Goal: Task Accomplishment & Management: Use online tool/utility

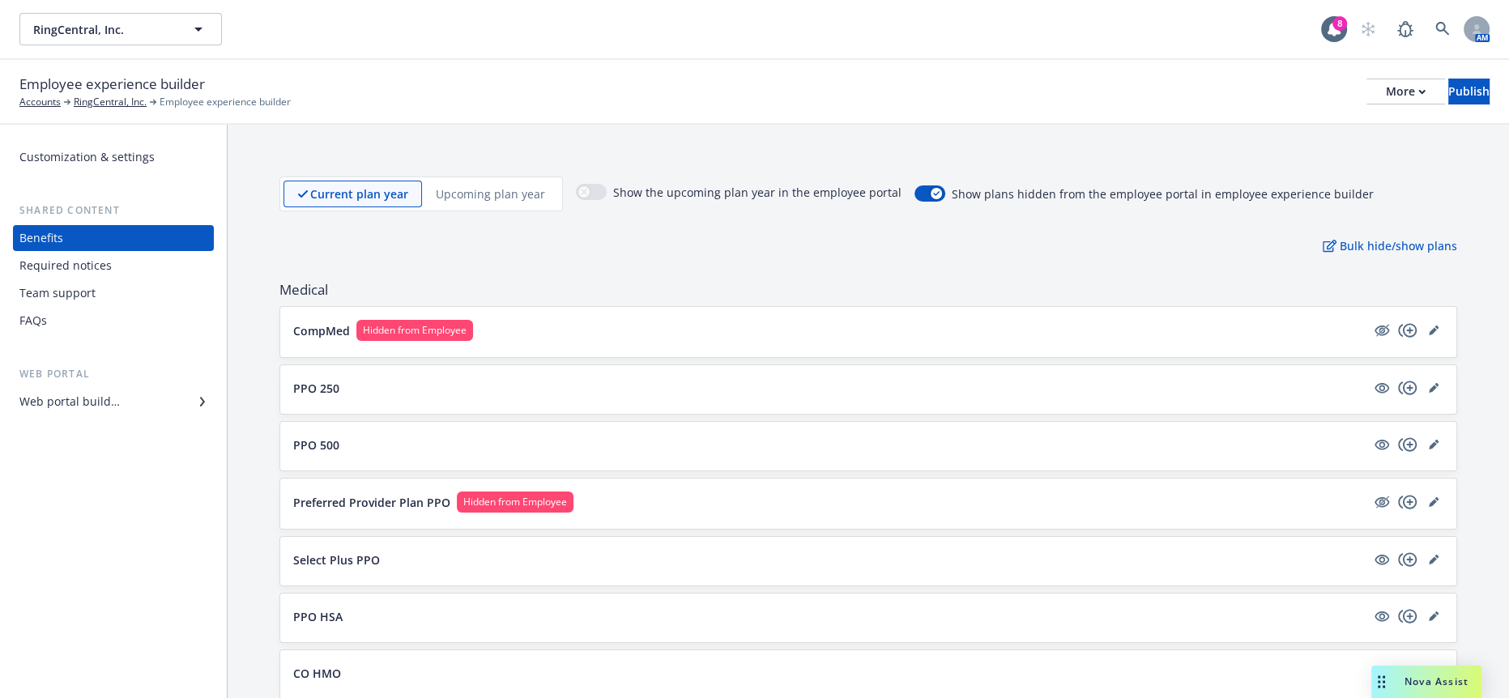
scroll to position [1800, 0]
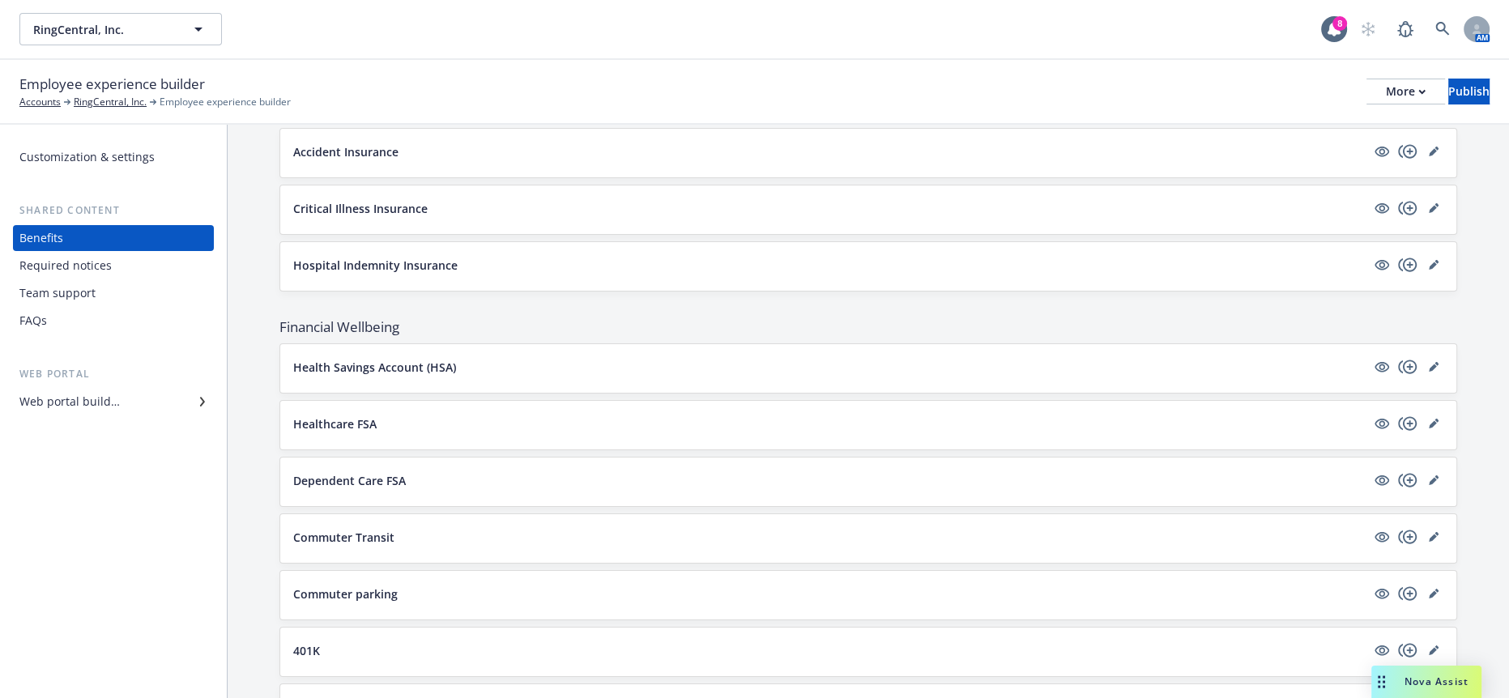
scroll to position [2700, 0]
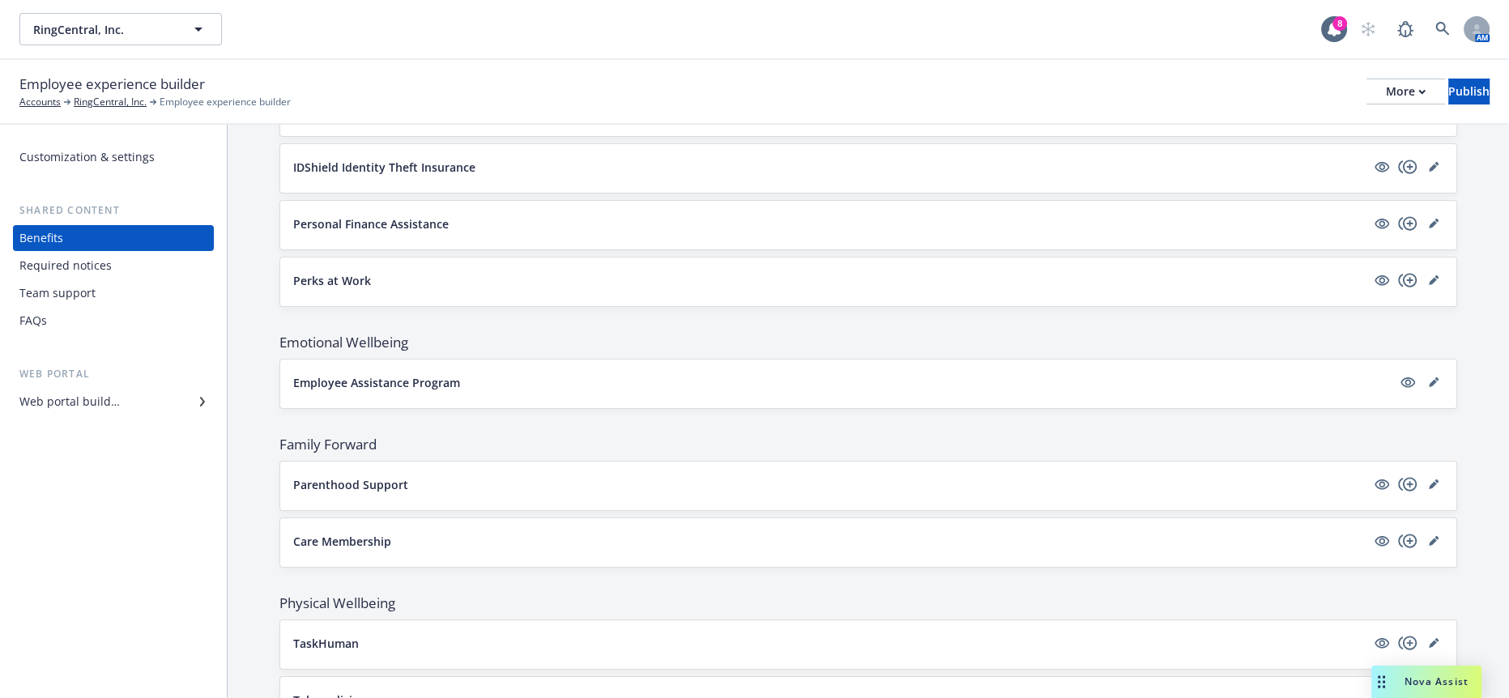
click at [69, 280] on div "Team support" at bounding box center [57, 293] width 76 height 26
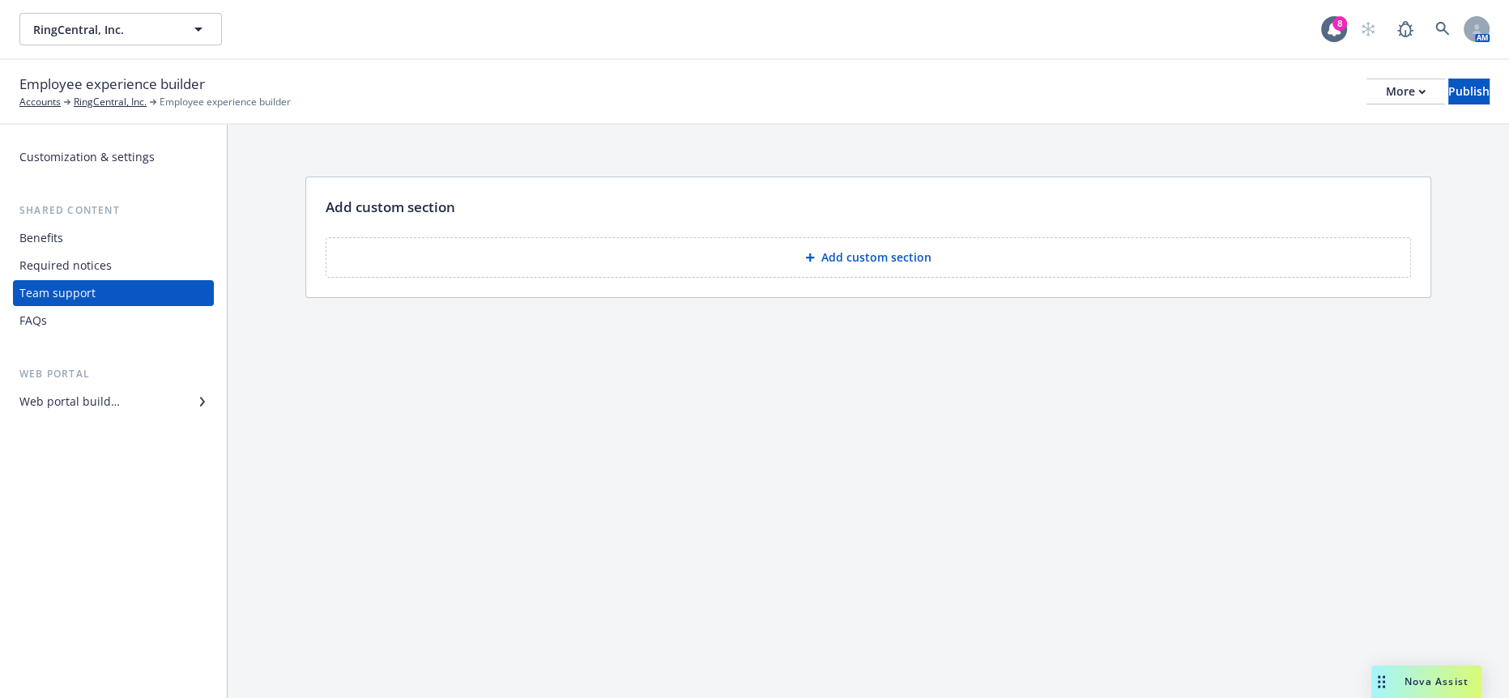
click at [682, 237] on button "Add custom section" at bounding box center [868, 257] width 1085 height 41
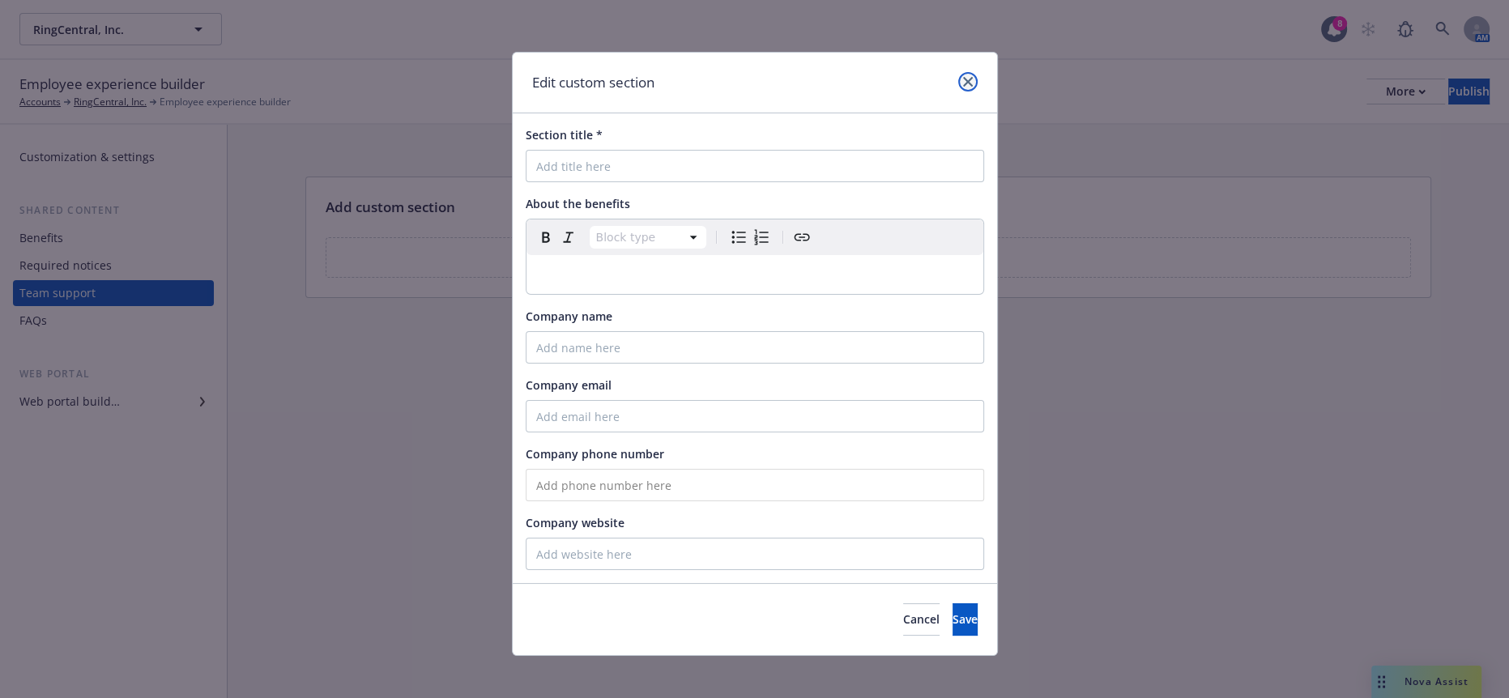
click at [966, 83] on icon "close" at bounding box center [968, 82] width 10 height 10
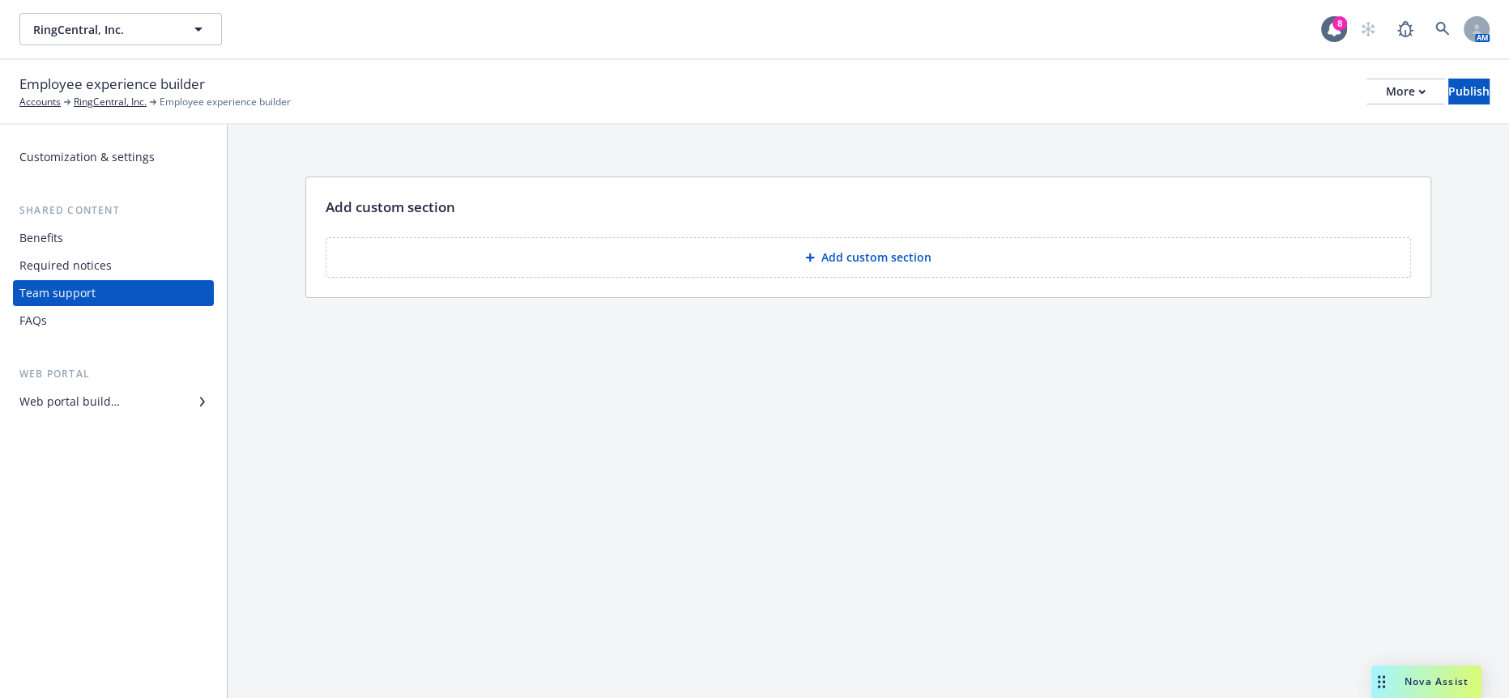
click at [539, 237] on button "Add custom section" at bounding box center [868, 257] width 1085 height 41
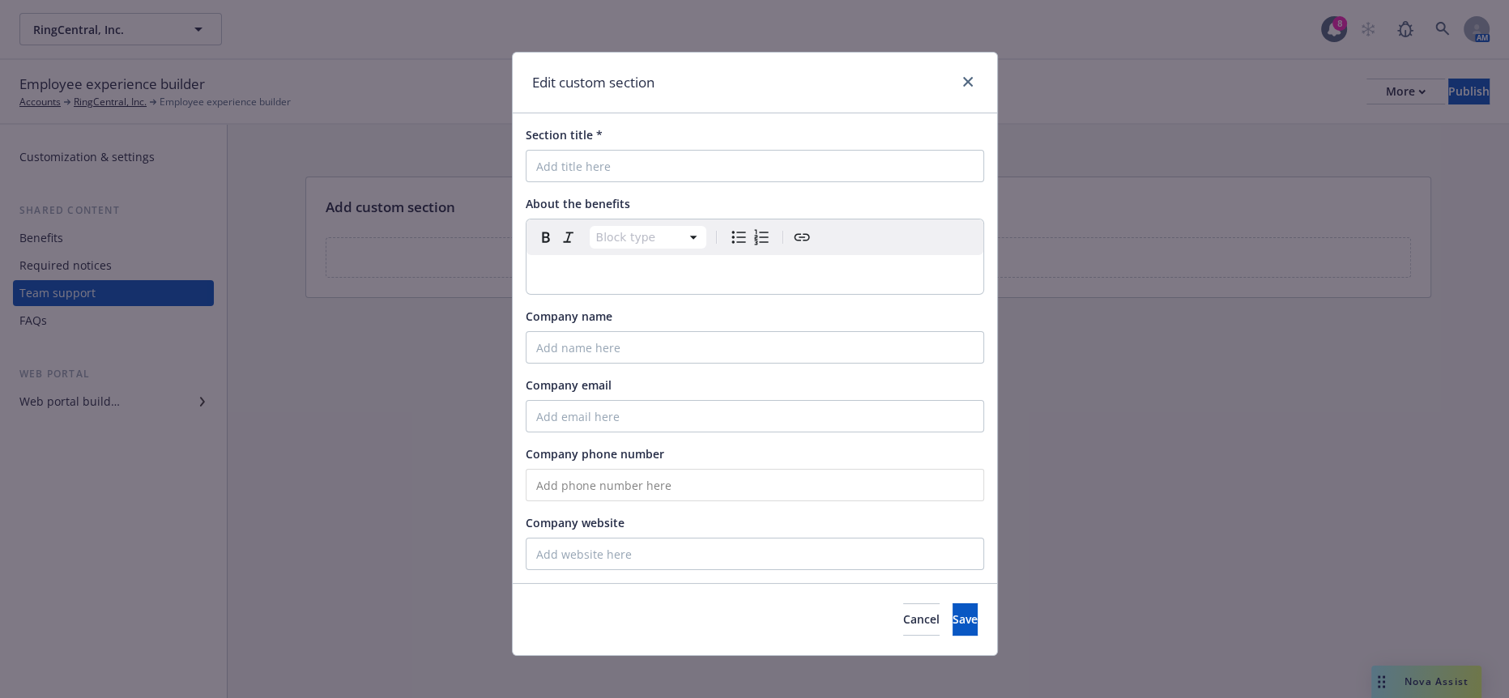
click at [569, 237] on div "Block type Paragraph Heading 1 Heading 2 Heading 3 Heading 4 Heading 5 Heading 6" at bounding box center [755, 238] width 457 height 36
click at [566, 265] on p "editable markdown" at bounding box center [754, 274] width 437 height 19
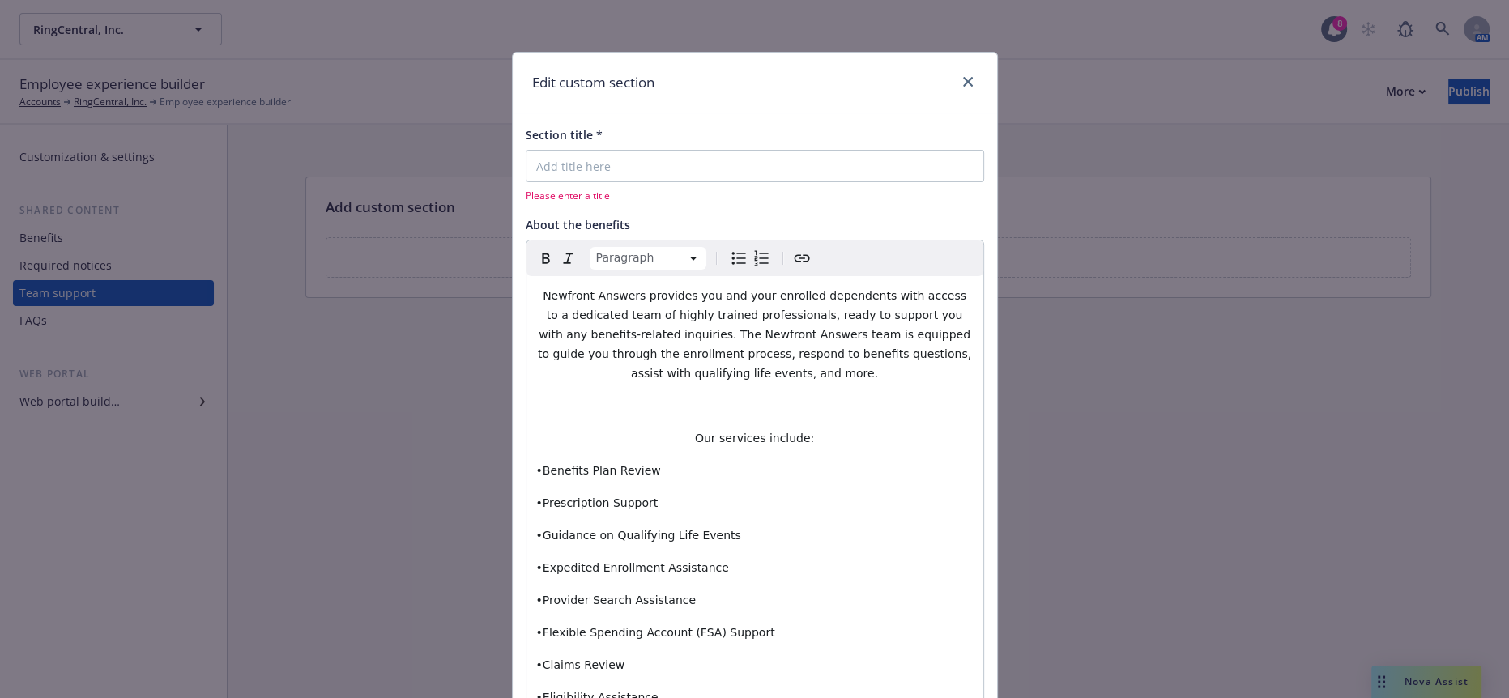
click at [643, 396] on p "editable markdown" at bounding box center [754, 405] width 437 height 19
click at [564, 367] on div "Newfront Answers provides you and your enrolled dependents with access to a ded…" at bounding box center [755, 528] width 457 height 505
click at [539, 343] on div "Newfront Answers provides you and your enrolled dependents with access to a ded…" at bounding box center [755, 528] width 457 height 505
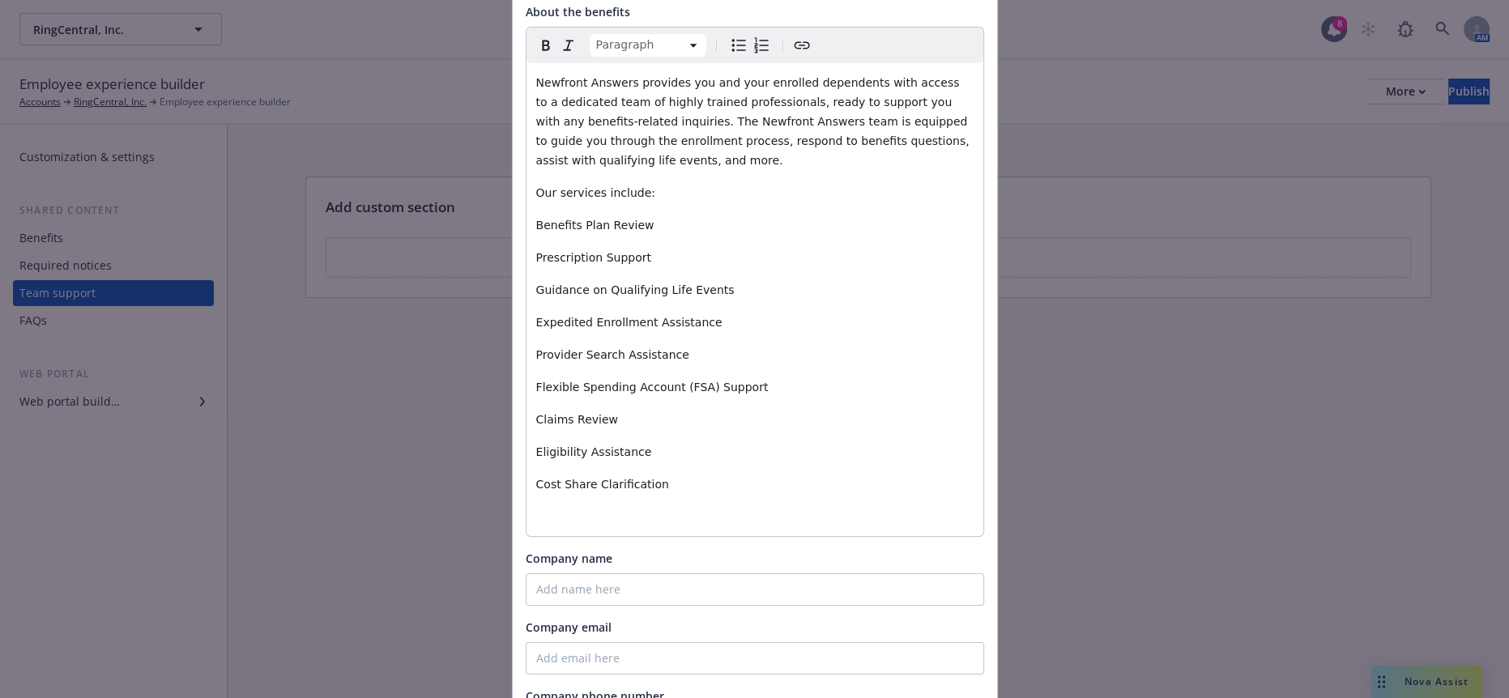
scroll to position [177, 0]
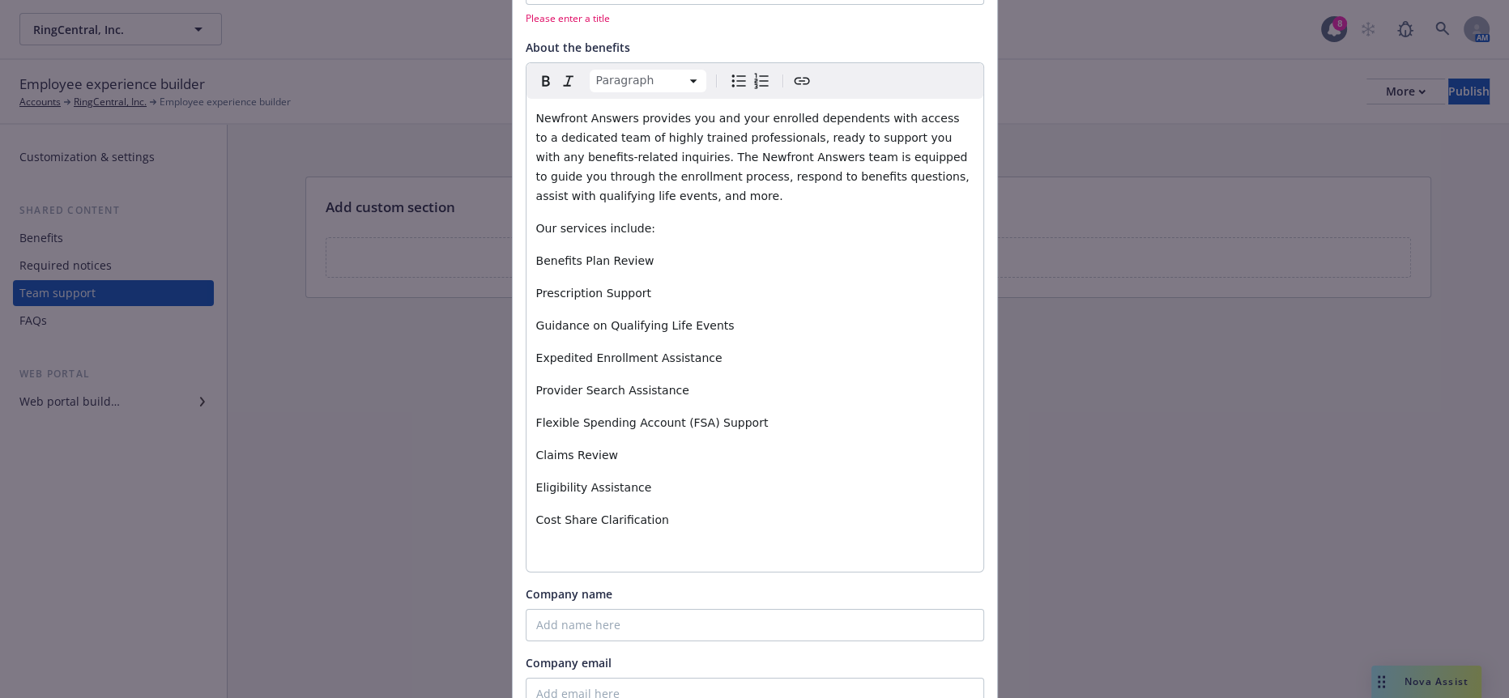
click at [570, 543] on p "editable markdown" at bounding box center [754, 552] width 437 height 19
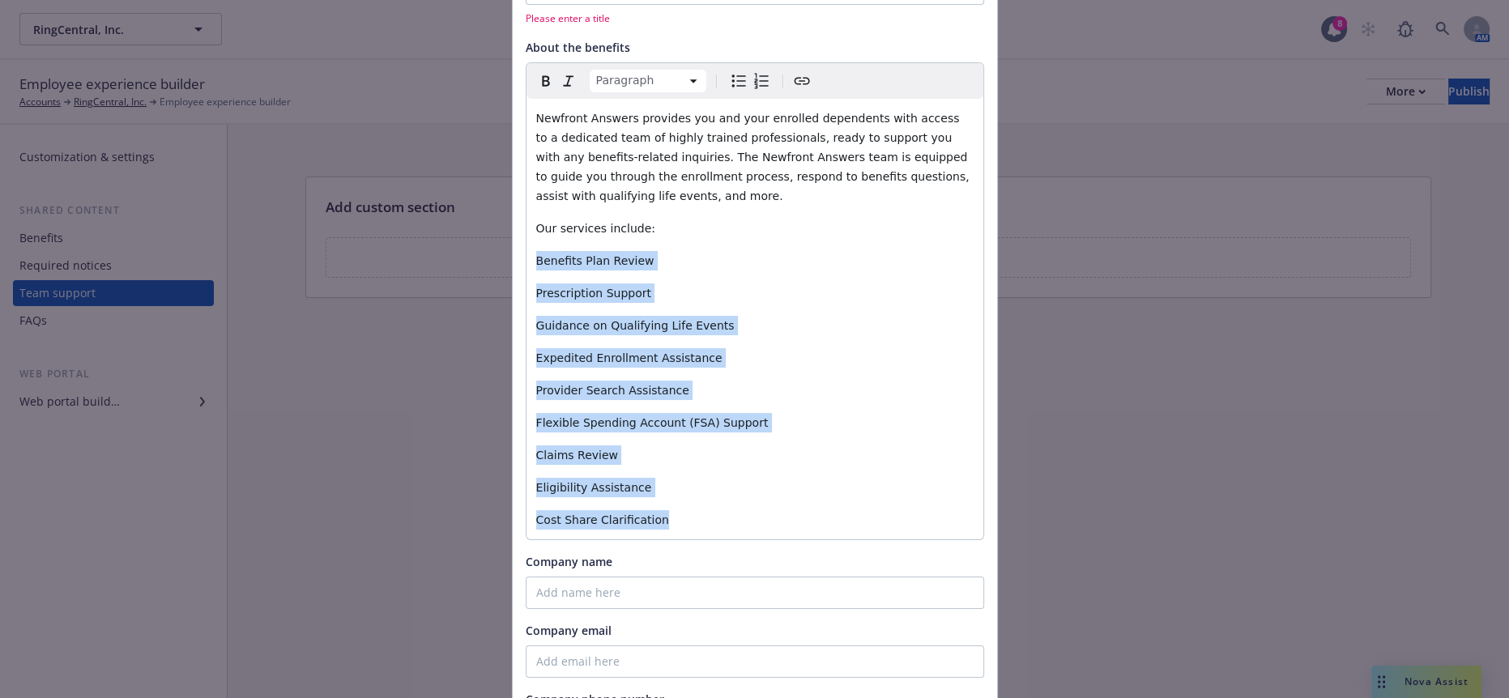
drag, startPoint x: 640, startPoint y: 440, endPoint x: 552, endPoint y: 155, distance: 298.5
click at [527, 216] on div "Newfront Answers provides you and your enrolled dependents with access to a ded…" at bounding box center [755, 319] width 457 height 441
click at [729, 71] on icon "Bulleted list" at bounding box center [738, 80] width 19 height 19
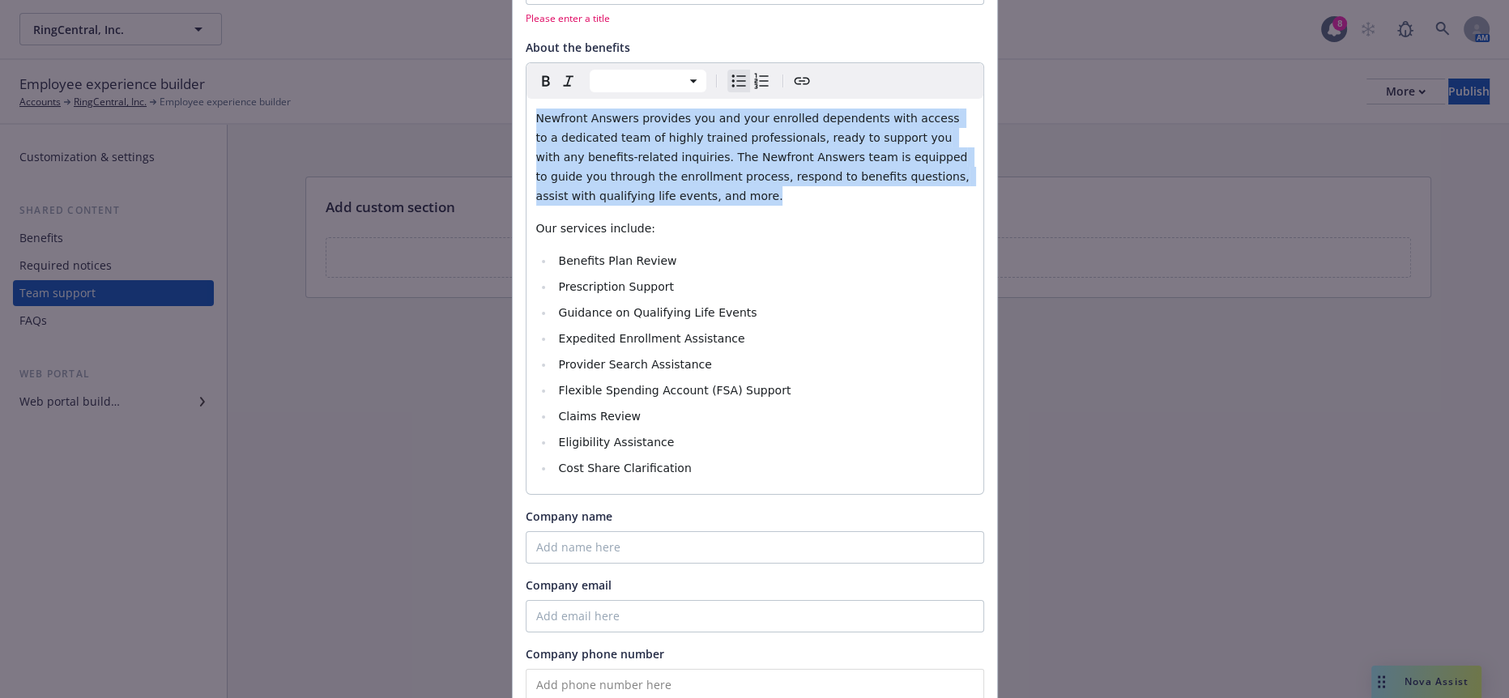
click at [654, 407] on li "Claims Review" at bounding box center [764, 416] width 420 height 19
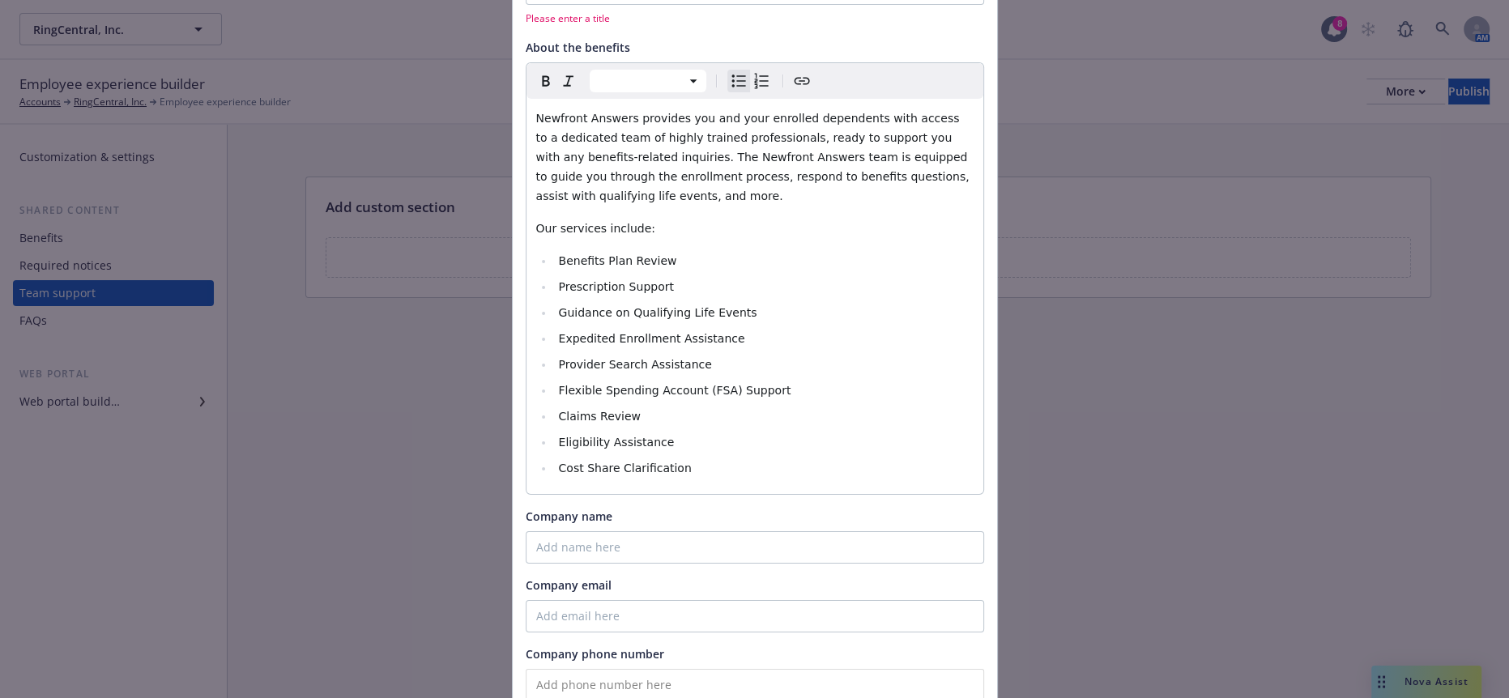
select select "paragraph"
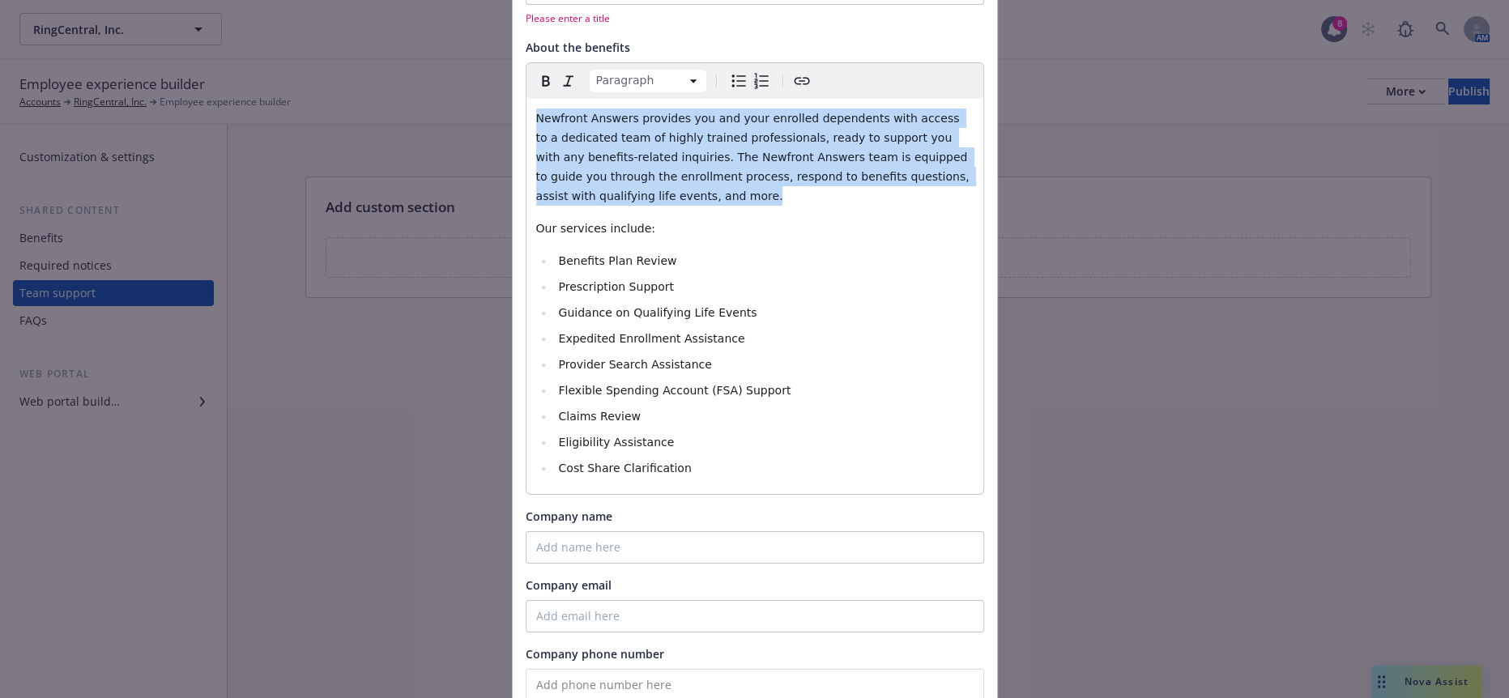
drag, startPoint x: 765, startPoint y: 154, endPoint x: 467, endPoint y: 87, distance: 306.4
click at [467, 87] on div "Edit custom section Section title * Please enter a title About the benefits Par…" at bounding box center [754, 349] width 1509 height 698
select select
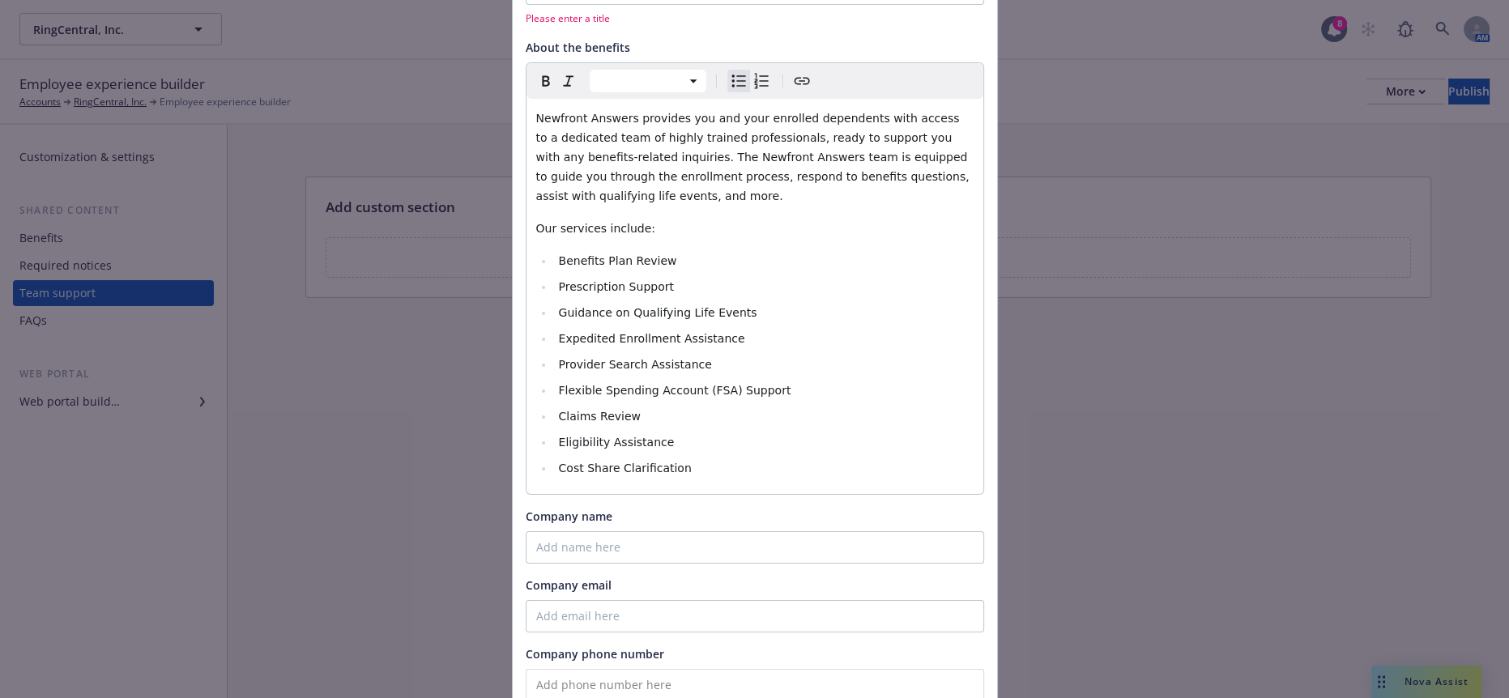
click at [859, 329] on li "Expedited Enrollment Assistance" at bounding box center [764, 338] width 420 height 19
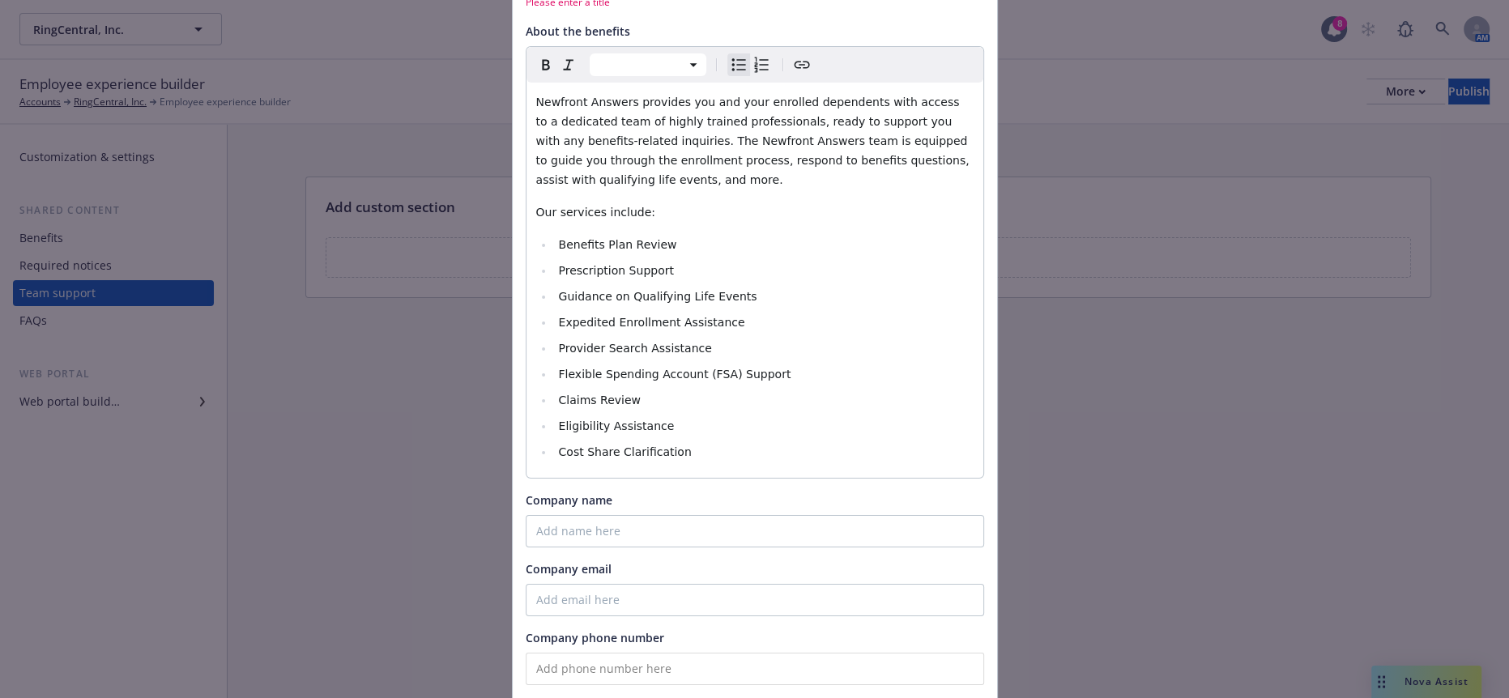
scroll to position [288, 0]
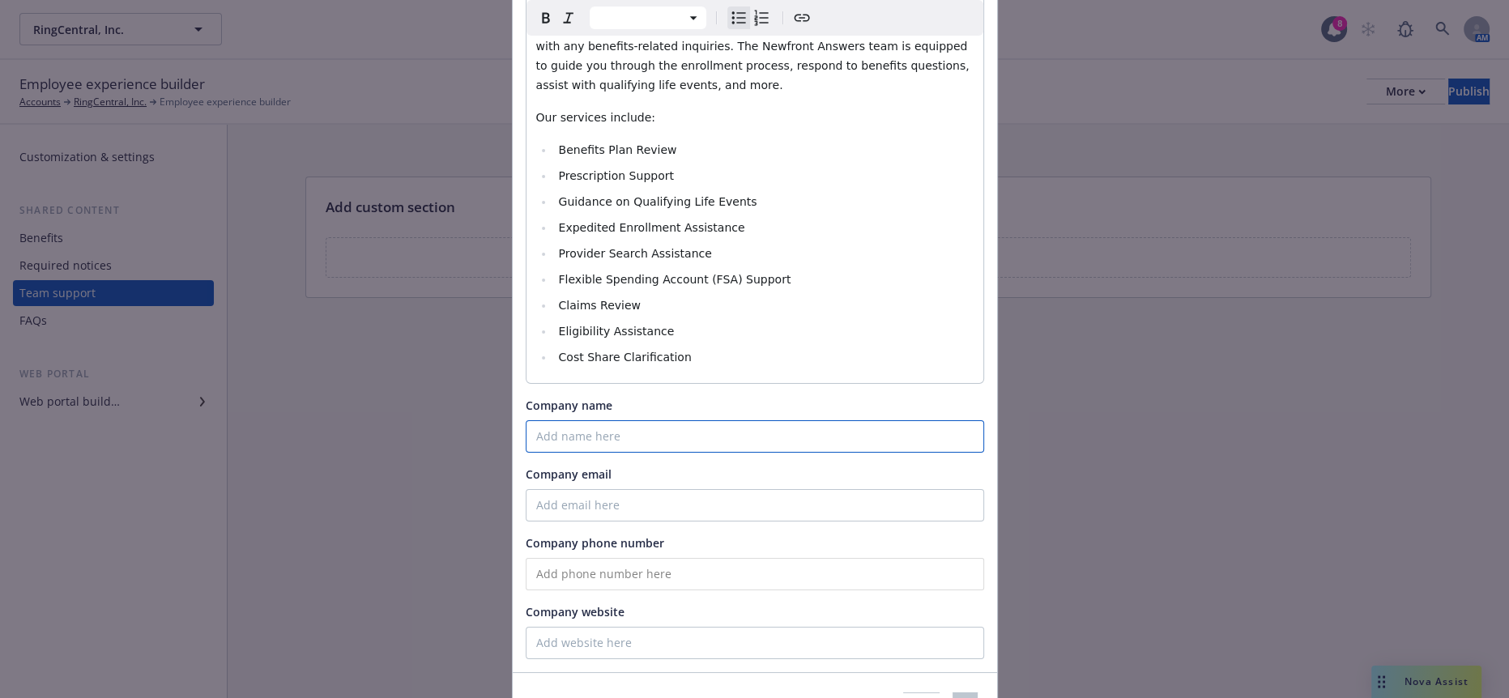
click at [572, 420] on input "Company name" at bounding box center [755, 436] width 458 height 32
type input "Newfront Answers"
click at [594, 489] on input "Company email" at bounding box center [755, 505] width 458 height 32
click at [612, 489] on input "Company email" at bounding box center [755, 505] width 458 height 32
paste input "[EMAIL_ADDRESS][DOMAIN_NAME]"
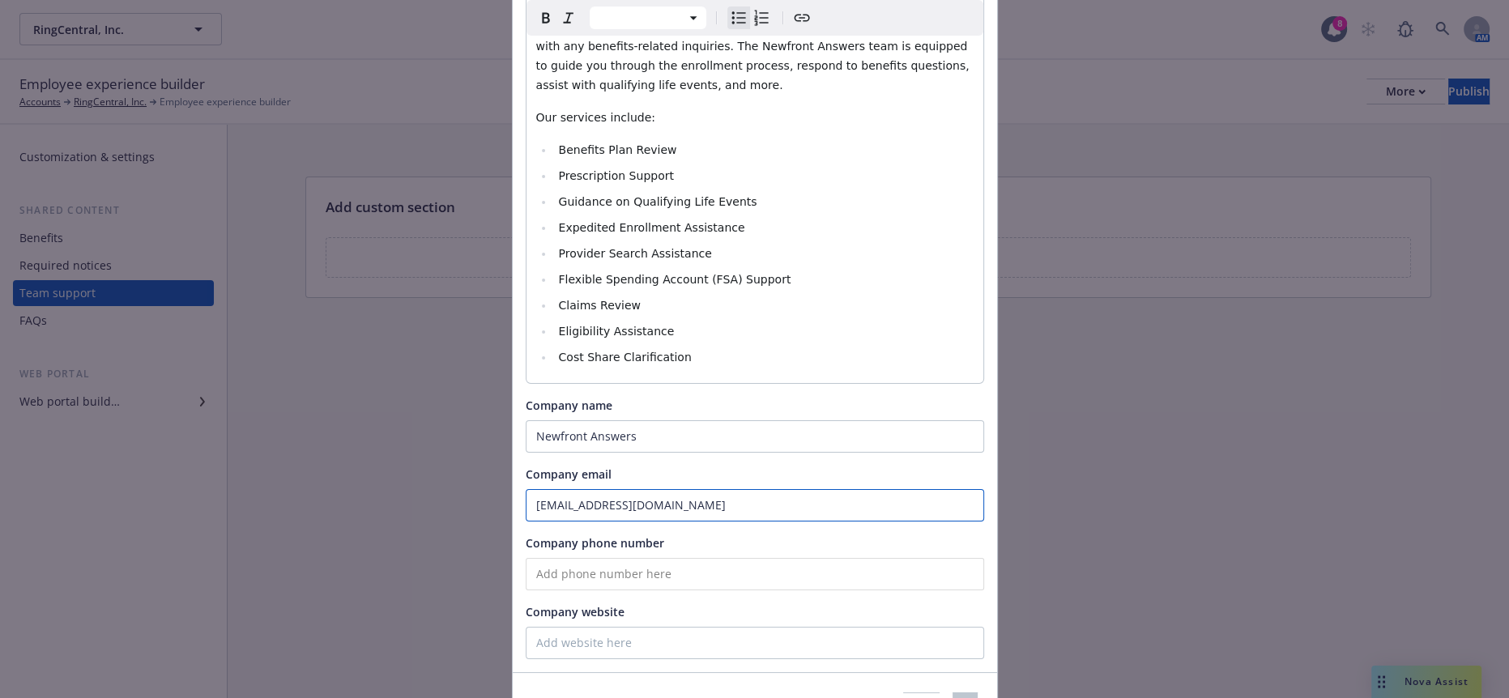
type input "[EMAIL_ADDRESS][DOMAIN_NAME]"
click at [570, 558] on input "tel" at bounding box center [755, 574] width 458 height 32
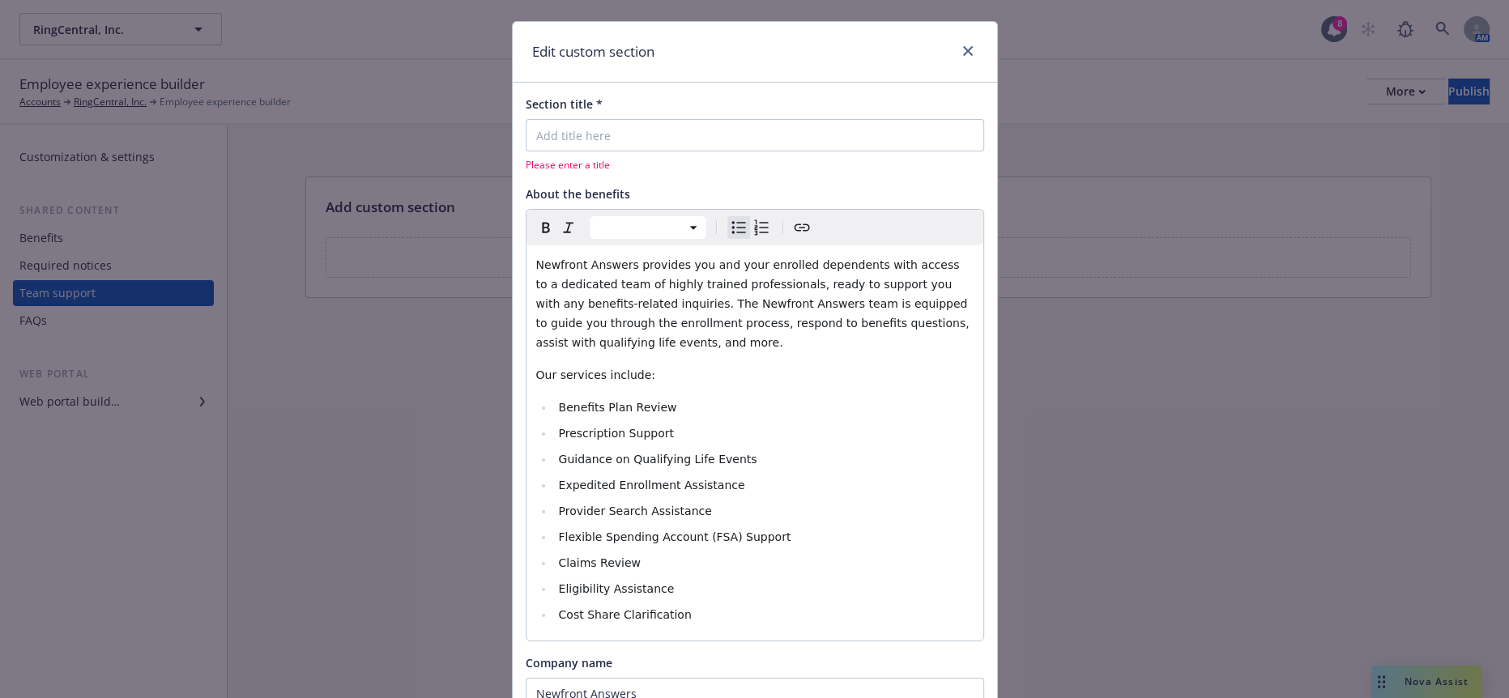
scroll to position [0, 0]
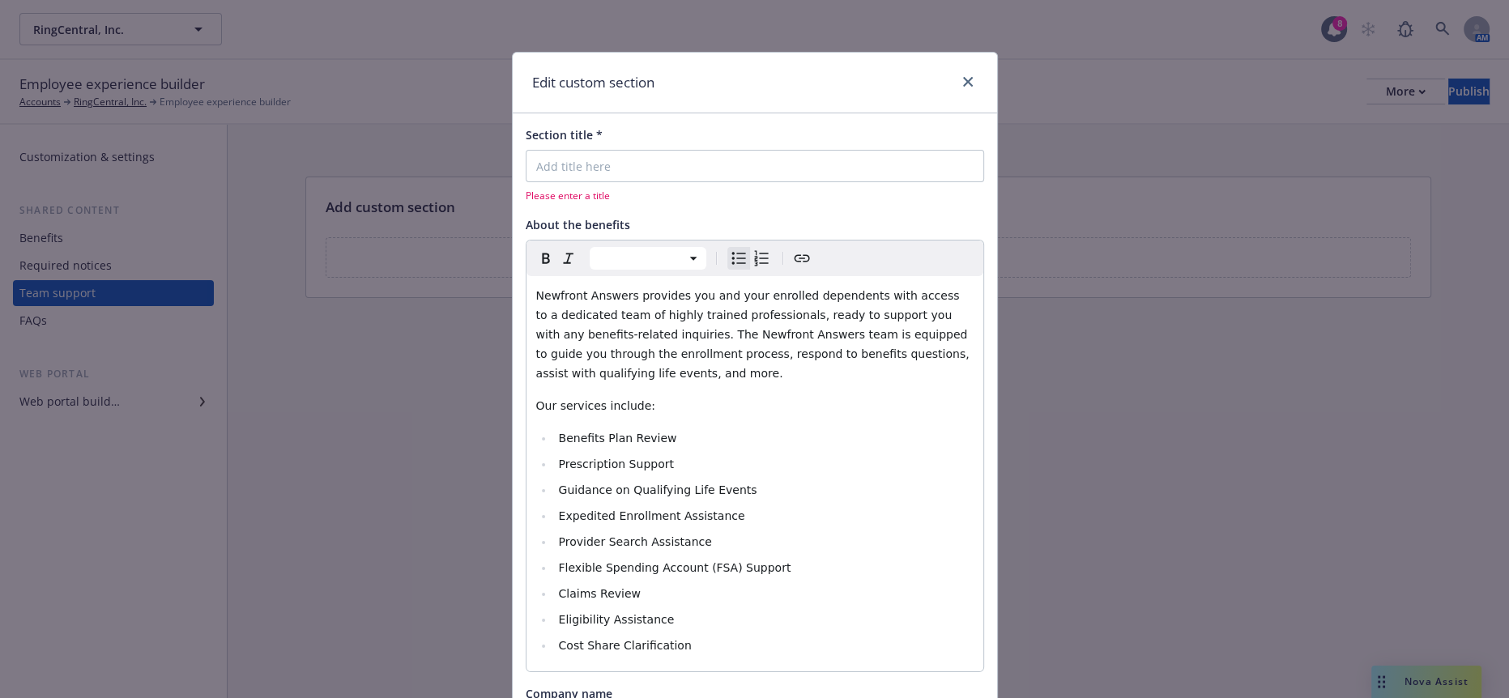
type input "[PHONE_NUMBER]"
click at [605, 150] on input "Section title *" at bounding box center [755, 166] width 458 height 32
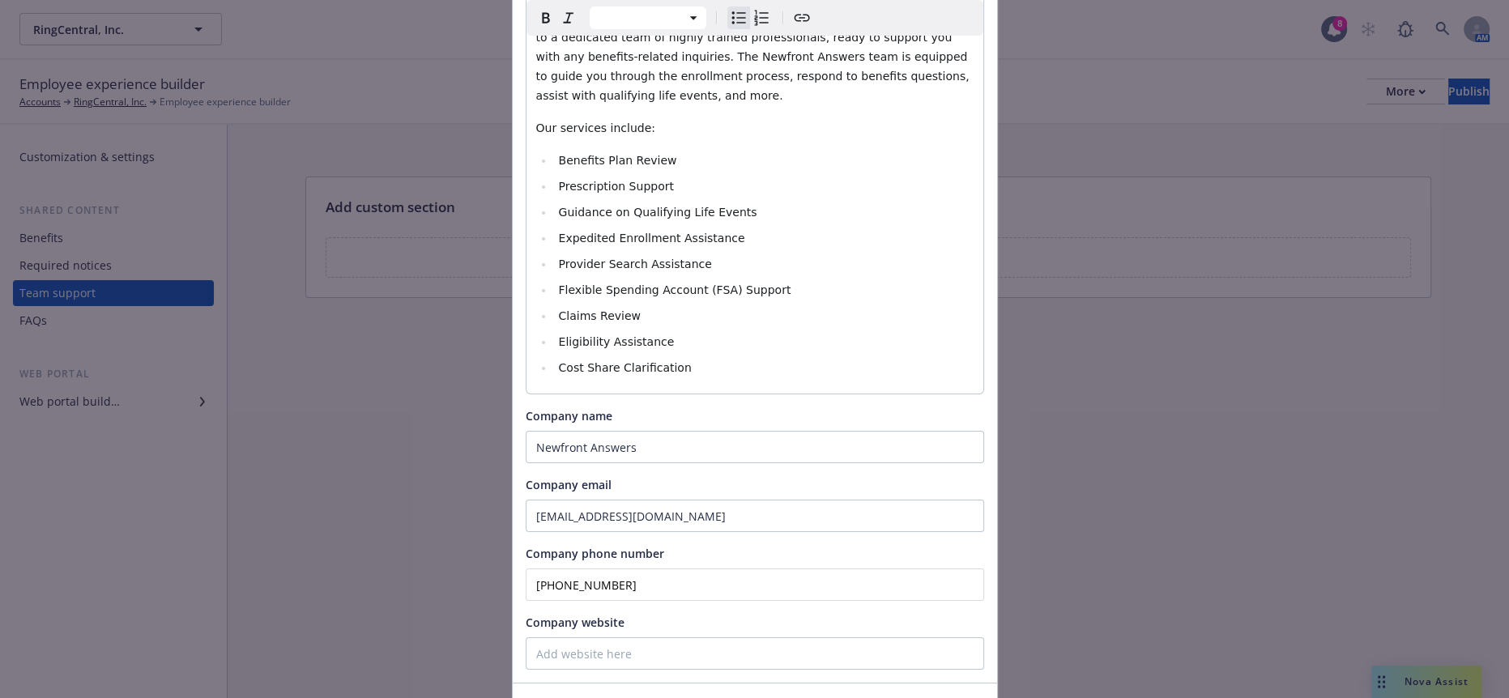
scroll to position [269, 0]
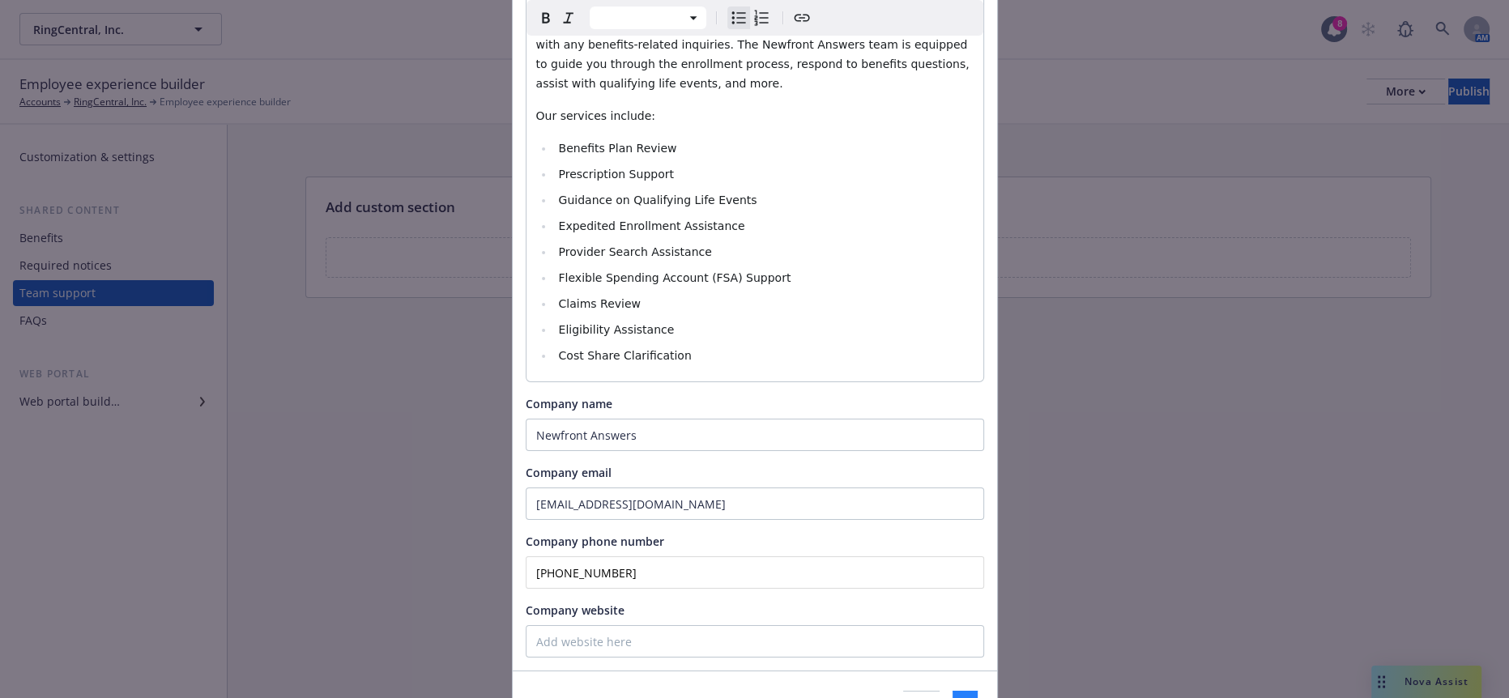
type input "Newfront Answers"
click at [957, 691] on button "Save" at bounding box center [965, 707] width 25 height 32
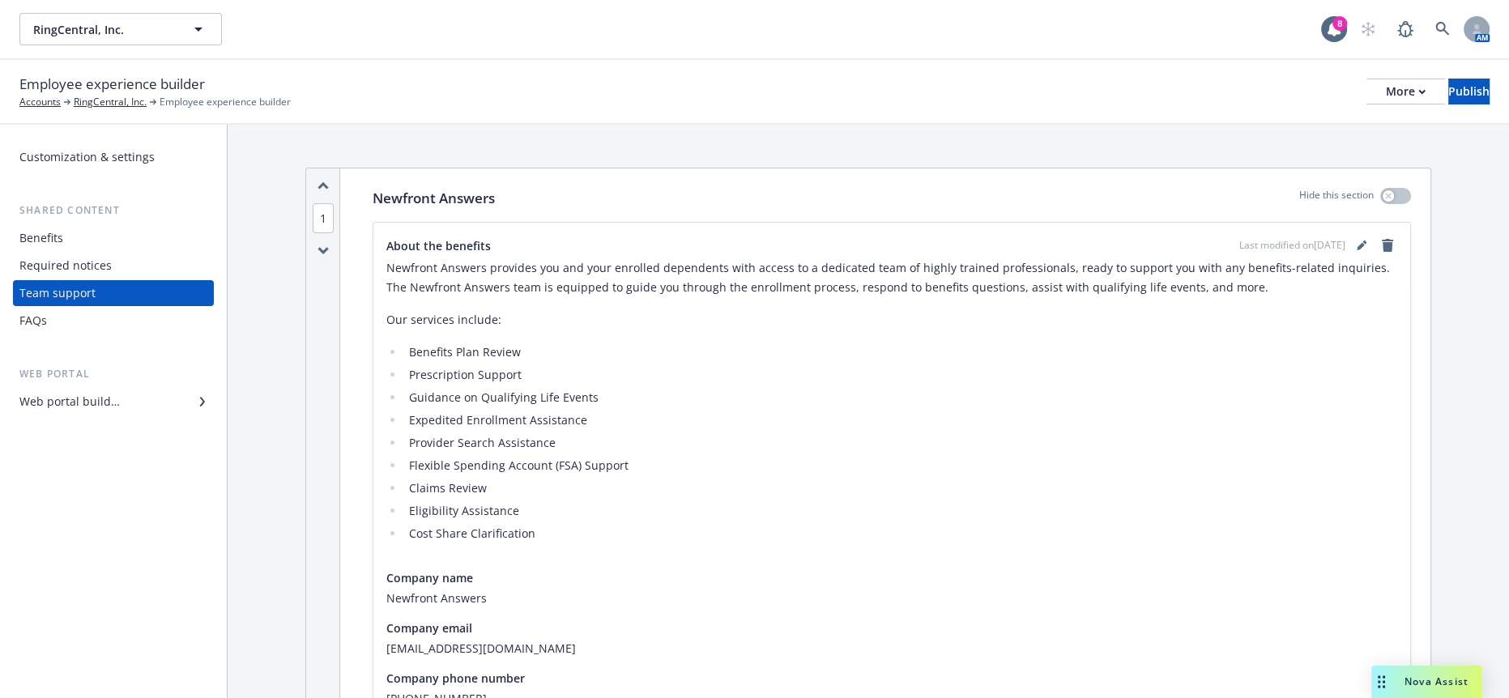
scroll to position [0, 0]
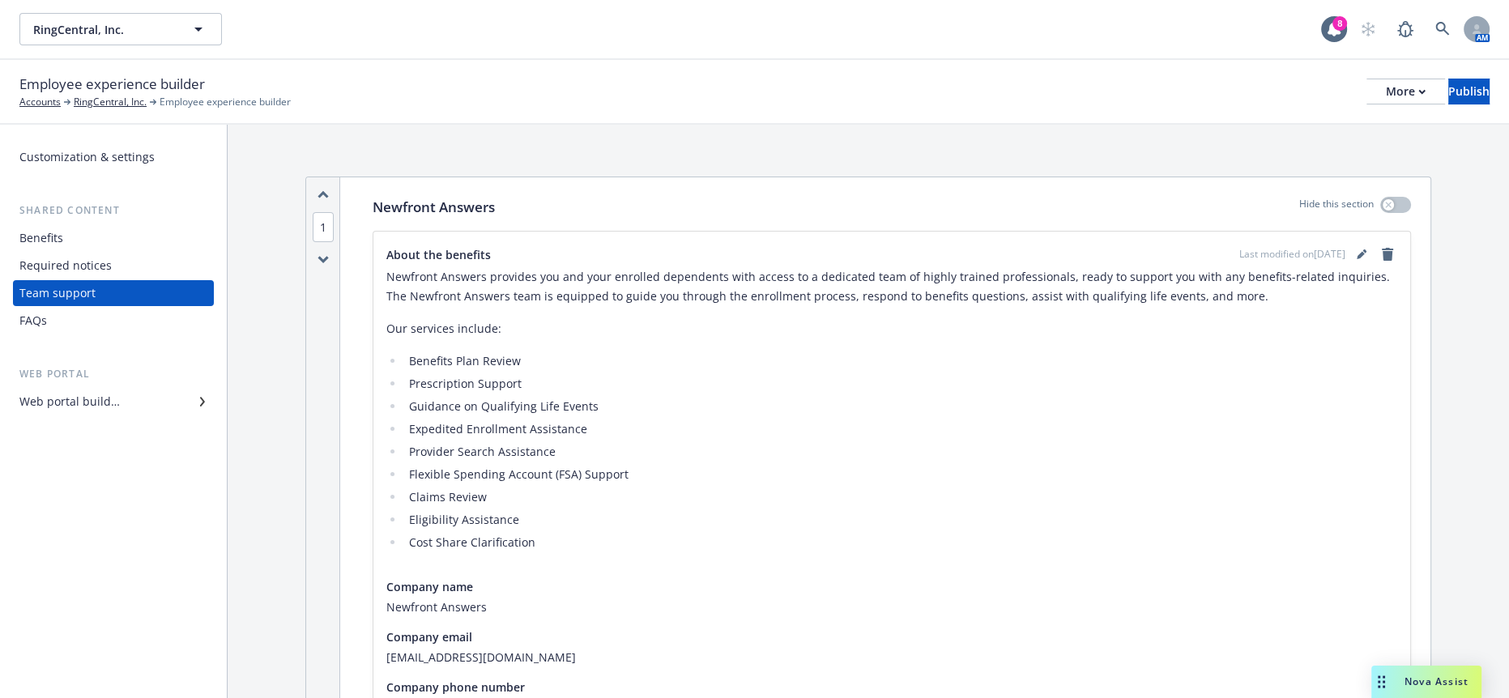
click at [56, 389] on div "Web portal builder" at bounding box center [69, 402] width 100 height 26
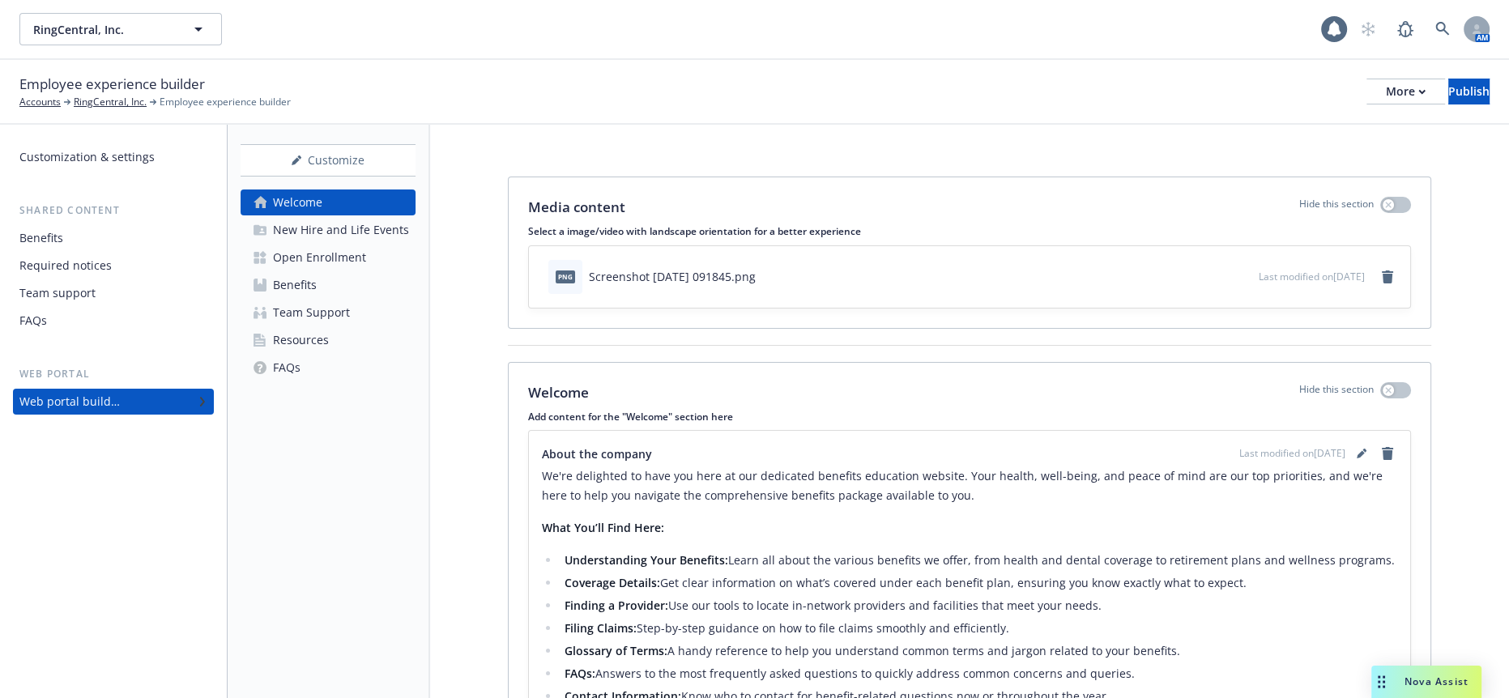
click at [329, 300] on div "Team Support" at bounding box center [311, 313] width 77 height 26
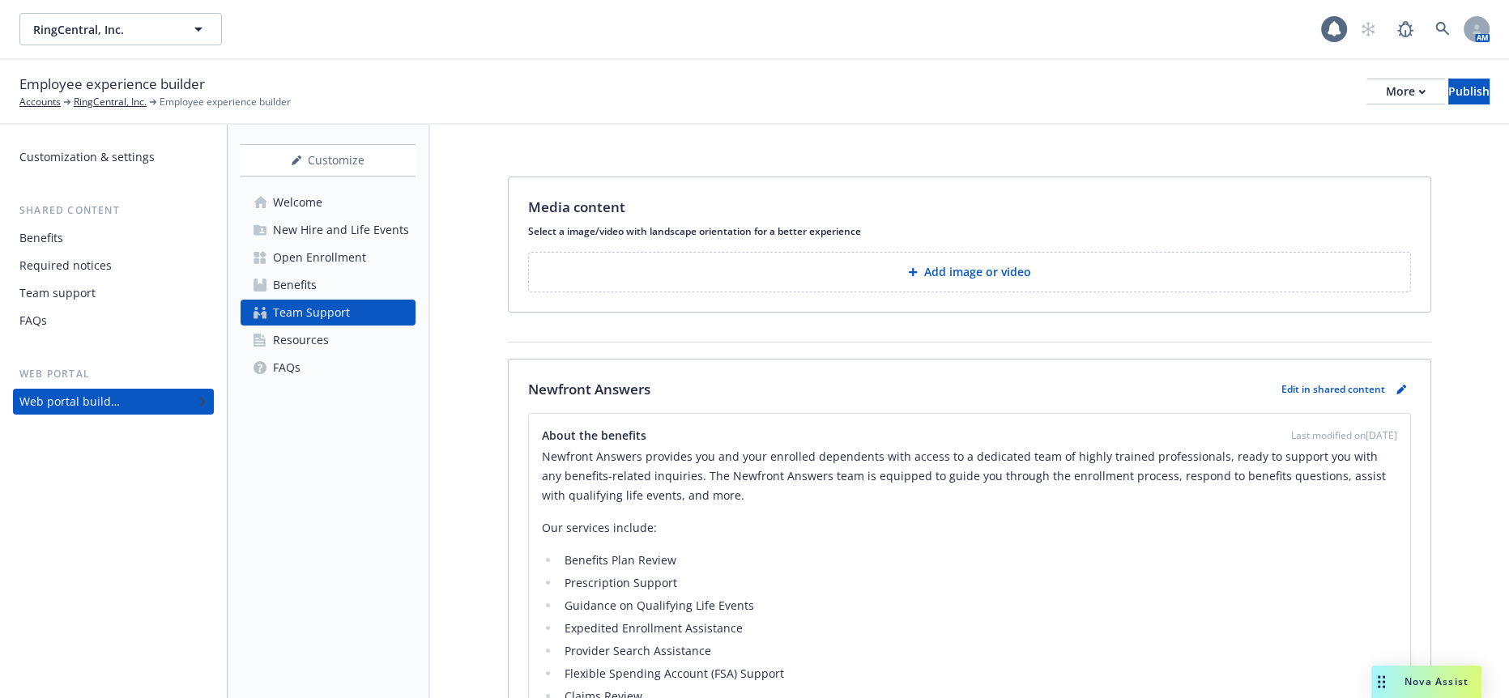
click at [992, 264] on p "Add image or video" at bounding box center [977, 272] width 107 height 16
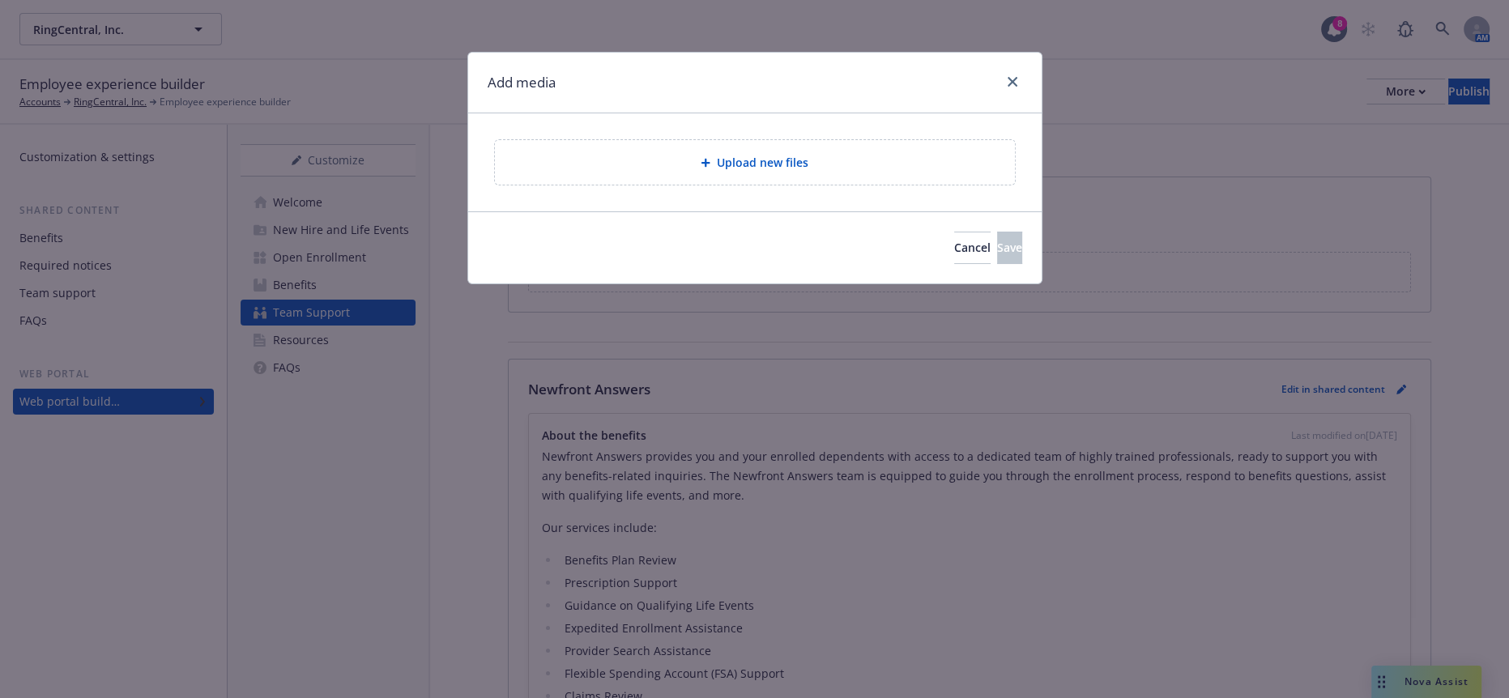
click at [687, 160] on div "Upload new files" at bounding box center [755, 162] width 494 height 19
click at [954, 240] on span "Cancel" at bounding box center [972, 247] width 36 height 15
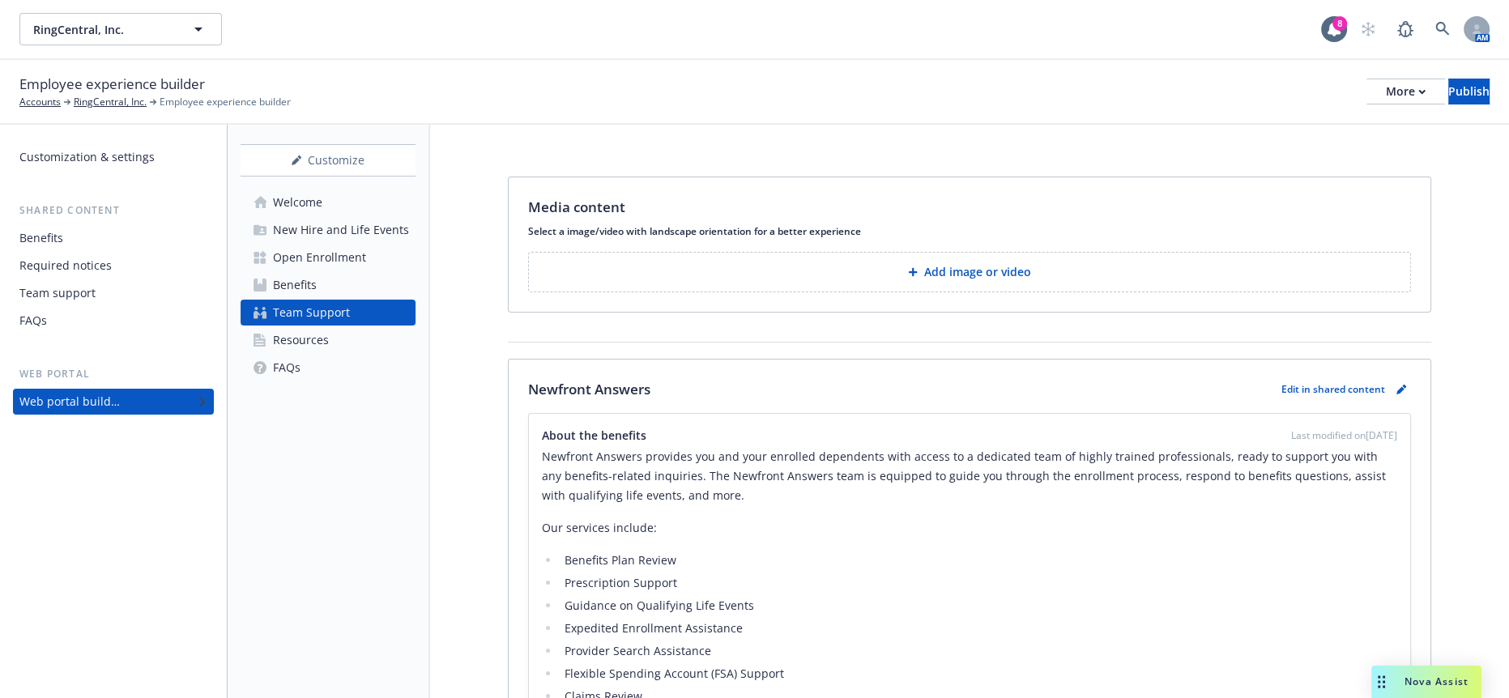
click at [1031, 252] on button "Add image or video" at bounding box center [969, 272] width 883 height 41
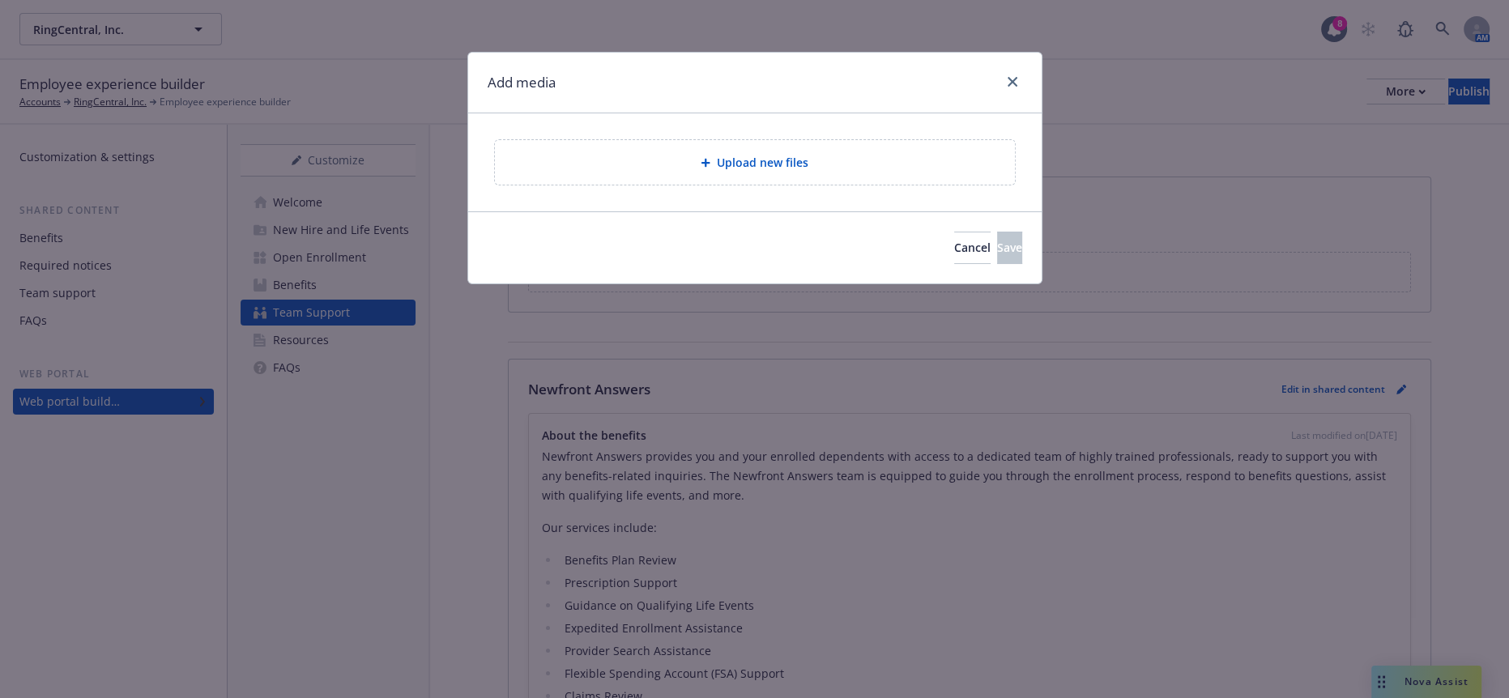
click at [807, 159] on div "Upload new files" at bounding box center [755, 162] width 494 height 19
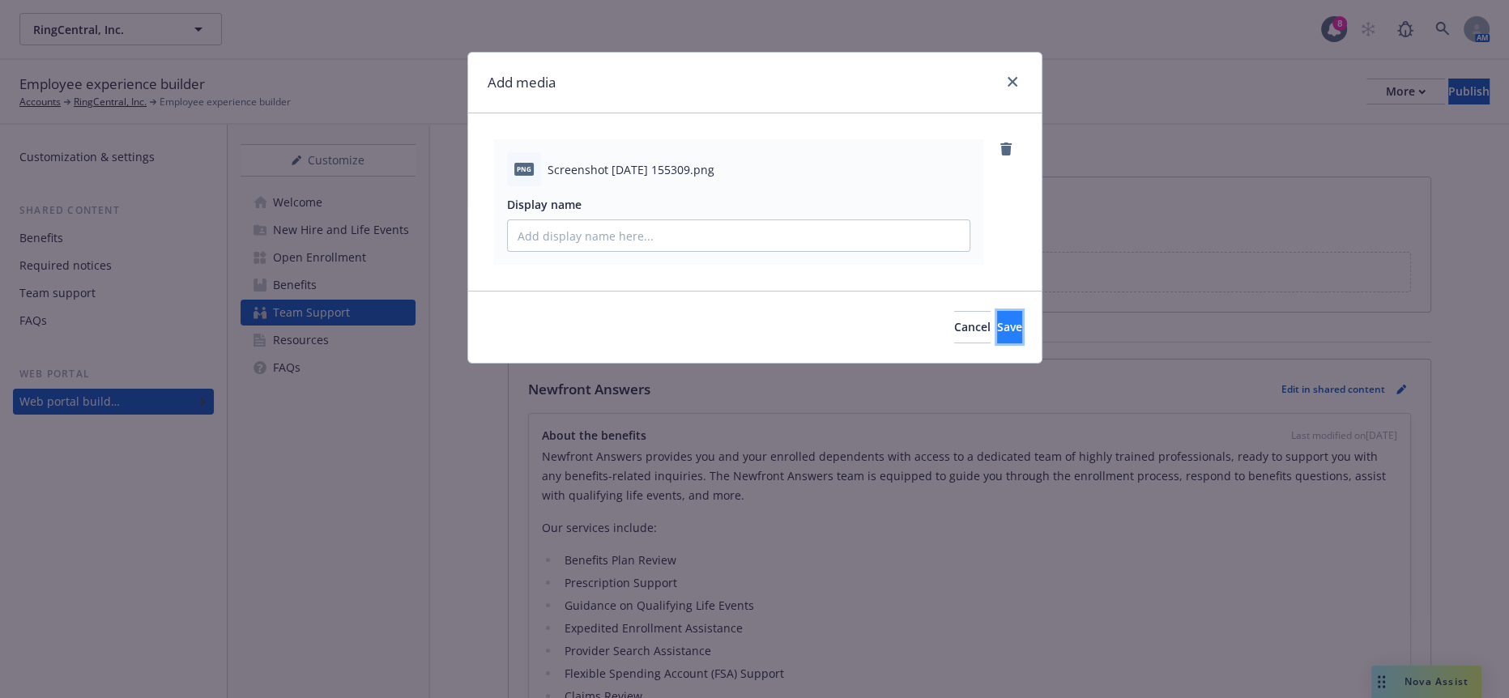
click at [997, 311] on button "Save" at bounding box center [1009, 327] width 25 height 32
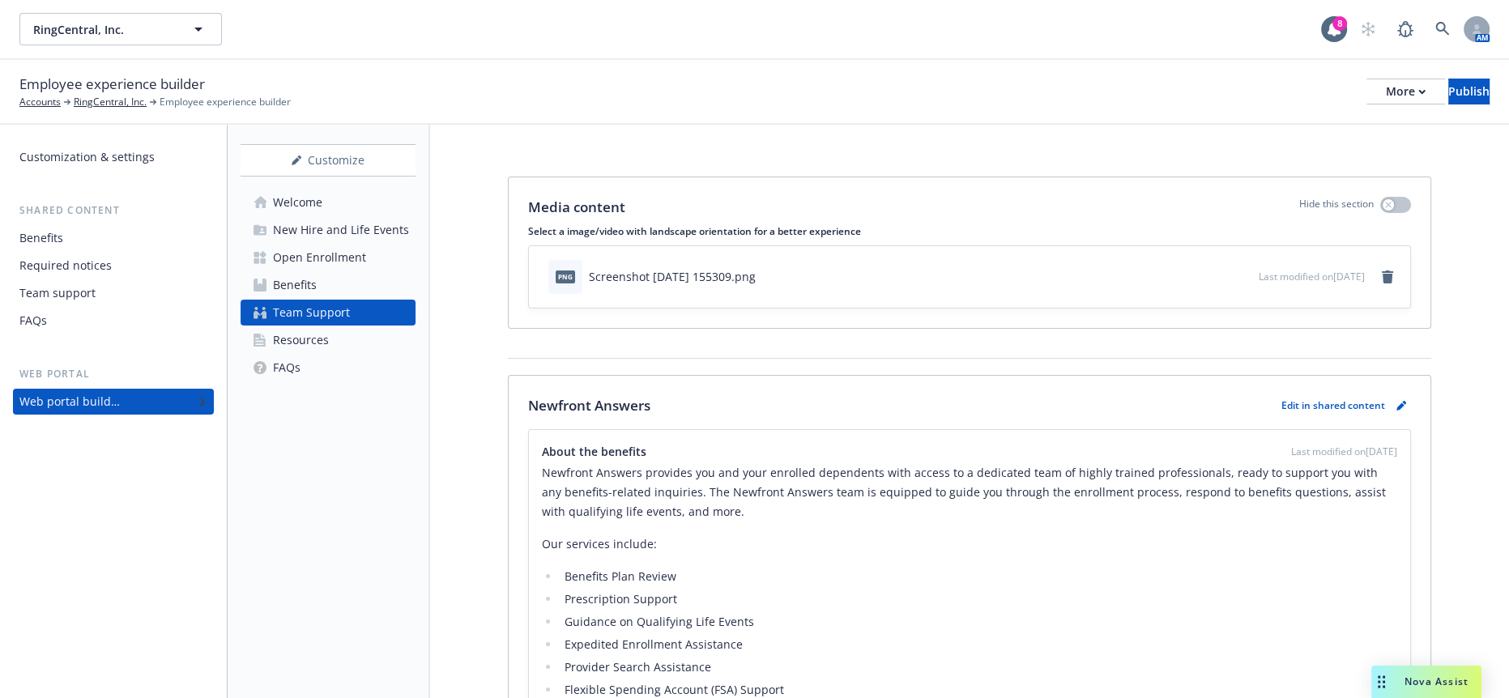
scroll to position [301, 0]
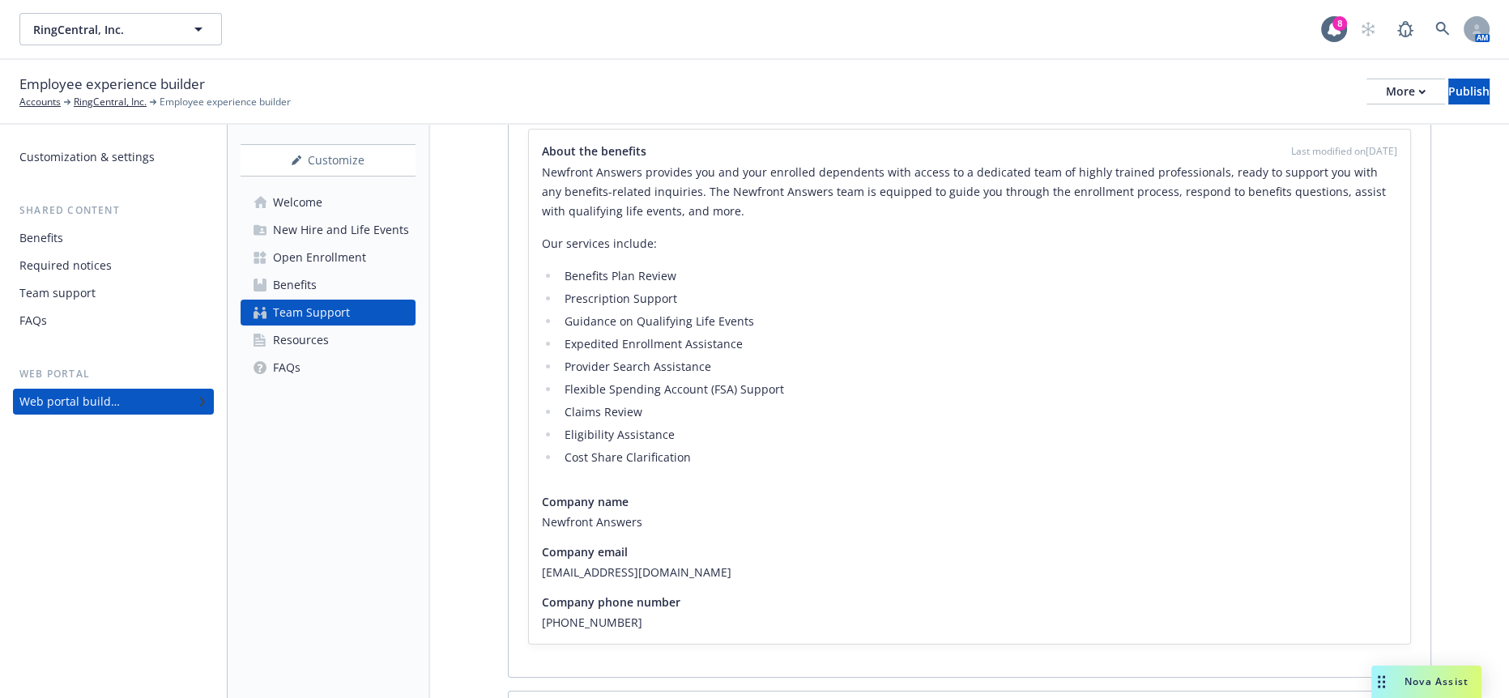
click at [1401, 686] on div "Nova Assist" at bounding box center [1437, 682] width 90 height 14
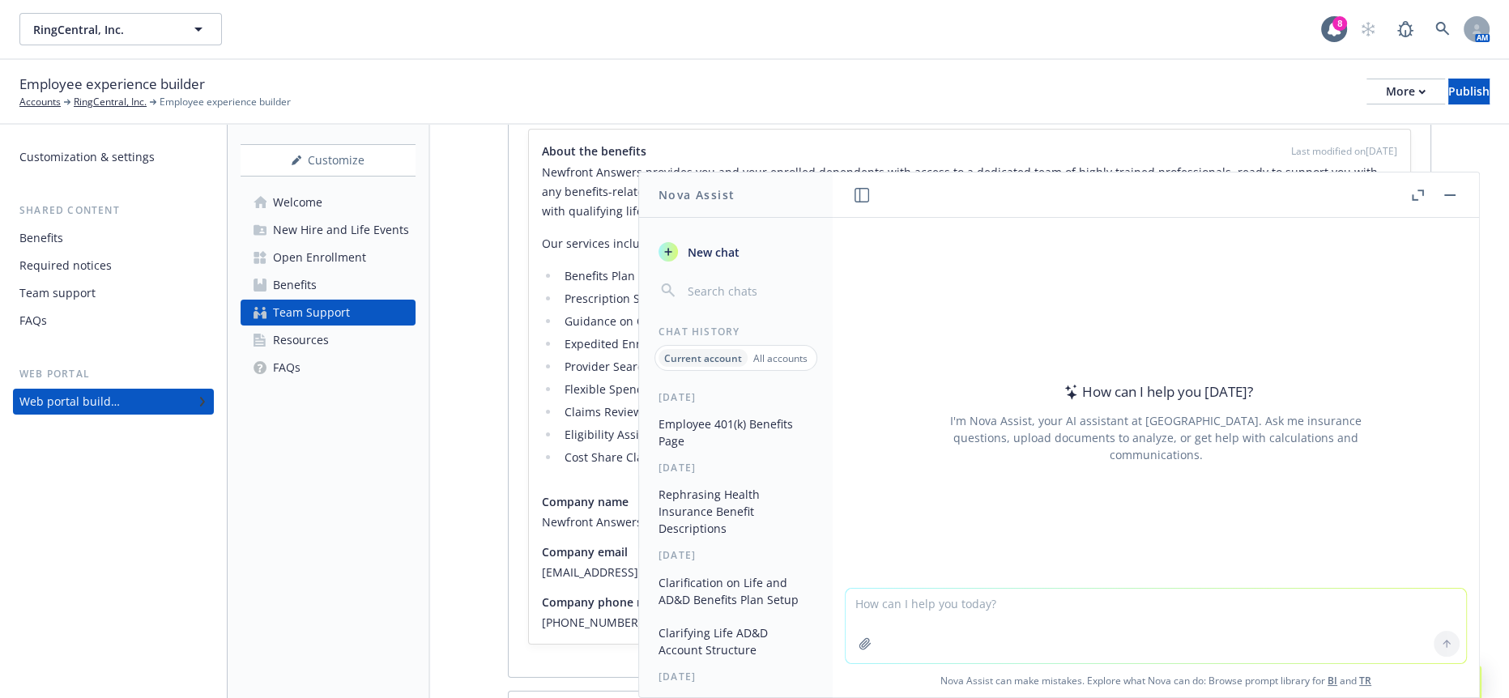
click at [1181, 615] on textarea at bounding box center [1156, 626] width 620 height 75
paste textarea "I wanted to follow up on my email below."
type textarea "professoinal and kind I wanted to follow up on my email below."
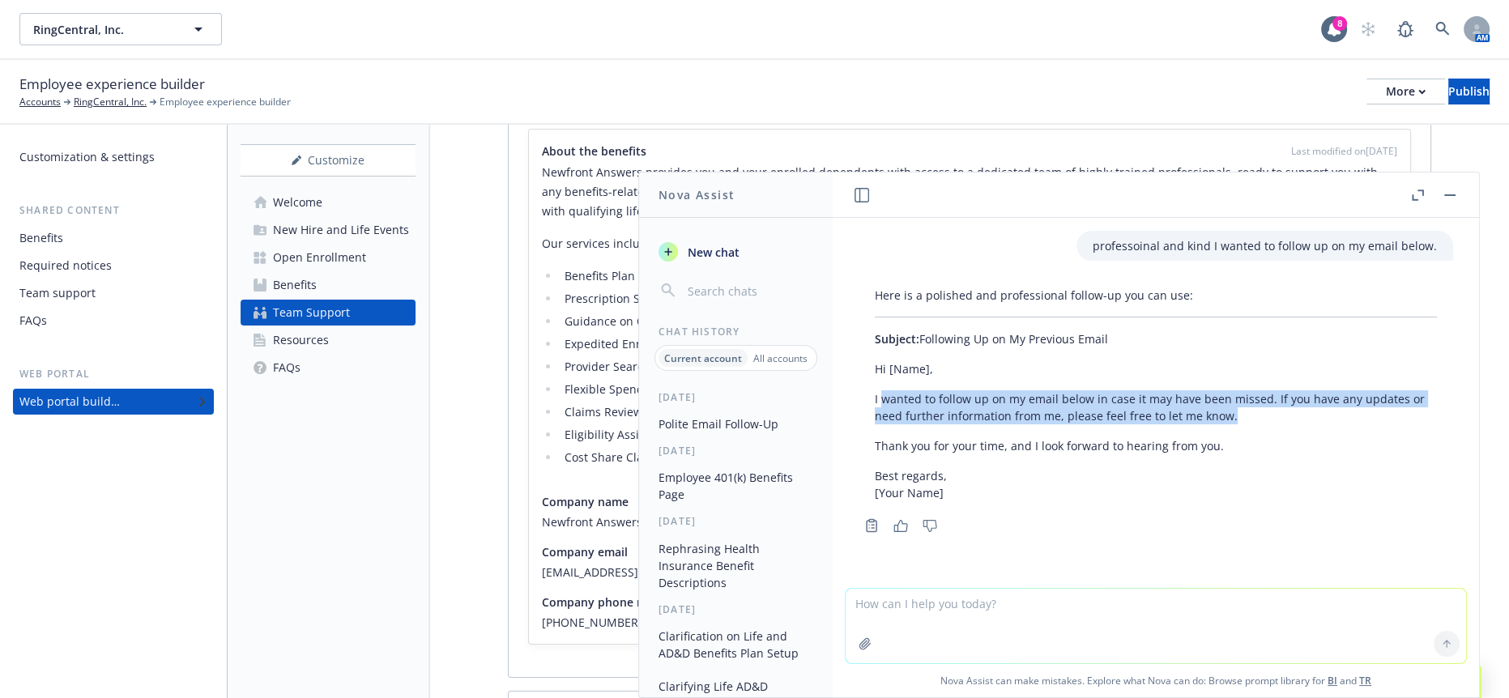
drag, startPoint x: 1239, startPoint y: 395, endPoint x: 881, endPoint y: 376, distance: 358.6
click at [881, 390] on p "I wanted to follow up on my email below in case it may have been missed. If you…" at bounding box center [1156, 407] width 562 height 34
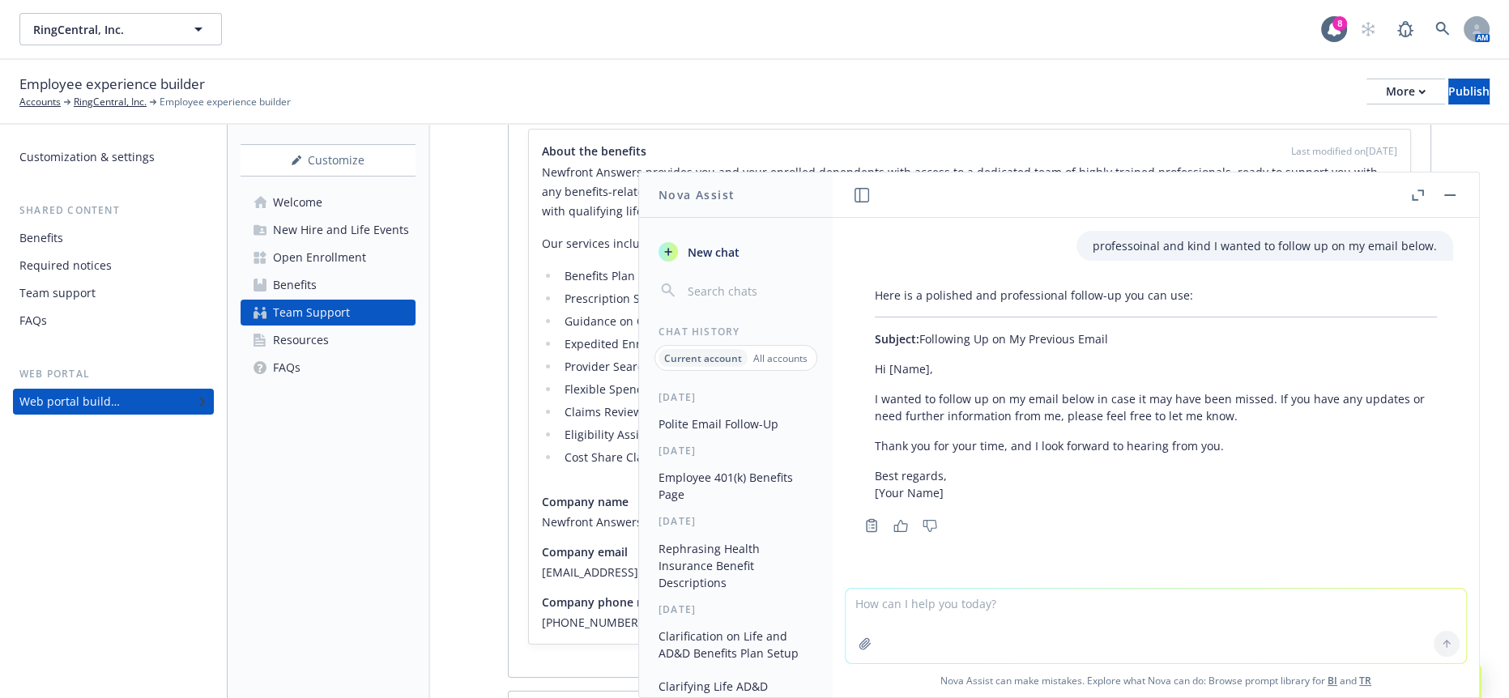
click at [1092, 613] on textarea at bounding box center [1156, 626] width 620 height 75
click at [1096, 628] on textarea at bounding box center [1156, 626] width 620 height 75
type textarea "k"
type textarea "friendly"
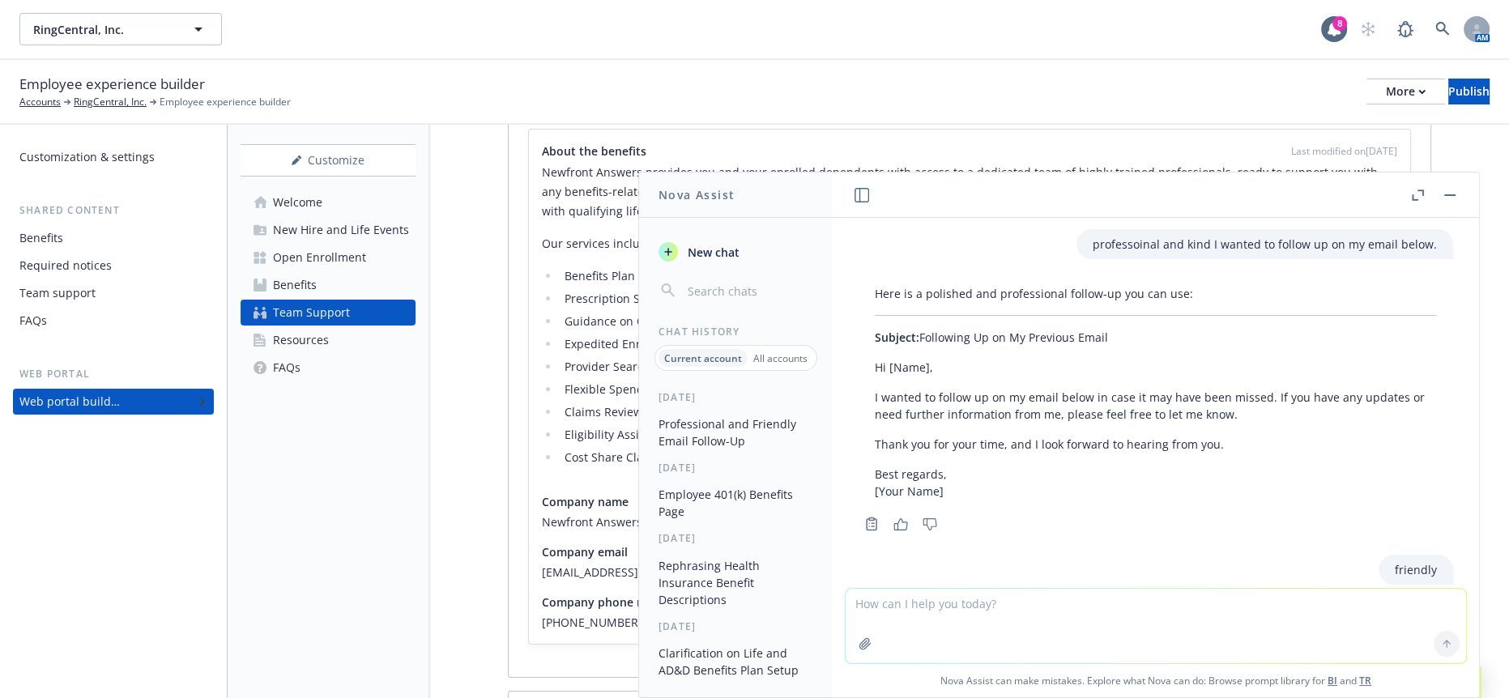
scroll to position [0, 0]
click at [1451, 196] on button "button" at bounding box center [1449, 194] width 19 height 19
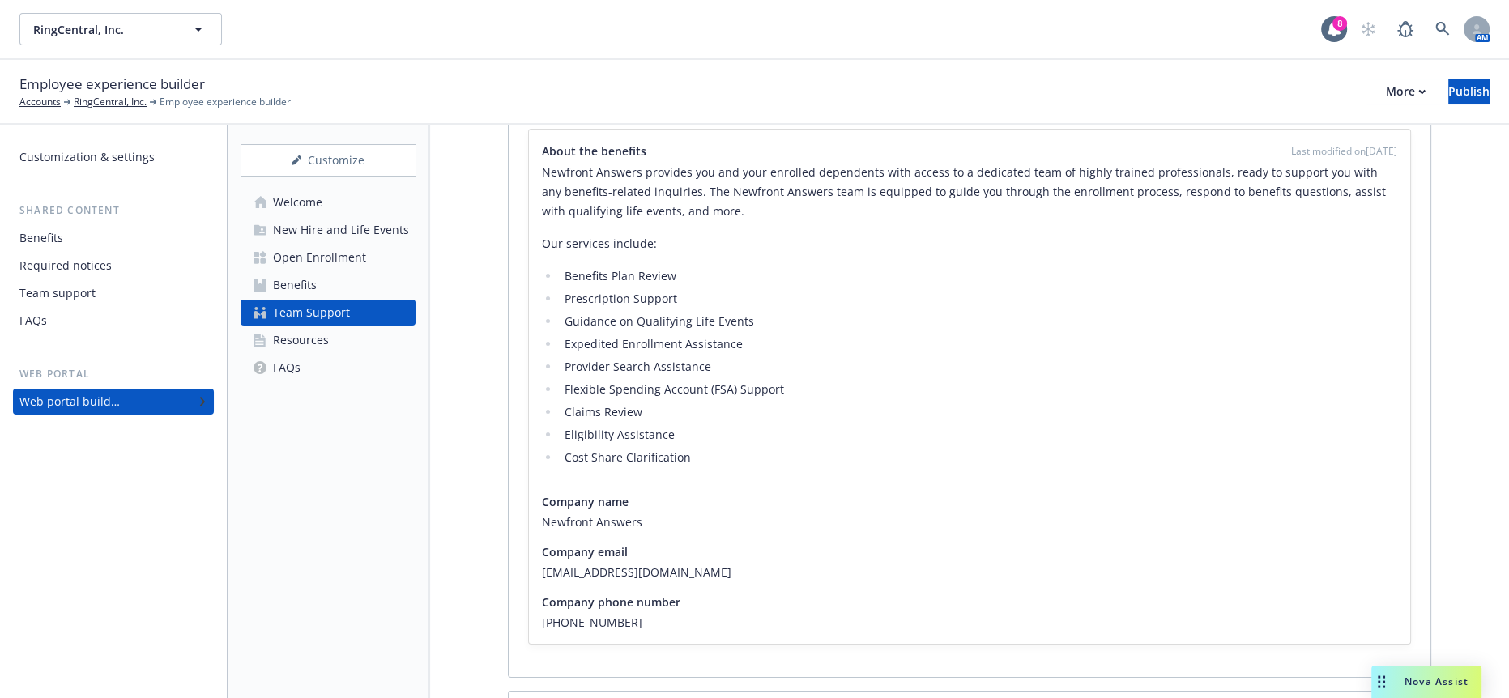
click at [1465, 472] on div "Media content Hide this section Select a image/video with landscape orientation…" at bounding box center [969, 327] width 1079 height 1006
click at [332, 327] on link "Resources" at bounding box center [328, 340] width 175 height 26
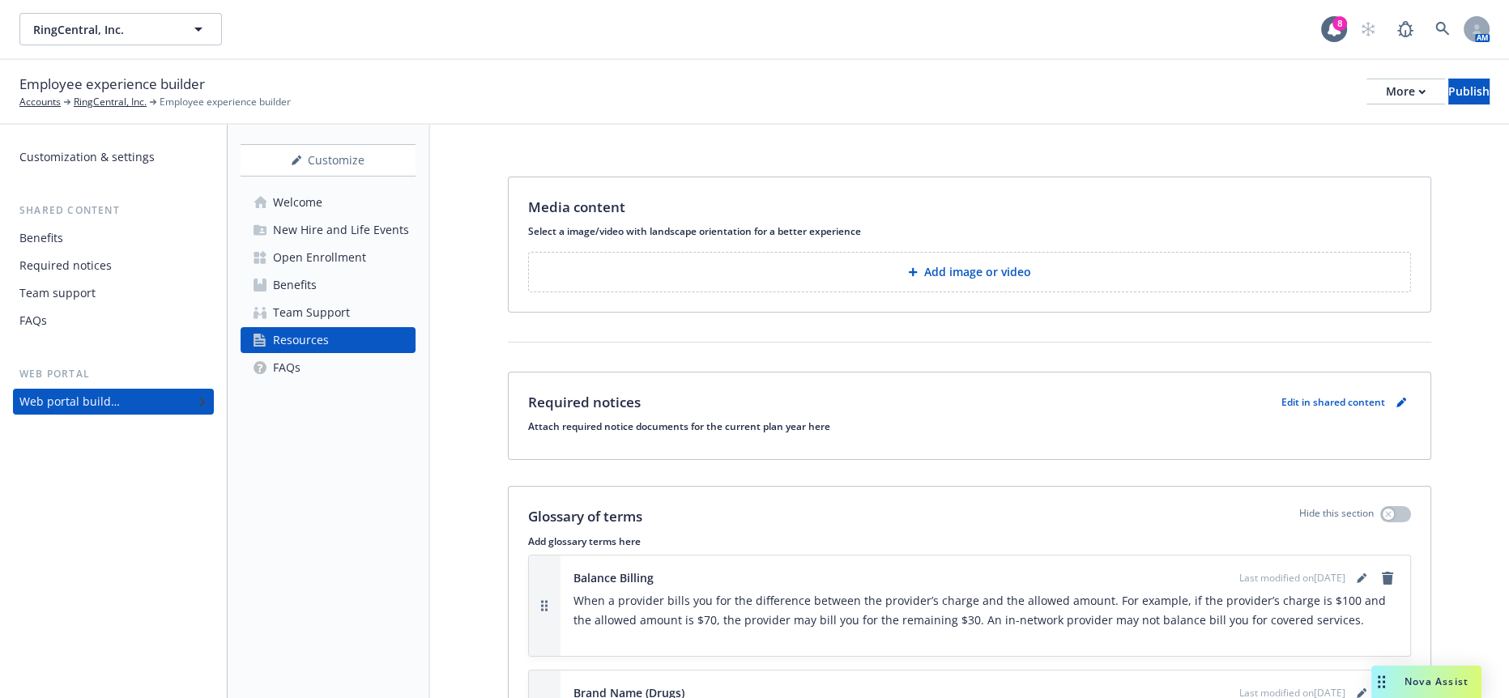
click at [300, 190] on div "Welcome" at bounding box center [297, 203] width 49 height 26
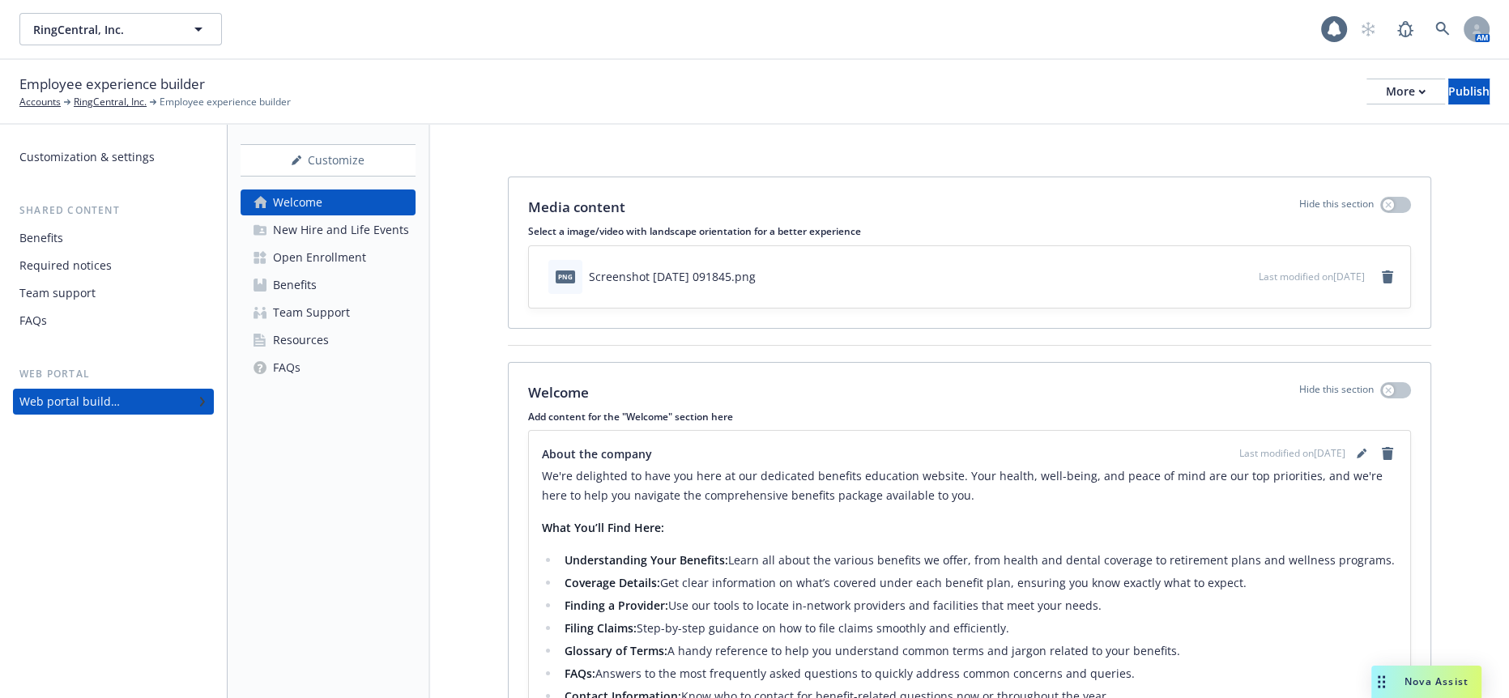
click at [302, 217] on div "New Hire and Life Events" at bounding box center [341, 230] width 136 height 26
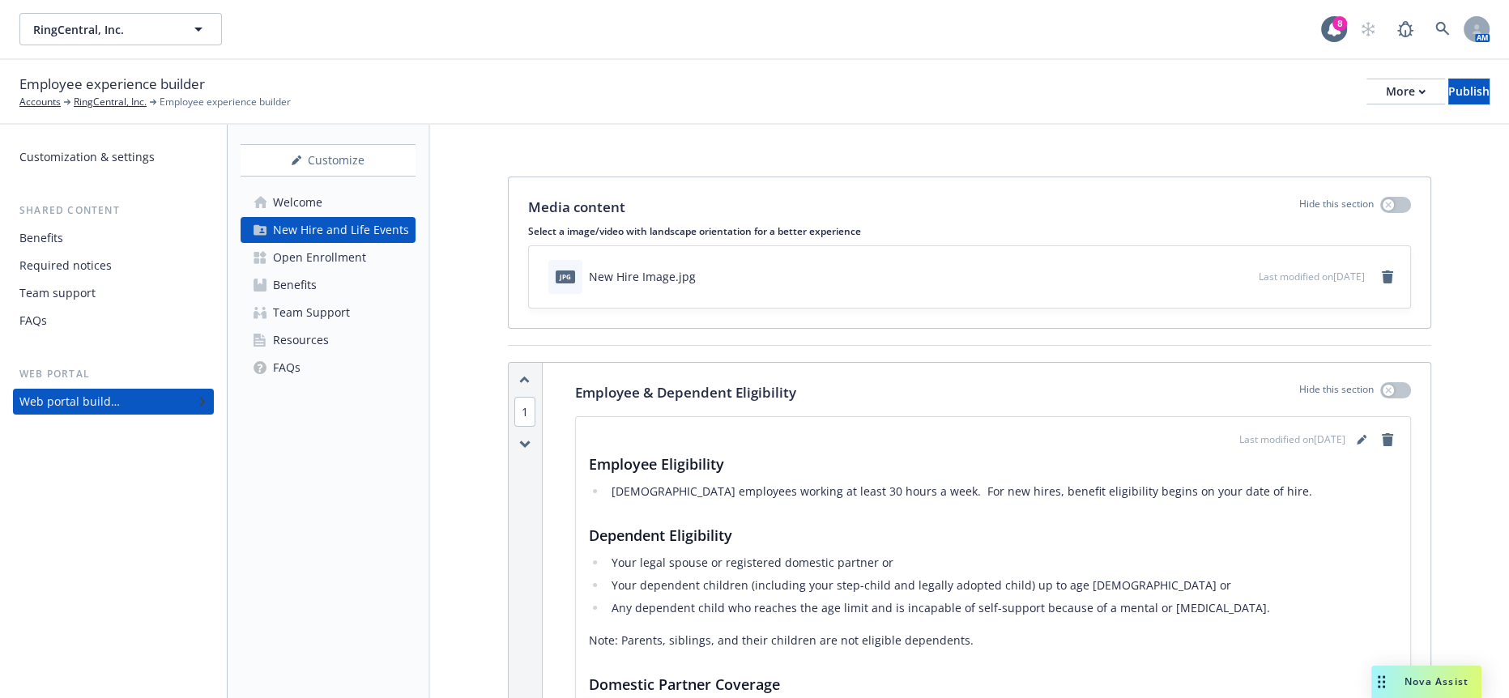
click at [307, 245] on div "Open Enrollment" at bounding box center [319, 258] width 93 height 26
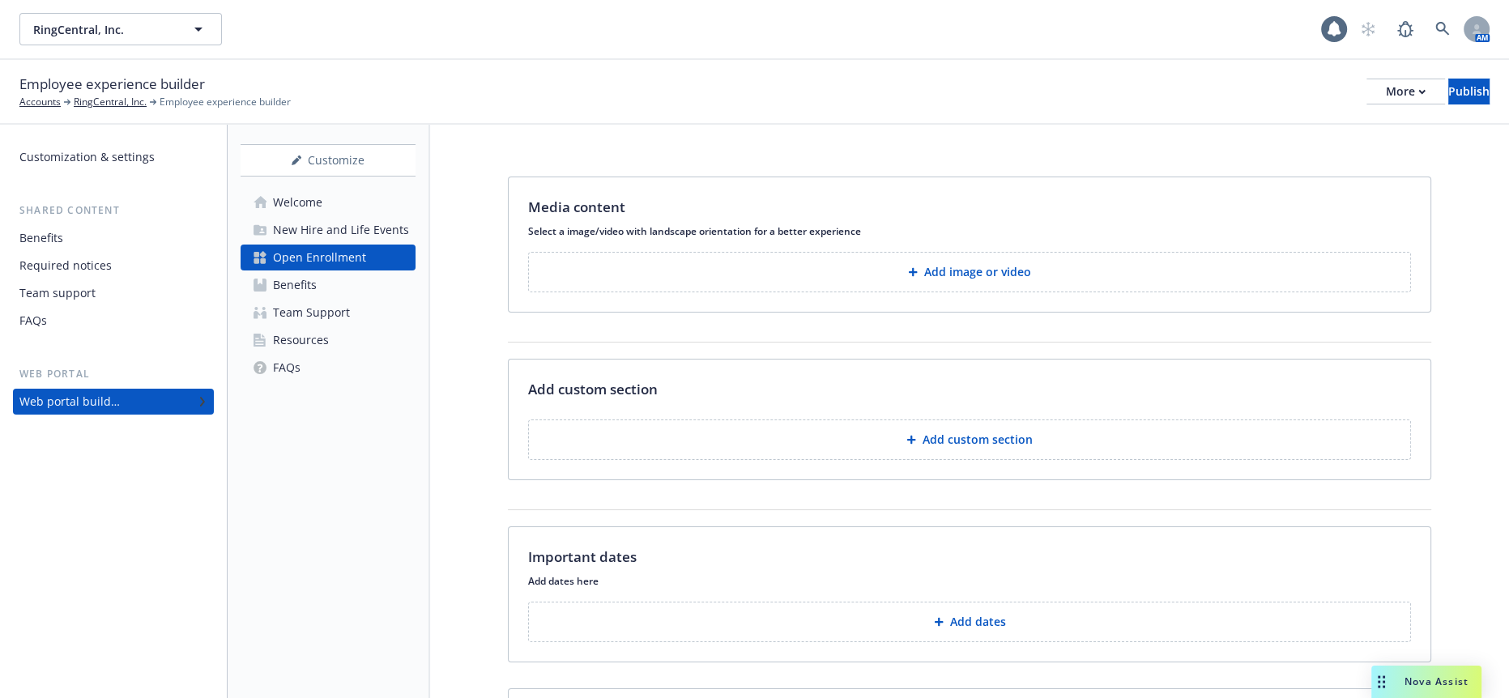
click at [306, 272] on div "Benefits" at bounding box center [295, 285] width 44 height 26
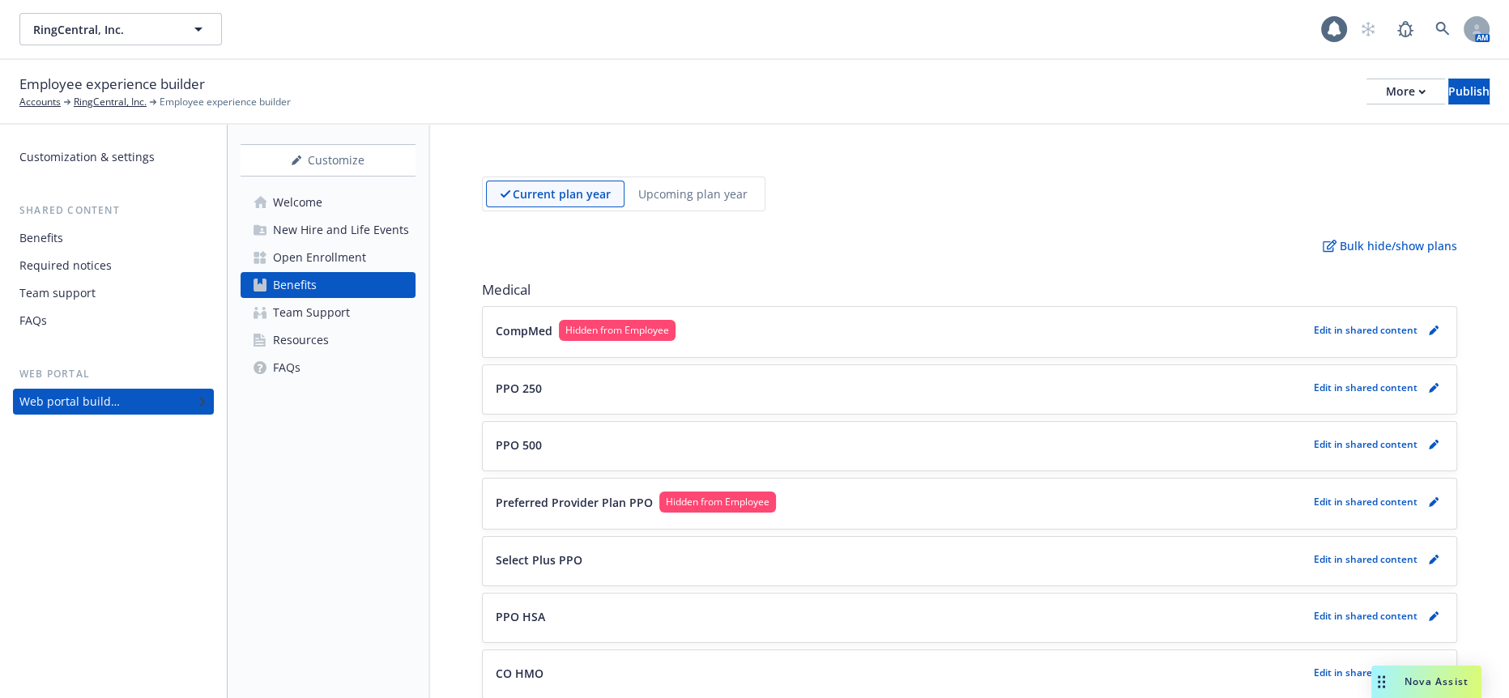
click at [306, 245] on div "Open Enrollment" at bounding box center [319, 258] width 93 height 26
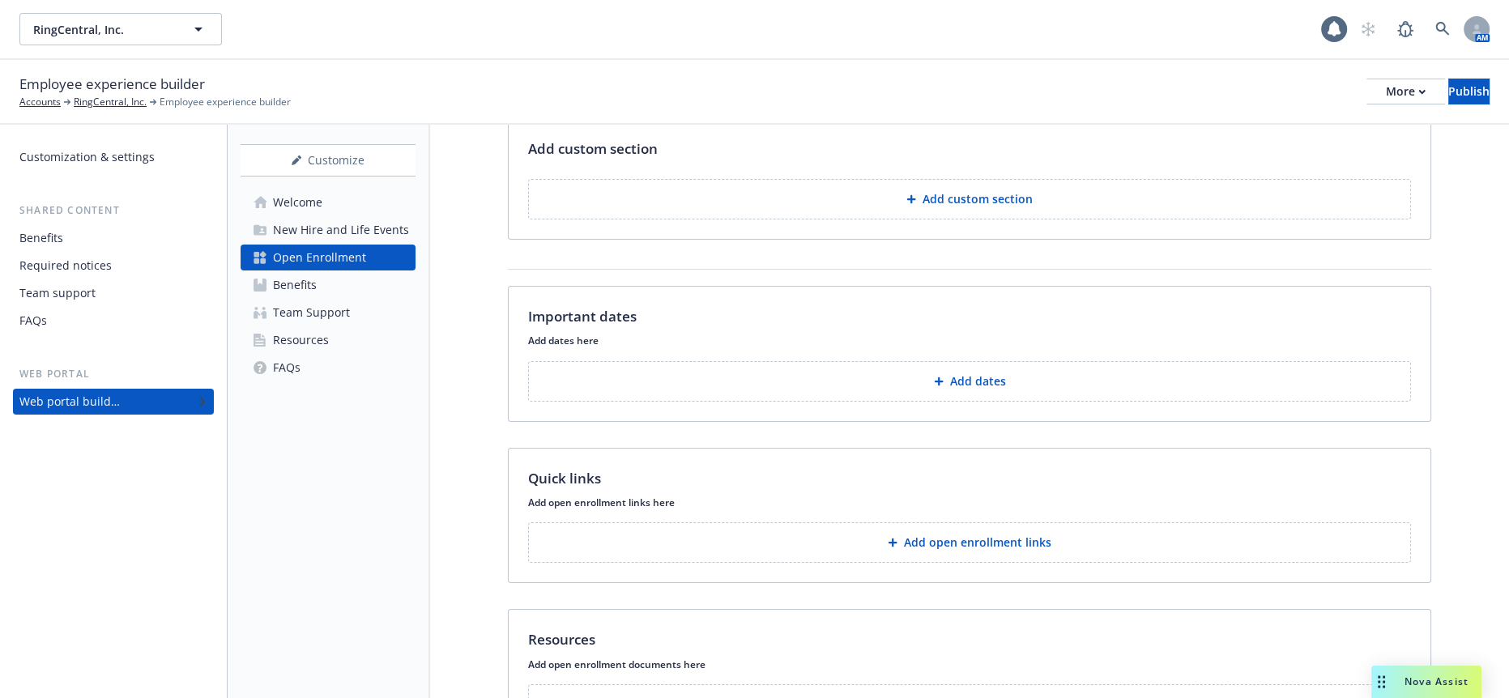
scroll to position [244, 0]
click at [335, 300] on div "Team Support" at bounding box center [311, 313] width 77 height 26
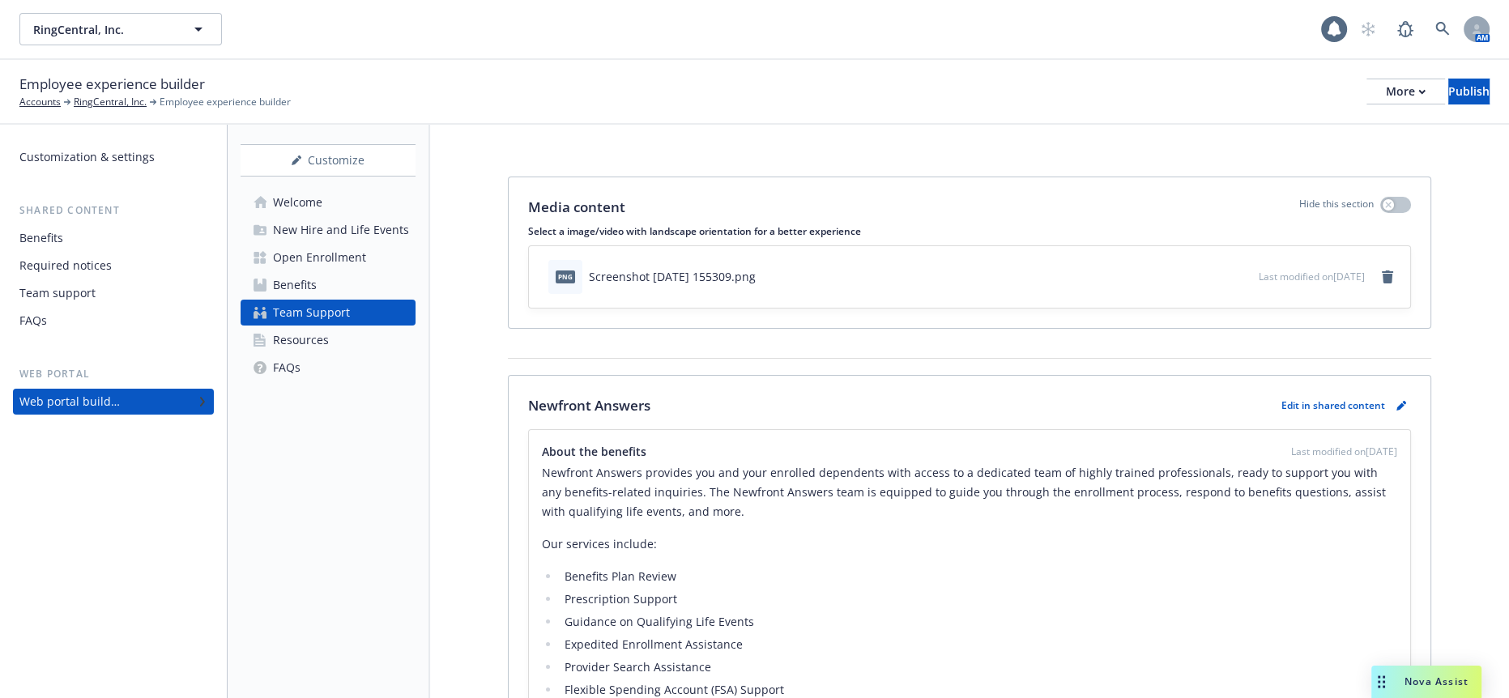
click at [335, 327] on link "Resources" at bounding box center [328, 340] width 175 height 26
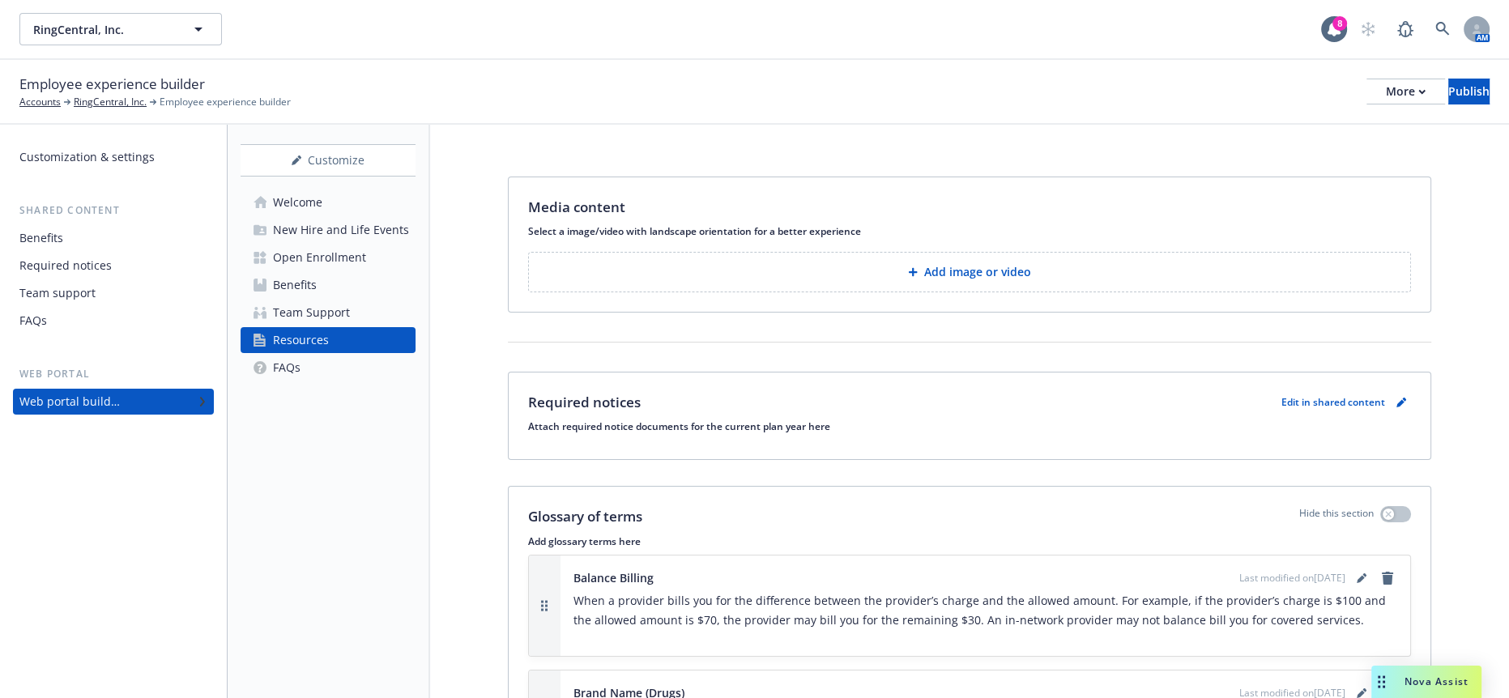
click at [343, 355] on link "FAQs" at bounding box center [328, 368] width 175 height 26
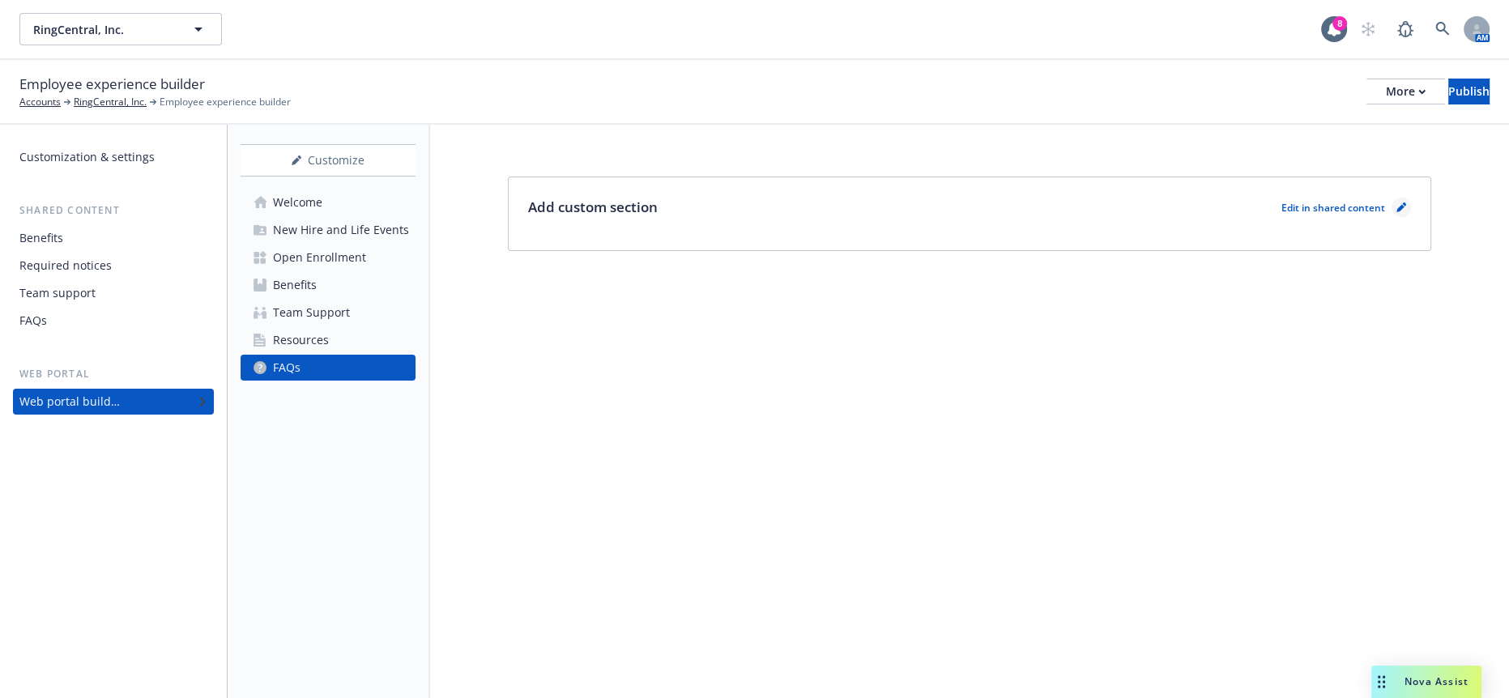
click at [1406, 203] on icon "pencil" at bounding box center [1401, 208] width 10 height 10
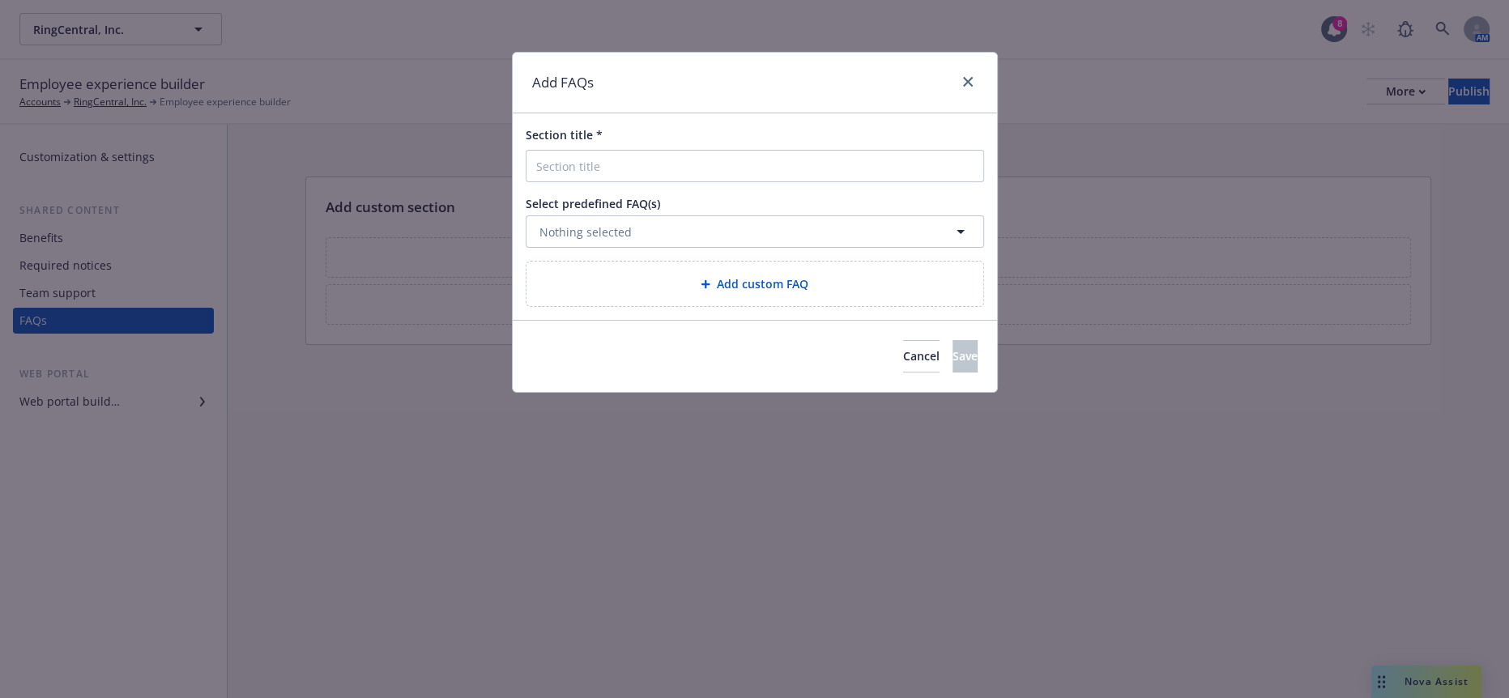
click at [761, 279] on div "Add custom FAQ" at bounding box center [755, 284] width 457 height 45
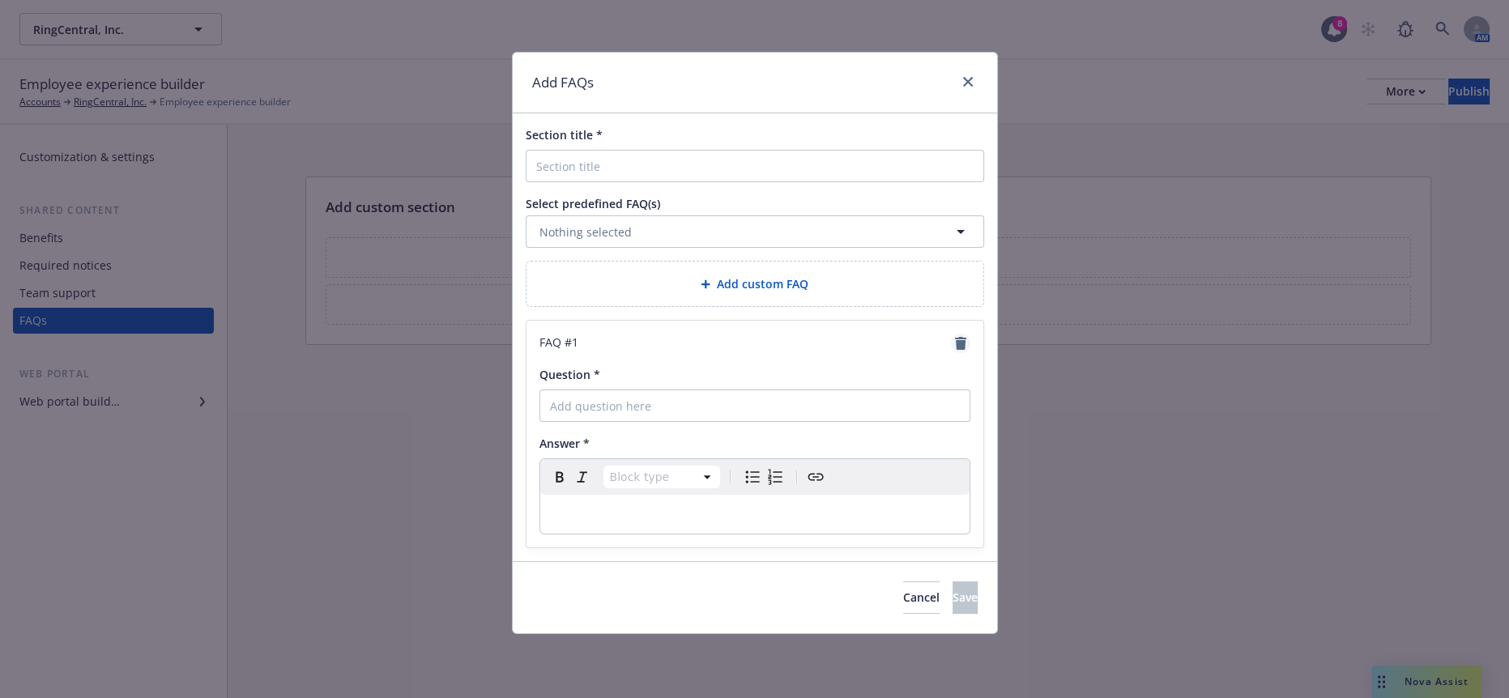
click at [964, 337] on icon "remove" at bounding box center [960, 343] width 11 height 13
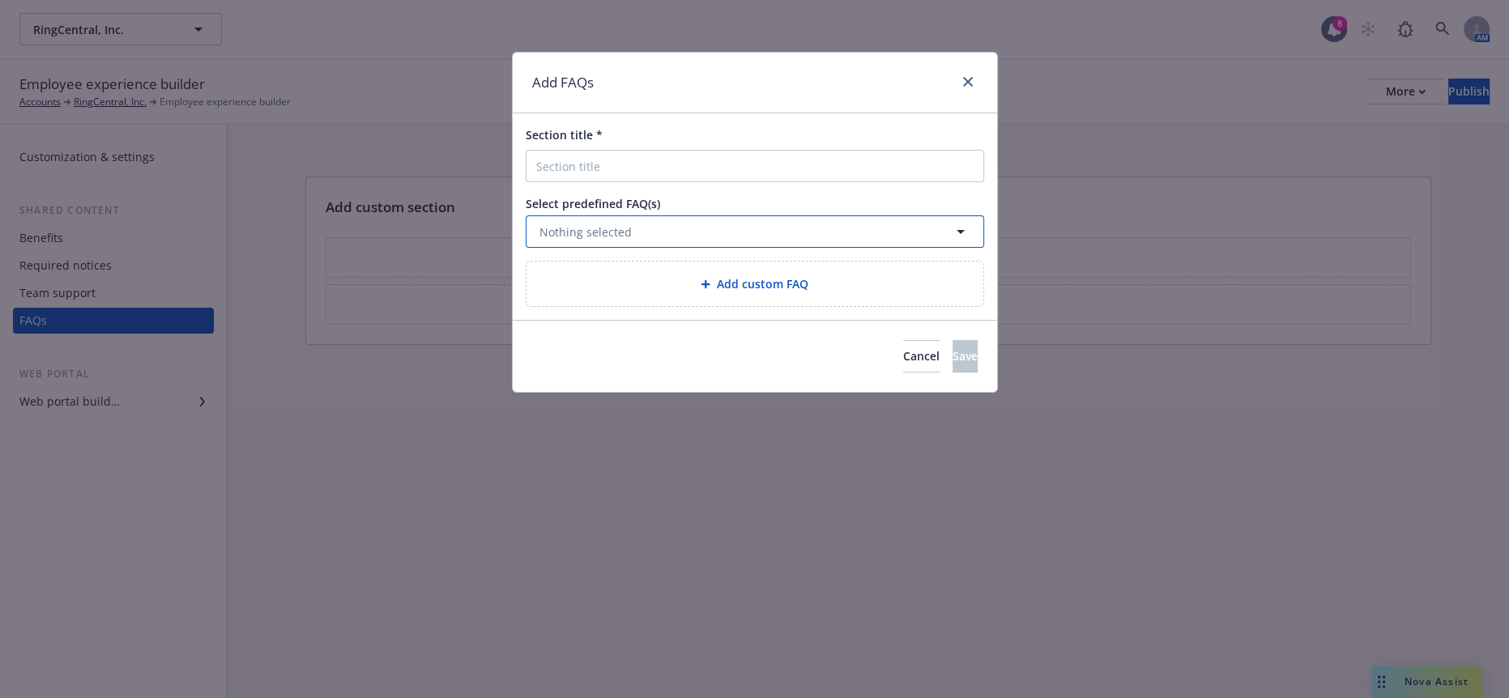
click at [620, 224] on span "Nothing selected" at bounding box center [585, 232] width 92 height 17
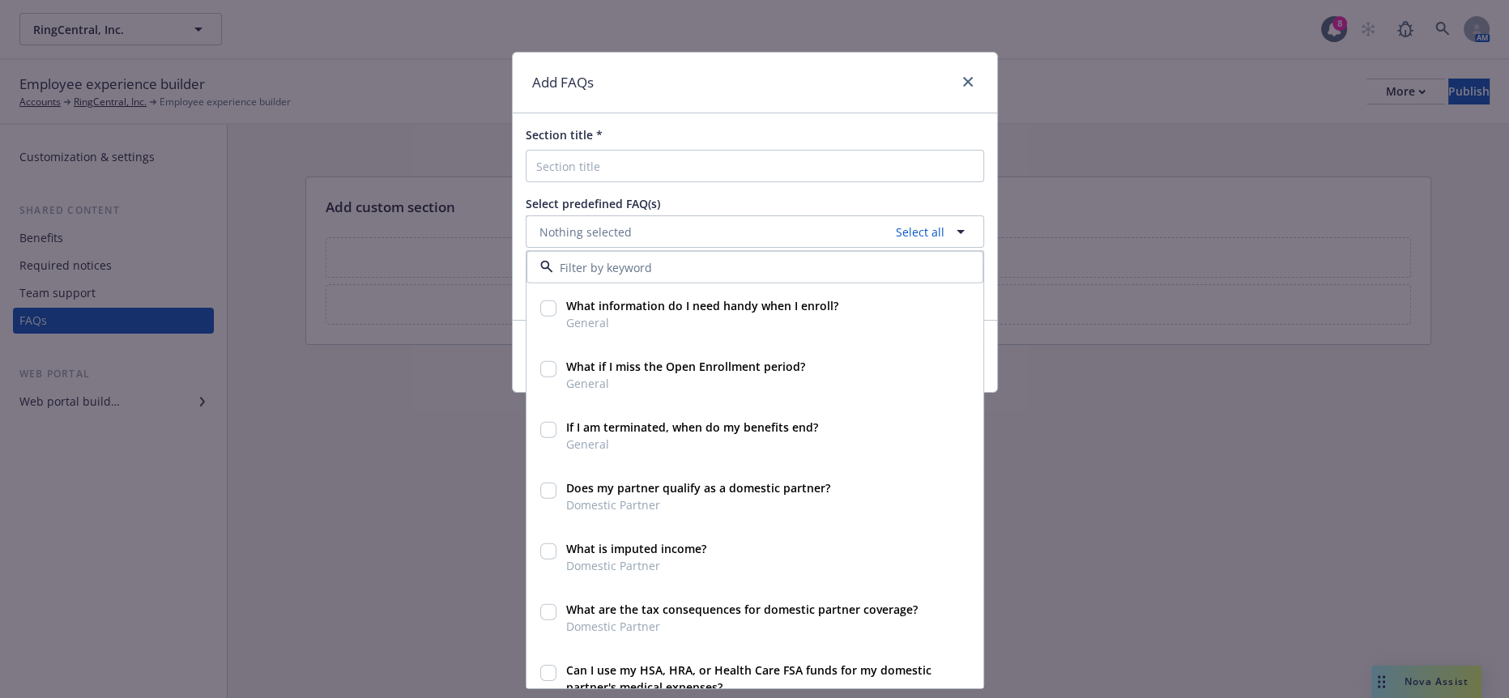
click at [548, 301] on input "checkbox" at bounding box center [548, 309] width 16 height 16
checkbox input "true"
click at [544, 361] on input "checkbox" at bounding box center [548, 369] width 16 height 16
checkbox input "true"
click at [547, 422] on input "checkbox" at bounding box center [548, 430] width 16 height 16
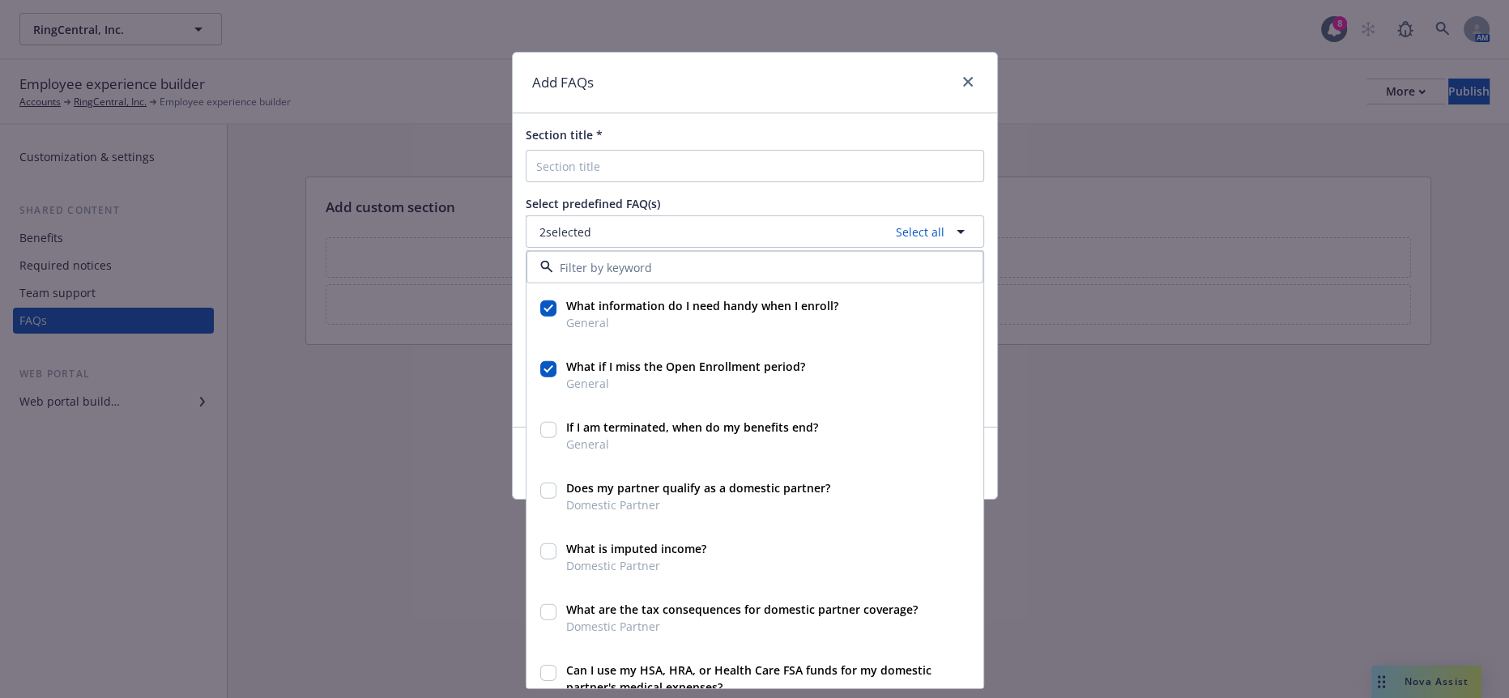
checkbox input "true"
click at [552, 483] on input "checkbox" at bounding box center [548, 491] width 16 height 16
checkbox input "true"
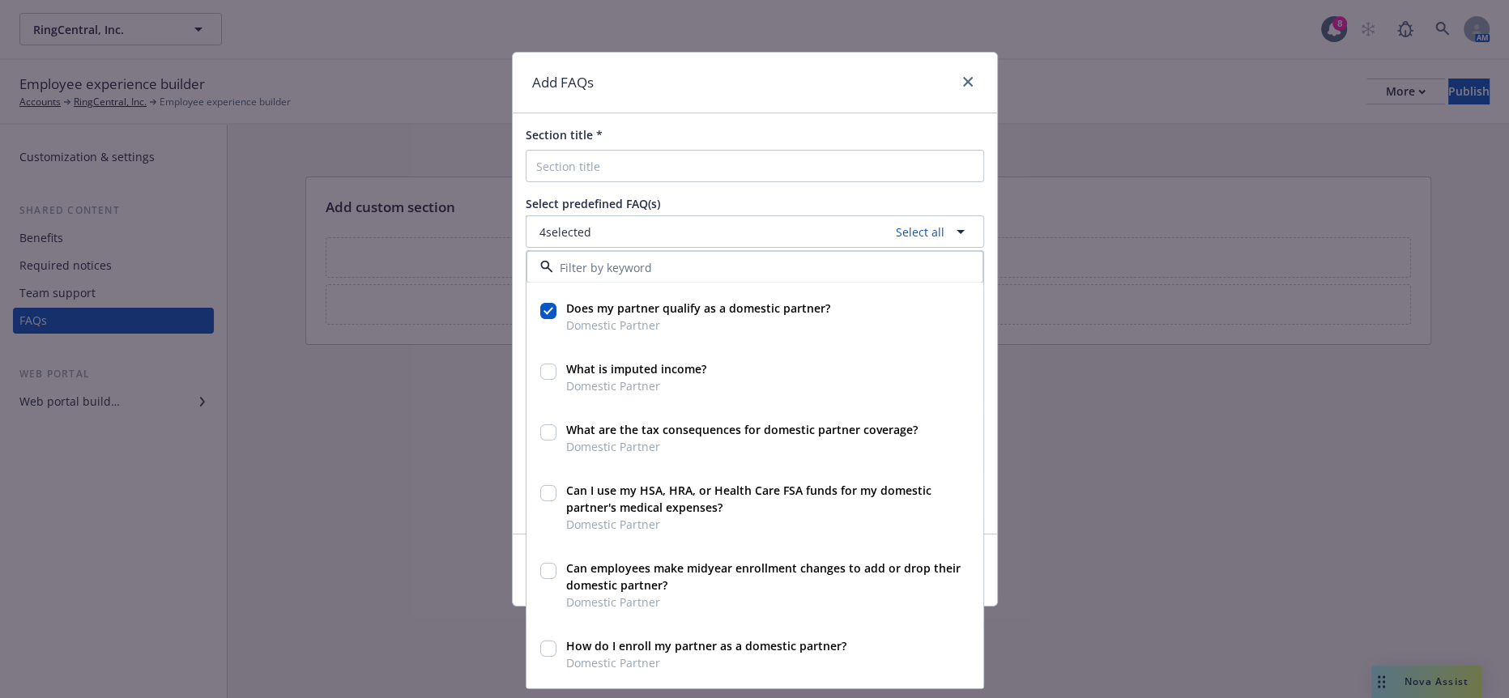
click at [544, 364] on input "checkbox" at bounding box center [548, 372] width 16 height 16
checkbox input "true"
click at [544, 421] on div at bounding box center [548, 431] width 16 height 20
checkbox input "true"
click at [545, 485] on input "checkbox" at bounding box center [548, 493] width 16 height 16
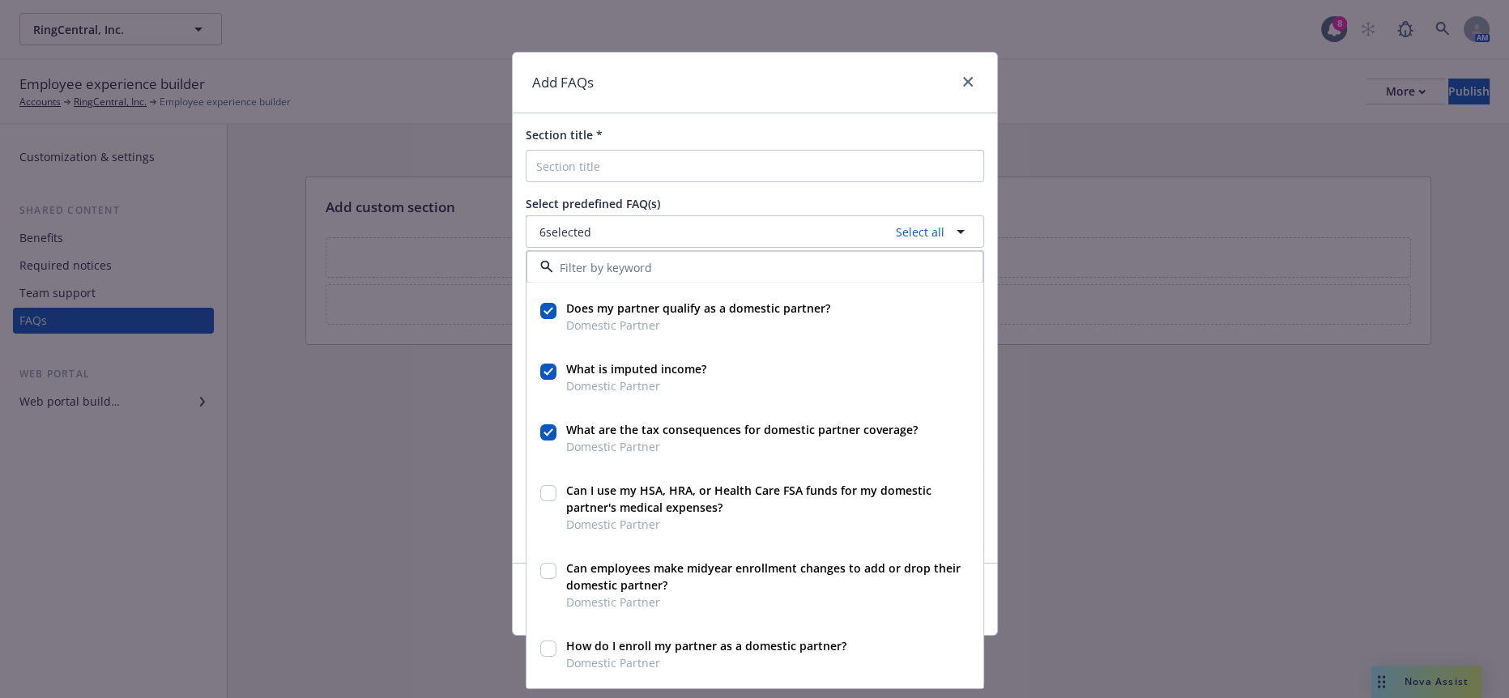
checkbox input "true"
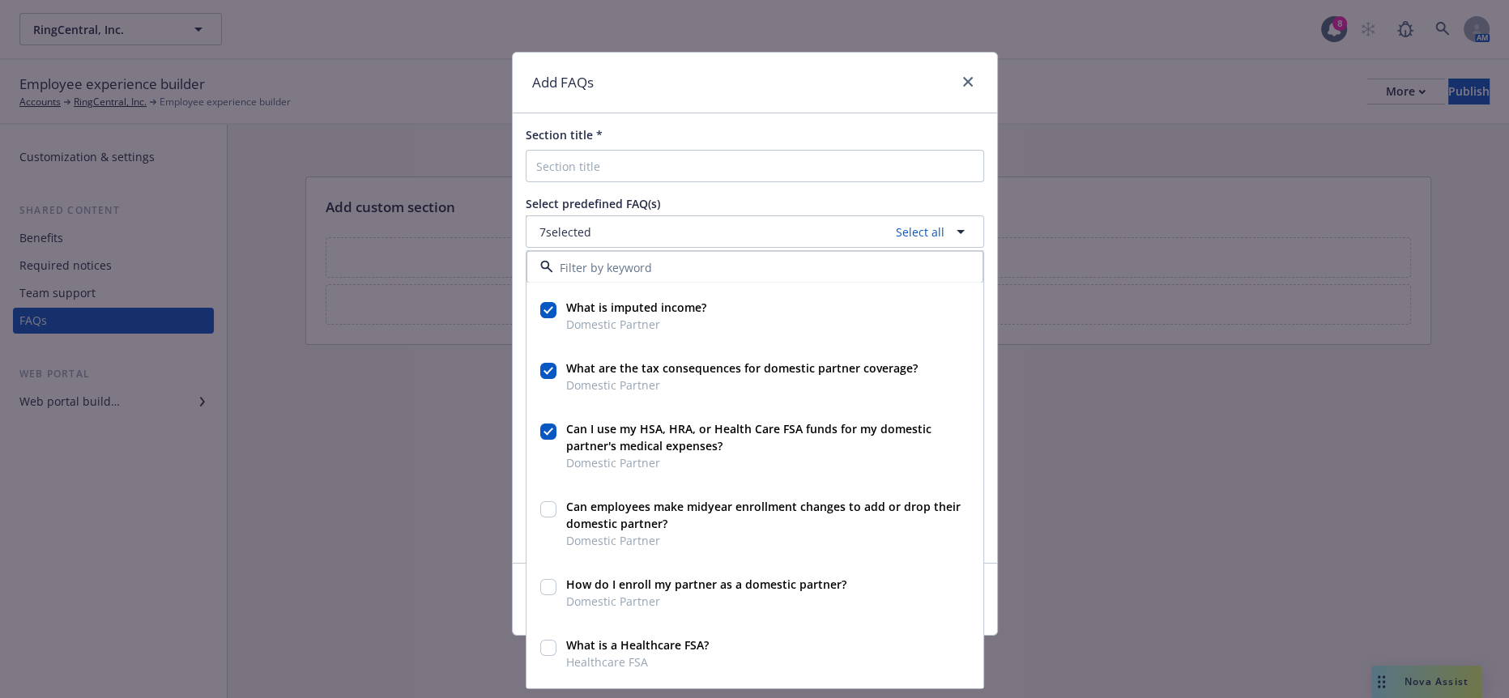
scroll to position [270, 0]
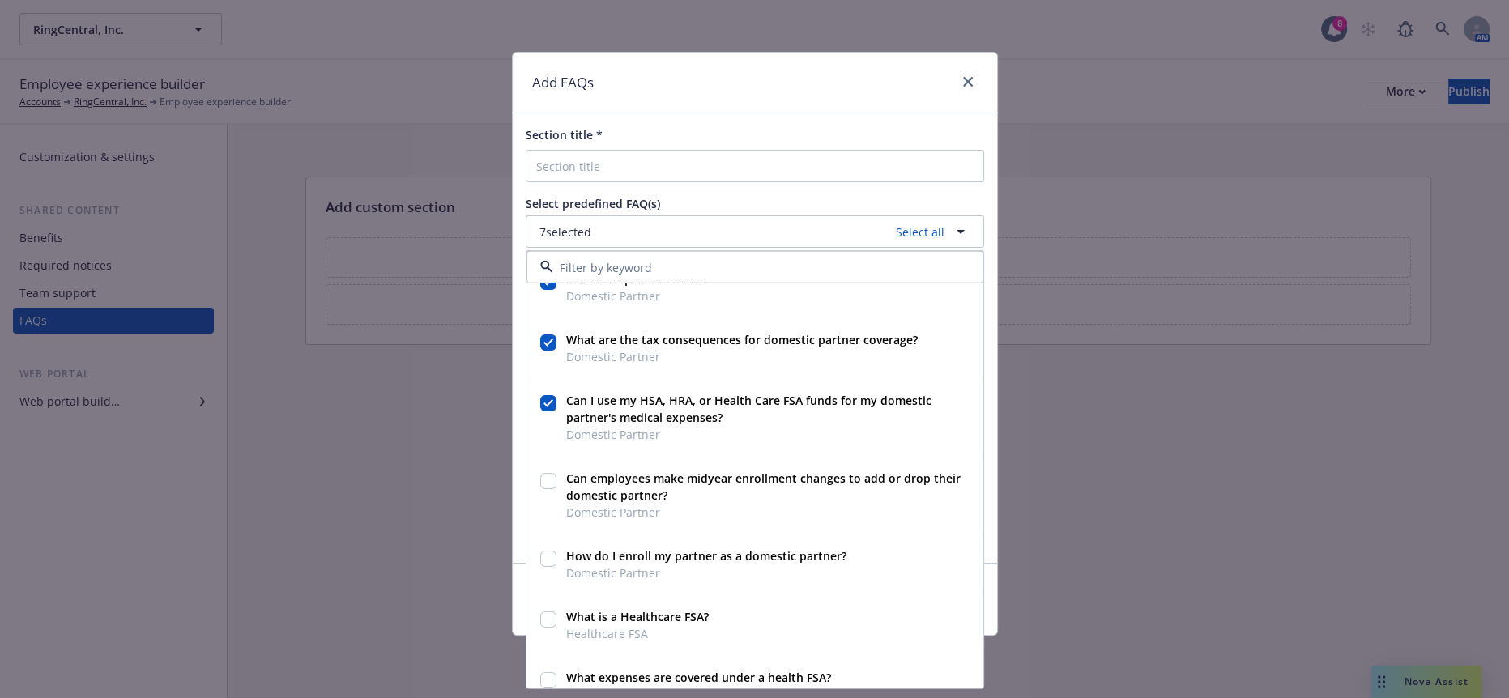
click at [549, 473] on input "checkbox" at bounding box center [548, 481] width 16 height 16
checkbox input "true"
click at [543, 551] on input "checkbox" at bounding box center [548, 559] width 16 height 16
checkbox input "true"
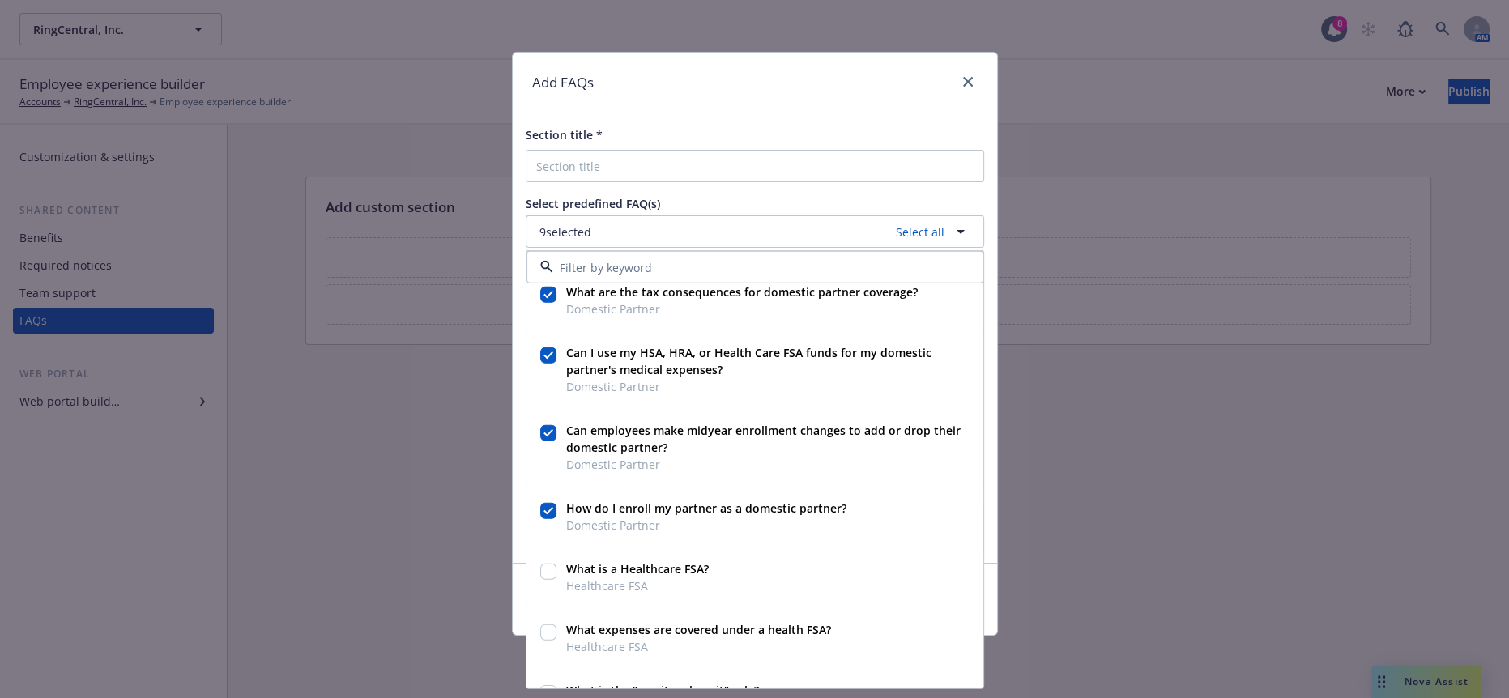
scroll to position [450, 0]
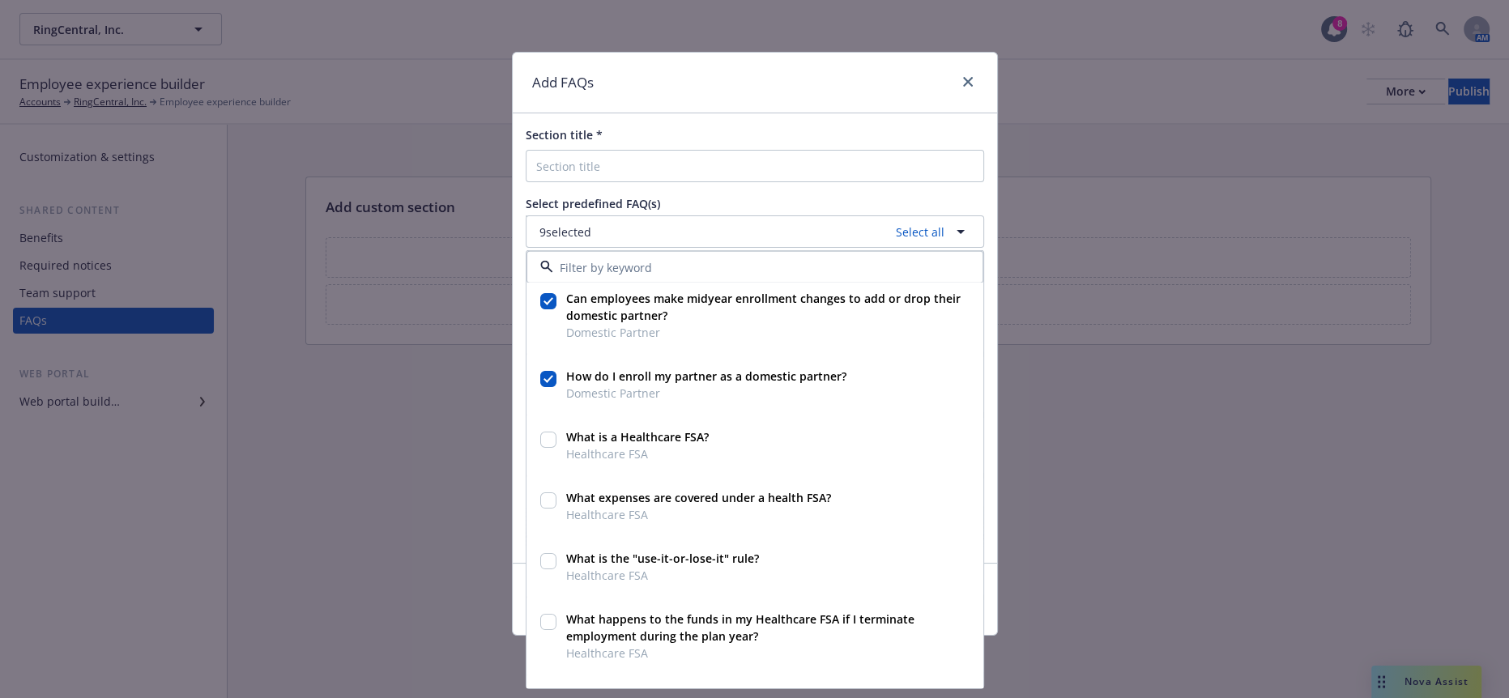
click at [541, 432] on input "checkbox" at bounding box center [548, 440] width 16 height 16
checkbox input "true"
click at [548, 489] on div at bounding box center [548, 499] width 16 height 20
checkbox input "true"
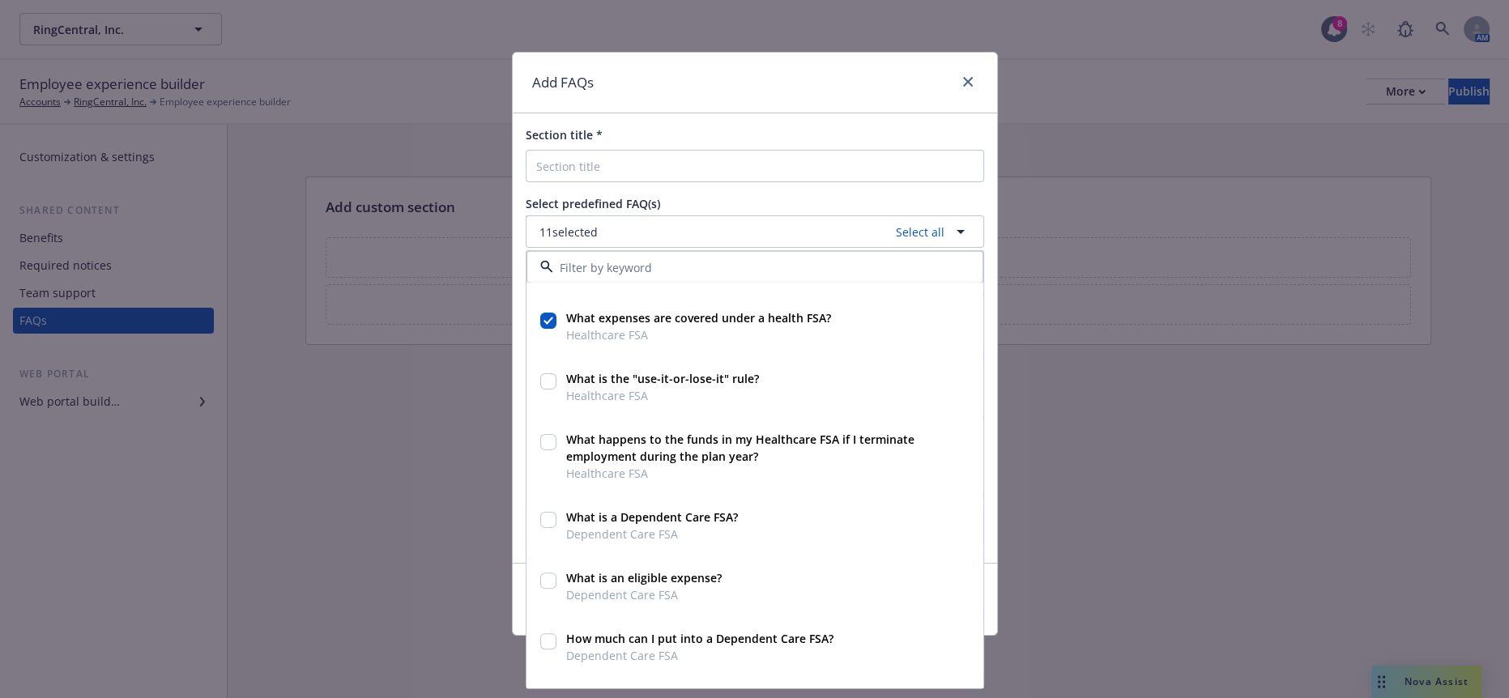
click at [548, 373] on input "checkbox" at bounding box center [548, 381] width 16 height 16
checkbox input "true"
click at [544, 434] on input "checkbox" at bounding box center [548, 442] width 16 height 16
checkbox input "true"
click at [544, 512] on input "checkbox" at bounding box center [548, 520] width 16 height 16
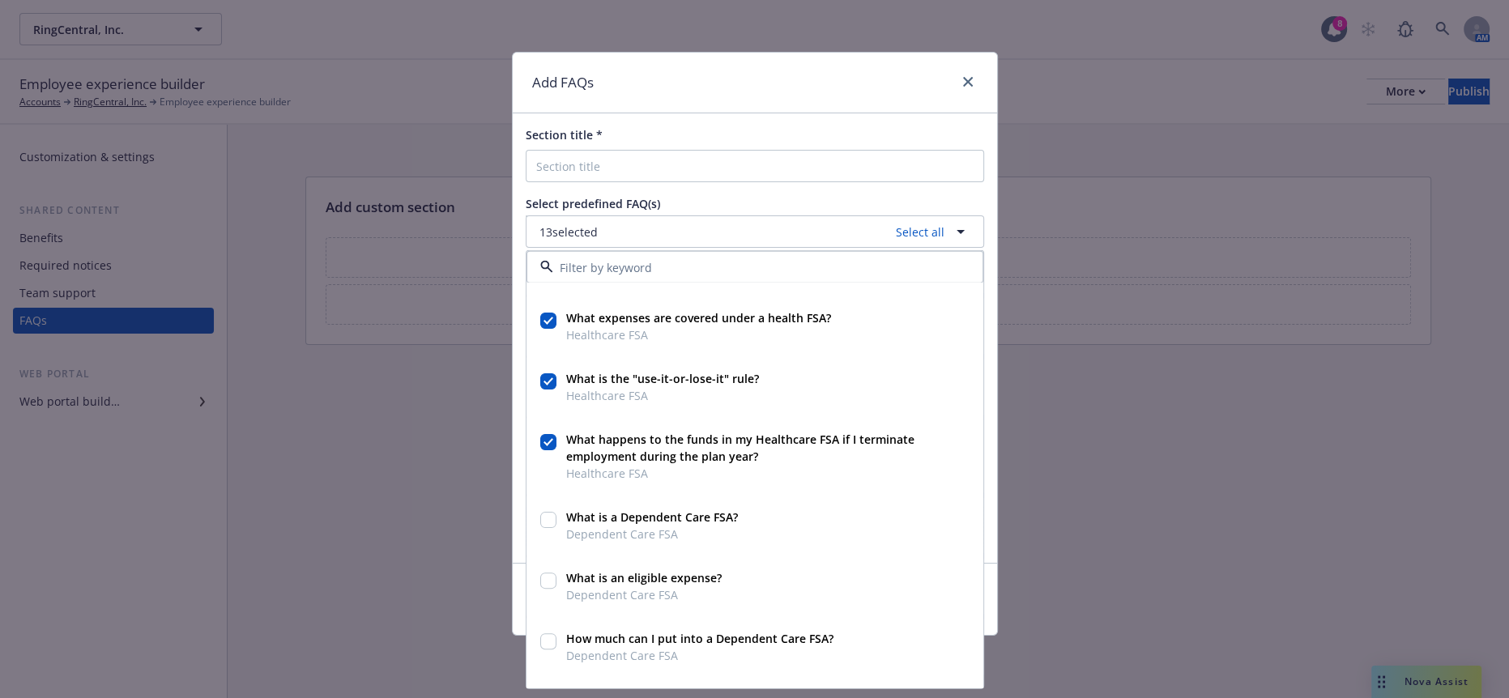
checkbox input "true"
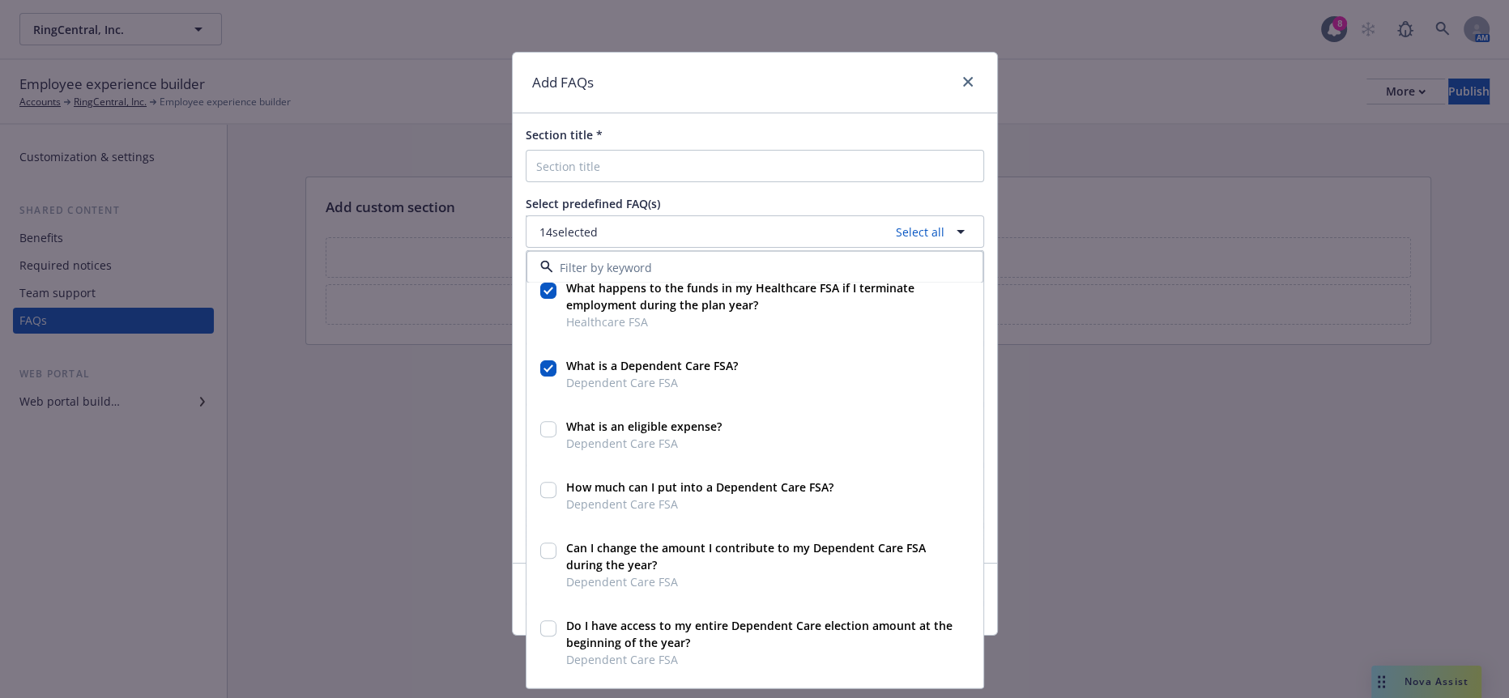
scroll to position [809, 0]
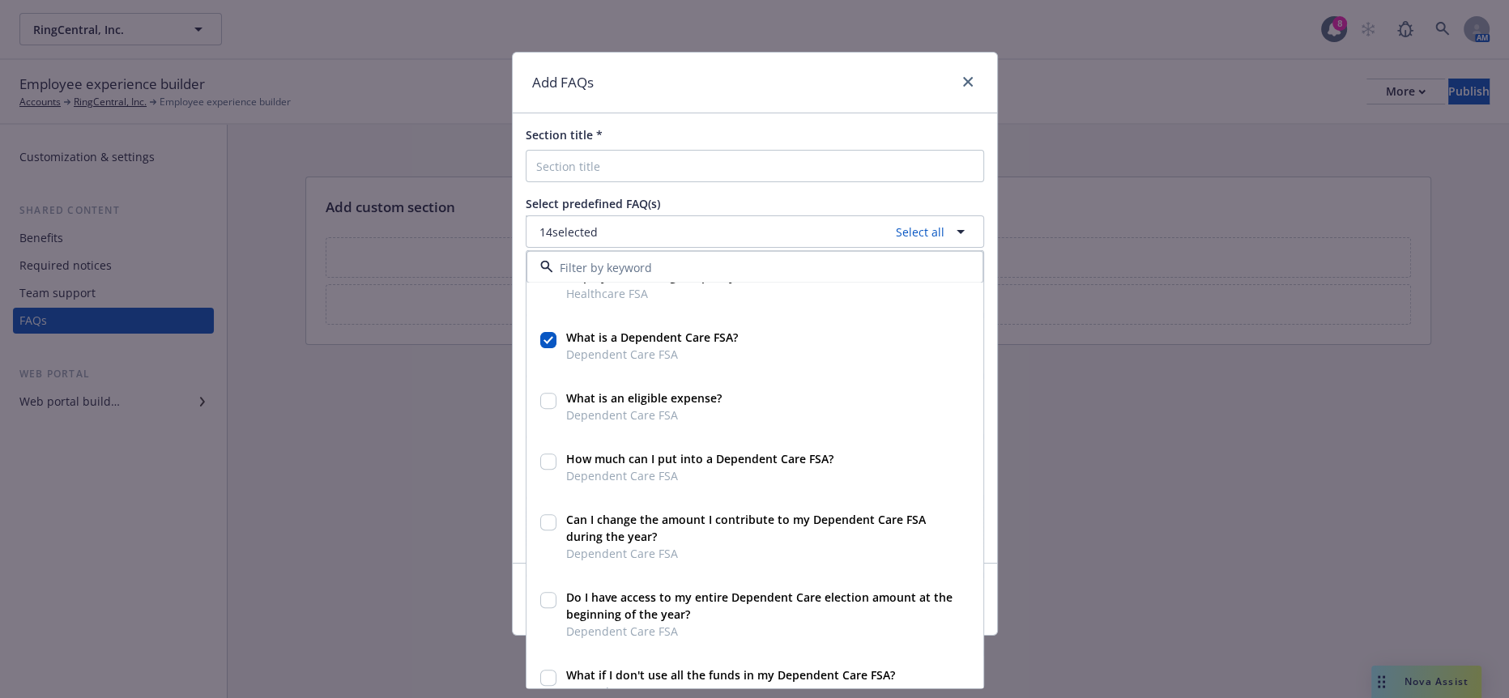
click at [547, 393] on input "checkbox" at bounding box center [548, 401] width 16 height 16
checkbox input "true"
click at [548, 454] on input "checkbox" at bounding box center [548, 462] width 16 height 16
checkbox input "true"
click at [544, 514] on input "checkbox" at bounding box center [548, 522] width 16 height 16
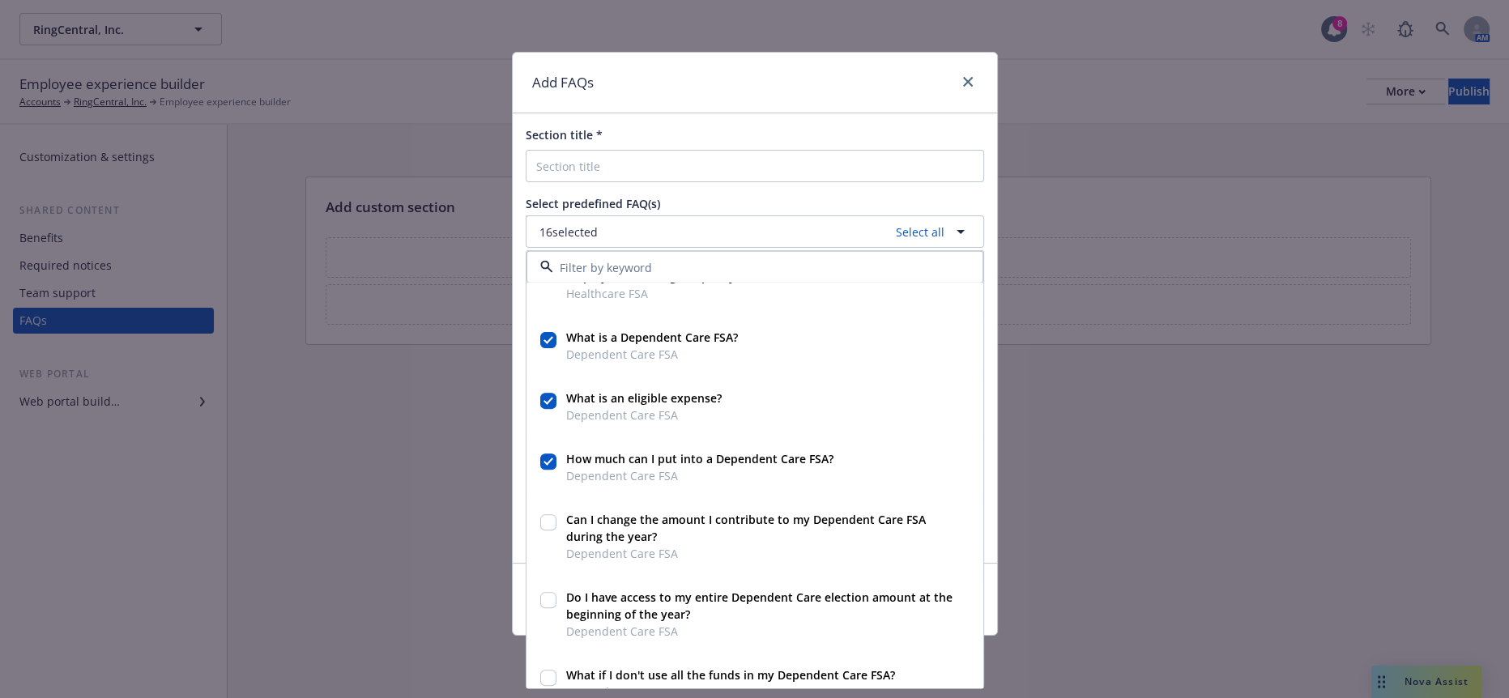
checkbox input "true"
click at [544, 592] on input "checkbox" at bounding box center [548, 600] width 16 height 16
checkbox input "true"
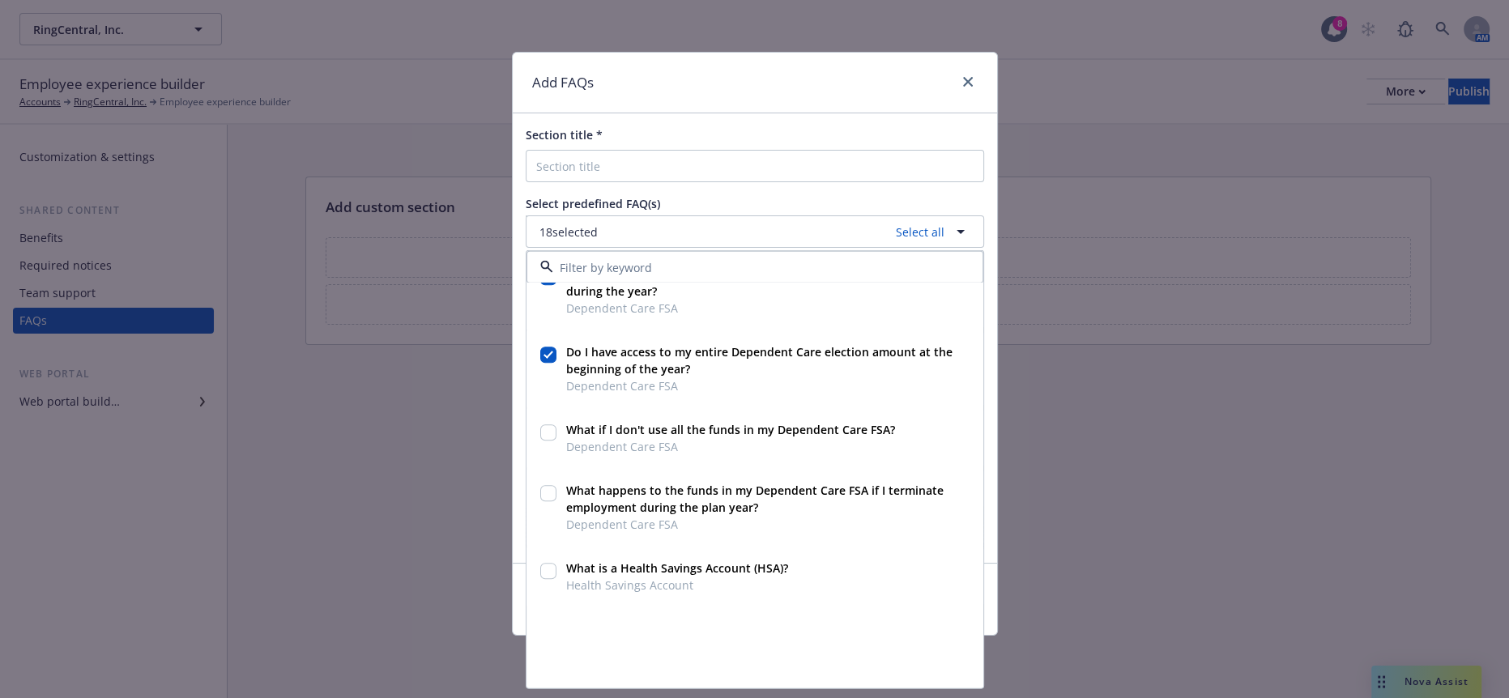
scroll to position [1080, 0]
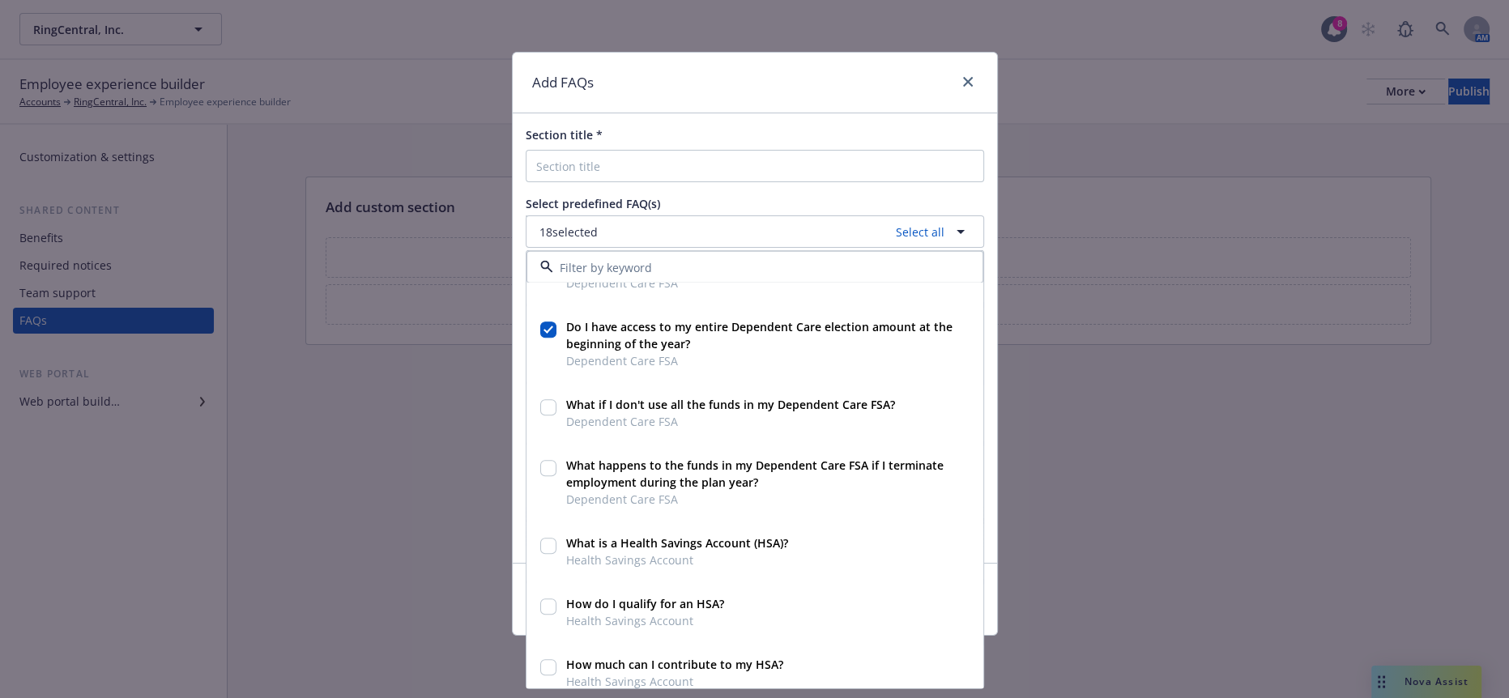
click at [541, 399] on input "checkbox" at bounding box center [548, 407] width 16 height 16
checkbox input "true"
click at [544, 460] on input "checkbox" at bounding box center [548, 468] width 16 height 16
checkbox input "true"
click at [548, 538] on input "checkbox" at bounding box center [548, 546] width 16 height 16
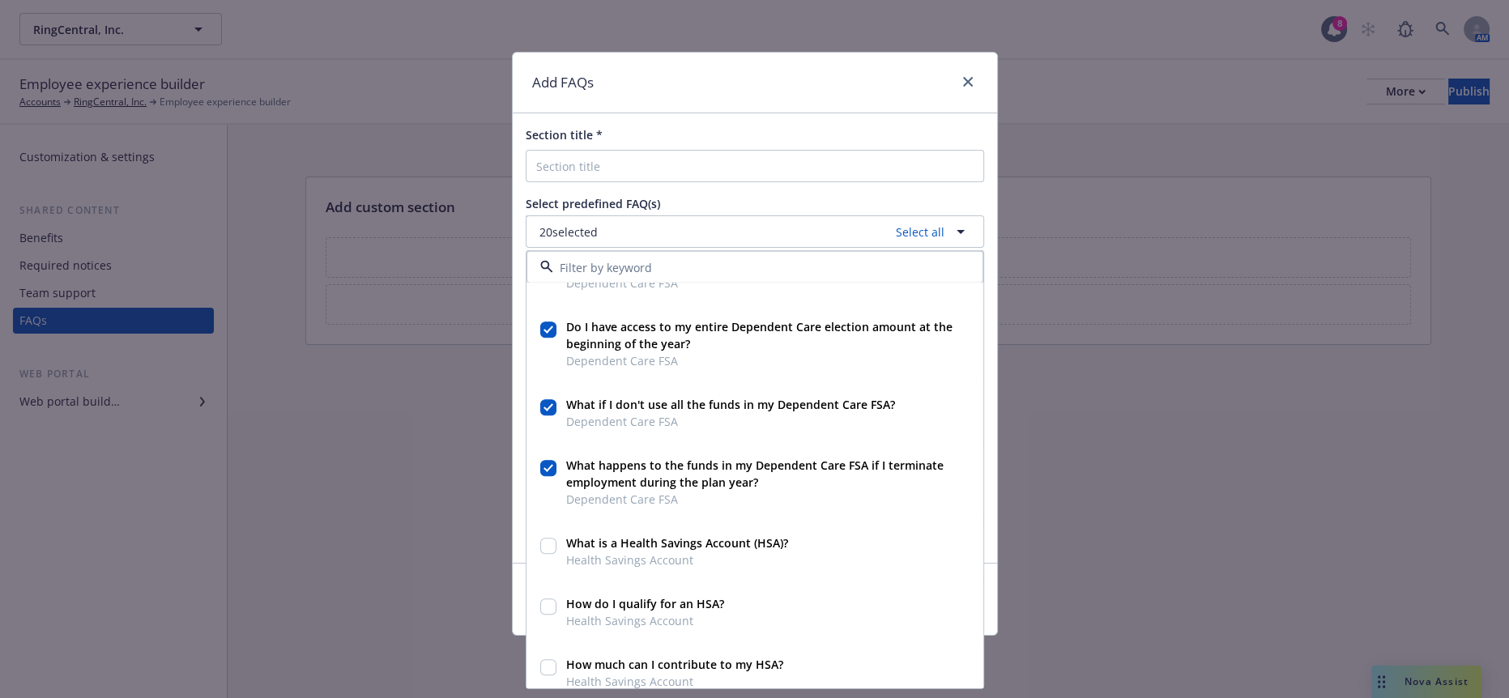
checkbox input "true"
click at [548, 599] on input "checkbox" at bounding box center [548, 607] width 16 height 16
checkbox input "true"
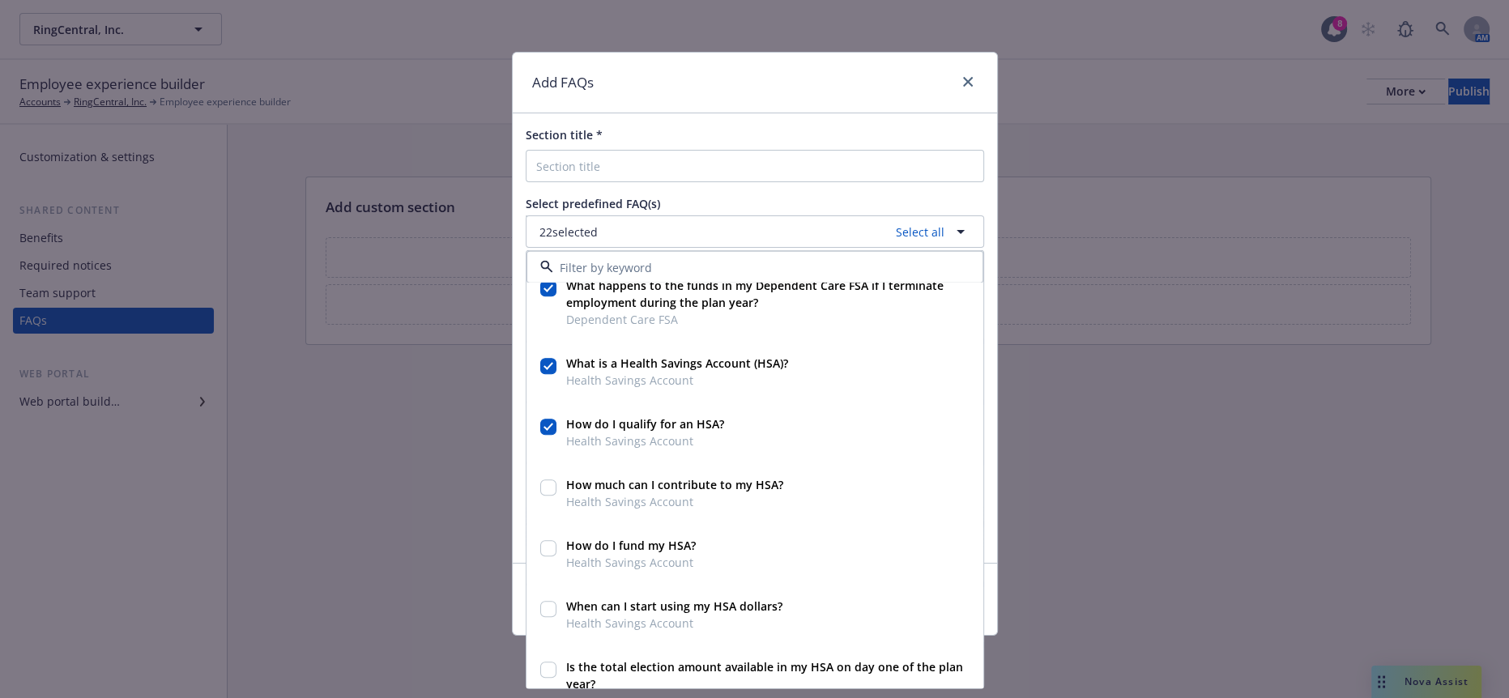
click at [545, 480] on input "checkbox" at bounding box center [548, 488] width 16 height 16
checkbox input "true"
click at [548, 540] on input "checkbox" at bounding box center [548, 548] width 16 height 16
checkbox input "true"
click at [545, 601] on input "checkbox" at bounding box center [548, 609] width 16 height 16
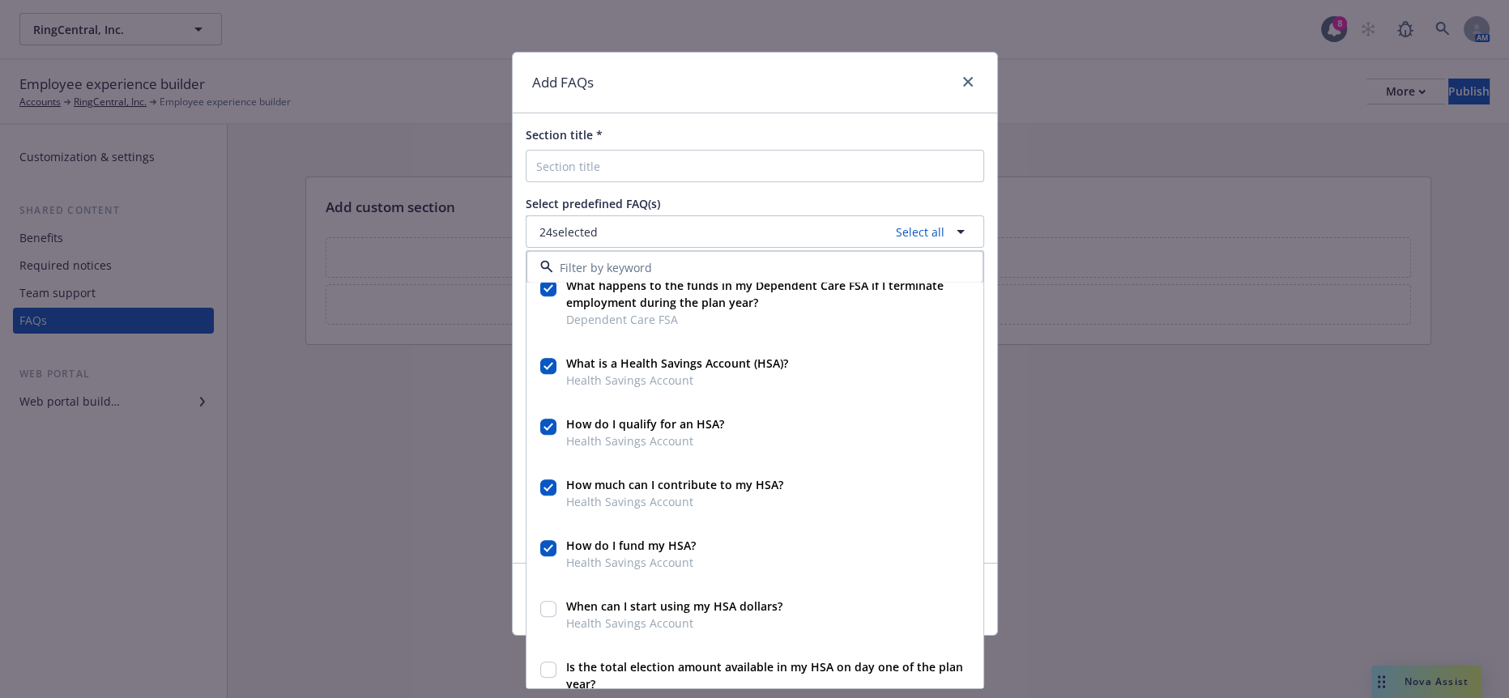
checkbox input "true"
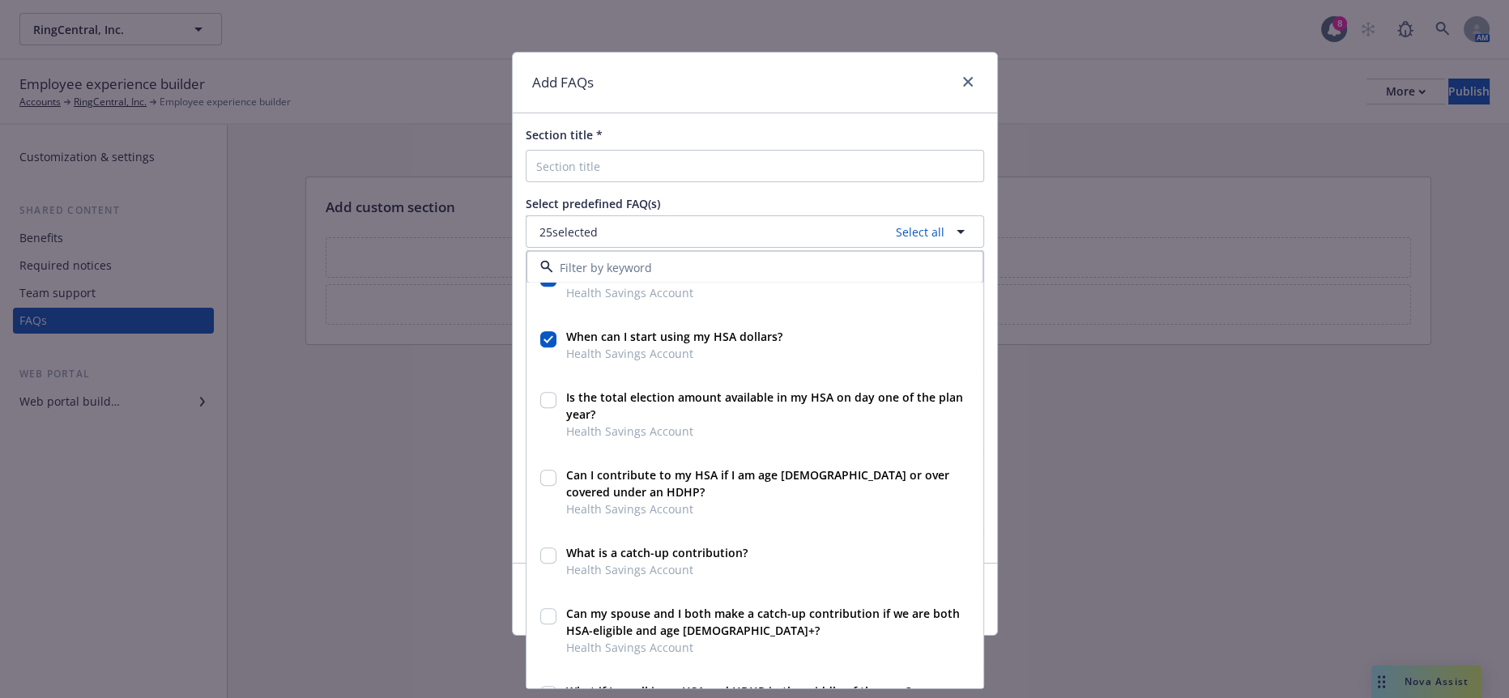
scroll to position [1529, 0]
click at [552, 392] on input "checkbox" at bounding box center [548, 400] width 16 height 16
checkbox input "true"
click at [544, 470] on input "checkbox" at bounding box center [548, 478] width 16 height 16
checkbox input "true"
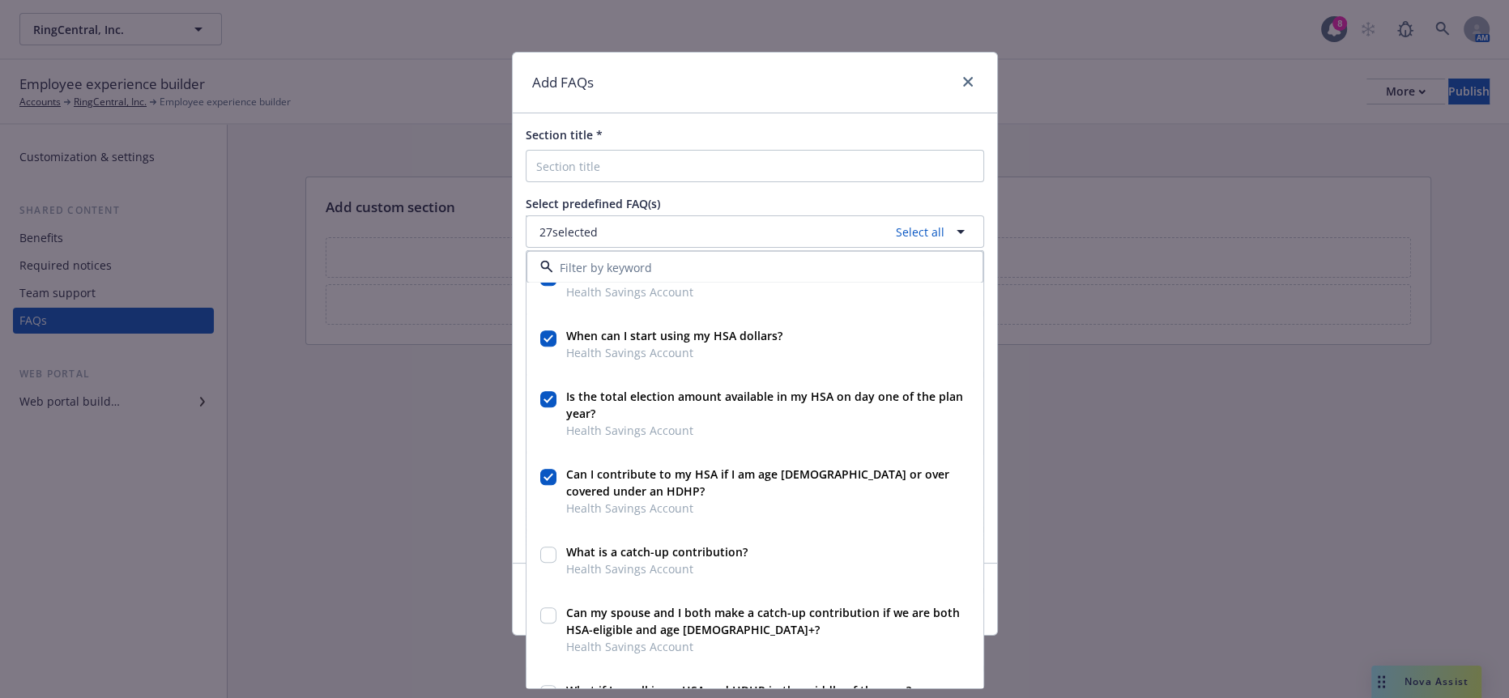
click at [544, 548] on input "checkbox" at bounding box center [548, 556] width 16 height 16
checkbox input "true"
click at [546, 608] on input "checkbox" at bounding box center [548, 616] width 16 height 16
checkbox input "true"
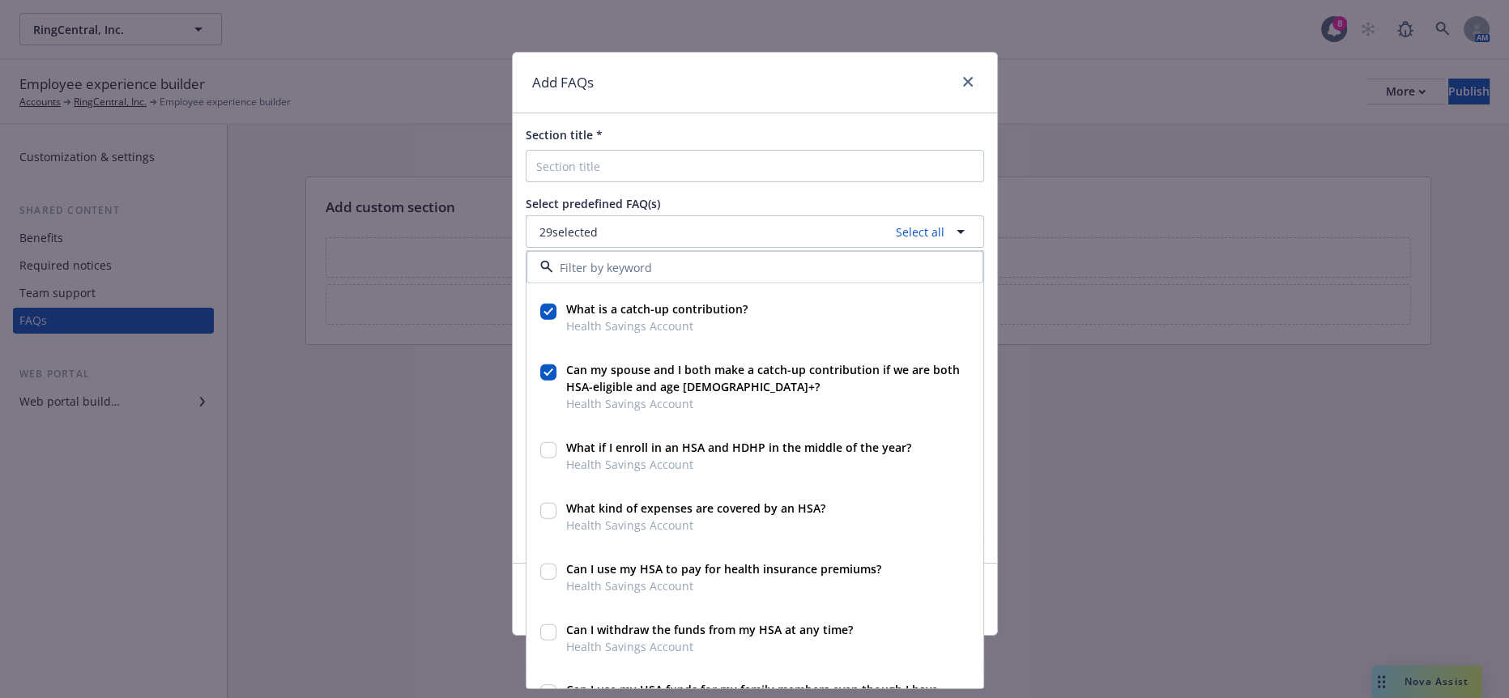
scroll to position [1800, 0]
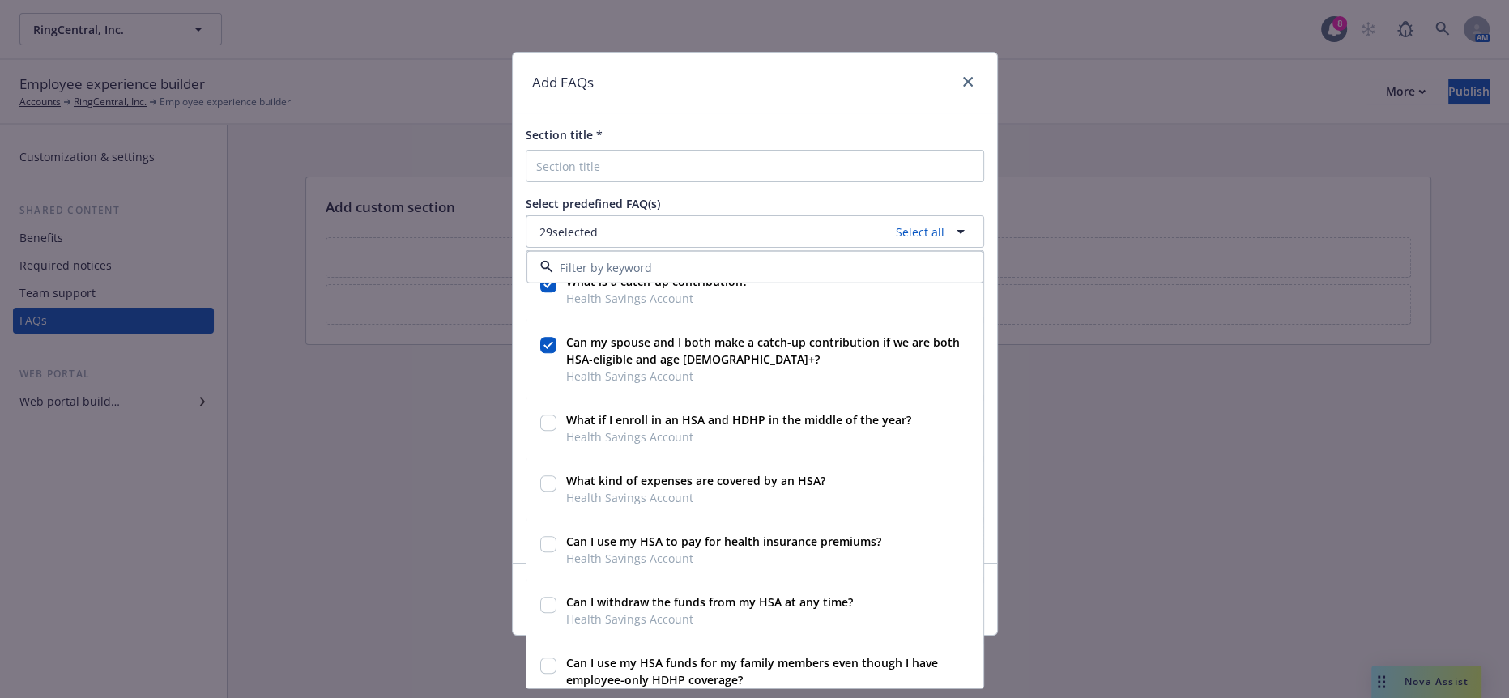
click at [549, 416] on input "checkbox" at bounding box center [548, 424] width 16 height 16
checkbox input "true"
drag, startPoint x: 542, startPoint y: 463, endPoint x: 542, endPoint y: 498, distance: 34.8
click at [543, 476] on input "checkbox" at bounding box center [548, 484] width 16 height 16
checkbox input "true"
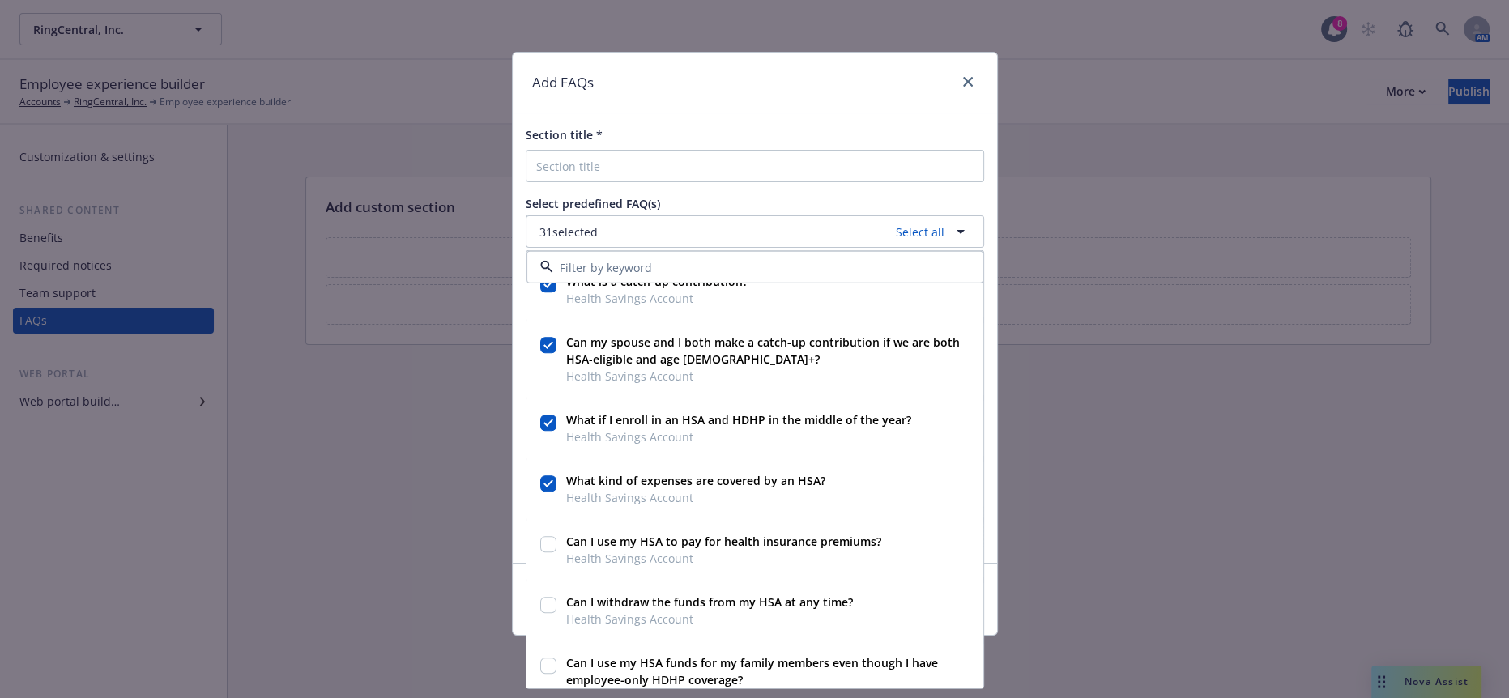
click at [542, 537] on input "checkbox" at bounding box center [548, 545] width 16 height 16
checkbox input "true"
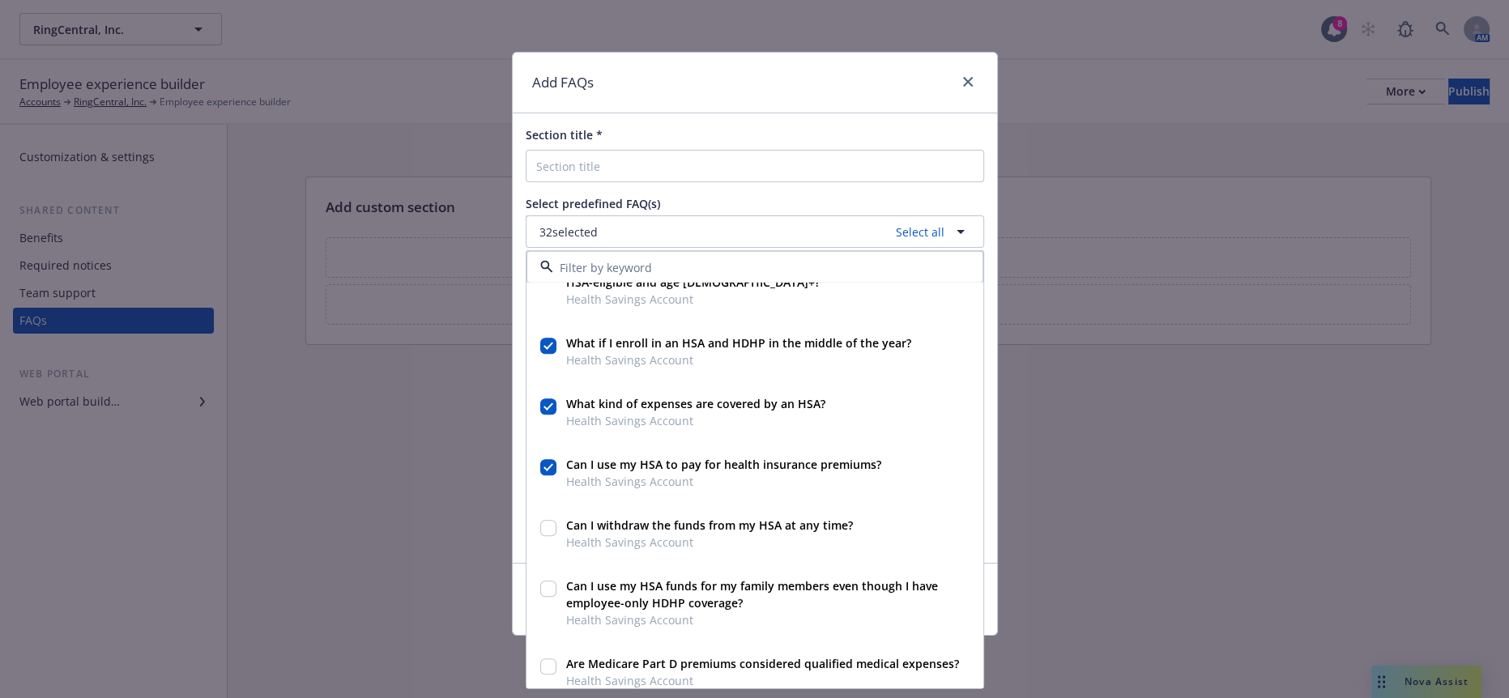
scroll to position [1980, 0]
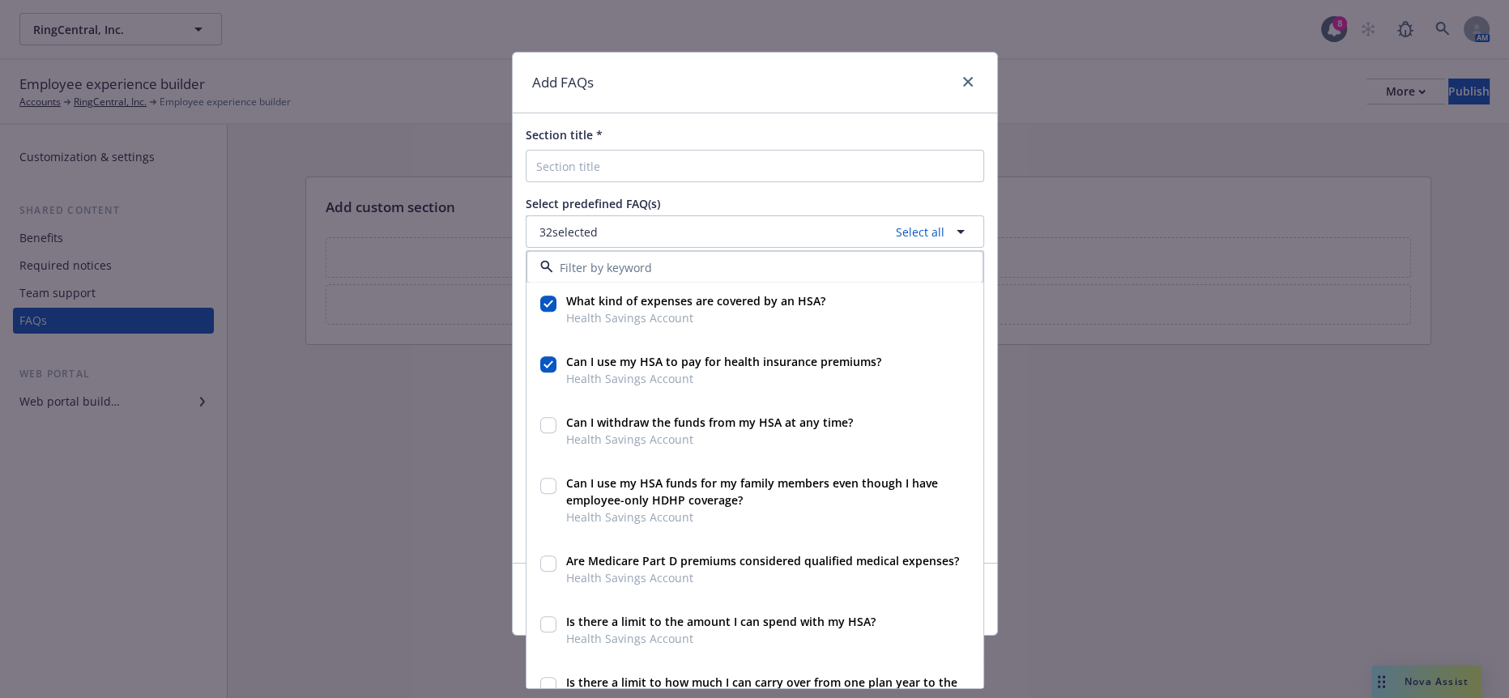
click at [544, 418] on input "checkbox" at bounding box center [548, 426] width 16 height 16
checkbox input "true"
click at [544, 479] on input "checkbox" at bounding box center [548, 487] width 16 height 16
checkbox input "true"
click at [545, 556] on input "checkbox" at bounding box center [548, 564] width 16 height 16
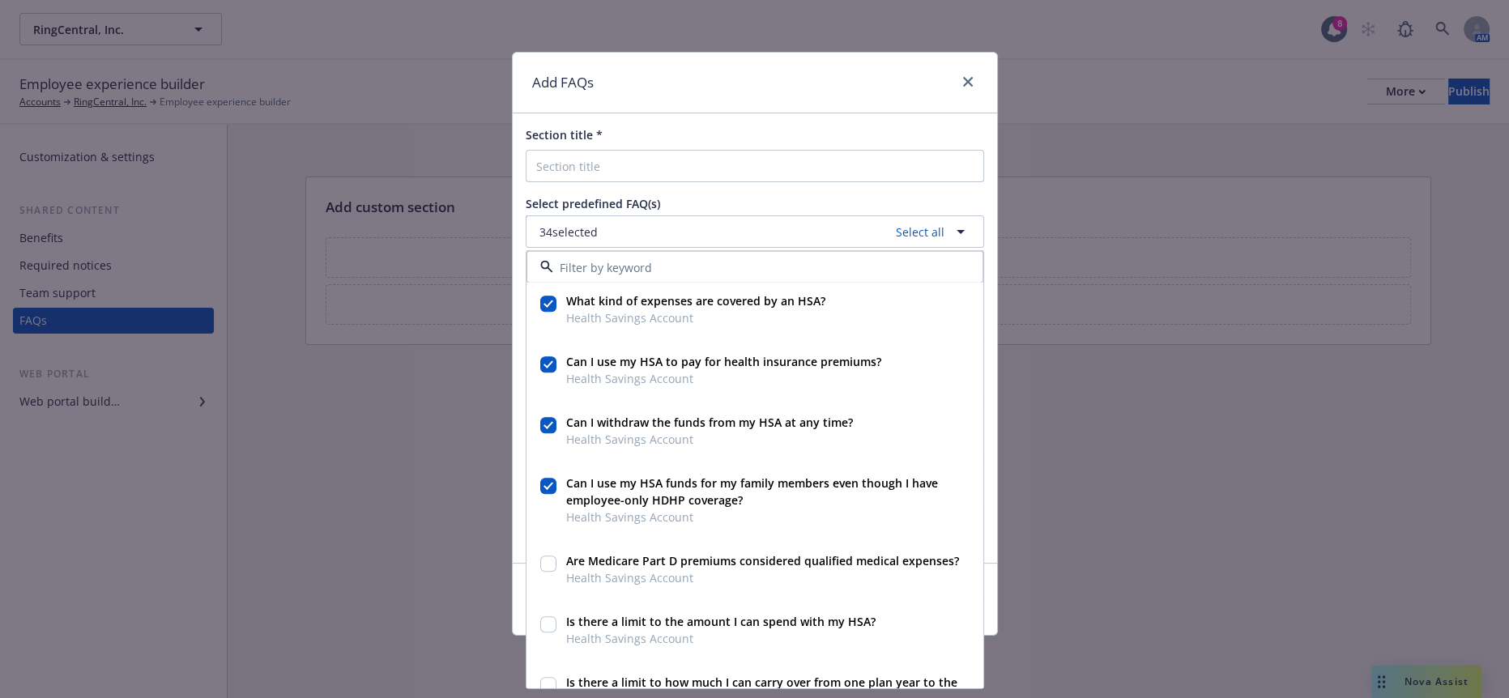
checkbox input "true"
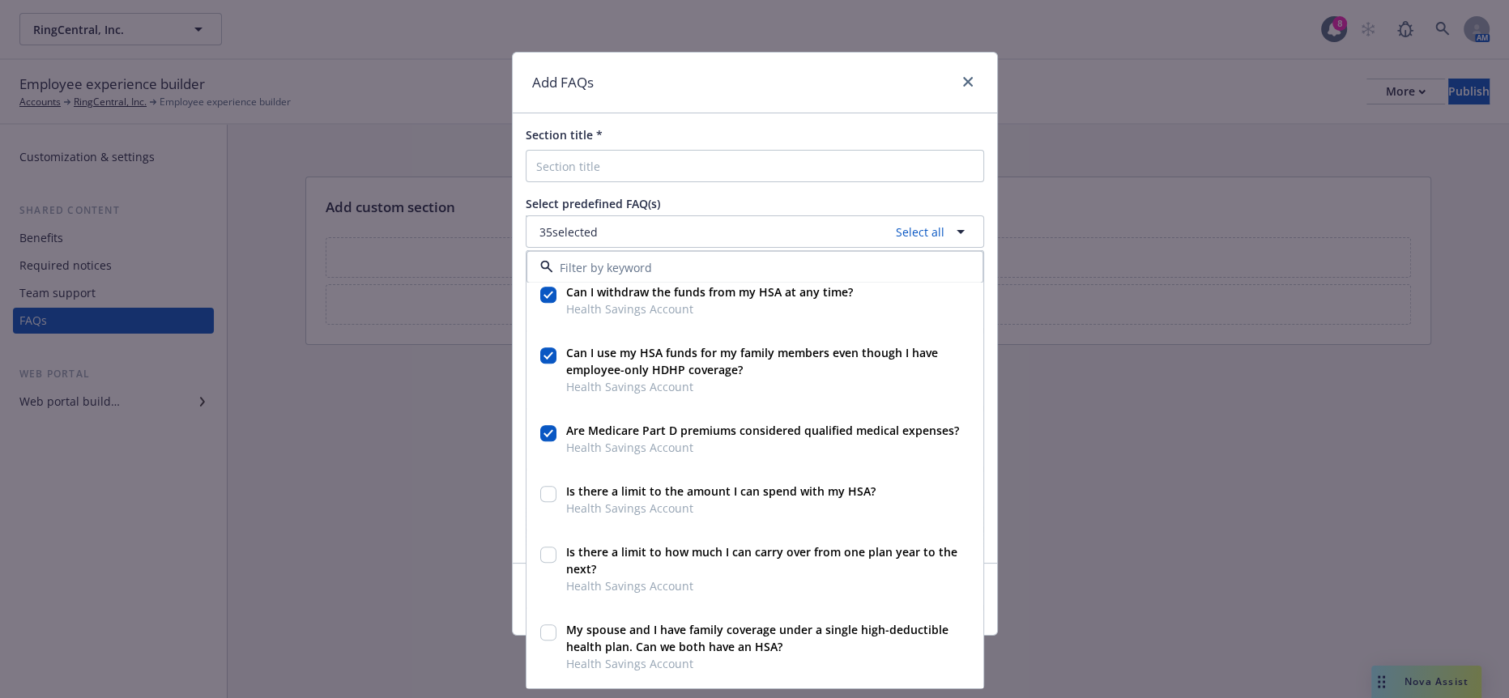
scroll to position [2160, 0]
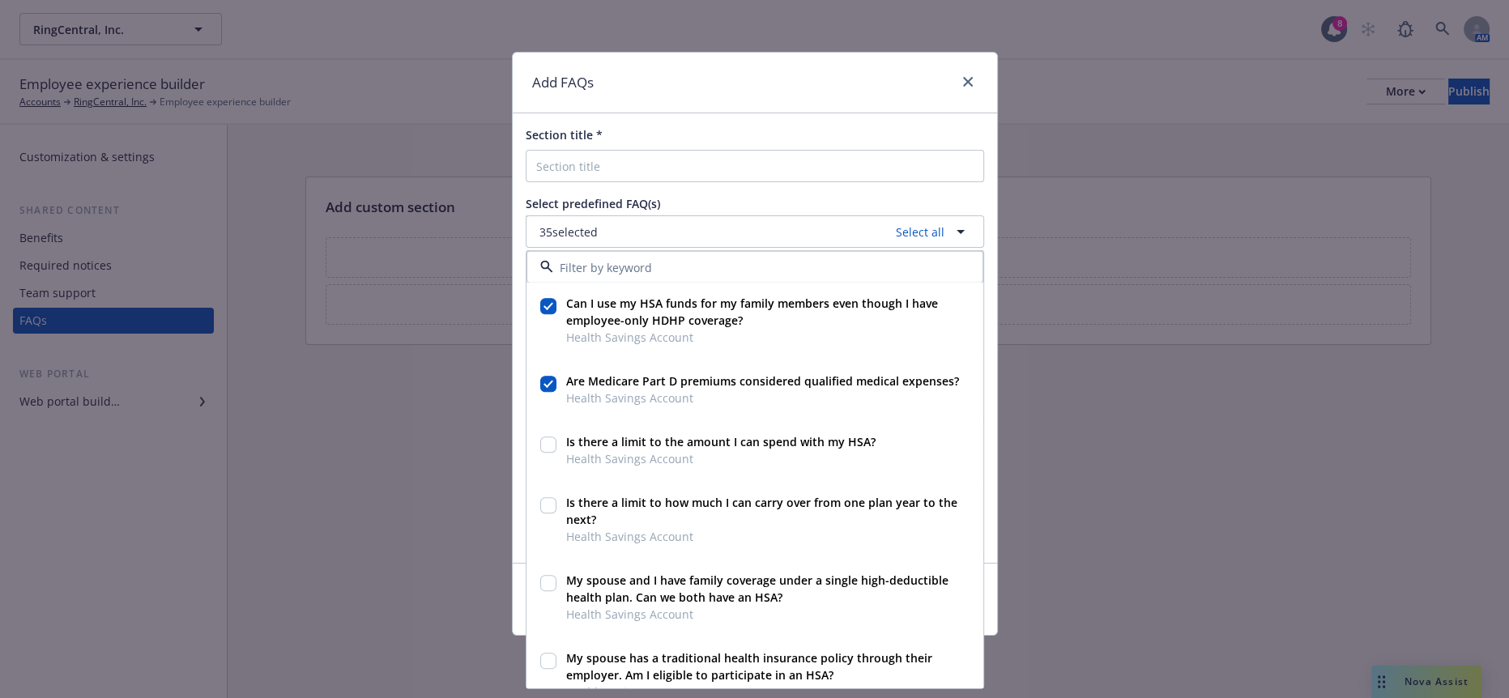
click at [548, 439] on div at bounding box center [548, 445] width 16 height 17
checkbox input "true"
click at [544, 505] on div at bounding box center [548, 521] width 23 height 58
checkbox input "true"
click at [552, 576] on input "checkbox" at bounding box center [548, 584] width 16 height 16
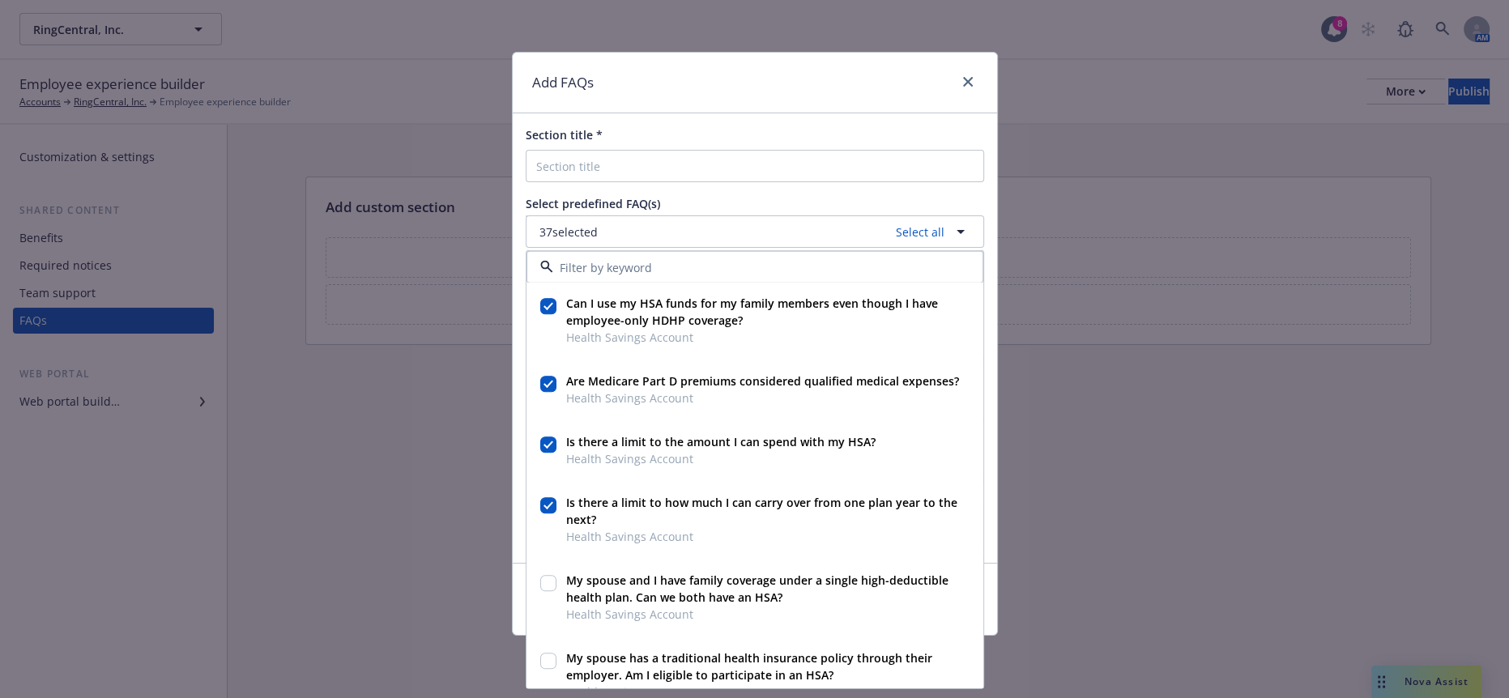
checkbox input "true"
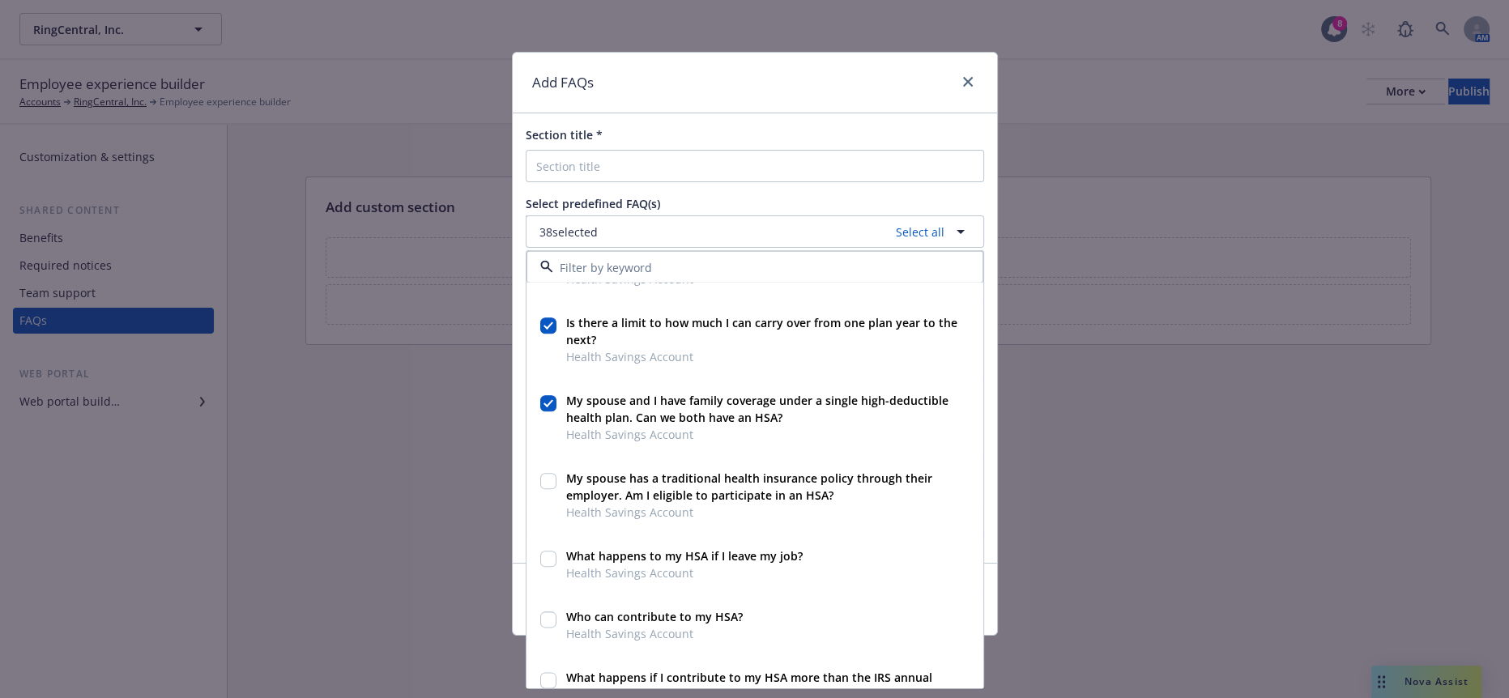
click at [552, 474] on input "checkbox" at bounding box center [548, 482] width 16 height 16
checkbox input "true"
click at [548, 552] on input "checkbox" at bounding box center [548, 560] width 16 height 16
checkbox input "true"
click at [543, 612] on input "checkbox" at bounding box center [548, 620] width 16 height 16
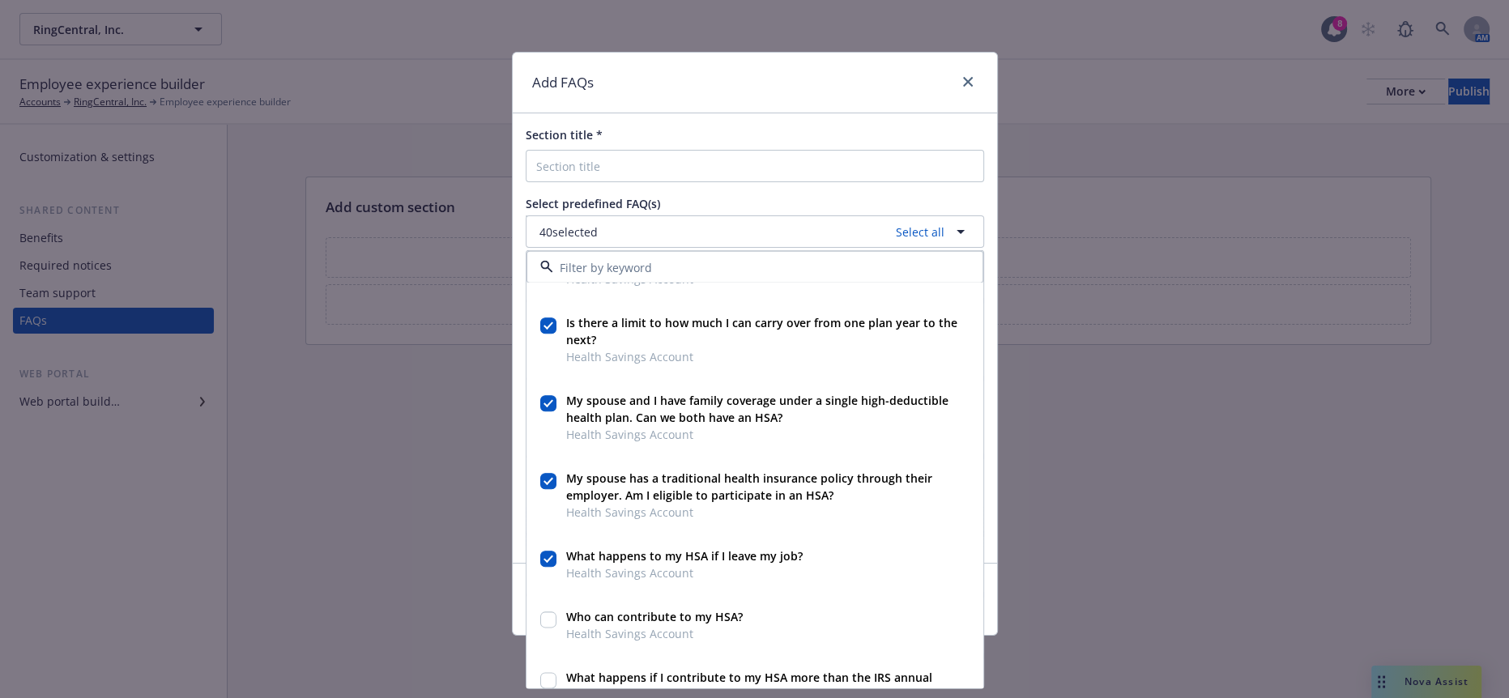
checkbox input "true"
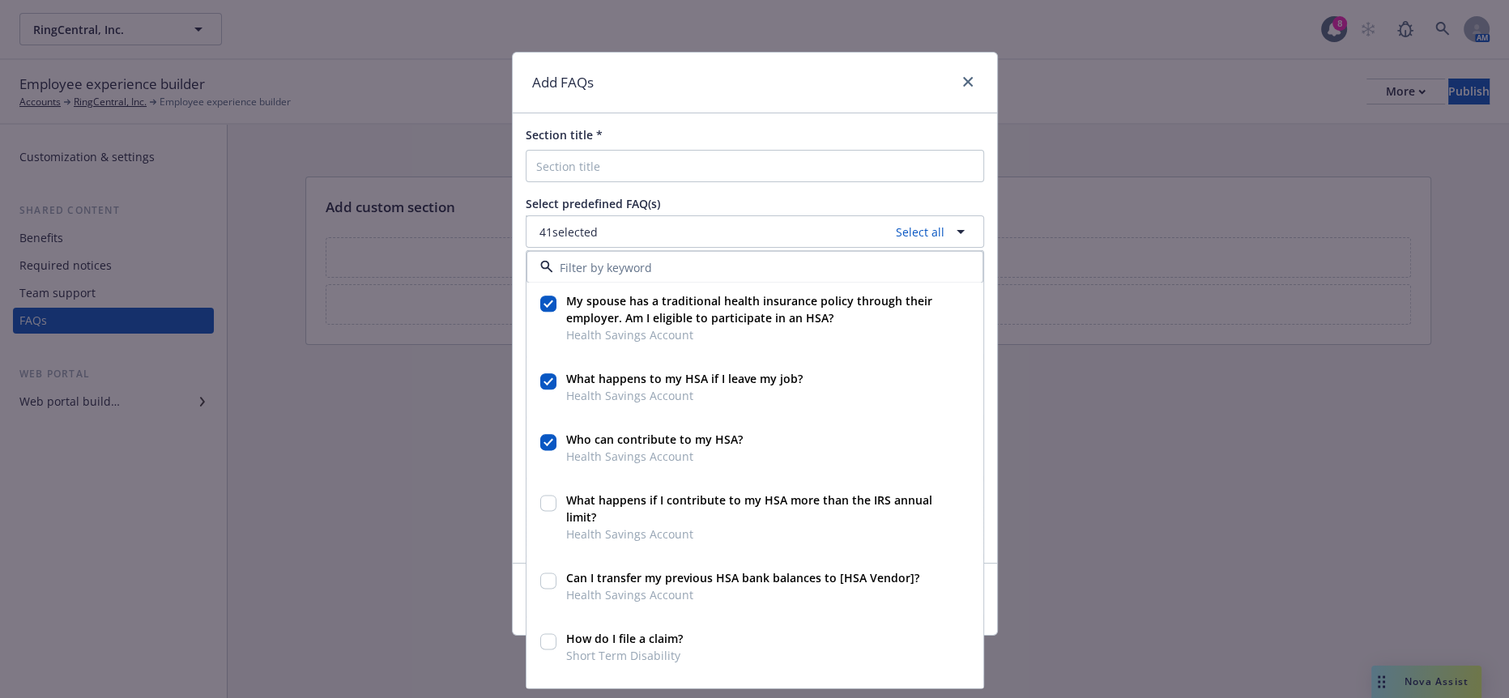
scroll to position [2519, 0]
click at [550, 493] on input "checkbox" at bounding box center [548, 501] width 16 height 16
checkbox input "true"
click at [545, 571] on input "checkbox" at bounding box center [548, 579] width 16 height 16
checkbox input "true"
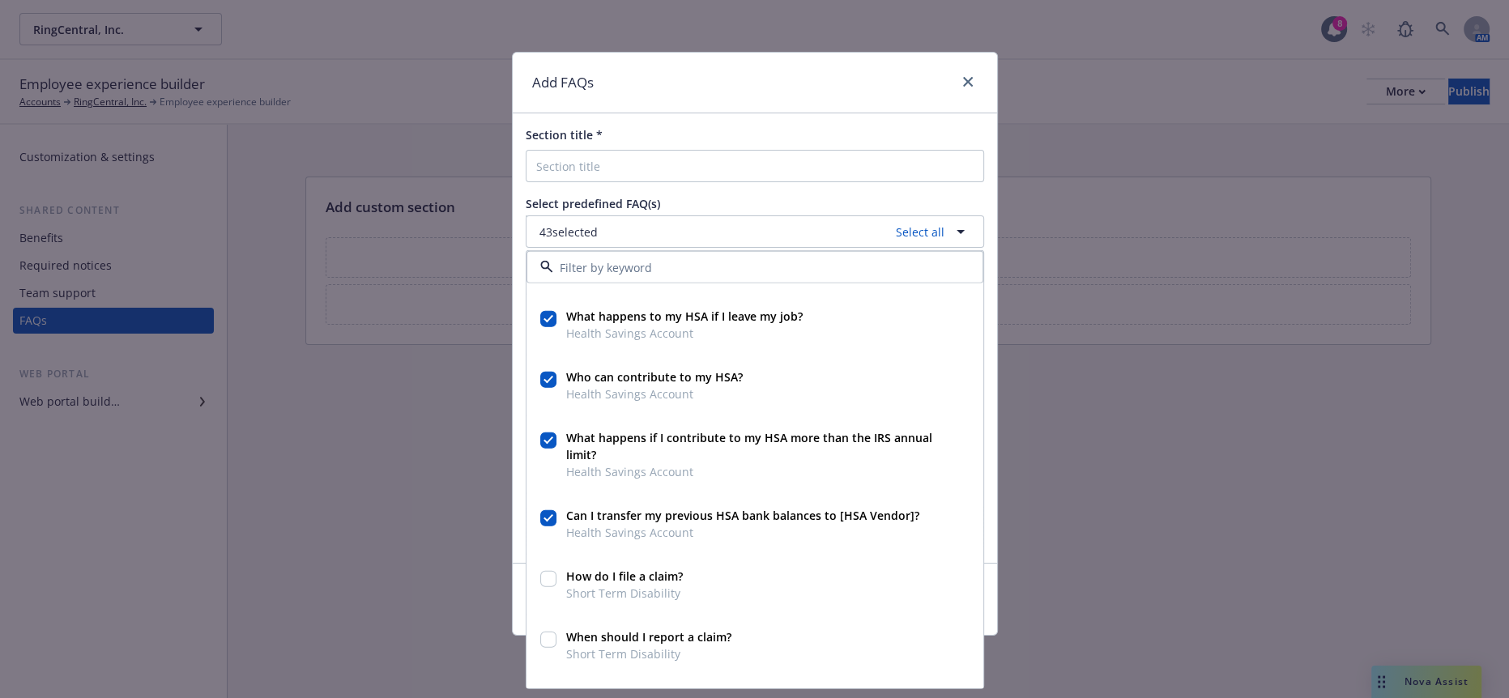
scroll to position [2610, 0]
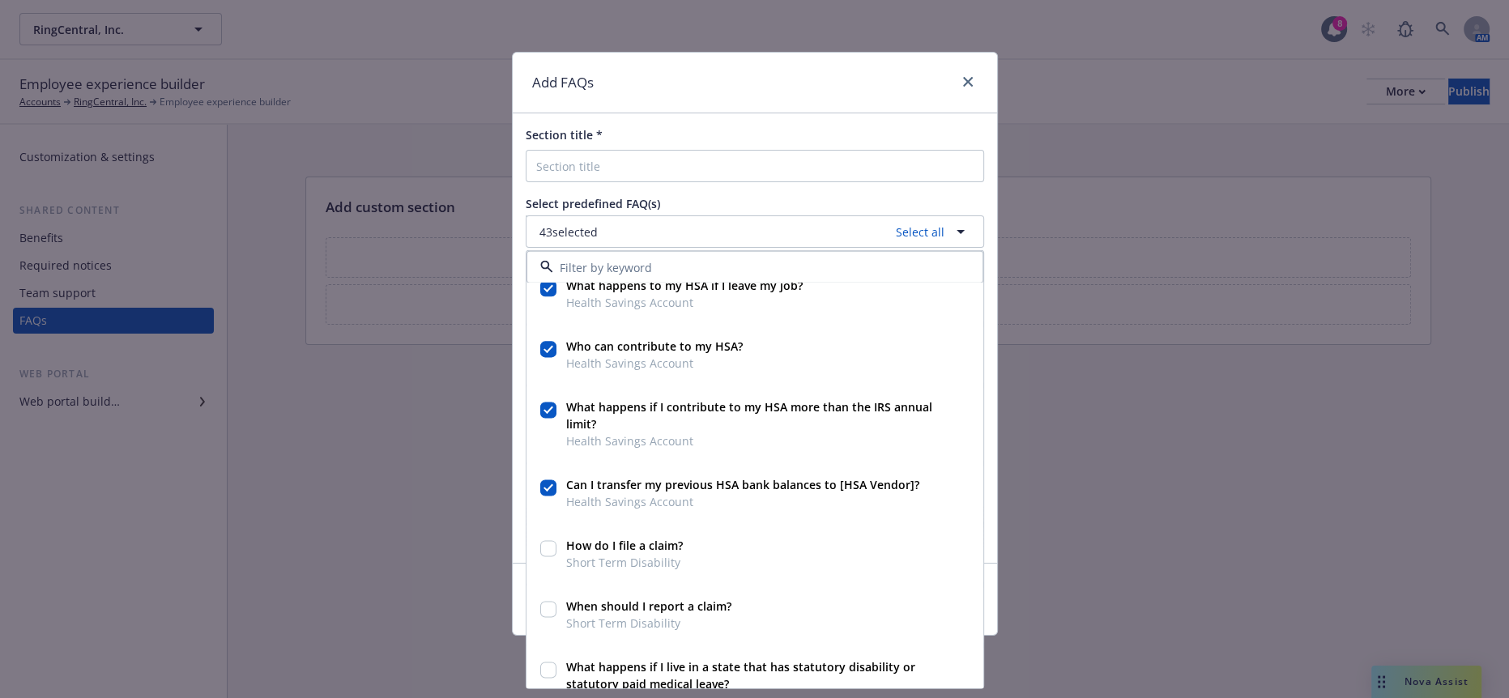
click at [548, 541] on input "checkbox" at bounding box center [548, 549] width 16 height 16
checkbox input "true"
click at [548, 602] on input "checkbox" at bounding box center [548, 610] width 16 height 16
checkbox input "true"
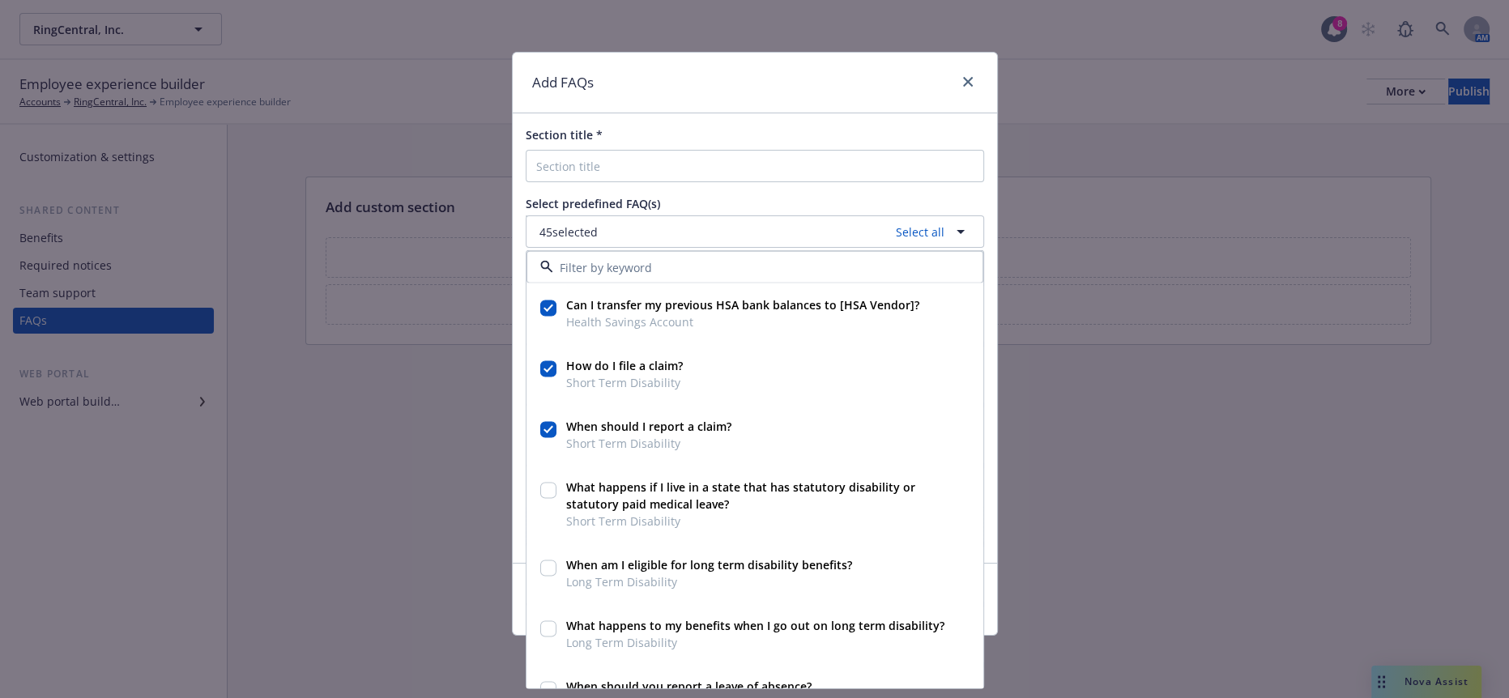
click at [544, 483] on input "checkbox" at bounding box center [548, 491] width 16 height 16
checkbox input "true"
click at [544, 562] on div at bounding box center [548, 569] width 16 height 17
checkbox input "true"
click at [546, 623] on input "checkbox" at bounding box center [548, 629] width 16 height 16
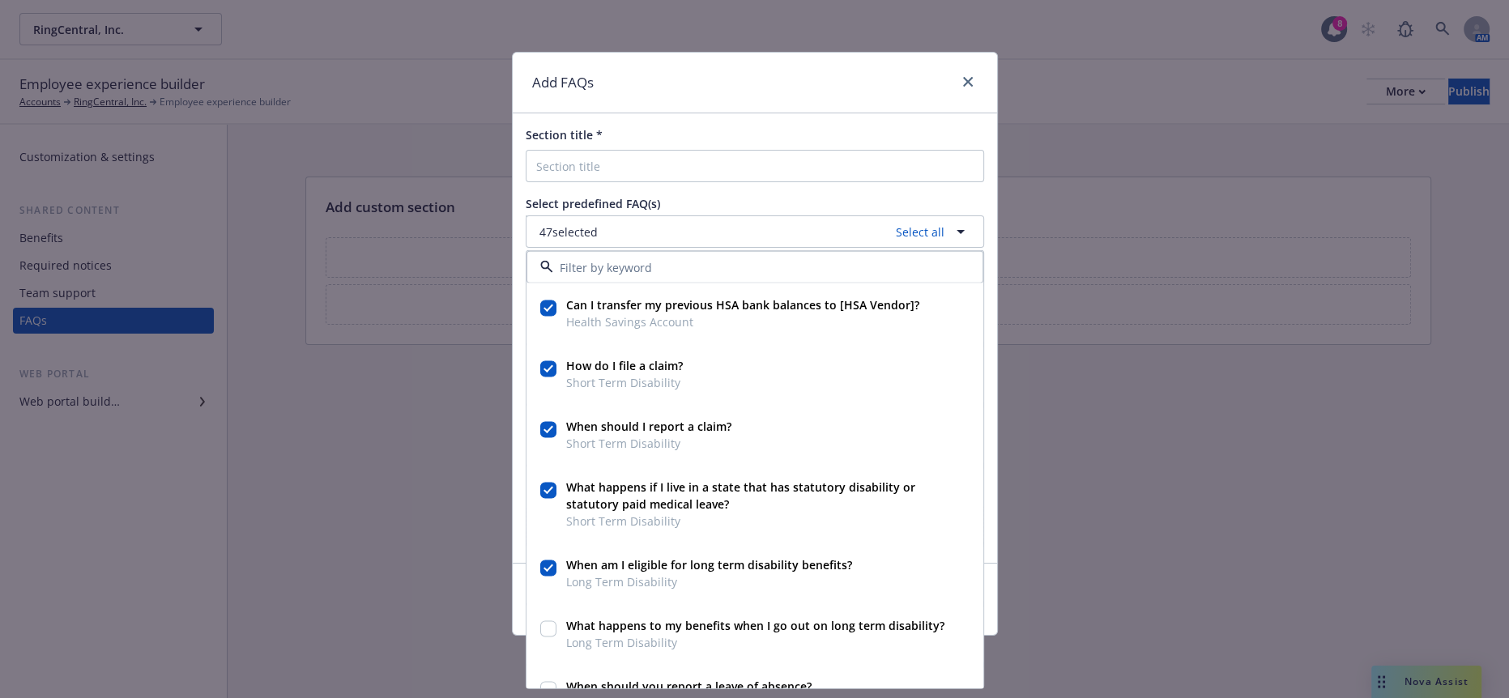
checkbox input "true"
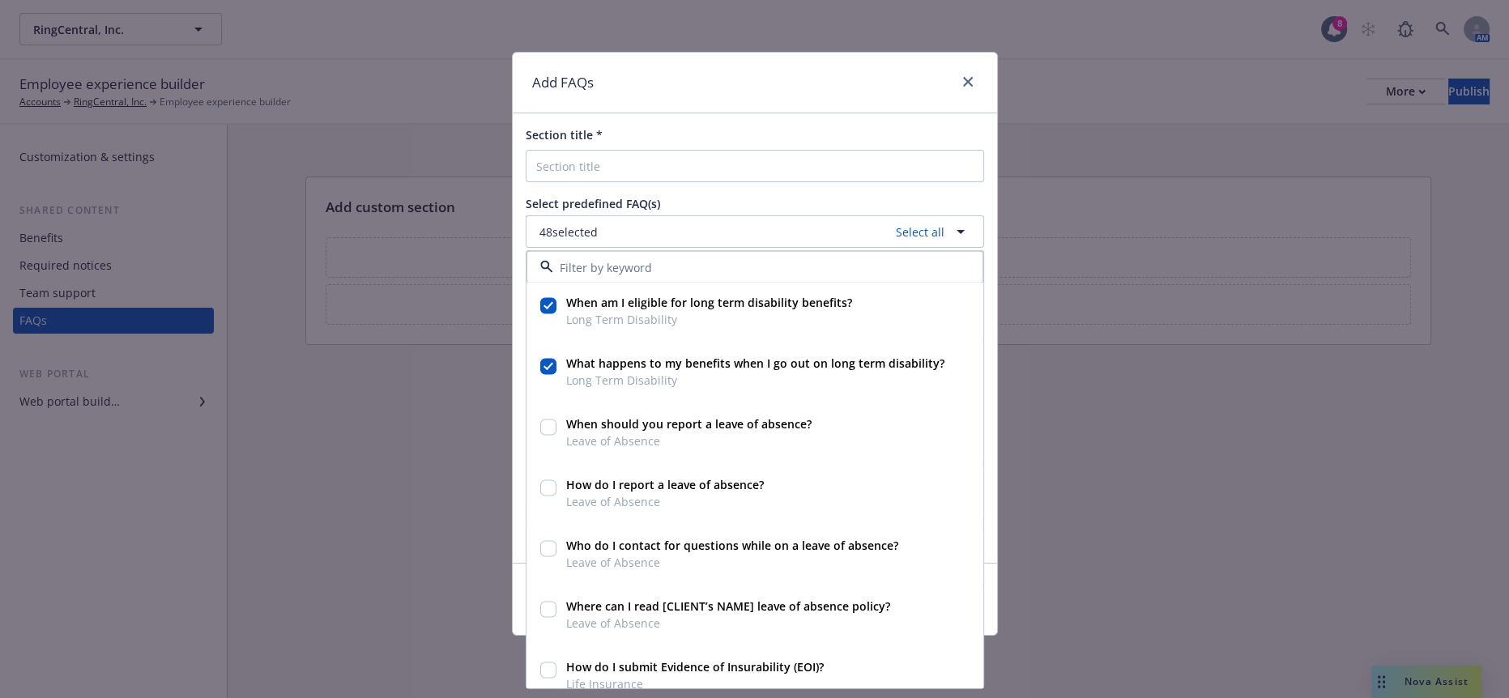
scroll to position [3059, 0]
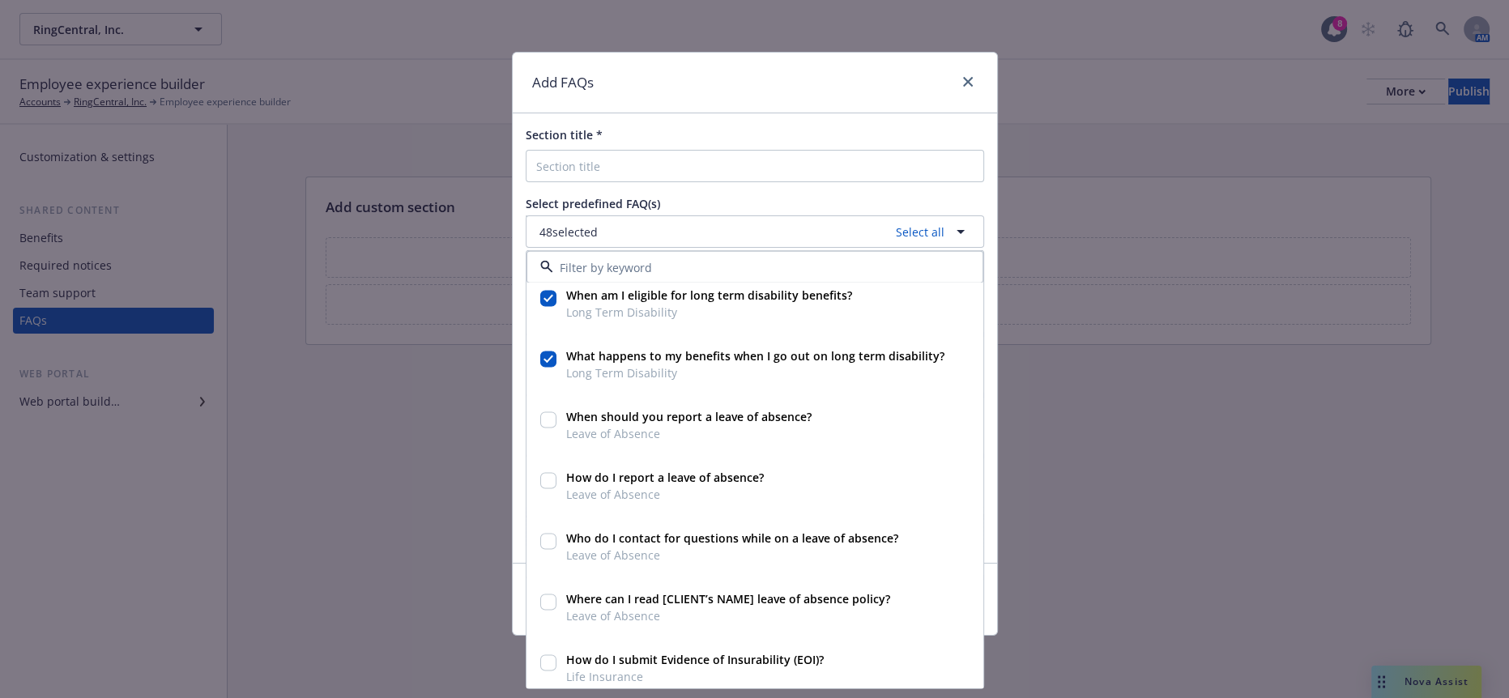
click at [546, 412] on input "checkbox" at bounding box center [548, 420] width 16 height 16
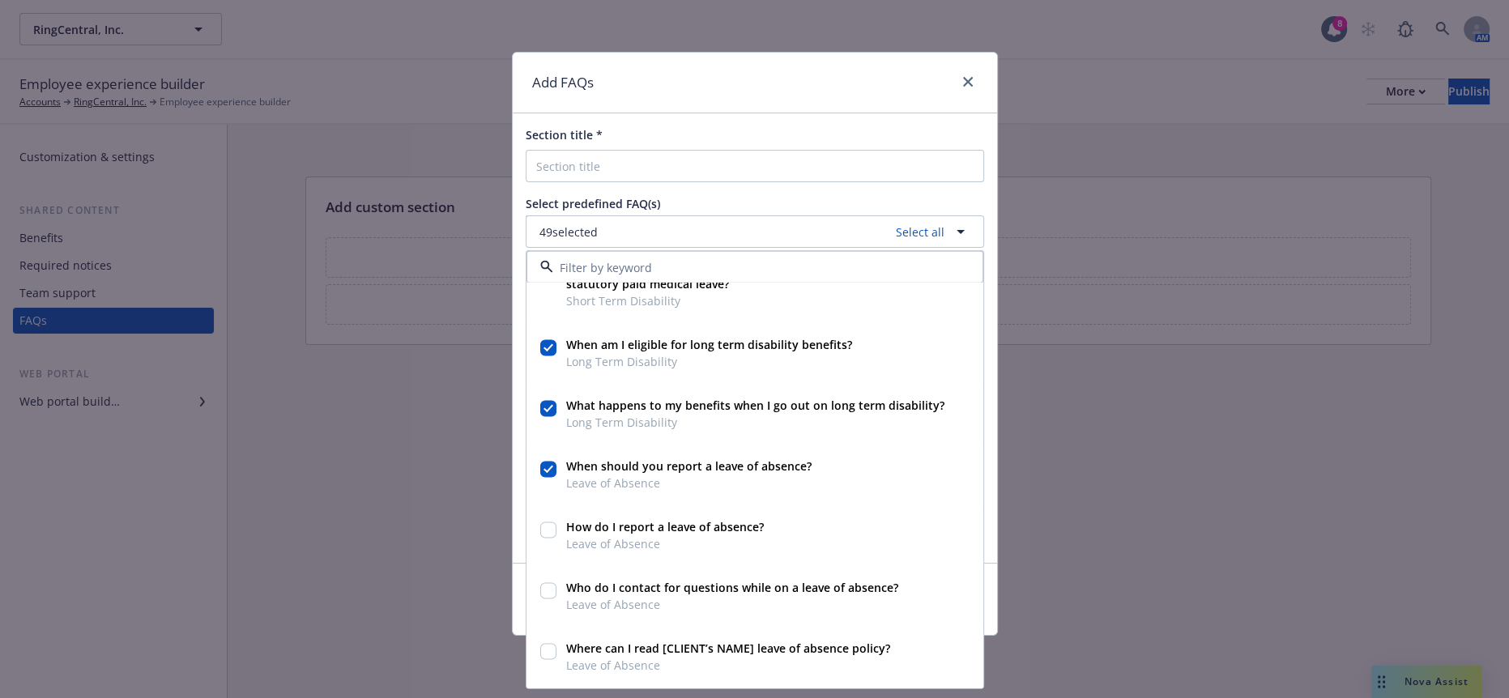
scroll to position [2970, 0]
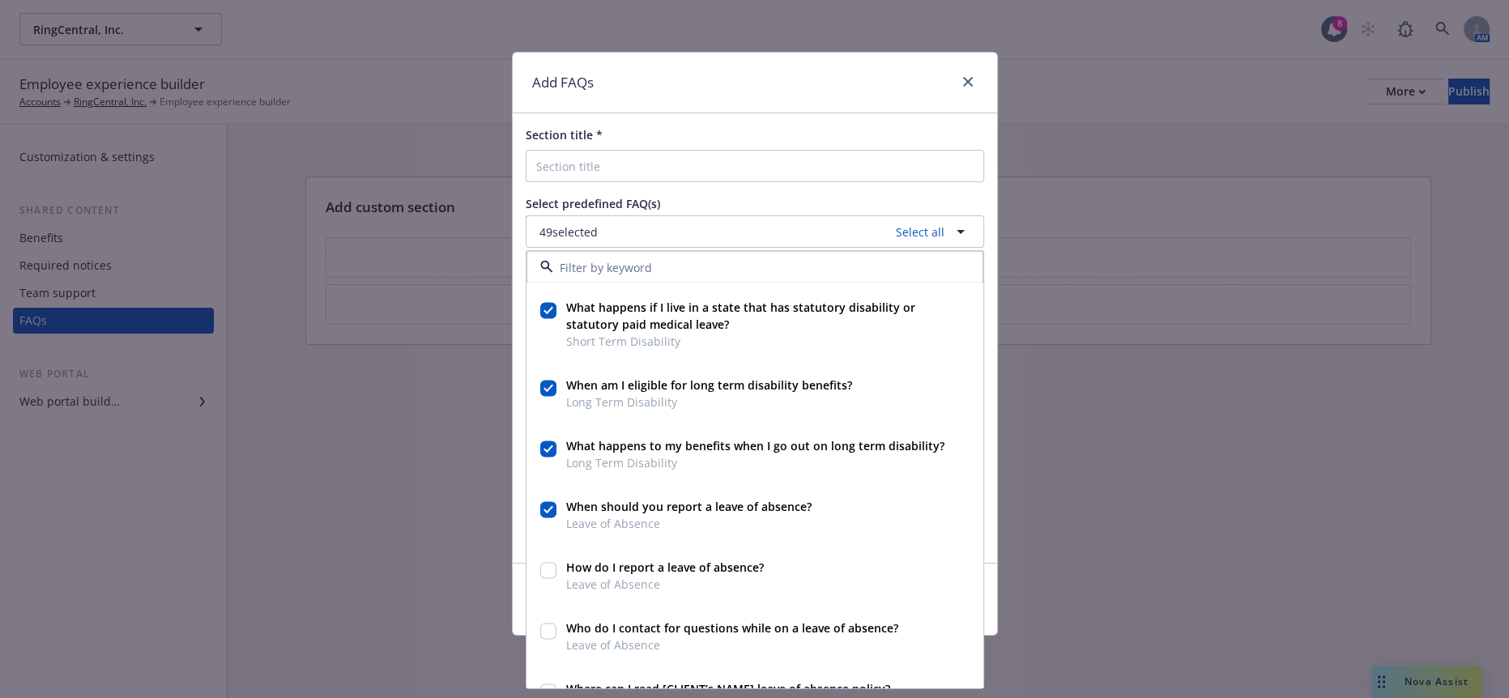
click at [543, 502] on input "checkbox" at bounding box center [548, 510] width 16 height 16
checkbox input "false"
click at [544, 441] on input "checkbox" at bounding box center [548, 449] width 16 height 16
checkbox input "false"
click at [548, 381] on input "checkbox" at bounding box center [548, 389] width 16 height 16
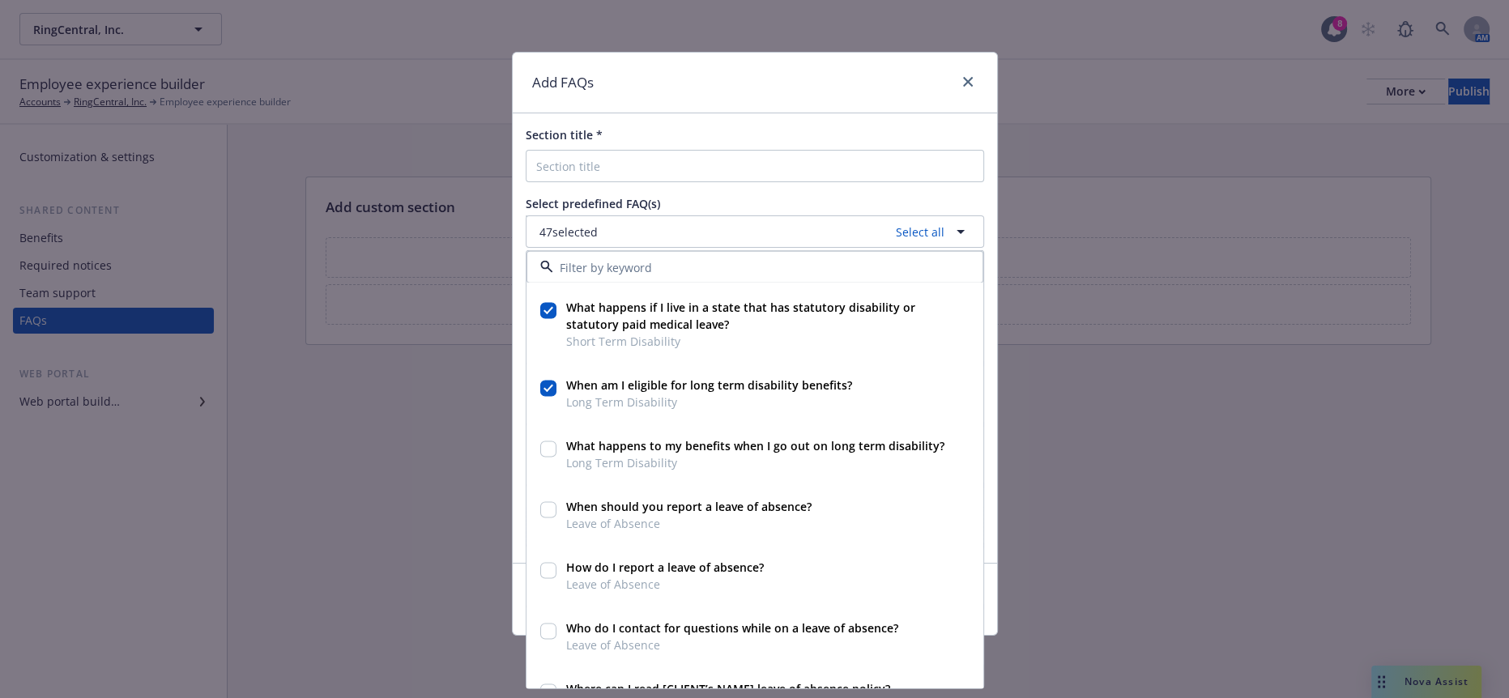
checkbox input "false"
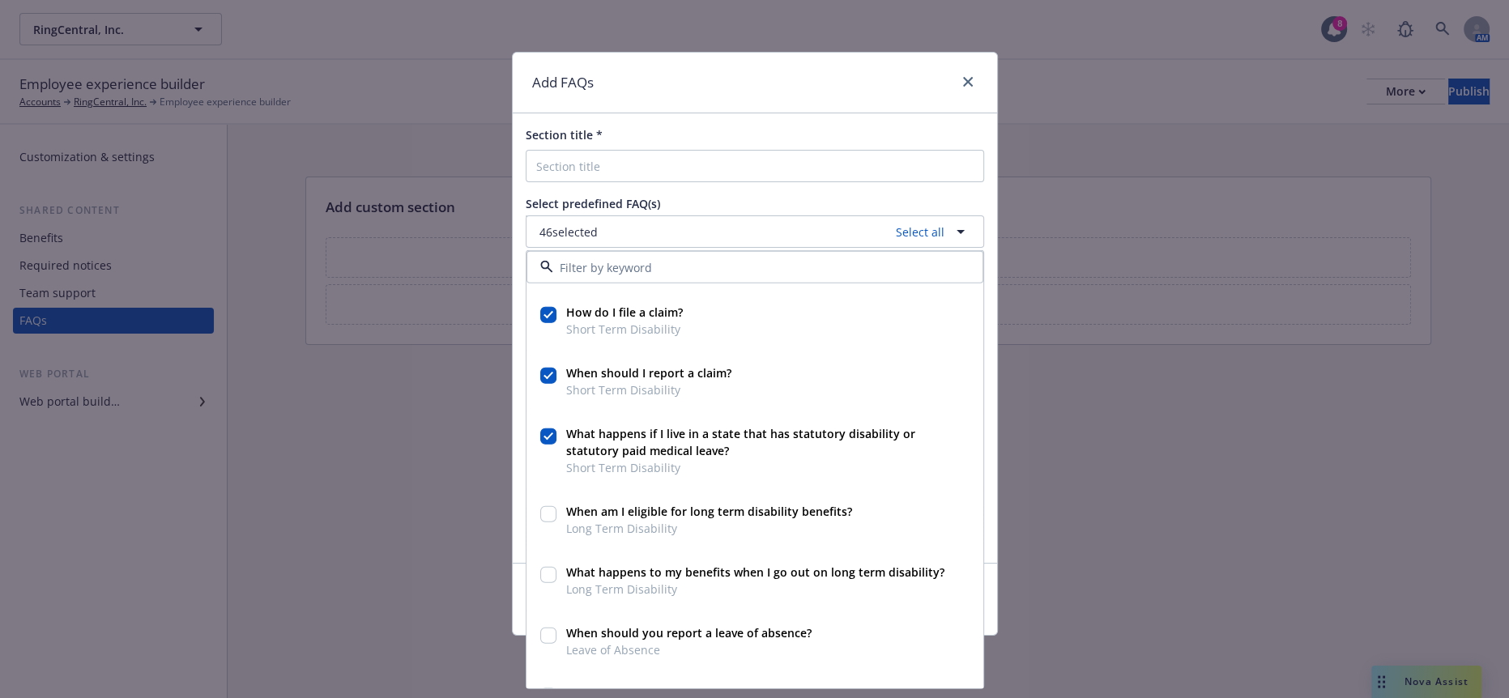
scroll to position [2790, 0]
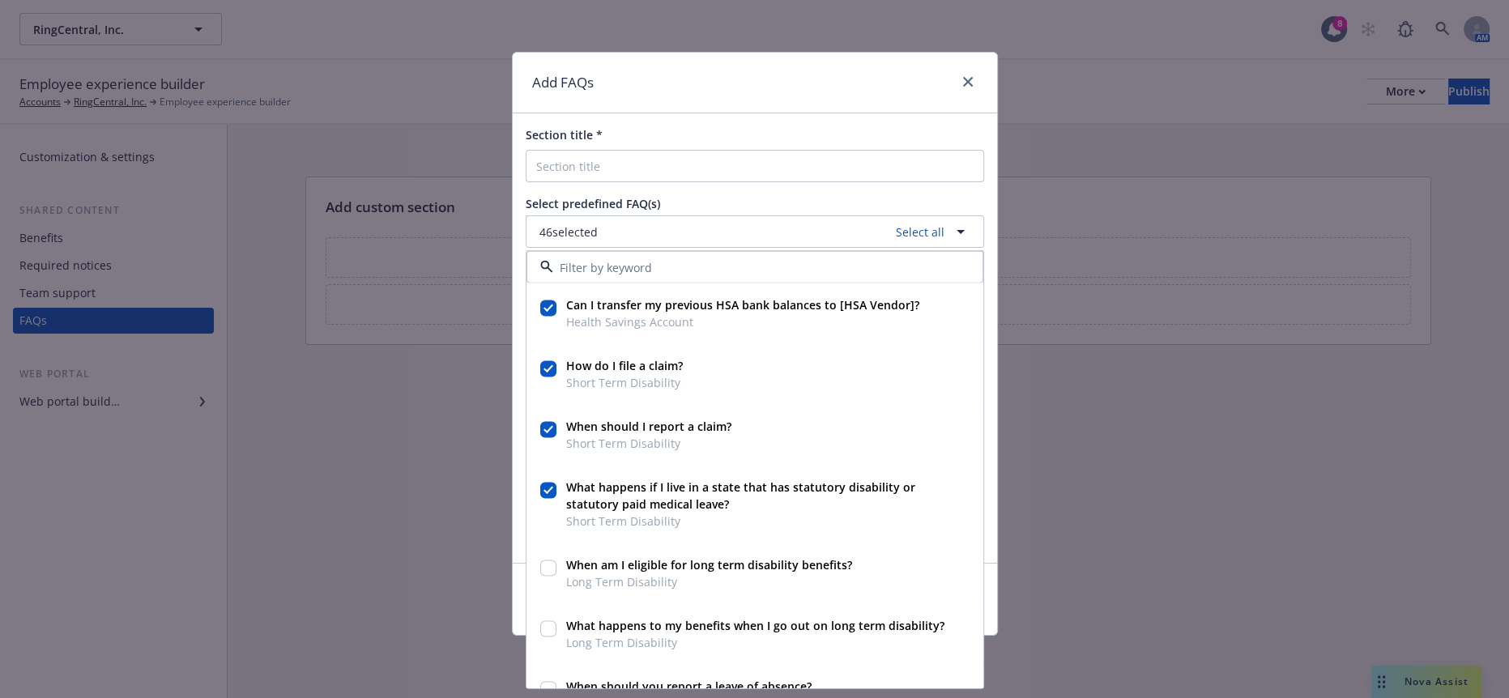
click at [548, 483] on input "checkbox" at bounding box center [548, 491] width 16 height 16
checkbox input "true"
click at [544, 361] on input "checkbox" at bounding box center [548, 369] width 16 height 16
checkbox input "false"
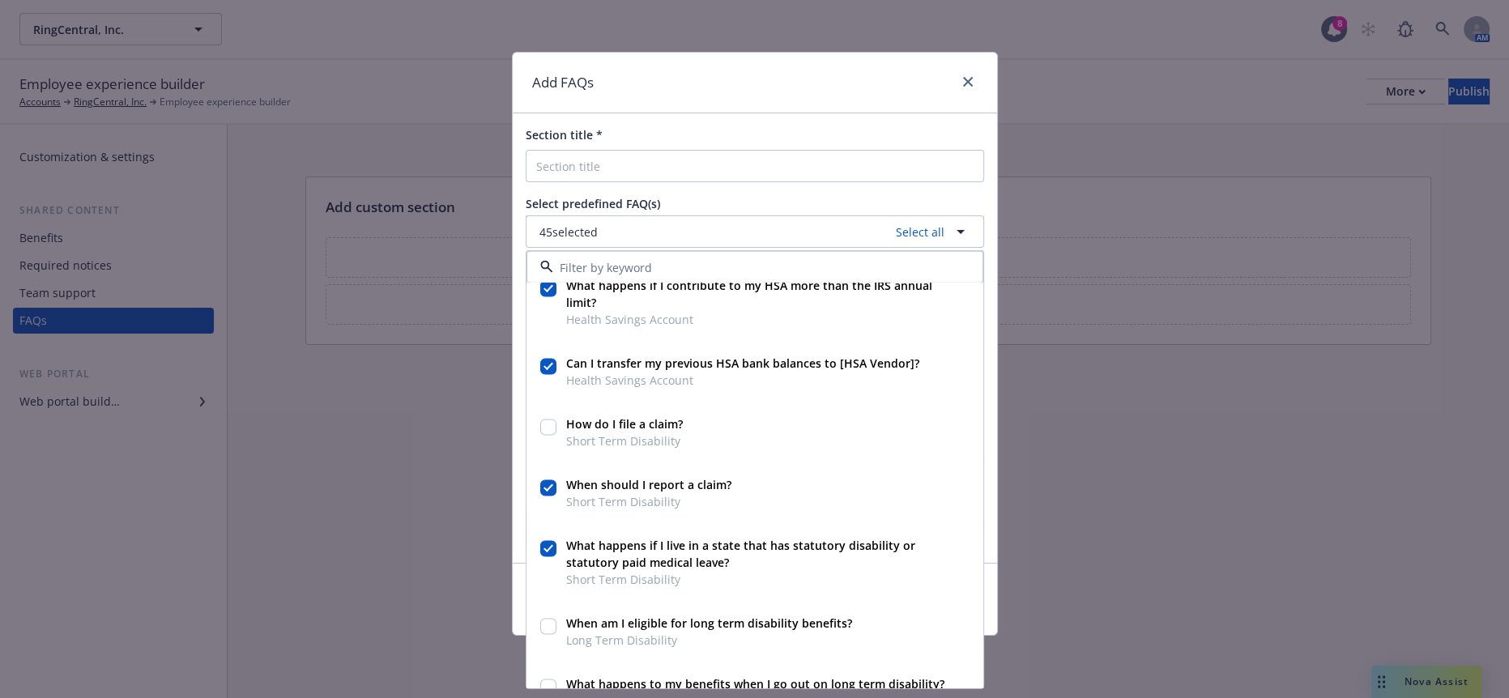
scroll to position [2699, 0]
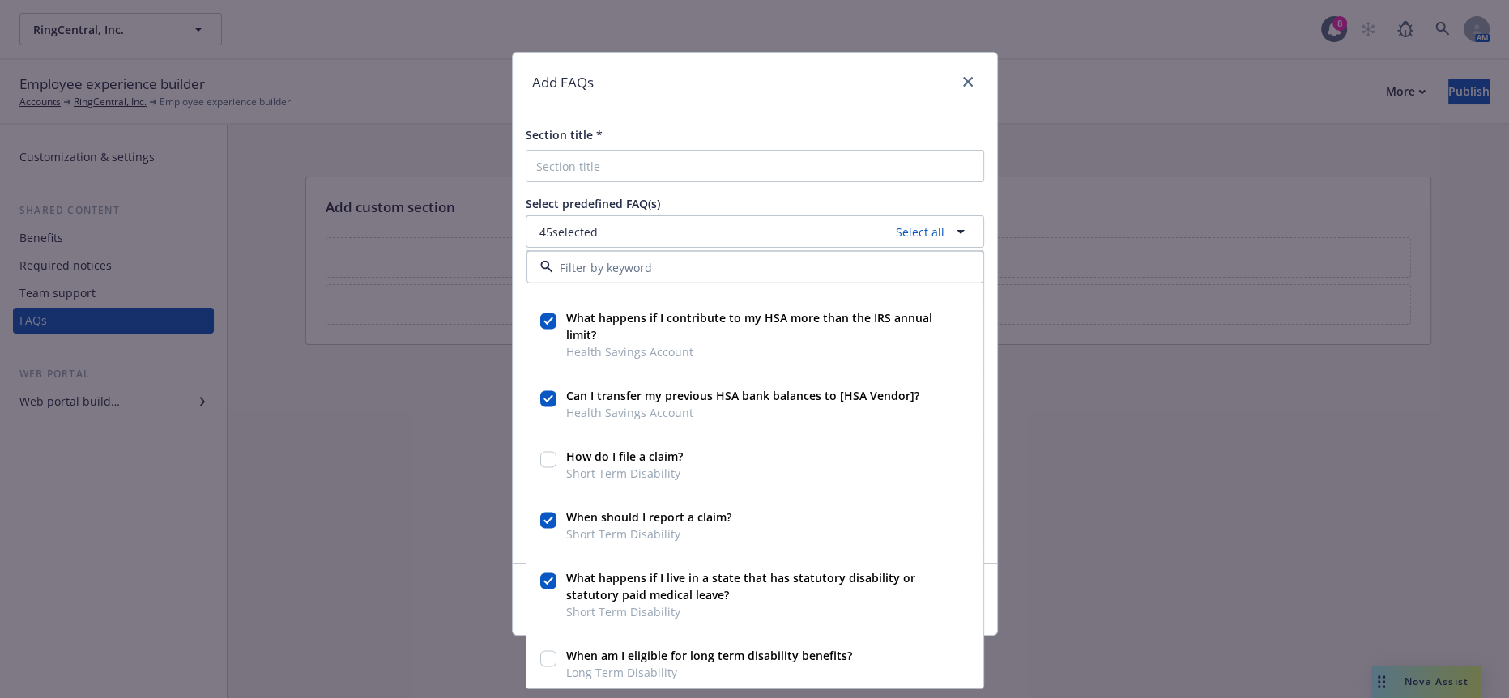
click at [545, 513] on input "checkbox" at bounding box center [548, 521] width 16 height 16
checkbox input "false"
click at [545, 574] on input "checkbox" at bounding box center [548, 582] width 16 height 16
checkbox input "false"
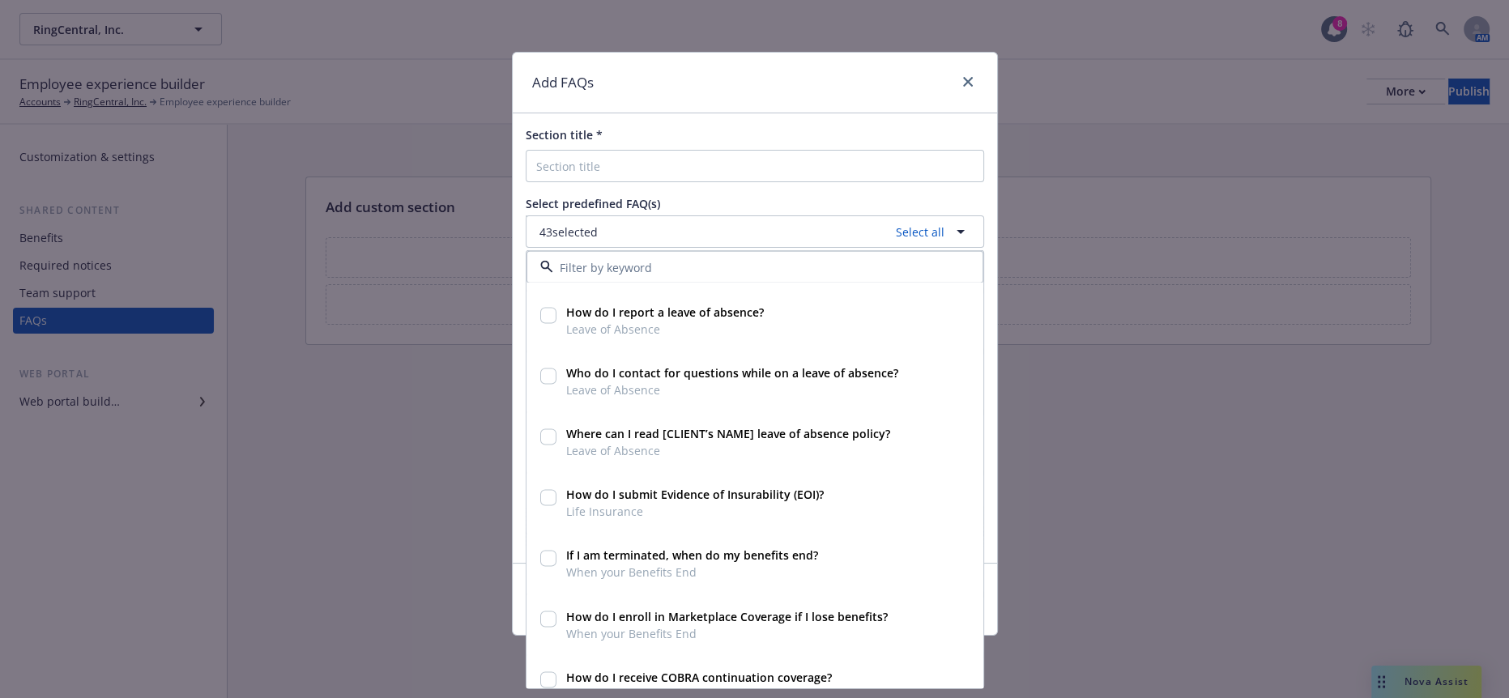
scroll to position [3136, 0]
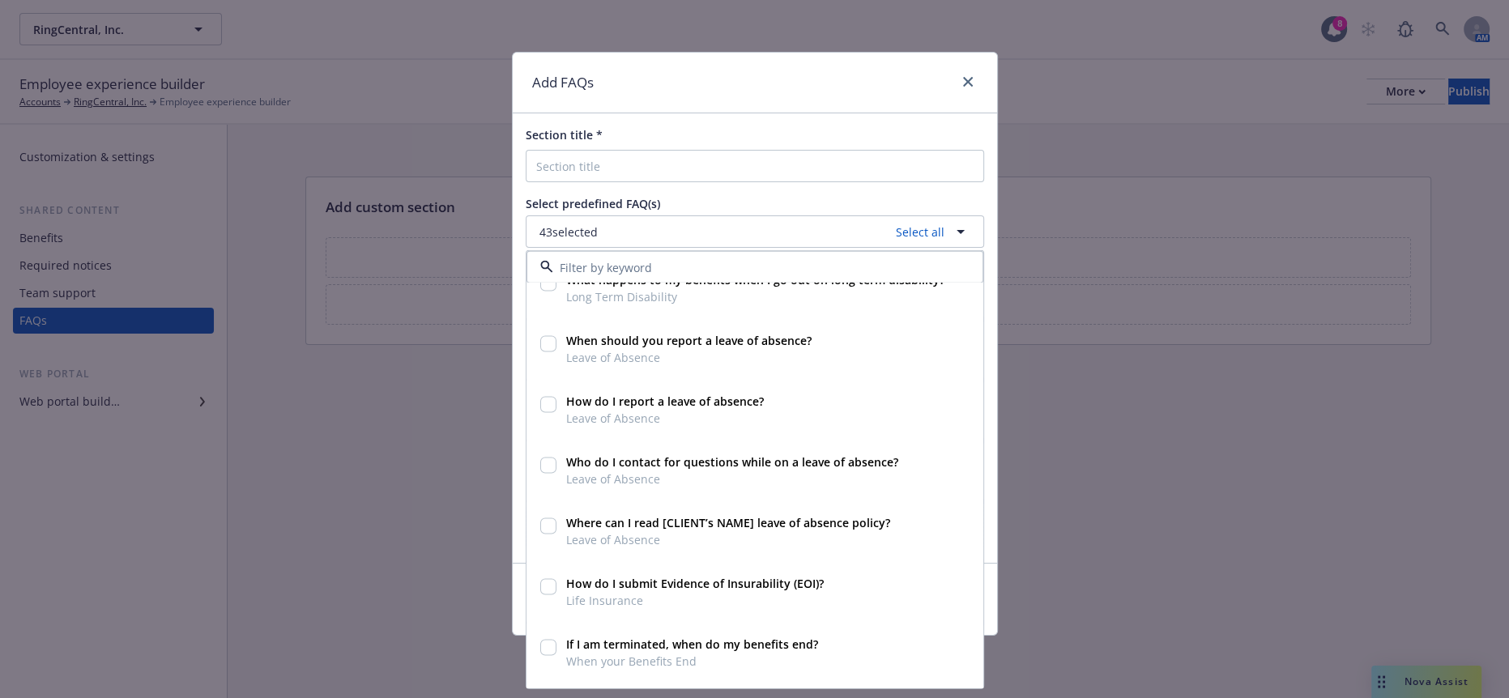
click at [889, 65] on div "Add FAQs" at bounding box center [755, 83] width 484 height 61
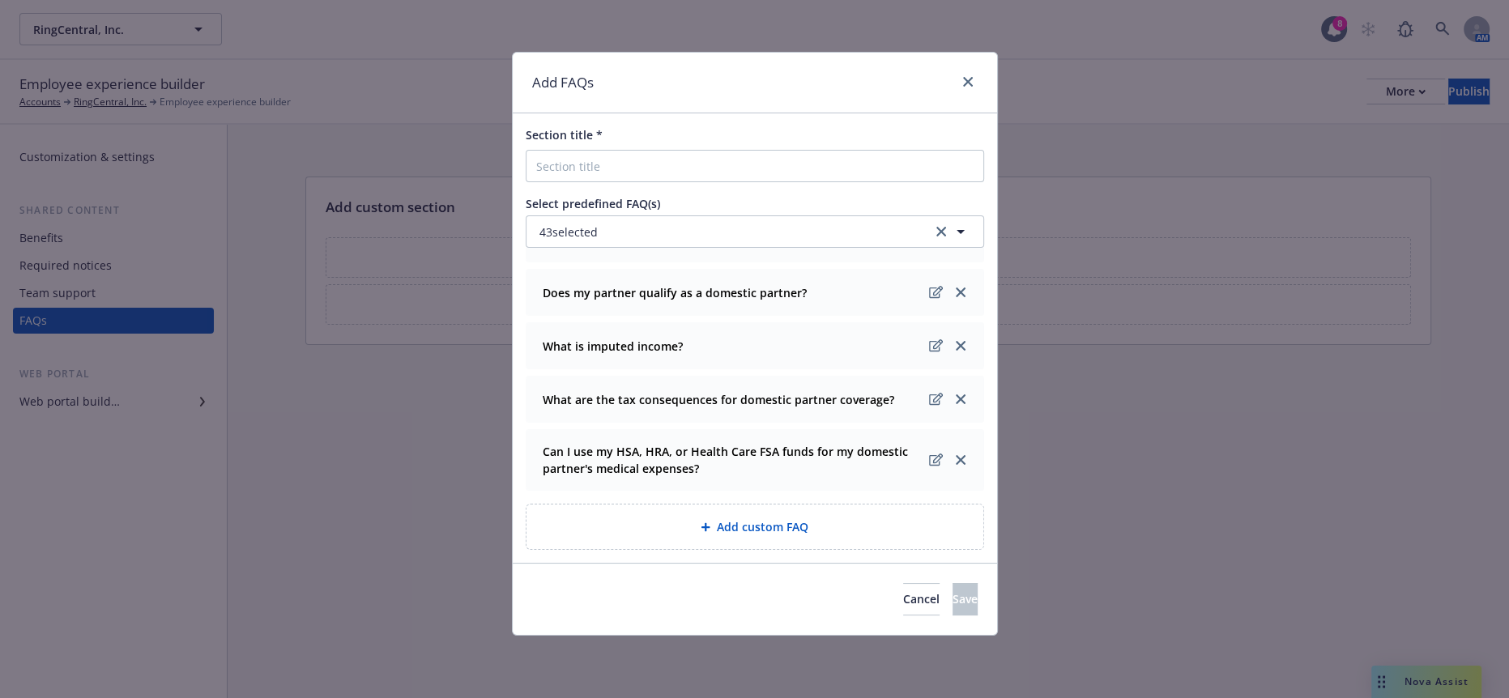
scroll to position [78, 0]
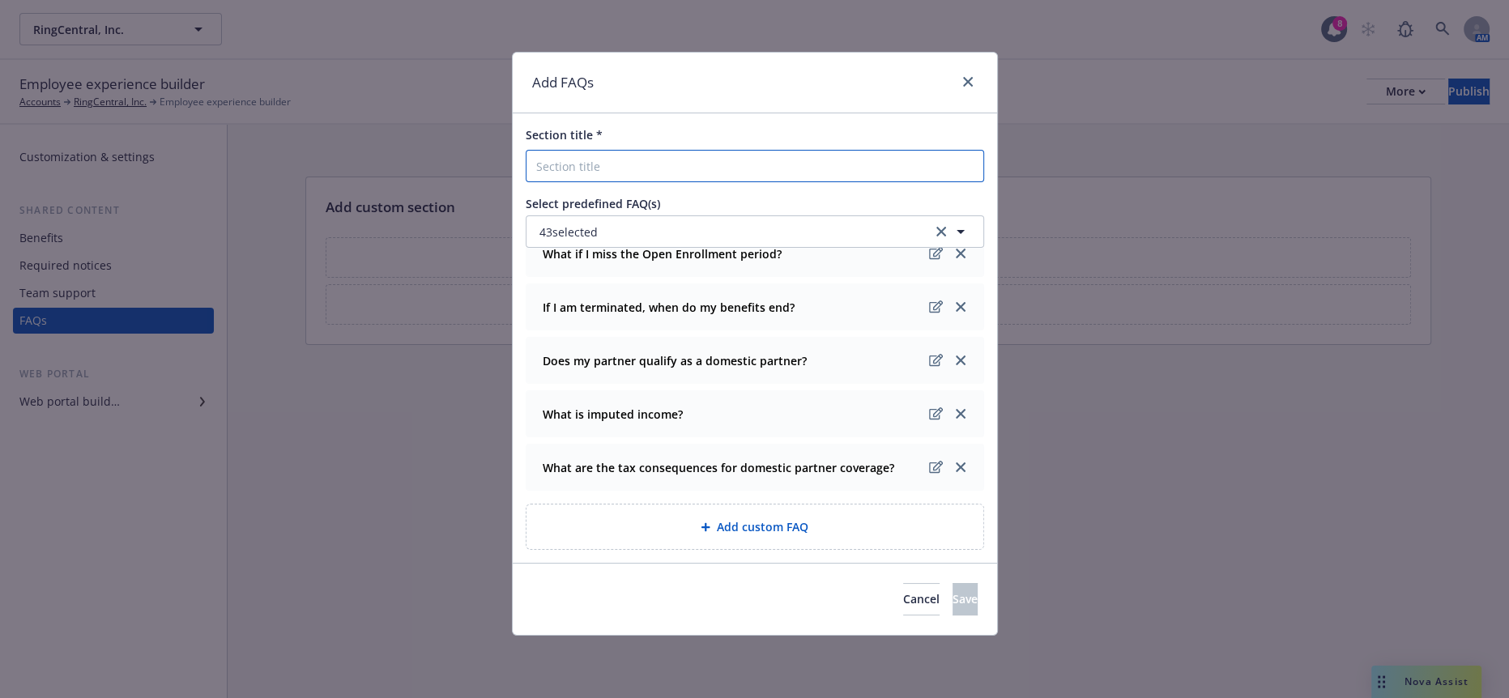
click at [563, 150] on input "Section title *" at bounding box center [755, 166] width 458 height 32
click at [903, 591] on span "Cancel" at bounding box center [921, 598] width 36 height 15
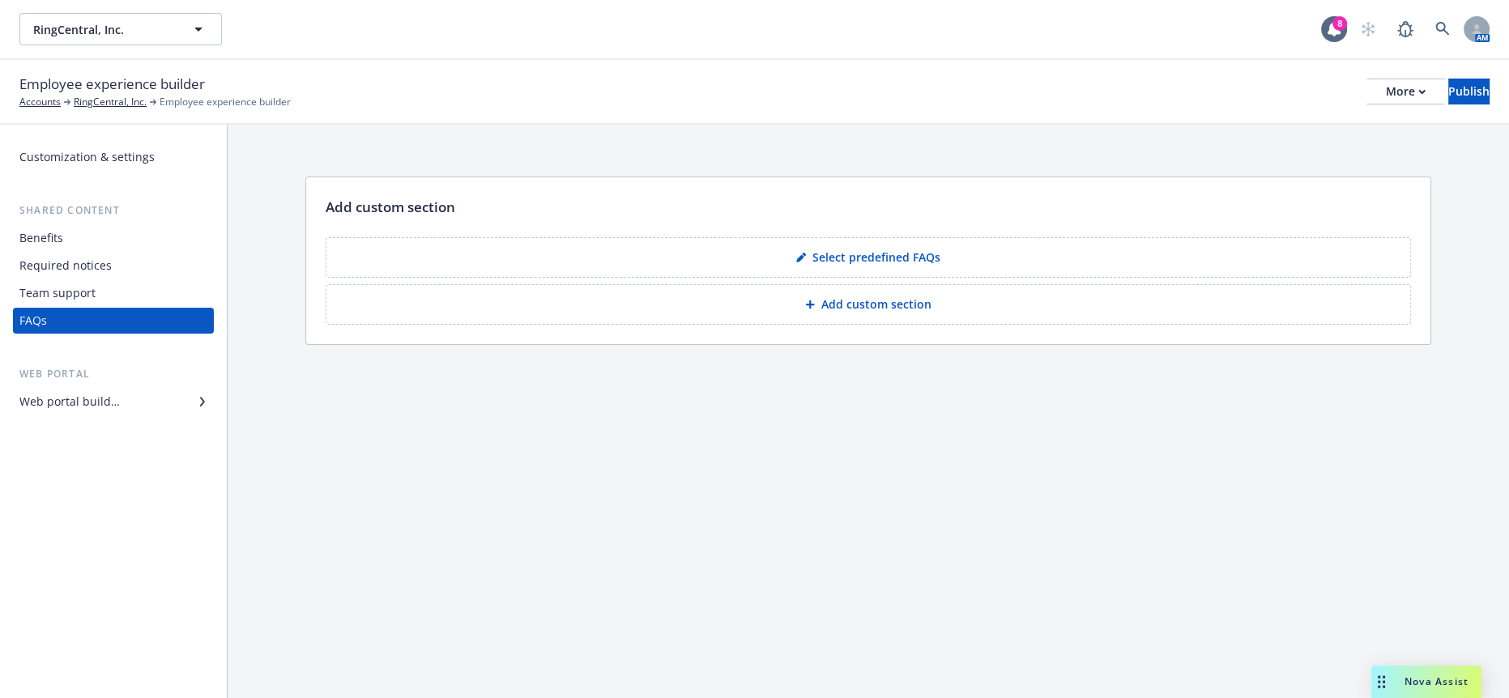
click at [849, 249] on p "Select predefined FAQs" at bounding box center [876, 257] width 128 height 16
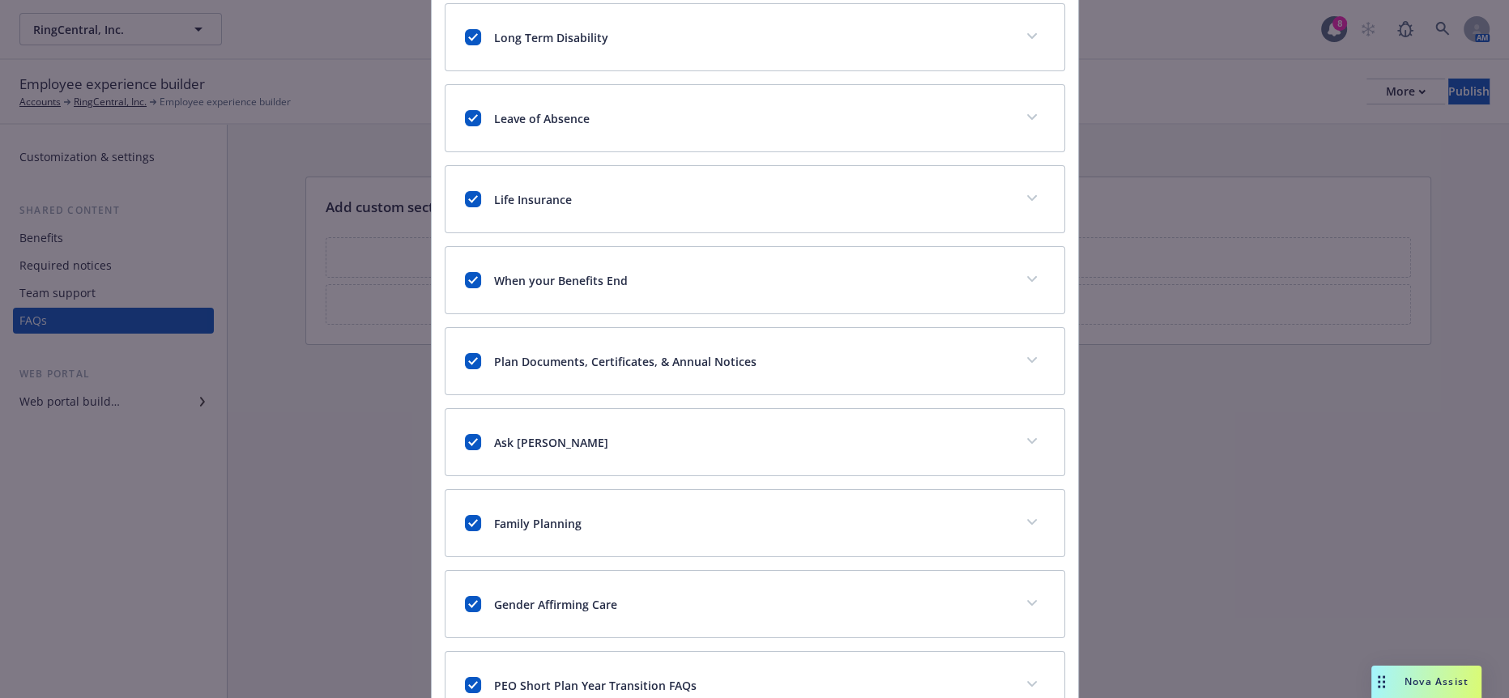
scroll to position [681, 0]
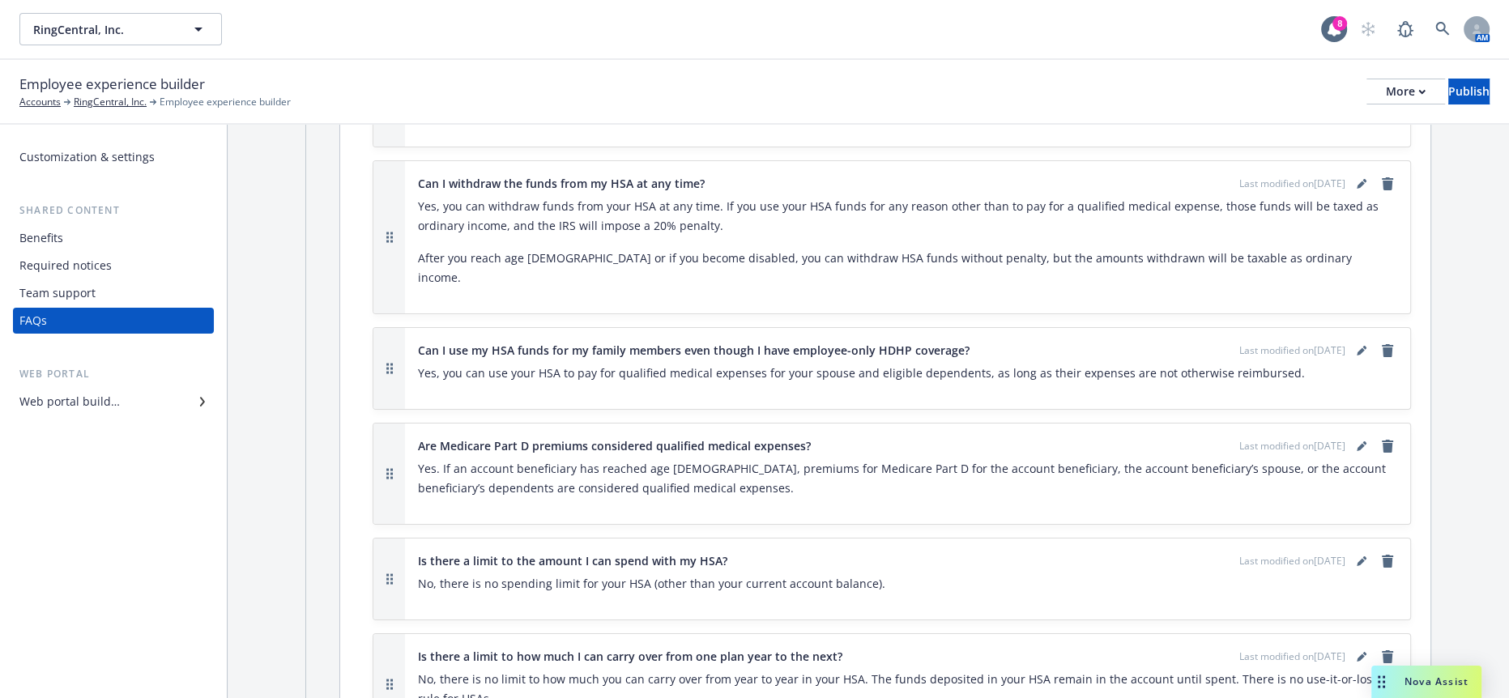
scroll to position [6390, 0]
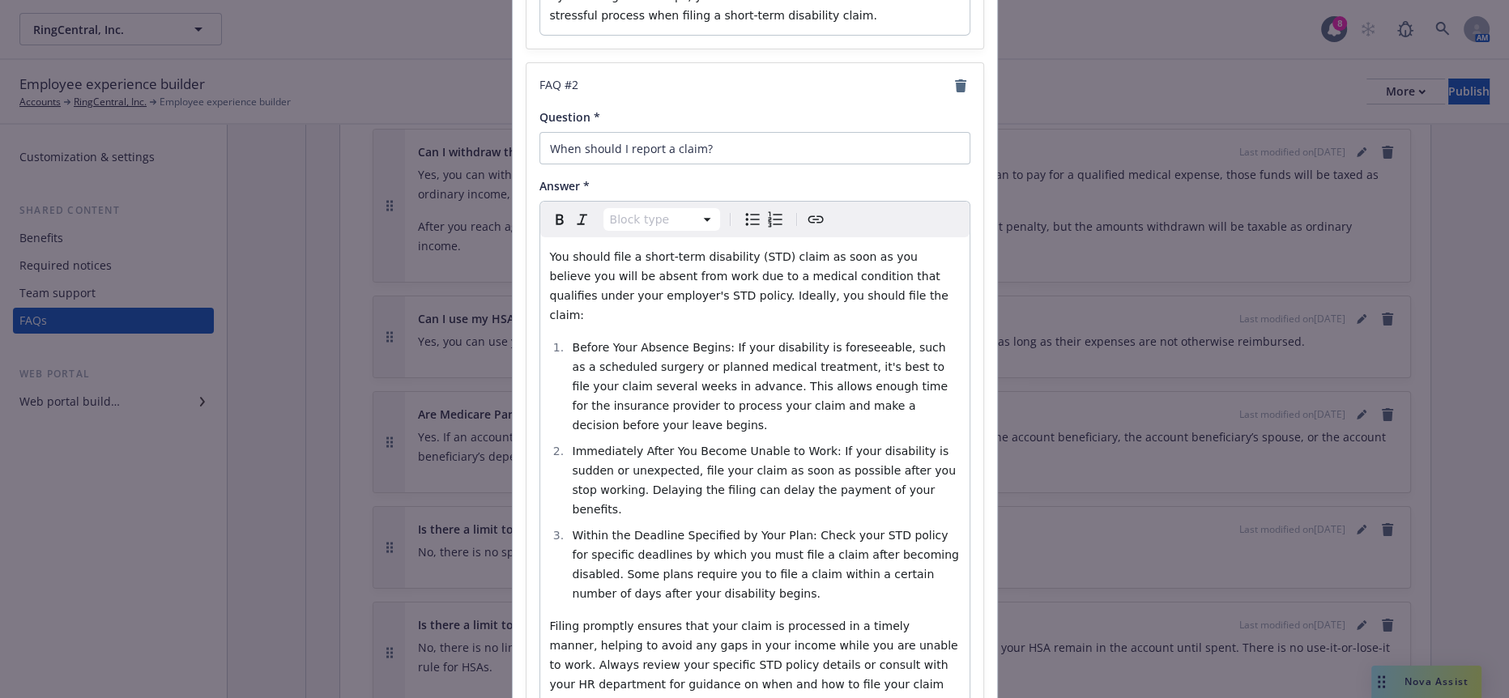
scroll to position [1545, 0]
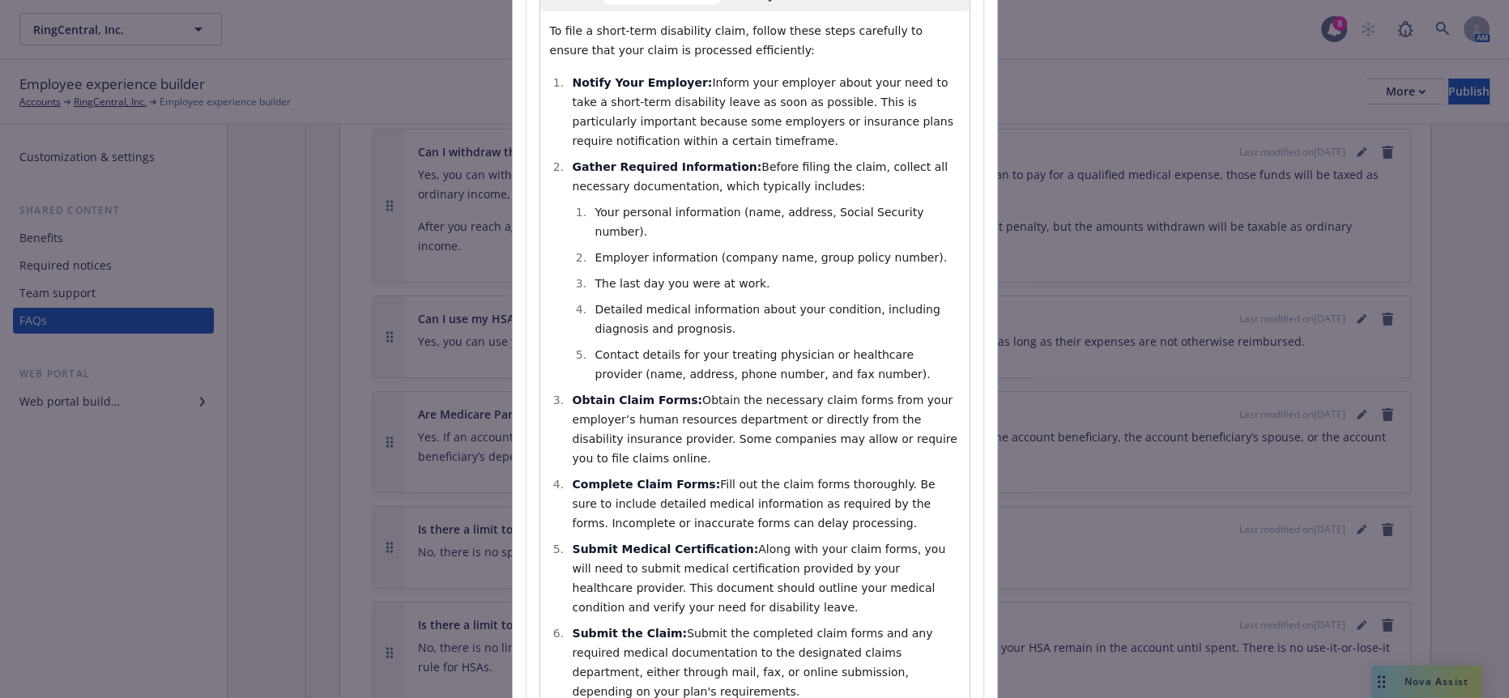
scroll to position [0, 0]
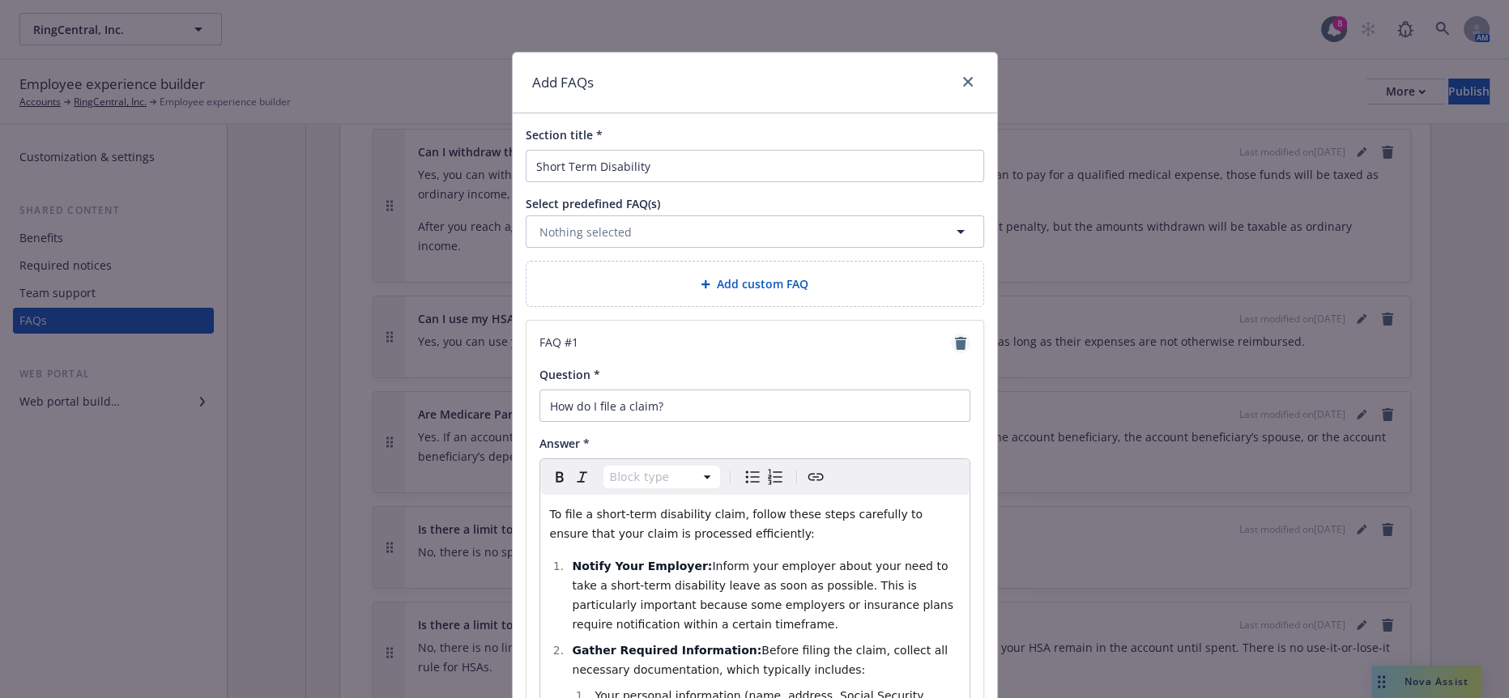
click at [959, 337] on icon "remove" at bounding box center [960, 343] width 11 height 13
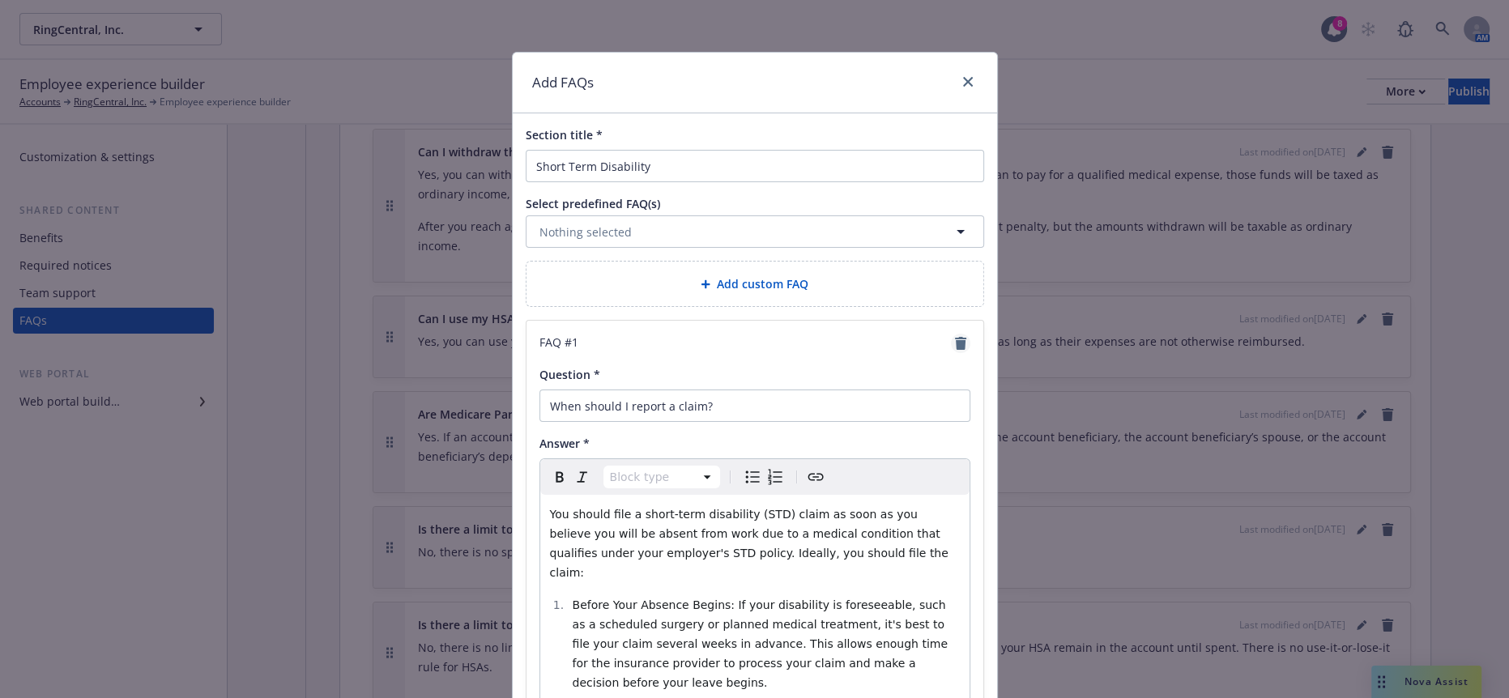
click at [964, 334] on link "remove" at bounding box center [960, 343] width 19 height 19
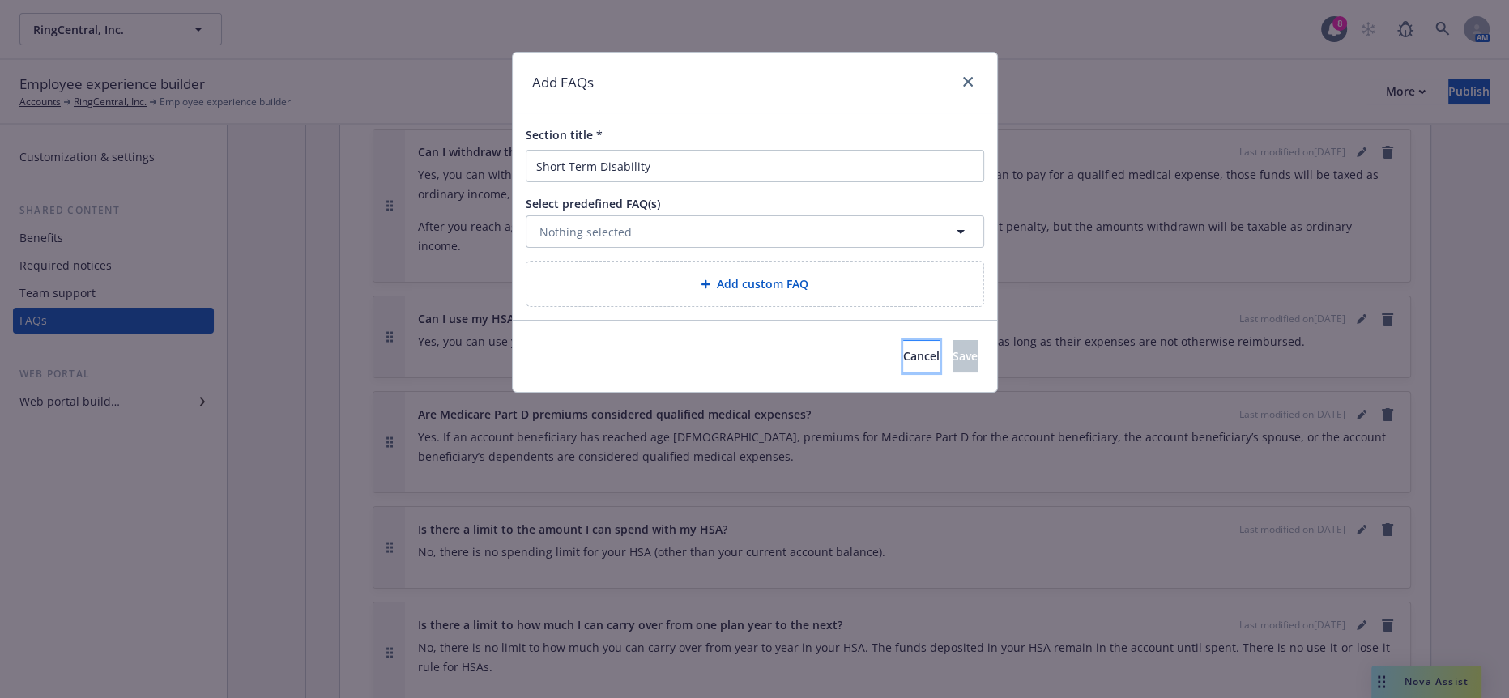
click at [903, 348] on span "Cancel" at bounding box center [921, 355] width 36 height 15
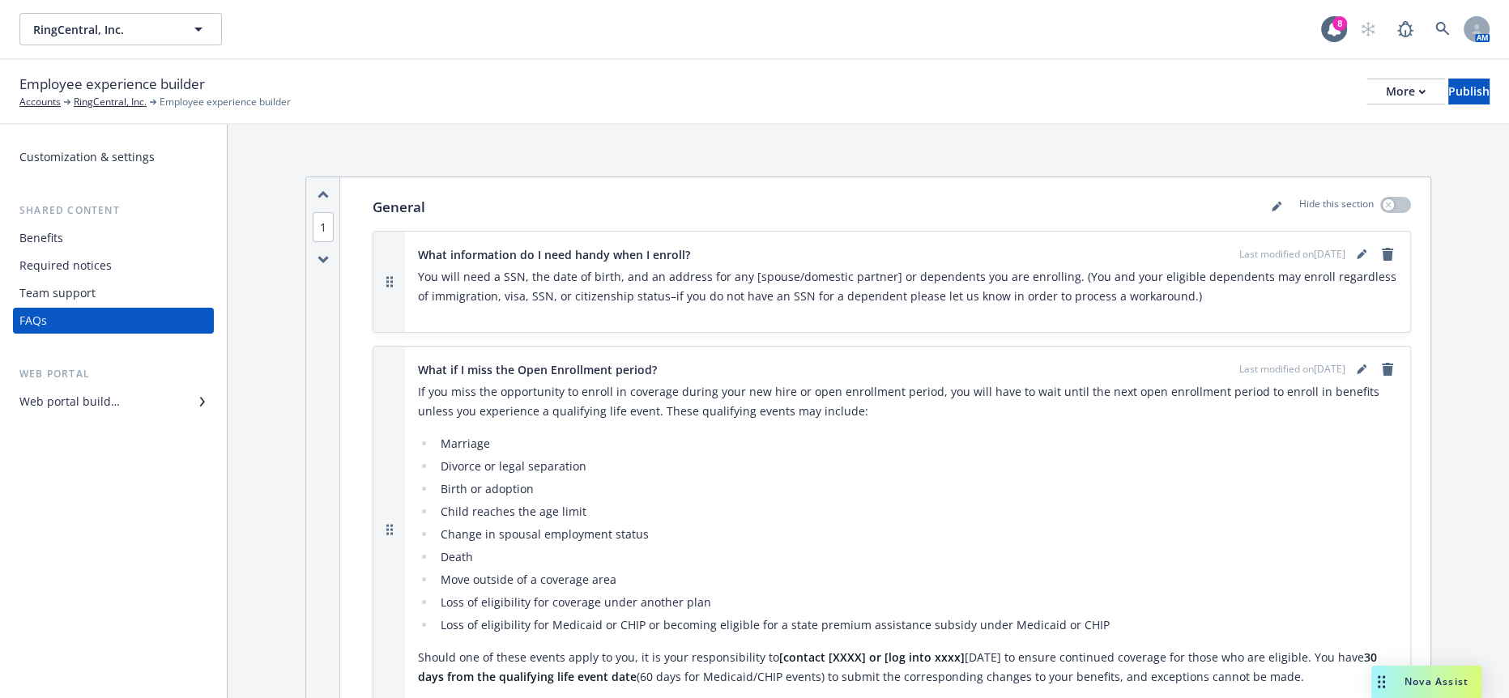
click at [1268, 197] on div at bounding box center [1276, 207] width 19 height 21
click at [1270, 197] on link "editPencil" at bounding box center [1276, 206] width 19 height 19
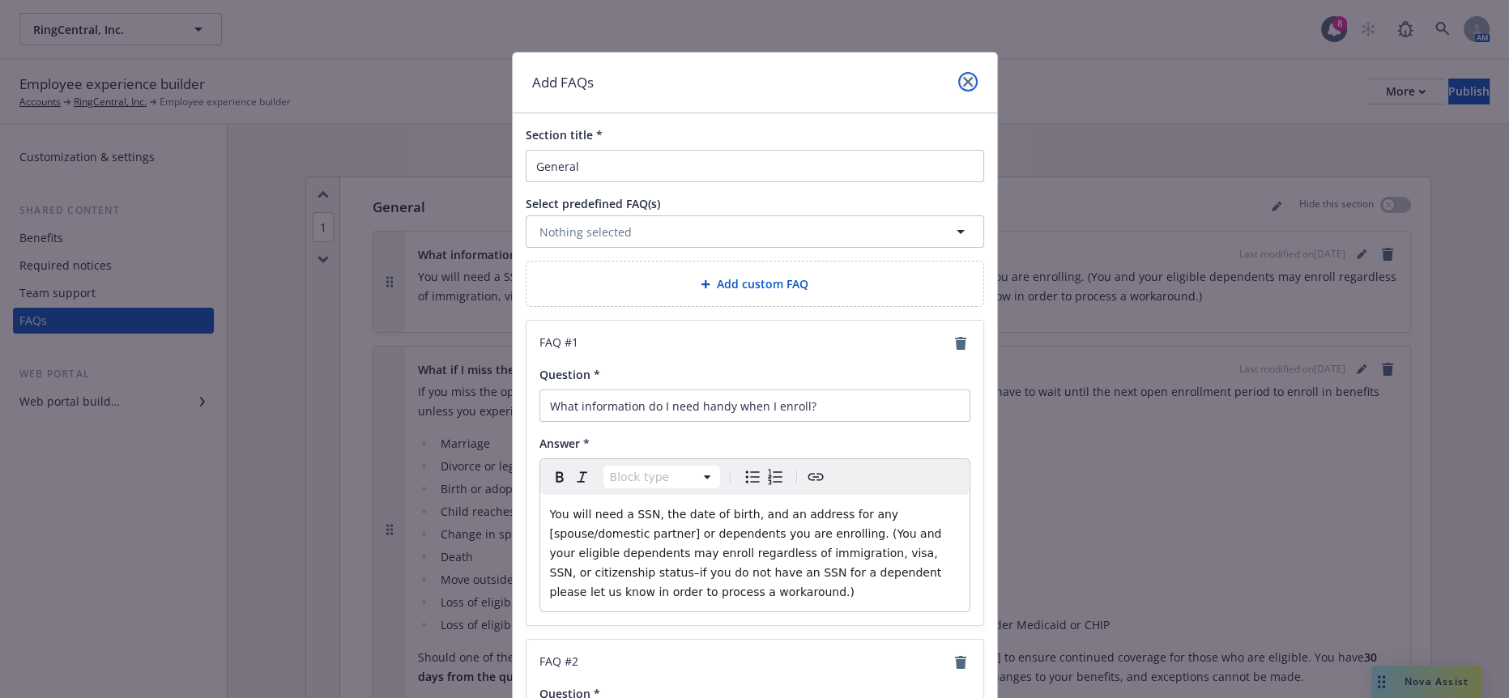
click at [963, 77] on icon "close" at bounding box center [968, 82] width 10 height 10
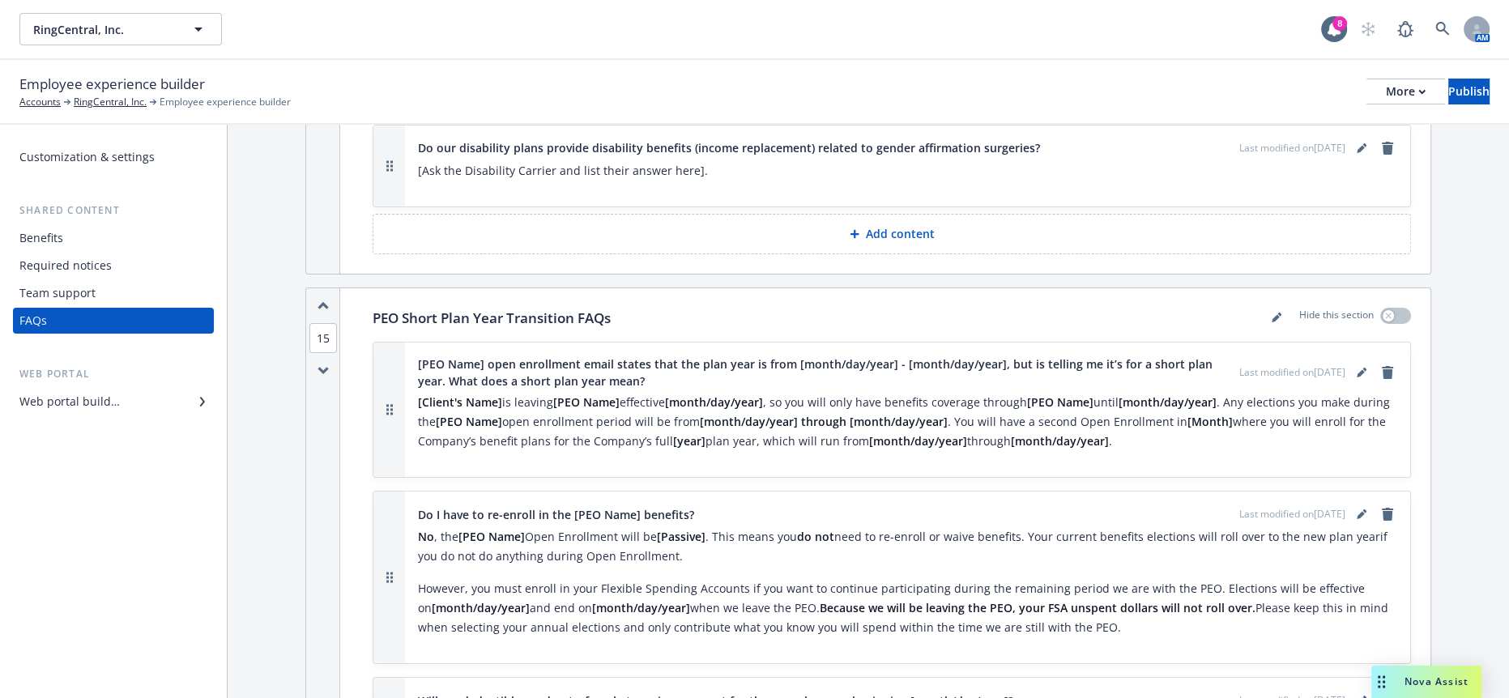
scroll to position [13633, 0]
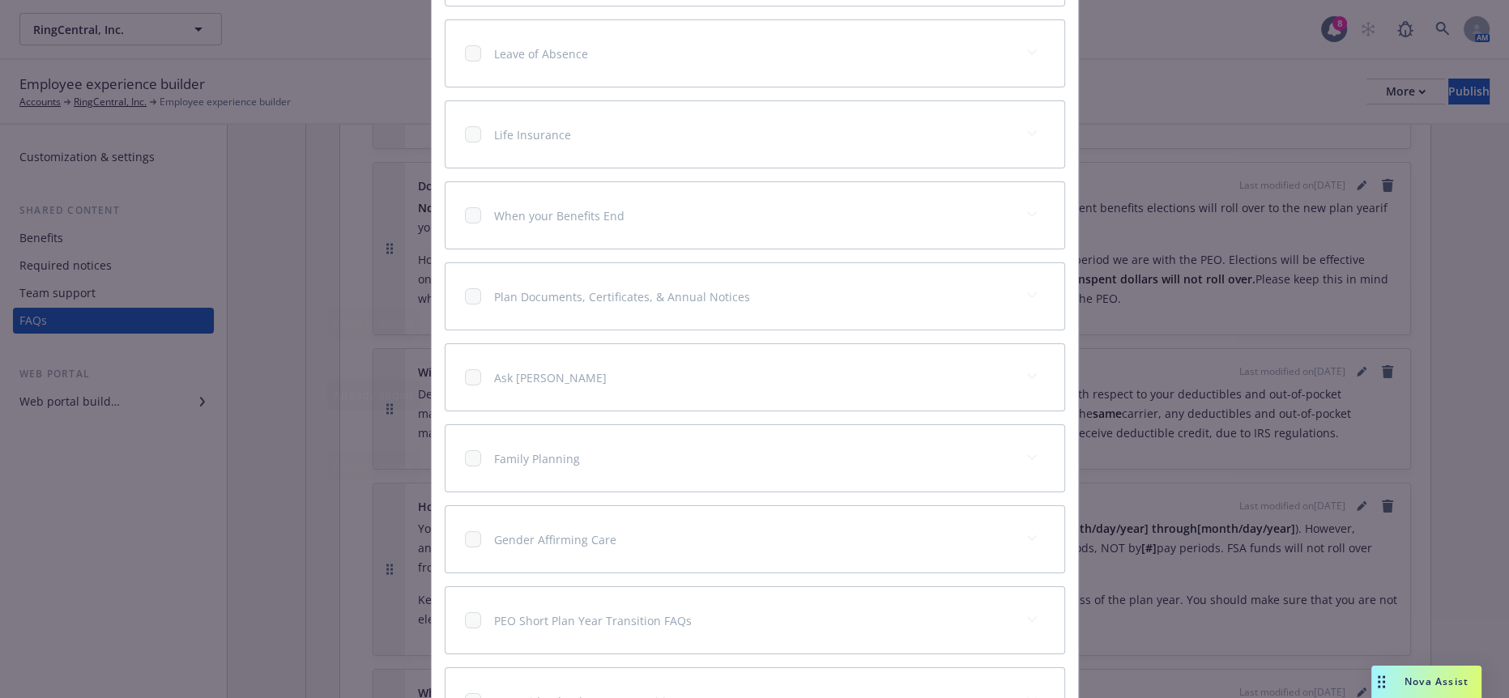
scroll to position [681, 0]
click at [446, 661] on div "PEO Mid-Calendar Year Transition FAQs" at bounding box center [755, 694] width 619 height 66
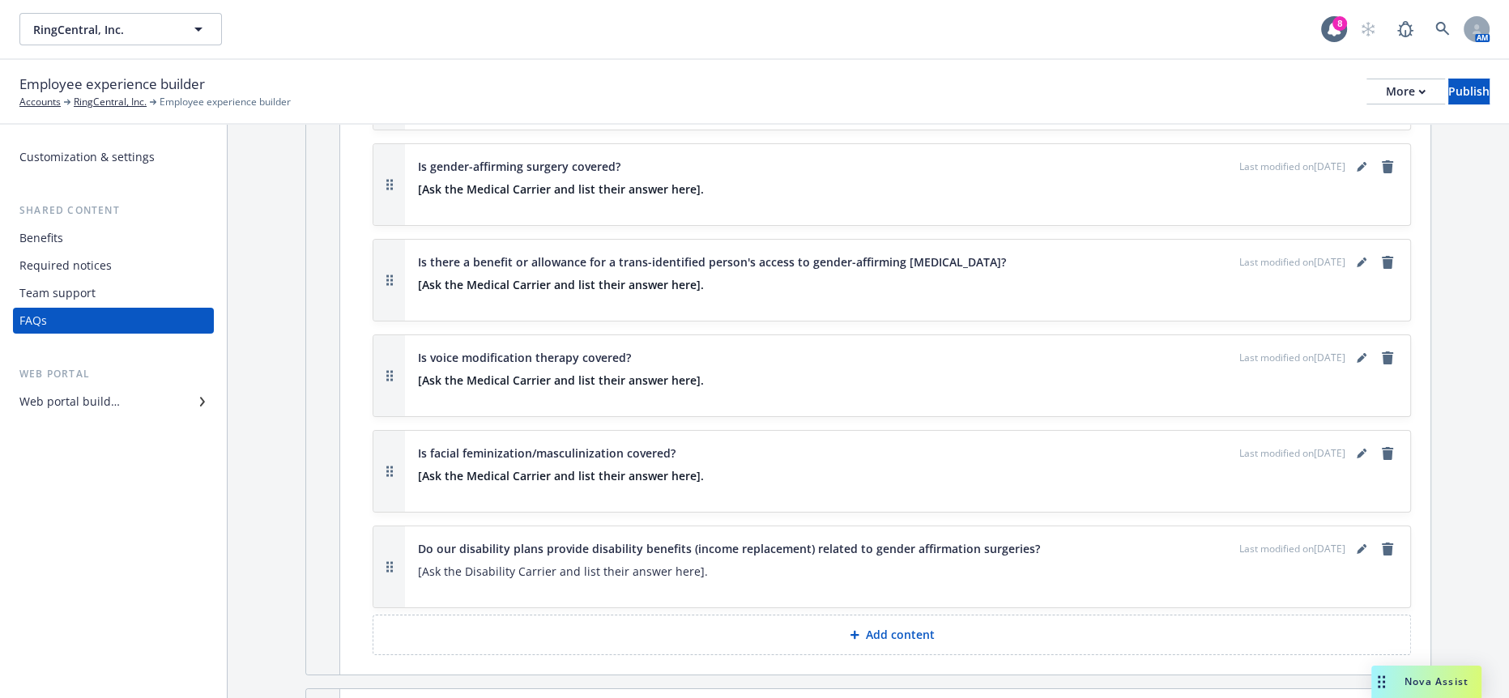
scroll to position [12823, 0]
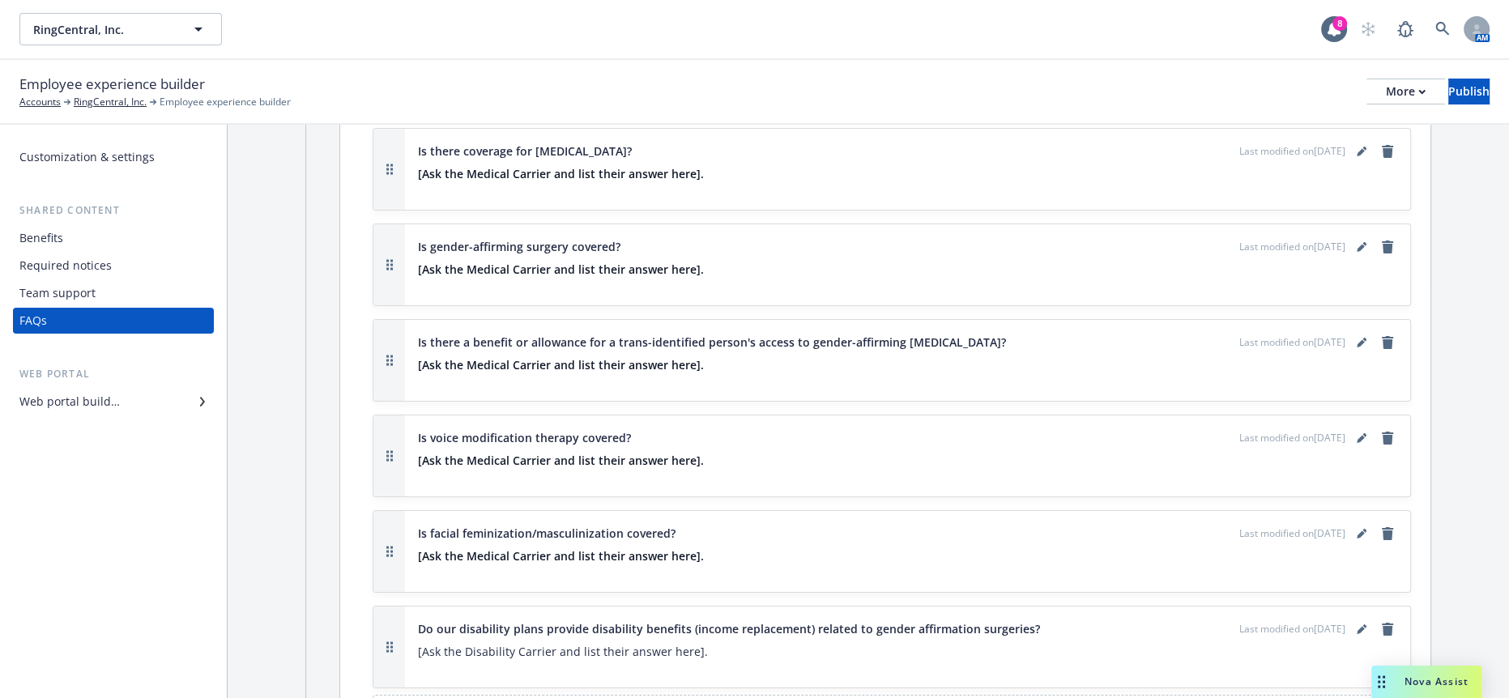
click at [83, 389] on div "Web portal builder" at bounding box center [69, 402] width 100 height 26
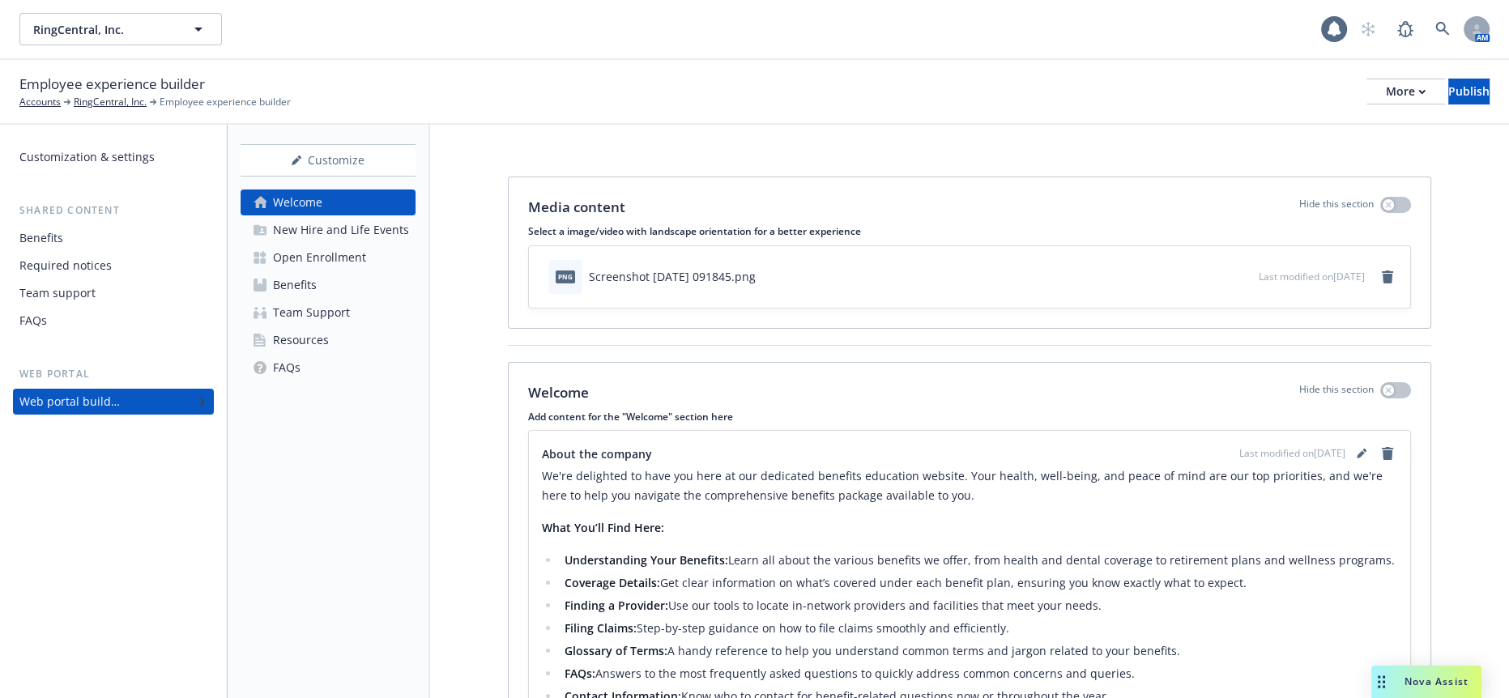
click at [321, 355] on link "FAQs" at bounding box center [328, 368] width 175 height 26
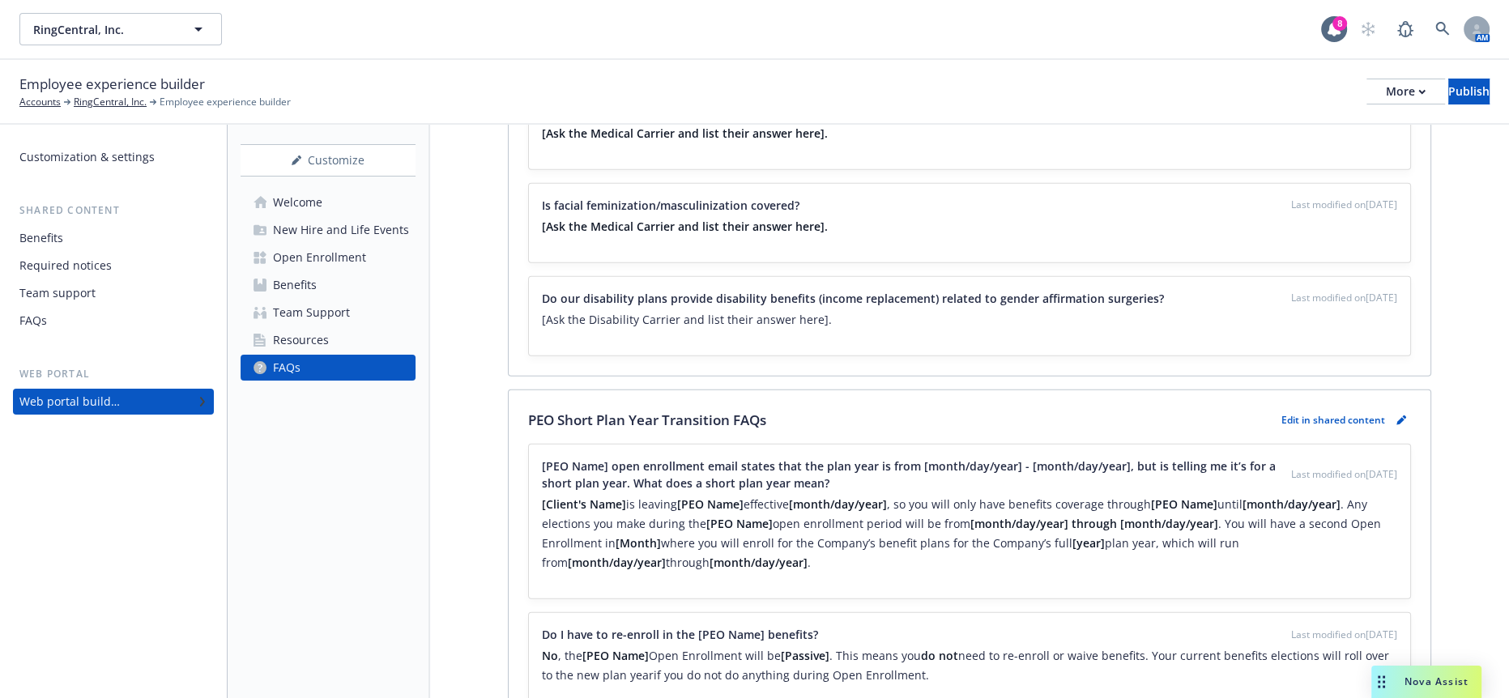
scroll to position [12150, 0]
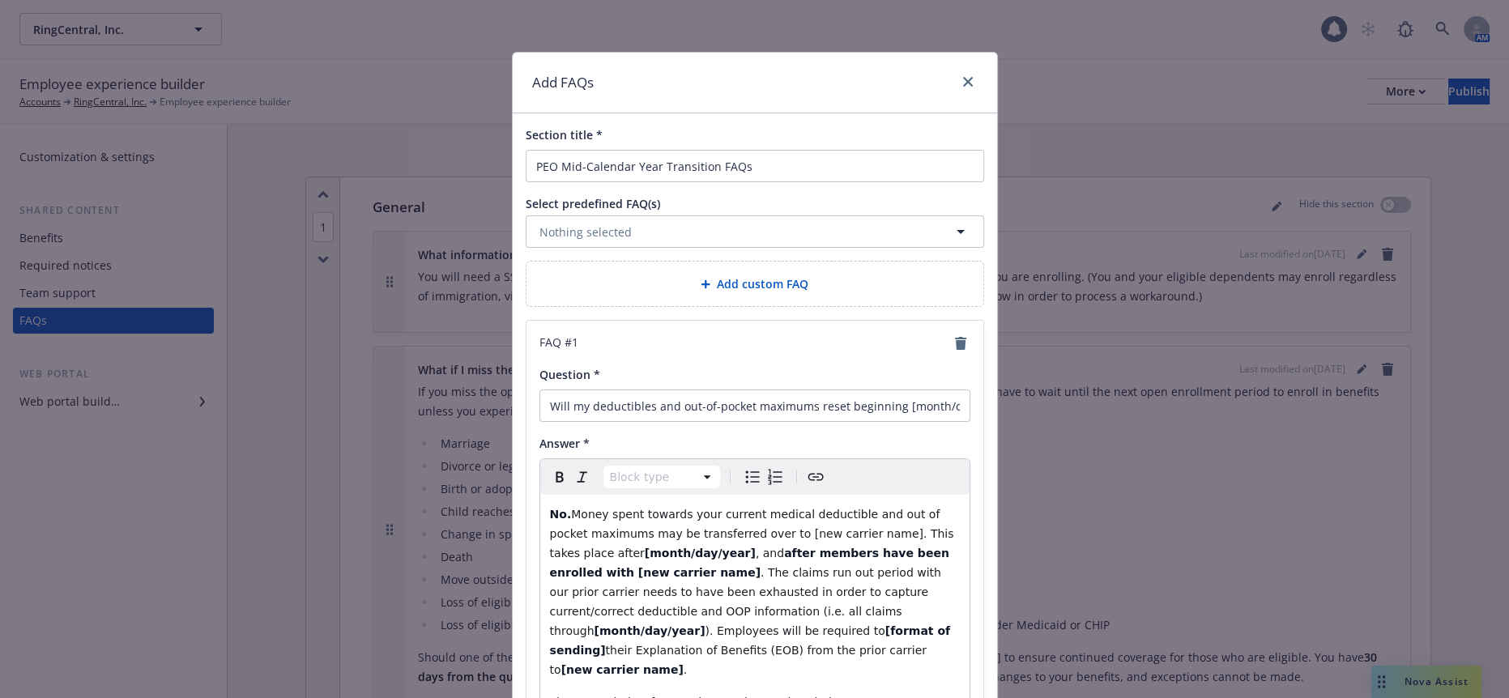
scroll to position [12941, 0]
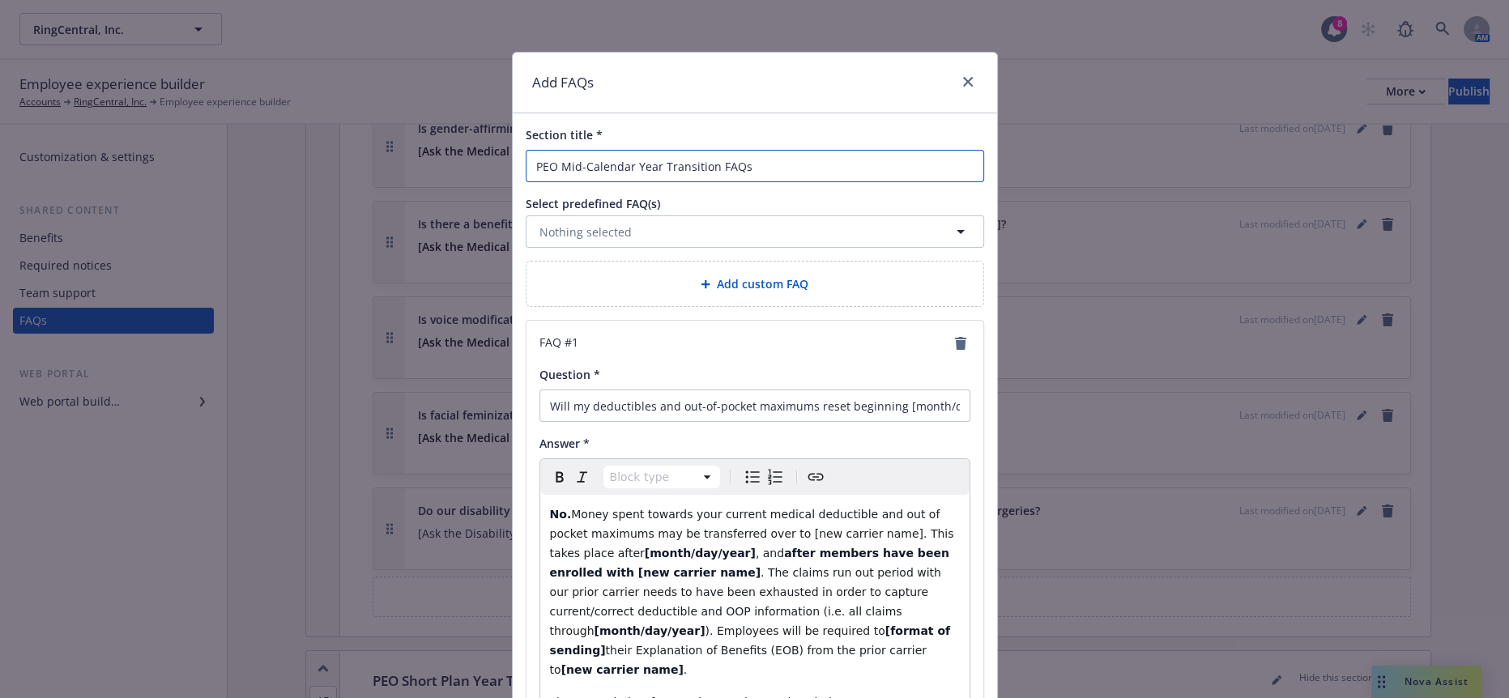
click at [706, 173] on input "PEO Mid-Calendar Year Transition FAQs" at bounding box center [755, 166] width 458 height 32
click at [857, 219] on button "Nothing selected" at bounding box center [755, 231] width 458 height 32
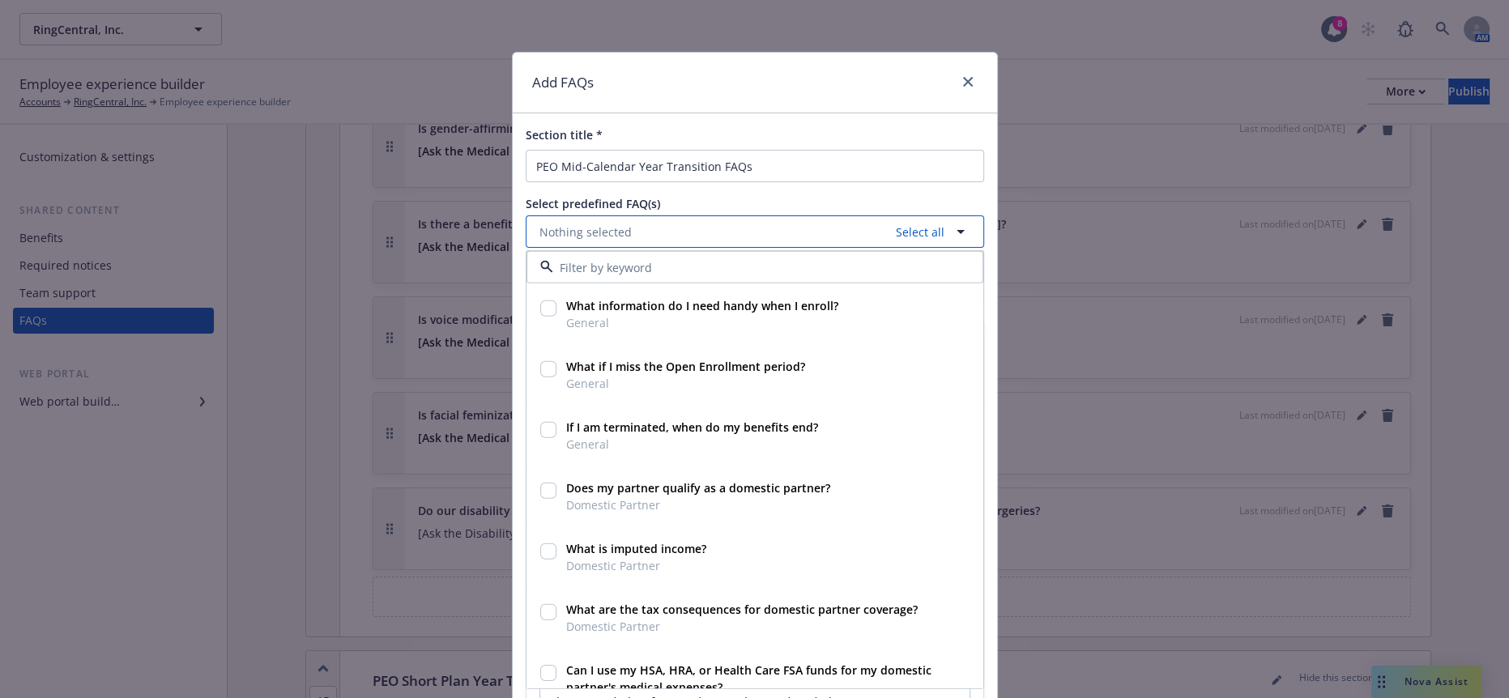
click at [855, 215] on button "Nothing selected Select all" at bounding box center [755, 231] width 458 height 32
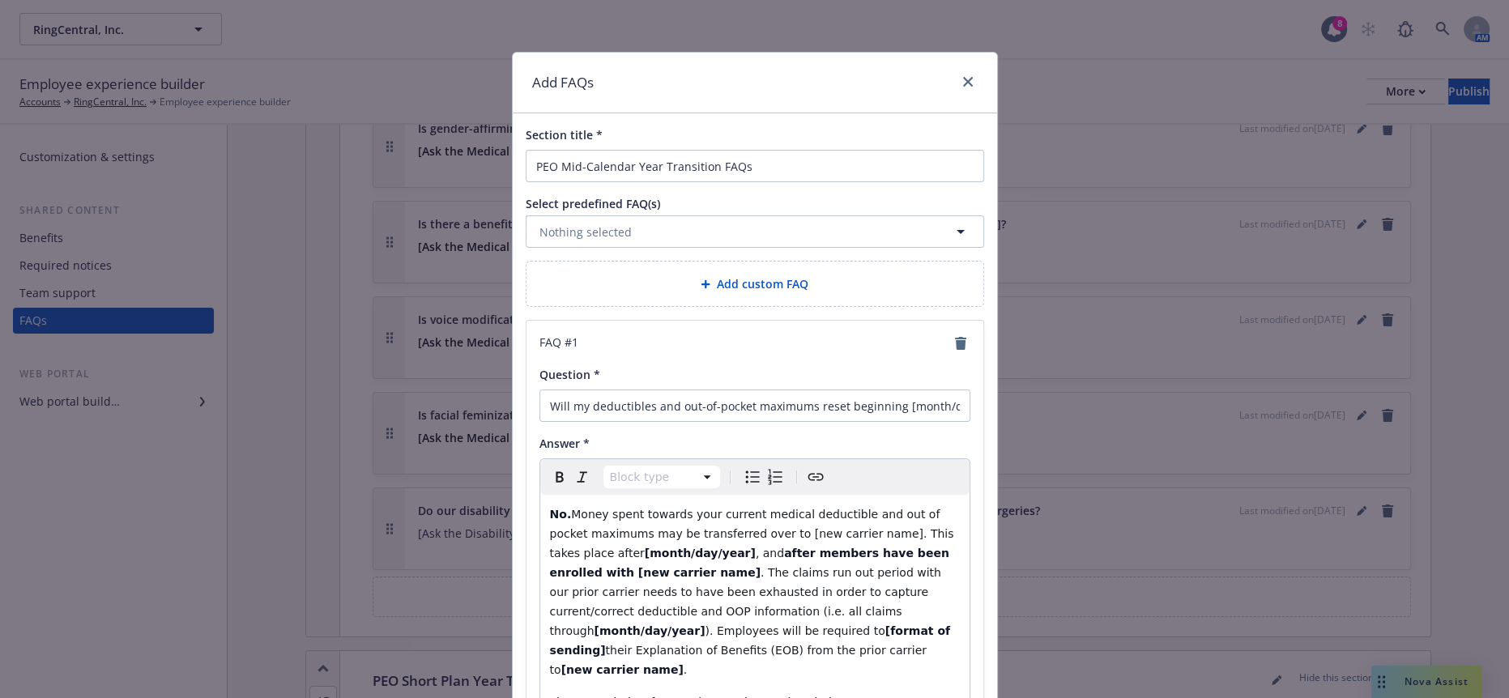
click at [953, 321] on div "FAQ # 1 Question * Will my deductibles and out-of-pocket maximums reset beginni…" at bounding box center [755, 561] width 457 height 480
click at [960, 337] on icon "remove" at bounding box center [960, 343] width 11 height 13
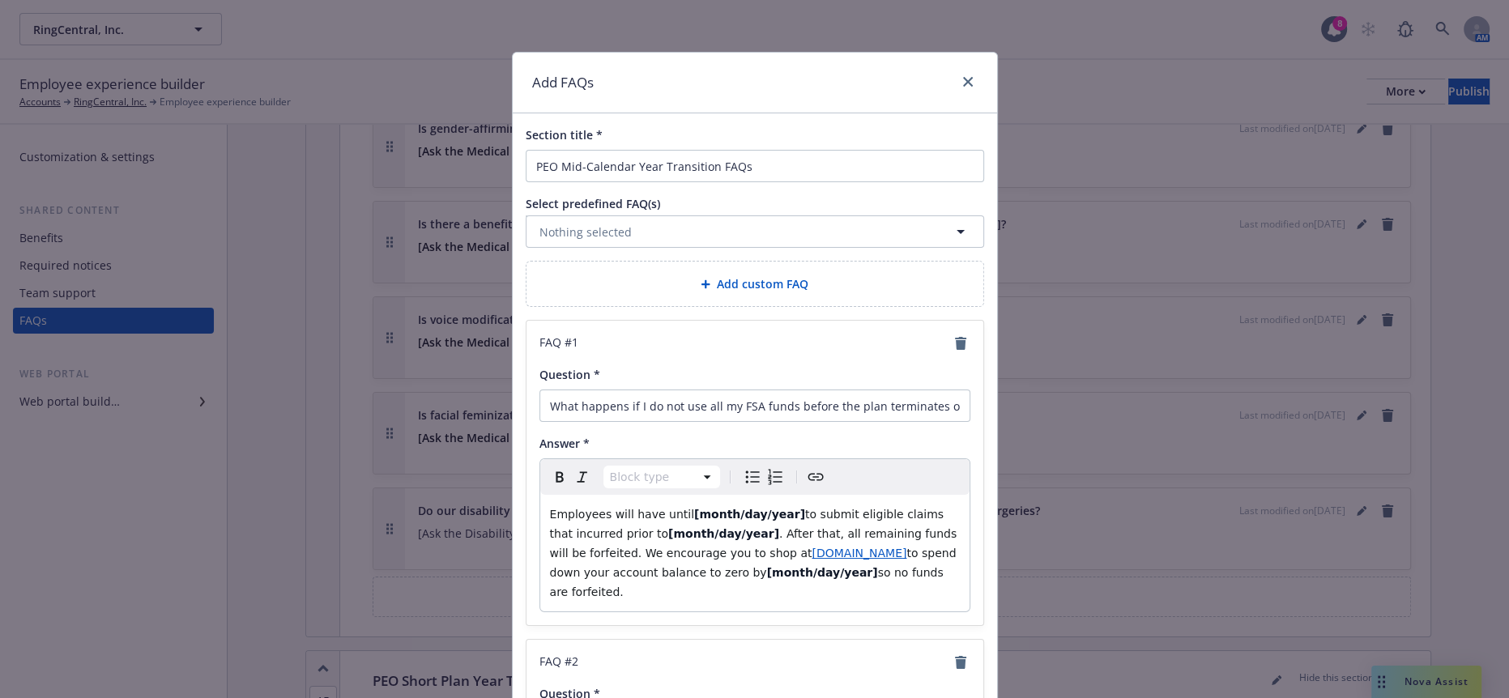
click at [960, 337] on icon "remove" at bounding box center [960, 343] width 11 height 13
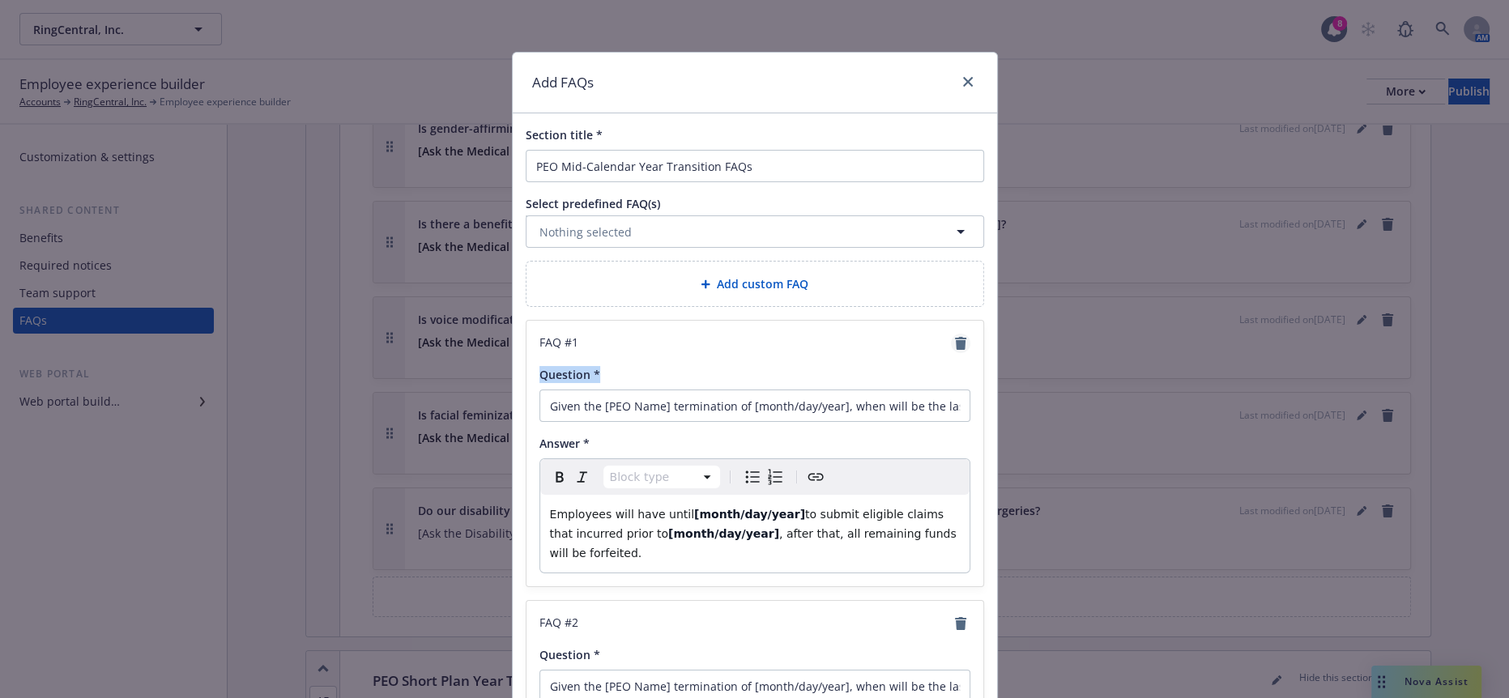
click at [960, 337] on icon "remove" at bounding box center [960, 343] width 11 height 13
click at [960, 617] on icon "remove" at bounding box center [960, 623] width 11 height 13
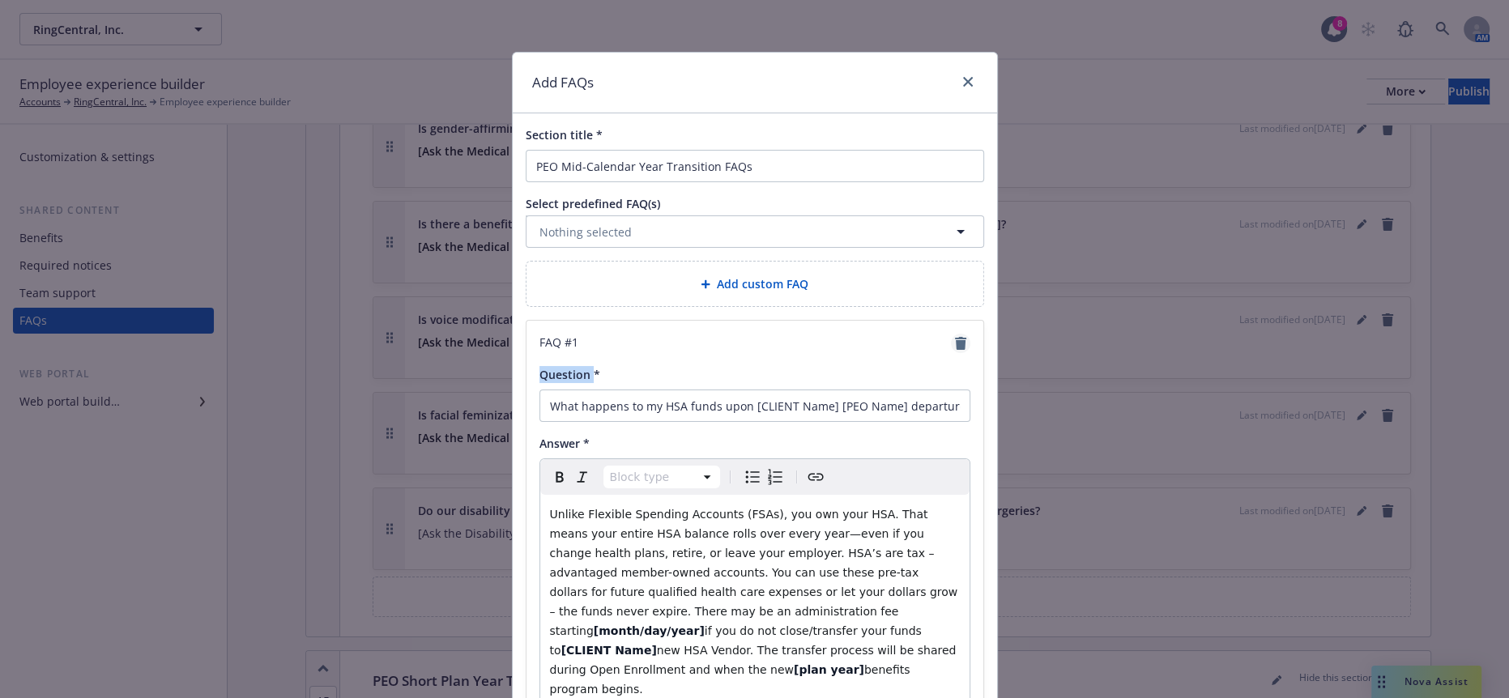
click at [960, 337] on icon "remove" at bounding box center [960, 343] width 11 height 13
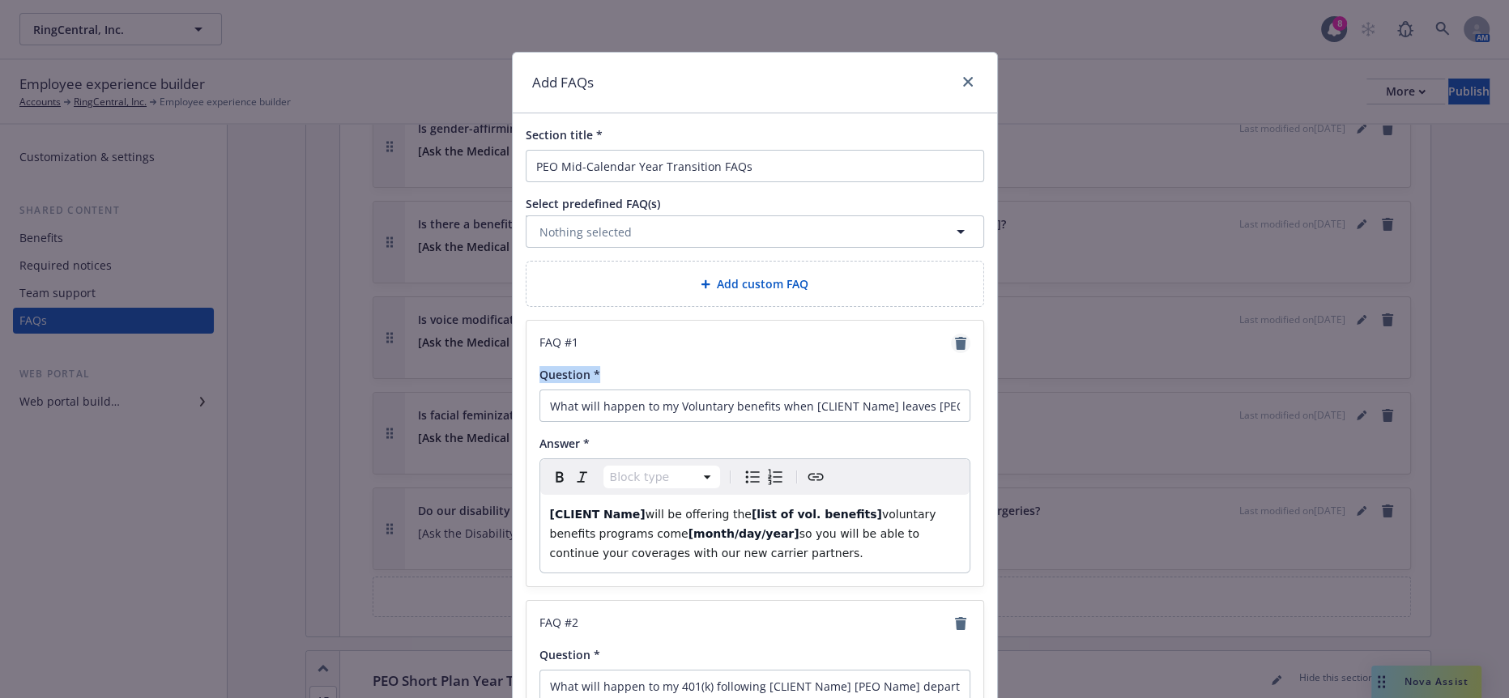
click at [960, 337] on icon "remove" at bounding box center [960, 343] width 11 height 13
click at [960, 617] on icon "remove" at bounding box center [960, 623] width 11 height 13
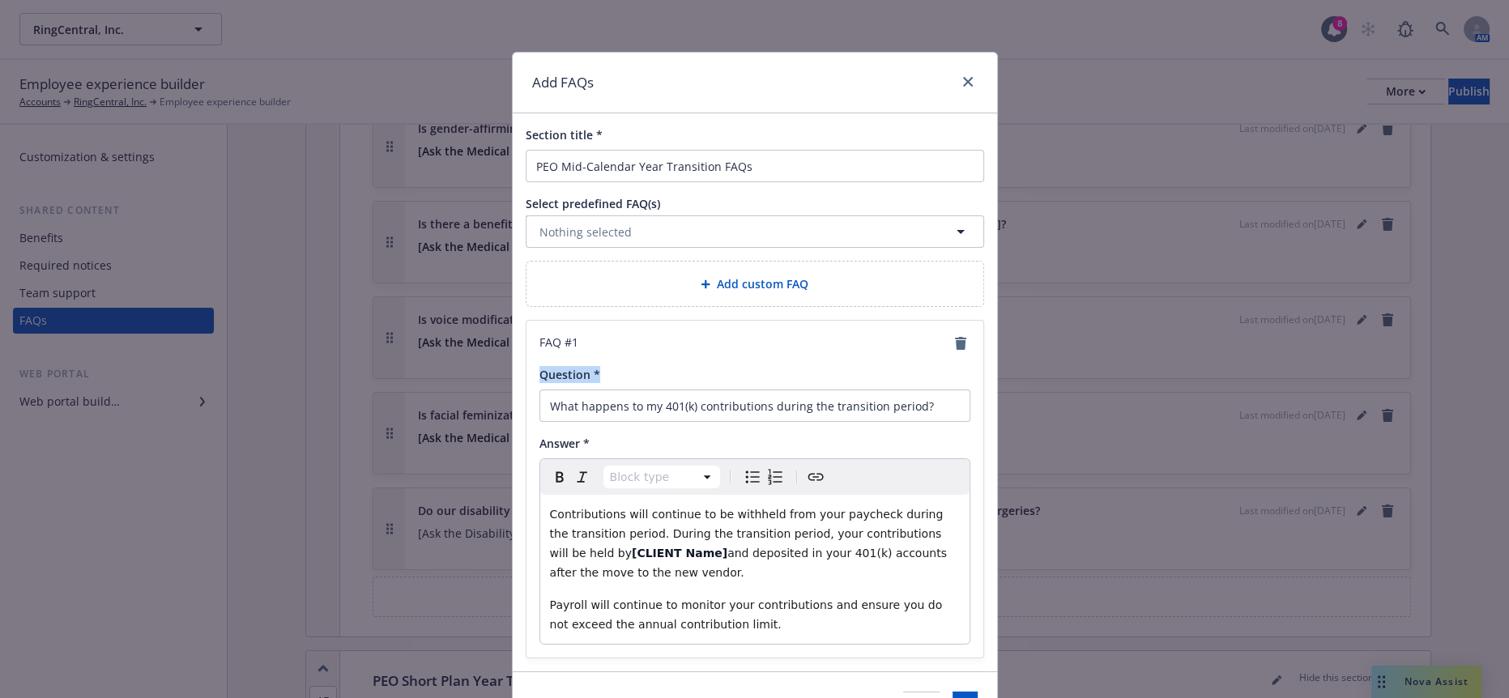
click at [960, 337] on icon "remove" at bounding box center [960, 343] width 11 height 13
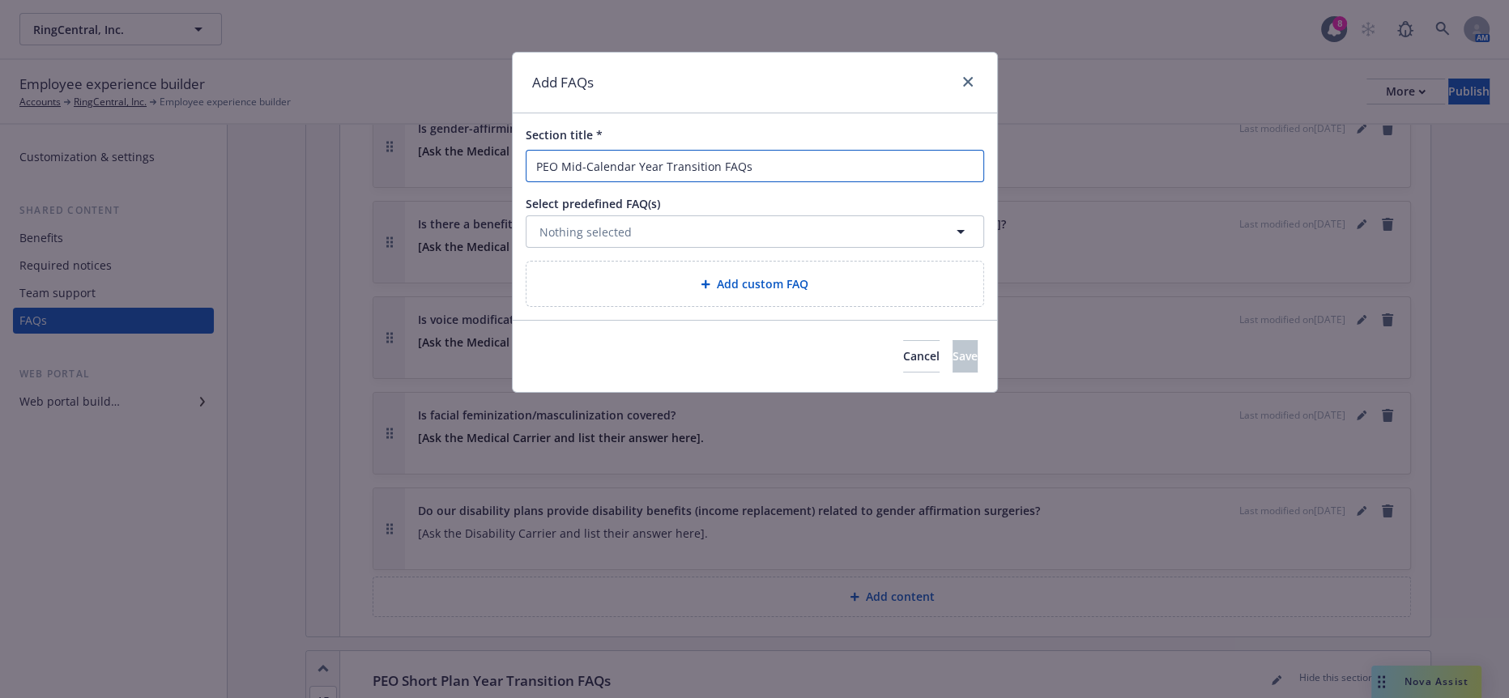
drag, startPoint x: 769, startPoint y: 146, endPoint x: 458, endPoint y: 154, distance: 310.3
click at [458, 154] on div "Add FAQs Section title * PEO Mid-Calendar Year Transition FAQs Select predefine…" at bounding box center [754, 349] width 1509 height 698
click at [903, 348] on span "Cancel" at bounding box center [921, 355] width 36 height 15
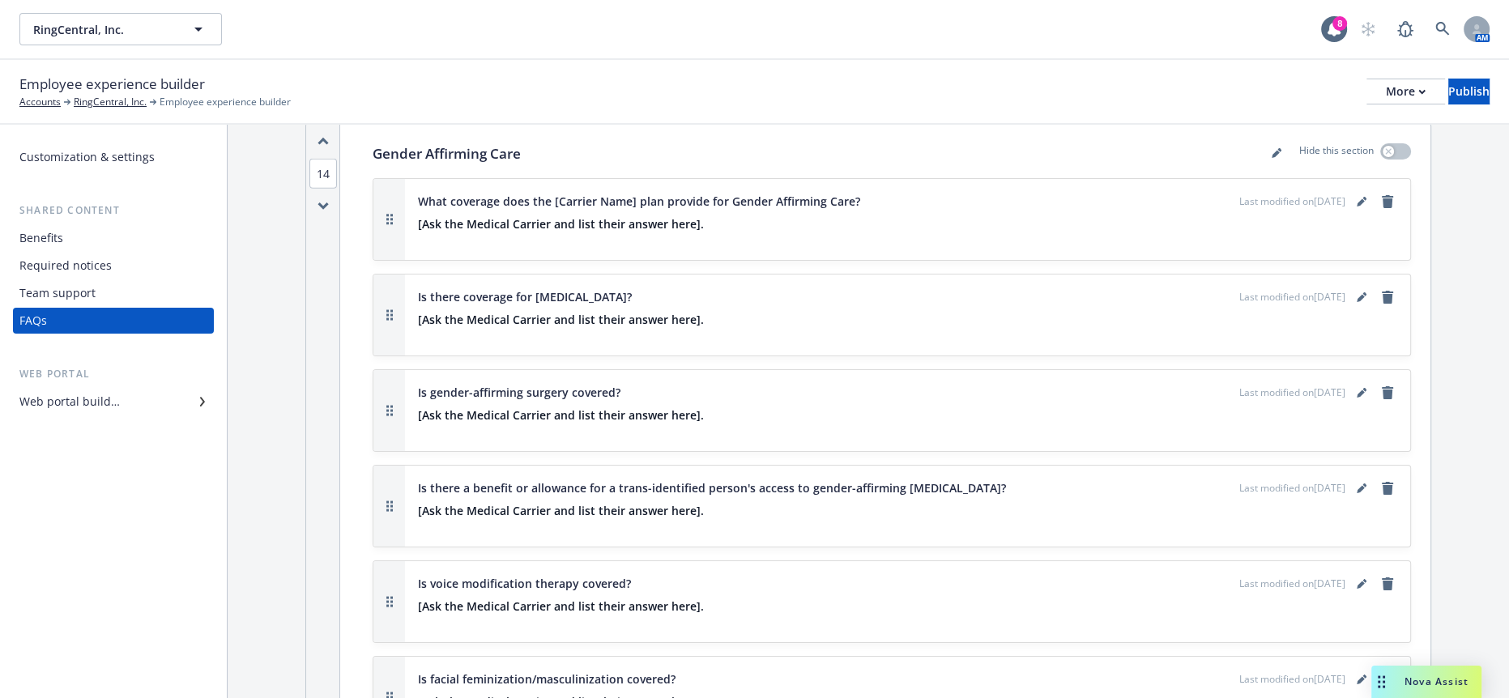
scroll to position [12761, 0]
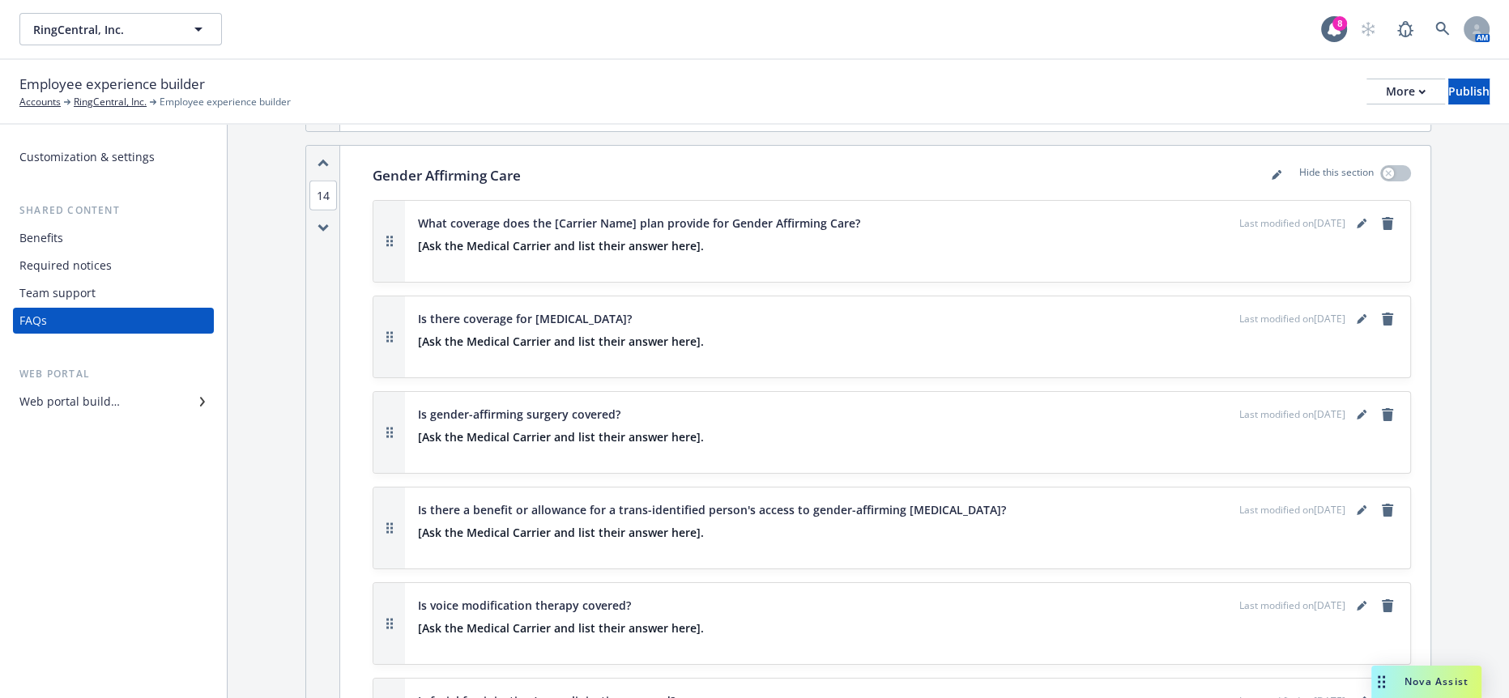
drag, startPoint x: 1031, startPoint y: 458, endPoint x: 1019, endPoint y: 448, distance: 16.1
click at [1386, 83] on div "More" at bounding box center [1406, 91] width 40 height 24
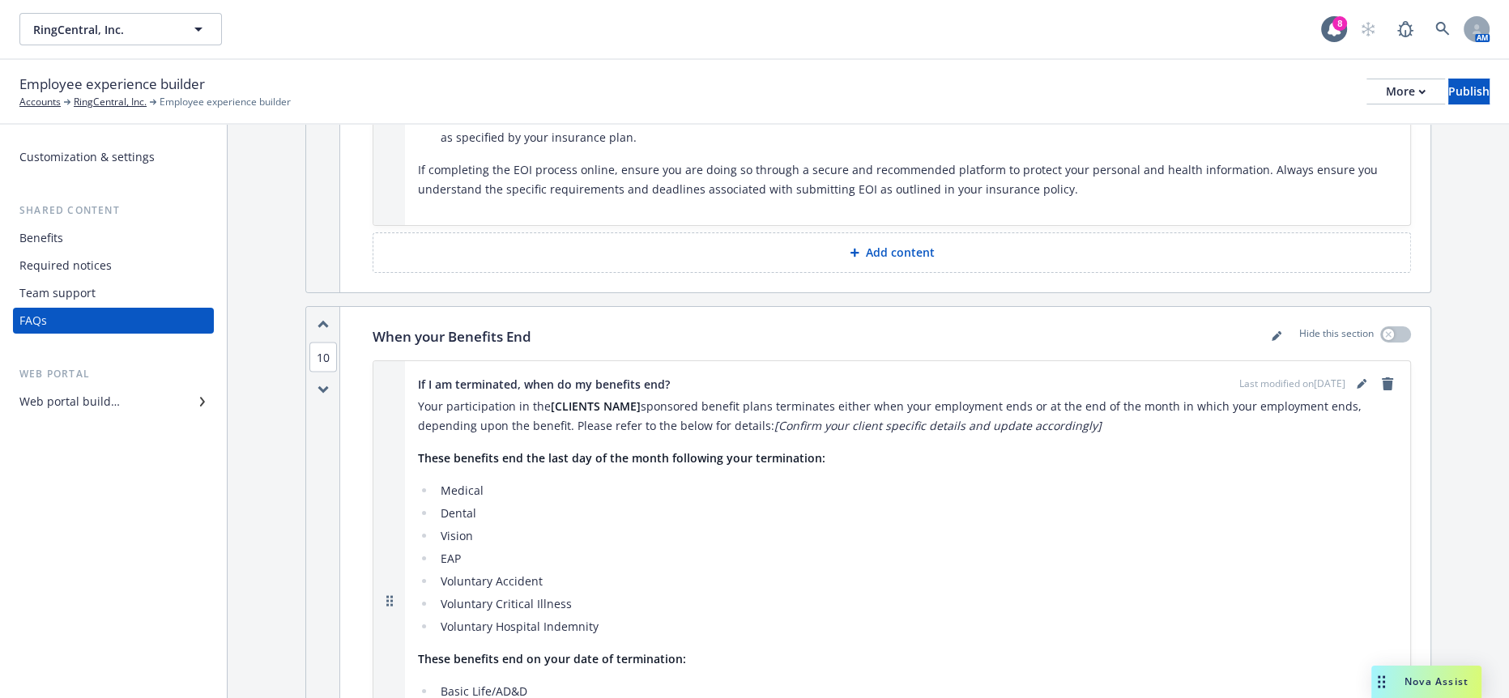
scroll to position [11125, 0]
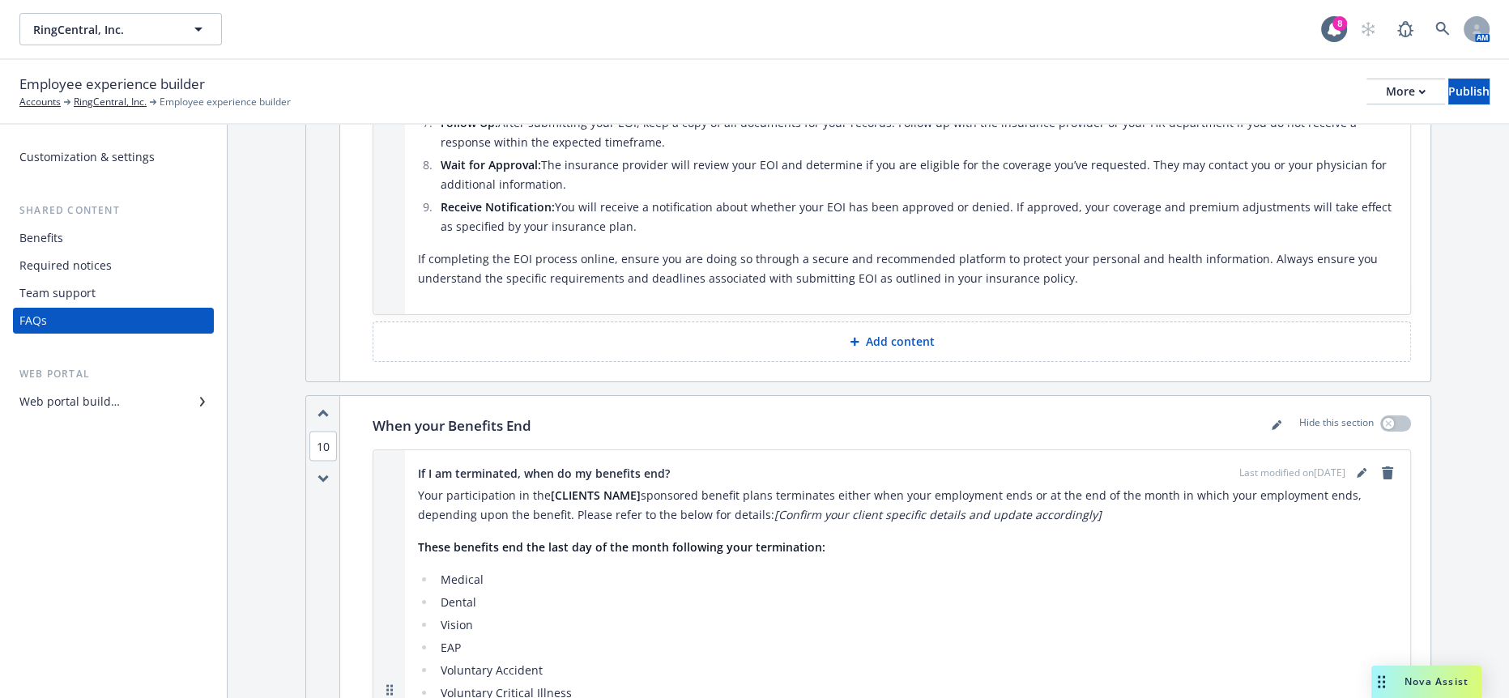
scroll to position [11300, 0]
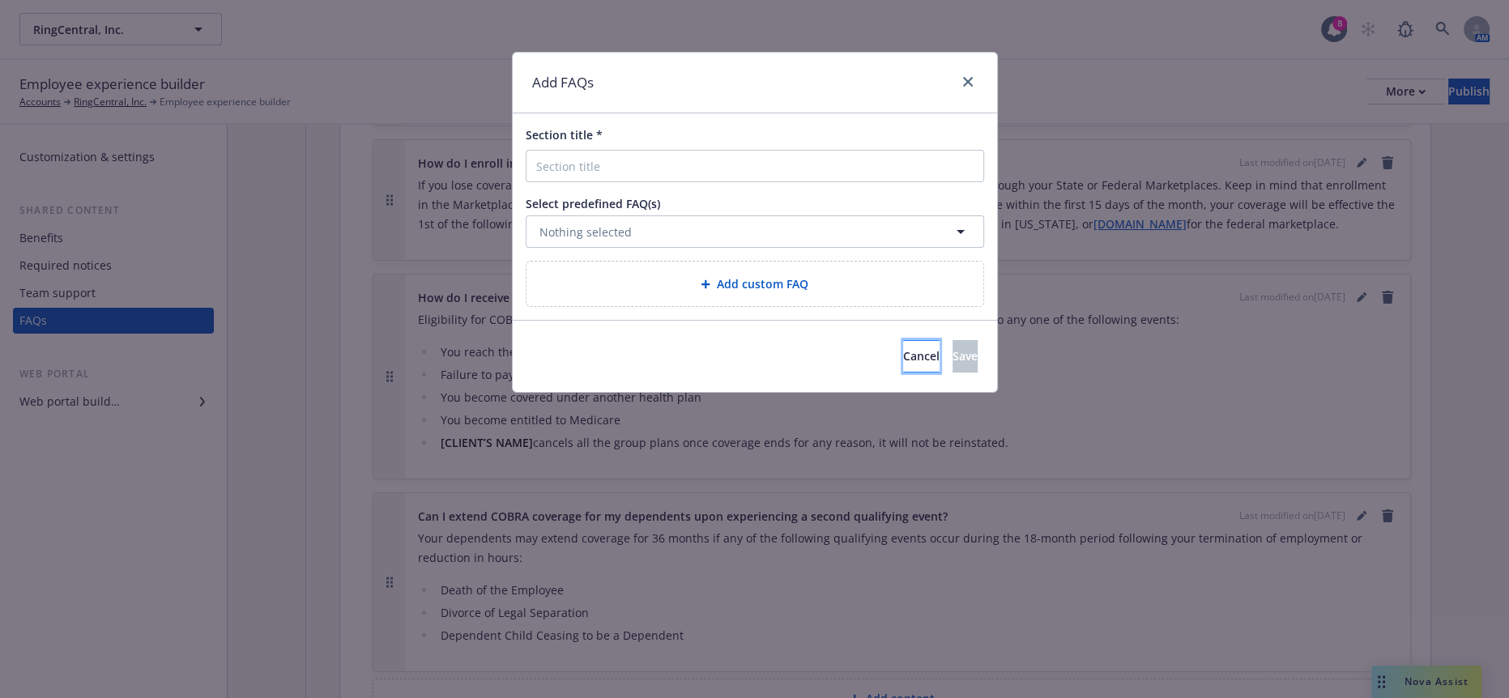
click at [903, 348] on span "Cancel" at bounding box center [921, 355] width 36 height 15
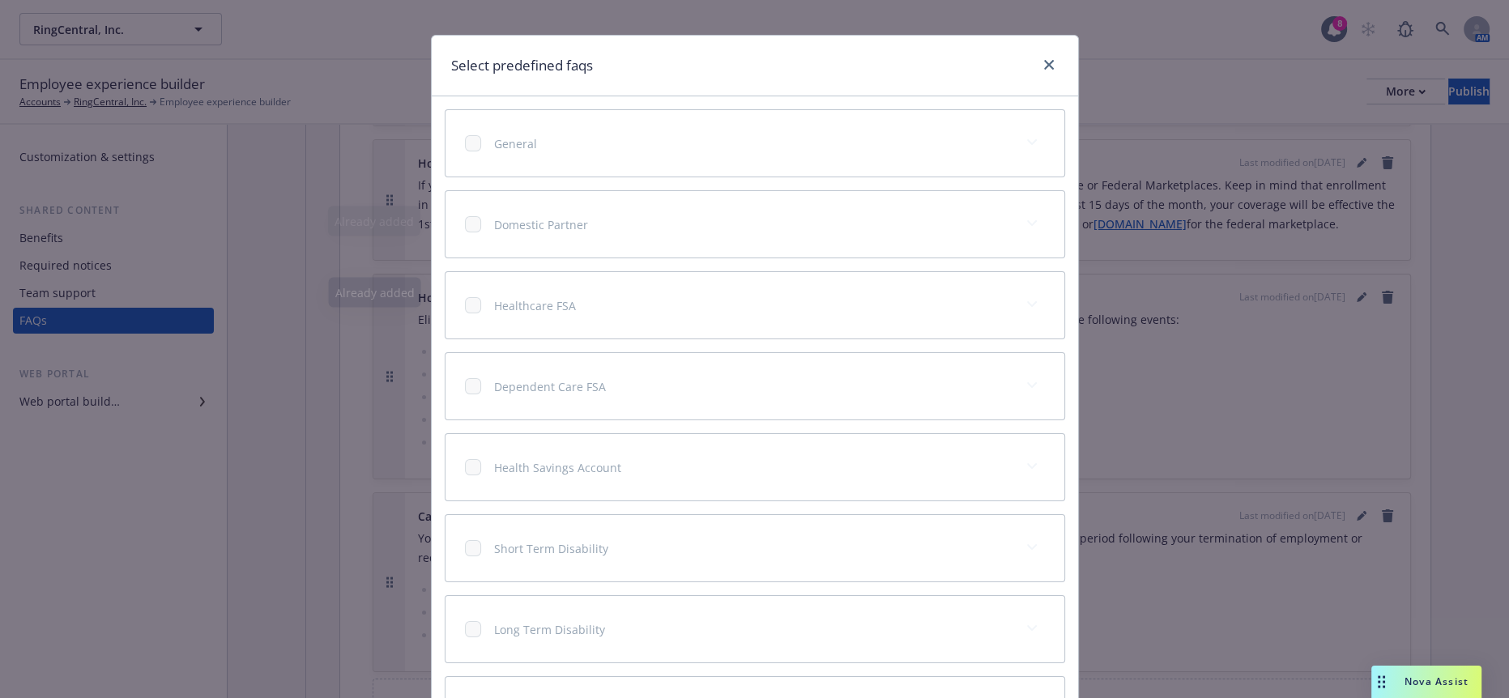
scroll to position [0, 0]
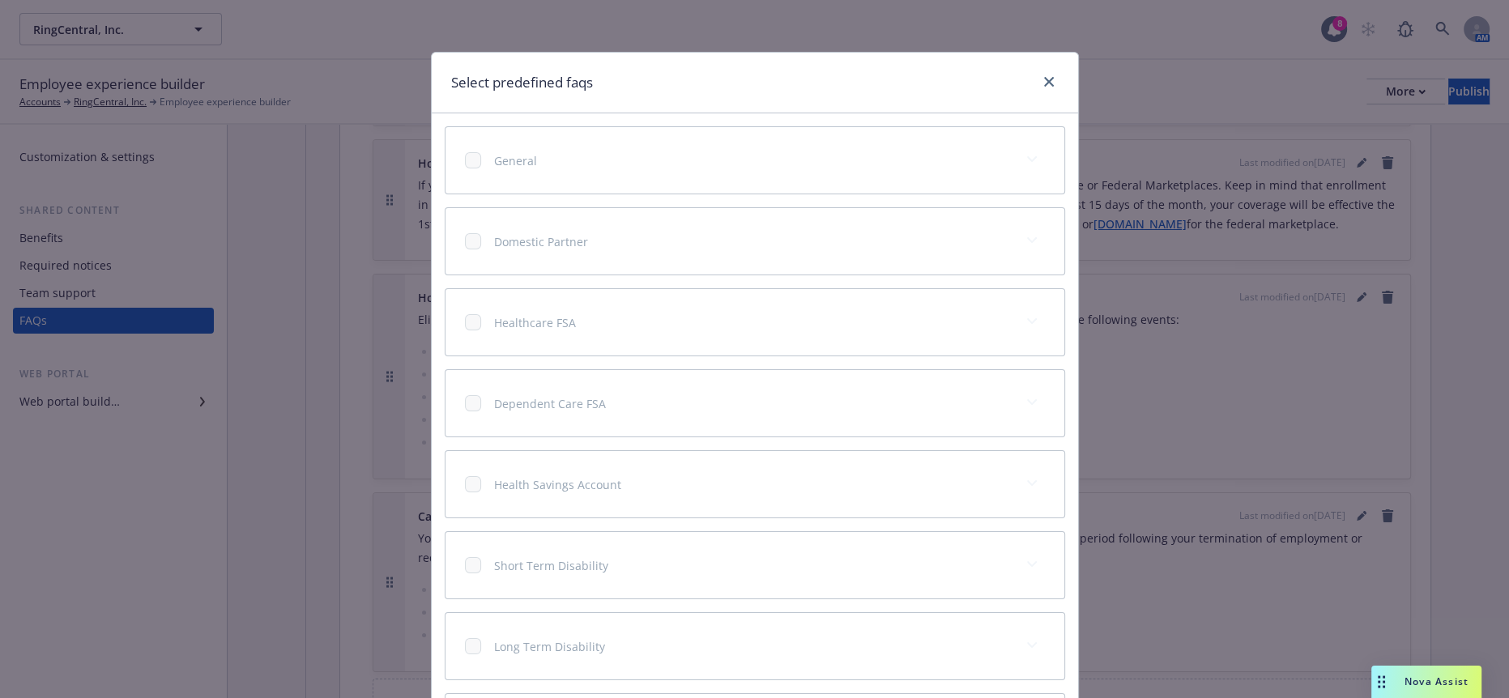
click at [1051, 87] on div at bounding box center [1046, 82] width 26 height 21
click at [1044, 83] on icon "close" at bounding box center [1049, 82] width 10 height 10
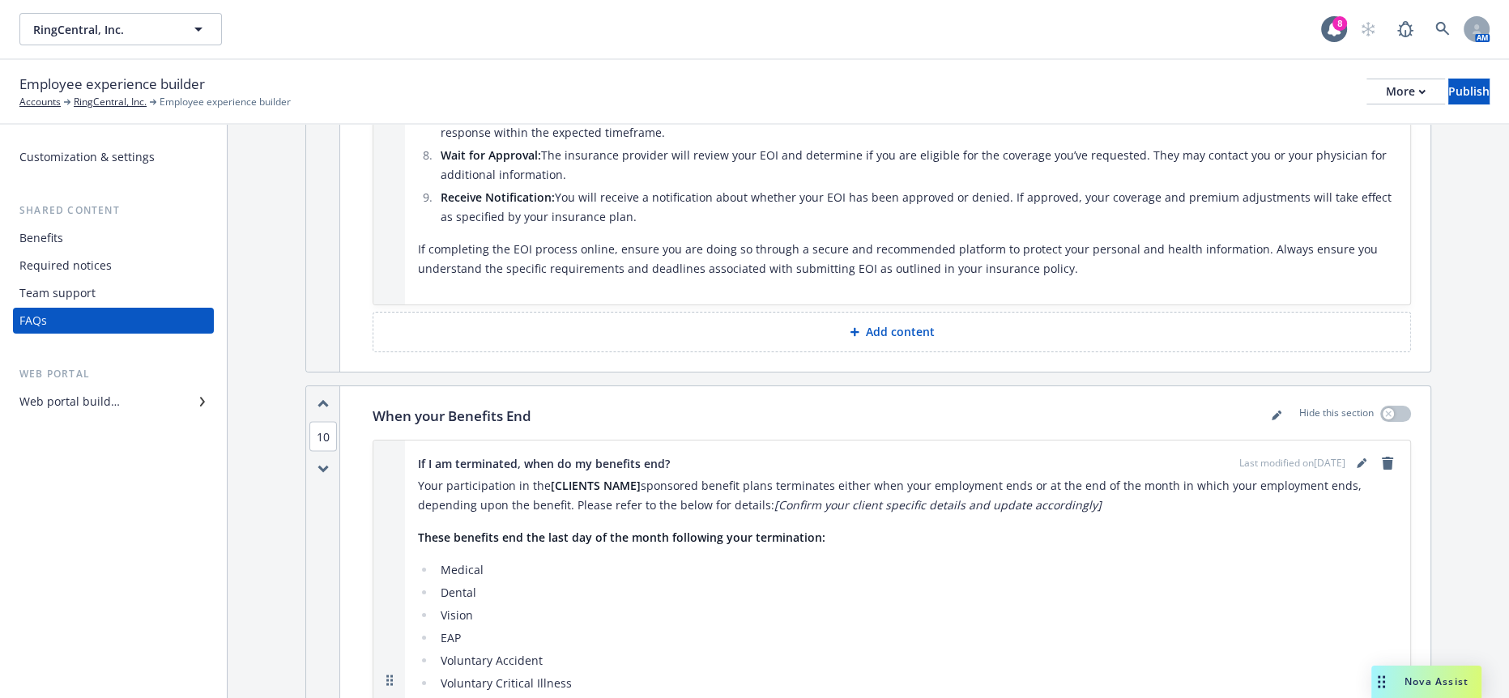
scroll to position [10490, 0]
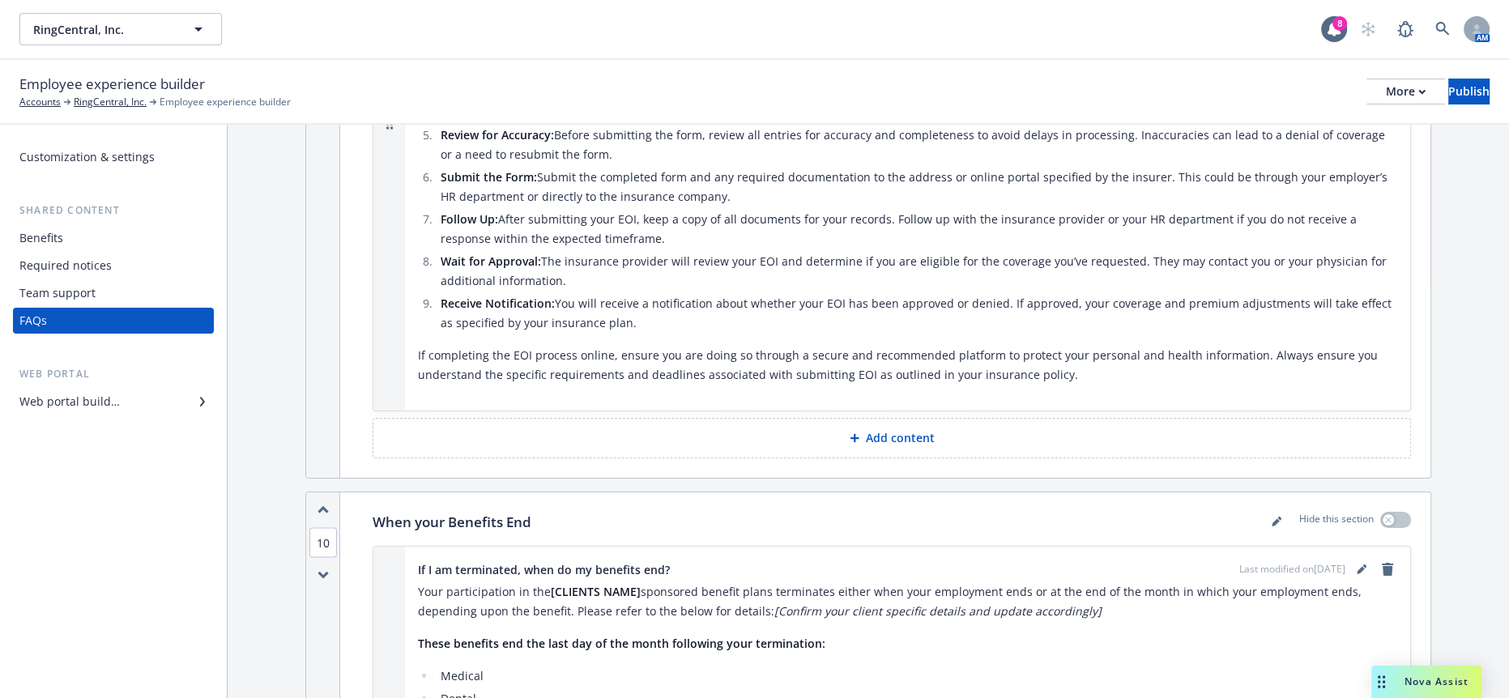
scroll to position [10129, 0]
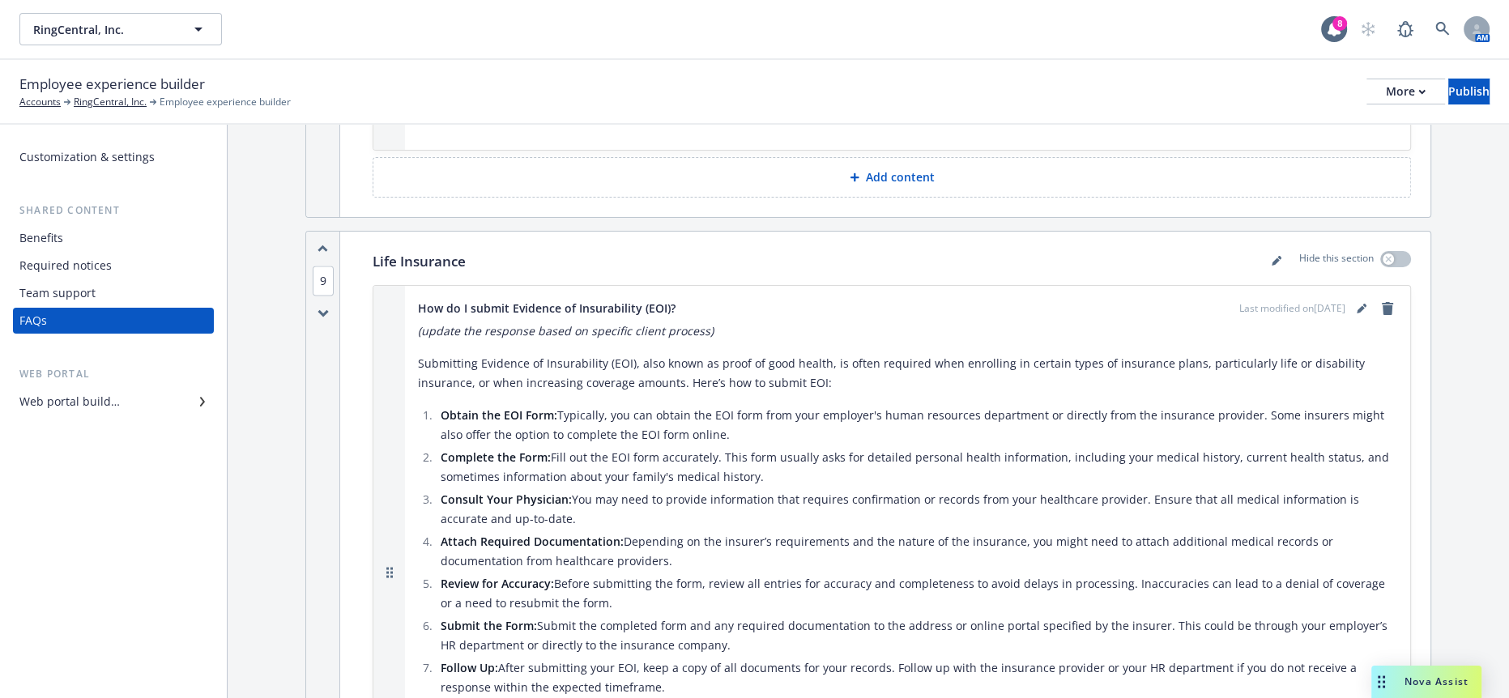
scroll to position [9950, 0]
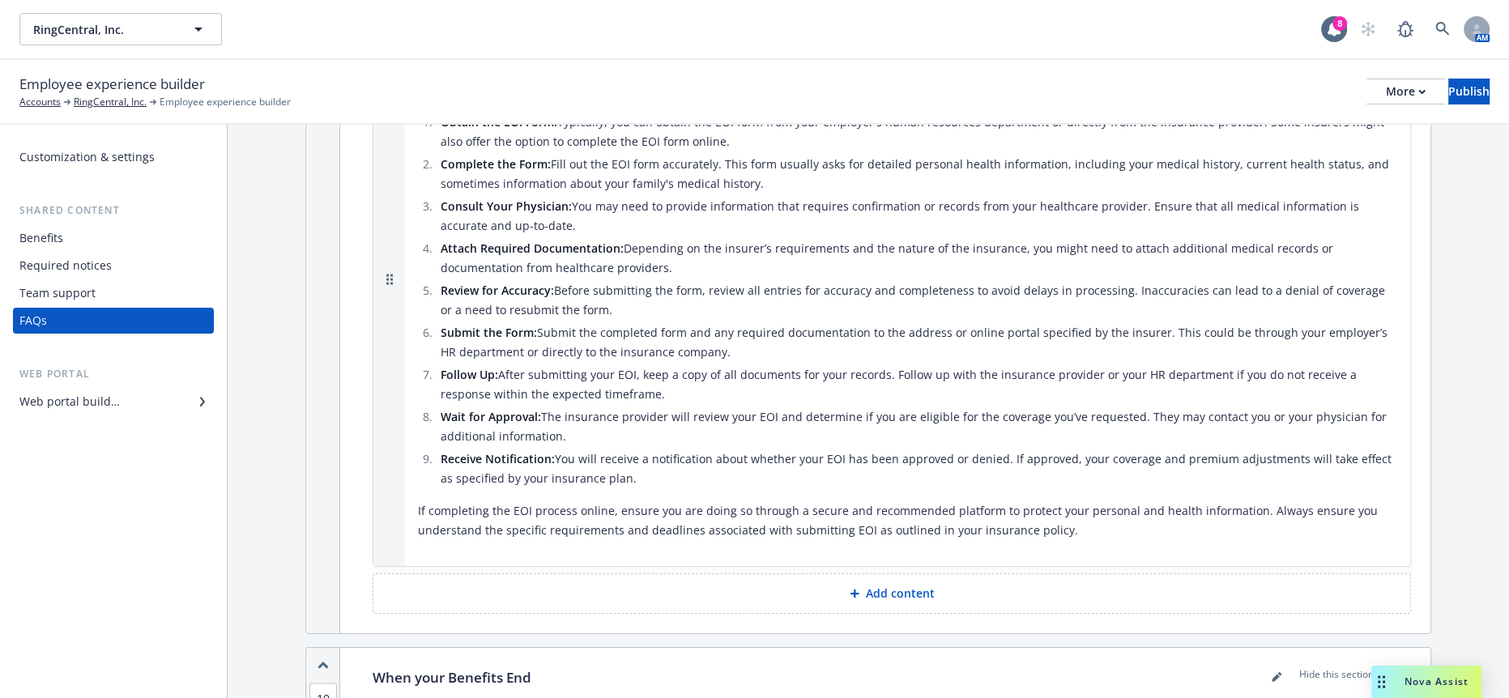
scroll to position [10129, 0]
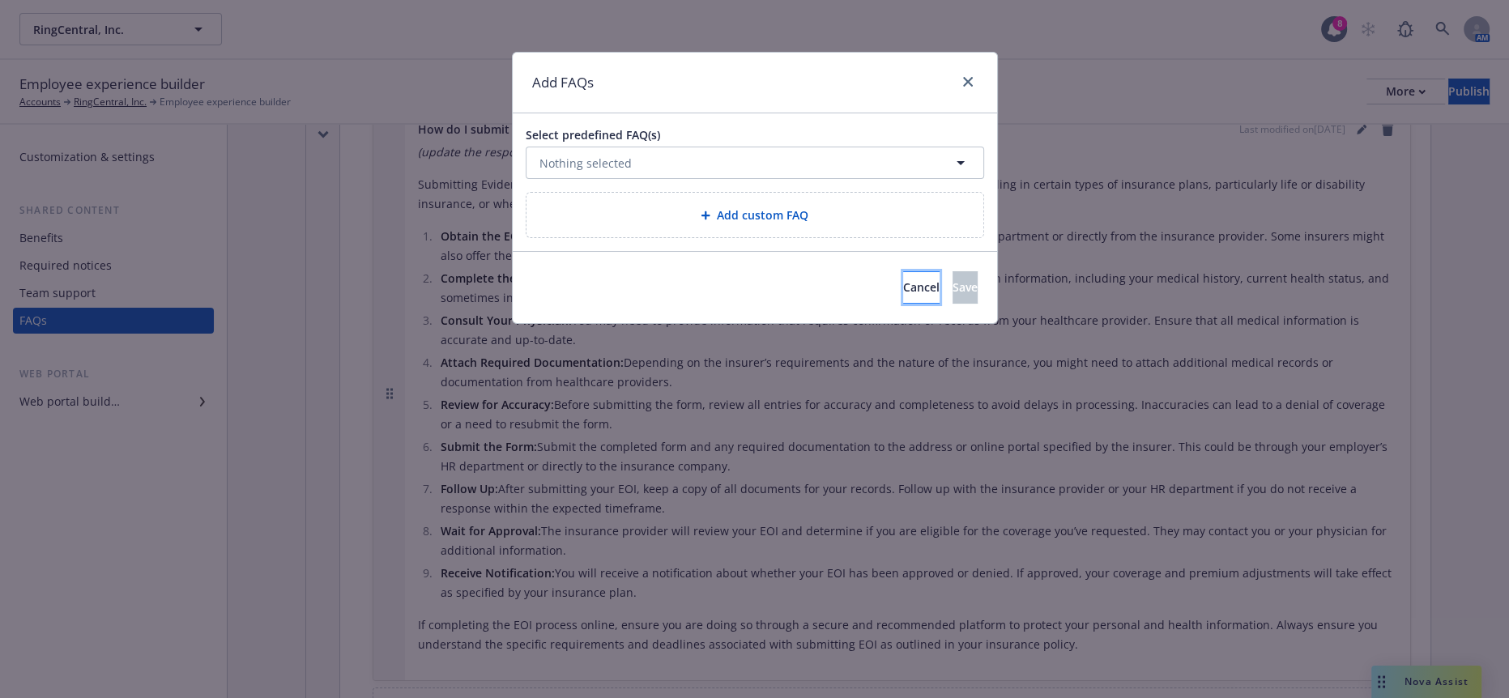
click at [903, 279] on span "Cancel" at bounding box center [921, 286] width 36 height 15
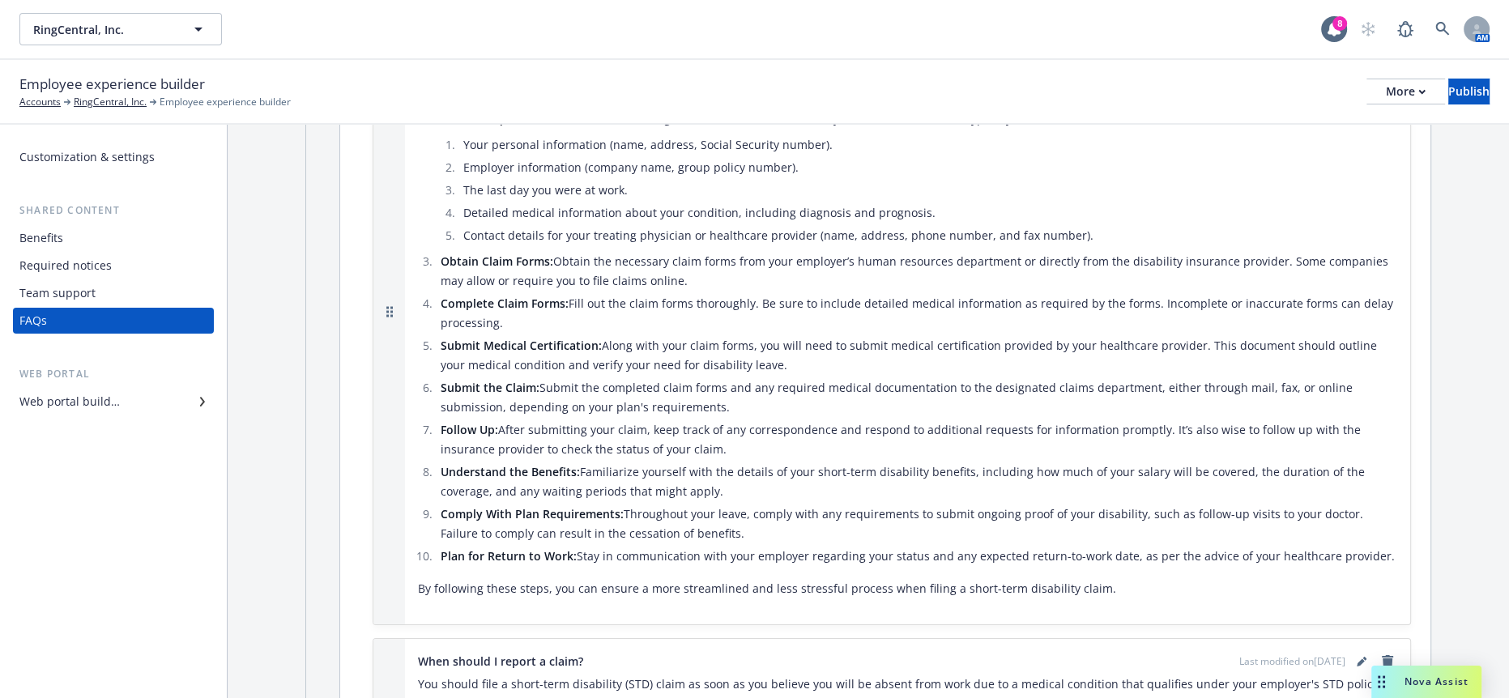
scroll to position [7789, 0]
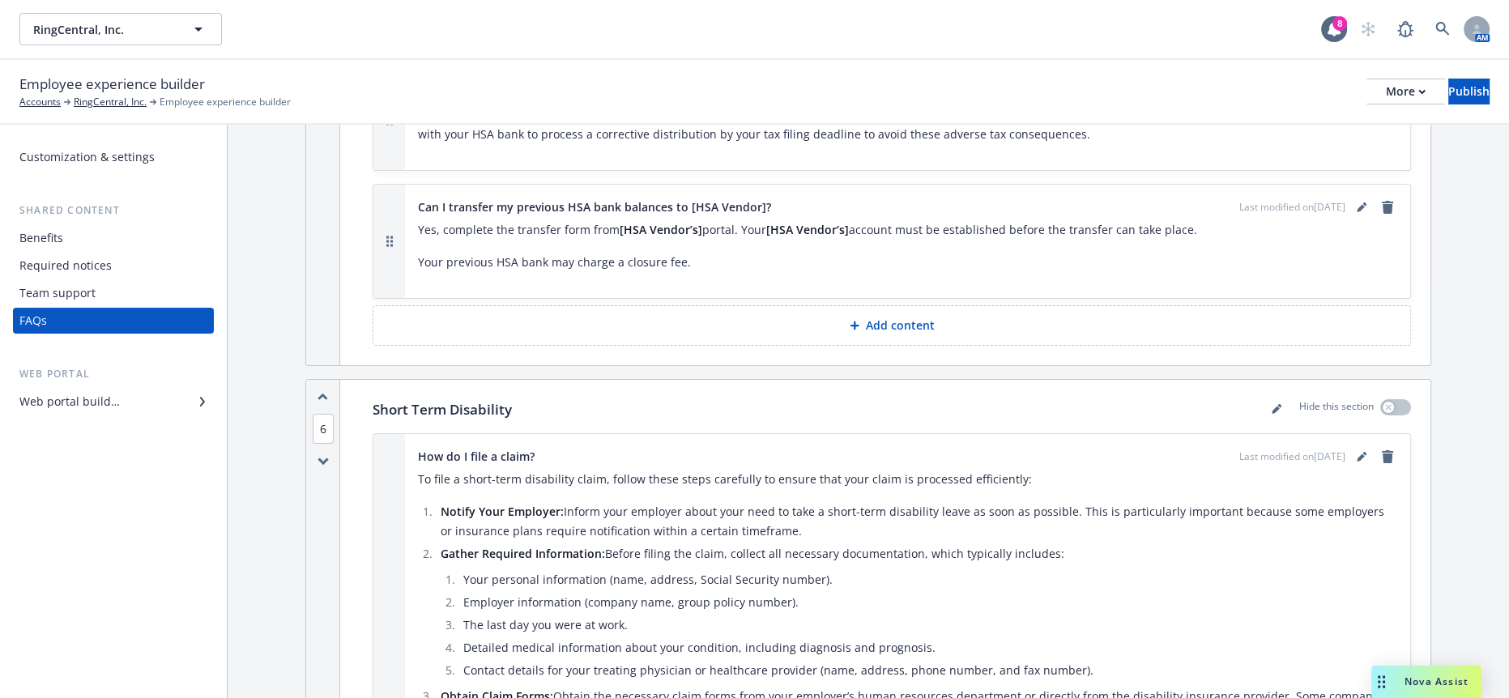
scroll to position [7519, 0]
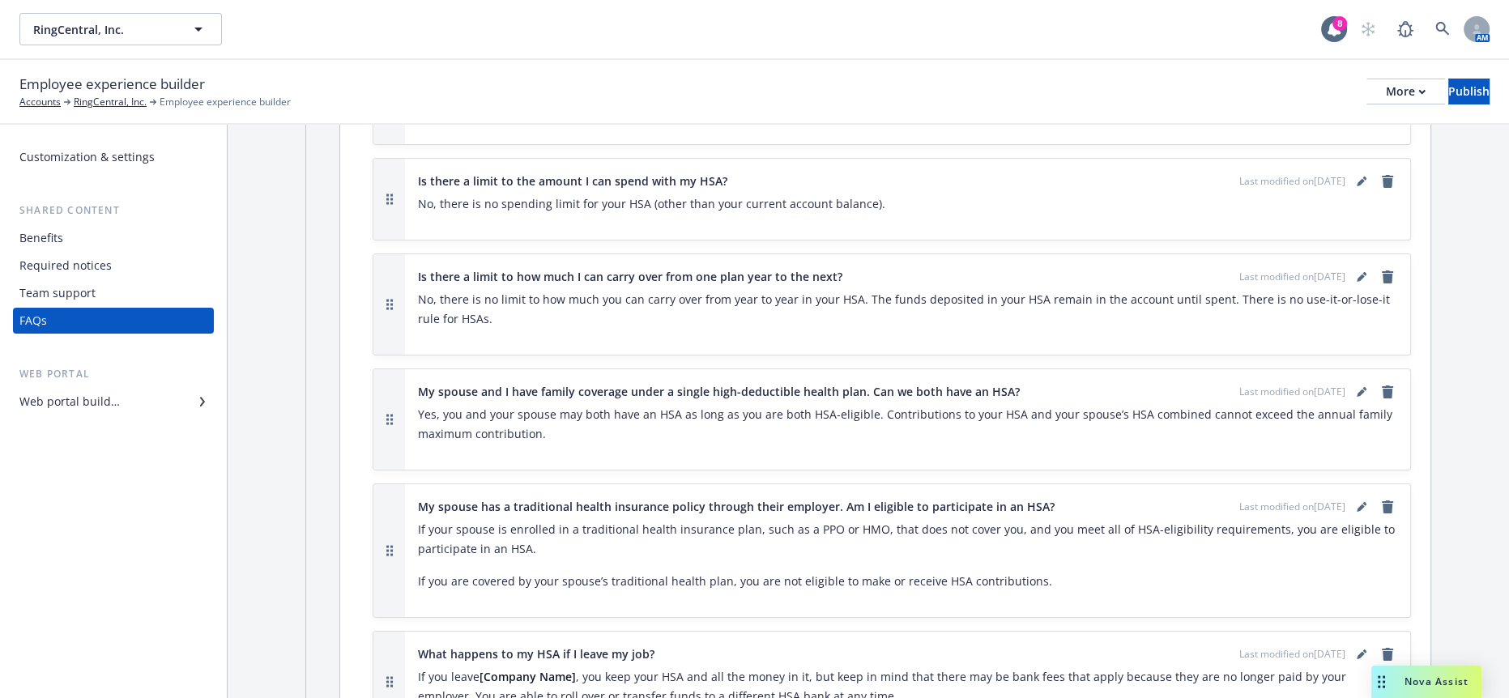
scroll to position [6530, 0]
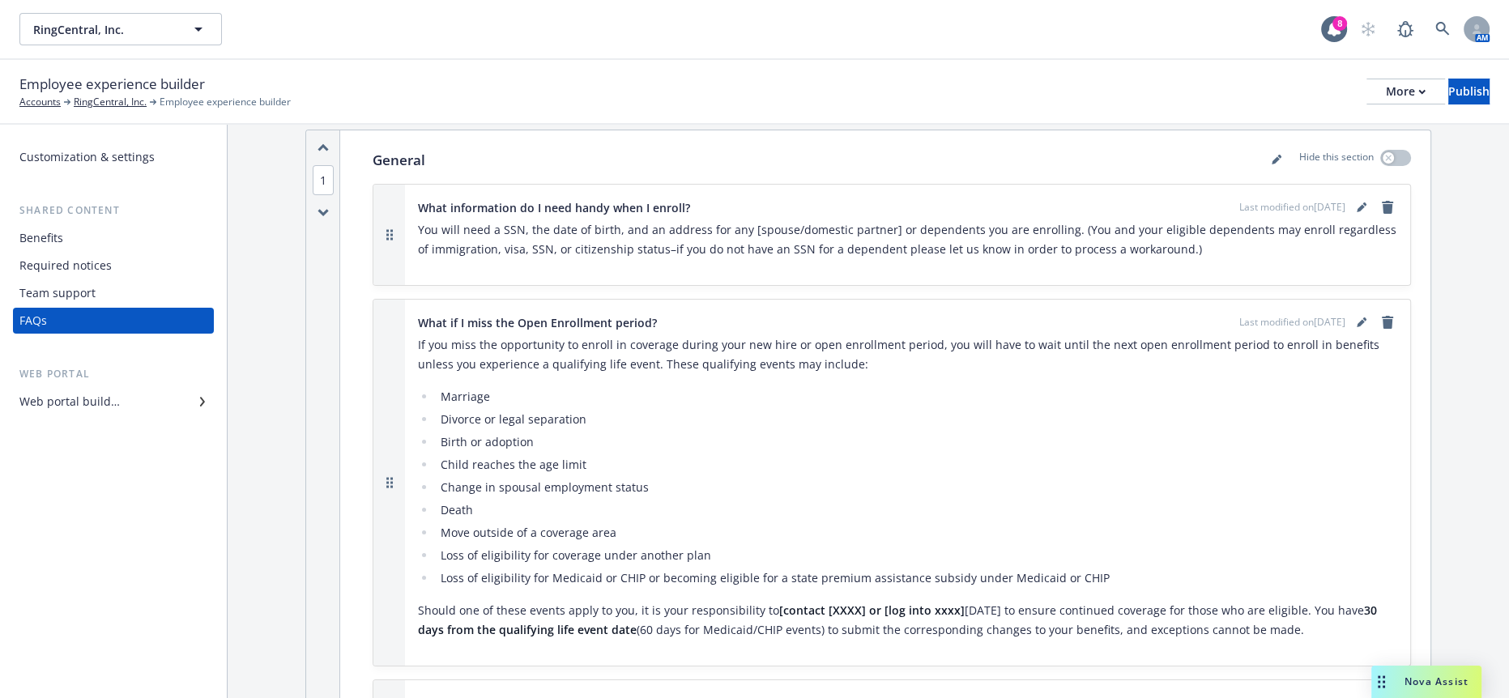
scroll to position [0, 0]
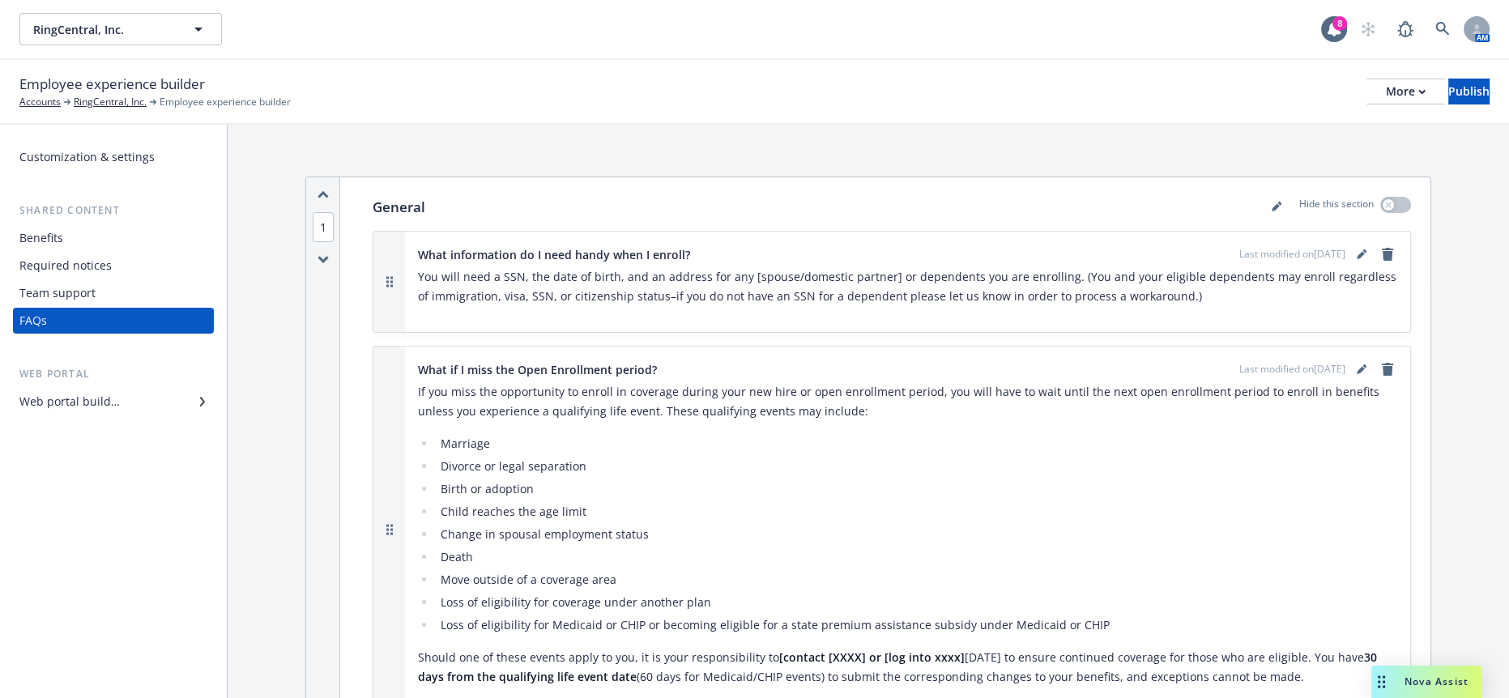
click at [117, 144] on div "Customization & settings" at bounding box center [86, 157] width 135 height 26
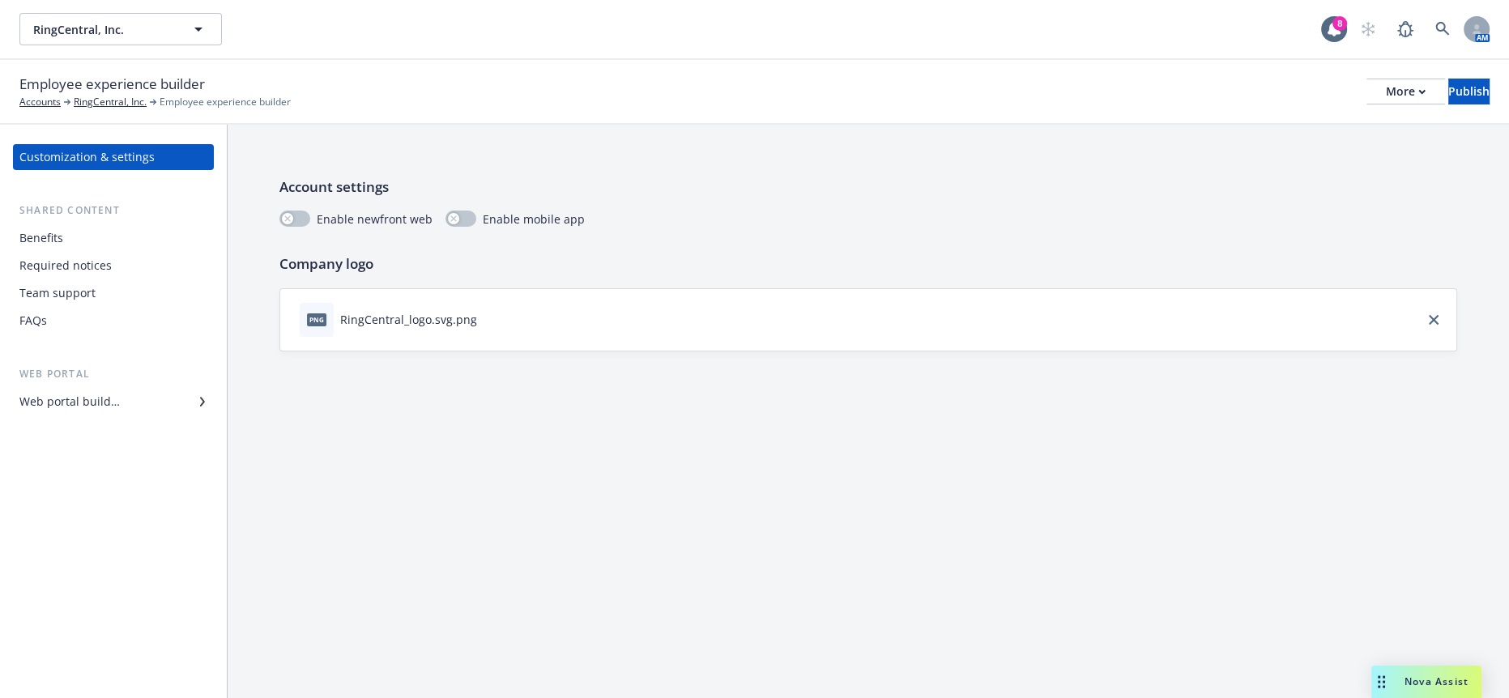
click at [49, 308] on div "FAQs" at bounding box center [113, 321] width 188 height 26
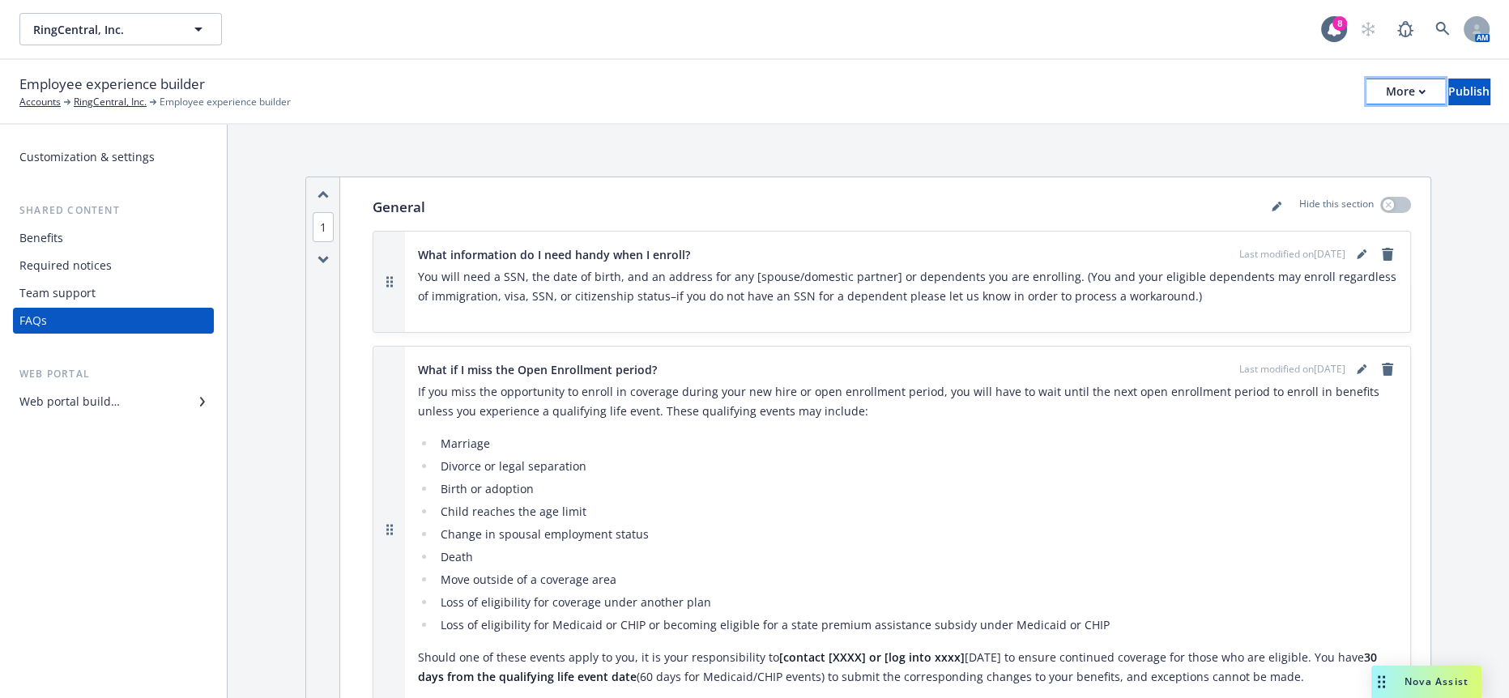
click at [1386, 79] on div "More" at bounding box center [1406, 91] width 40 height 24
click at [1356, 245] on link "editPencil" at bounding box center [1361, 254] width 19 height 19
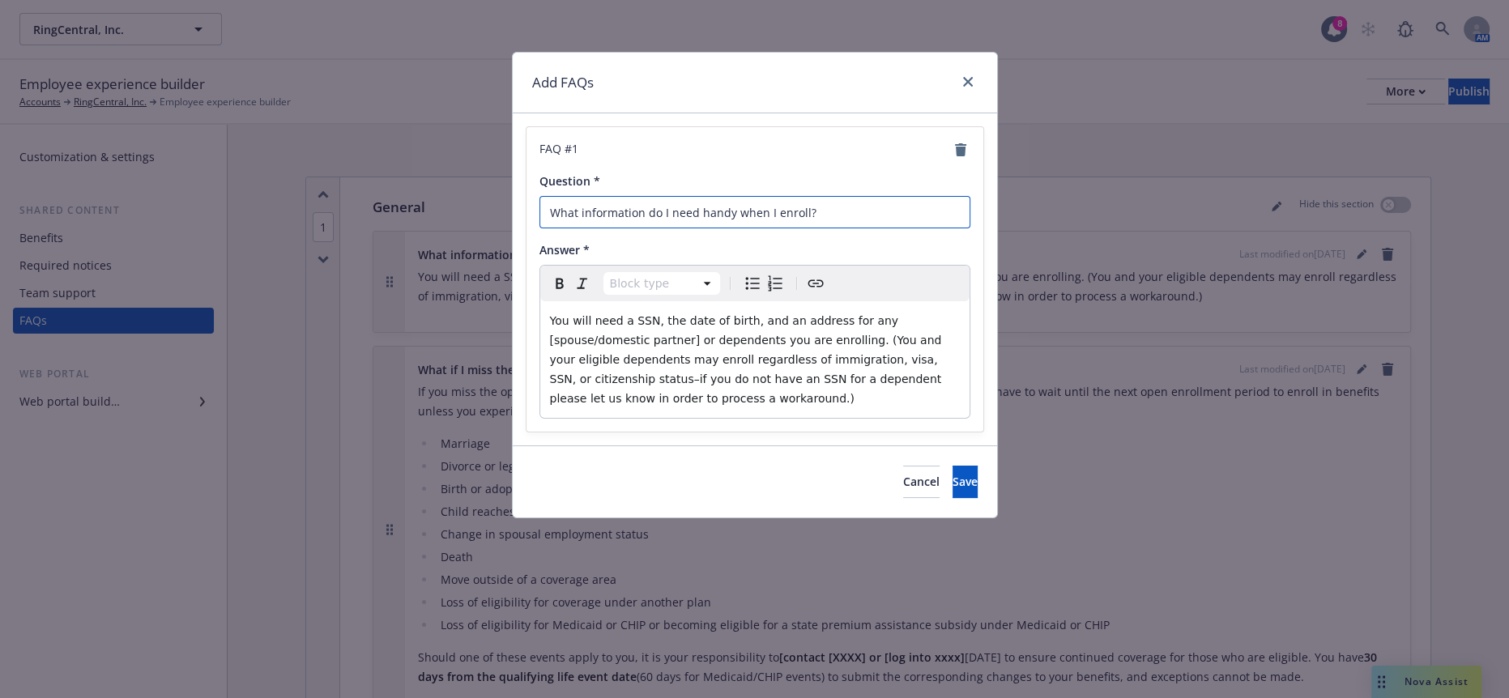
click at [705, 201] on input "What information do I need handy when I enroll?" at bounding box center [754, 212] width 431 height 32
click at [705, 203] on input "What information do I need handy when I enroll?" at bounding box center [754, 212] width 431 height 32
click at [700, 199] on input "What information do I need hwhen I enroll?" at bounding box center [754, 212] width 431 height 32
click at [903, 474] on span "Cancel" at bounding box center [921, 481] width 36 height 15
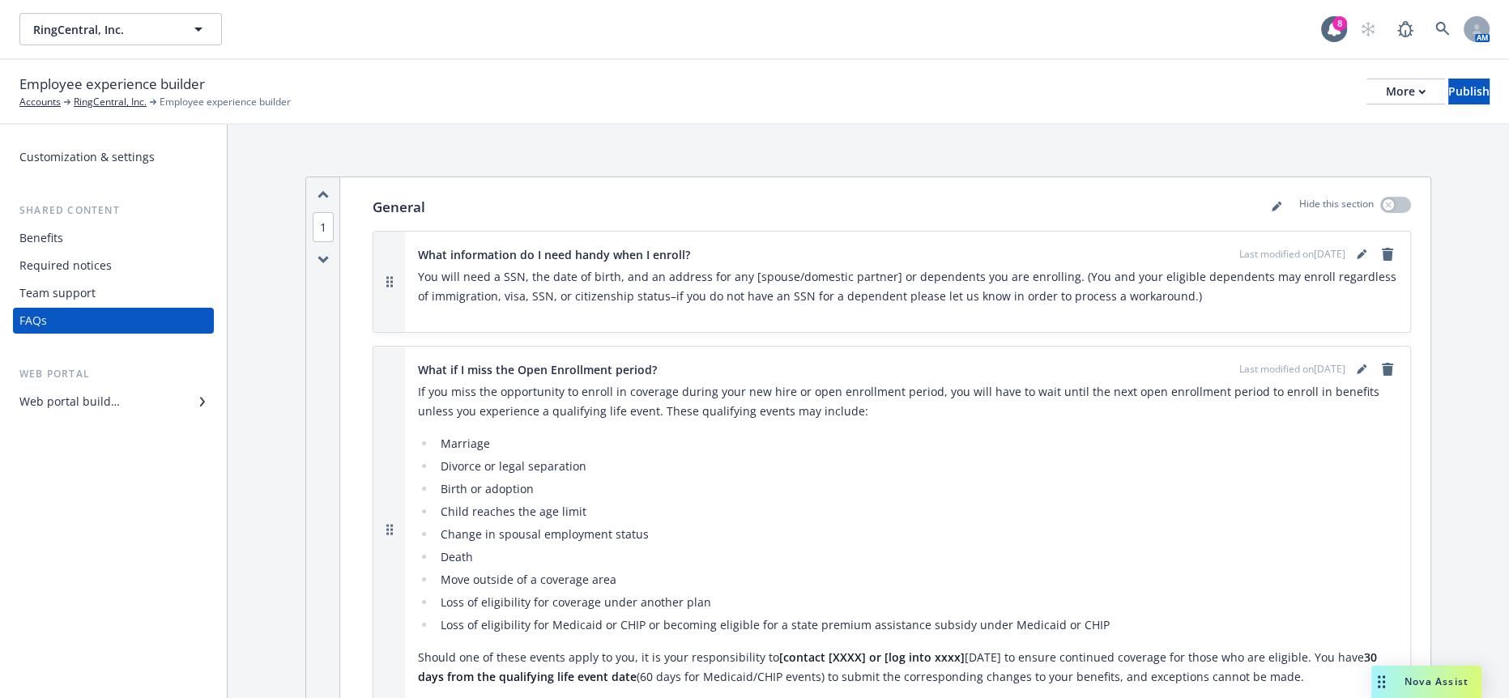
click at [1347, 245] on div "Last modified on [DATE]" at bounding box center [1318, 254] width 158 height 19
click at [1352, 245] on div "Last modified on [DATE]" at bounding box center [1318, 254] width 158 height 19
click at [1364, 252] on icon "editPencil" at bounding box center [1361, 256] width 8 height 8
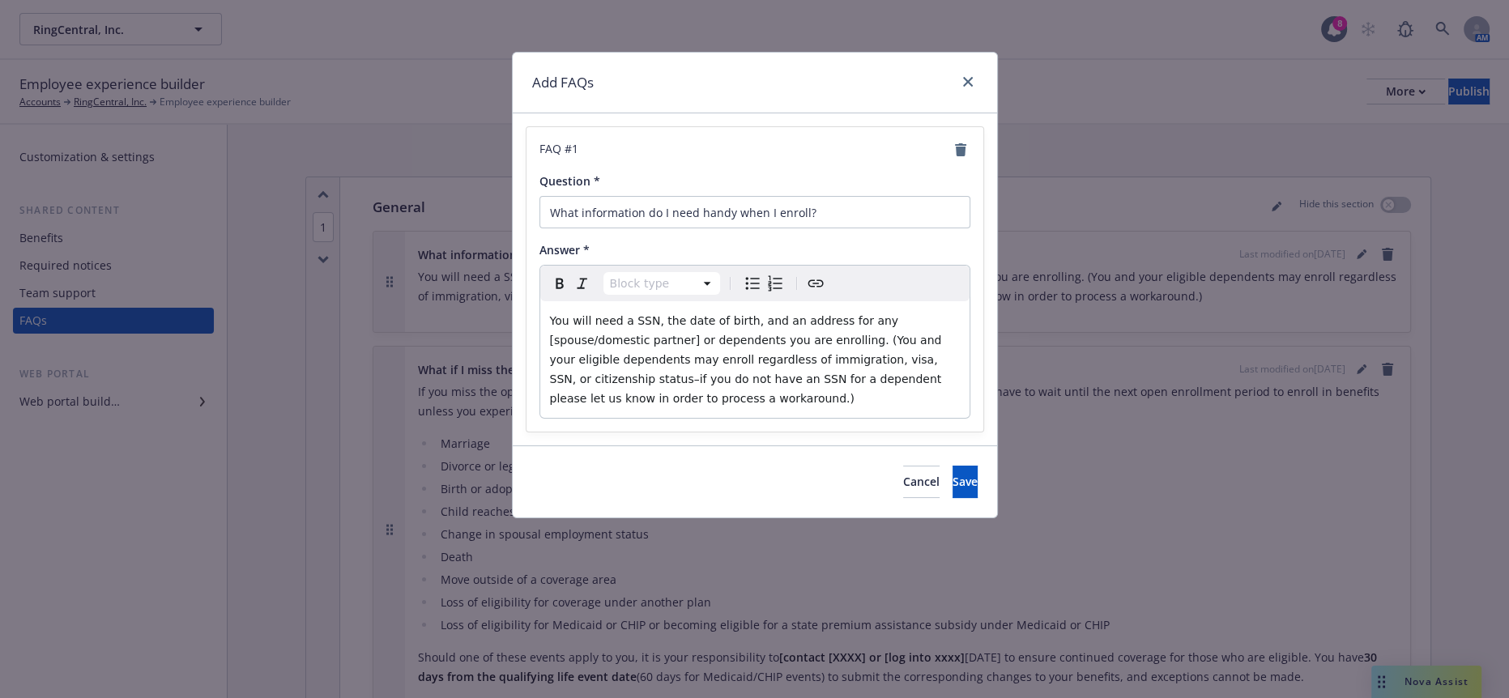
click at [816, 314] on span "You will need a SSN, the date of birth, and an address for any [spouse/domestic…" at bounding box center [747, 359] width 395 height 91
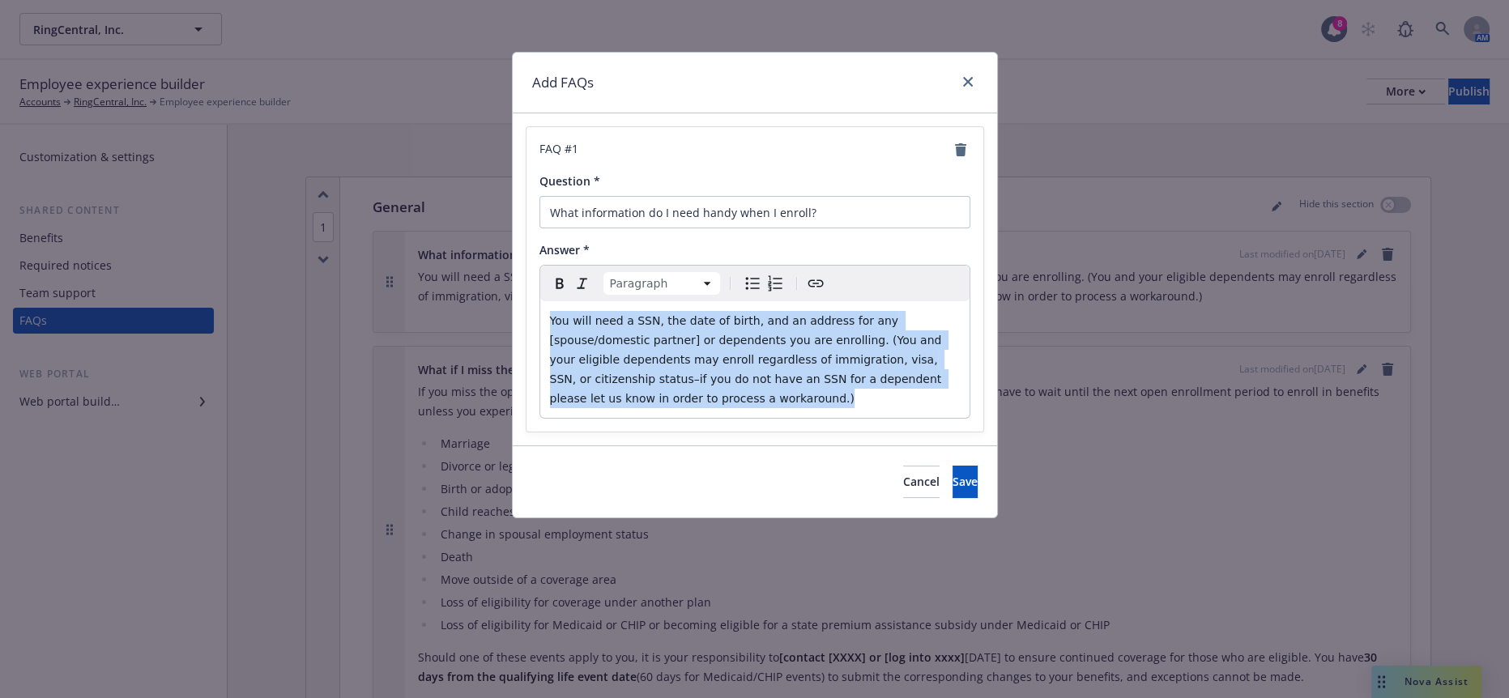
drag, startPoint x: 774, startPoint y: 354, endPoint x: 277, endPoint y: 190, distance: 523.8
click at [277, 190] on div "Add FAQs FAQ # 1 Question * What information do I need handy when I enroll? Ans…" at bounding box center [754, 349] width 1509 height 698
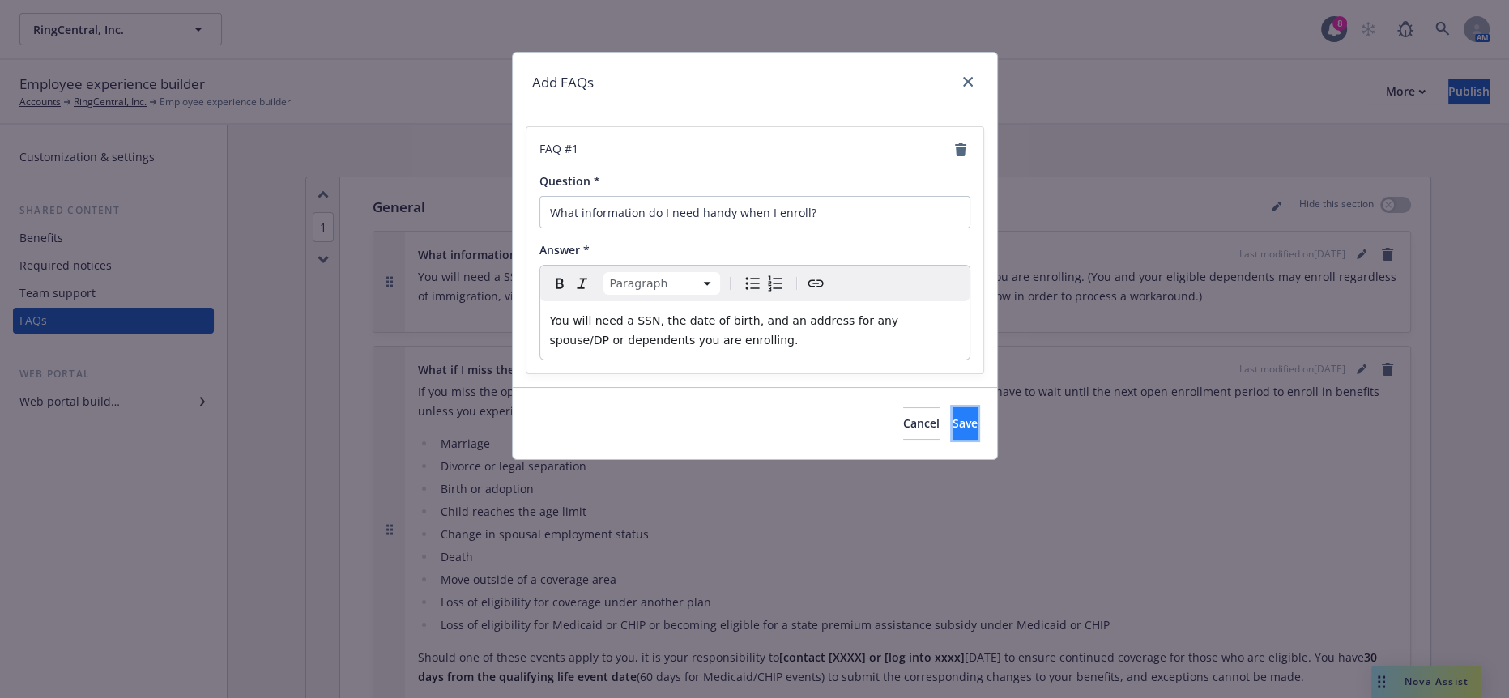
drag, startPoint x: 947, startPoint y: 382, endPoint x: 923, endPoint y: 363, distance: 30.5
click at [953, 407] on button "Save" at bounding box center [965, 423] width 25 height 32
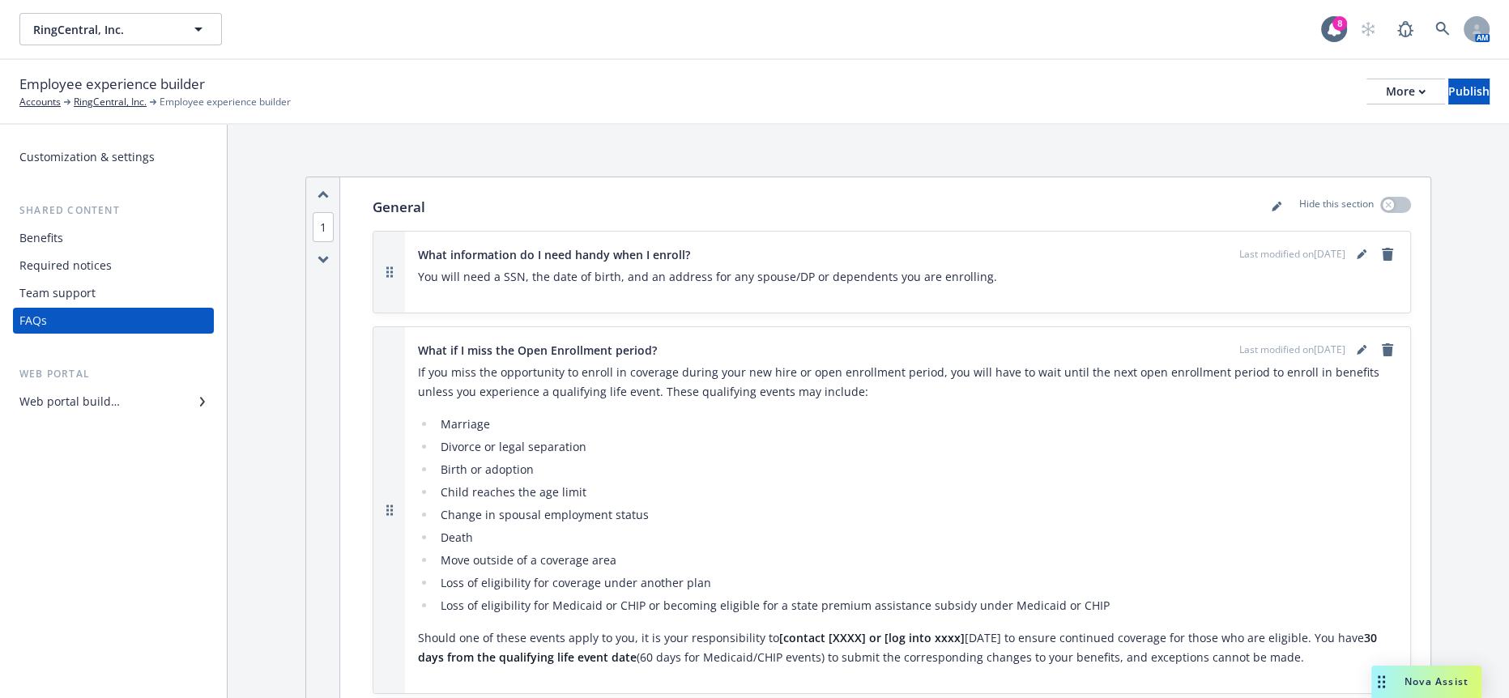
scroll to position [90, 0]
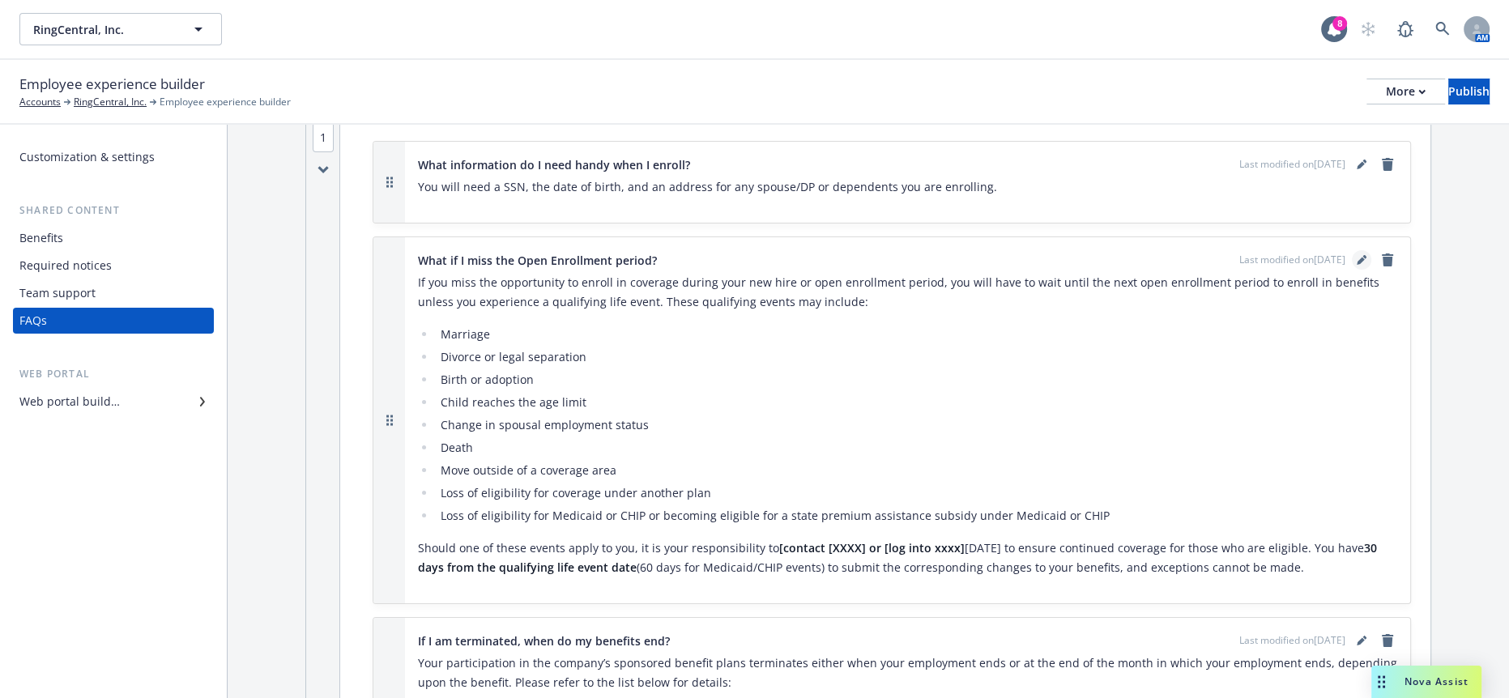
click at [1367, 255] on icon "editPencil" at bounding box center [1362, 260] width 10 height 10
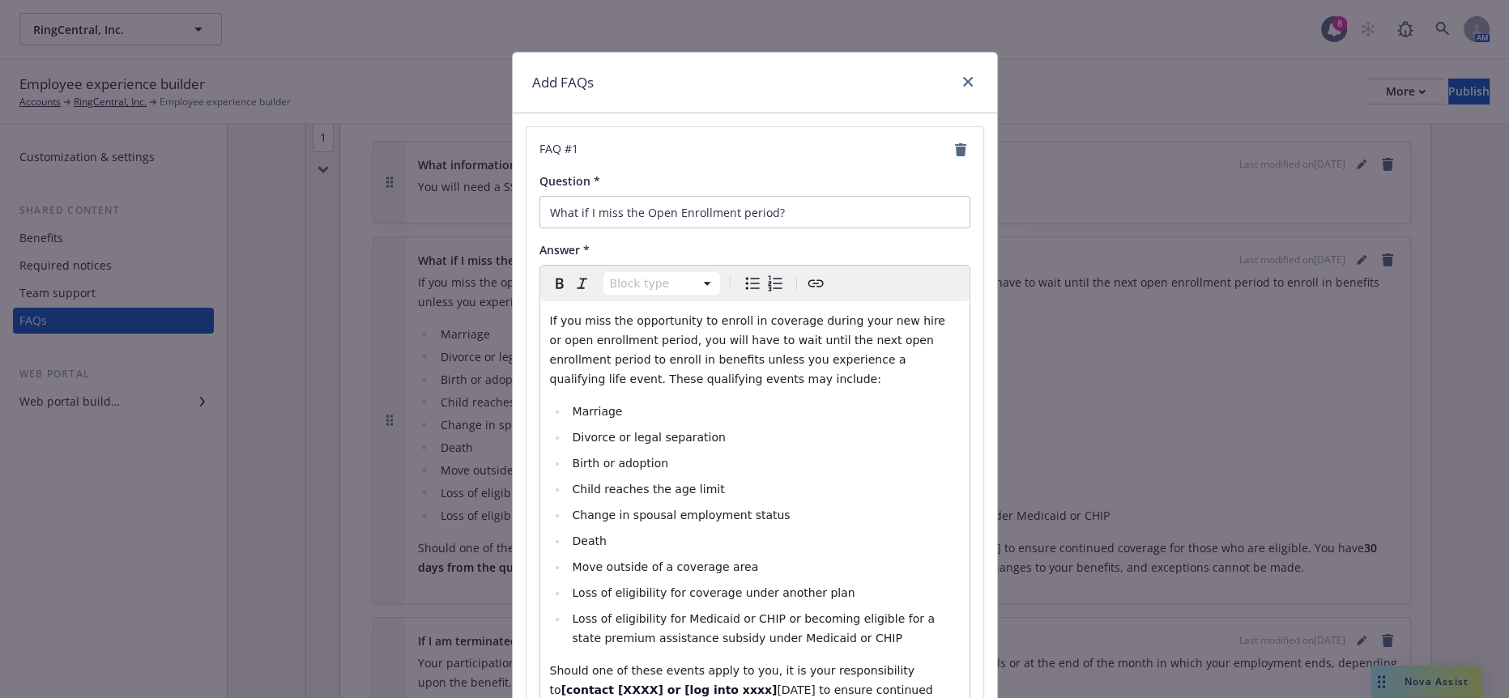
click at [616, 402] on li "Marriage" at bounding box center [764, 411] width 392 height 19
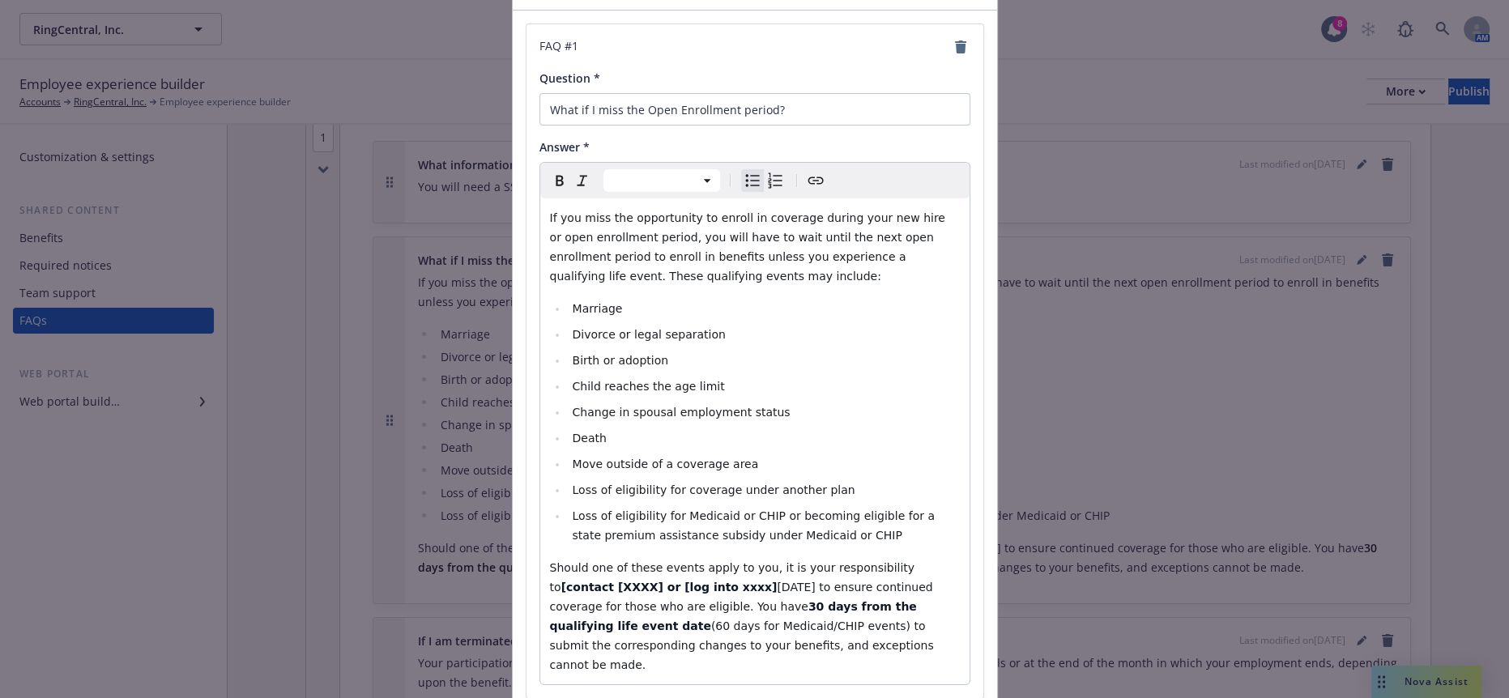
scroll to position [104, 0]
select select "paragraph"
drag, startPoint x: 587, startPoint y: 503, endPoint x: 831, endPoint y: 487, distance: 244.4
click at [831, 557] on p "Should one of these events apply to you, it is your responsibility to [contact …" at bounding box center [755, 615] width 410 height 117
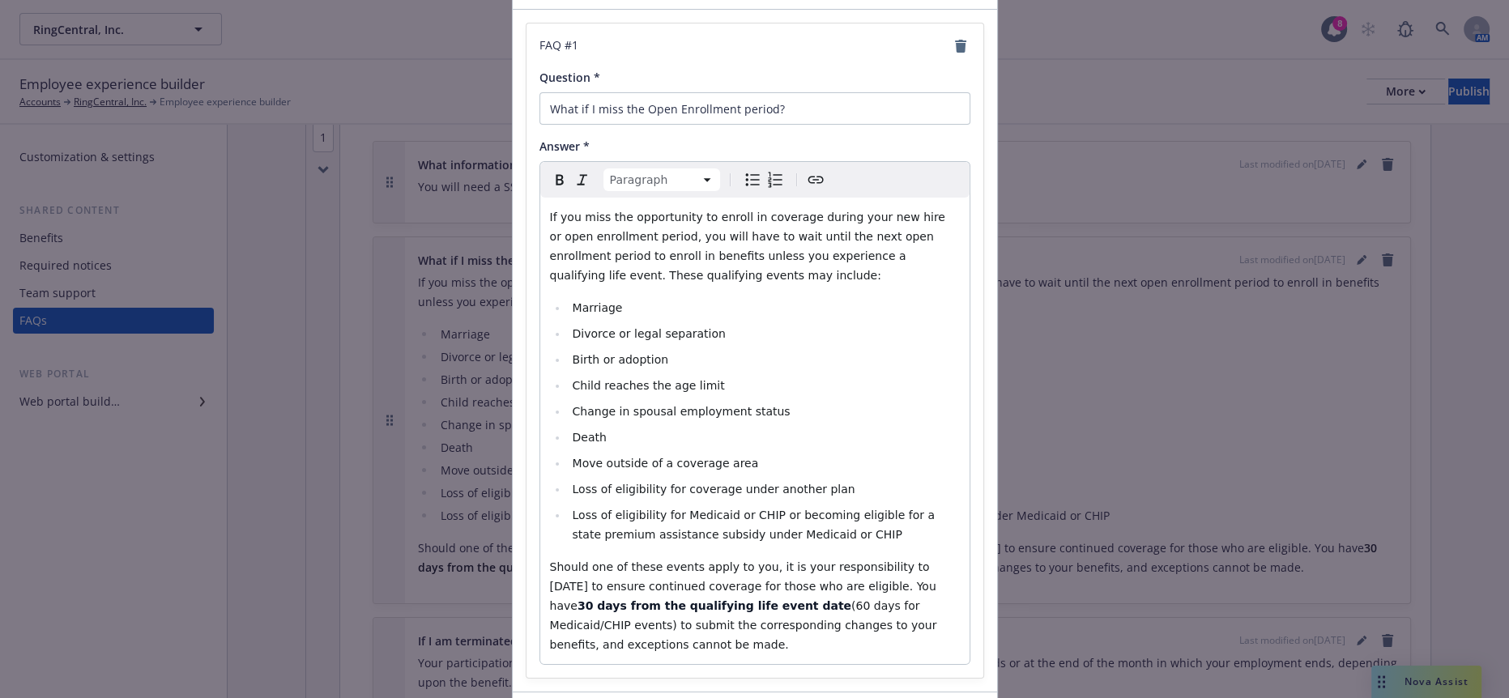
click at [765, 561] on span "Should one of these events apply to you, it is your responsibility to [DATE] to…" at bounding box center [745, 587] width 390 height 52
click at [829, 561] on span "Should one of these events apply to you, it is your responsibility to [DATE] to…" at bounding box center [745, 587] width 390 height 52
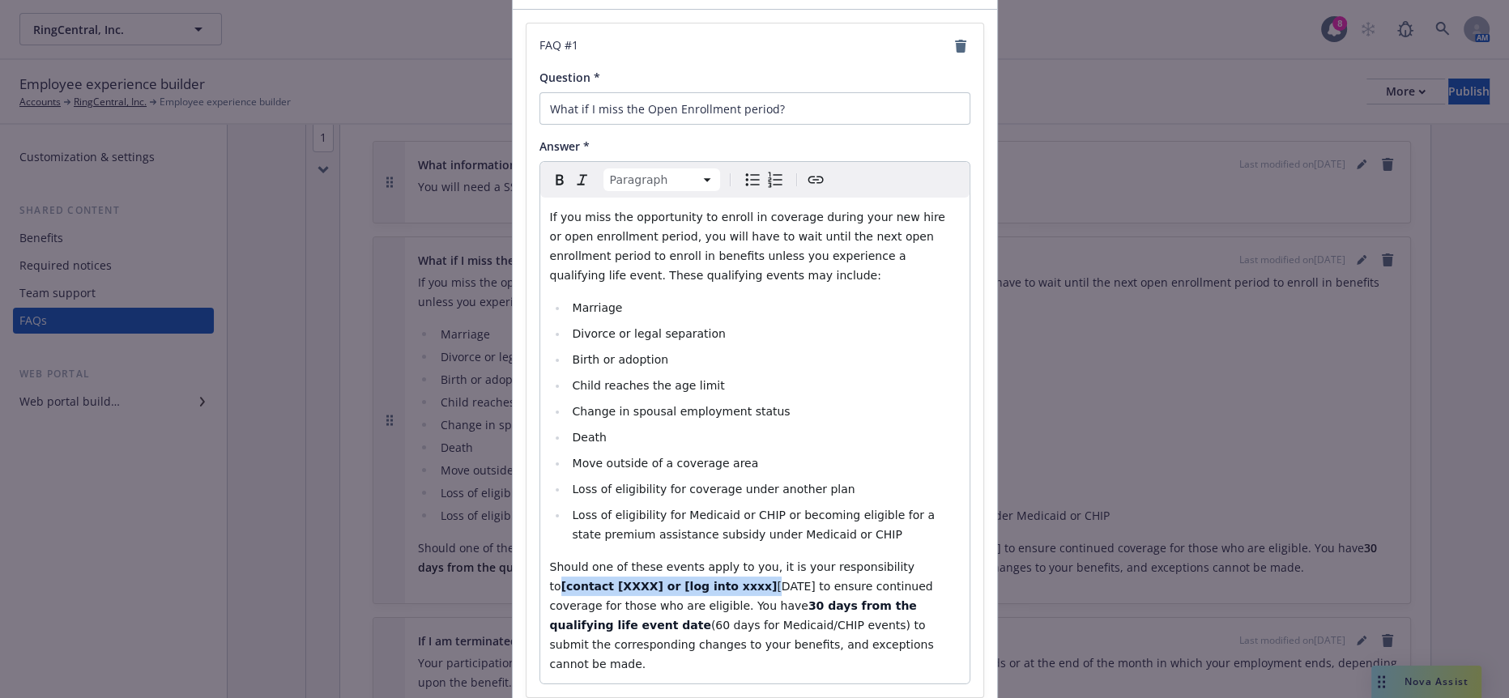
click at [778, 580] on strong "[contact [XXXX] or [log into xxxx]" at bounding box center [669, 586] width 216 height 13
click at [586, 580] on span "[DATE] to ensure continued coverage for those who are eligible. You have" at bounding box center [741, 596] width 382 height 32
drag, startPoint x: 906, startPoint y: 485, endPoint x: 869, endPoint y: 484, distance: 37.3
click at [794, 580] on strong "contact [XXXX] or [log into Workday" at bounding box center [677, 586] width 232 height 13
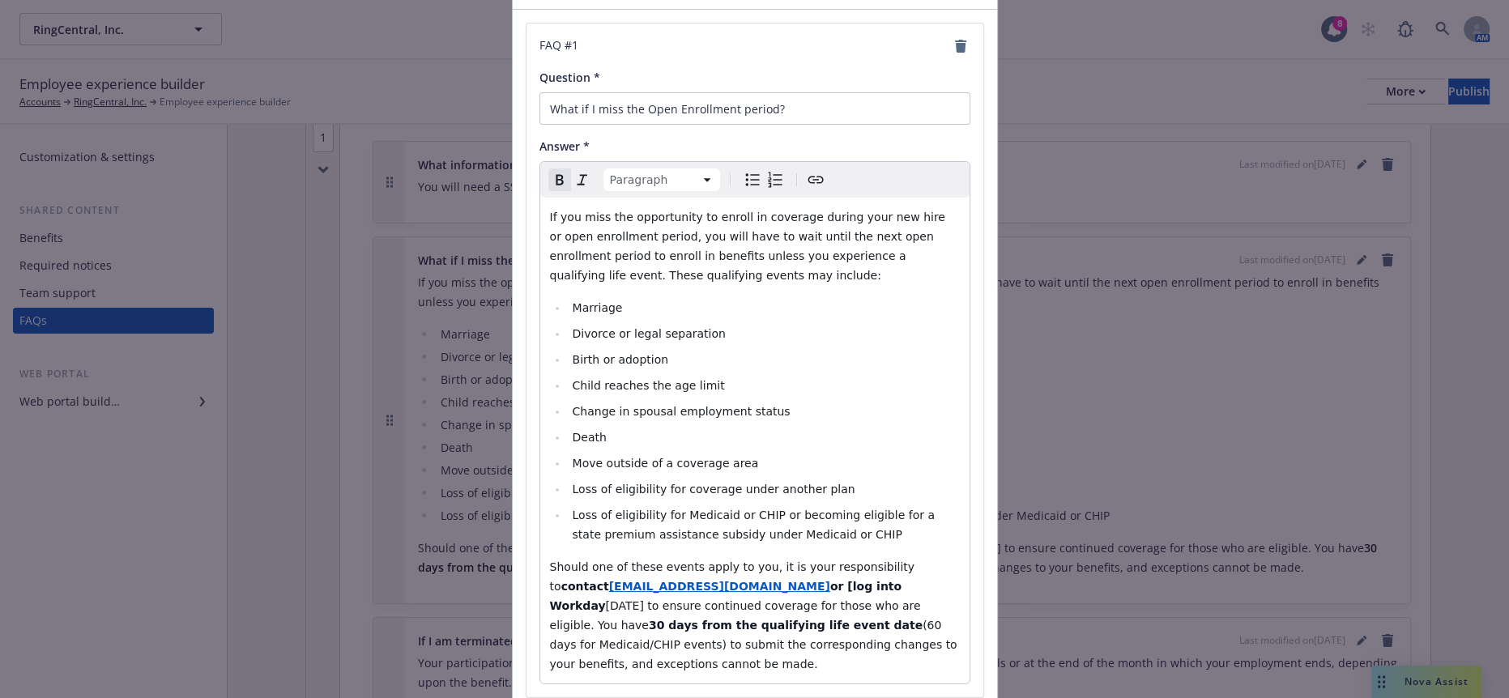
click at [723, 580] on strong "or [log into Workday" at bounding box center [728, 596] width 356 height 32
click at [699, 580] on strong "or [log into Workday" at bounding box center [728, 596] width 356 height 32
drag, startPoint x: 740, startPoint y: 554, endPoint x: 529, endPoint y: 469, distance: 227.1
click at [540, 469] on div "If you miss the opportunity to enroll in coverage during your new hire or open …" at bounding box center [754, 441] width 429 height 486
click at [550, 170] on icon "Bold" at bounding box center [559, 179] width 19 height 19
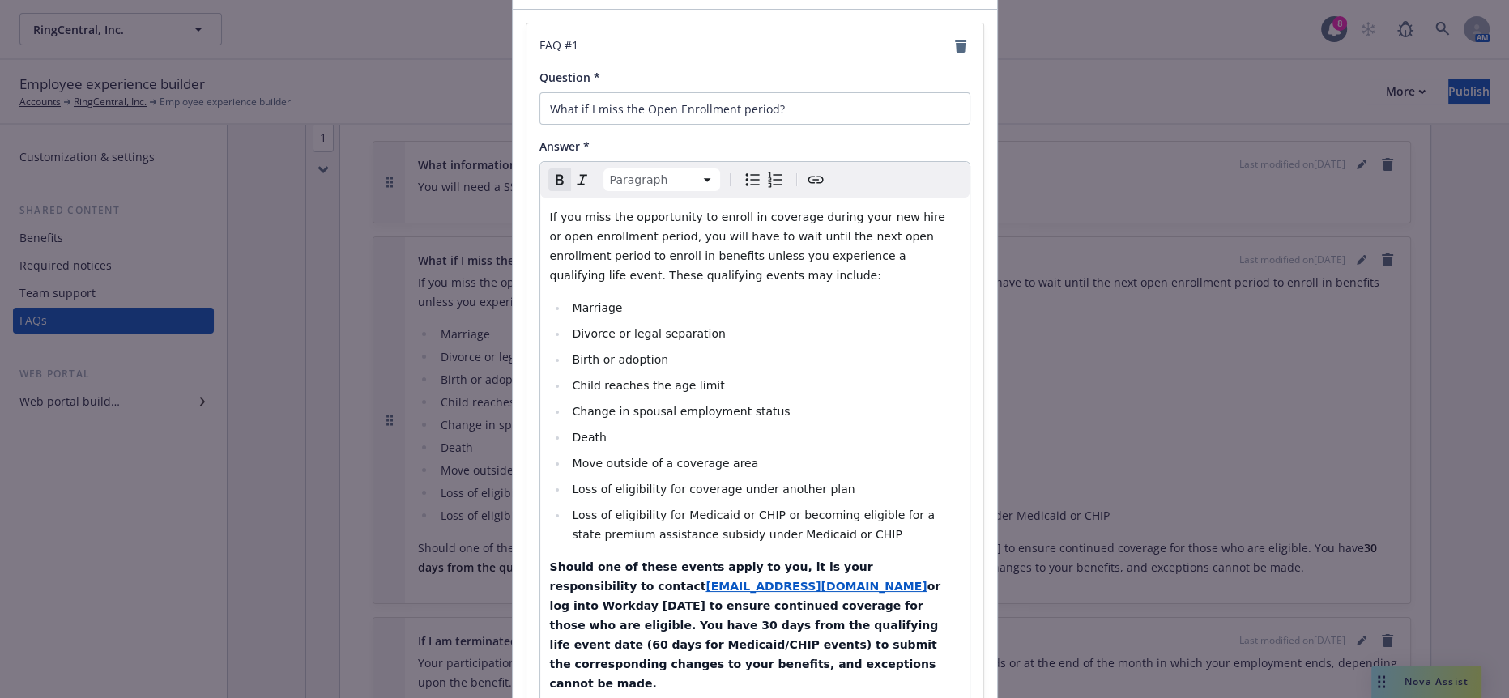
click at [550, 170] on icon "Remove bold" at bounding box center [559, 179] width 19 height 19
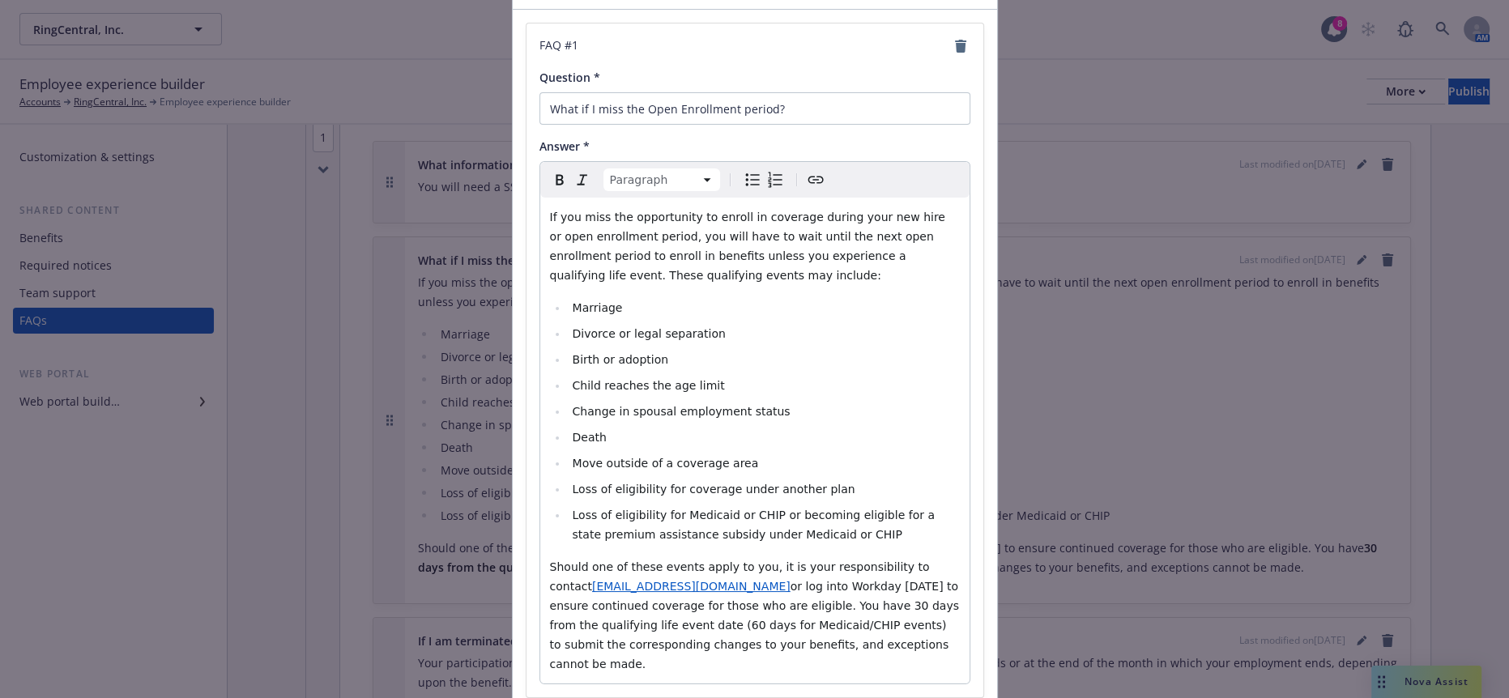
click at [732, 565] on div "If you miss the opportunity to enroll in coverage during your new hire or open …" at bounding box center [754, 441] width 429 height 486
click at [694, 557] on p "Should one of these events apply to you, it is your responsibility to contact […" at bounding box center [755, 615] width 410 height 117
drag, startPoint x: 818, startPoint y: 567, endPoint x: 665, endPoint y: 556, distance: 153.5
click at [665, 557] on p "Should one of these events apply to you, it is your responsibility to contact […" at bounding box center [755, 625] width 410 height 136
drag, startPoint x: 776, startPoint y: 574, endPoint x: 786, endPoint y: 562, distance: 15.6
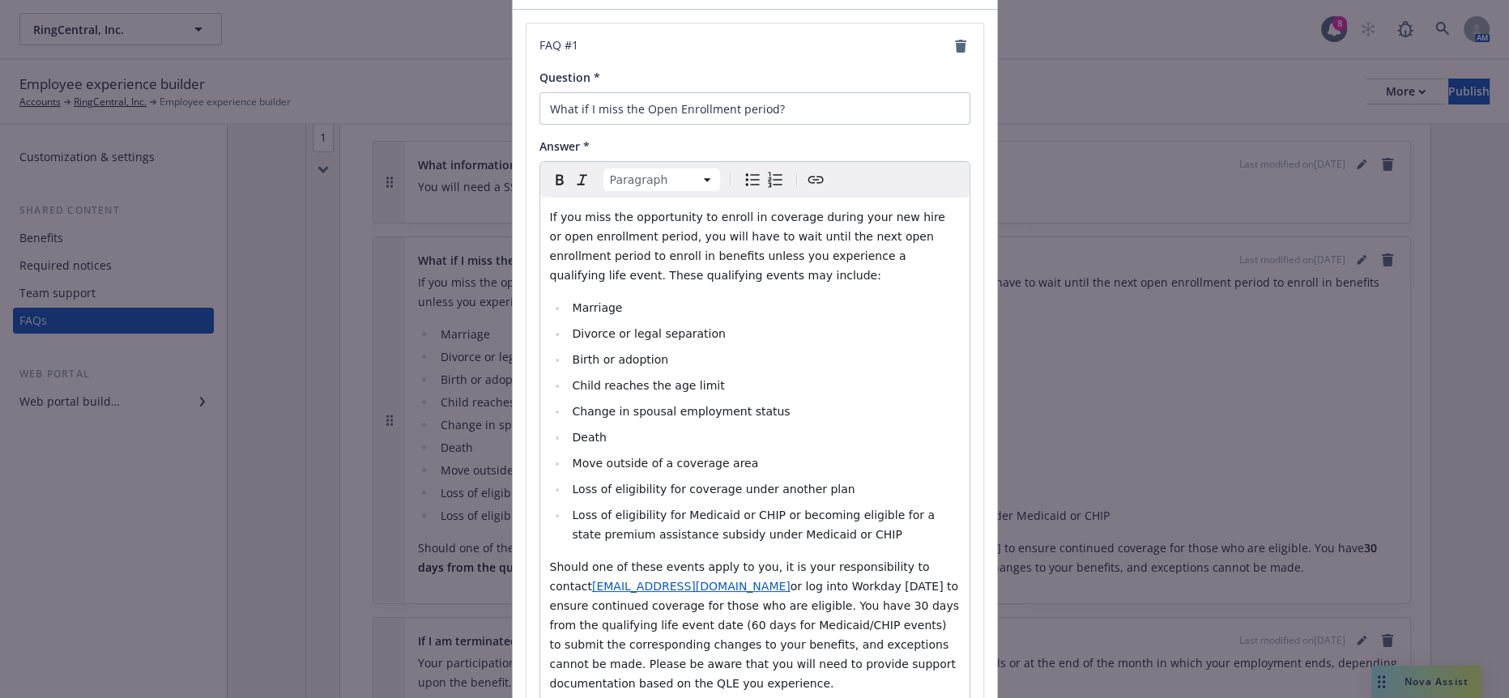
click at [777, 574] on p "Should one of these events apply to you, it is your responsibility to contact […" at bounding box center [755, 625] width 410 height 136
click at [793, 580] on span "or log into Workday [DATE] to ensure continued coverage for those who are eligi…" at bounding box center [756, 635] width 413 height 110
click at [799, 580] on span "or log into Workday [DATE] to ensure continued coverage for those who are eligi…" at bounding box center [756, 635] width 413 height 110
click at [798, 580] on span "or log into Workday [DATE] to ensure continued coverage for those who are eligi…" at bounding box center [756, 635] width 413 height 110
drag, startPoint x: 780, startPoint y: 585, endPoint x: 768, endPoint y: 584, distance: 12.2
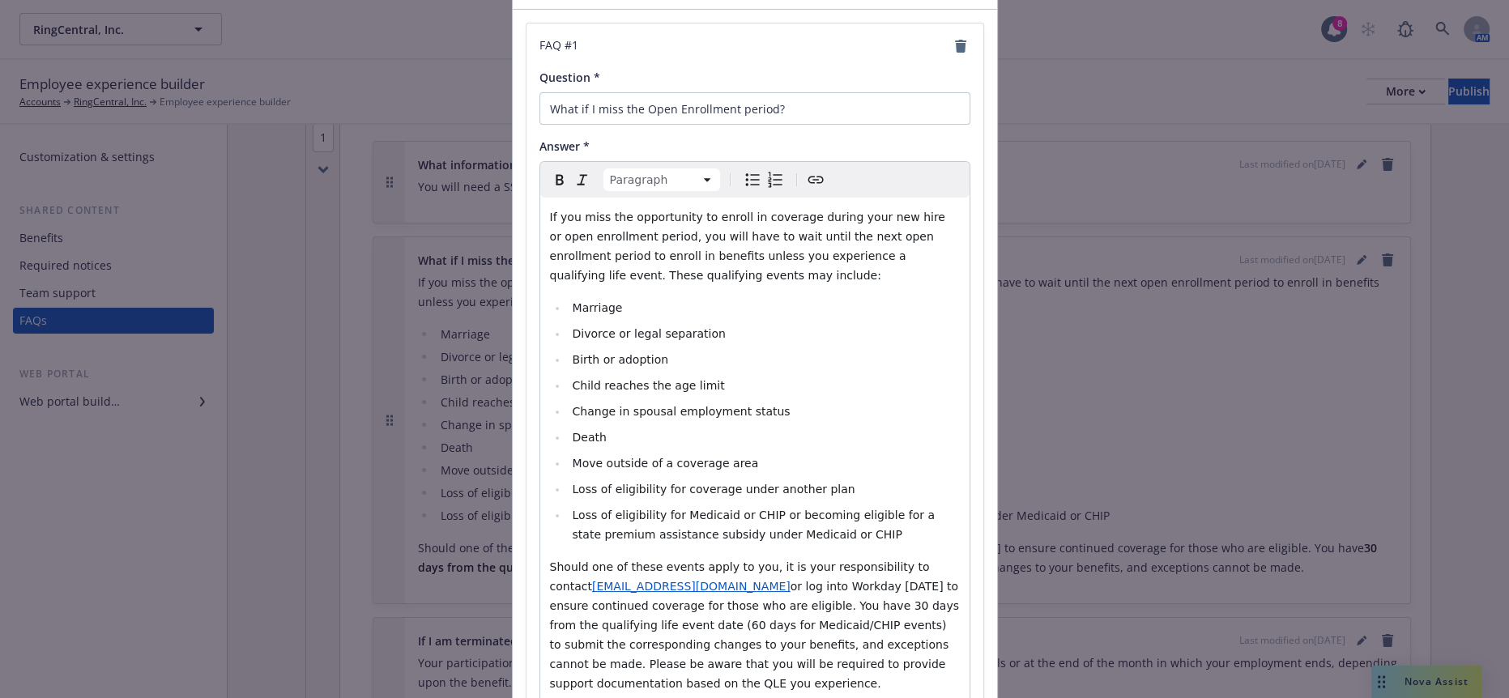
click at [768, 584] on div "If you miss the opportunity to enroll in coverage during your new hire or open …" at bounding box center [754, 450] width 429 height 505
drag, startPoint x: 774, startPoint y: 578, endPoint x: 664, endPoint y: 553, distance: 112.8
click at [664, 557] on p "Should one of these events apply to you, it is your responsibility to contact […" at bounding box center [755, 625] width 410 height 136
copy span "Please be aware that you will be required to provide support documentation base…"
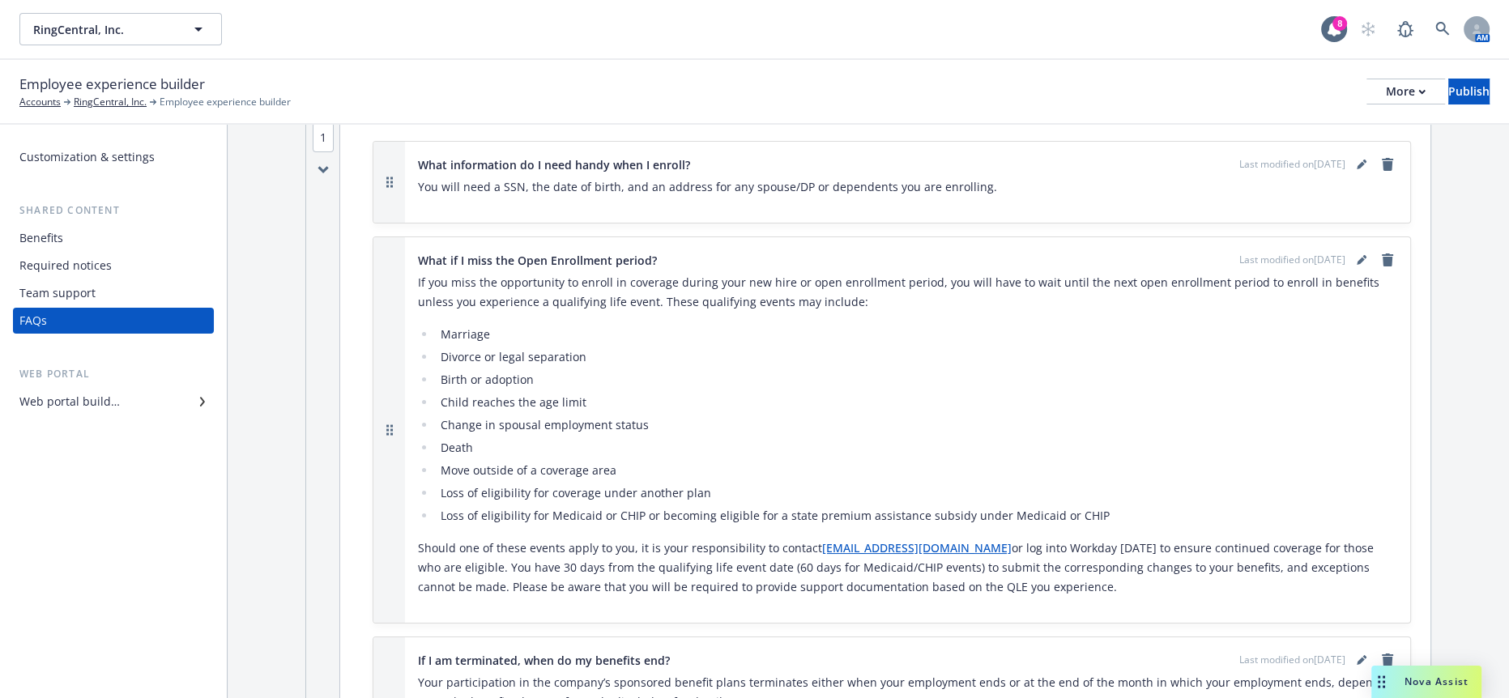
click at [1451, 691] on div "Nova Assist" at bounding box center [1426, 682] width 110 height 32
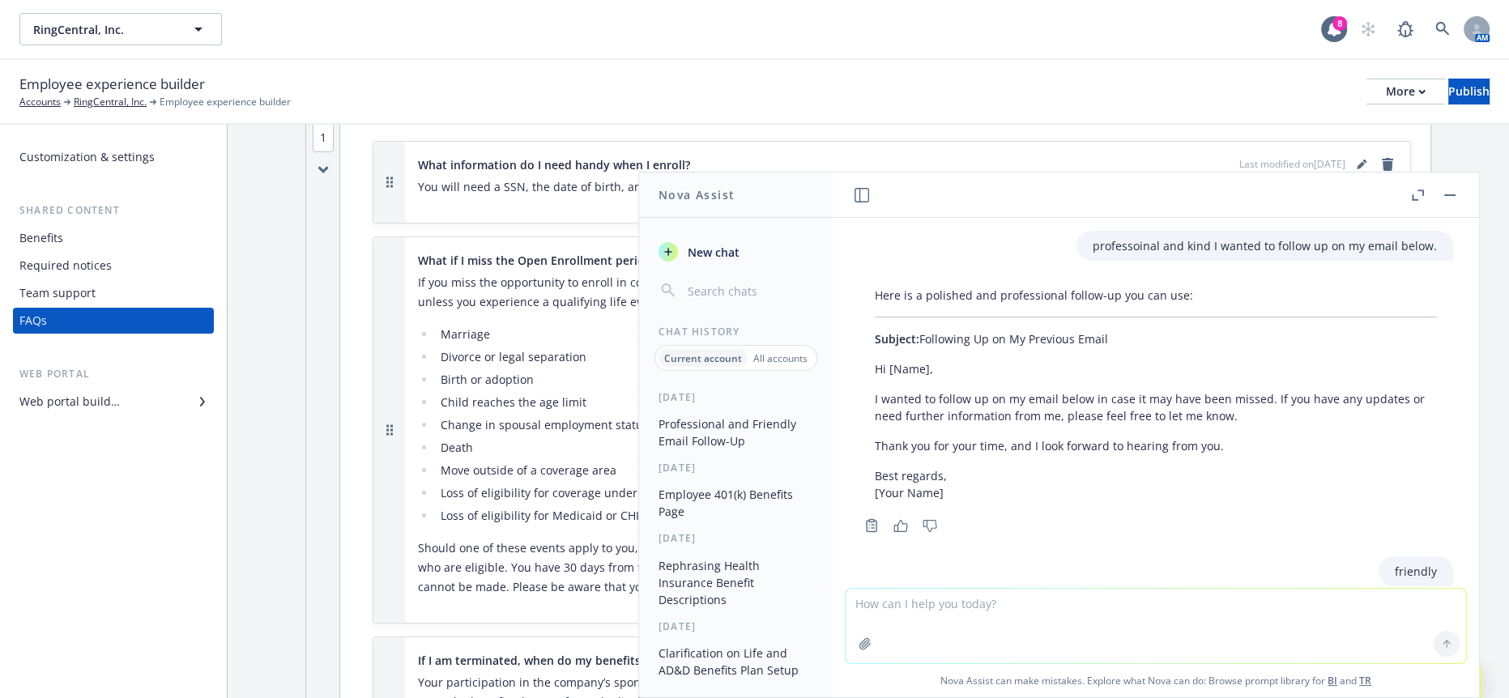
click at [1136, 605] on textarea at bounding box center [1156, 626] width 620 height 75
paste textarea "Please be aware that you will be required to provide support documentation base…"
type textarea "professional Please be aware that you will be required to provide support docum…"
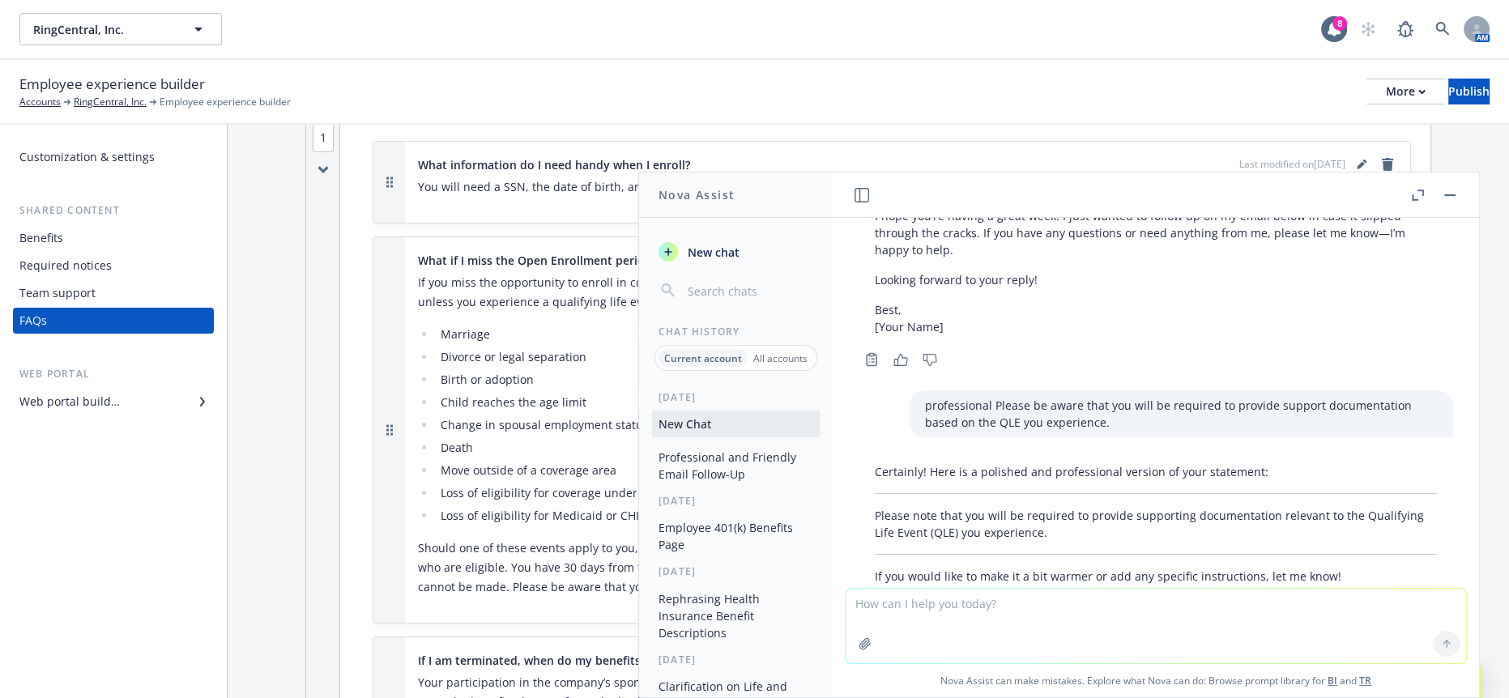
scroll to position [480, 0]
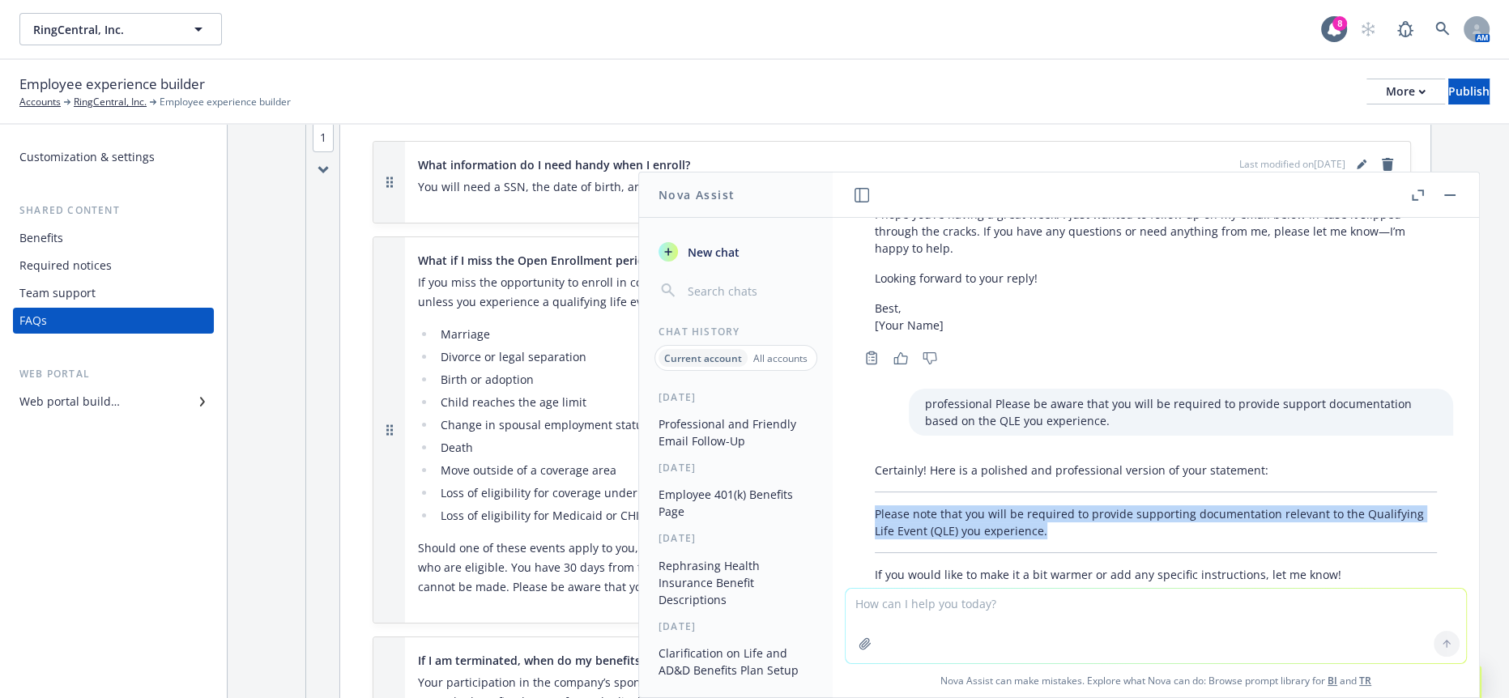
drag, startPoint x: 1082, startPoint y: 475, endPoint x: 867, endPoint y: 458, distance: 216.2
click at [867, 458] on div "Certainly! Here is a polished and professional version of your statement: Pleas…" at bounding box center [1156, 522] width 595 height 134
copy p "Please note that you will be required to provide supporting documentation relev…"
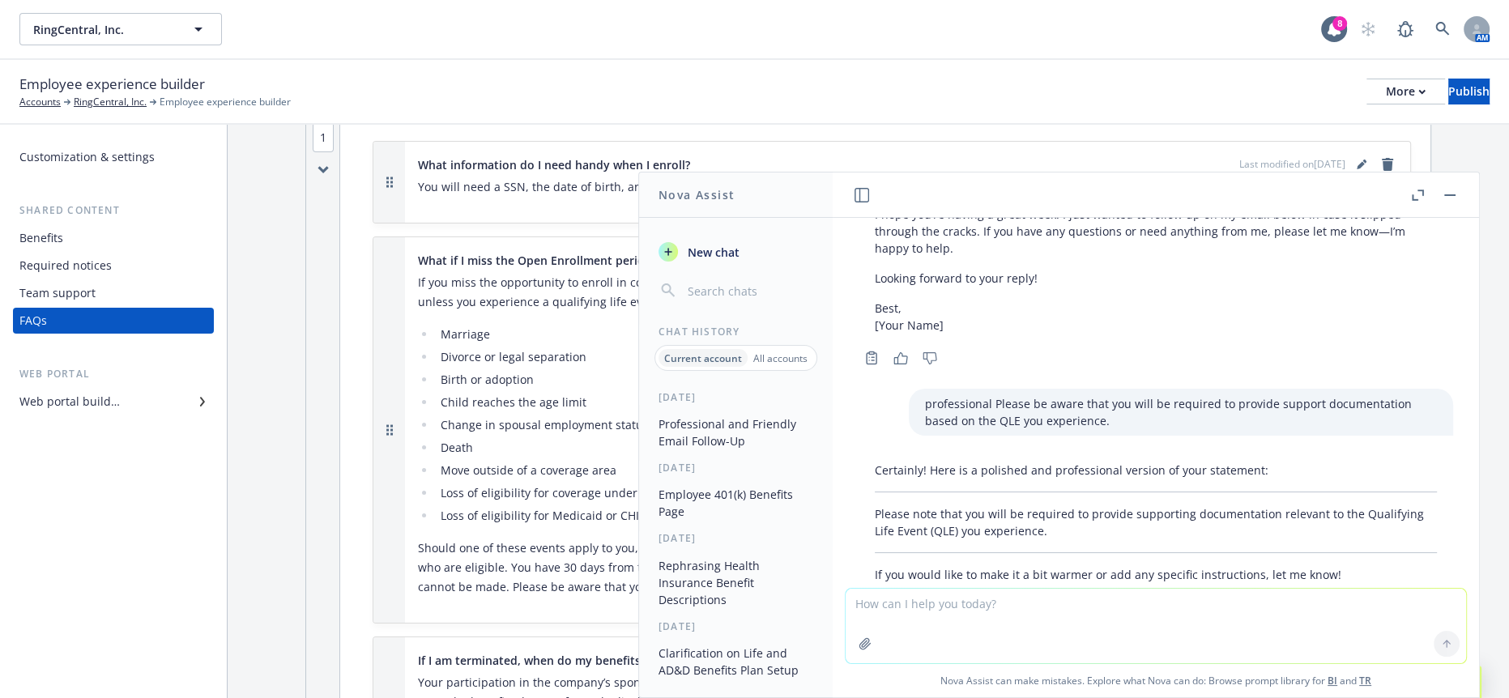
click at [306, 437] on div "1" at bounding box center [323, 635] width 34 height 1097
click at [679, 438] on button "Professional and Friendly Email Follow-Up" at bounding box center [736, 433] width 168 height 44
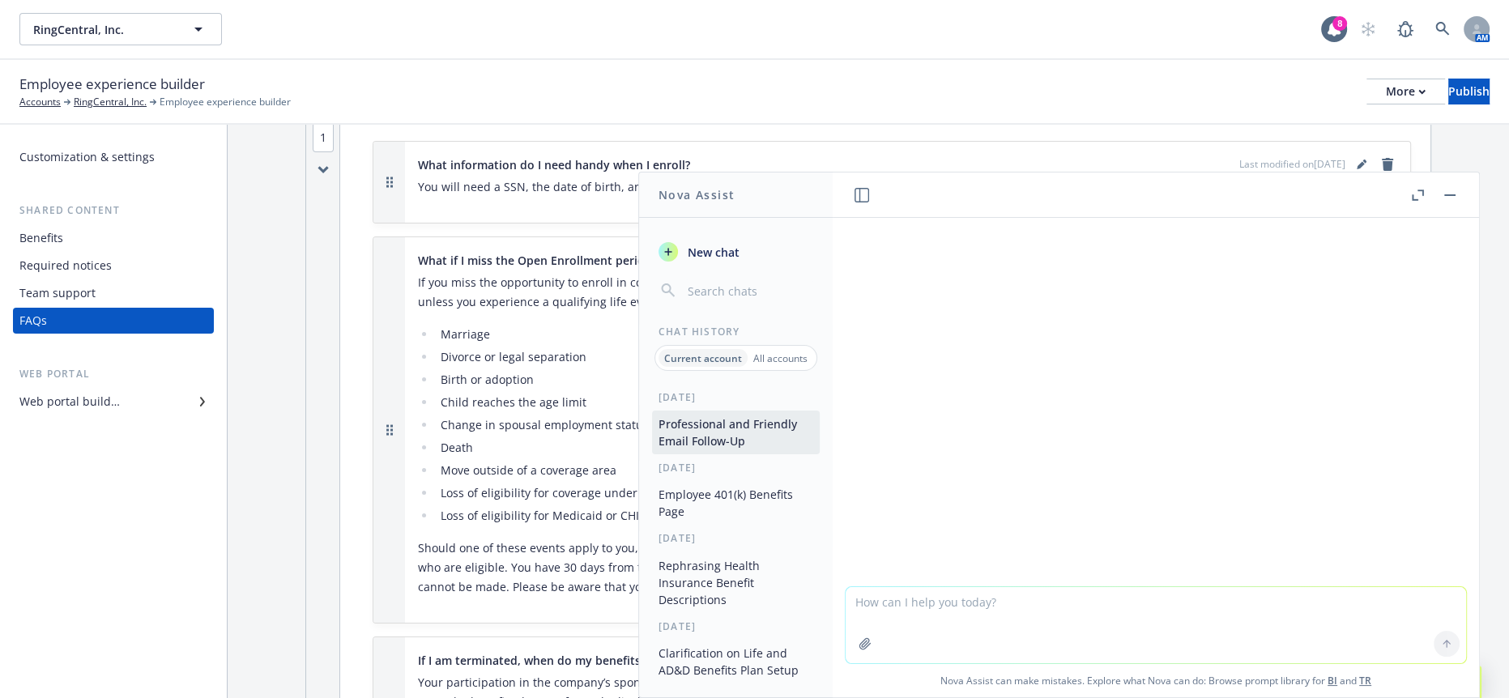
scroll to position [482, 0]
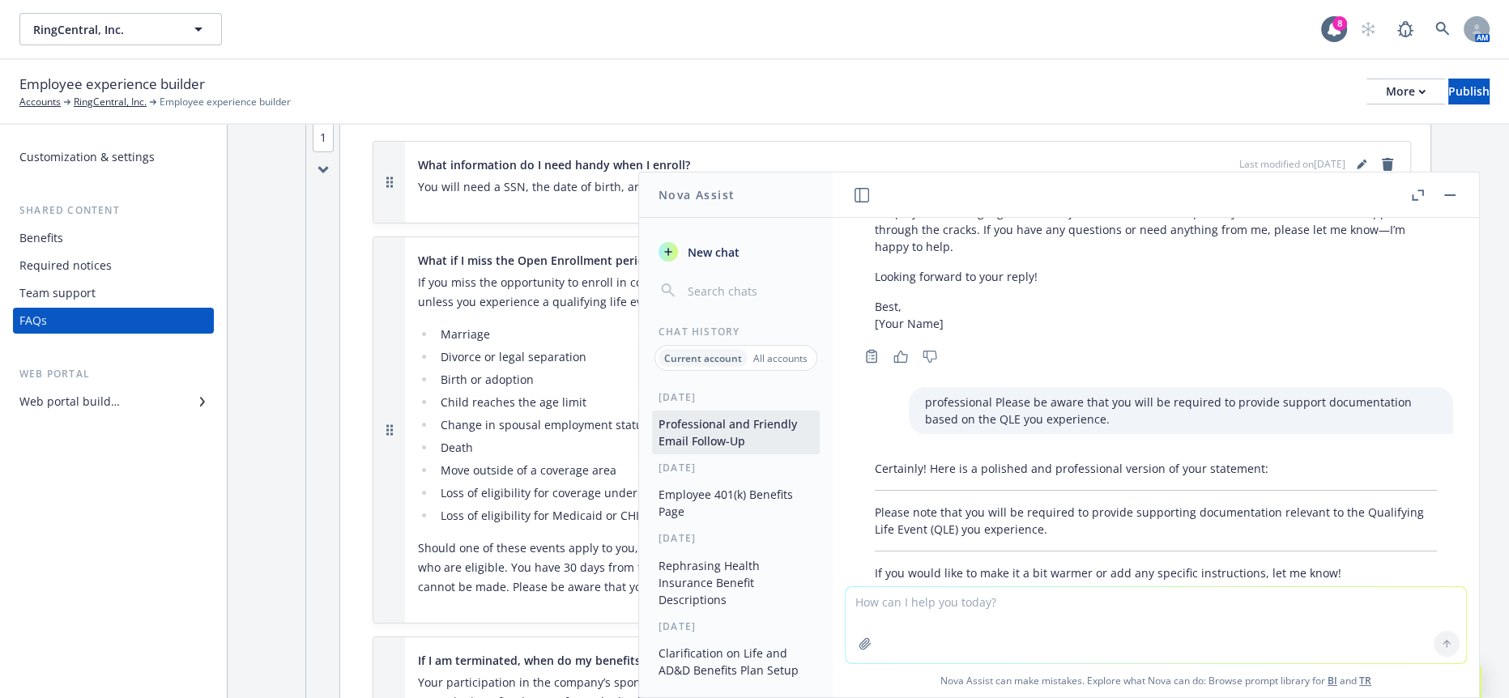
click at [1456, 185] on button "button" at bounding box center [1449, 194] width 19 height 19
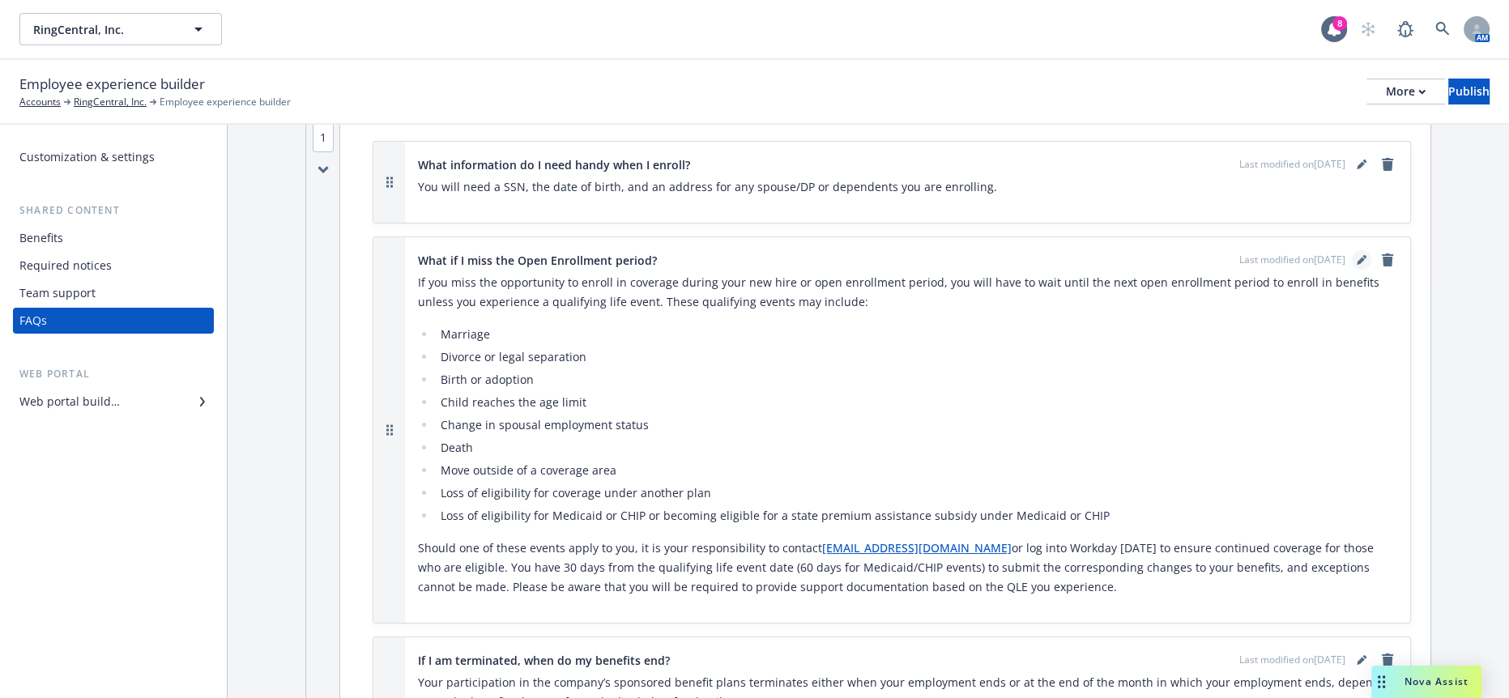
click at [1358, 250] on link "editPencil" at bounding box center [1361, 259] width 19 height 19
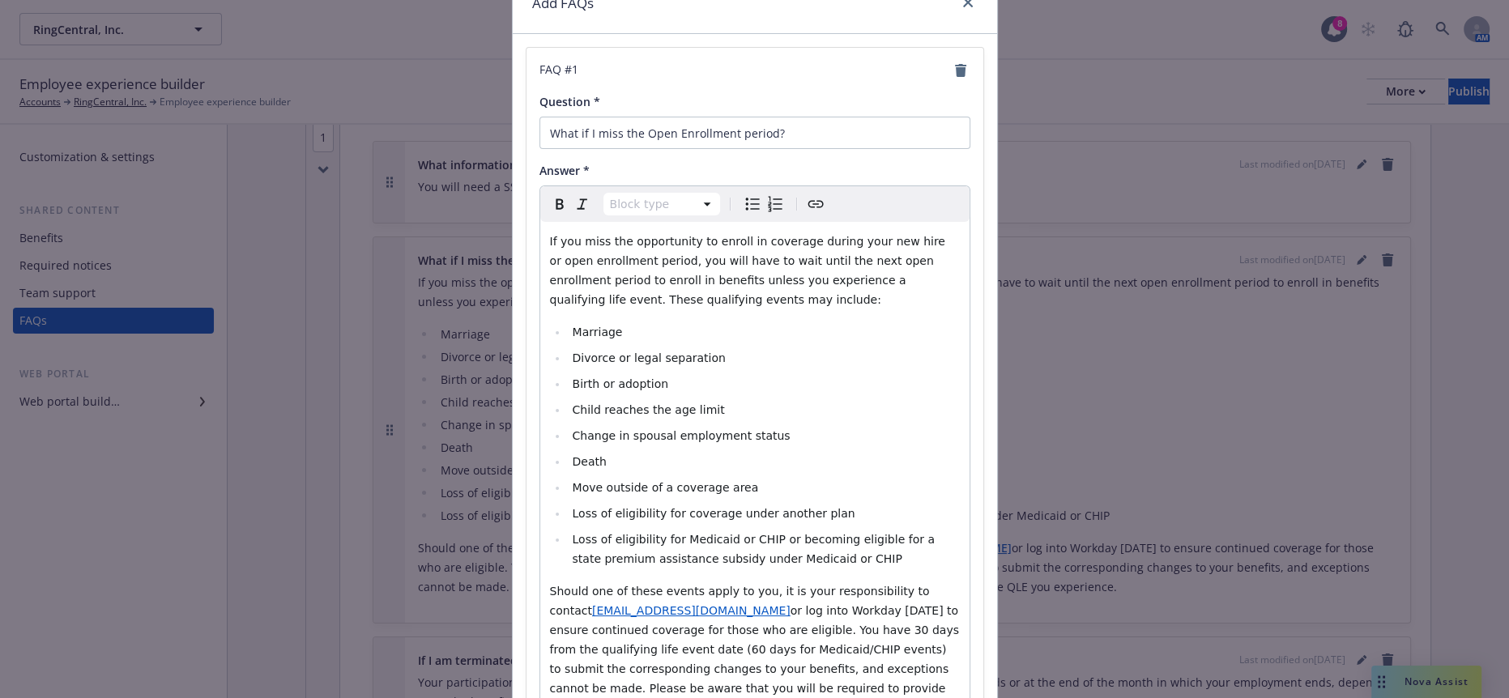
scroll to position [138, 0]
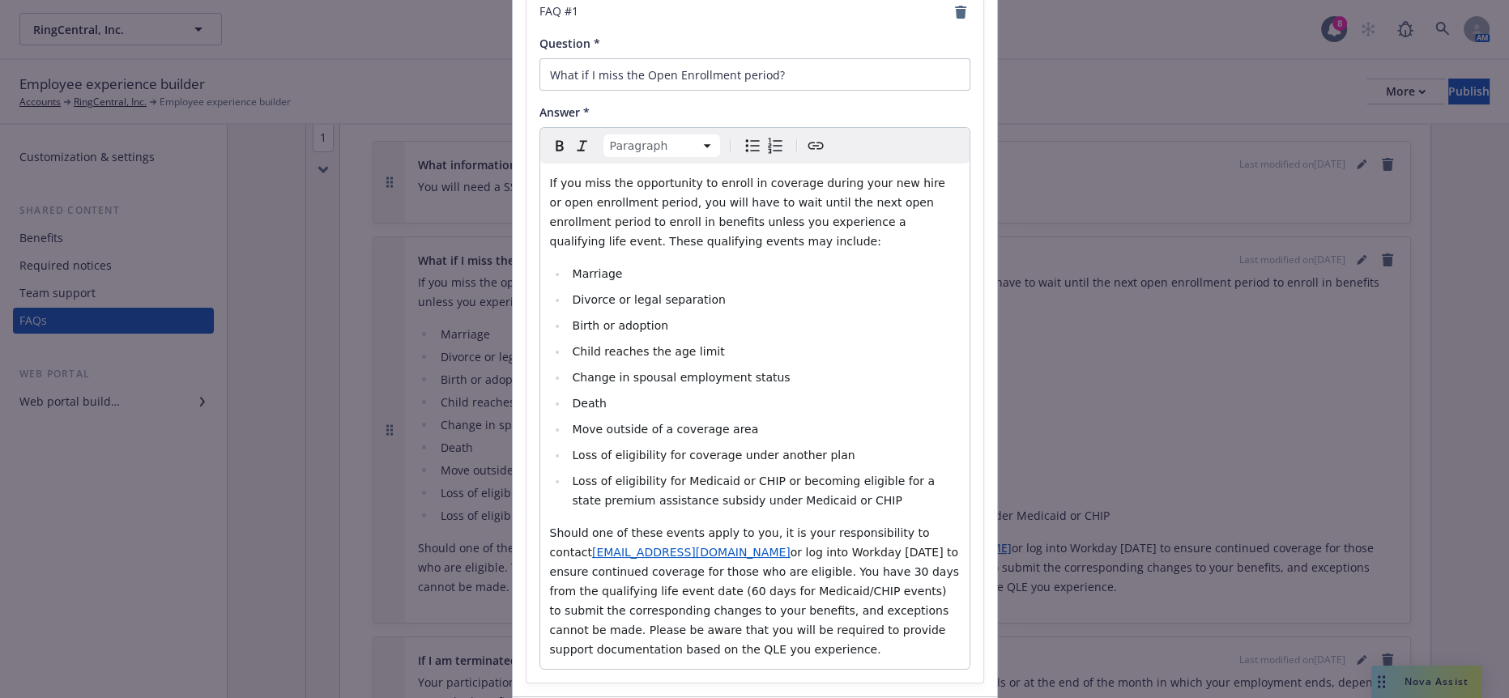
drag, startPoint x: 771, startPoint y: 542, endPoint x: 662, endPoint y: 522, distance: 111.2
click at [662, 523] on p "Should one of these events apply to you, it is your responsibility to contact […" at bounding box center [755, 591] width 410 height 136
paste div "editable markdown"
click at [660, 546] on span "or log into Workday [DATE] to ensure continued coverage for those who are eligi…" at bounding box center [756, 611] width 413 height 130
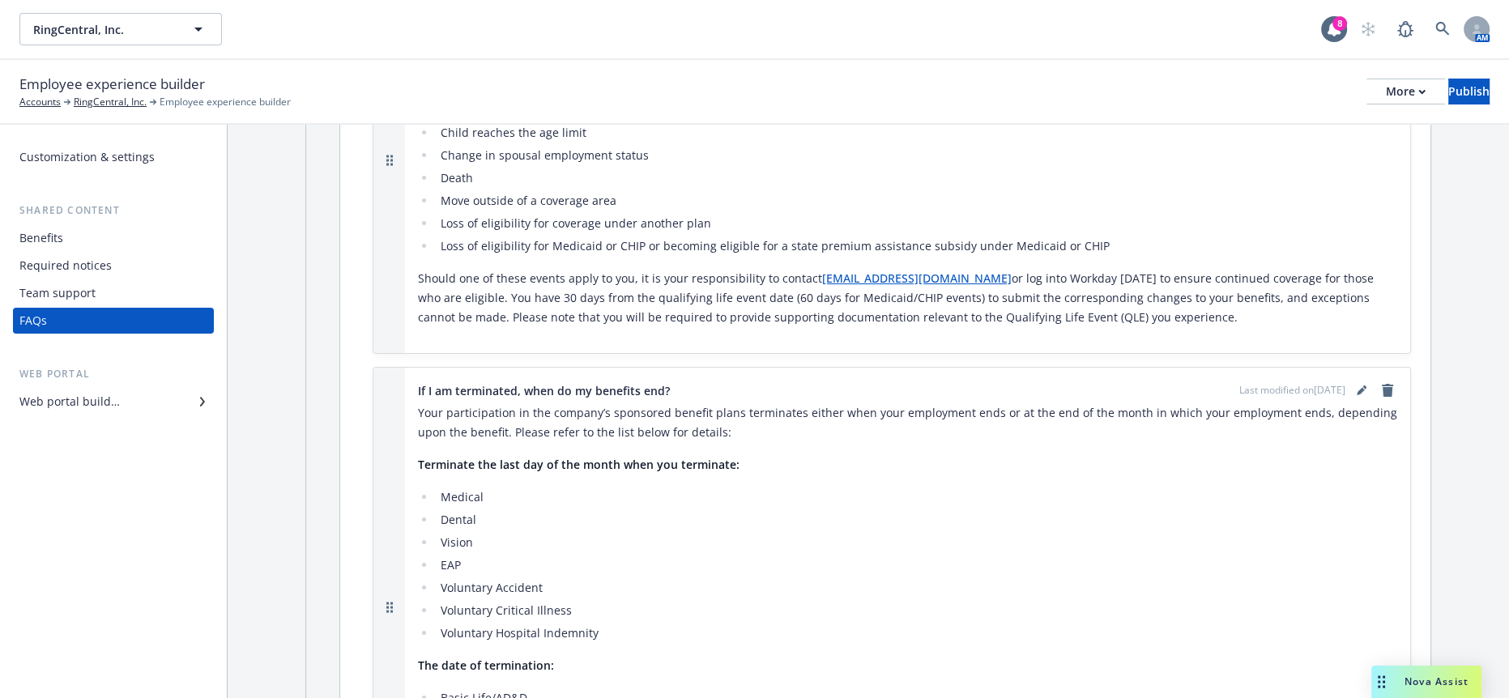
scroll to position [450, 0]
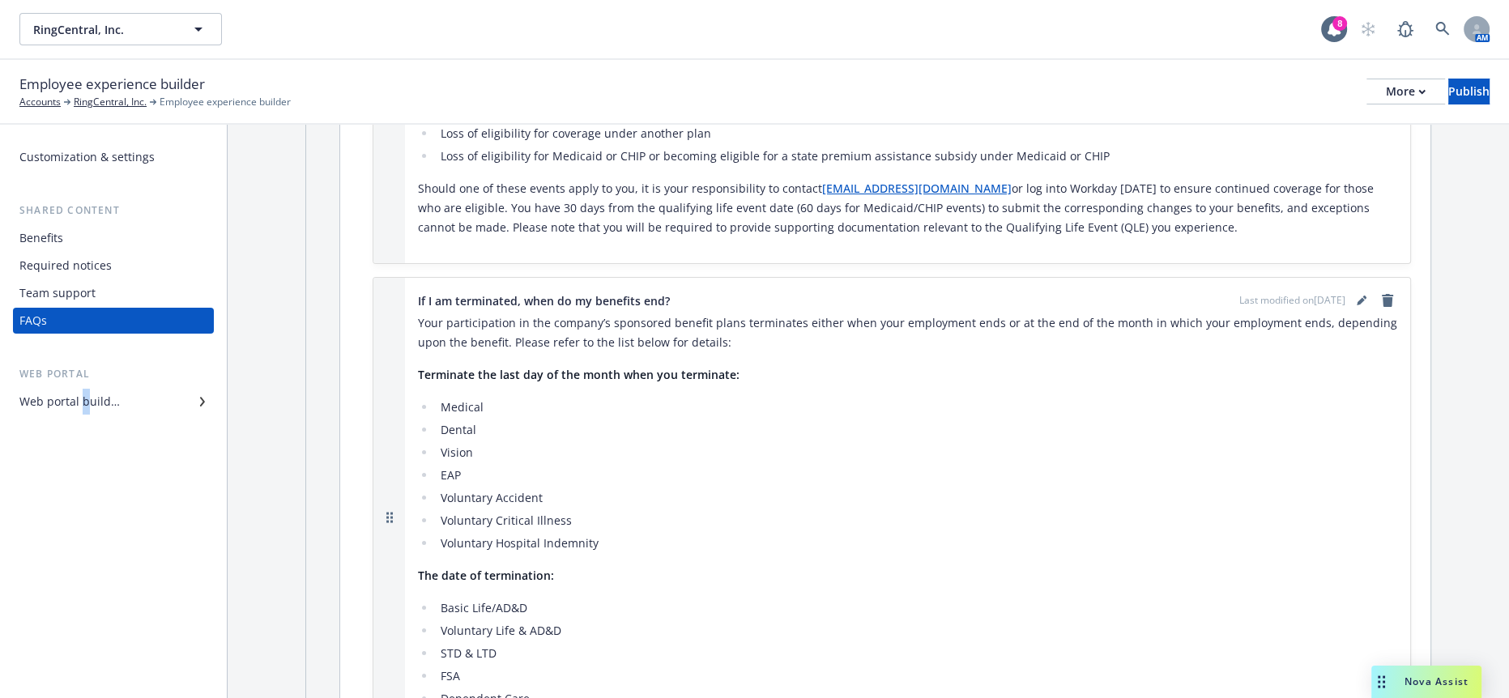
drag, startPoint x: 77, startPoint y: 363, endPoint x: 75, endPoint y: 376, distance: 13.1
click at [76, 363] on div "Customization & settings Shared content Benefits Required notices Team support …" at bounding box center [113, 412] width 227 height 574
click at [92, 389] on div "Web portal builder" at bounding box center [69, 402] width 100 height 26
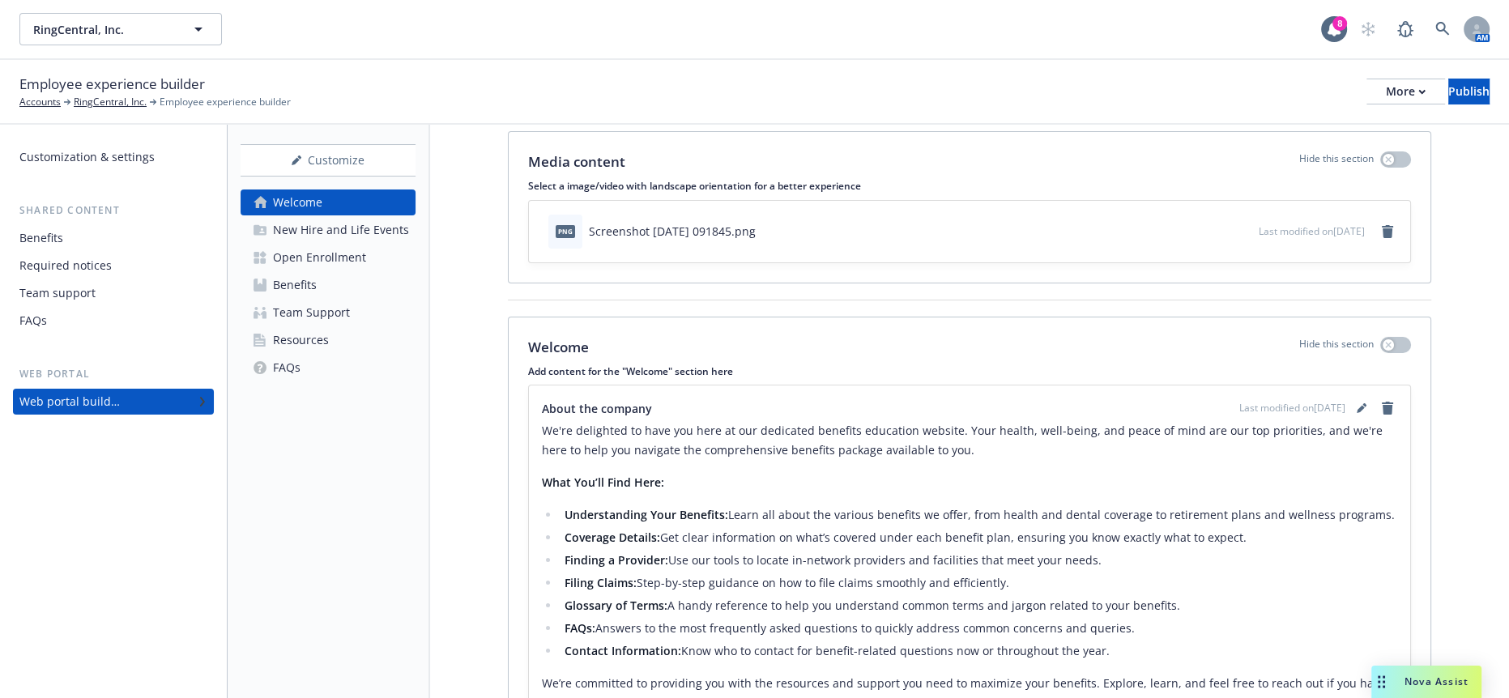
scroll to position [70, 0]
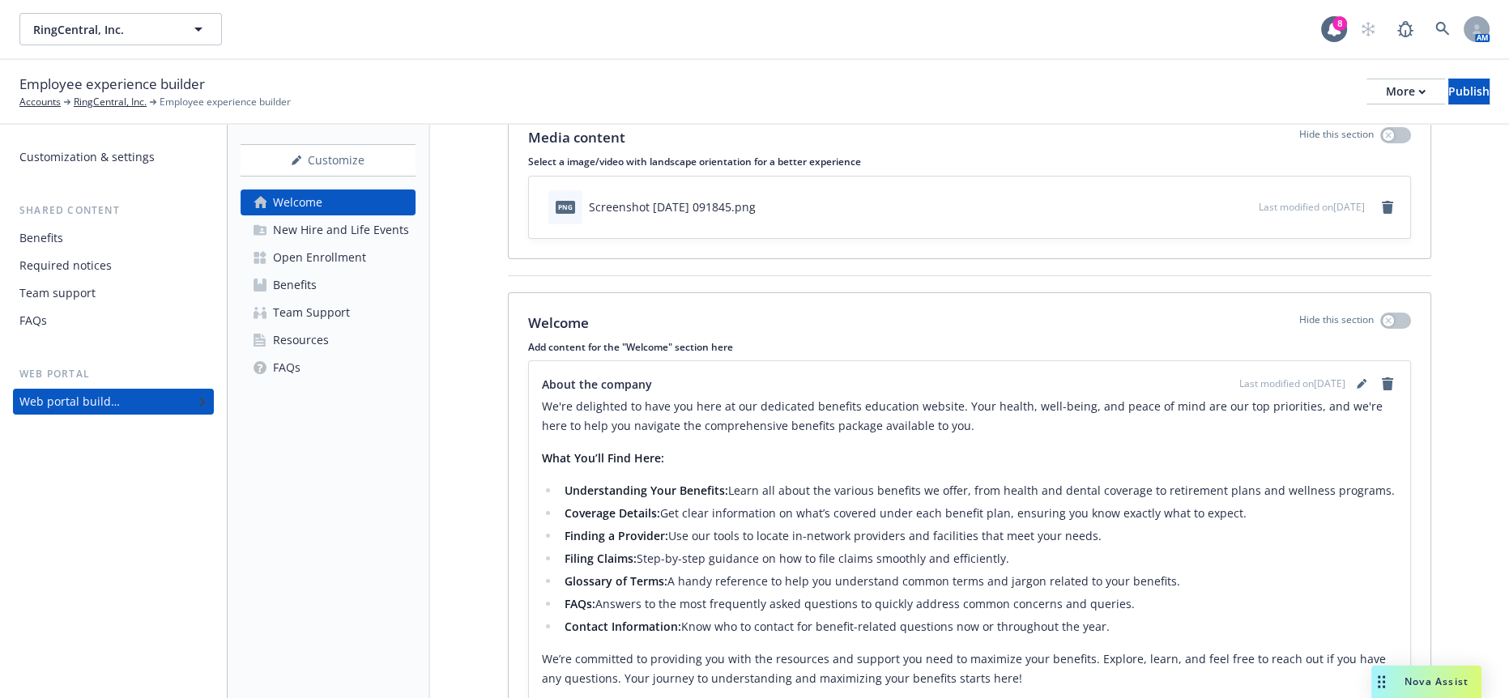
click at [317, 272] on link "Benefits" at bounding box center [328, 285] width 175 height 26
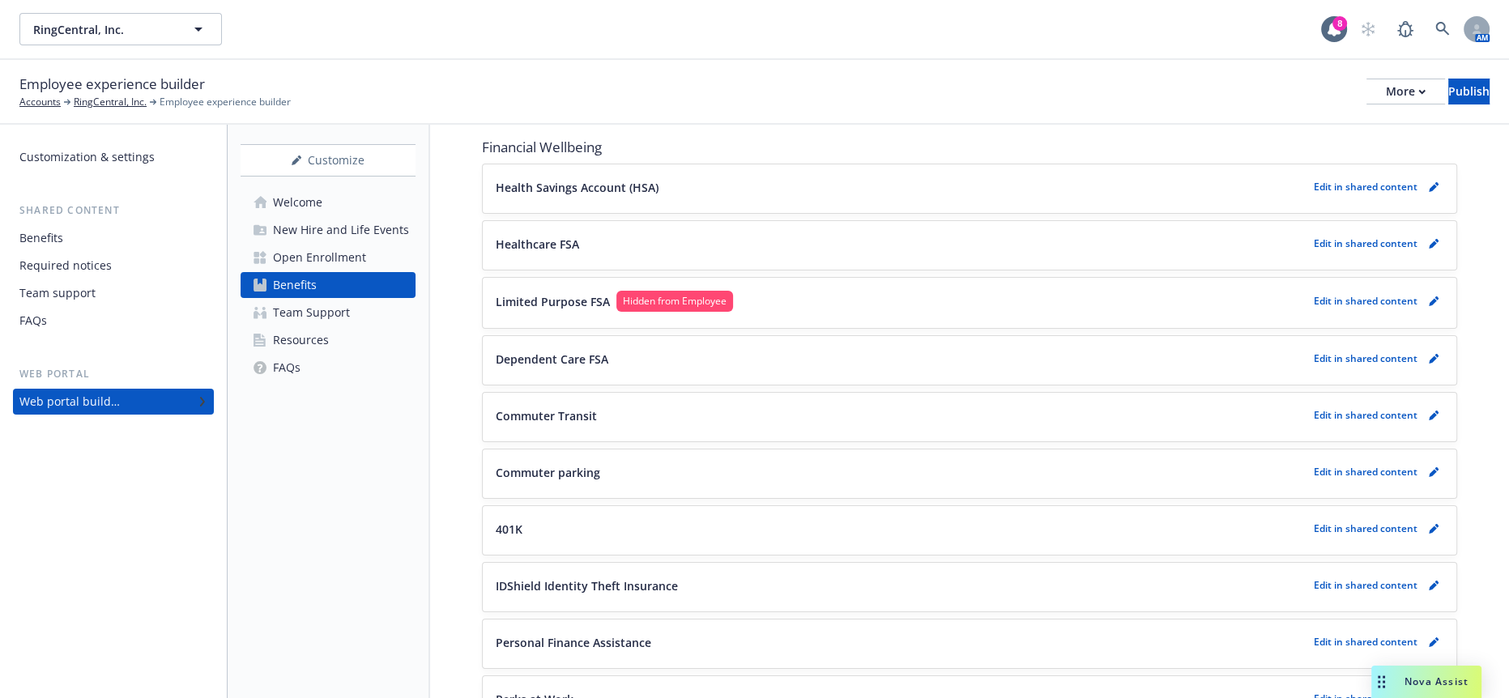
scroll to position [2754, 0]
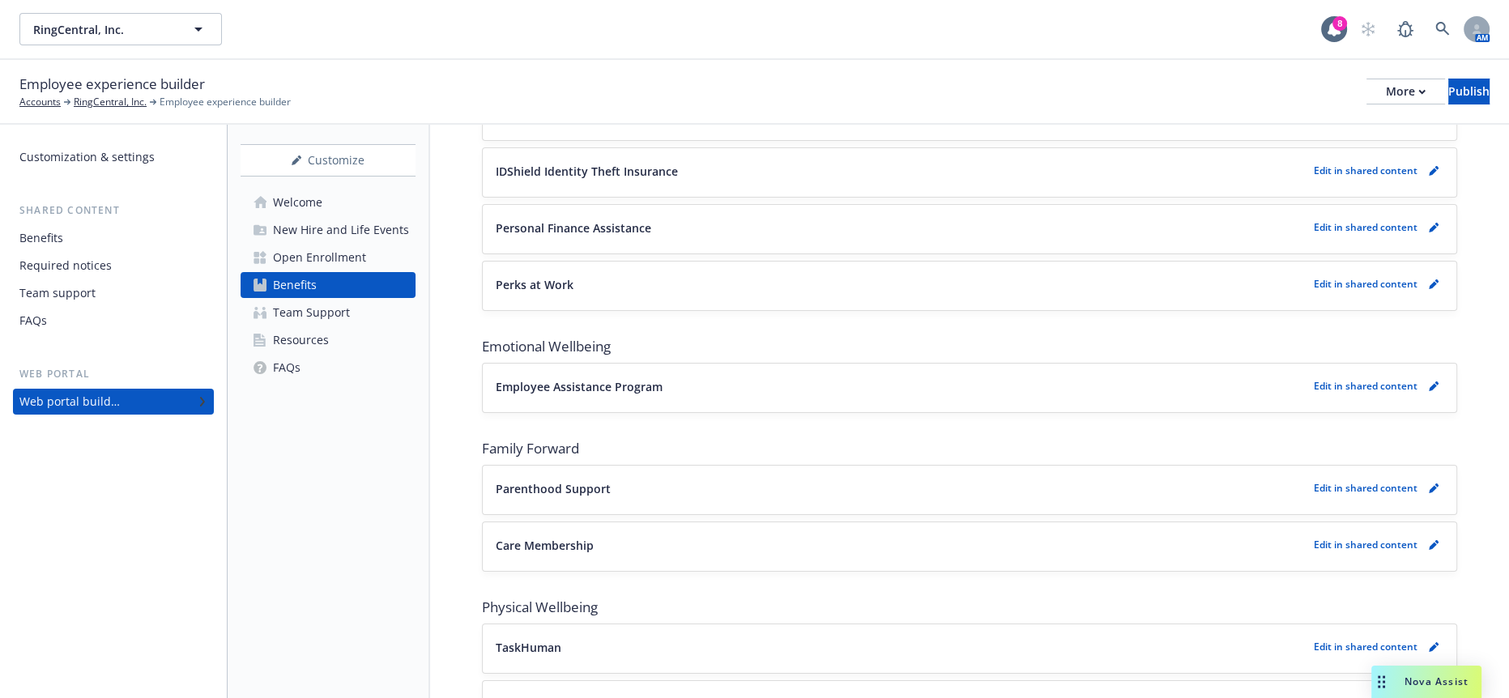
click at [1429, 697] on icon "pencil" at bounding box center [1434, 704] width 10 height 10
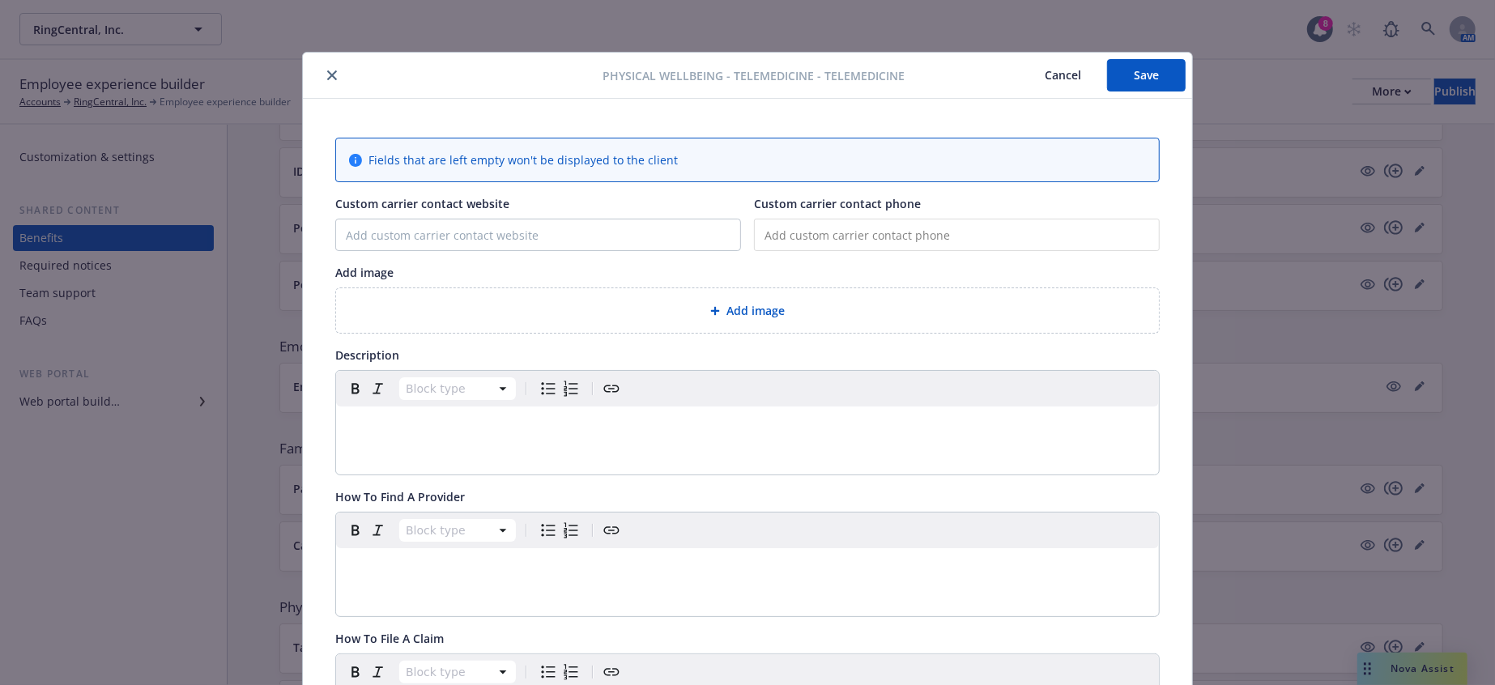
click at [327, 74] on icon "close" at bounding box center [332, 75] width 10 height 10
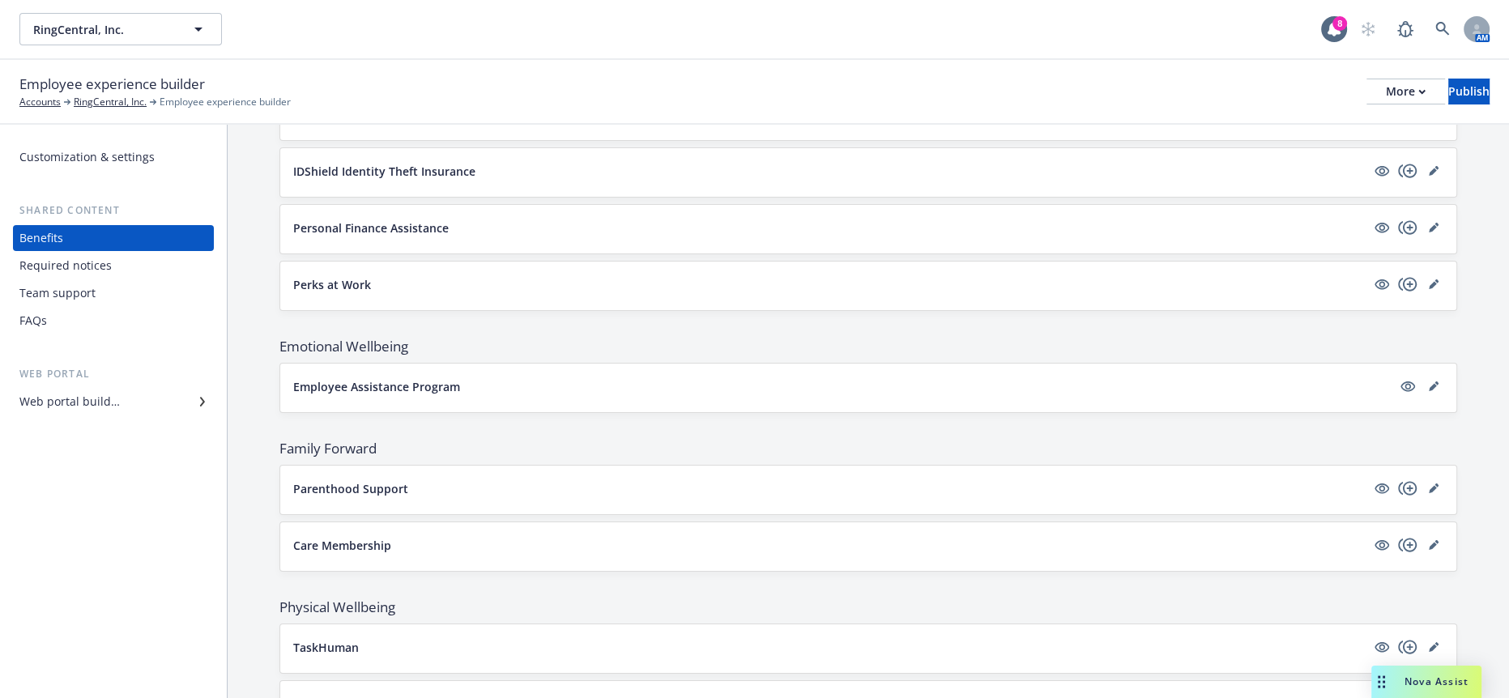
click at [312, 696] on p "Telemedicine" at bounding box center [329, 704] width 73 height 17
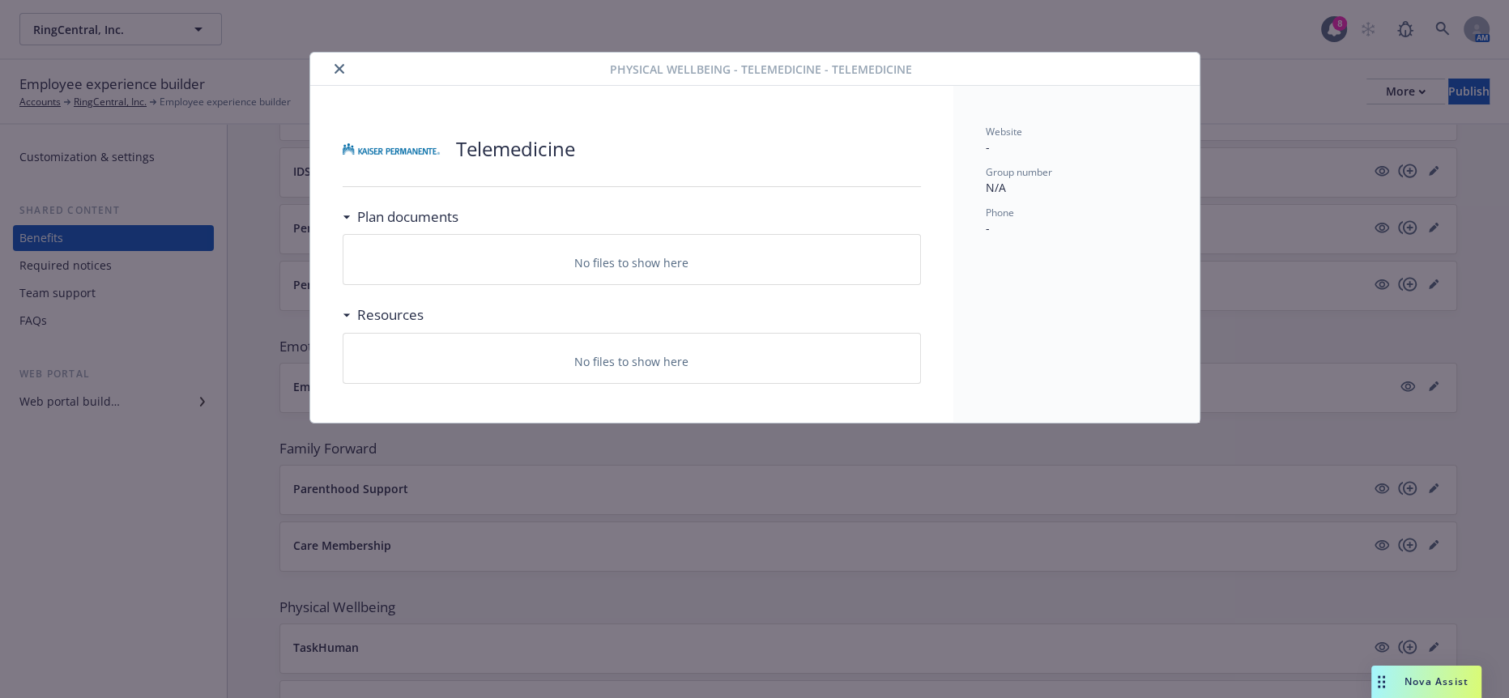
click at [335, 64] on icon "close" at bounding box center [340, 69] width 10 height 10
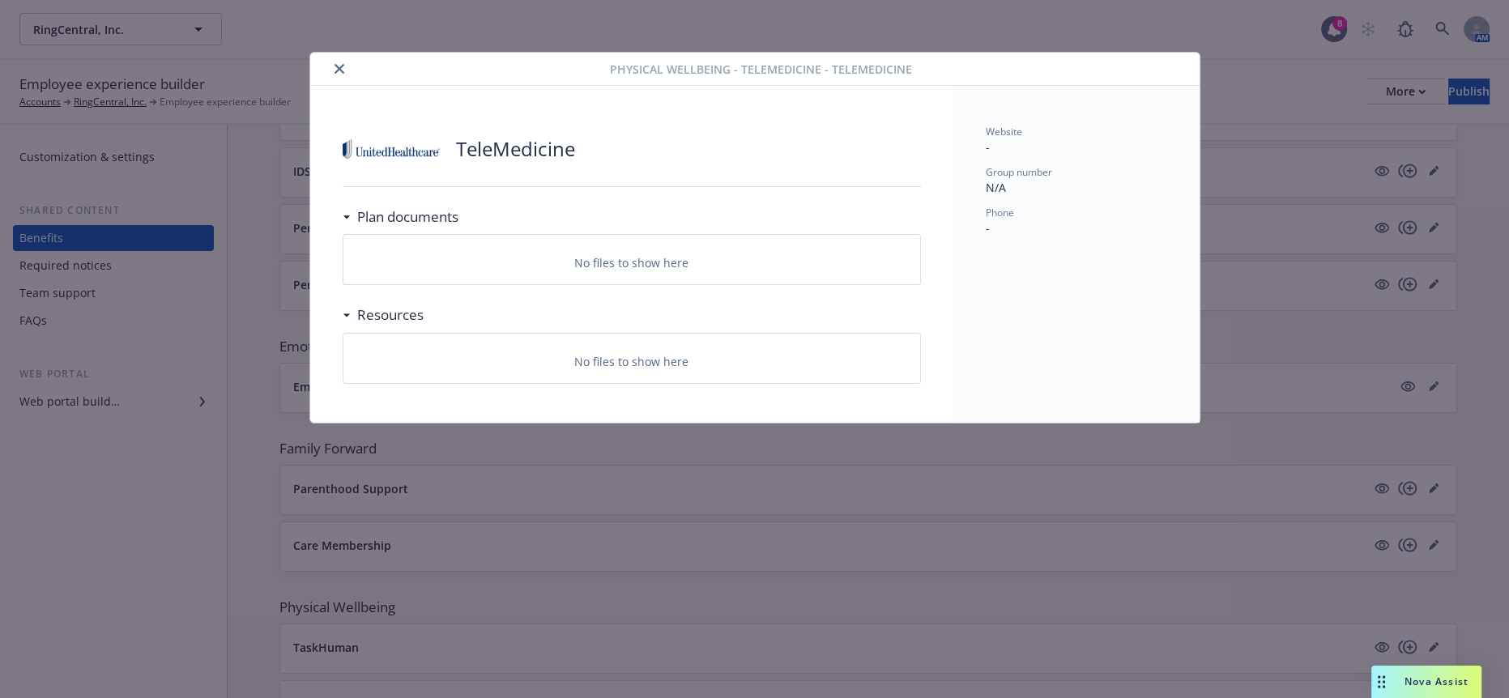
click at [336, 65] on icon "close" at bounding box center [340, 69] width 10 height 10
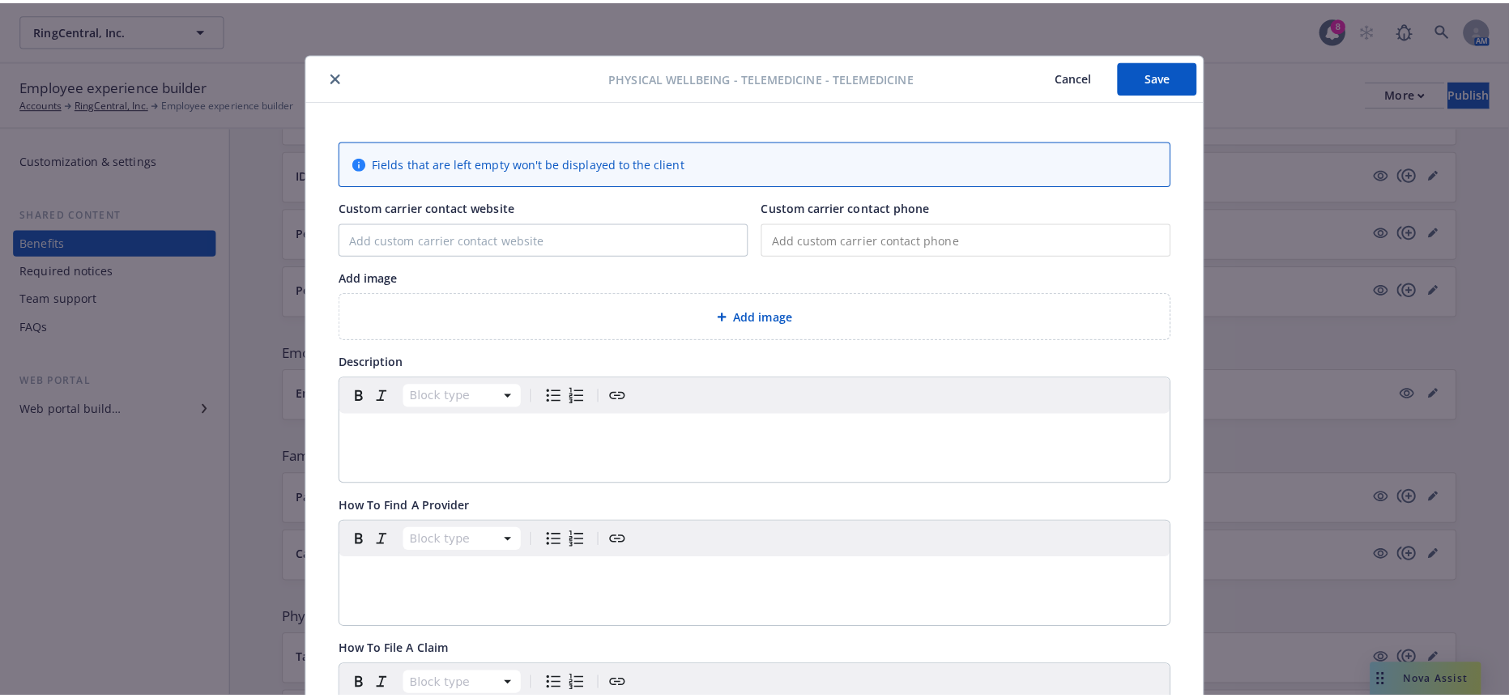
scroll to position [49, 0]
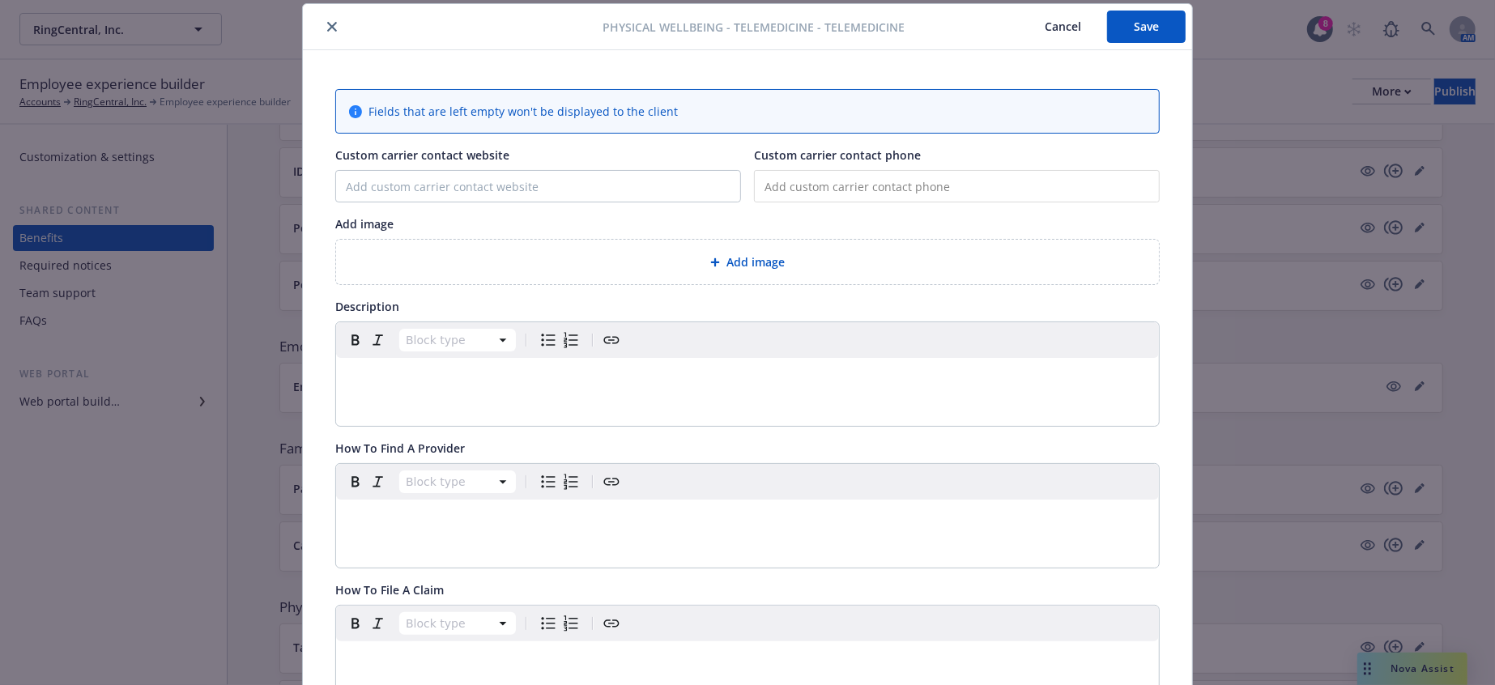
click at [327, 22] on icon "close" at bounding box center [332, 27] width 10 height 10
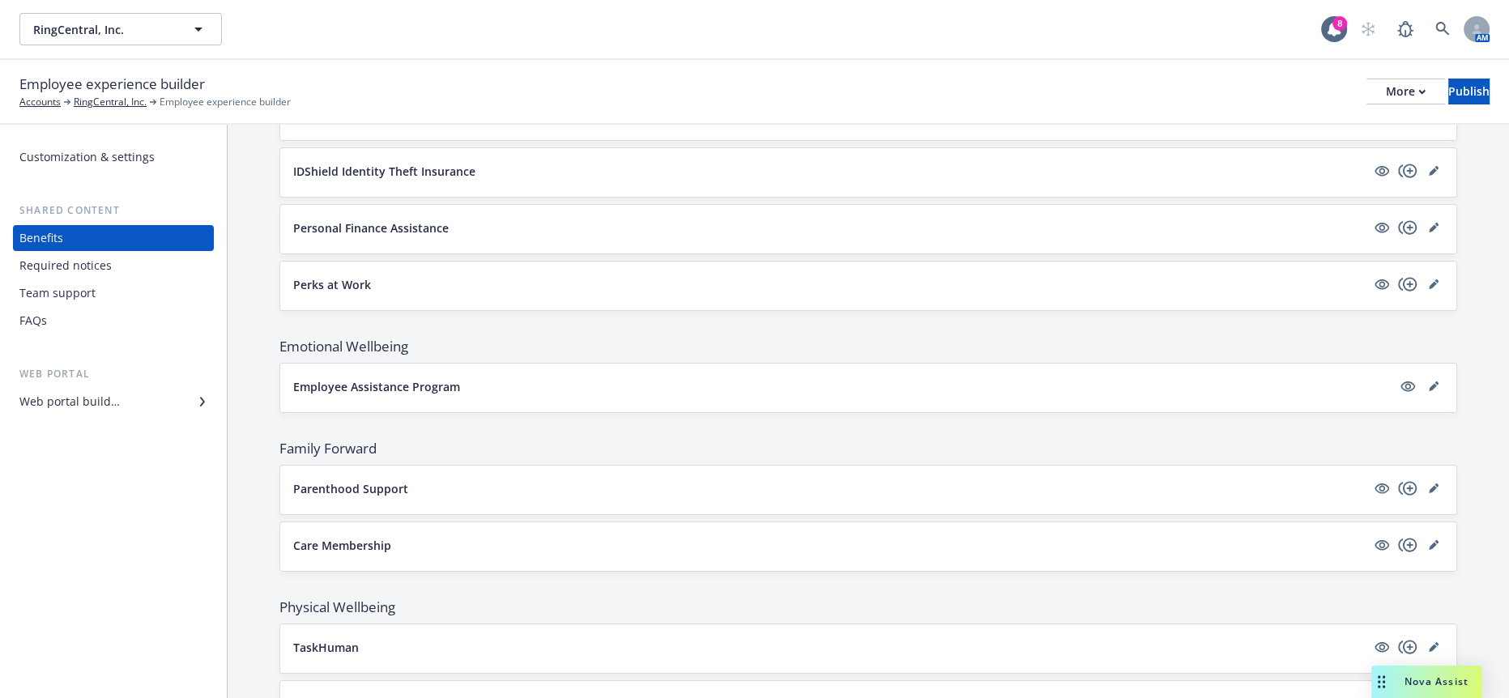
click at [1384, 678] on icon "Drag to move" at bounding box center [1381, 682] width 7 height 13
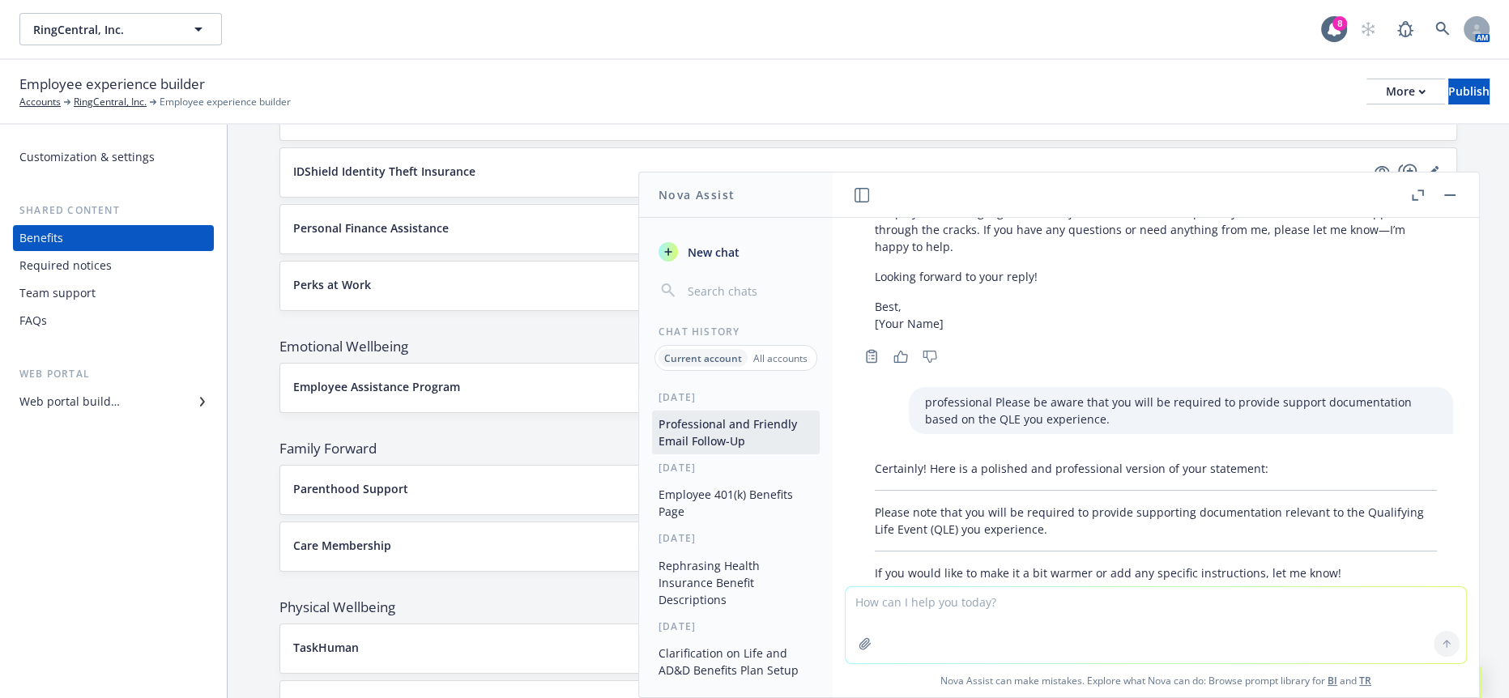
click at [908, 606] on textarea at bounding box center [1156, 625] width 620 height 76
click at [878, 655] on button "button" at bounding box center [865, 644] width 26 height 26
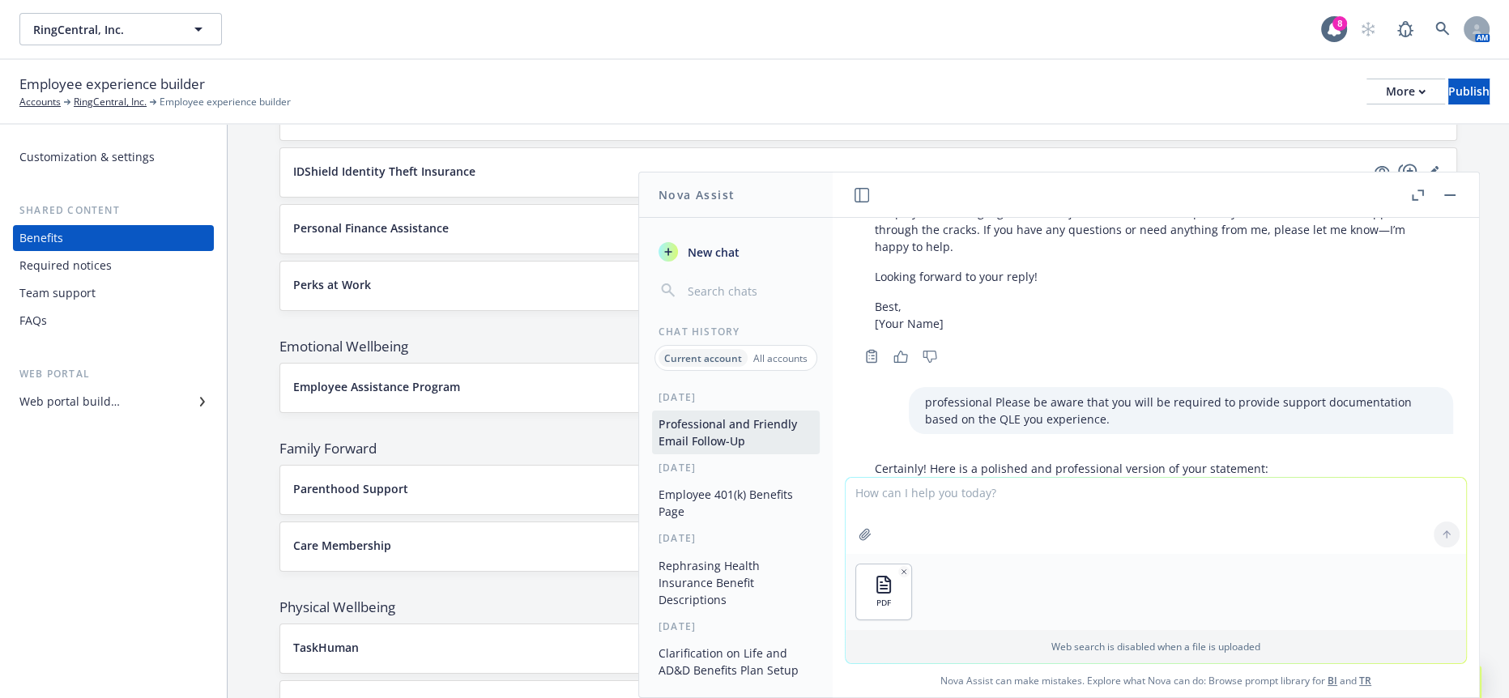
click at [987, 522] on textarea at bounding box center [1156, 516] width 620 height 76
type textarea "please create a professional employee facing website page using the attached do…"
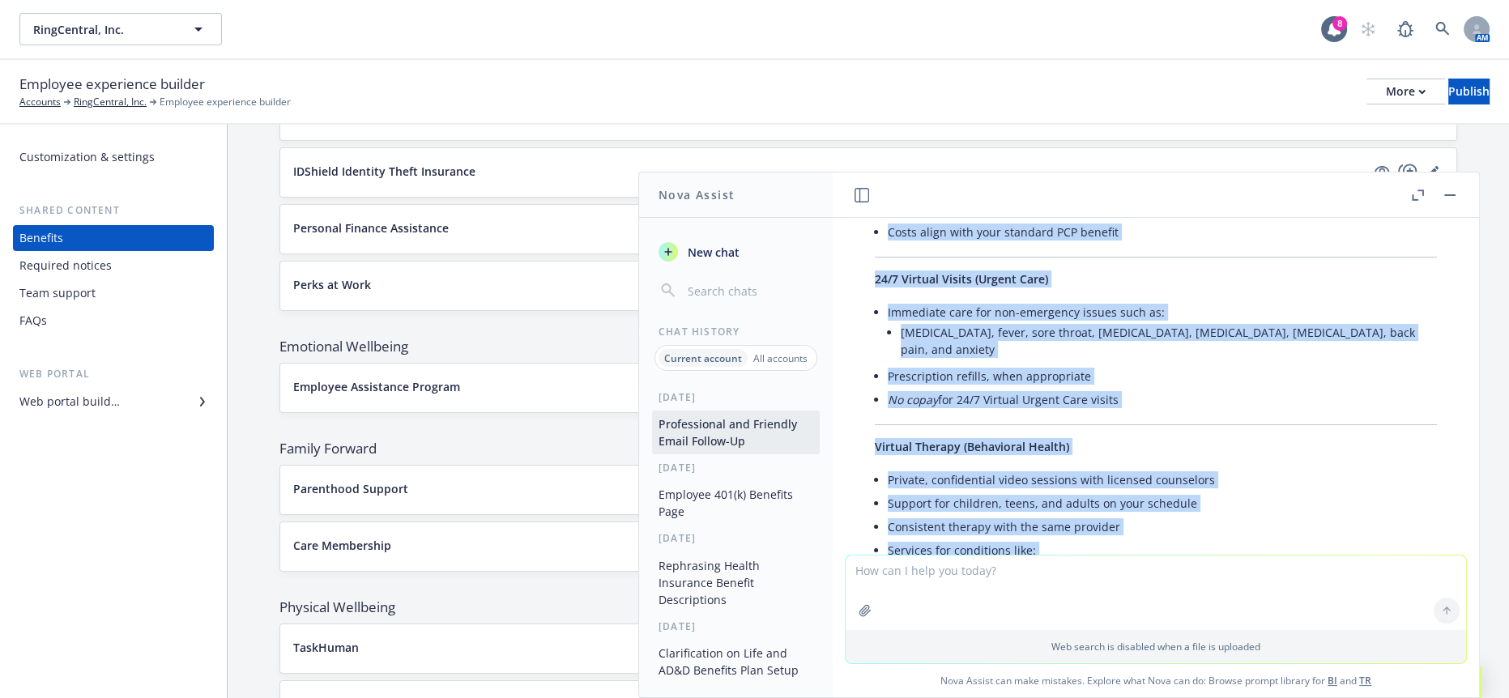
scroll to position [1729, 0]
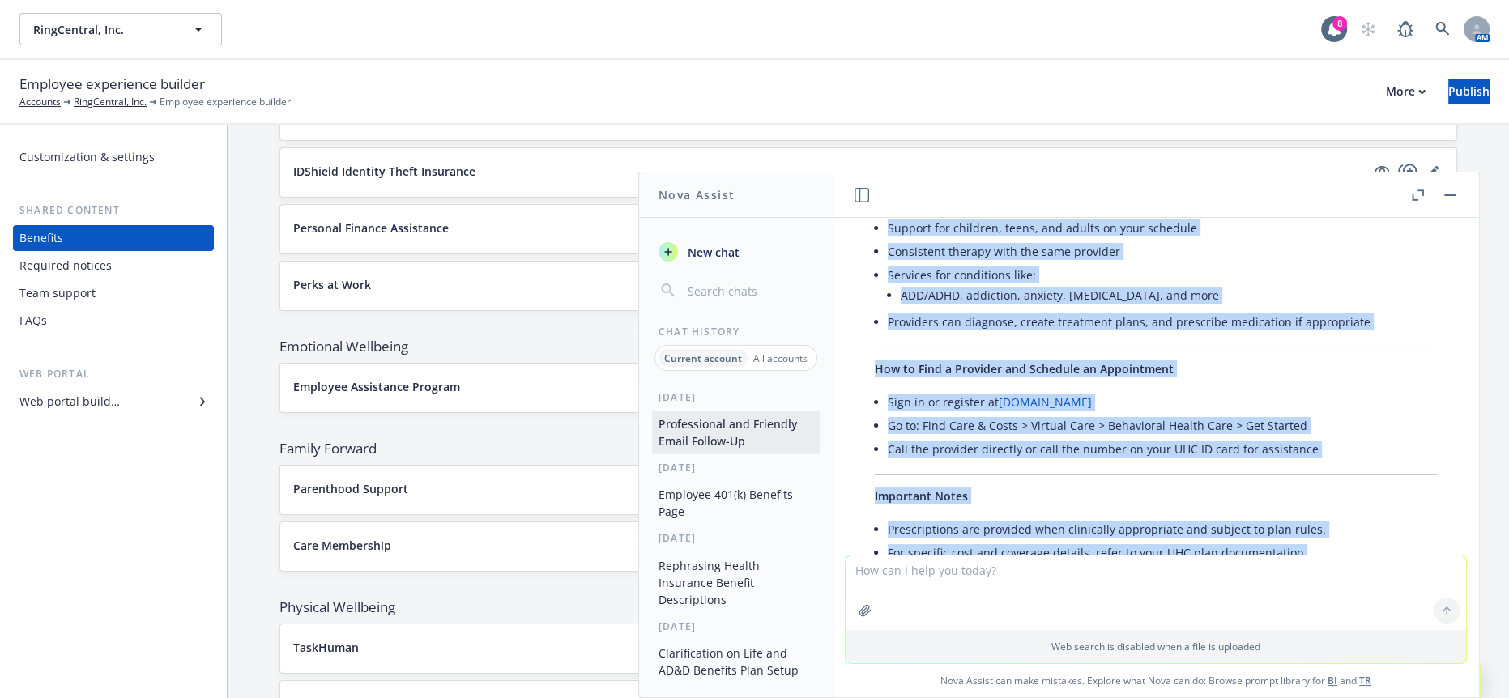
drag, startPoint x: 868, startPoint y: 314, endPoint x: 1311, endPoint y: 420, distance: 455.6
click at [1311, 420] on div "Here is a professional, employee-facing website page draft based on your attach…" at bounding box center [1156, 58] width 595 height 1145
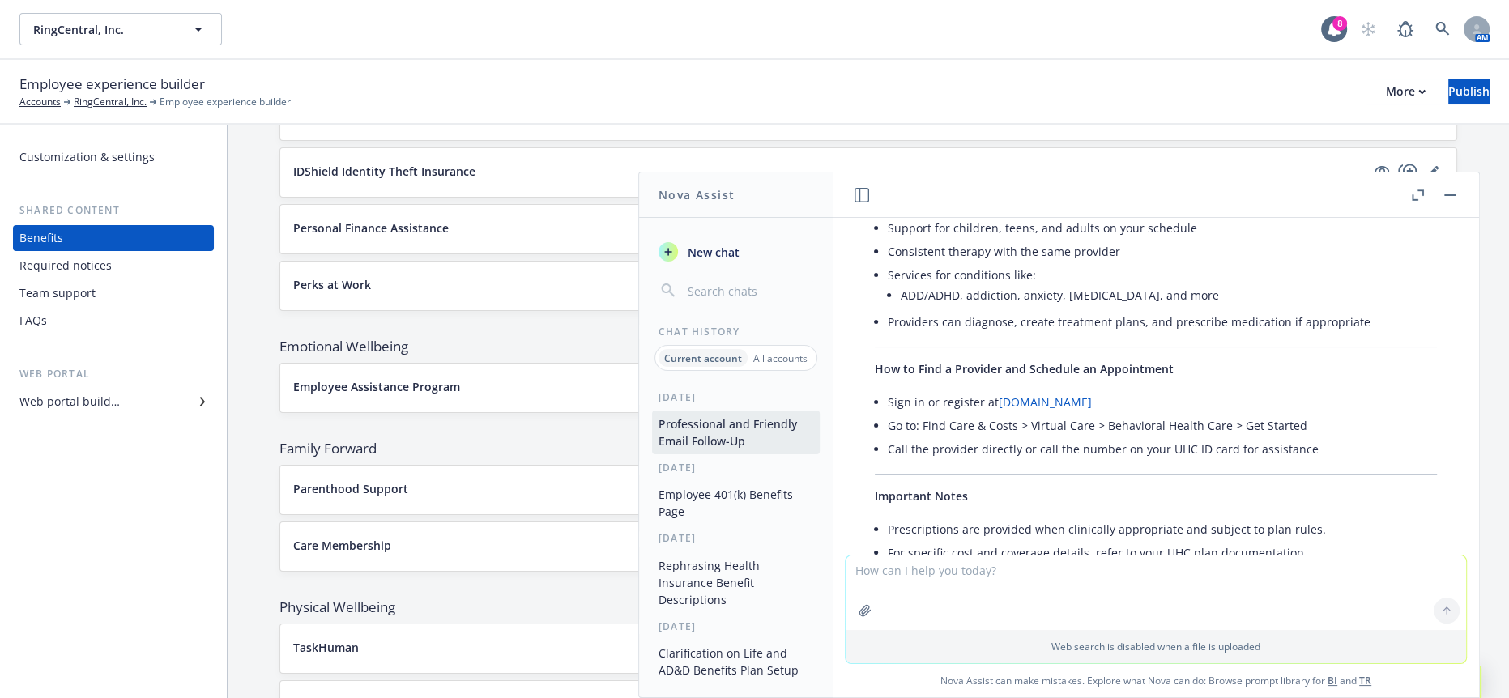
click at [1117, 587] on textarea at bounding box center [1156, 593] width 620 height 75
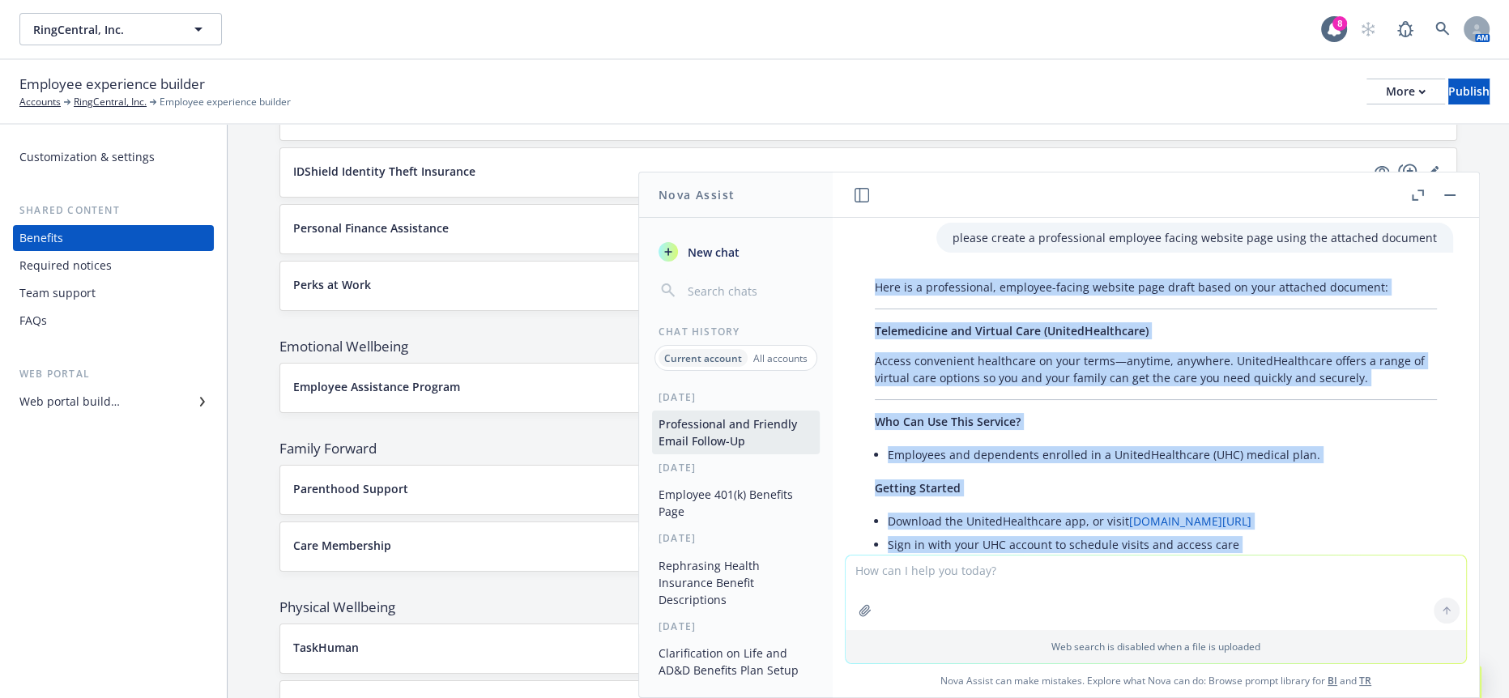
scroll to position [837, 0]
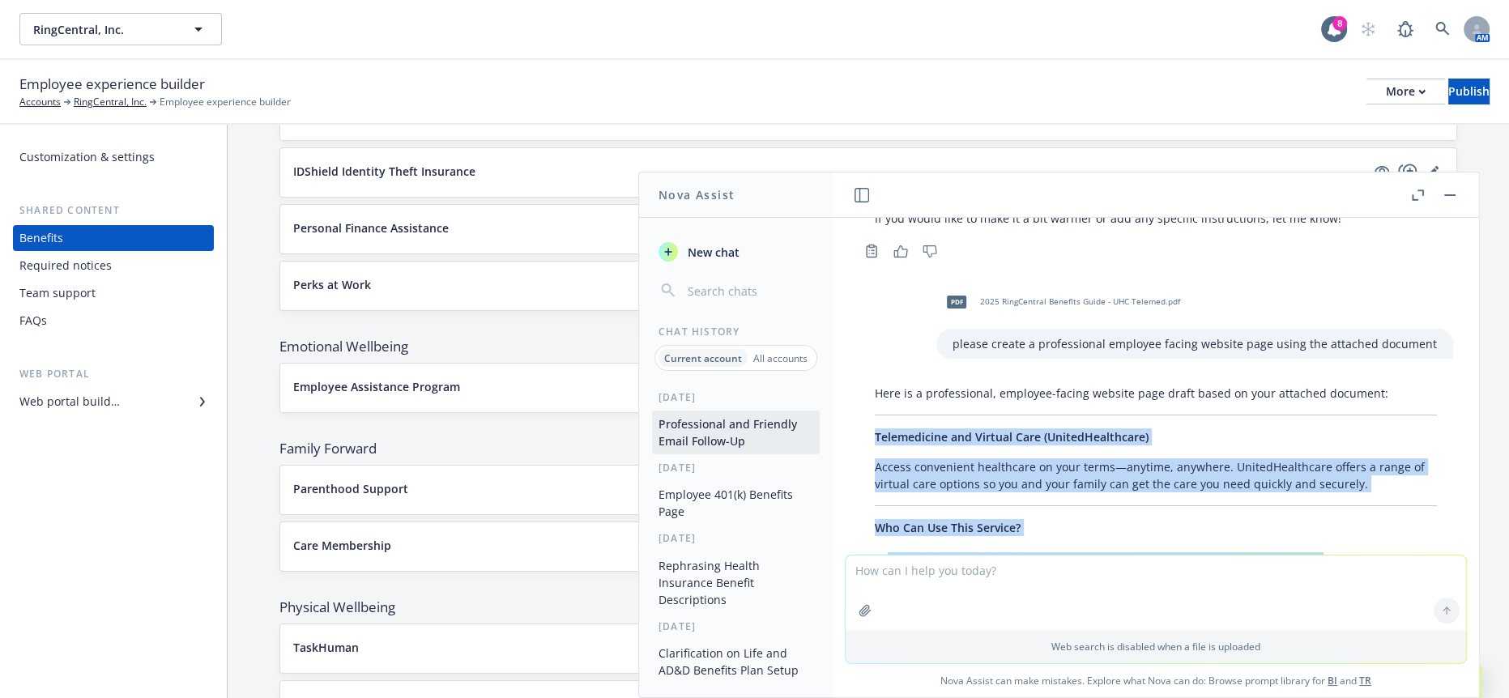
drag, startPoint x: 1348, startPoint y: 438, endPoint x: 864, endPoint y: 376, distance: 487.6
copy div "Loremipsumdo sit Ametcon Adip (ElitseDdoeiusmod) Tempor incididunt utlaboreet d…"
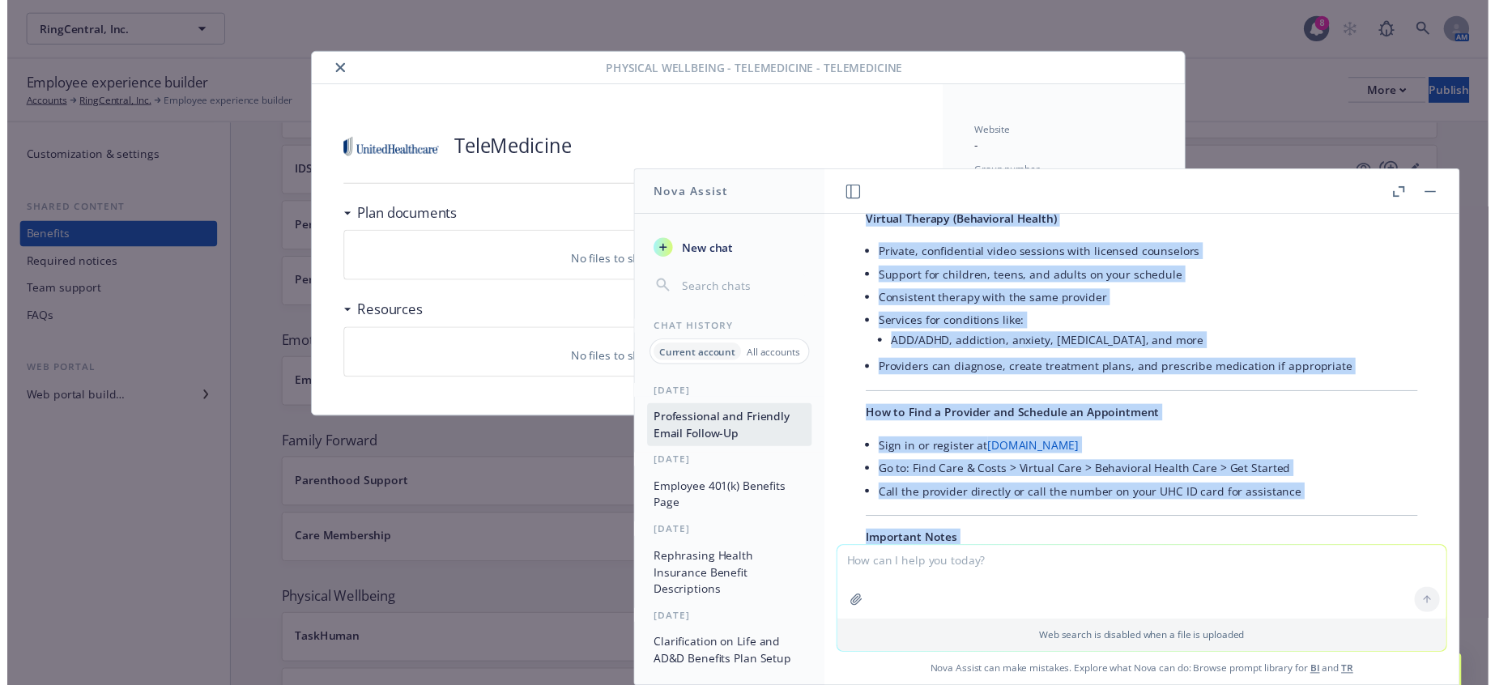
scroll to position [1729, 0]
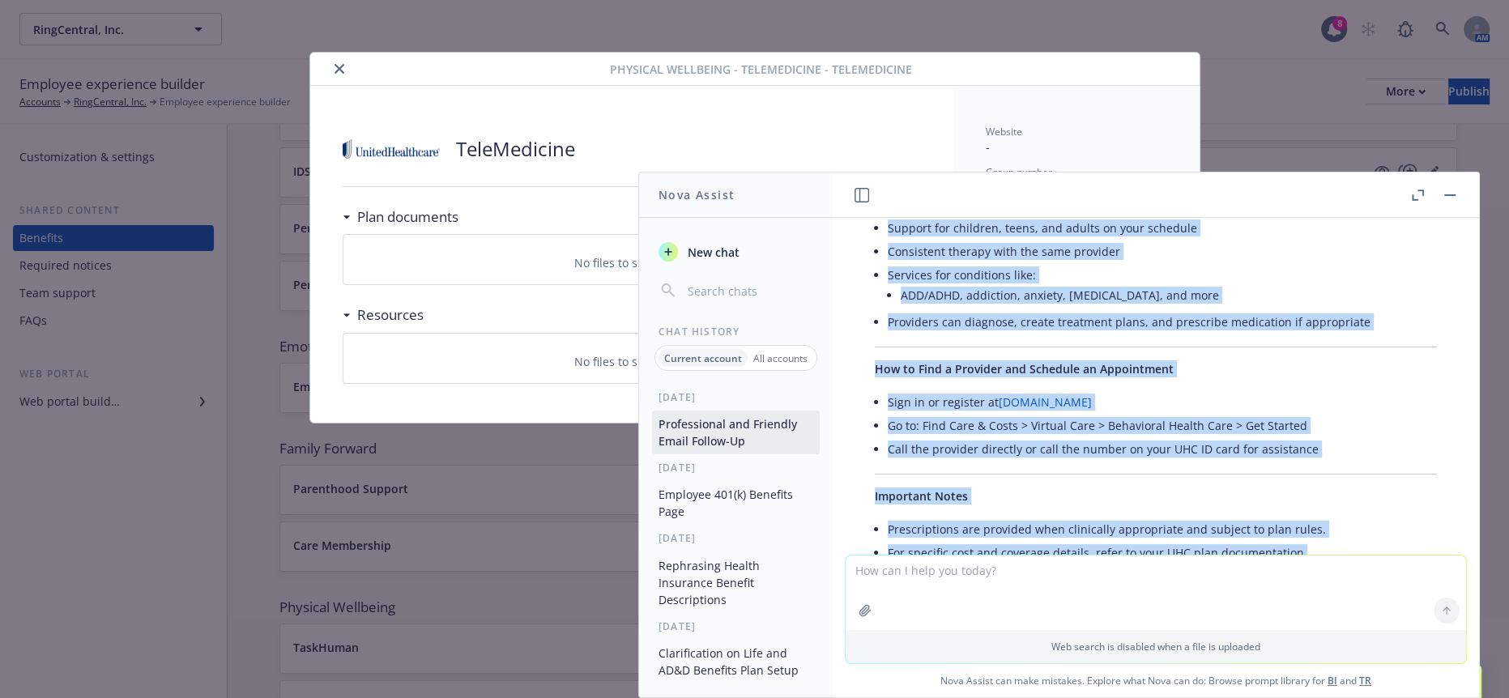
click at [1457, 194] on button "button" at bounding box center [1449, 194] width 19 height 19
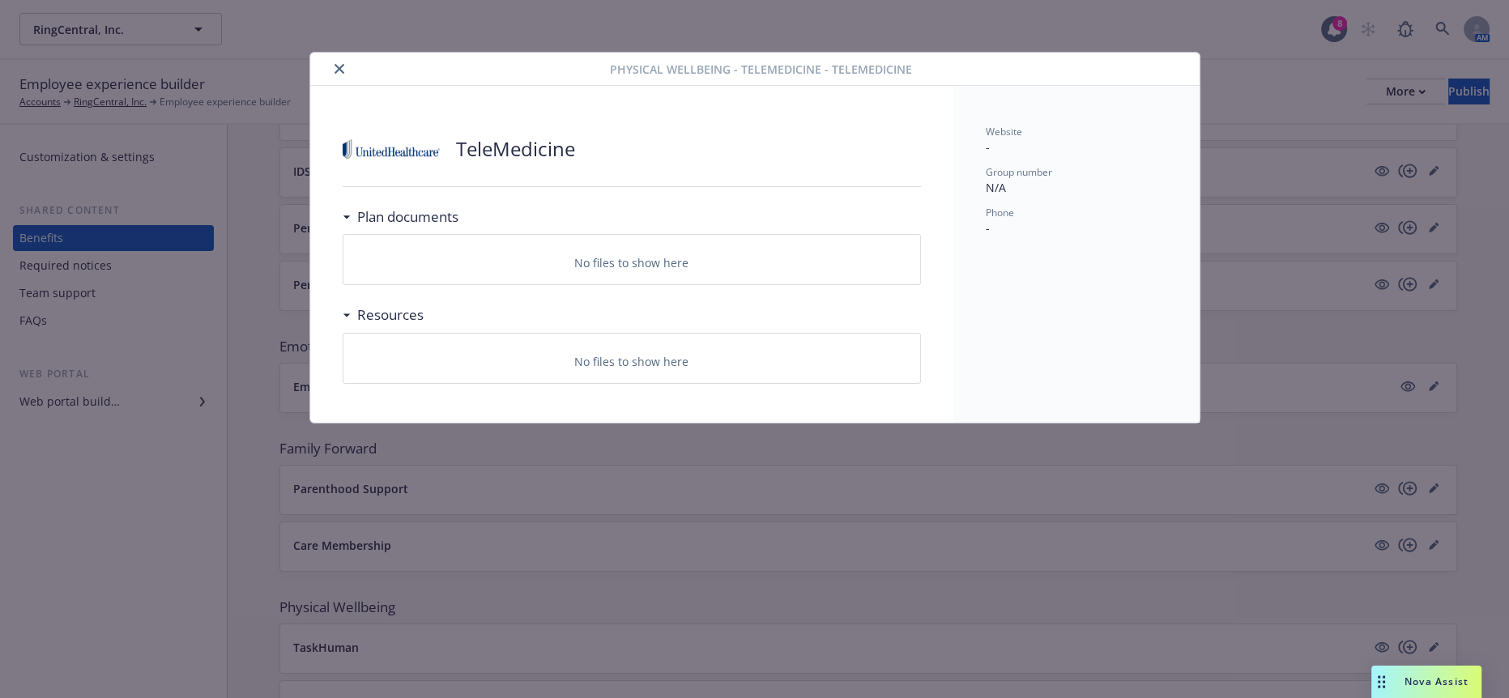
click at [335, 69] on icon "close" at bounding box center [340, 69] width 10 height 10
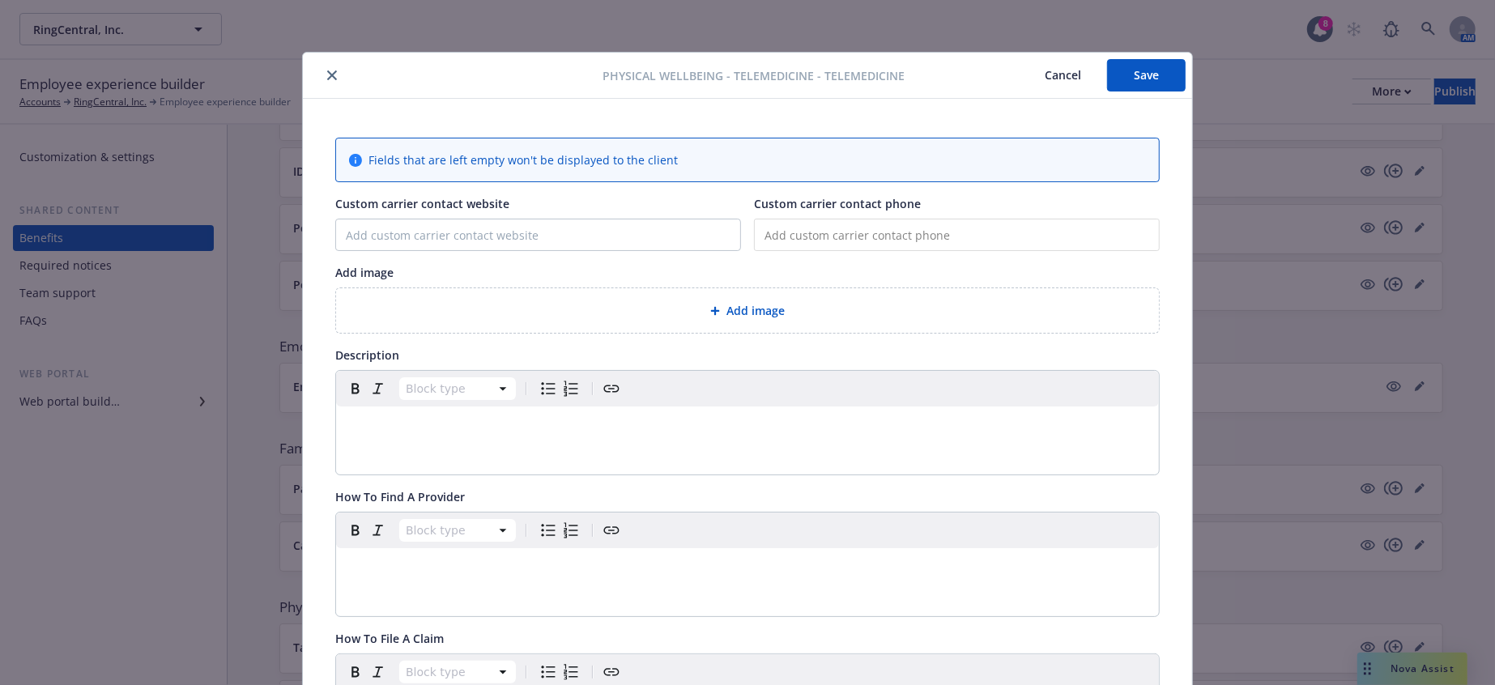
scroll to position [49, 0]
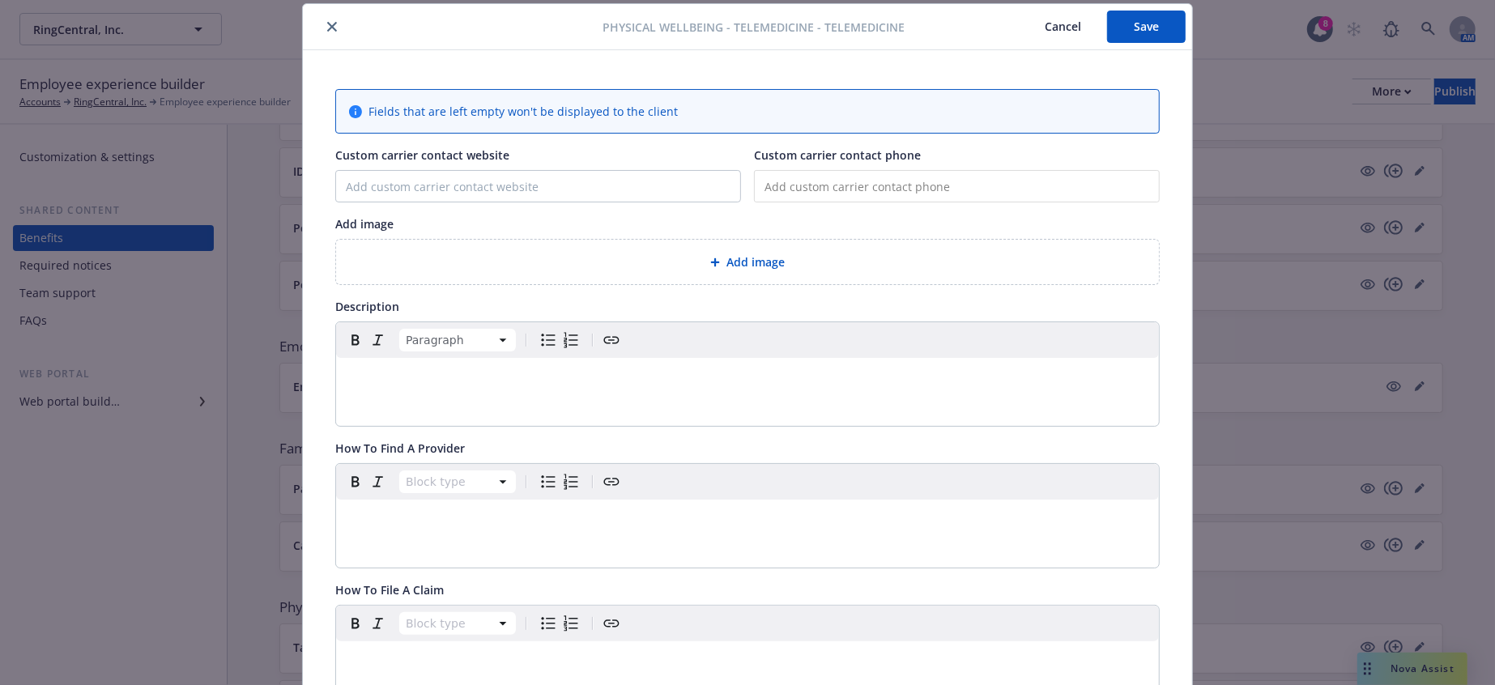
click at [402, 358] on div "editable markdown" at bounding box center [747, 377] width 823 height 39
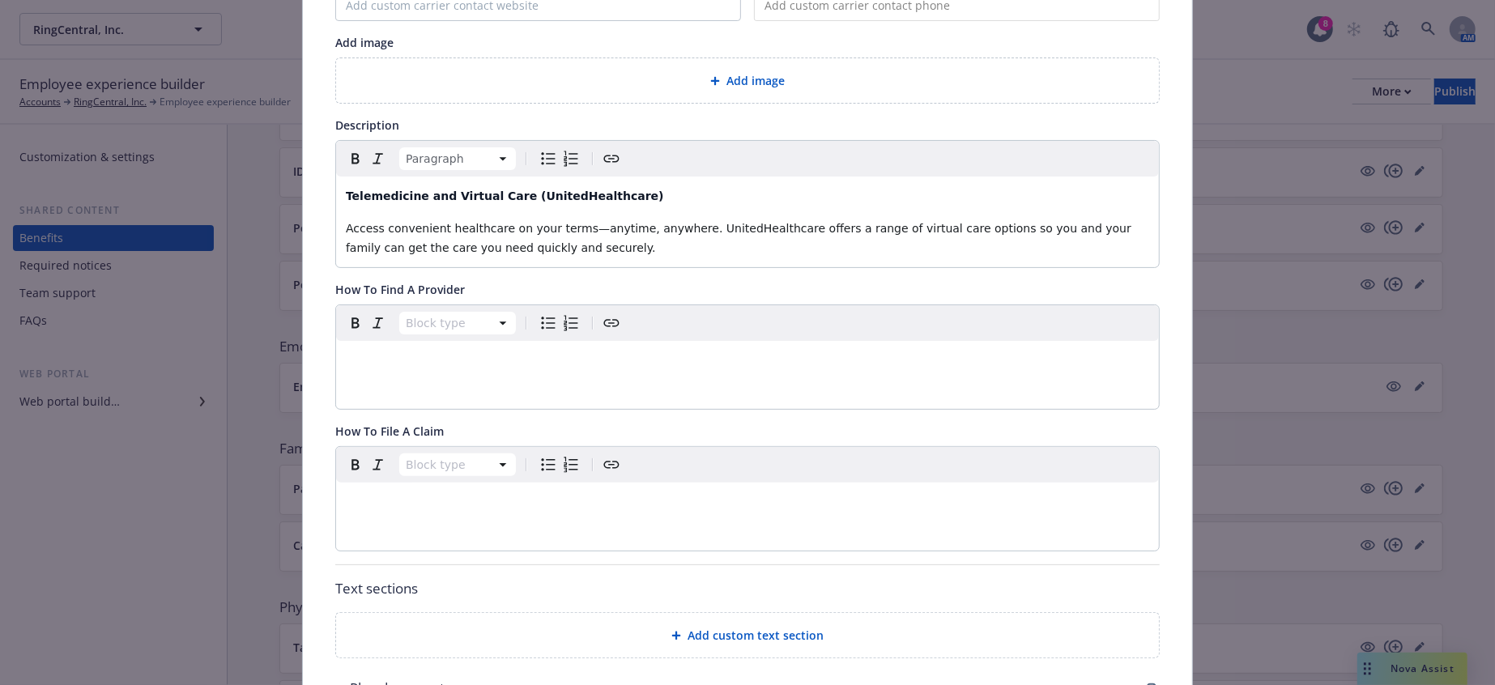
scroll to position [139, 0]
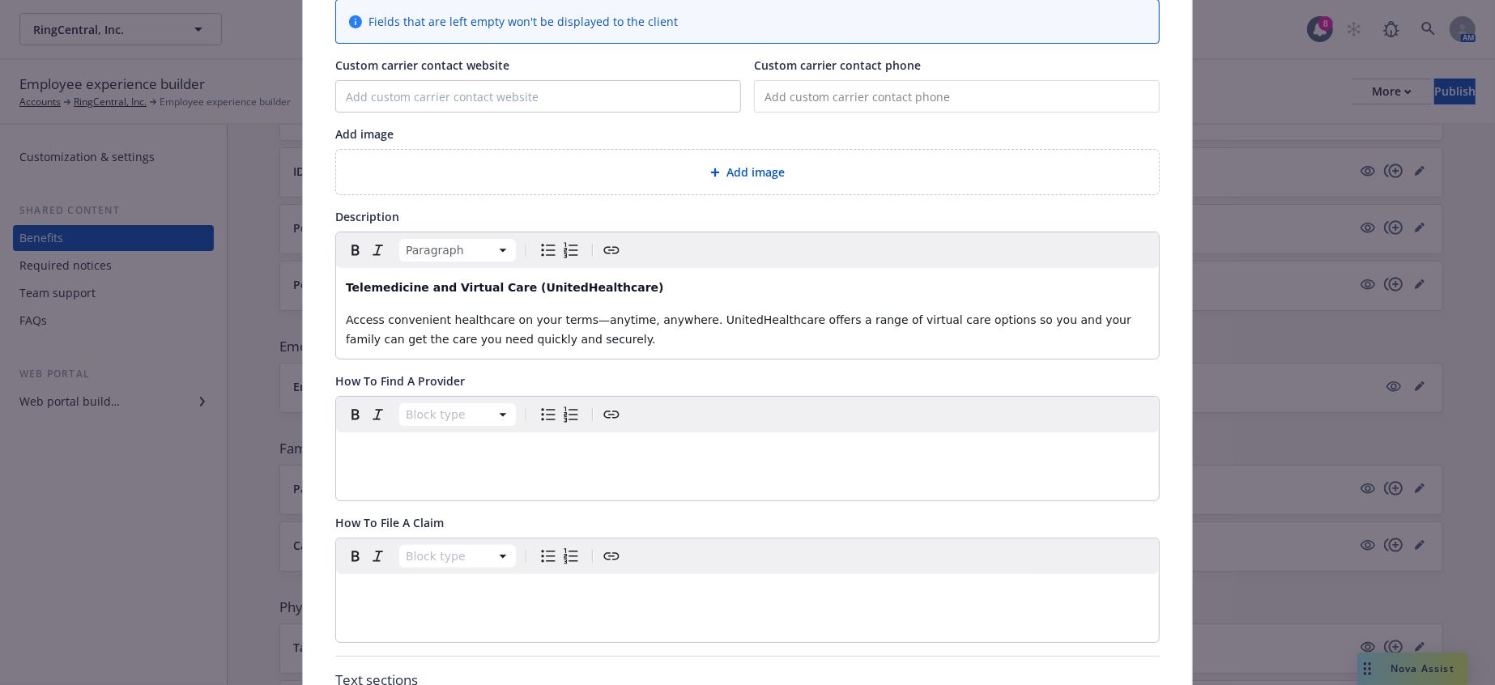
click at [420, 314] on div "Telemedicine and Virtual Care (UnitedHealthcare) Access convenient healthcare o…" at bounding box center [747, 313] width 823 height 91
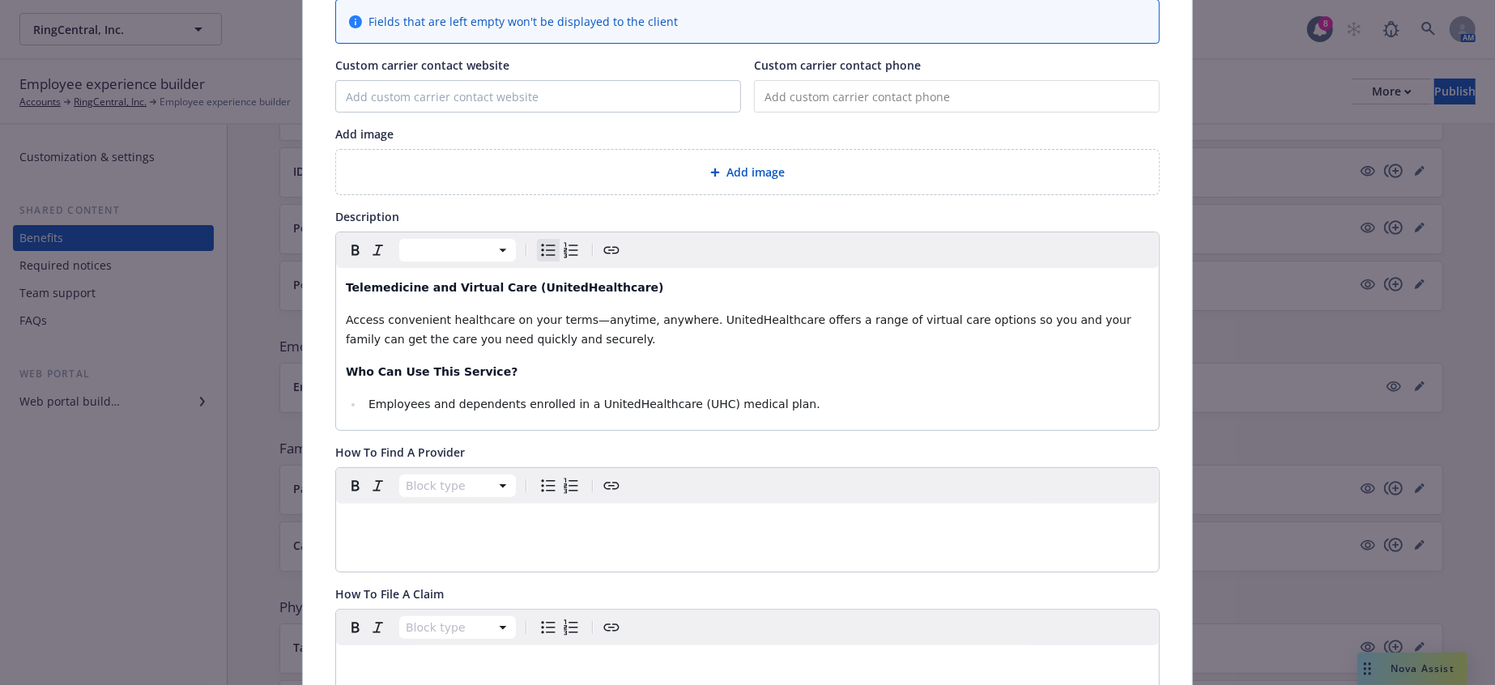
click at [766, 394] on li "Employees and dependents enrolled in a UnitedHealthcare (UHC) medical plan." at bounding box center [757, 403] width 786 height 19
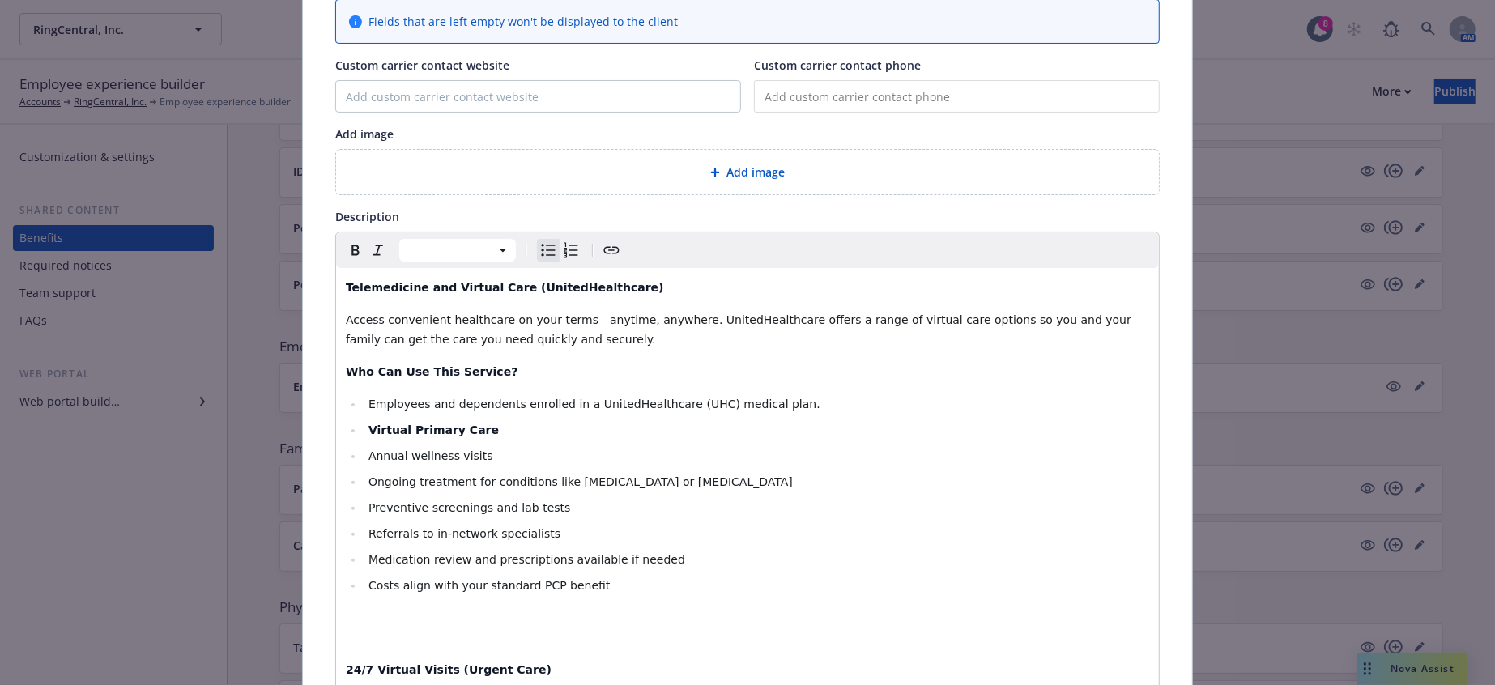
scroll to position [367, 0]
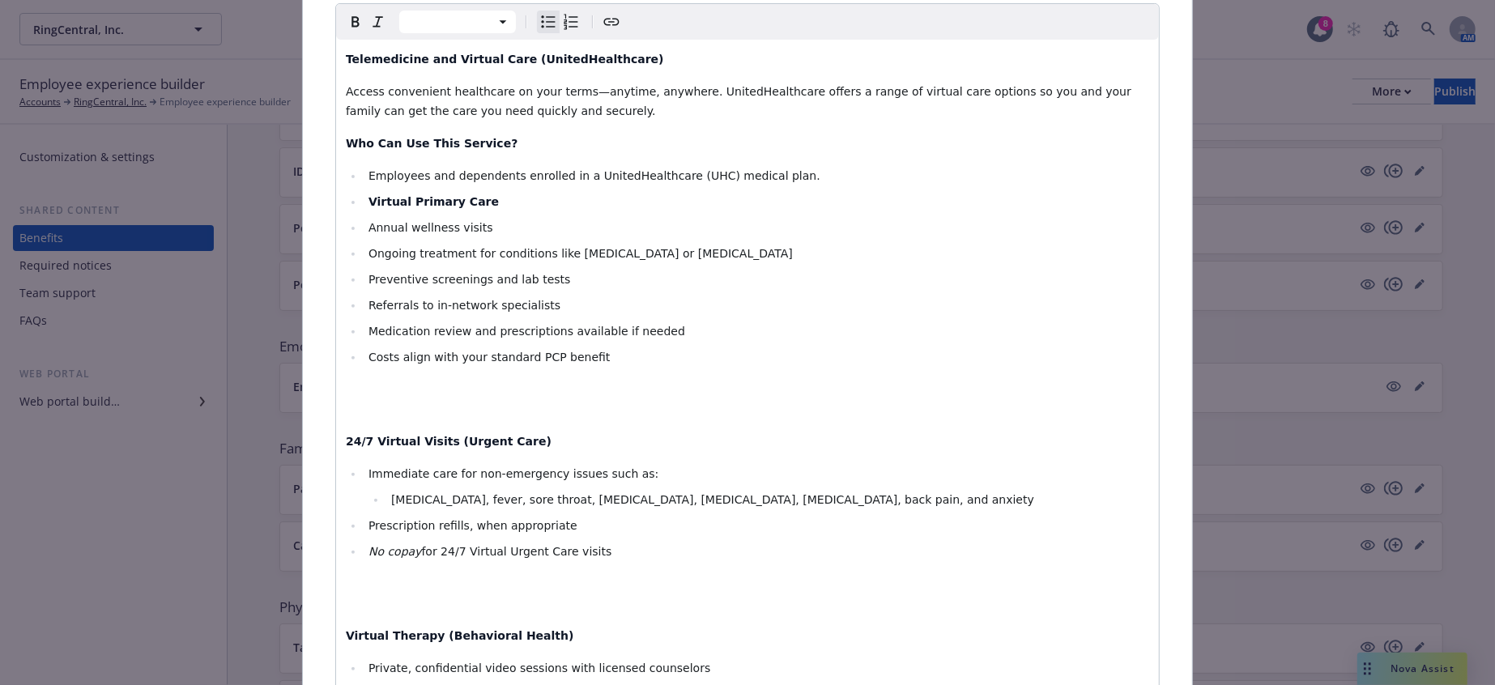
click at [428, 380] on p "editable markdown" at bounding box center [748, 399] width 804 height 39
click at [426, 380] on p "editable markdown" at bounding box center [748, 399] width 804 height 39
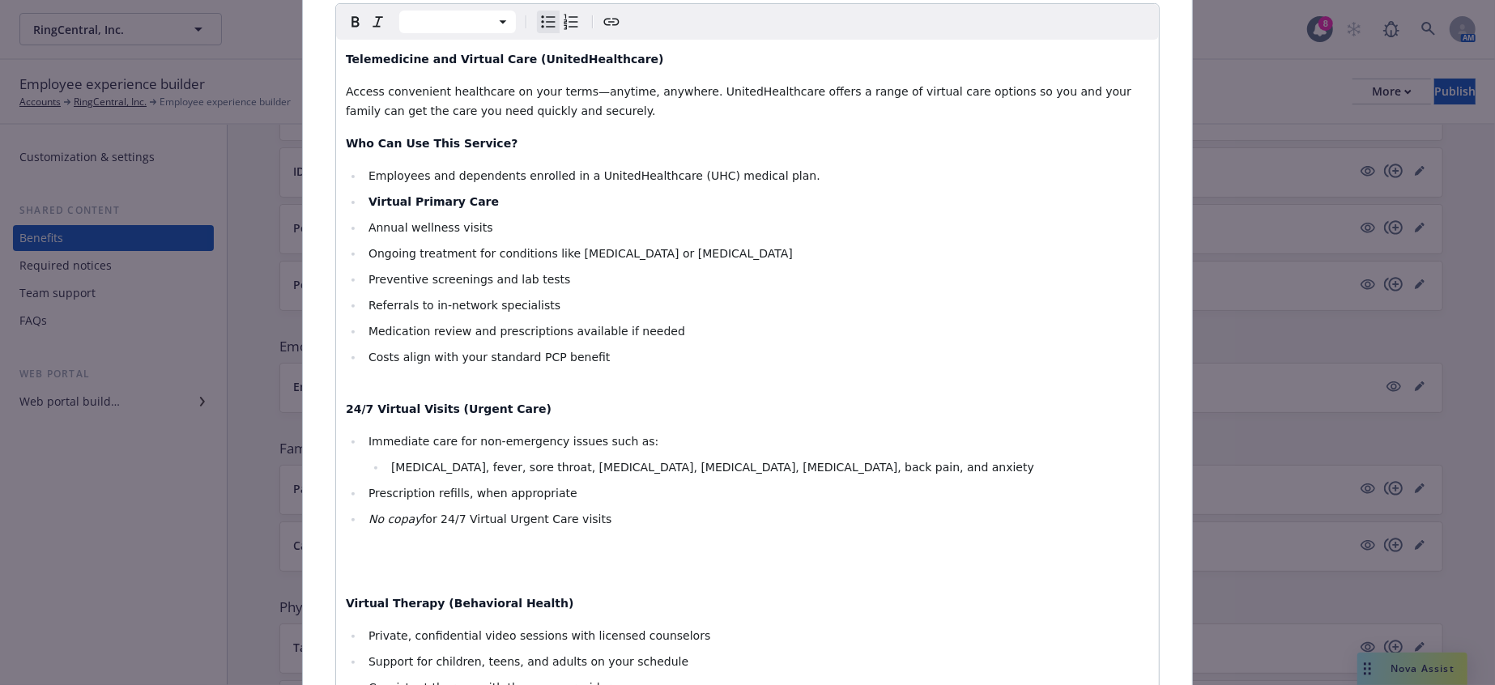
click at [413, 542] on p "editable markdown" at bounding box center [748, 561] width 804 height 39
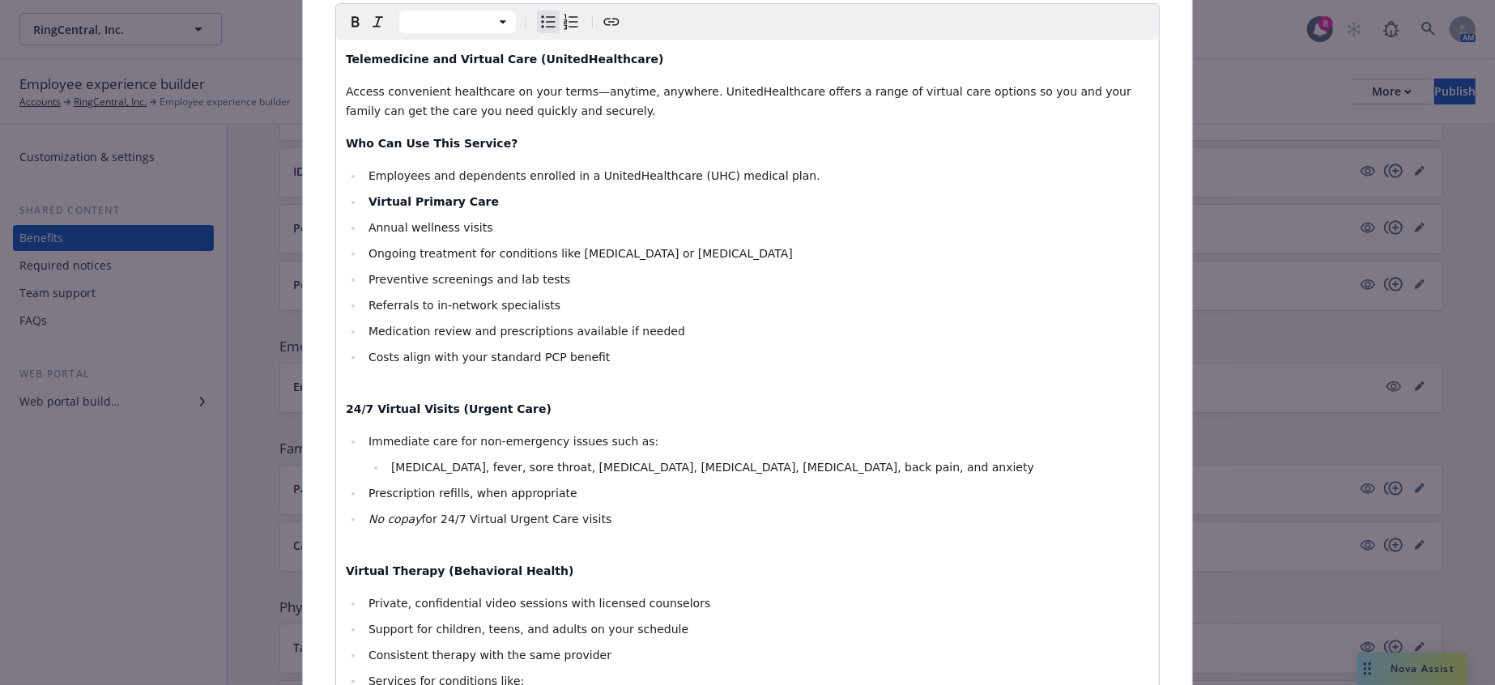
scroll to position [186, 0]
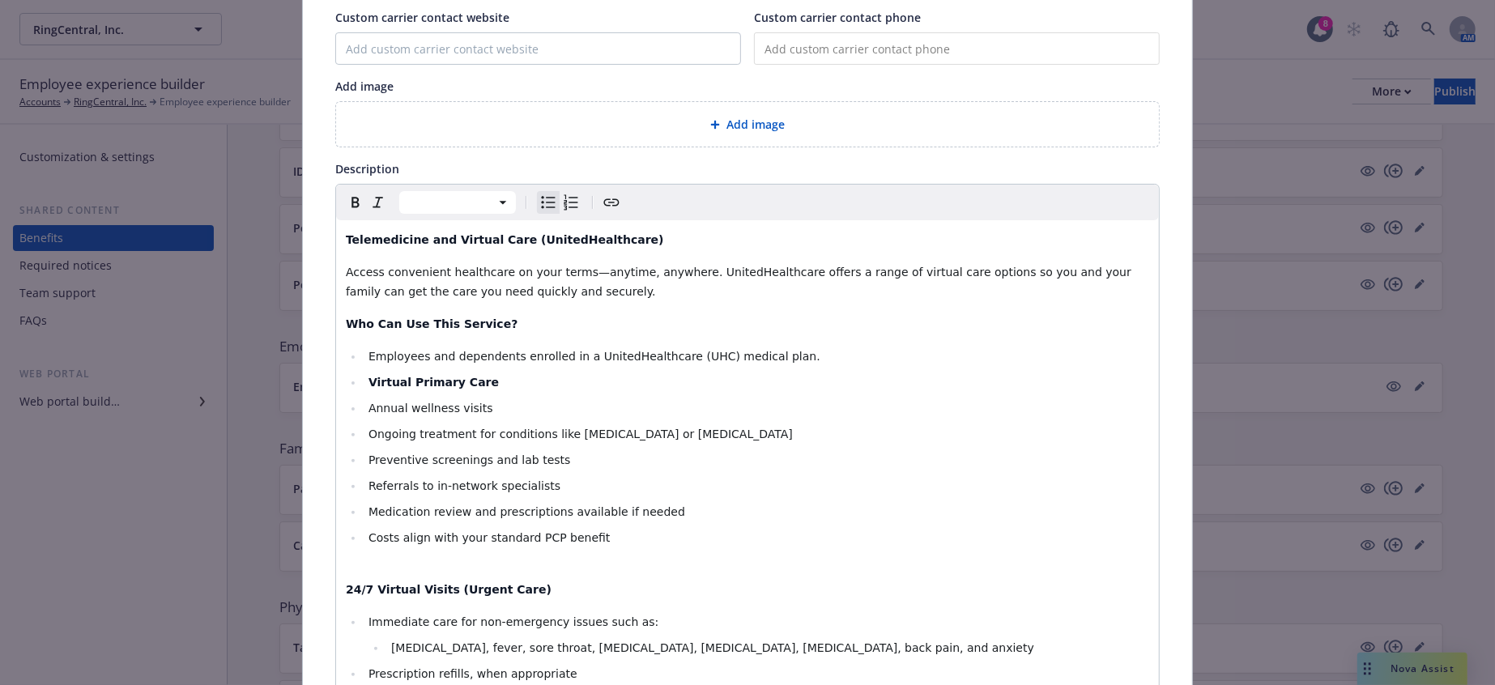
click at [774, 347] on li "Employees and dependents enrolled in a UnitedHealthcare (UHC) medical plan." at bounding box center [757, 356] width 786 height 19
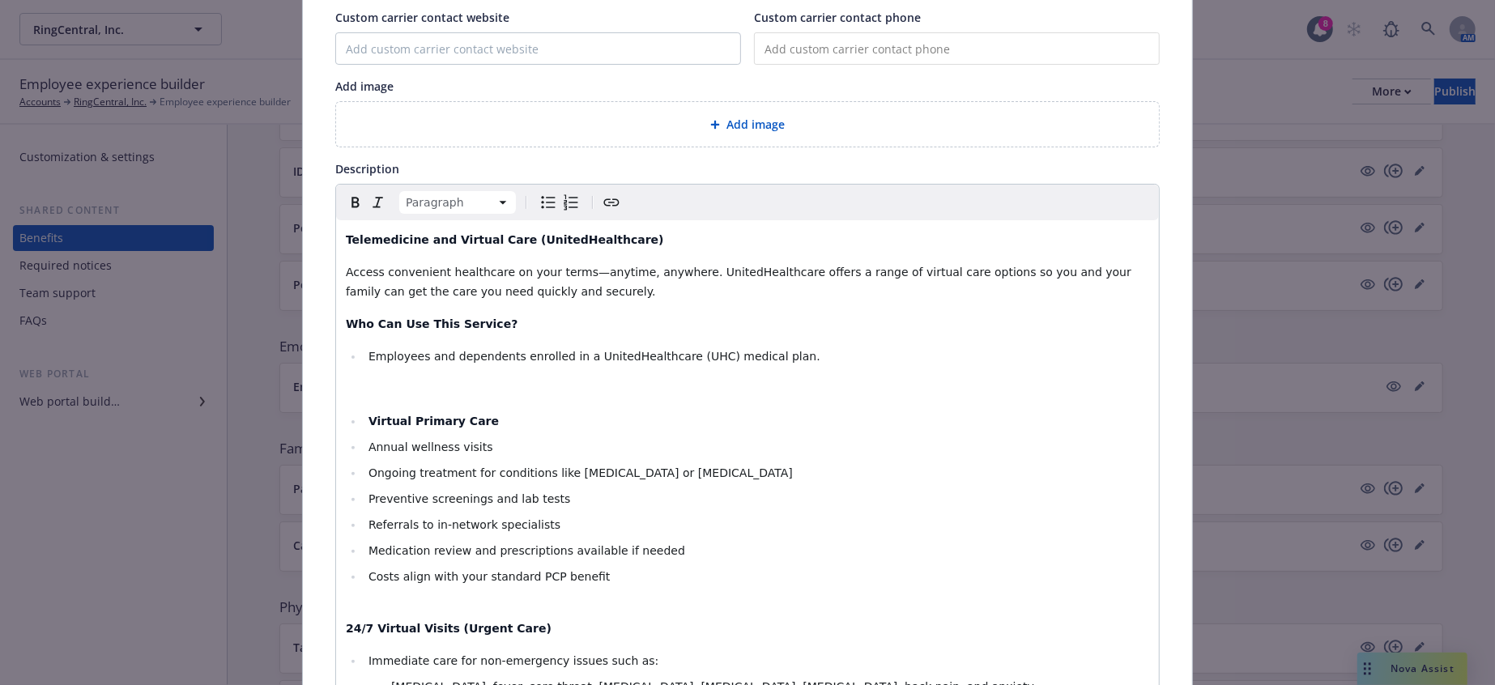
click at [349, 411] on ul "Virtual Primary Care Annual wellness visits Ongoing treatment for conditions li…" at bounding box center [748, 508] width 804 height 194
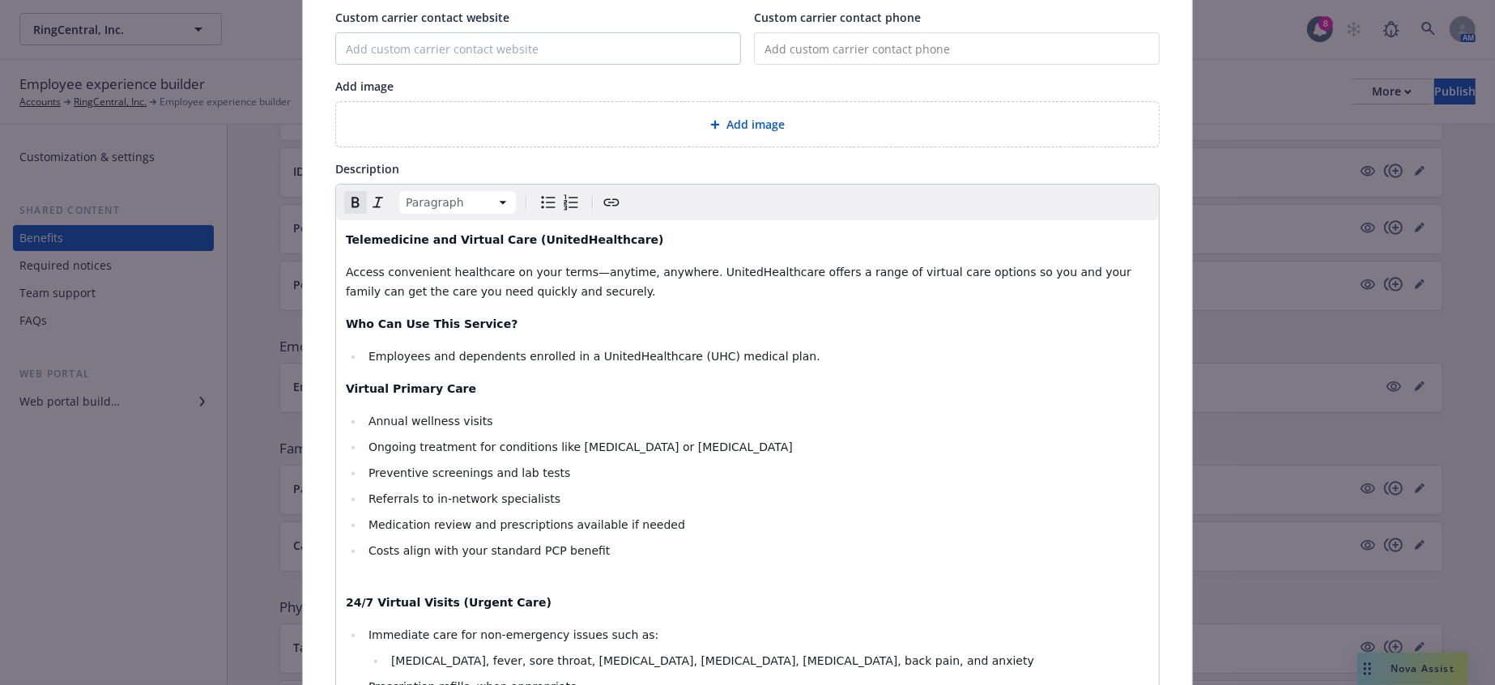
click at [670, 411] on li "Annual wellness visits" at bounding box center [757, 420] width 786 height 19
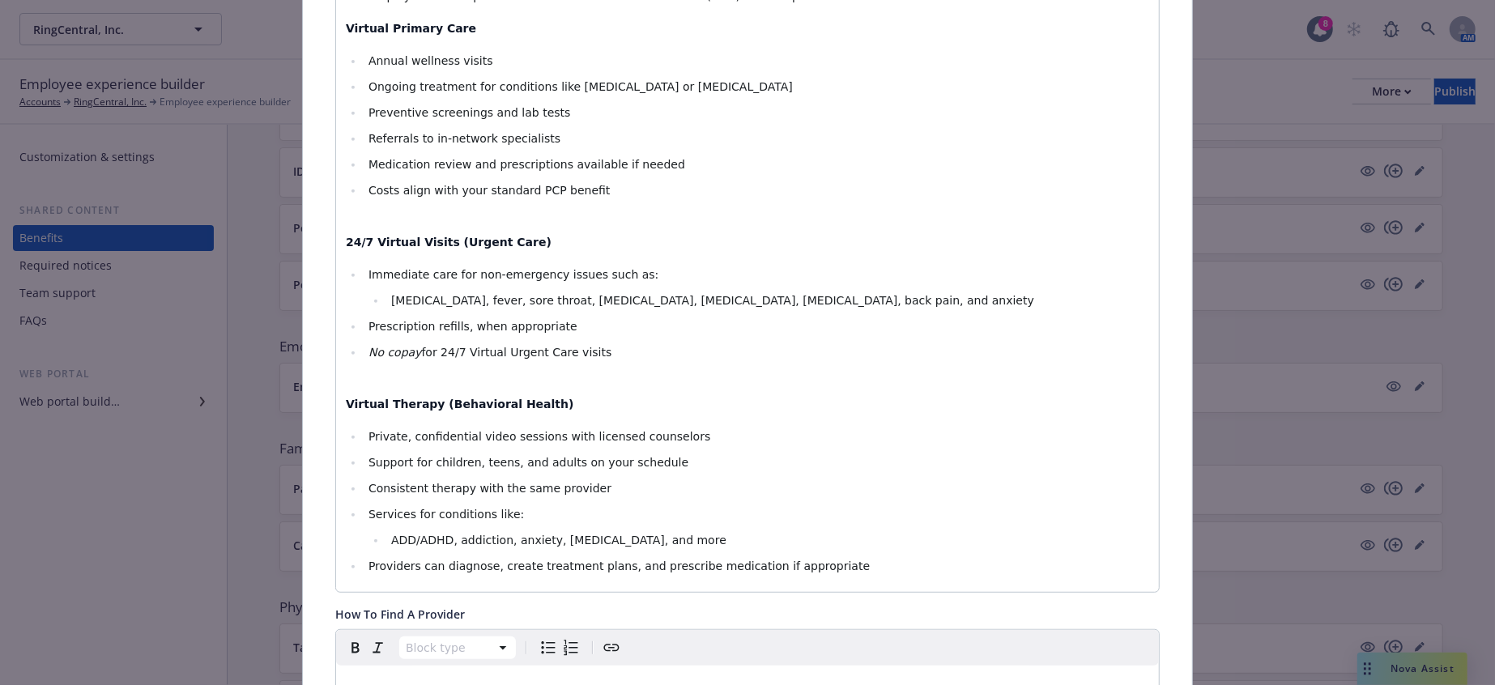
scroll to position [0, 0]
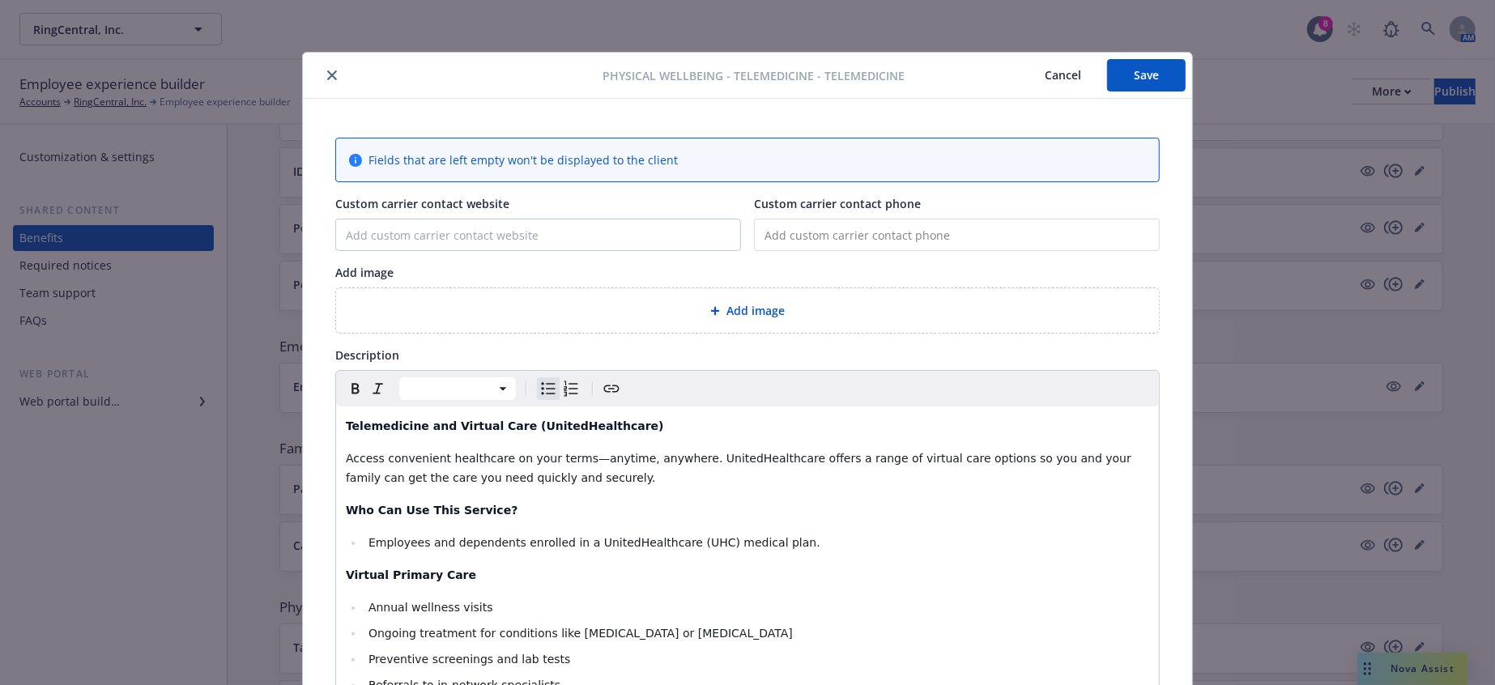
click at [782, 533] on li "Employees and dependents enrolled in a UnitedHealthcare (UHC) medical plan." at bounding box center [757, 542] width 786 height 19
click at [482, 501] on p "Who Can Use This Service?" at bounding box center [748, 510] width 804 height 19
click at [829, 533] on li "Employees and dependents enrolled in a UnitedHealthcare (UHC) medical plan." at bounding box center [757, 542] width 786 height 19
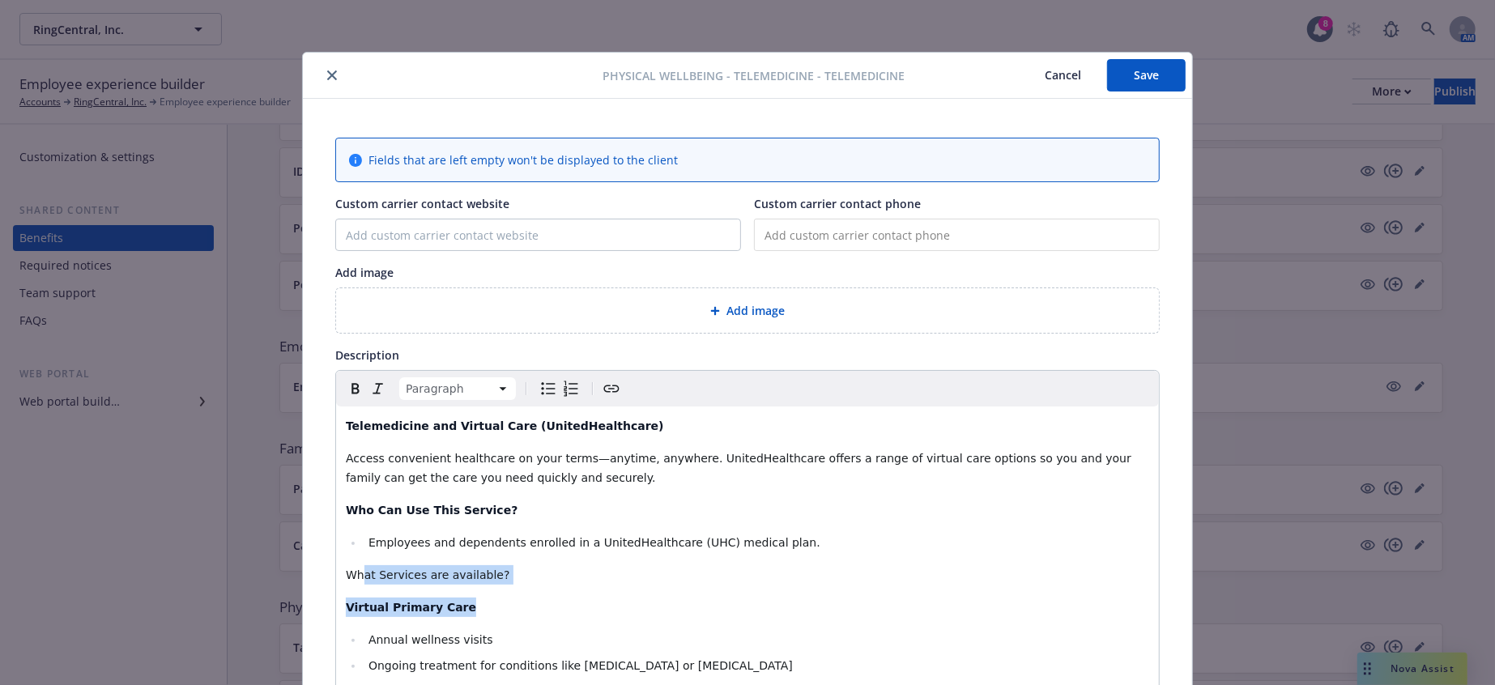
drag, startPoint x: 466, startPoint y: 539, endPoint x: 352, endPoint y: 529, distance: 113.8
click at [367, 569] on span "What Services are available?" at bounding box center [428, 575] width 164 height 13
click at [368, 569] on span "What Services are available?" at bounding box center [428, 575] width 164 height 13
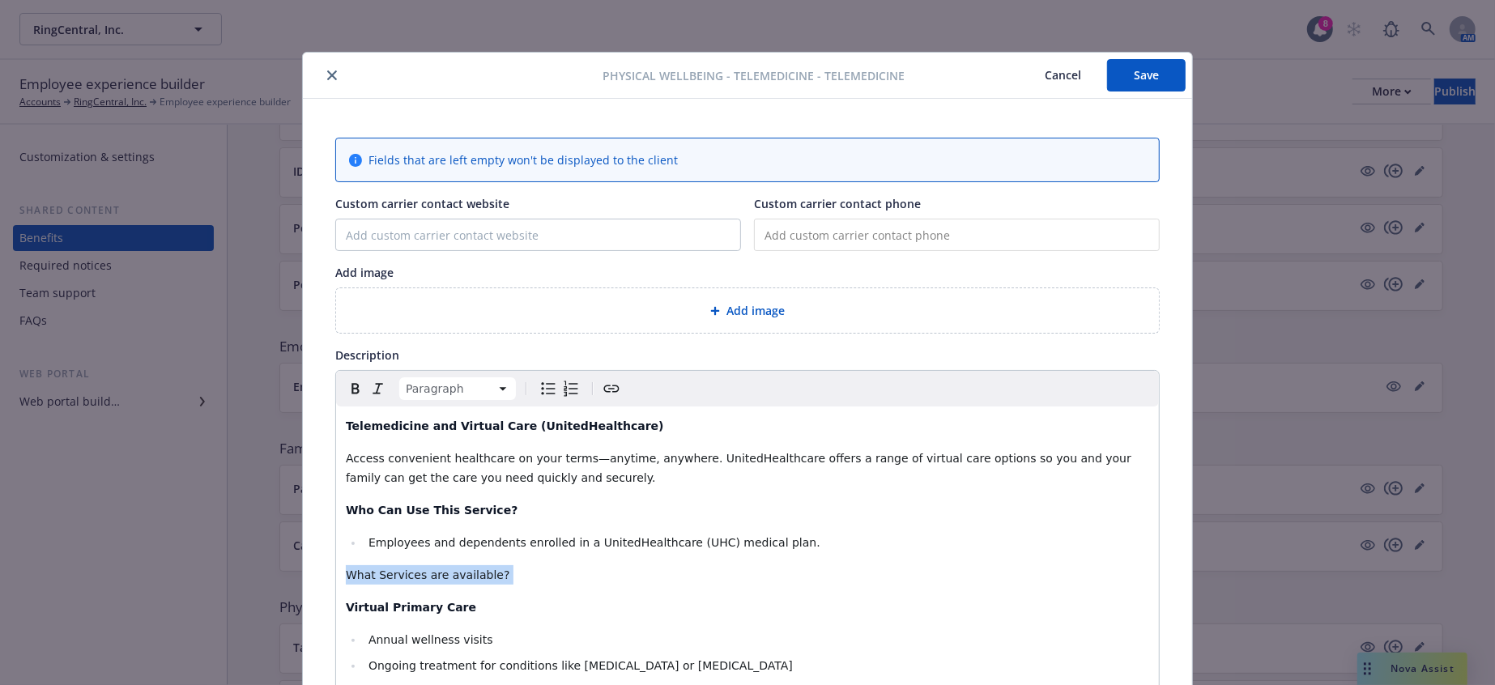
click at [369, 569] on span "What Services are available?" at bounding box center [428, 575] width 164 height 13
drag, startPoint x: 449, startPoint y: 539, endPoint x: 429, endPoint y: 532, distance: 20.5
click at [423, 569] on span "What Services are available?" at bounding box center [428, 575] width 164 height 13
drag, startPoint x: 479, startPoint y: 535, endPoint x: 335, endPoint y: 532, distance: 144.2
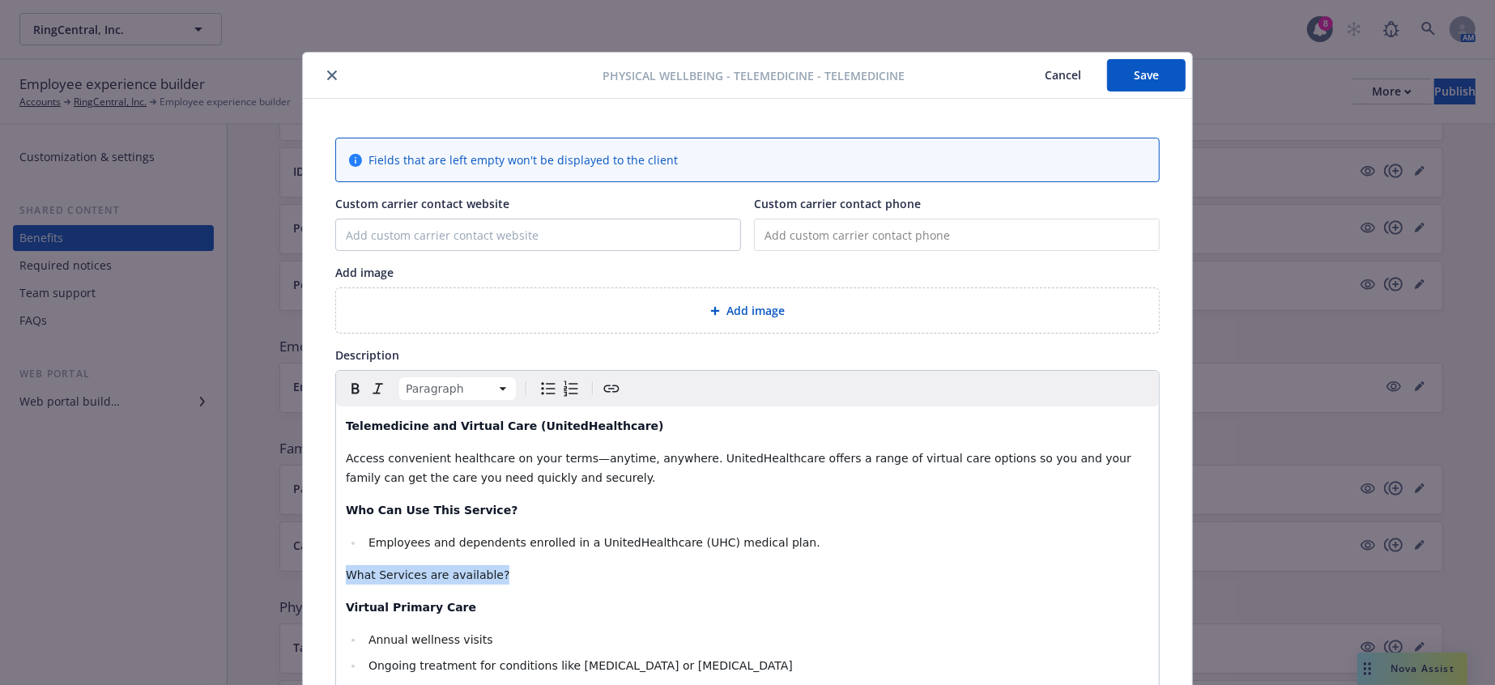
copy span "What Services are available?"
click at [1397, 672] on div "Physical Wellbeing - TeleMedicine - TeleMedicine Cancel Save Fields that are le…" at bounding box center [747, 342] width 1495 height 685
drag, startPoint x: 472, startPoint y: 523, endPoint x: 296, endPoint y: 530, distance: 175.9
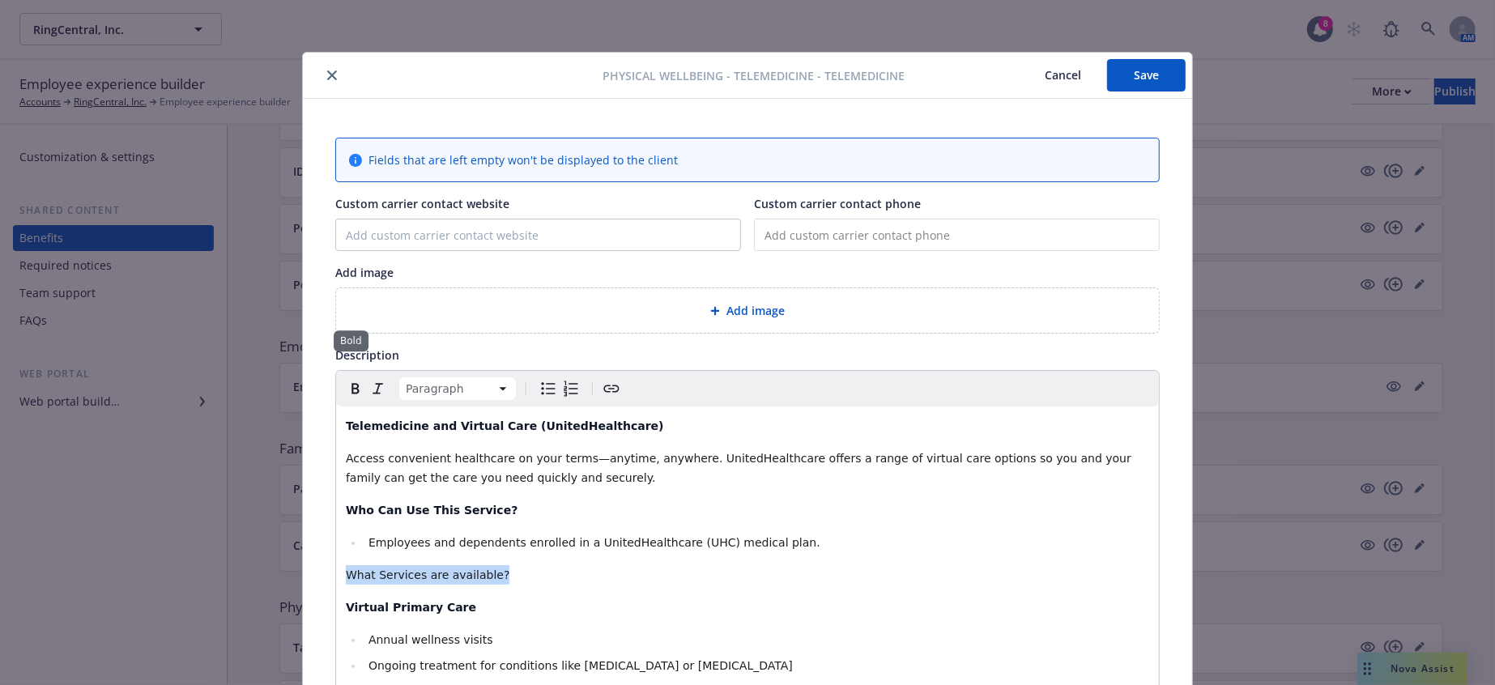
click at [346, 379] on icon "Bold" at bounding box center [355, 388] width 19 height 19
drag, startPoint x: 486, startPoint y: 527, endPoint x: 331, endPoint y: 527, distance: 154.7
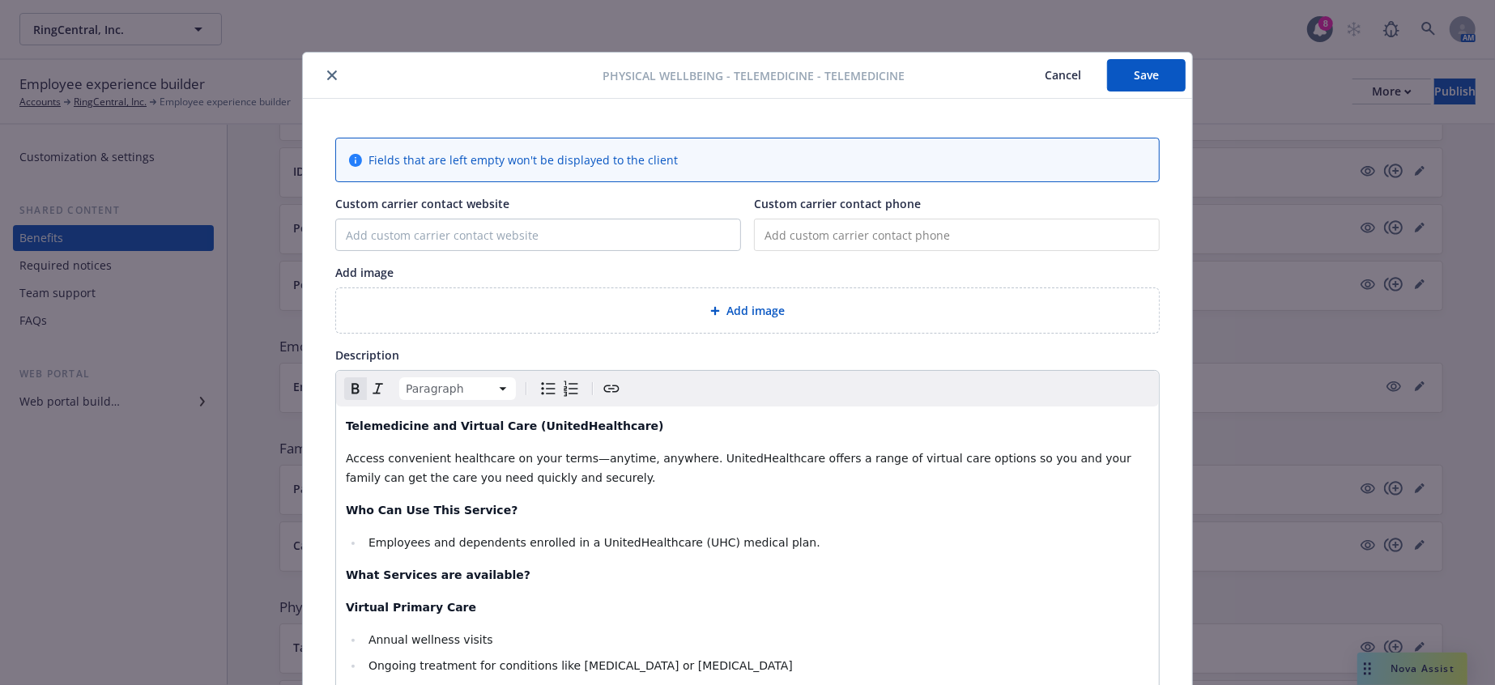
click at [369, 601] on strong "Virtual Primary Care" at bounding box center [411, 607] width 130 height 13
click at [346, 379] on icon "Remove bold" at bounding box center [355, 388] width 19 height 19
click at [369, 379] on icon "Italic" at bounding box center [378, 388] width 19 height 19
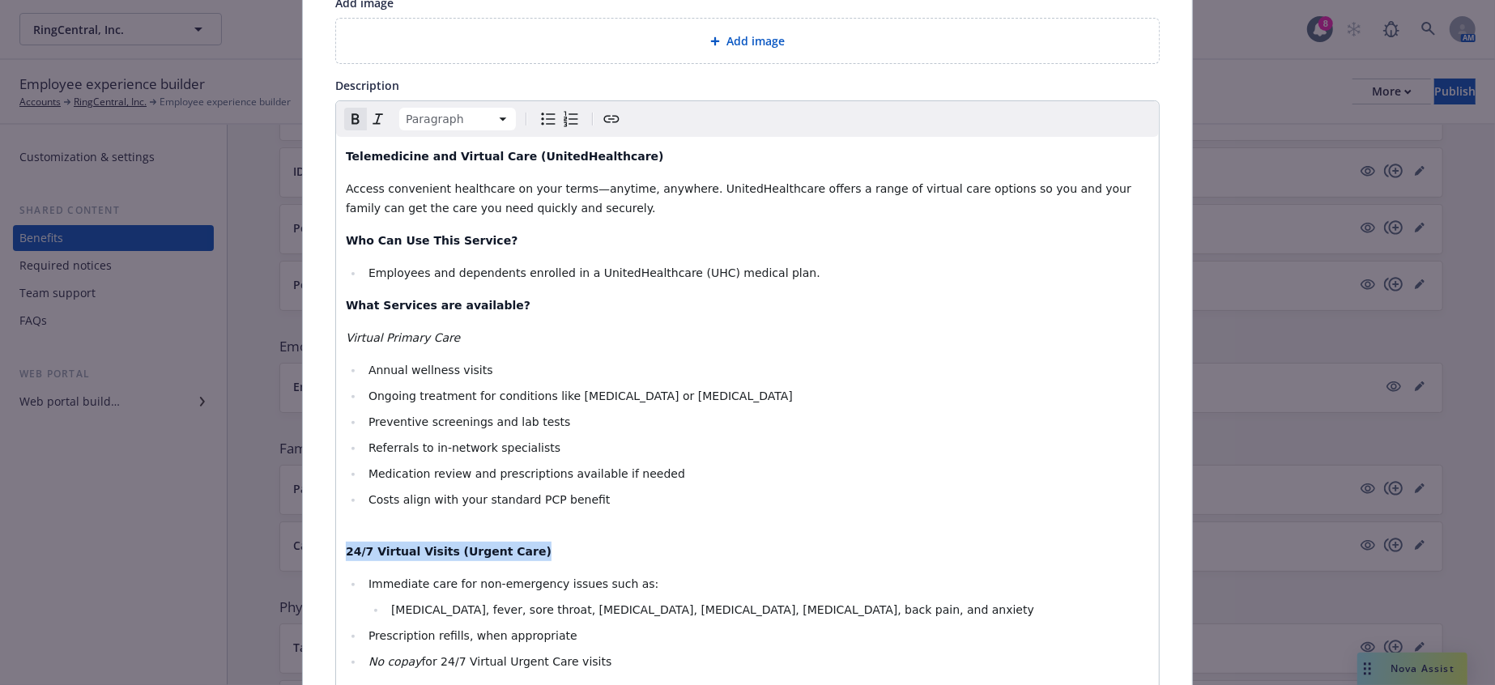
drag, startPoint x: 507, startPoint y: 469, endPoint x: 322, endPoint y: 467, distance: 184.7
click at [757, 458] on div "Telemedicine and Virtual Care (UnitedHealthcare) Access convenient healthcare o…" at bounding box center [747, 519] width 823 height 765
drag, startPoint x: 451, startPoint y: 283, endPoint x: 332, endPoint y: 284, distance: 119.1
click at [336, 284] on div "Telemedicine and Virtual Care (UnitedHealthcare) Access convenient healthcare o…" at bounding box center [747, 519] width 823 height 765
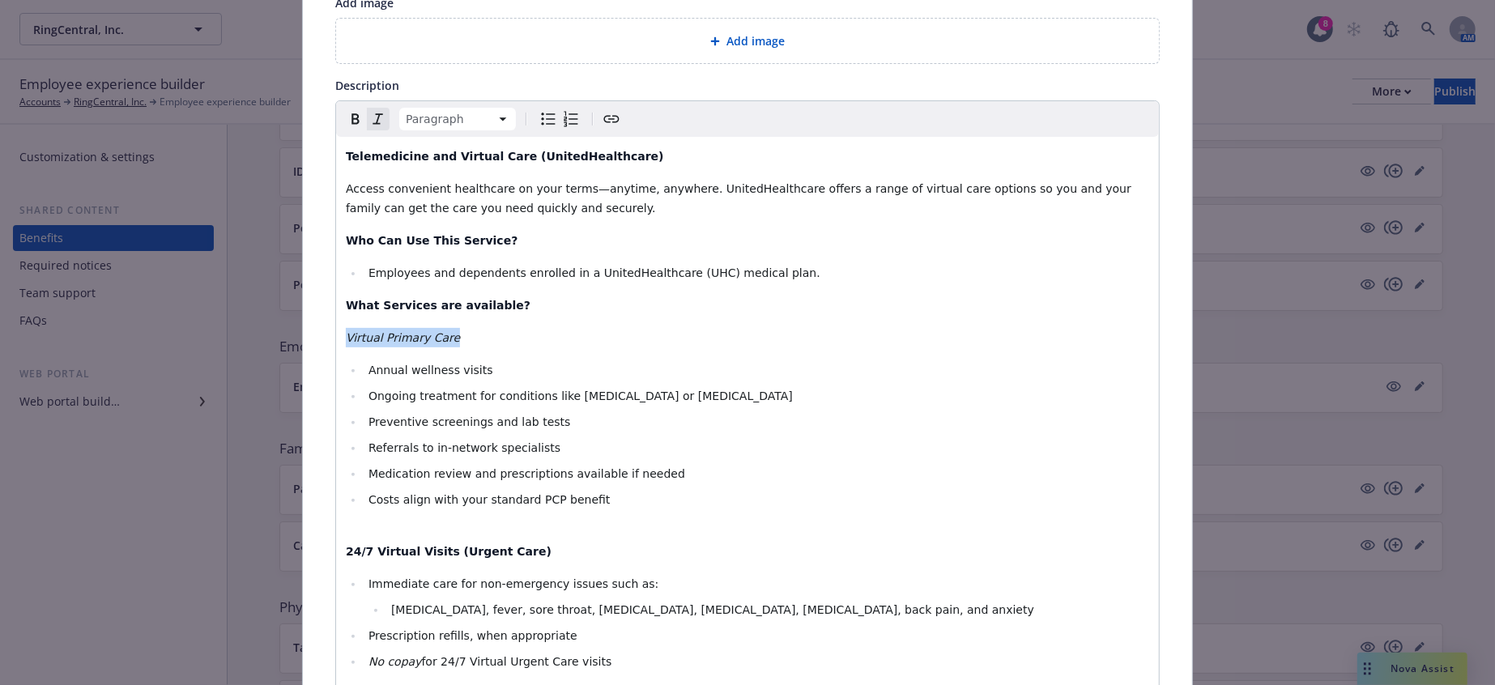
click at [369, 109] on icon "Remove italic" at bounding box center [378, 118] width 19 height 19
click at [501, 441] on span "Referrals to in-network specialists" at bounding box center [465, 447] width 192 height 13
click at [491, 296] on p "What Services are available?" at bounding box center [748, 305] width 804 height 19
drag, startPoint x: 432, startPoint y: 288, endPoint x: 333, endPoint y: 284, distance: 98.9
click at [336, 284] on div "Telemedicine and Virtual Care (UnitedHealthcare) Access convenient healthcare o…" at bounding box center [747, 519] width 823 height 765
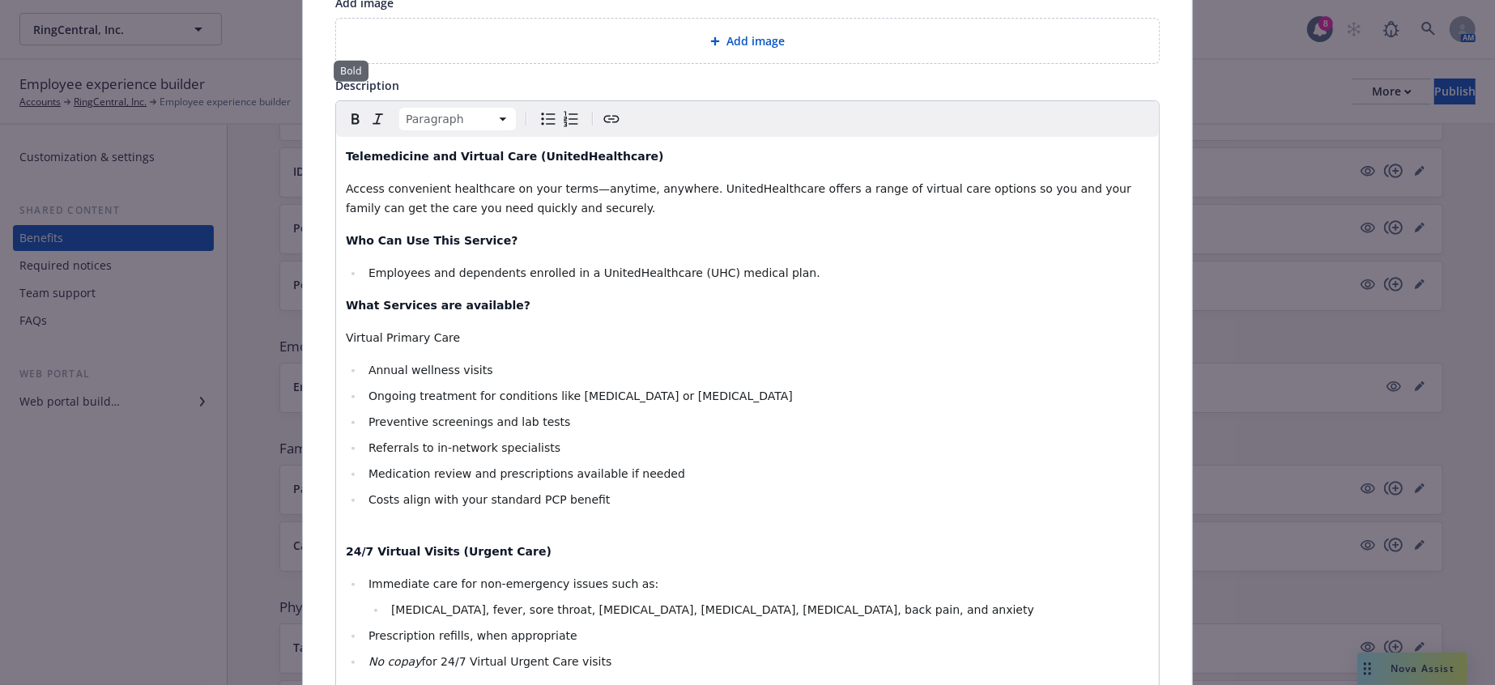
click at [348, 101] on div "Paragraph" at bounding box center [747, 119] width 823 height 36
click at [348, 109] on icon "Bold" at bounding box center [355, 118] width 19 height 19
click at [484, 305] on div "Telemedicine and Virtual Care (UnitedHealthcare) Access convenient healthcare o…" at bounding box center [747, 519] width 823 height 765
drag, startPoint x: 484, startPoint y: 260, endPoint x: 331, endPoint y: 263, distance: 153.1
click at [336, 263] on div "Telemedicine and Virtual Care (UnitedHealthcare) Access convenient healthcare o…" at bounding box center [747, 519] width 823 height 765
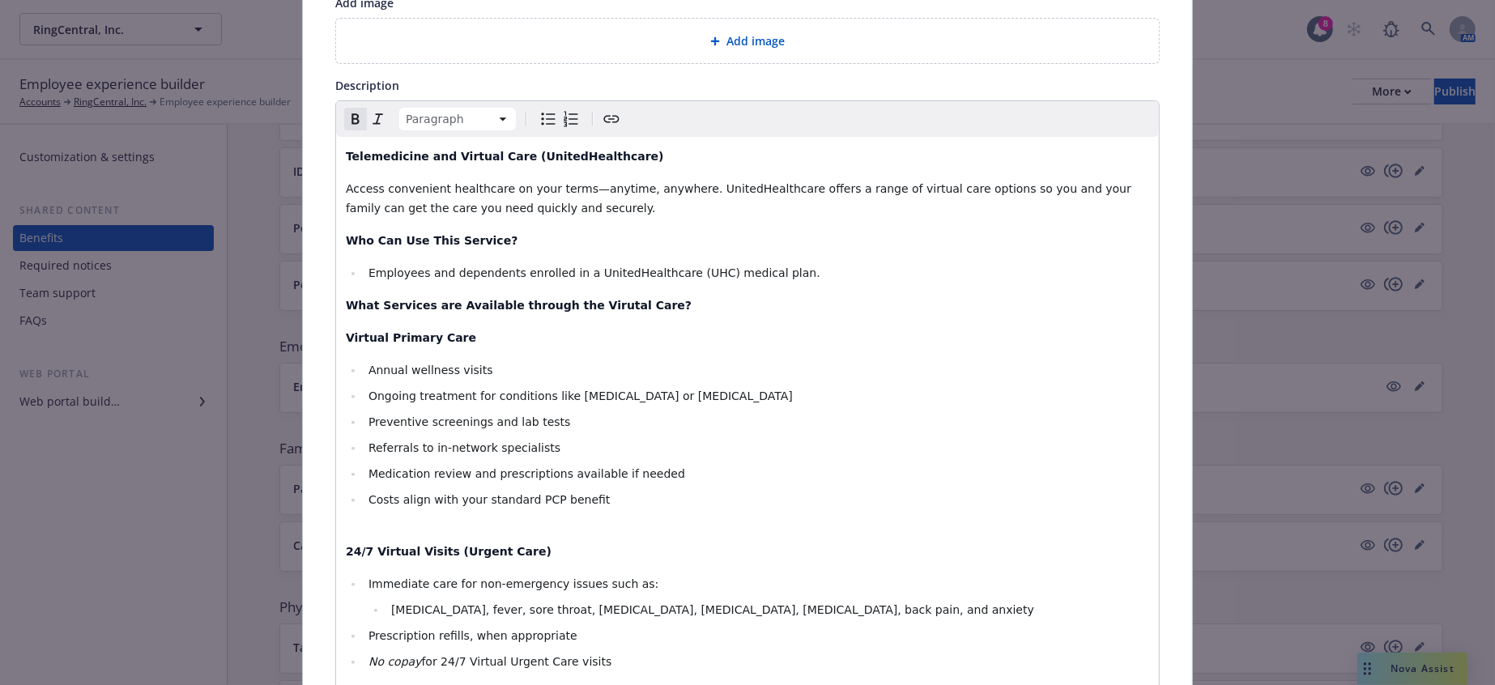
drag, startPoint x: 527, startPoint y: 256, endPoint x: 510, endPoint y: 279, distance: 27.9
click at [510, 273] on div "Telemedicine and Virtual Care (UnitedHealthcare) Access convenient healthcare o…" at bounding box center [747, 519] width 823 height 765
click at [529, 360] on li "Annual wellness visits" at bounding box center [757, 369] width 786 height 19
click at [540, 299] on strong "What Services are Available through the Virutal Care?" at bounding box center [519, 305] width 346 height 13
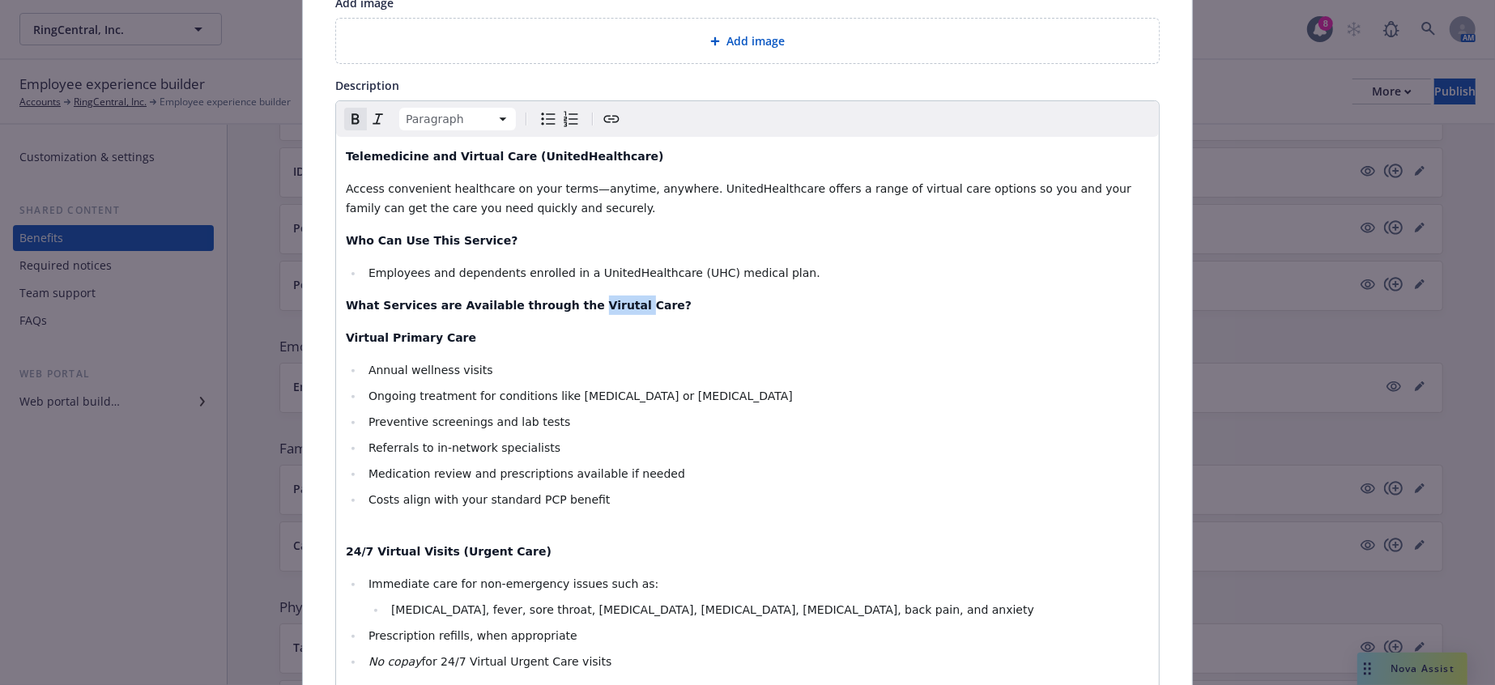
click at [540, 299] on strong "What Services are Available through the Virutal Care?" at bounding box center [519, 305] width 346 height 13
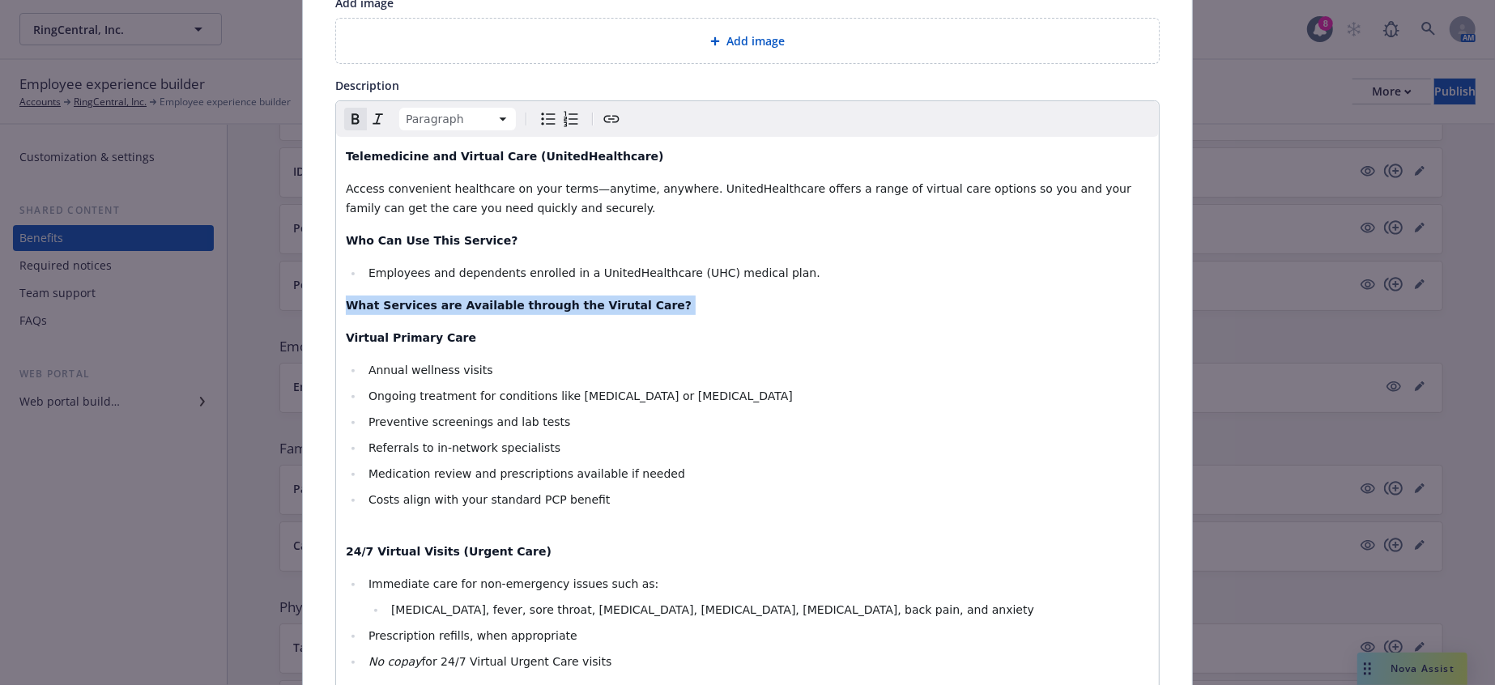
click at [540, 299] on strong "What Services are Available through the Virutal Care?" at bounding box center [519, 305] width 346 height 13
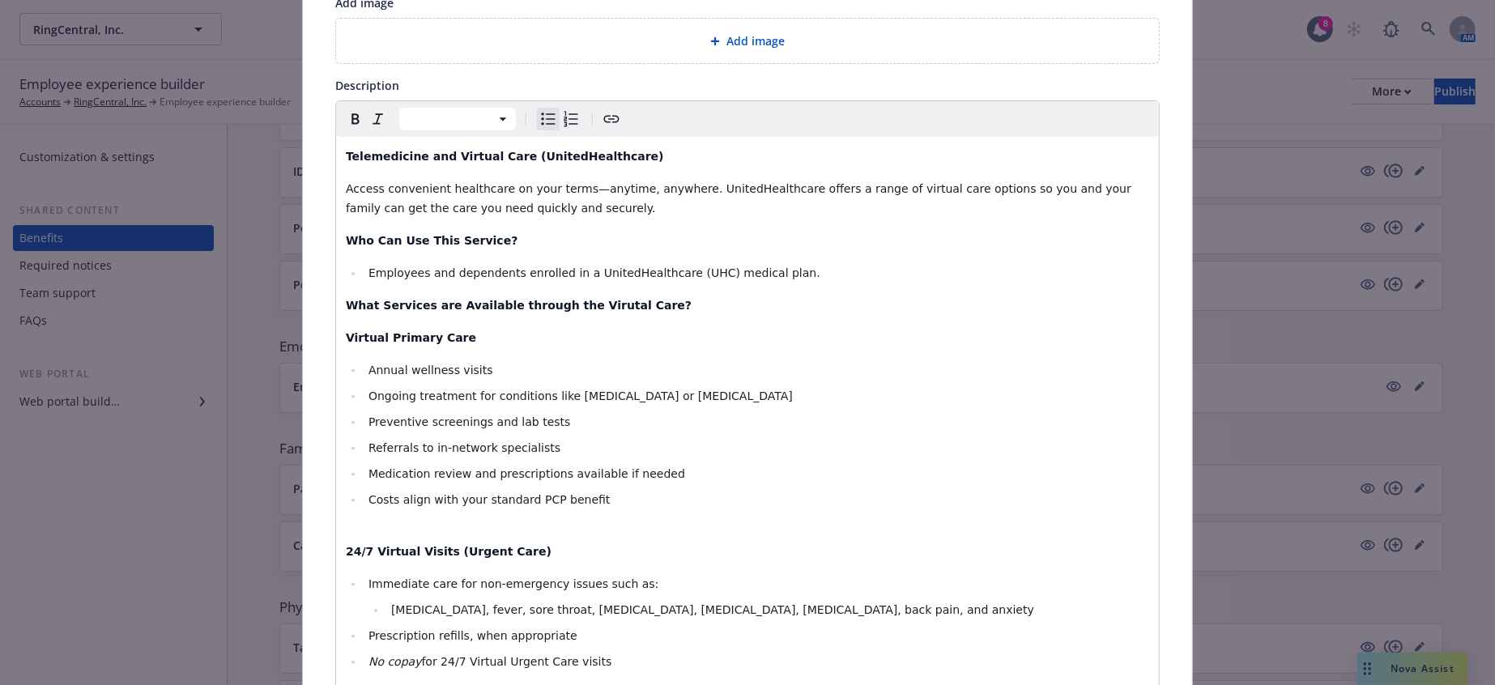
click at [586, 301] on div "Telemedicine and Virtual Care (UnitedHealthcare) Access convenient healthcare o…" at bounding box center [747, 519] width 823 height 765
click at [709, 263] on li "Employees and dependents enrolled in a UnitedHealthcare (UHC) medical plan." at bounding box center [757, 272] width 786 height 19
click at [539, 266] on span "Employees and dependents enrolled in a UnitedHealthcare (UHC) medical plan." at bounding box center [595, 272] width 452 height 13
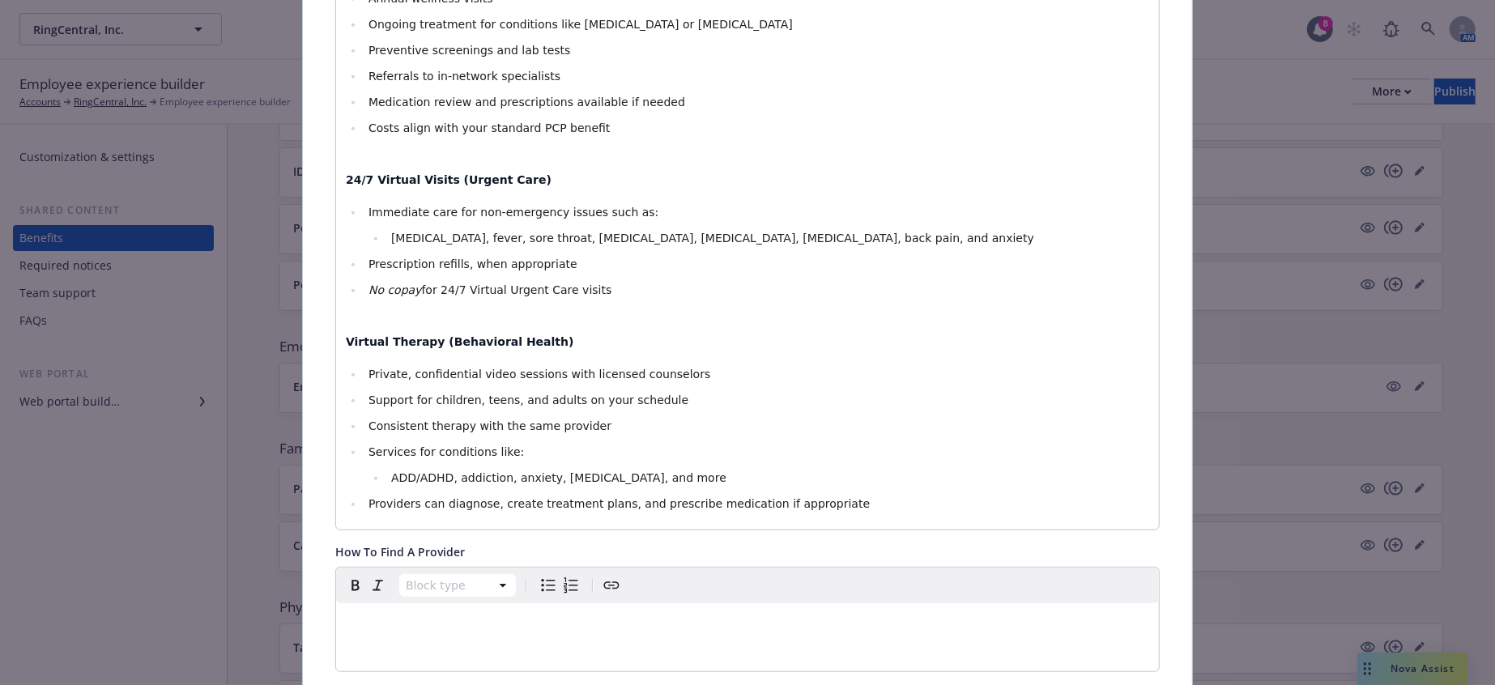
scroll to position [629, 0]
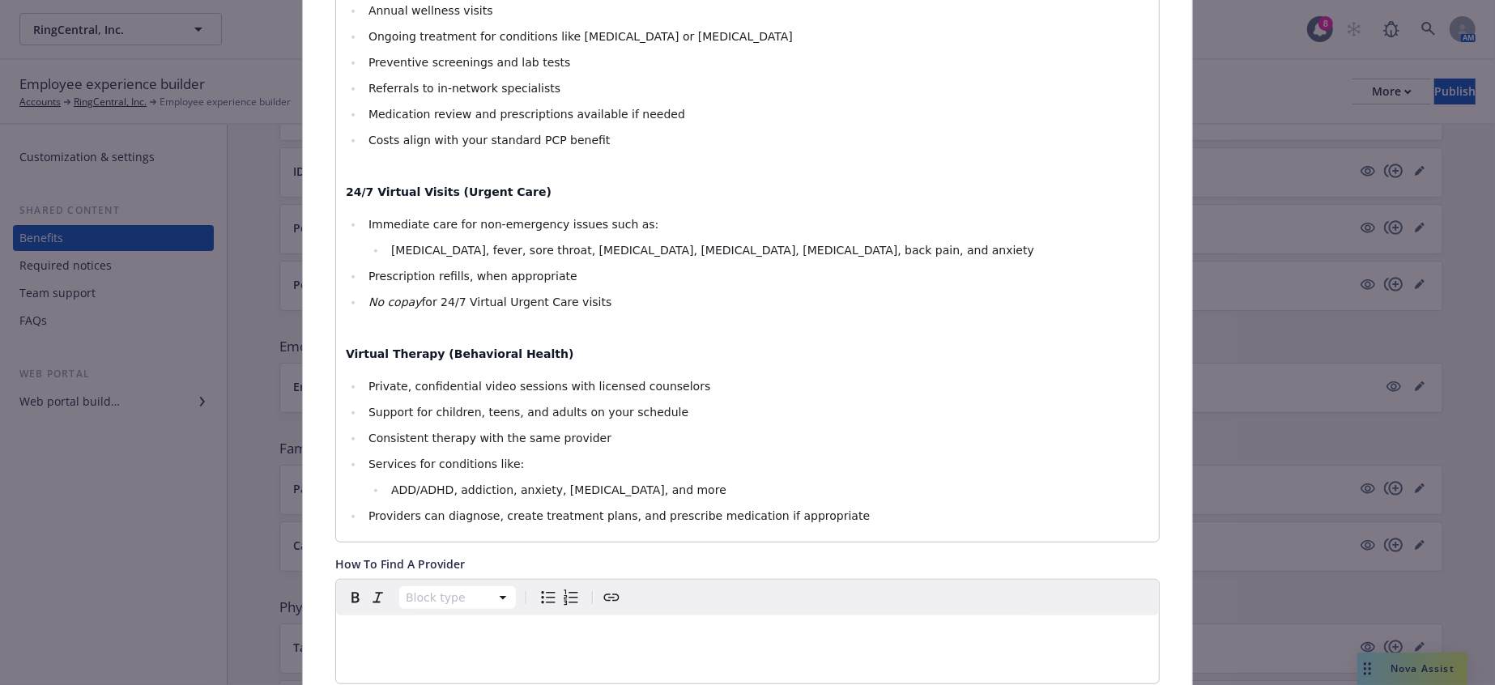
click at [547, 266] on div "Telemedicine and Virtual Care (UnitedHealthcare) Access convenient healthcare o…" at bounding box center [747, 159] width 823 height 765
click at [535, 244] on div "Telemedicine and Virtual Care (UnitedHealthcare) Access convenient healthcare o…" at bounding box center [747, 159] width 823 height 765
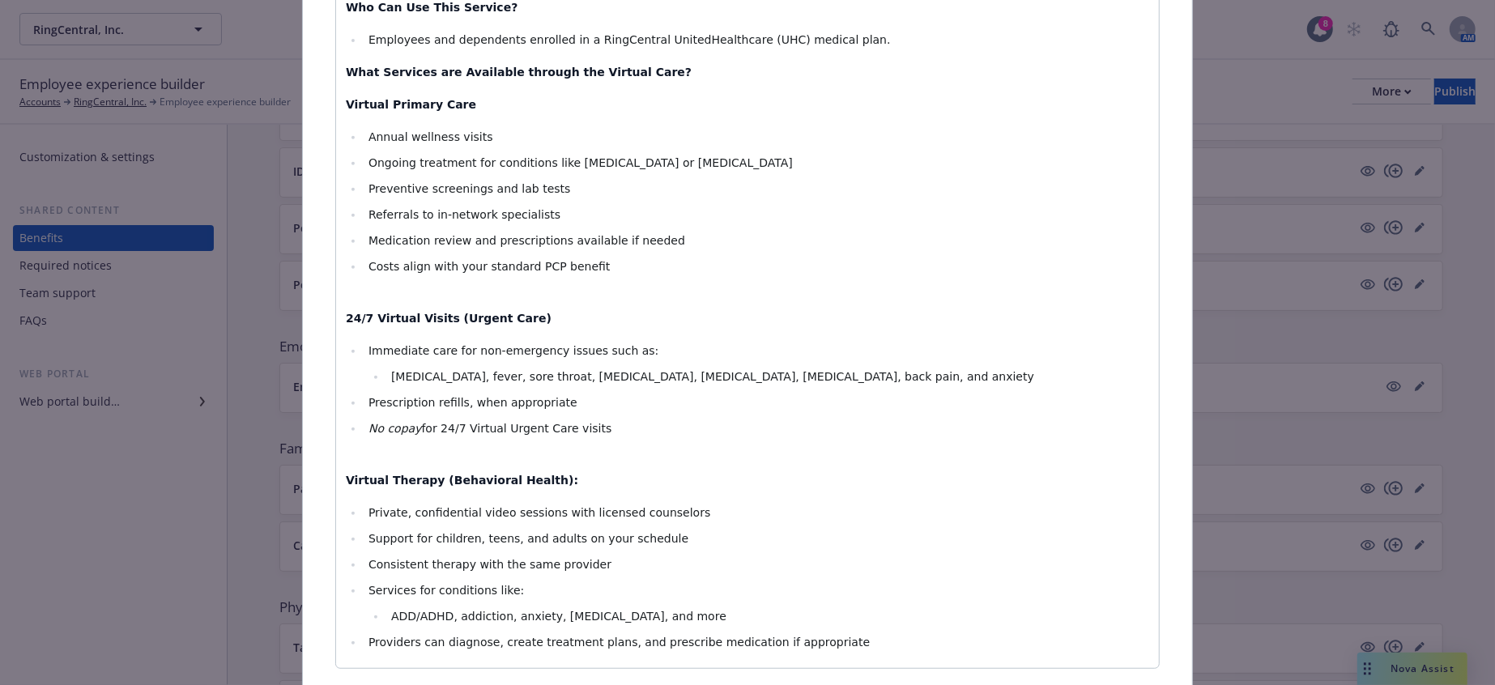
scroll to position [270, 0]
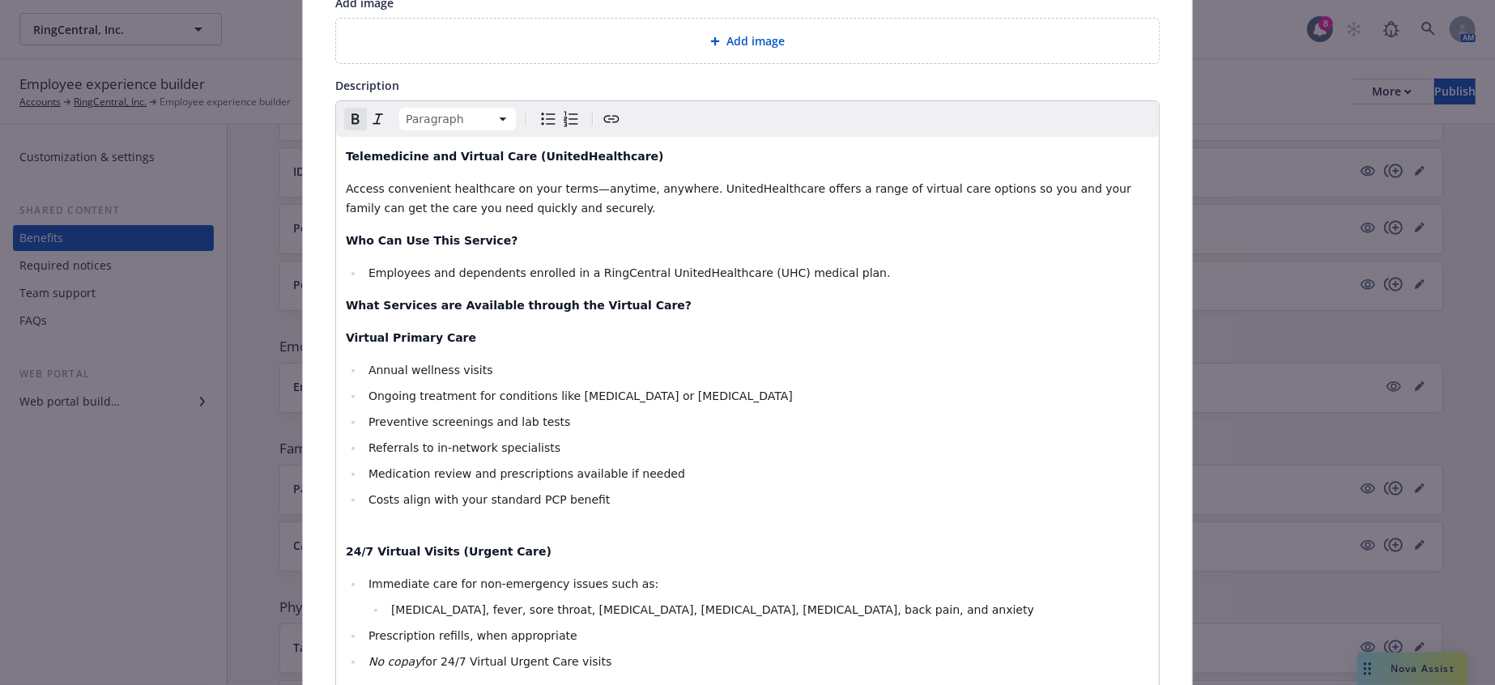
click at [501, 542] on p "24/7 Virtual Visits (Urgent Care)" at bounding box center [748, 551] width 804 height 19
click at [454, 328] on p "Virtual Primary Care" at bounding box center [748, 337] width 804 height 19
click at [655, 490] on li "Costs align with your standard PCP benefit" at bounding box center [757, 509] width 786 height 39
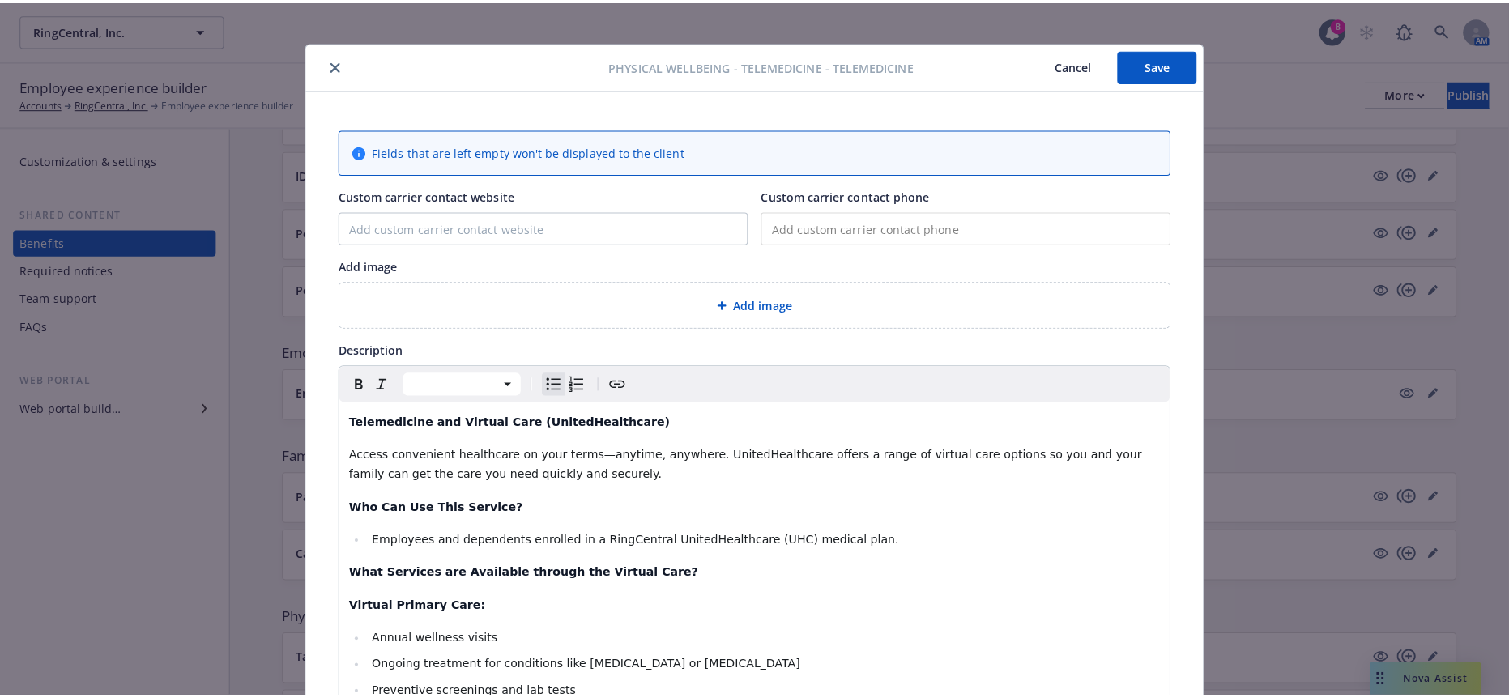
scroll to position [0, 0]
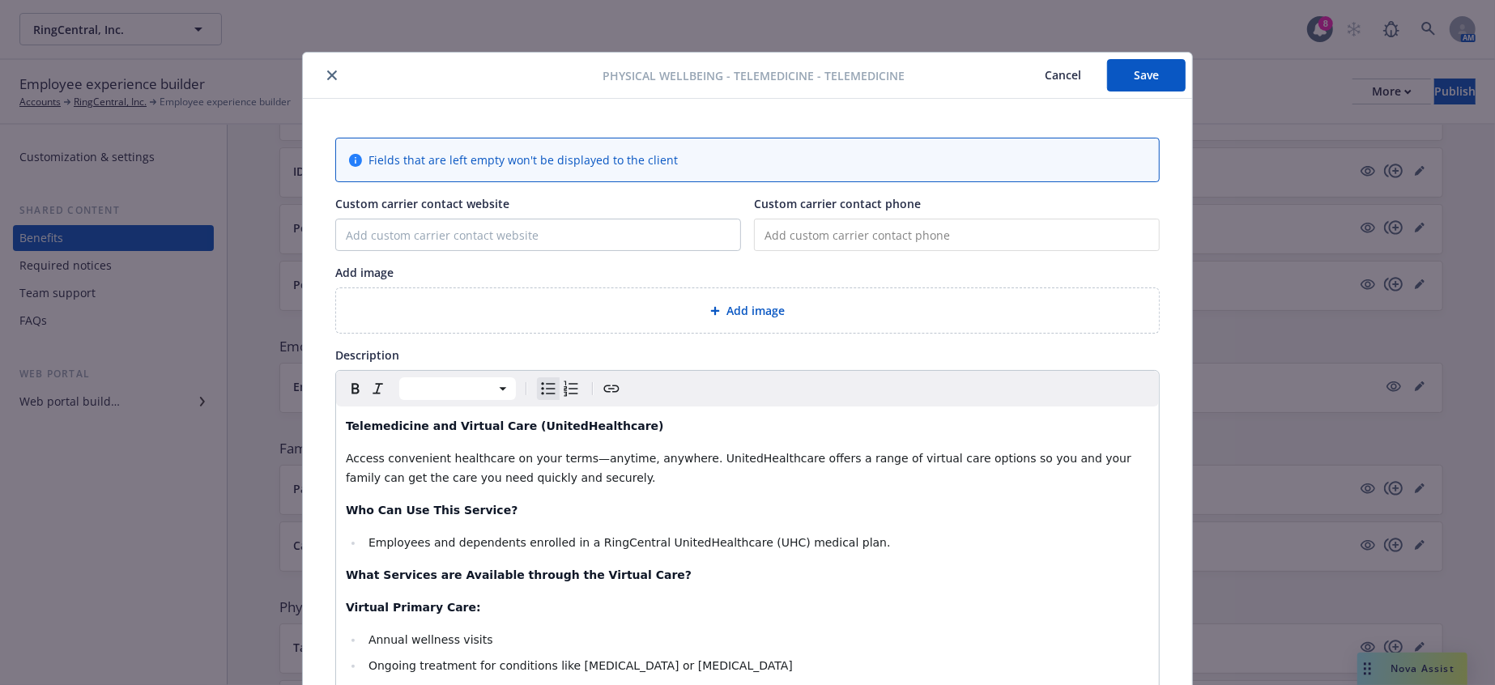
click at [1115, 84] on button "Save" at bounding box center [1146, 75] width 79 height 32
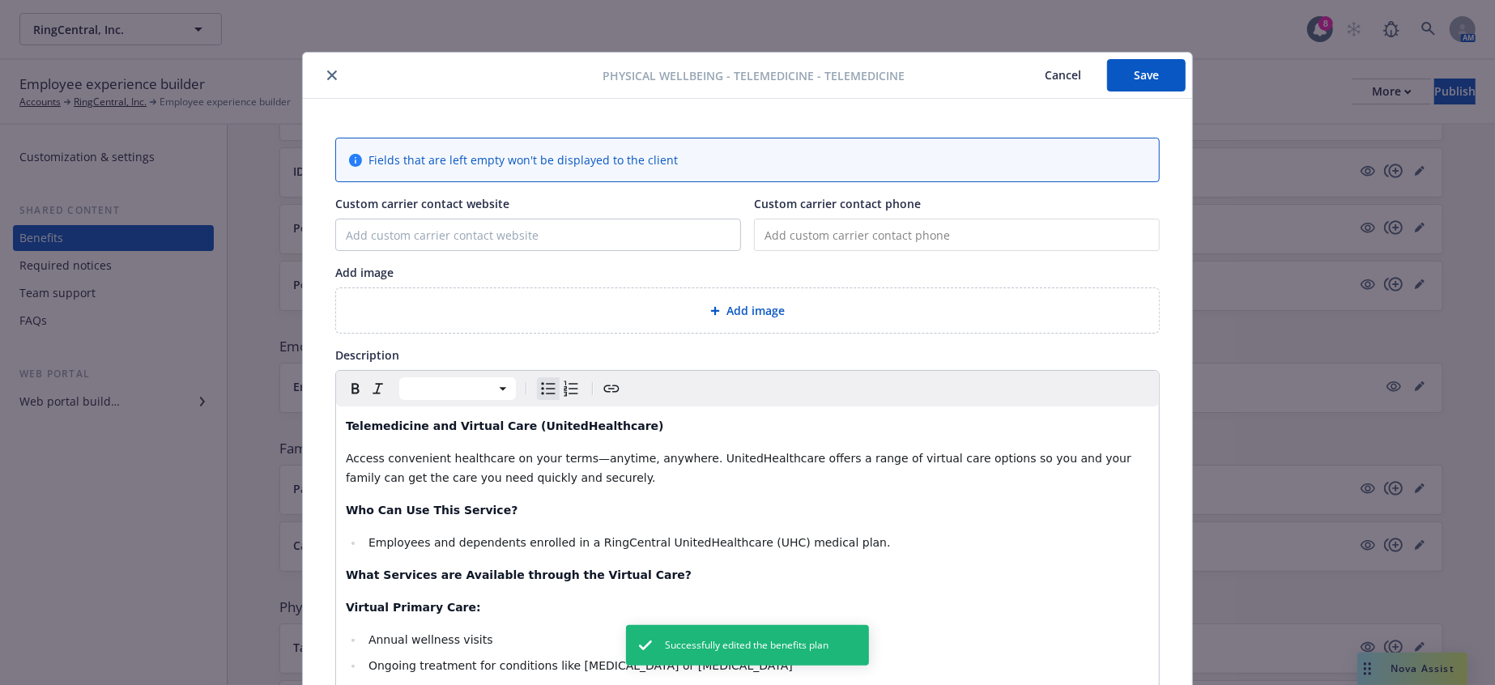
click at [327, 73] on icon "close" at bounding box center [332, 75] width 10 height 10
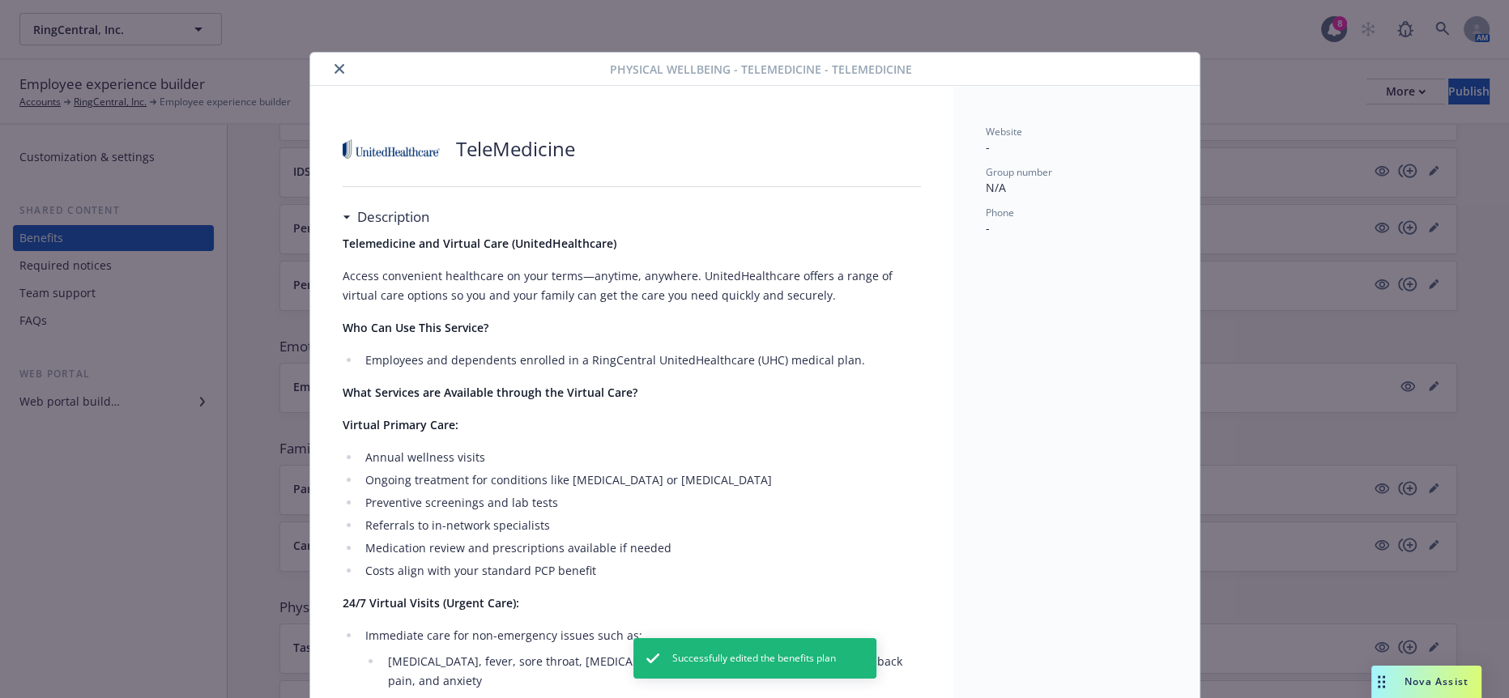
click at [335, 64] on icon "close" at bounding box center [340, 69] width 10 height 10
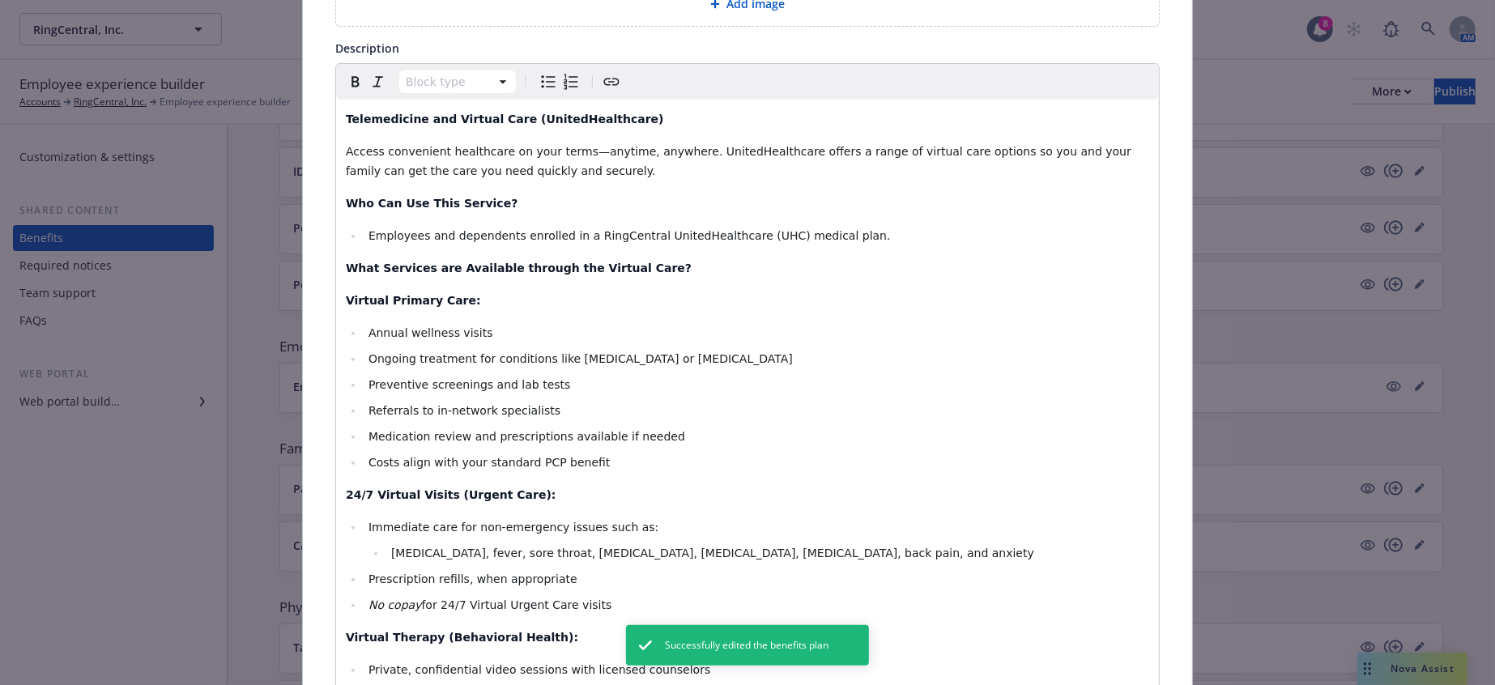
scroll to position [318, 0]
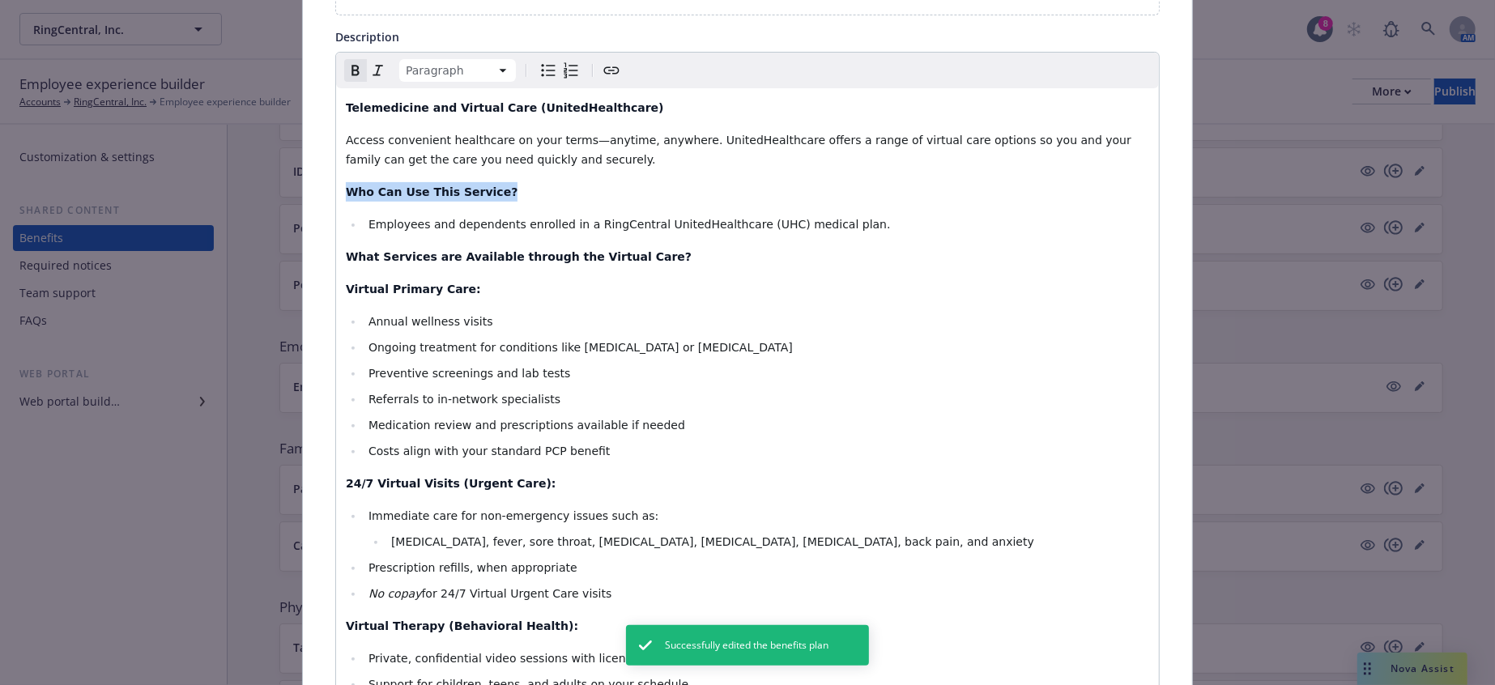
drag, startPoint x: 511, startPoint y: 153, endPoint x: 307, endPoint y: 156, distance: 204.1
click at [307, 156] on div "Fields that are left empty won't be displayed to the client Custom carrier cont…" at bounding box center [747, 678] width 889 height 1797
copy strong "Who Can Use This Service?"
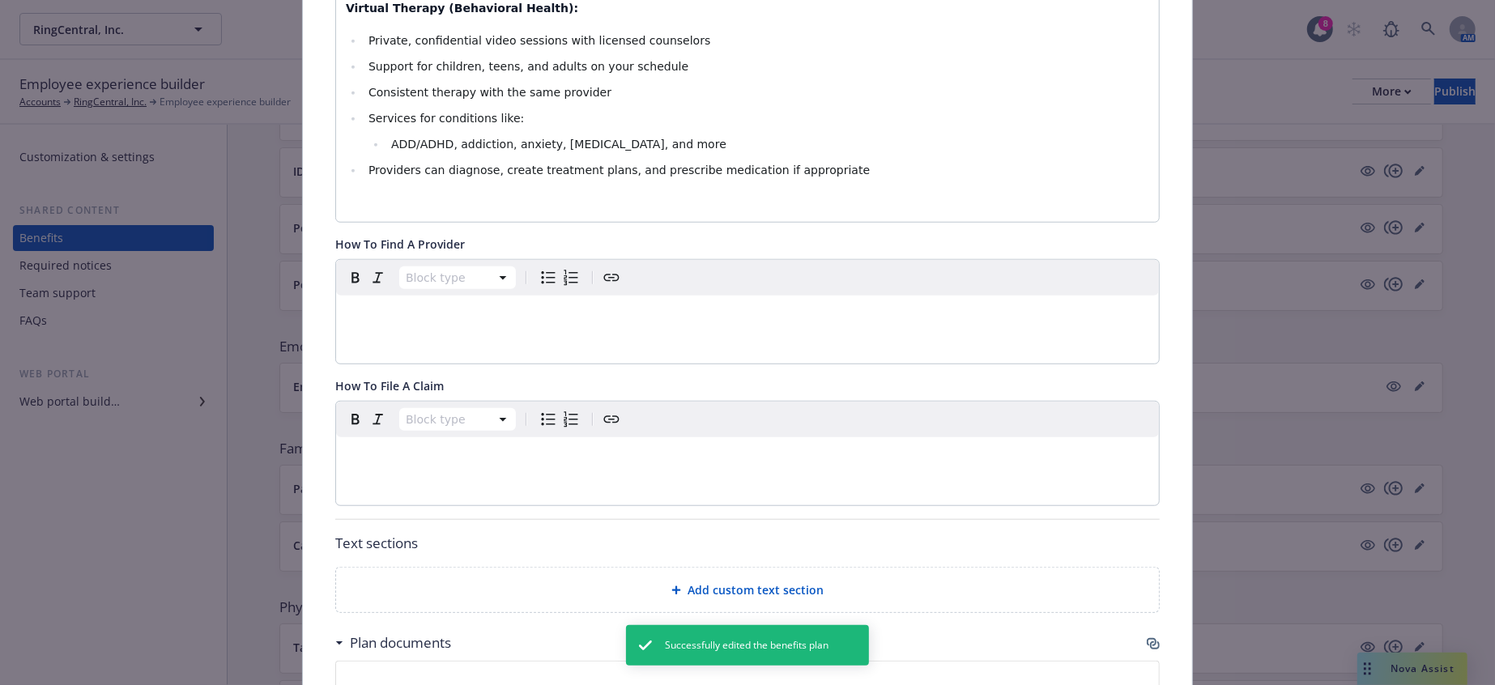
scroll to position [949, 0]
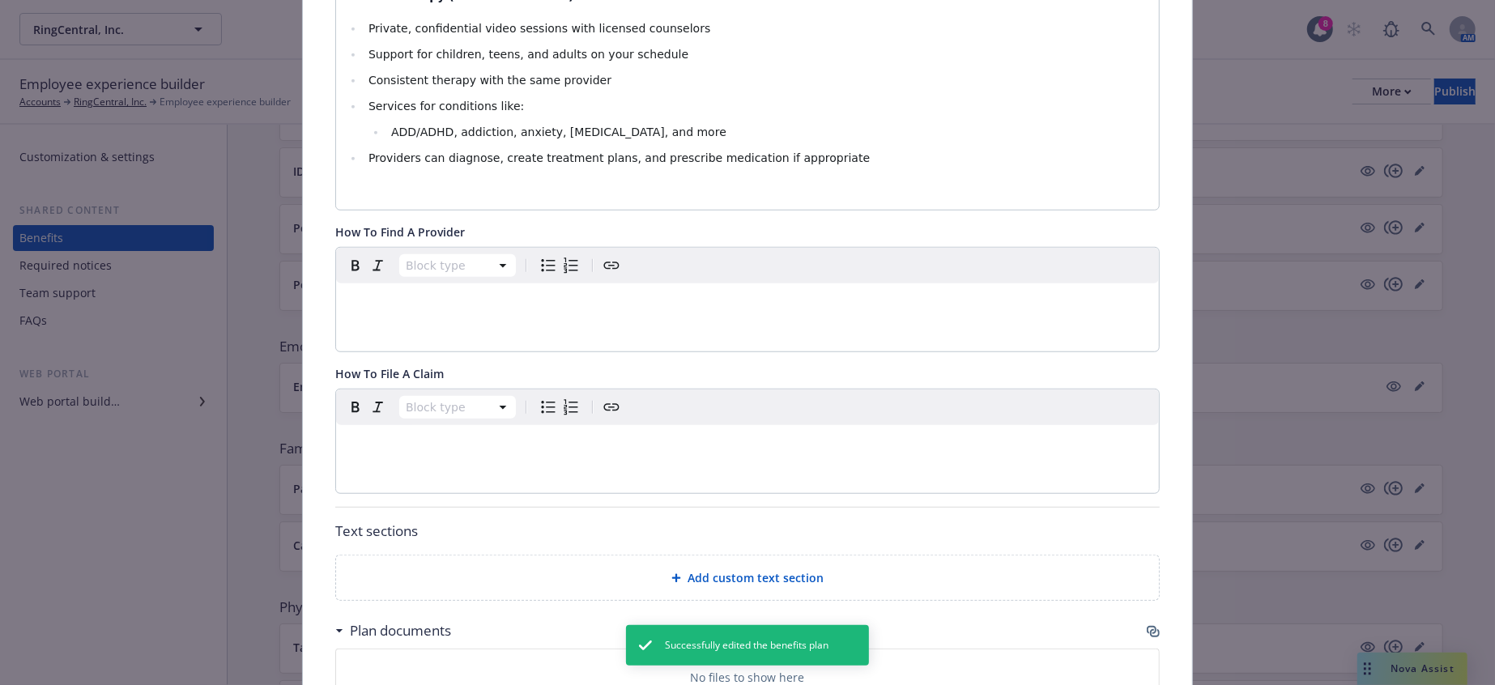
click at [788, 569] on span "Add custom text section" at bounding box center [756, 577] width 136 height 17
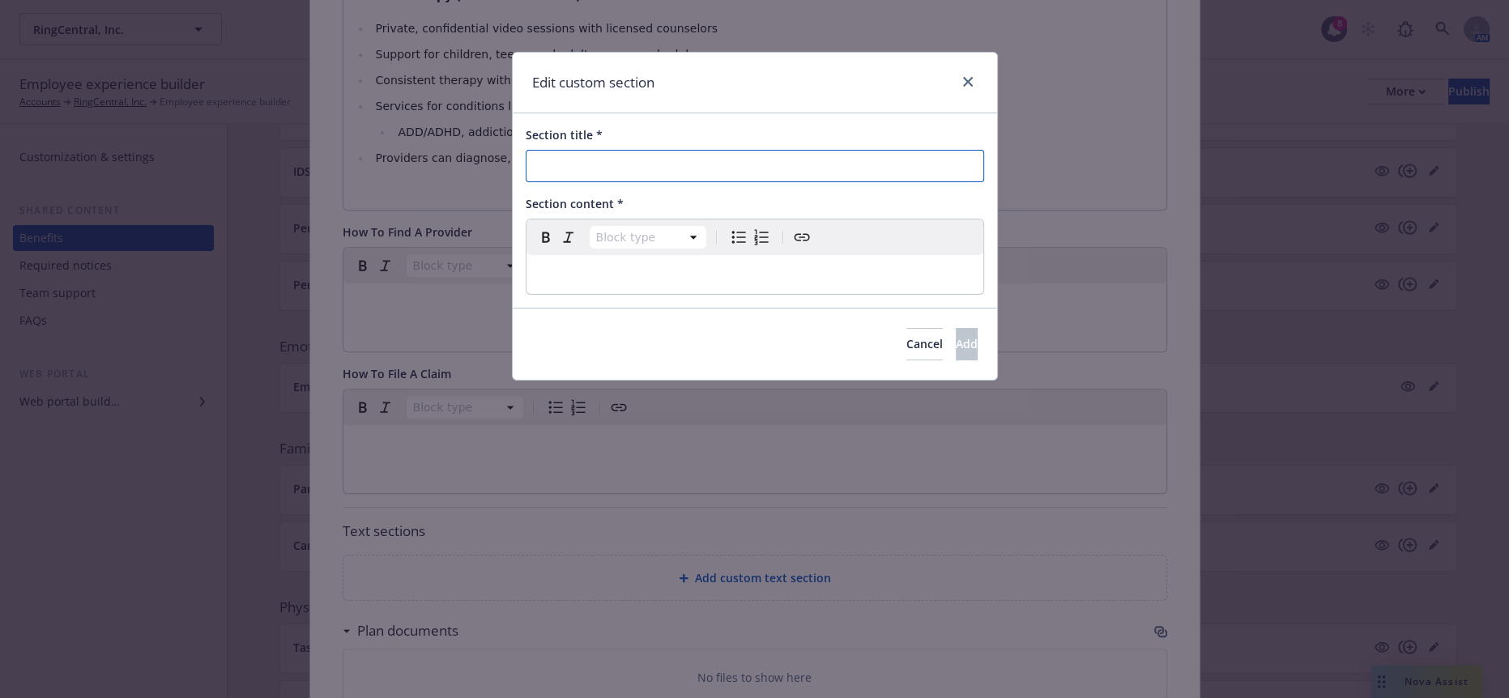
click at [613, 165] on input "Section title *" at bounding box center [755, 166] width 458 height 32
paste input "Who Can Use This Service?"
type input "Who Can Use This Service?"
click at [836, 241] on div "Block type Paragraph Heading 1 Heading 2 Heading 3 Heading 4 Heading 5 Heading 6" at bounding box center [755, 238] width 457 height 36
click at [821, 265] on p "editable markdown" at bounding box center [754, 274] width 437 height 19
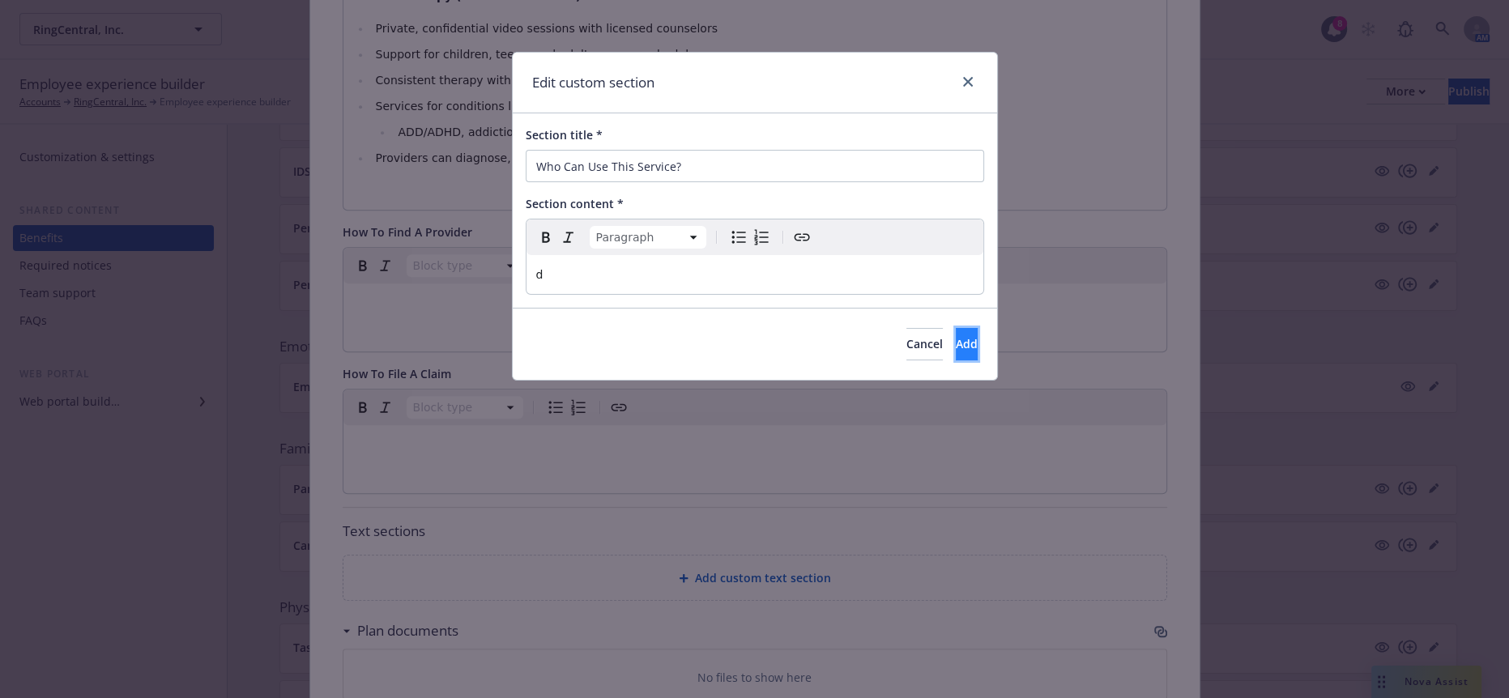
click at [956, 328] on button "Add" at bounding box center [967, 344] width 22 height 32
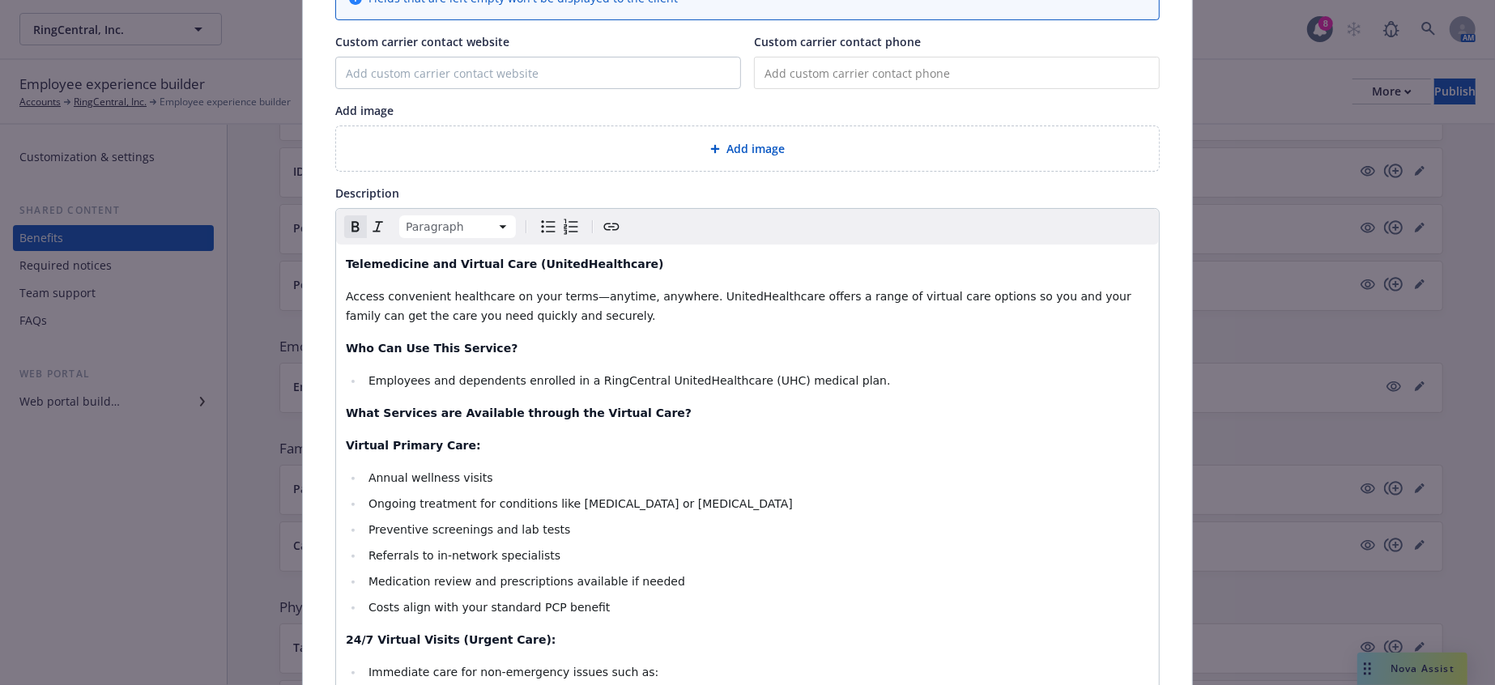
scroll to position [139, 0]
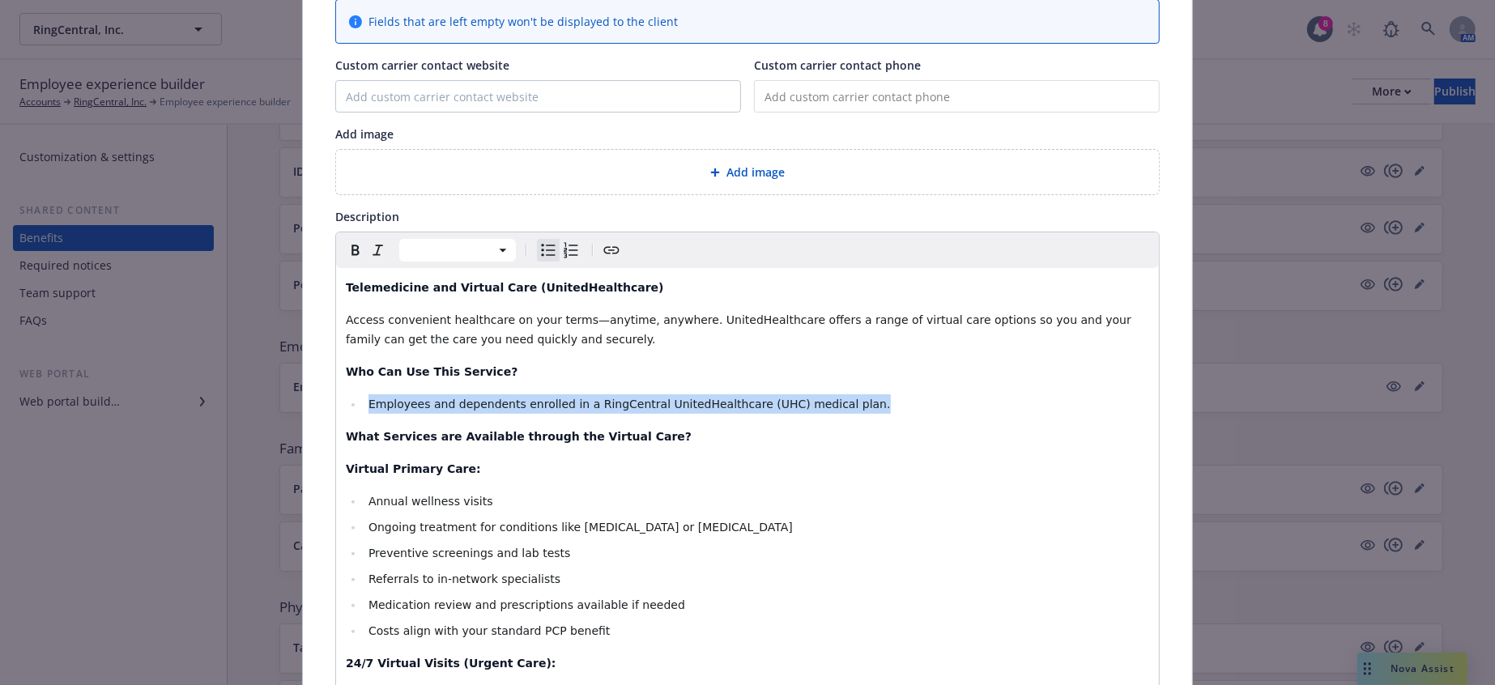
drag, startPoint x: 672, startPoint y: 360, endPoint x: 338, endPoint y: 363, distance: 334.6
click at [346, 394] on ul "Employees and dependents enrolled in a RingCentral UnitedHealthcare (UHC) medic…" at bounding box center [748, 403] width 804 height 19
copy span "Employees and dependents enrolled in a RingCentral UnitedHealthcare (UHC) medic…"
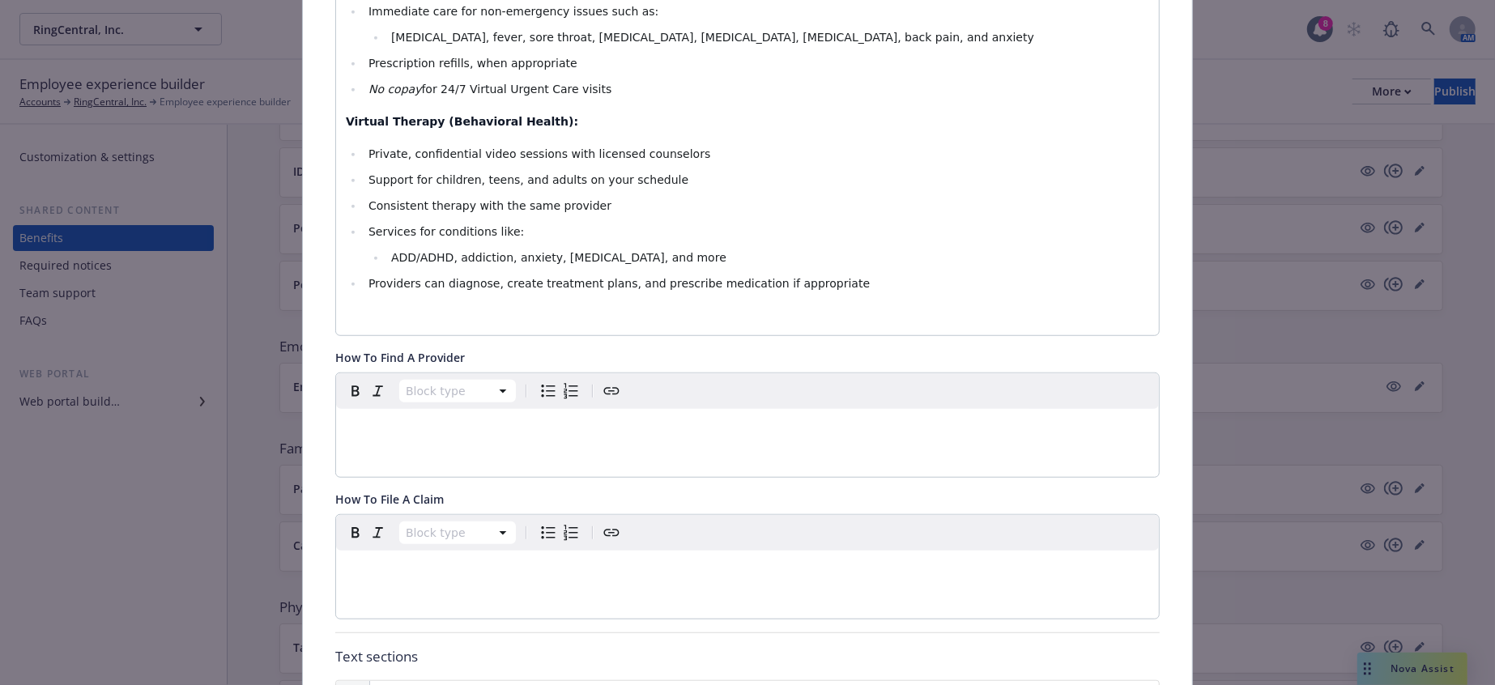
scroll to position [818, 0]
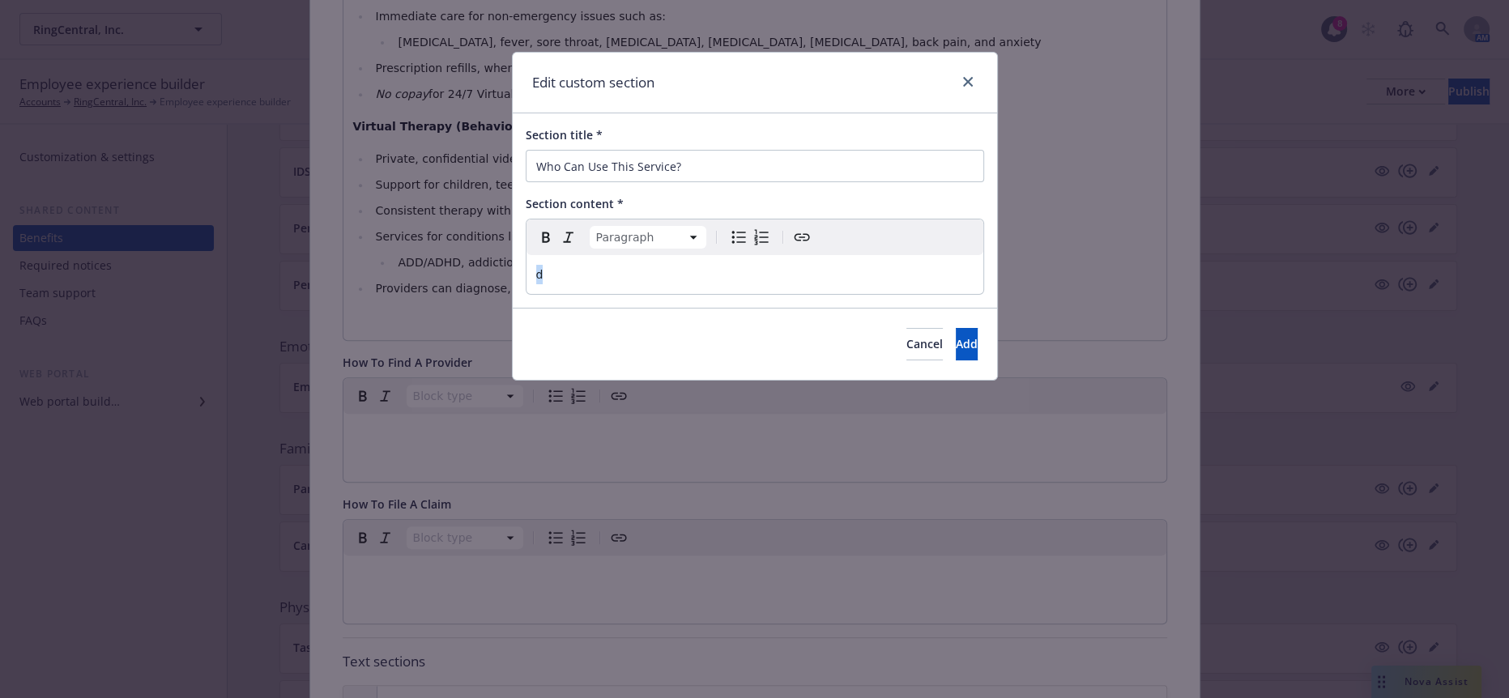
drag, startPoint x: 645, startPoint y: 252, endPoint x: 411, endPoint y: 284, distance: 235.4
click at [411, 284] on div "Edit custom section Section title * Who Can Use This Service? Section content *…" at bounding box center [754, 349] width 1509 height 698
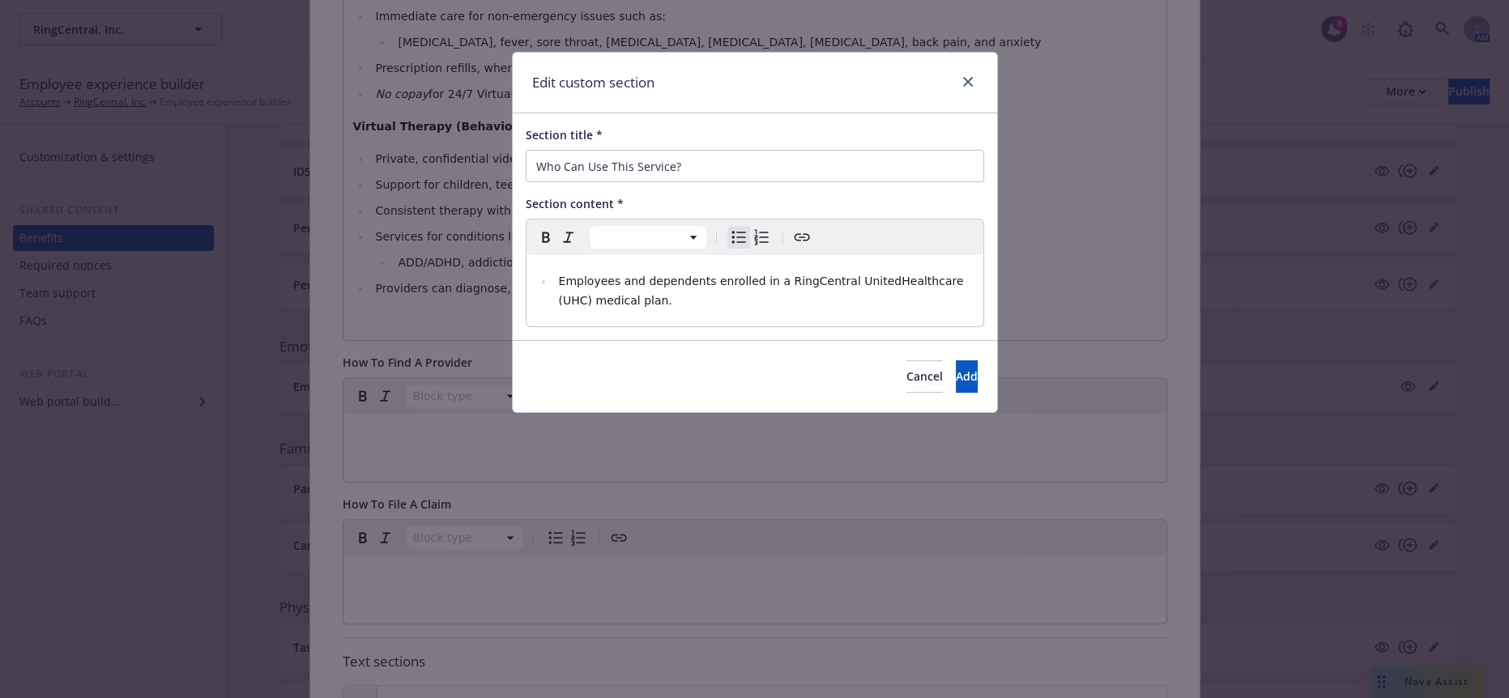
click at [558, 275] on span "Employees and dependents enrolled in a RingCentral UnitedHealthcare (UHC) medic…" at bounding box center [762, 291] width 408 height 32
select select "paragraph"
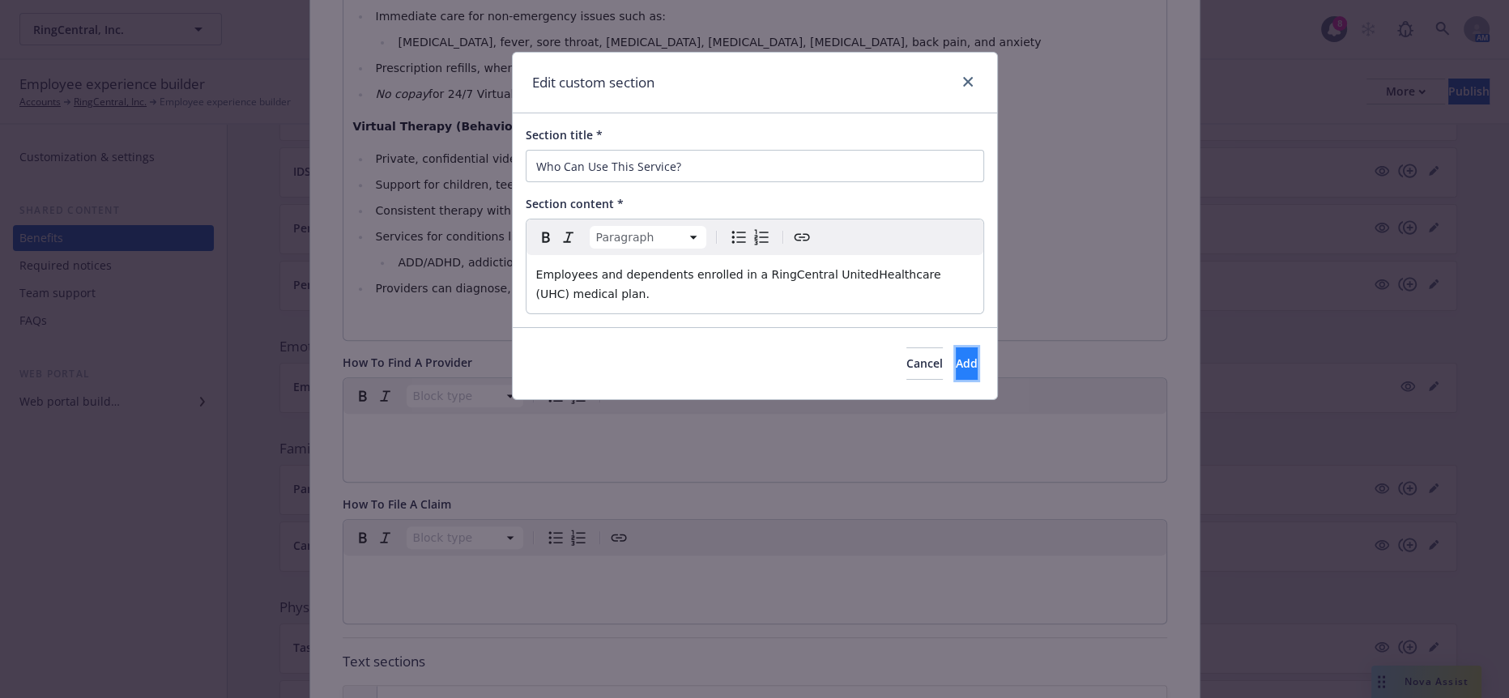
click at [956, 348] on button "Add" at bounding box center [967, 364] width 22 height 32
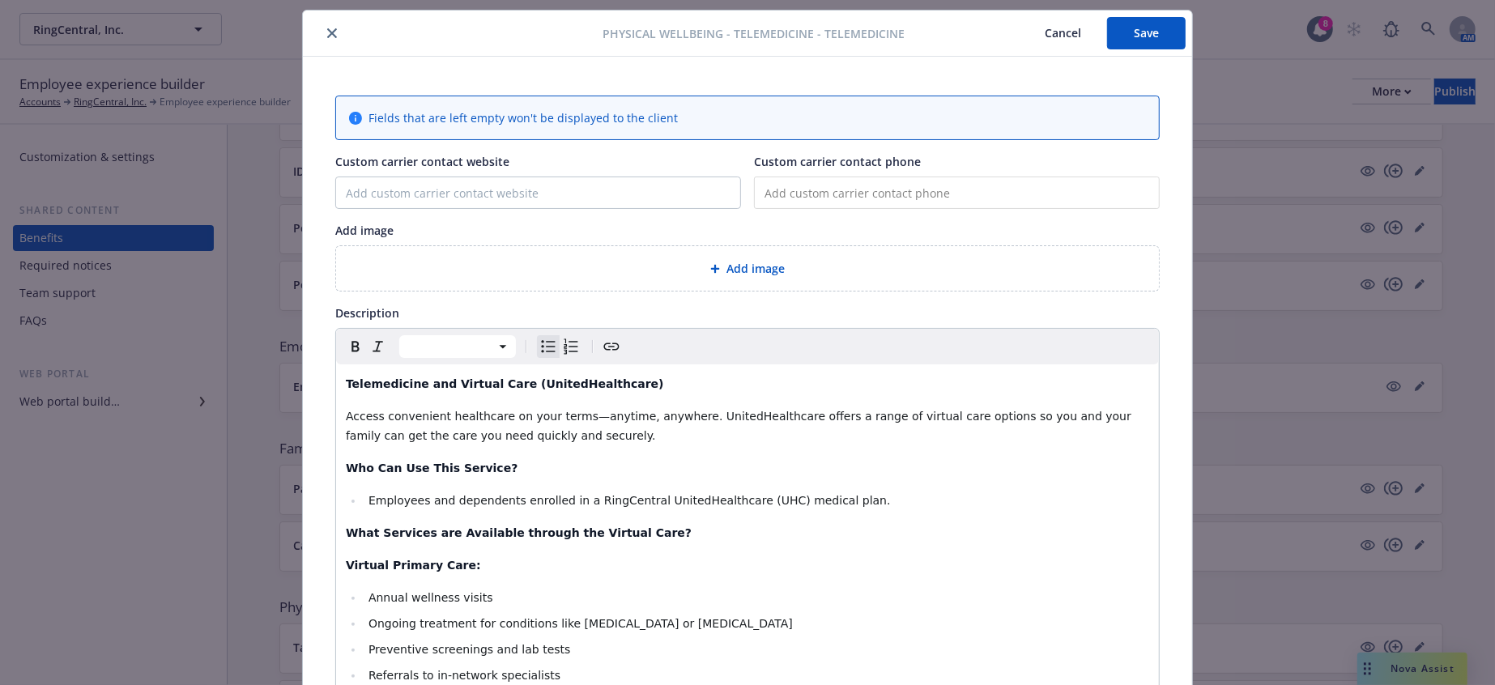
scroll to position [7, 0]
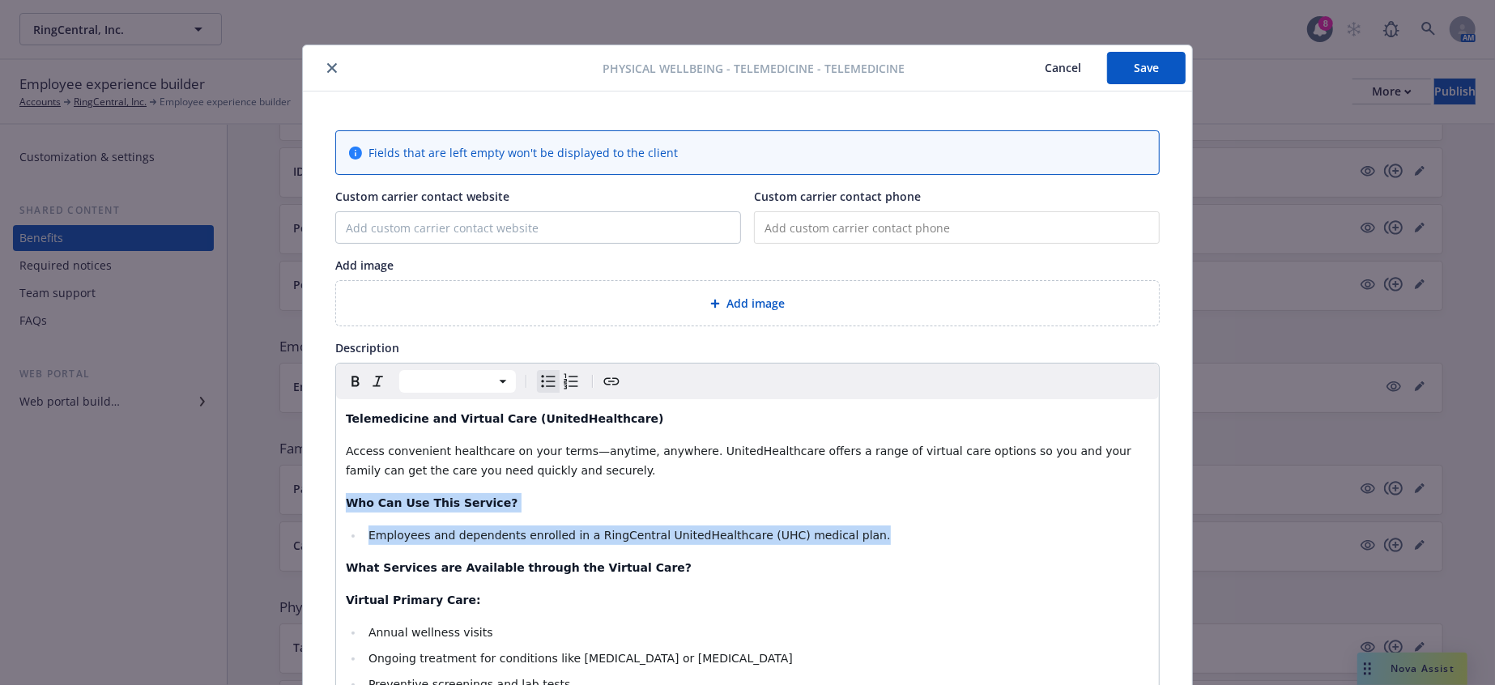
drag, startPoint x: 787, startPoint y: 488, endPoint x: 313, endPoint y: 452, distance: 476.1
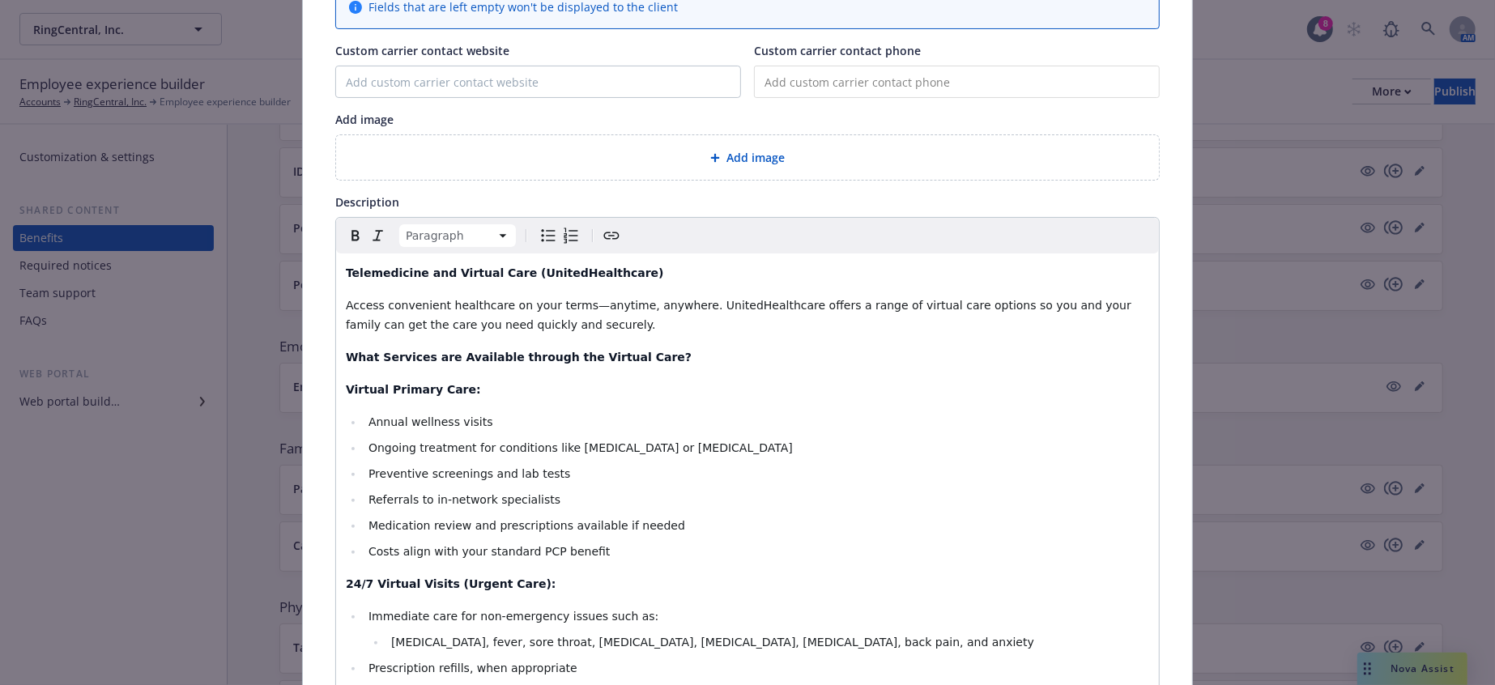
scroll to position [188, 0]
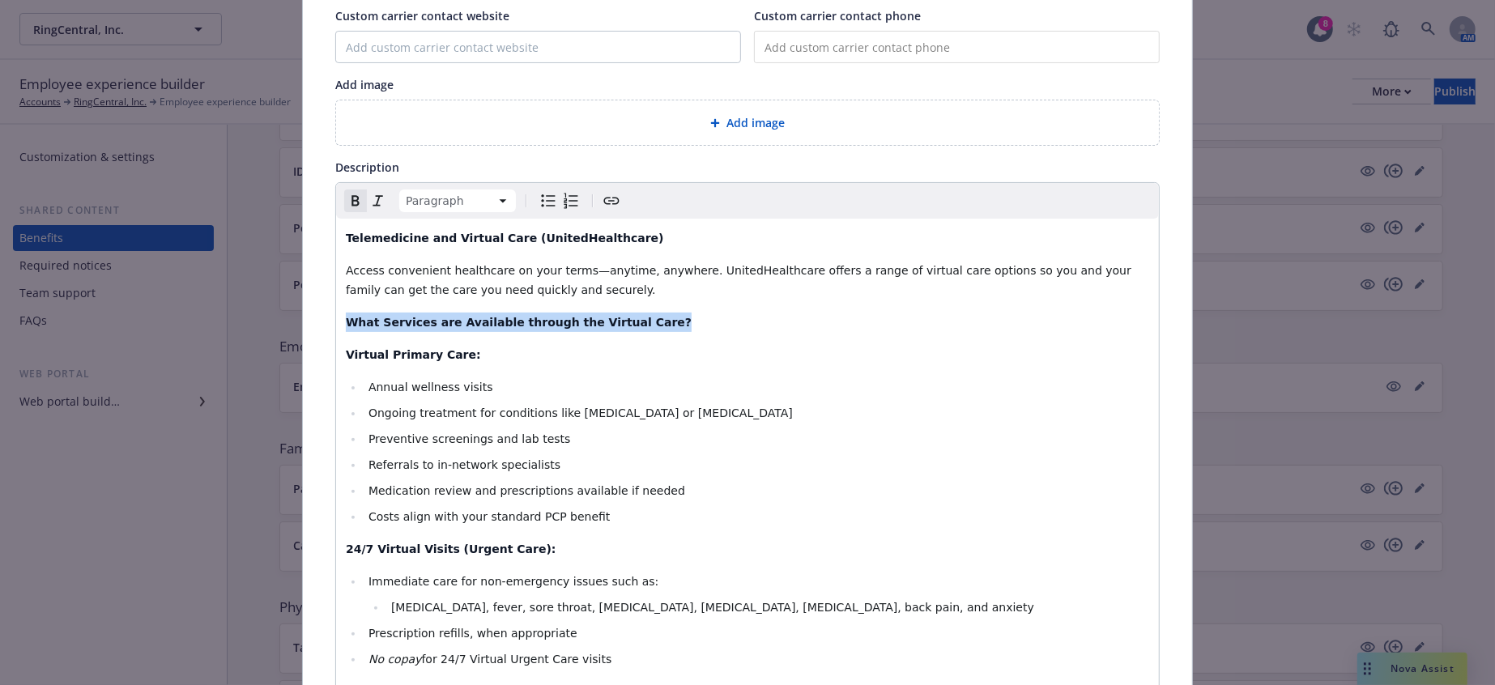
drag, startPoint x: 608, startPoint y: 282, endPoint x: 311, endPoint y: 275, distance: 297.4
copy strong "What Services are Available through the Virtual Care?"
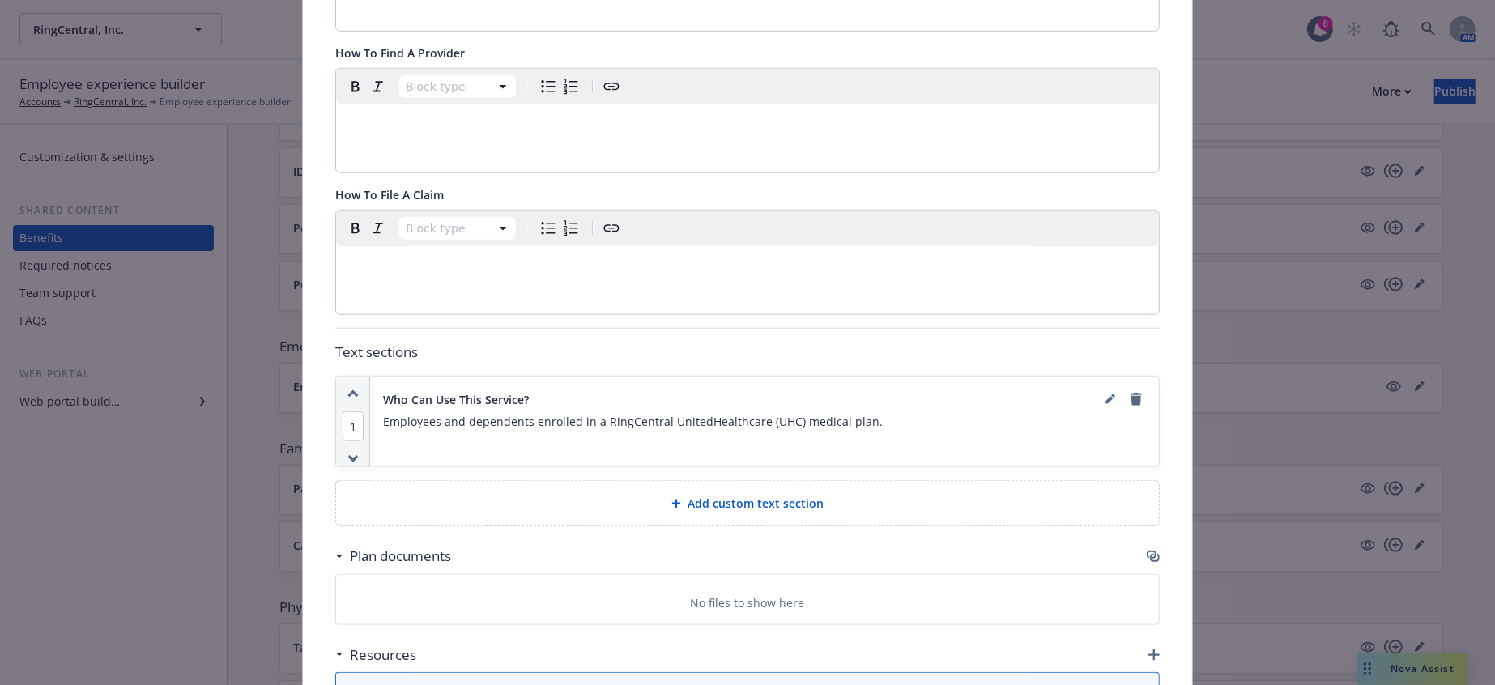
scroll to position [1031, 0]
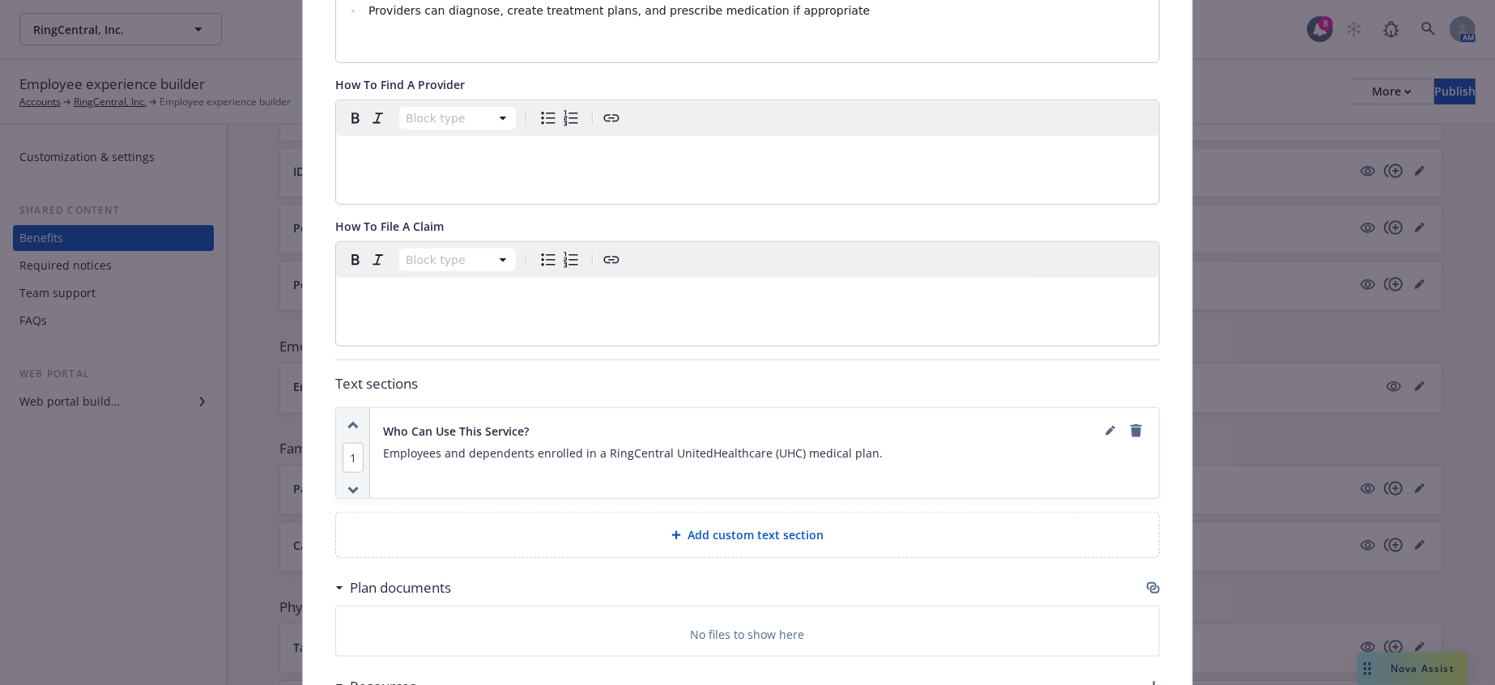
click at [696, 527] on span "Add custom text section" at bounding box center [756, 535] width 136 height 17
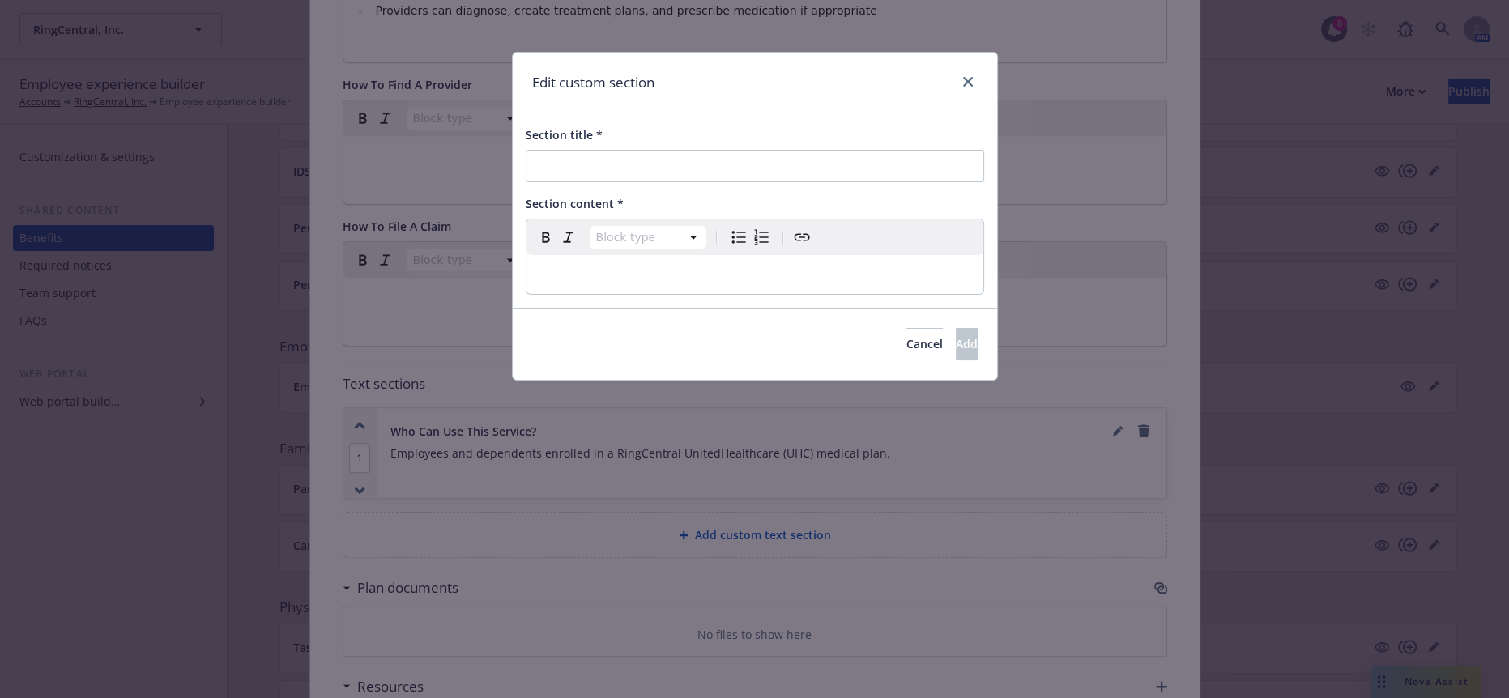
click at [613, 265] on p "editable markdown" at bounding box center [754, 274] width 437 height 19
click at [608, 167] on input "Section title *" at bounding box center [755, 166] width 458 height 32
paste input "What Services are Available through the Virtual Care?"
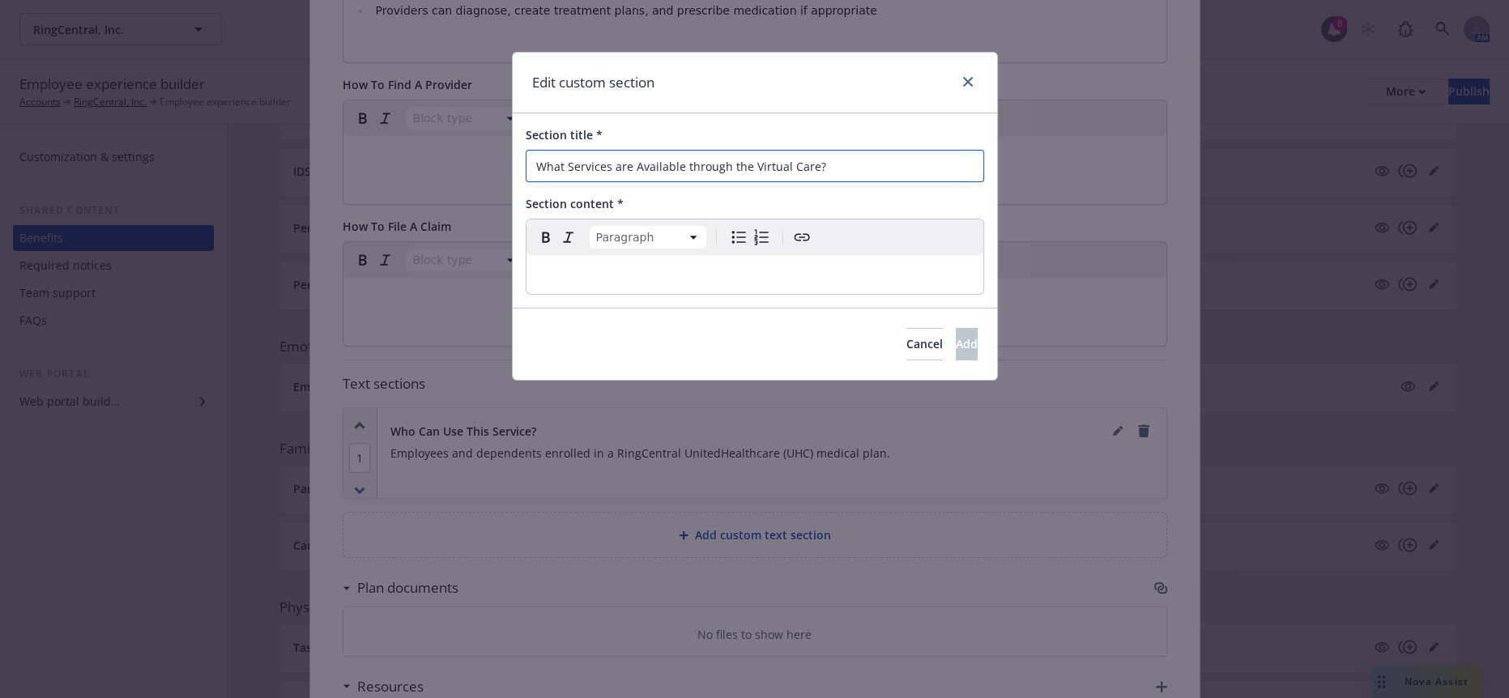
type input "What Services are Available through the Virtual Care?"
click at [824, 265] on p "editable markdown" at bounding box center [754, 274] width 437 height 19
click at [956, 328] on button "Add" at bounding box center [967, 344] width 22 height 32
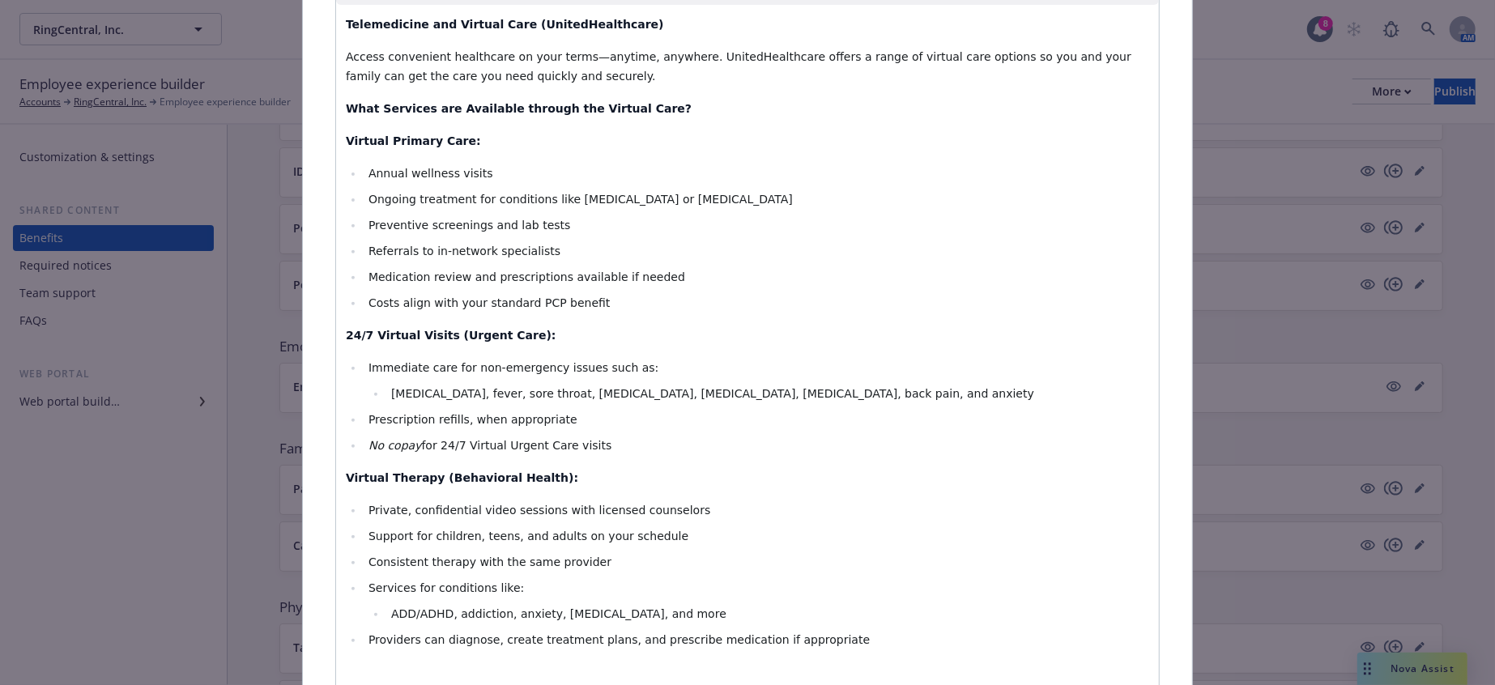
scroll to position [401, 0]
click at [755, 631] on li "Providers can diagnose, create treatment plans, and prescribe medication if app…" at bounding box center [757, 640] width 786 height 19
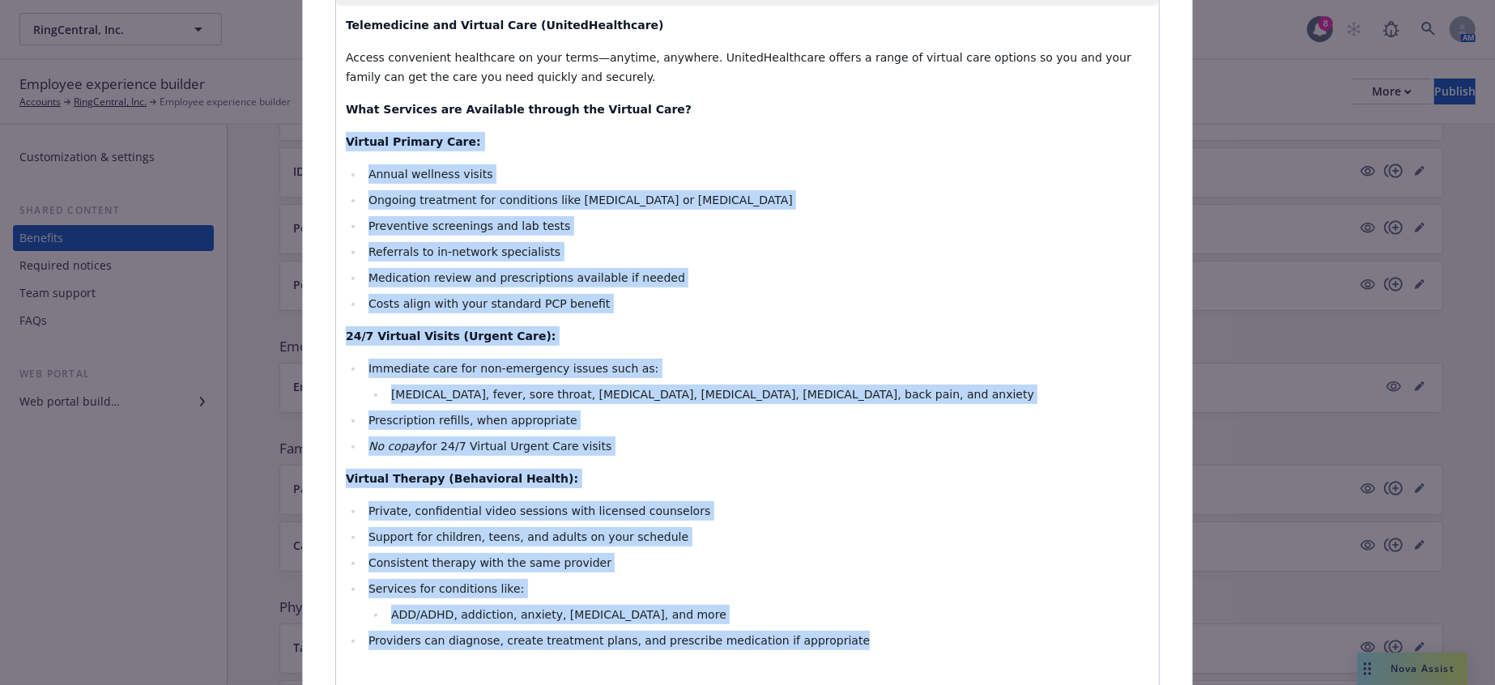
drag, startPoint x: 693, startPoint y: 538, endPoint x: 333, endPoint y: 104, distance: 563.8
click at [336, 104] on div "Telemedicine and Virtual Care (UnitedHealthcare) Access convenient healthcare o…" at bounding box center [747, 349] width 823 height 687
copy div "Virtual Primary Care: Annual wellness visits Ongoing treatment for conditions l…"
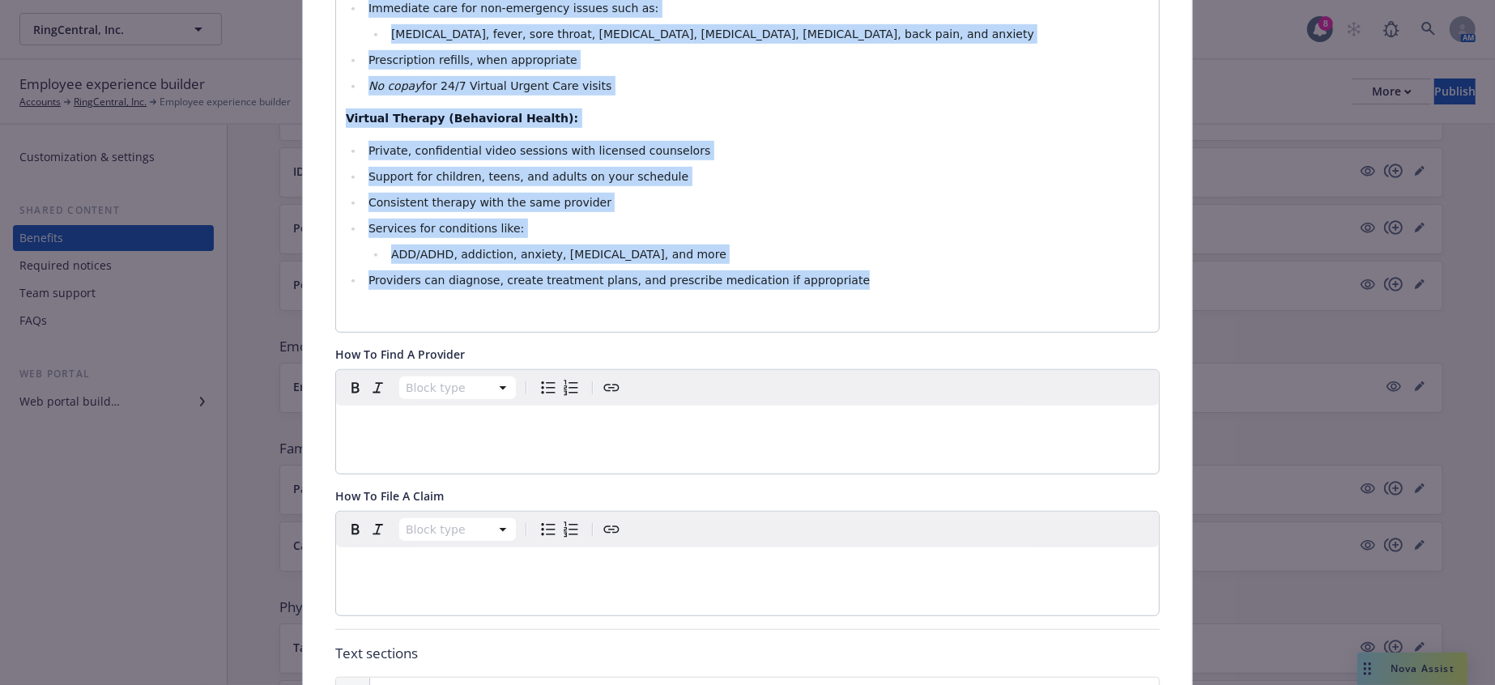
scroll to position [1212, 0]
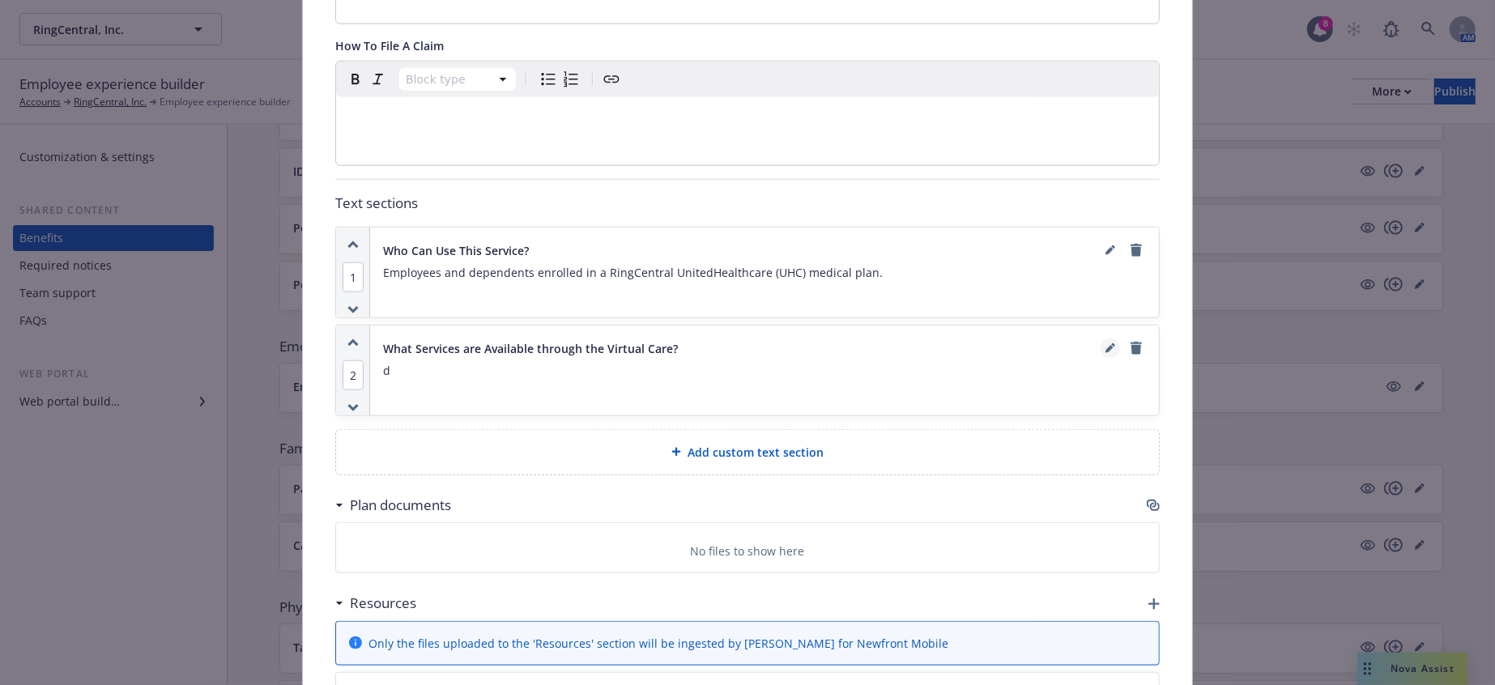
click at [1106, 343] on icon "editPencil" at bounding box center [1111, 348] width 10 height 10
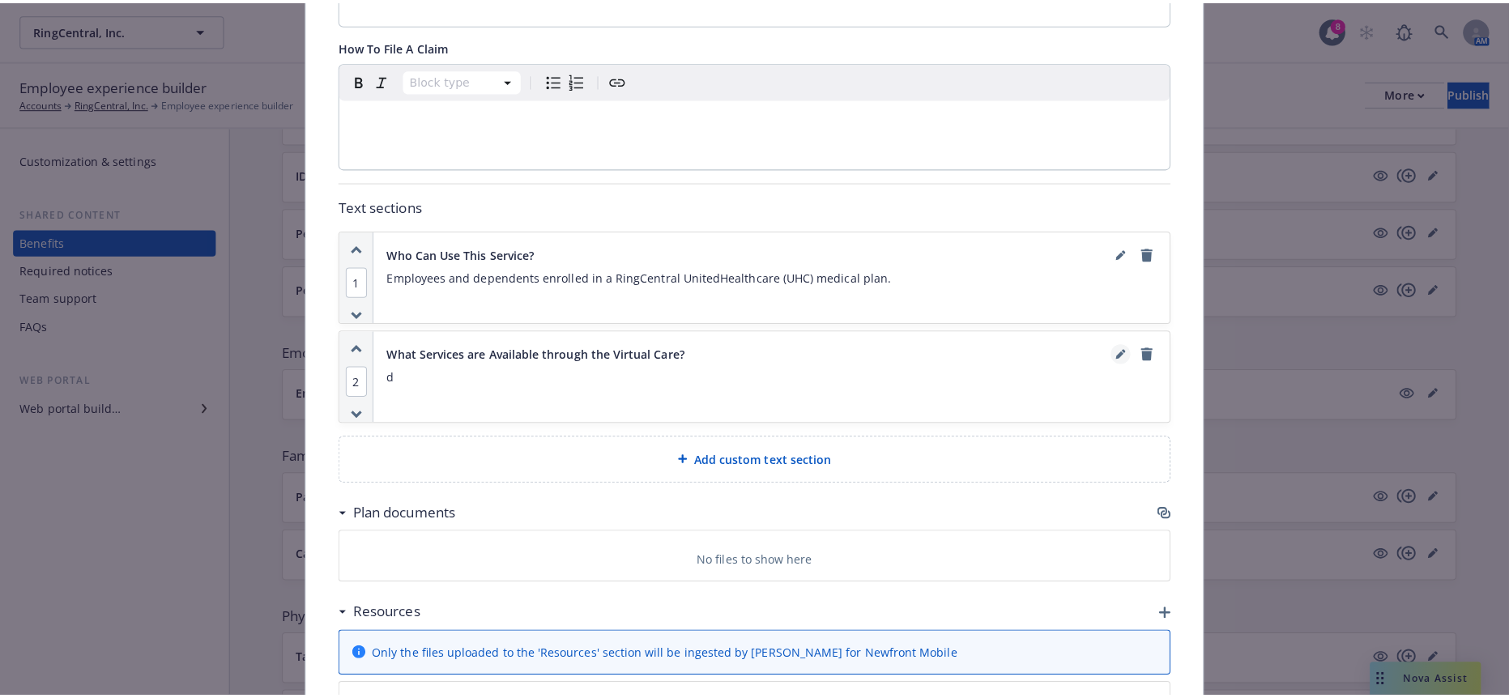
scroll to position [1198, 0]
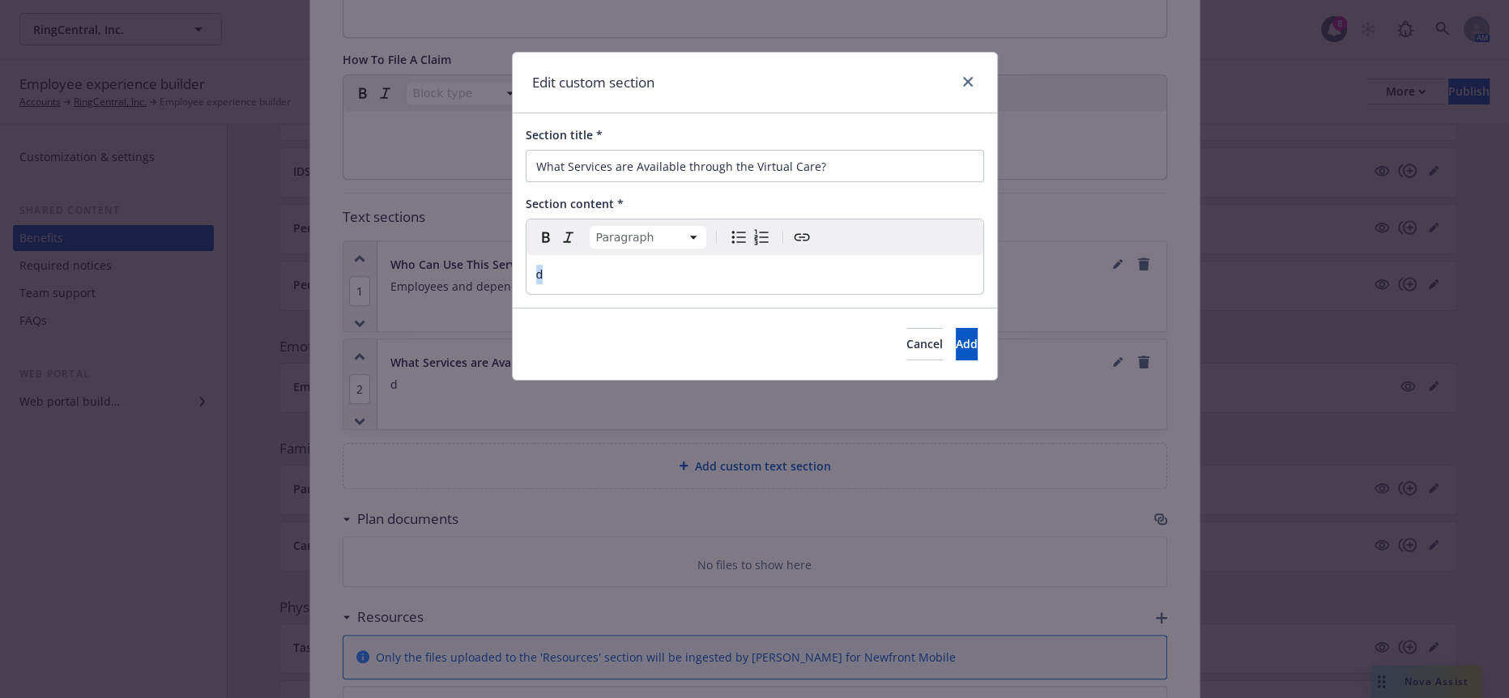
drag, startPoint x: 675, startPoint y: 248, endPoint x: 501, endPoint y: 248, distance: 174.2
click at [501, 249] on div "Edit custom section Section title * What Services are Available through the Vir…" at bounding box center [754, 349] width 1509 height 698
select select
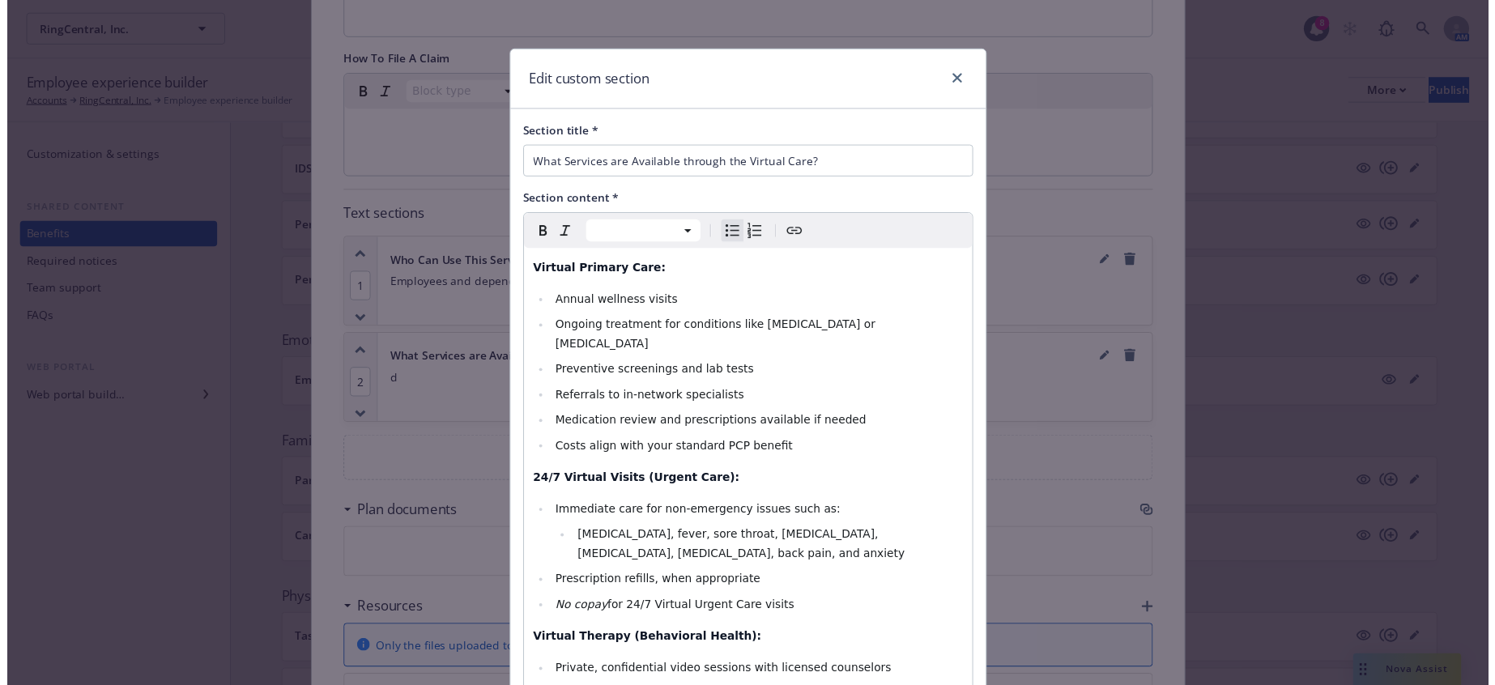
scroll to position [151, 0]
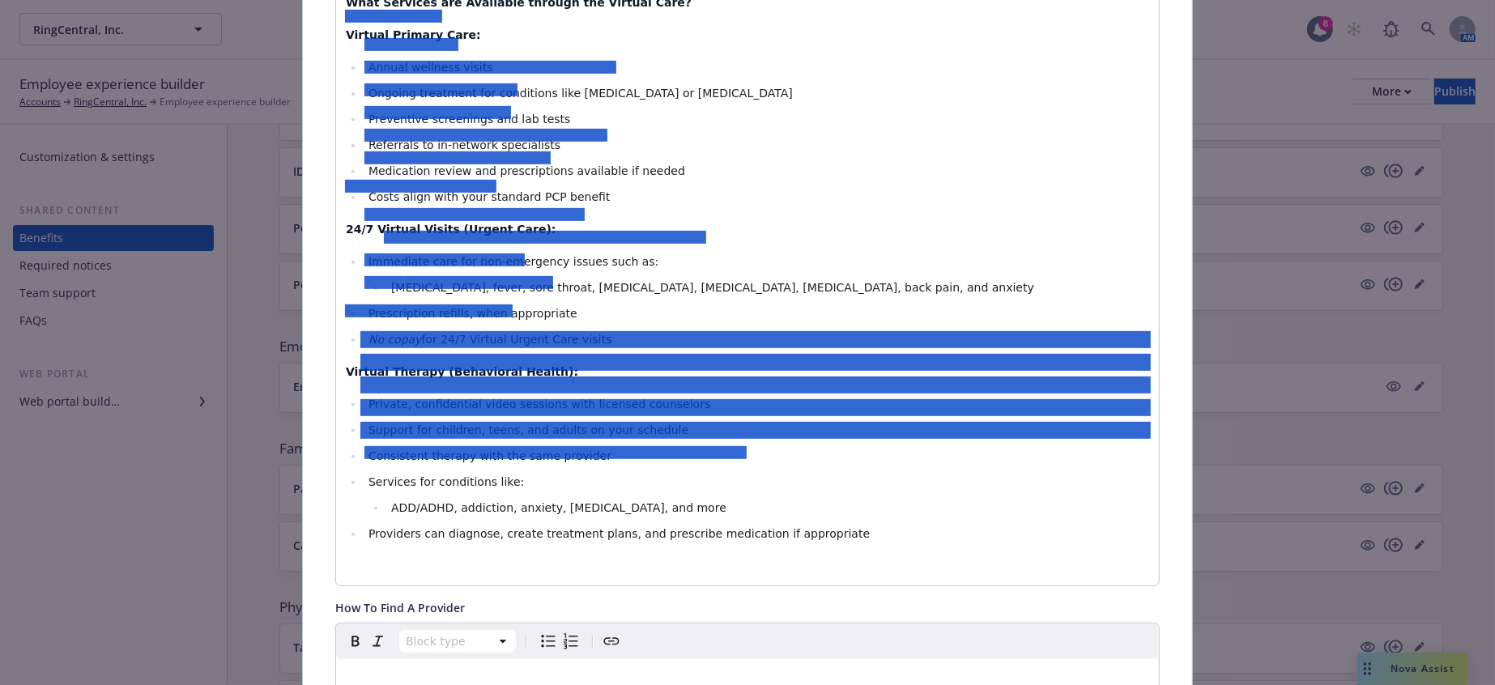
scroll to position [478, 0]
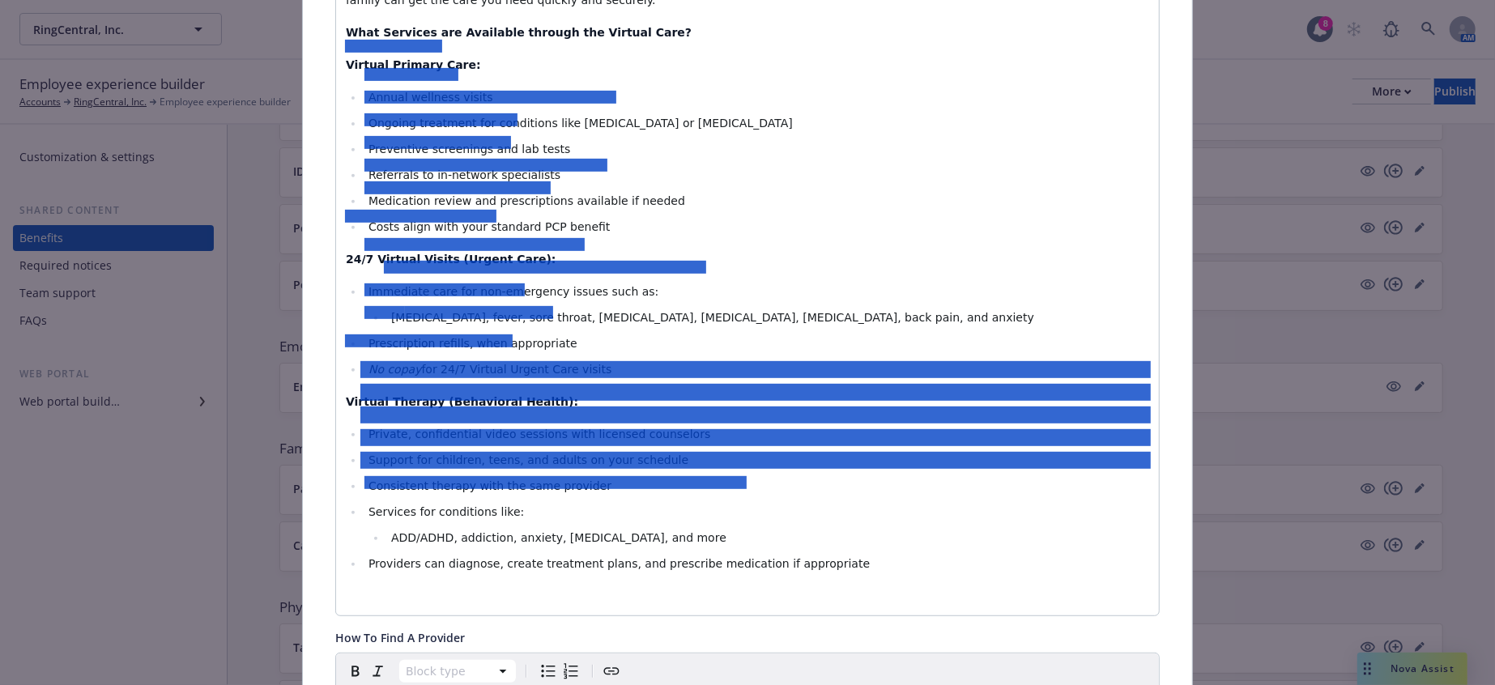
click at [666, 586] on p "editable markdown" at bounding box center [748, 595] width 804 height 19
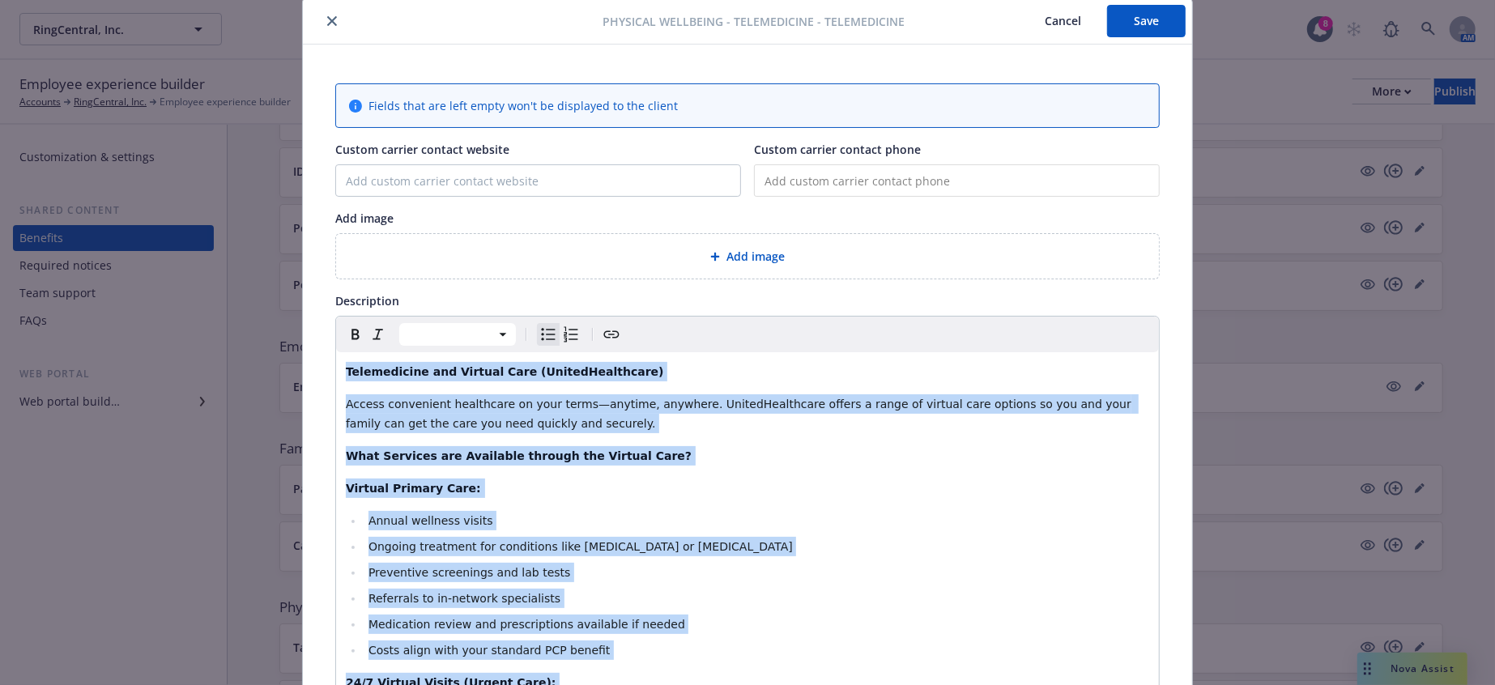
scroll to position [0, 0]
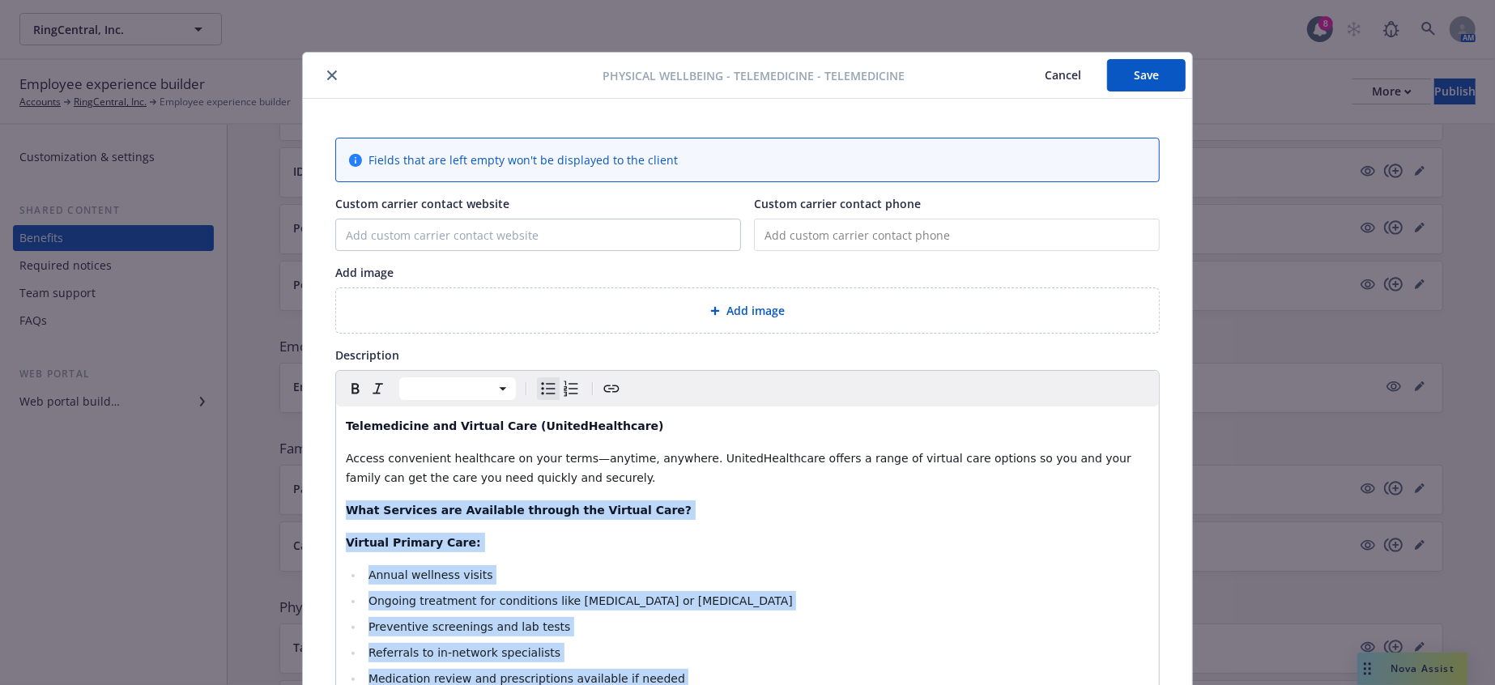
drag, startPoint x: 808, startPoint y: 464, endPoint x: 326, endPoint y: 456, distance: 482.0
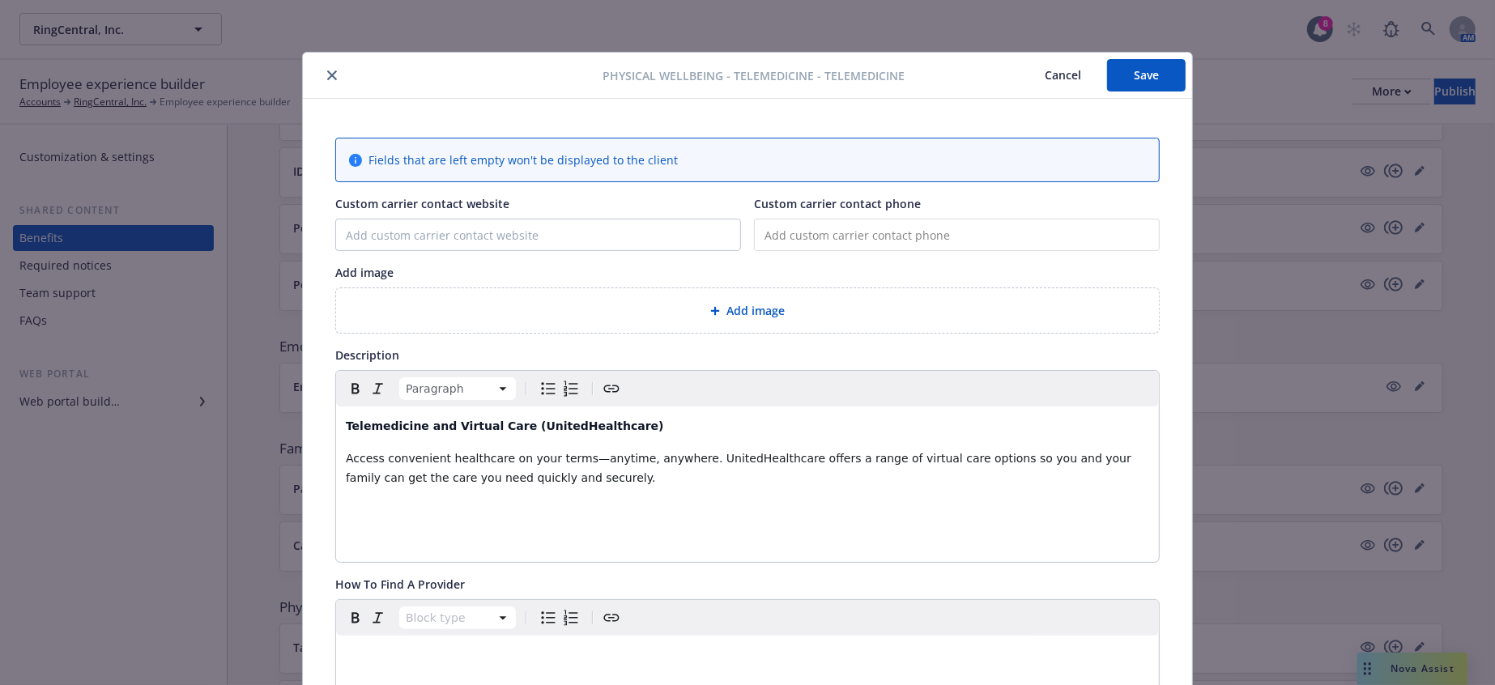
click at [404, 533] on p "editable markdown" at bounding box center [748, 542] width 804 height 19
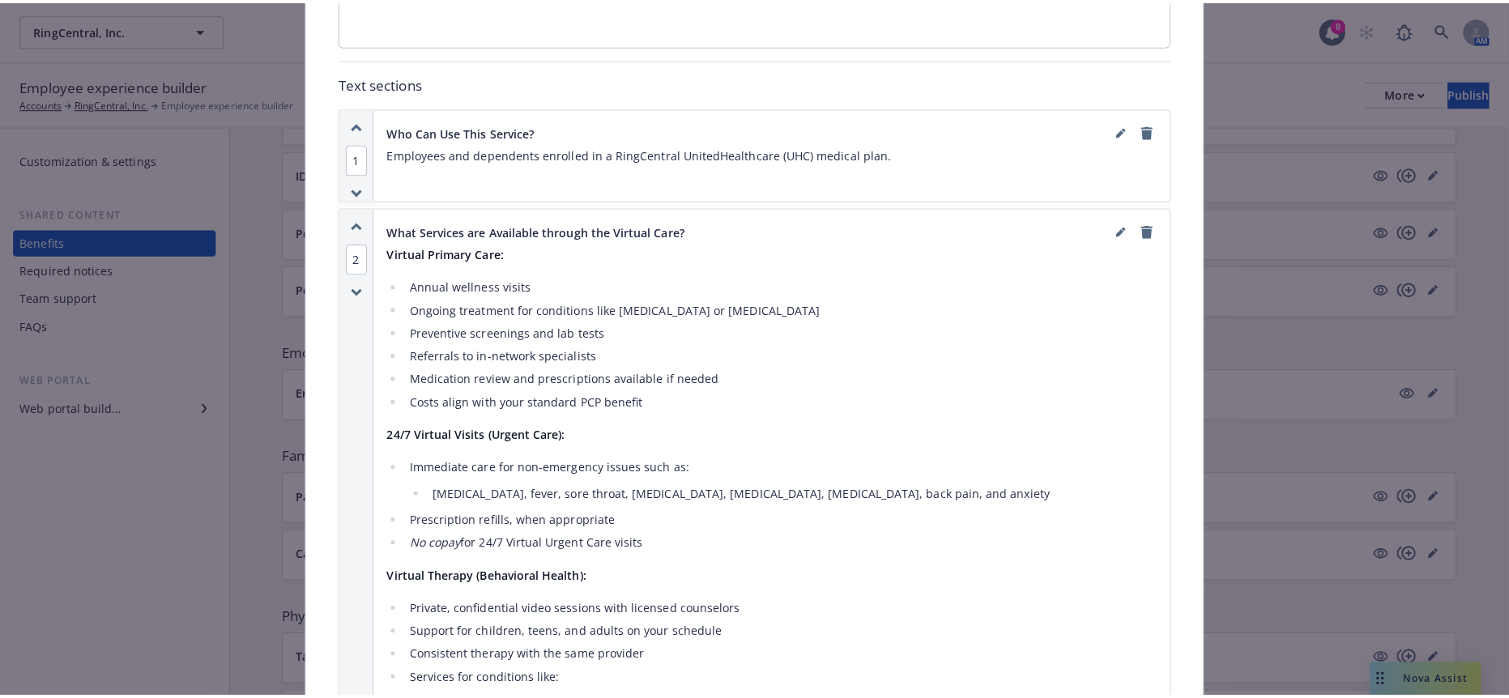
scroll to position [1091, 0]
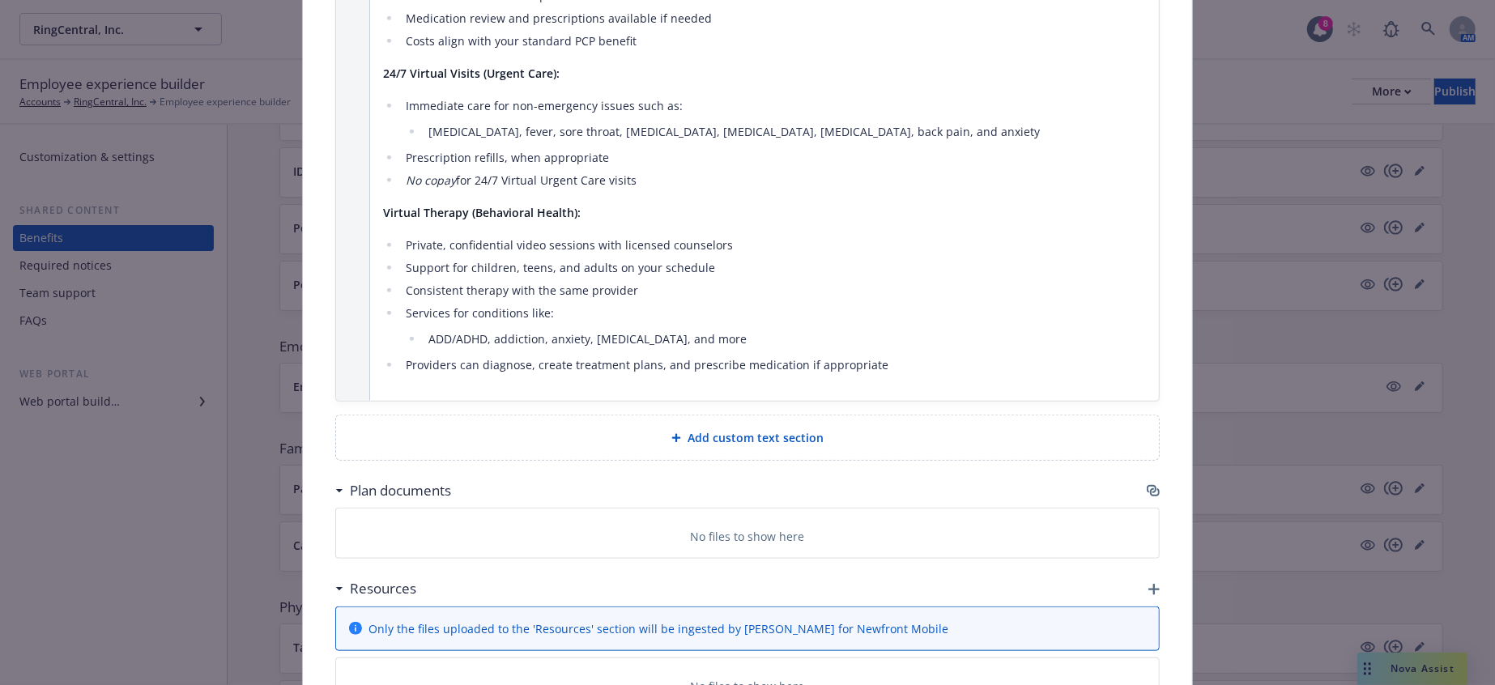
click at [741, 429] on span "Add custom text section" at bounding box center [756, 437] width 136 height 17
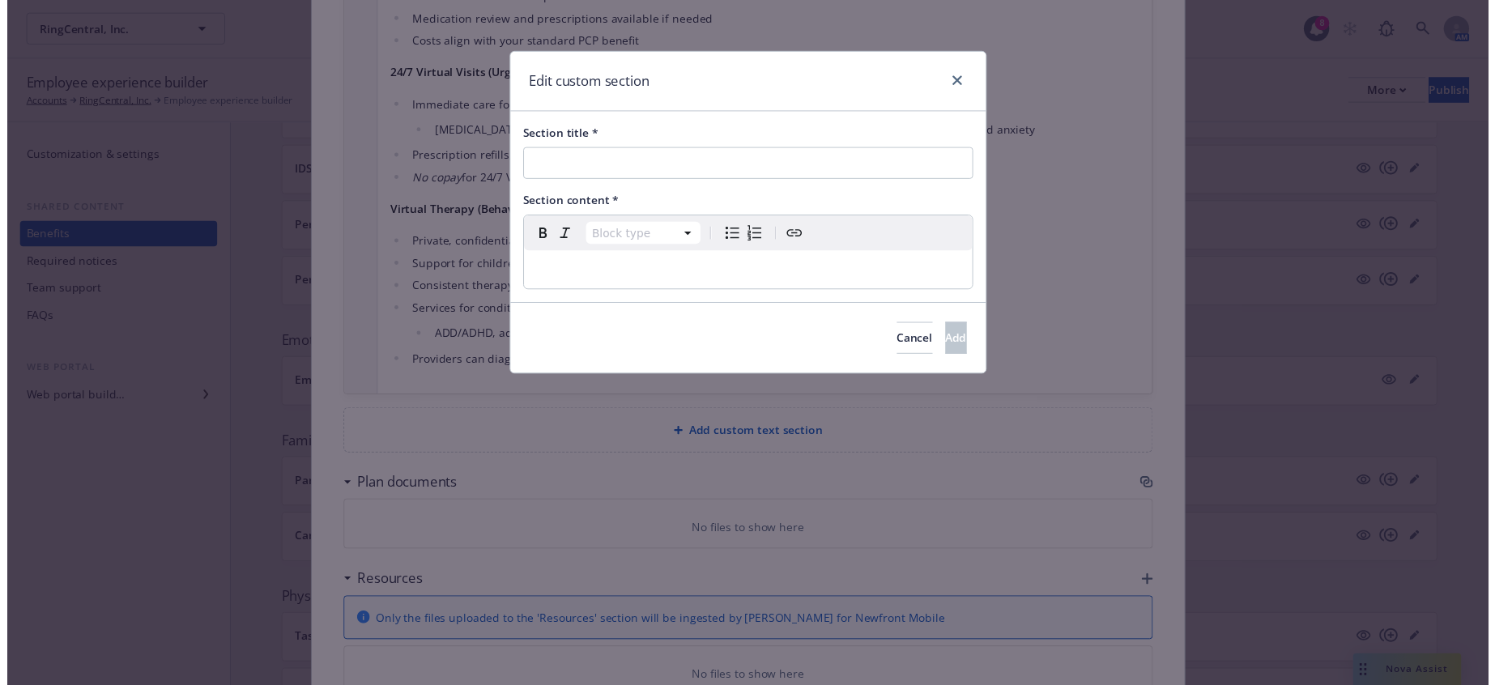
scroll to position [1078, 0]
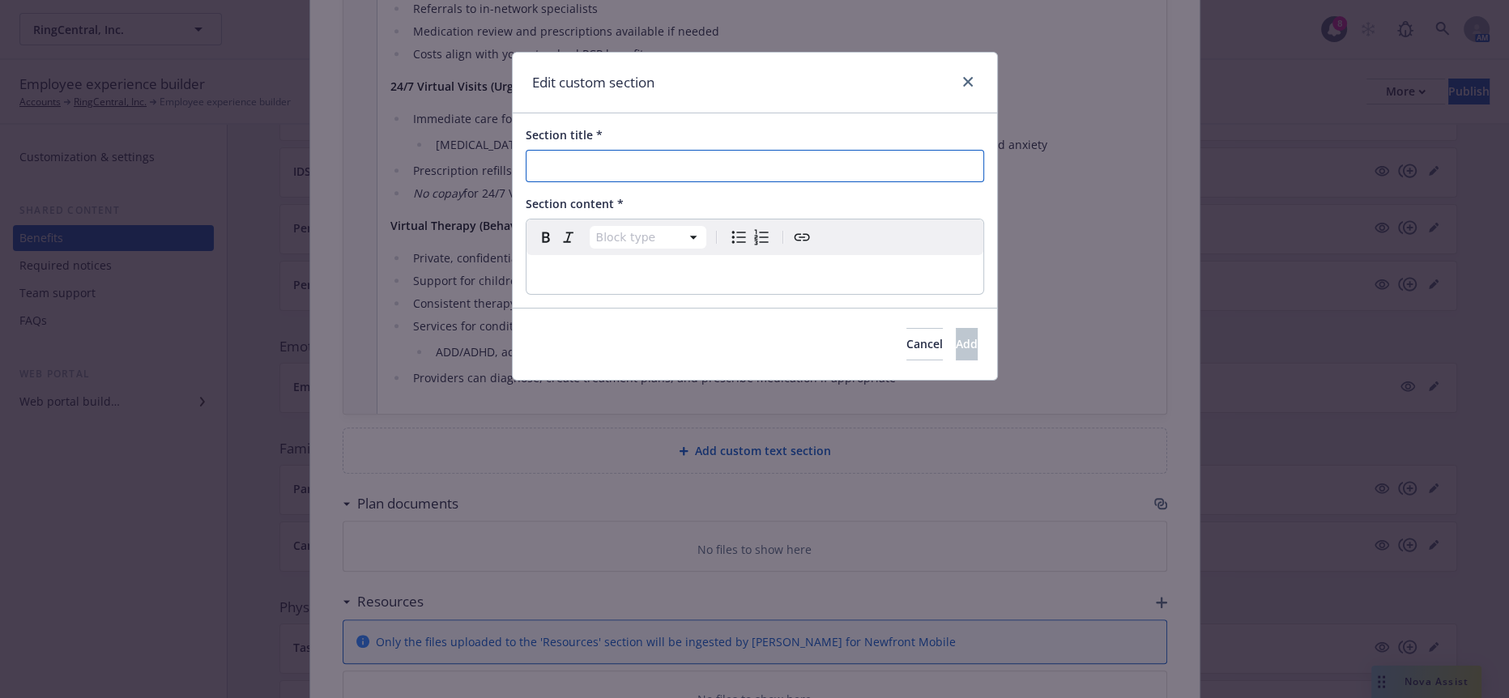
click at [598, 160] on input "Section title *" at bounding box center [755, 166] width 458 height 32
paste input "How to Find a Provider and Schedule an Appointment"
type input "How to Find a Provider and Schedule an Appointment"
click at [689, 265] on p "editable markdown" at bounding box center [754, 274] width 437 height 19
select select
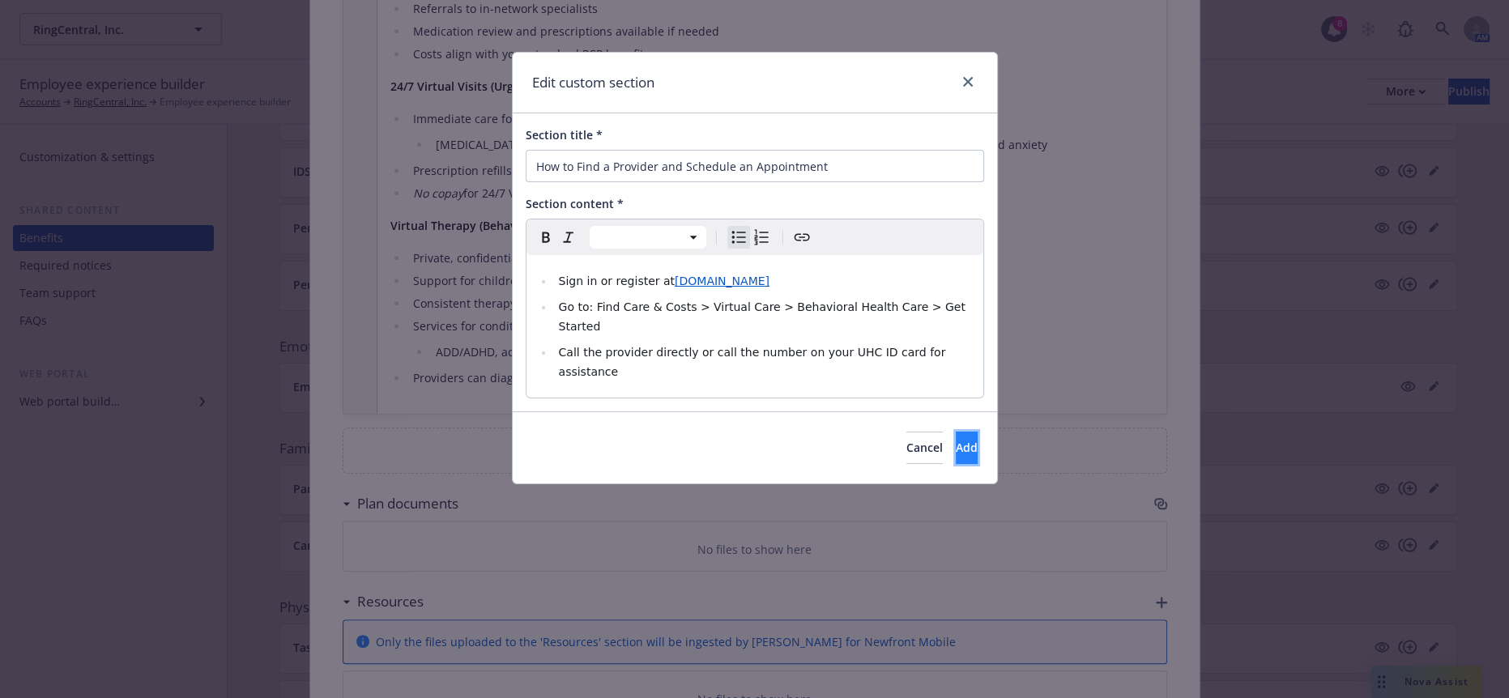
click at [956, 432] on button "Add" at bounding box center [967, 448] width 22 height 32
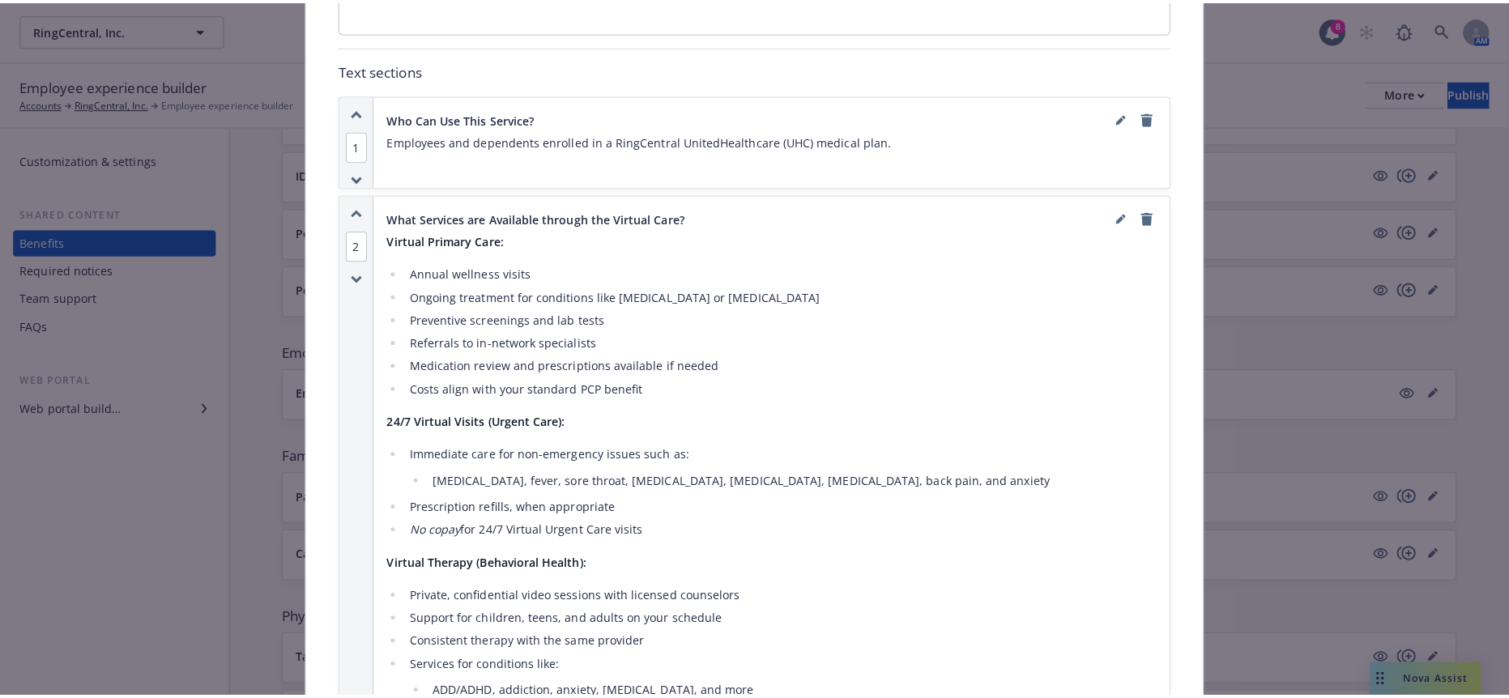
scroll to position [718, 0]
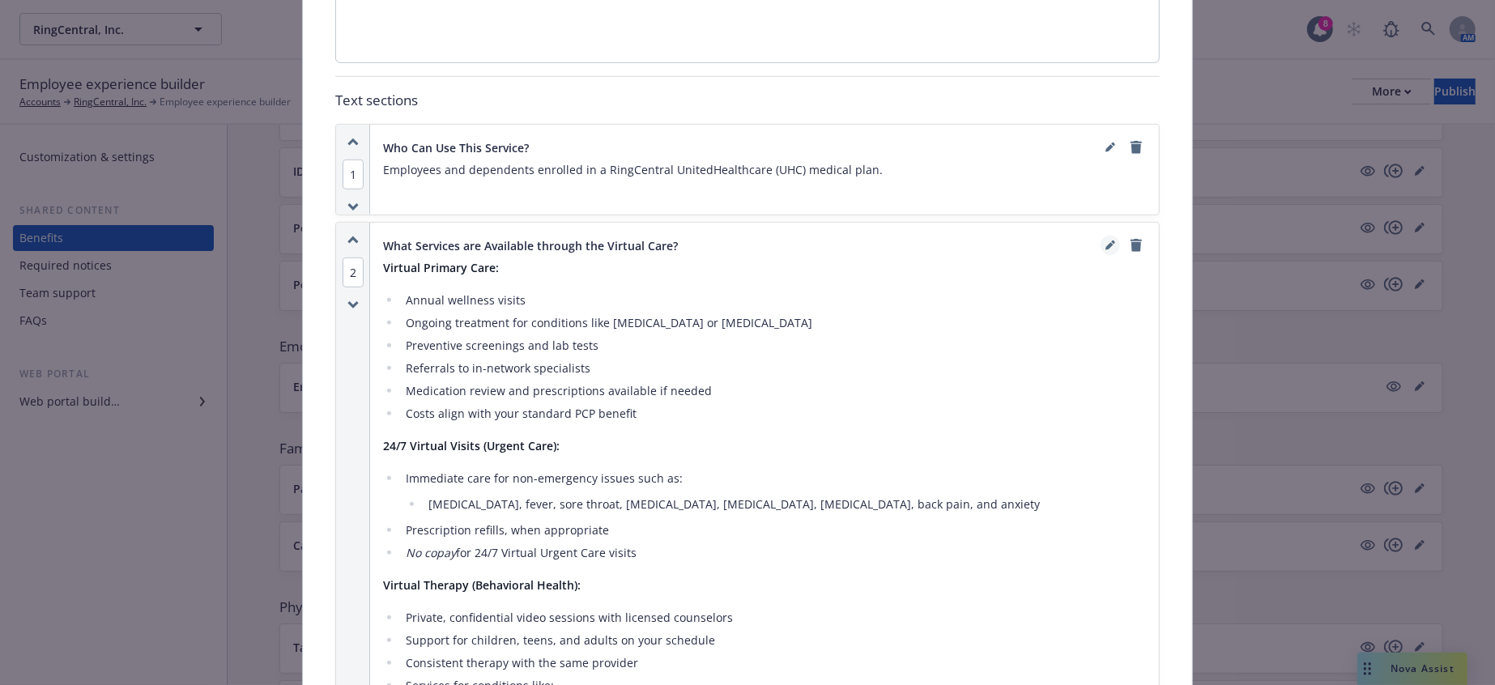
click at [1106, 241] on icon "editPencil" at bounding box center [1111, 246] width 10 height 10
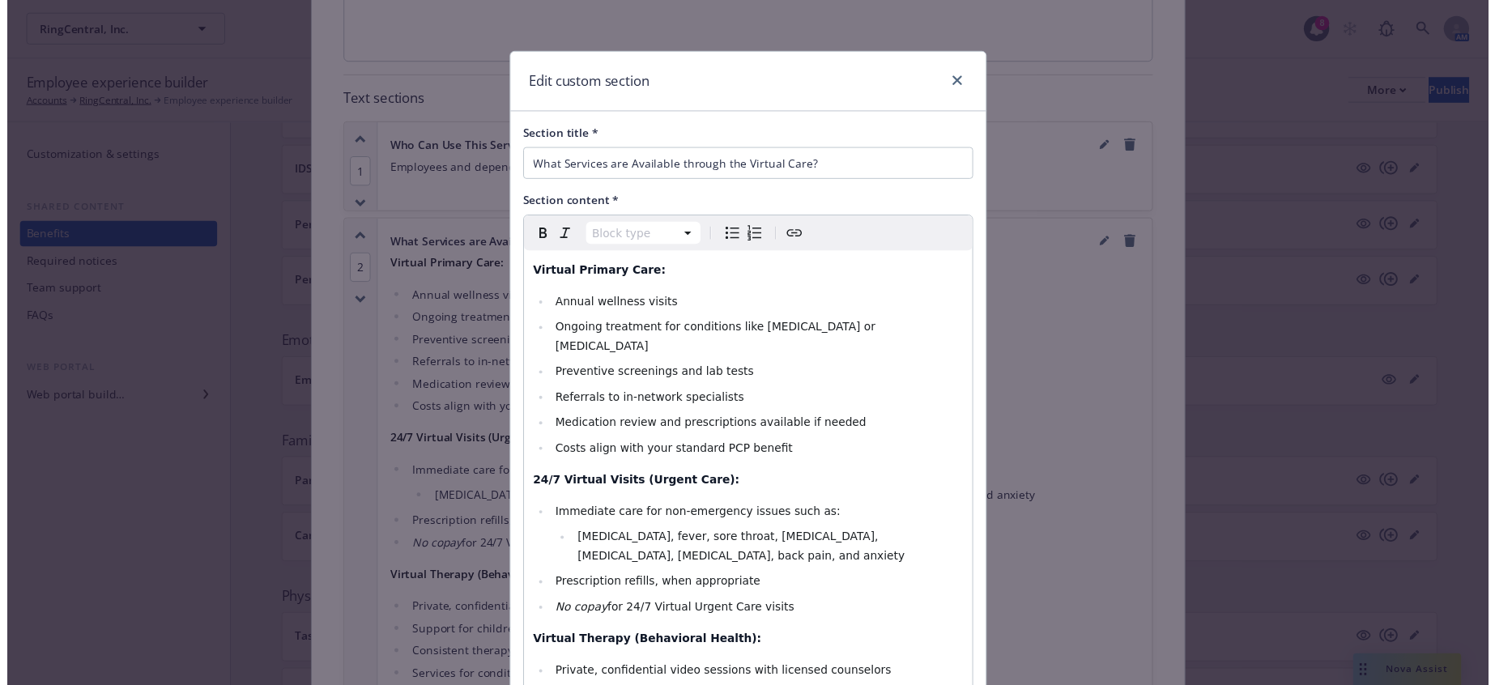
scroll to position [173, 0]
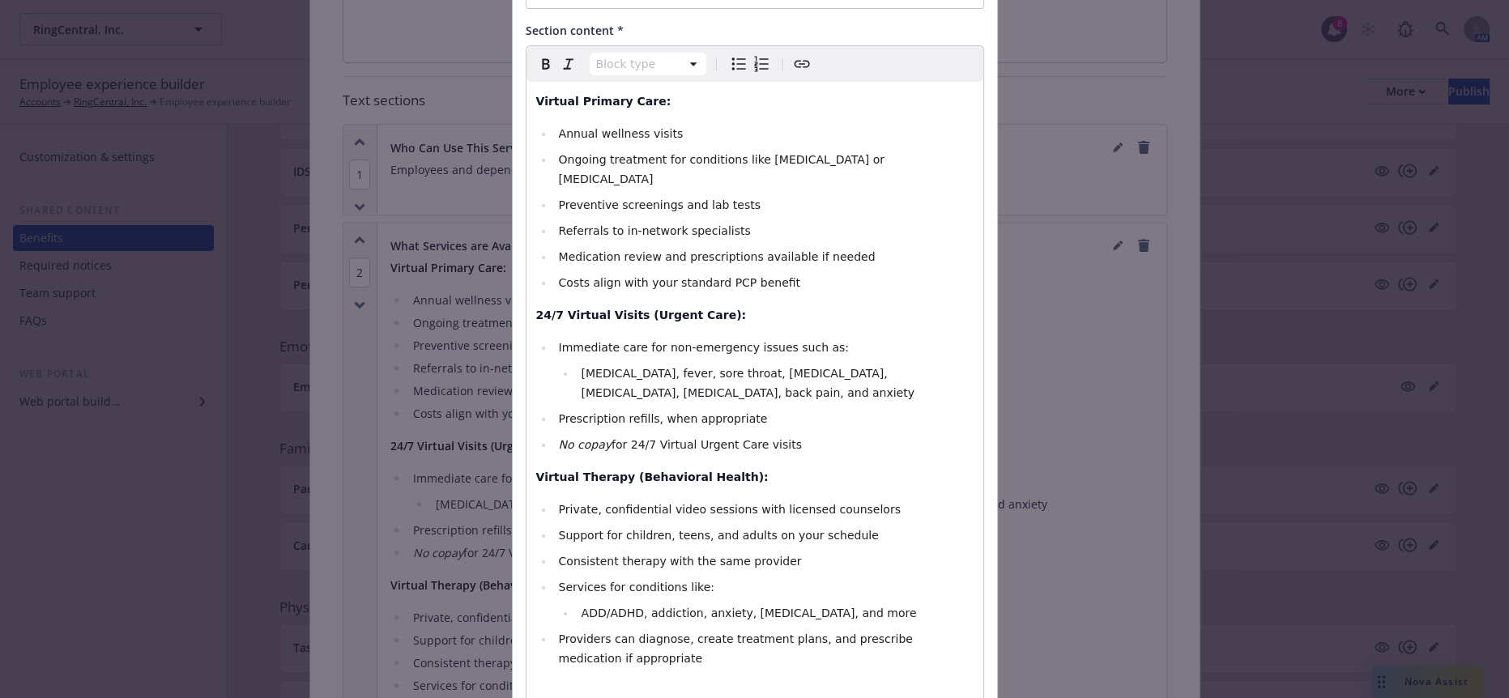
click at [670, 561] on div "Virtual Primary Care: Annual wellness visits Ongoing treatment for conditions l…" at bounding box center [755, 396] width 457 height 629
select select
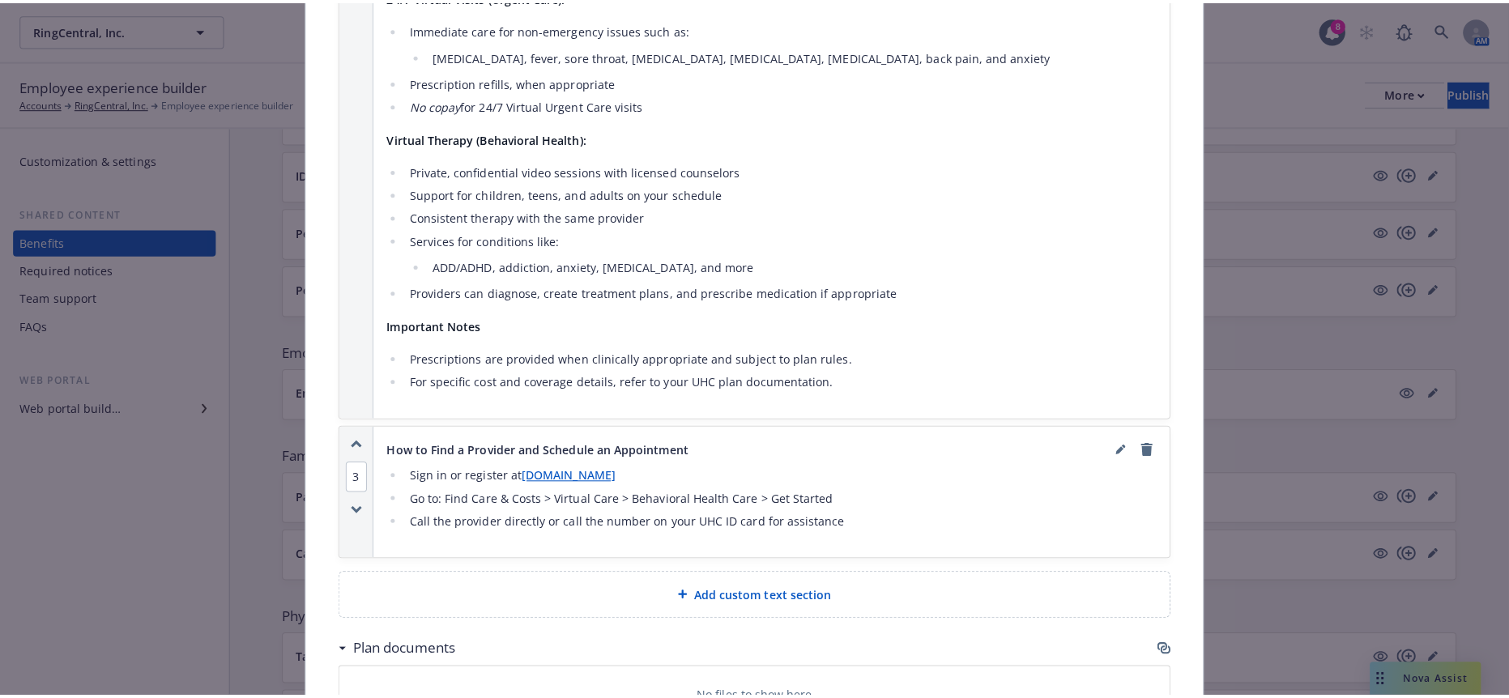
scroll to position [718, 0]
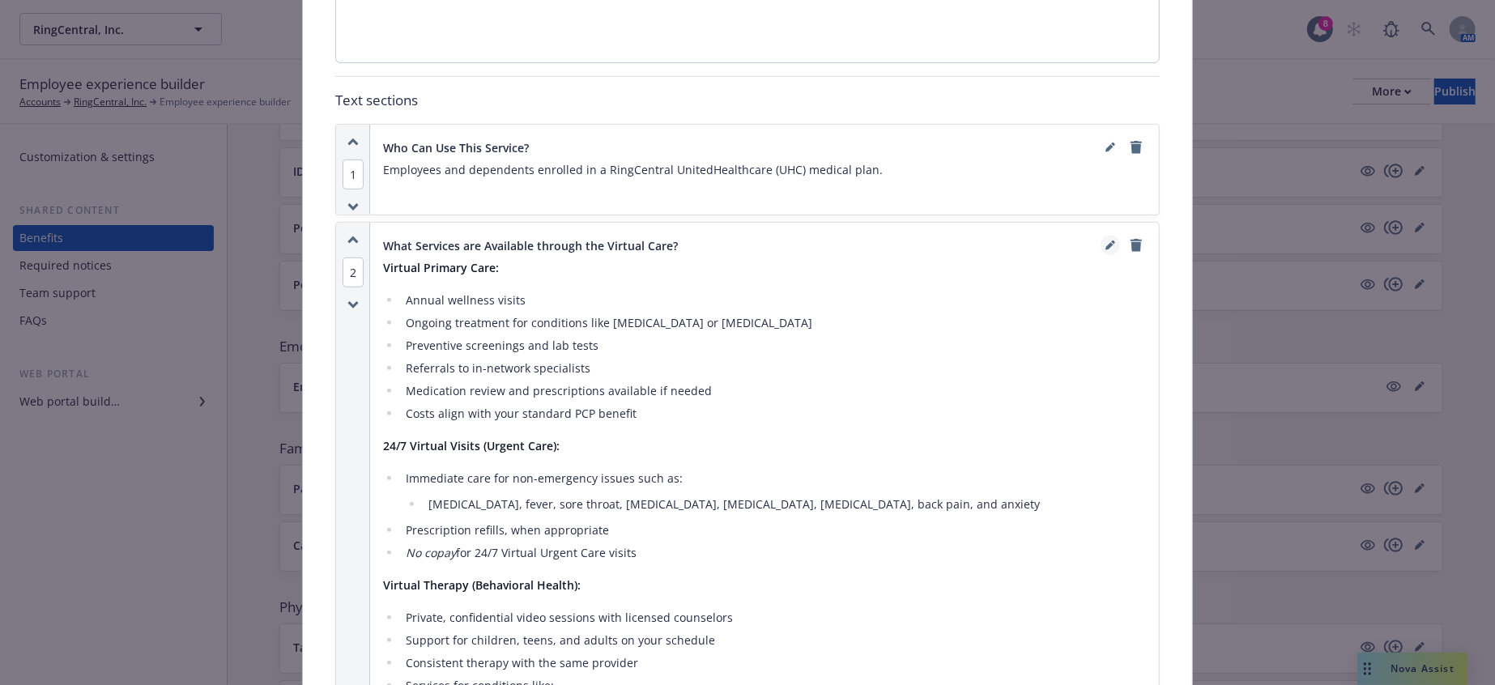
click at [1106, 241] on icon "editPencil" at bounding box center [1111, 246] width 10 height 10
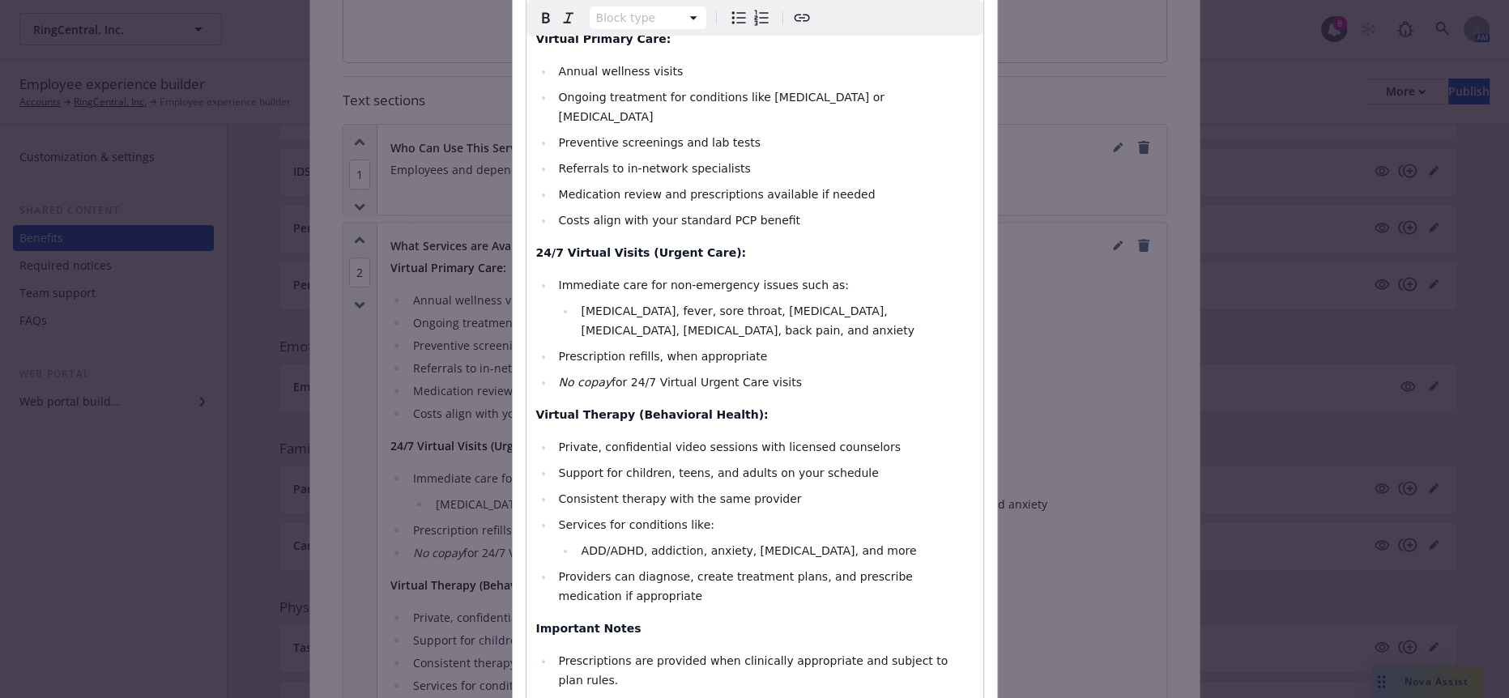
scroll to position [253, 0]
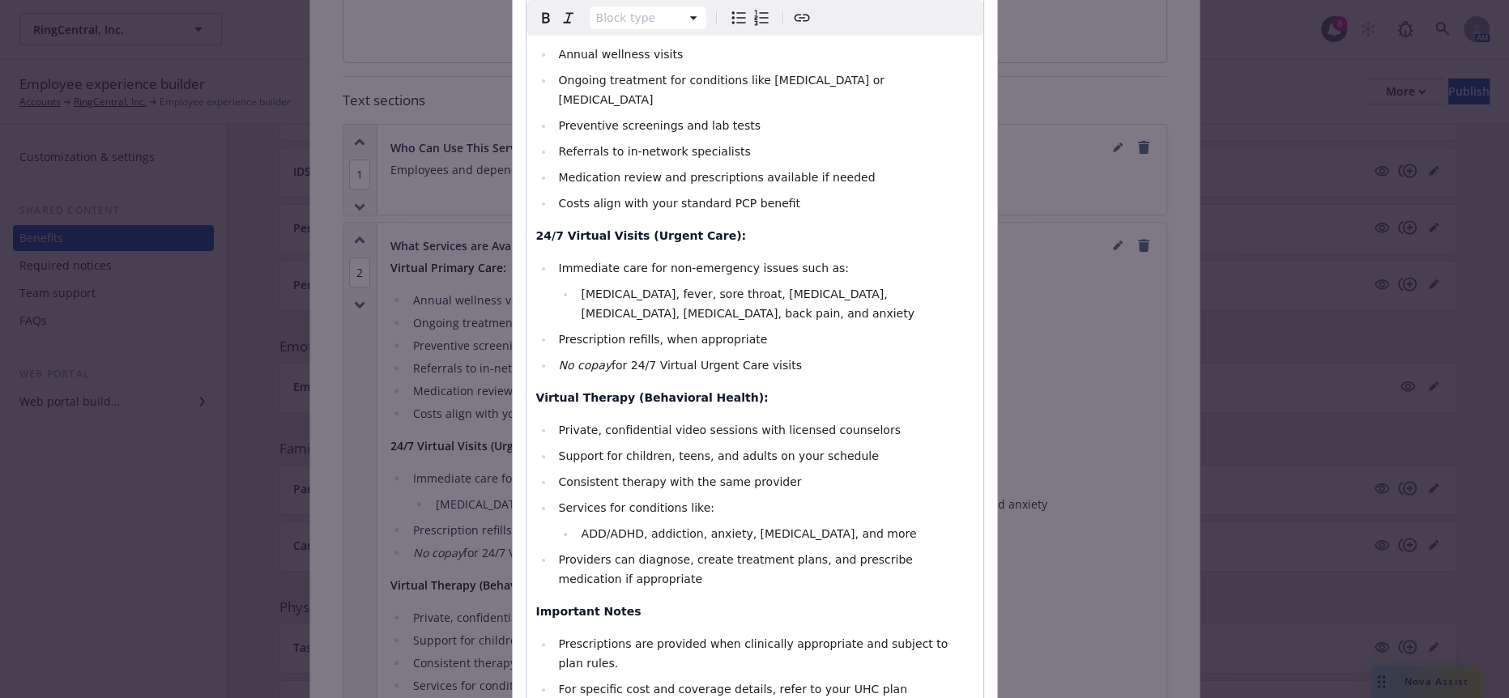
click at [625, 602] on p "Important Notes" at bounding box center [754, 611] width 437 height 19
select select
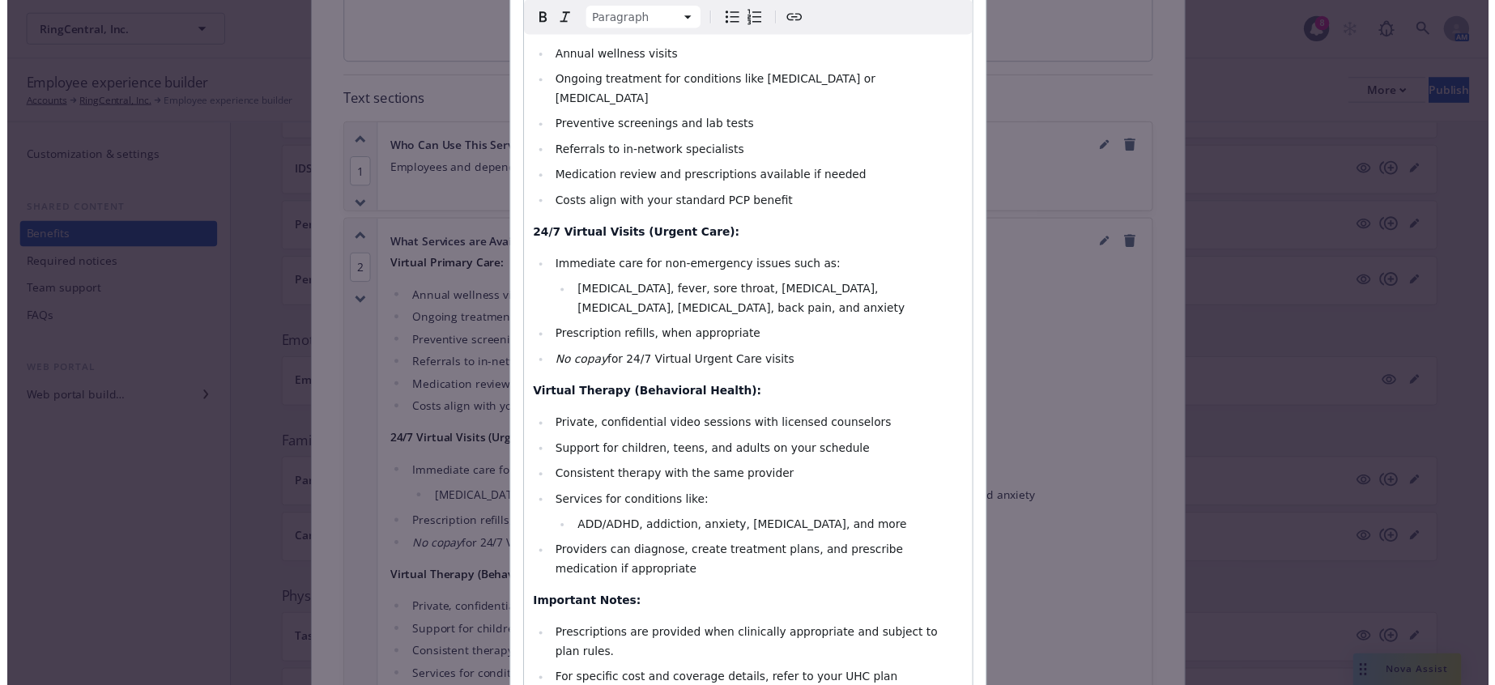
scroll to position [231, 0]
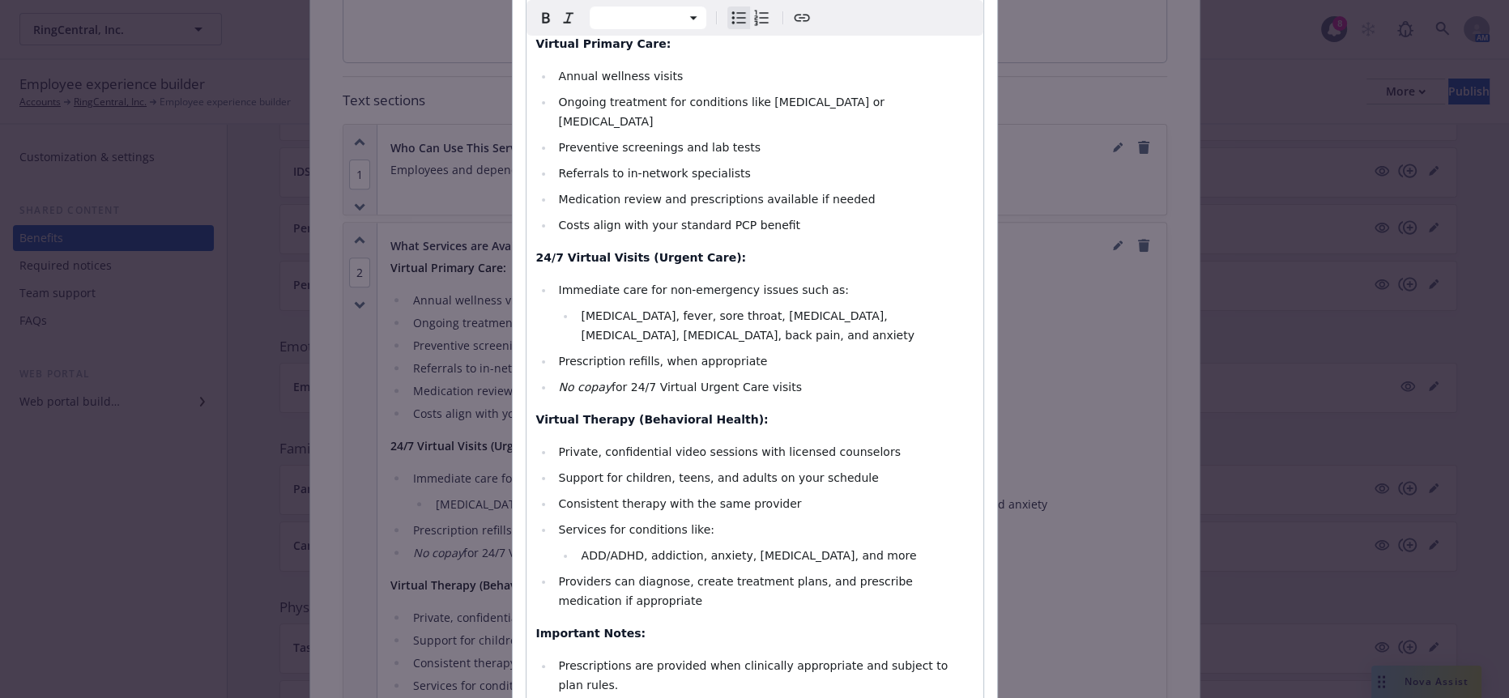
drag, startPoint x: 927, startPoint y: 609, endPoint x: 915, endPoint y: 608, distance: 13.1
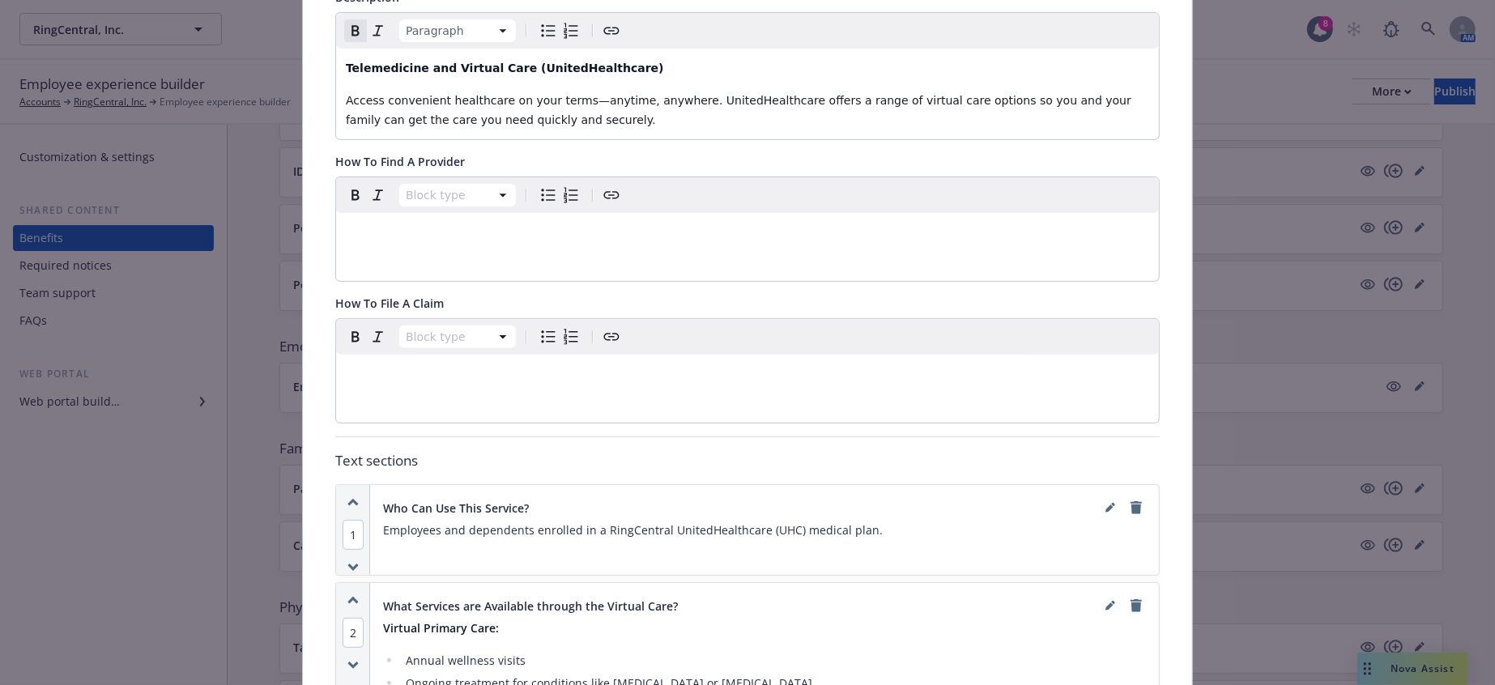
scroll to position [0, 0]
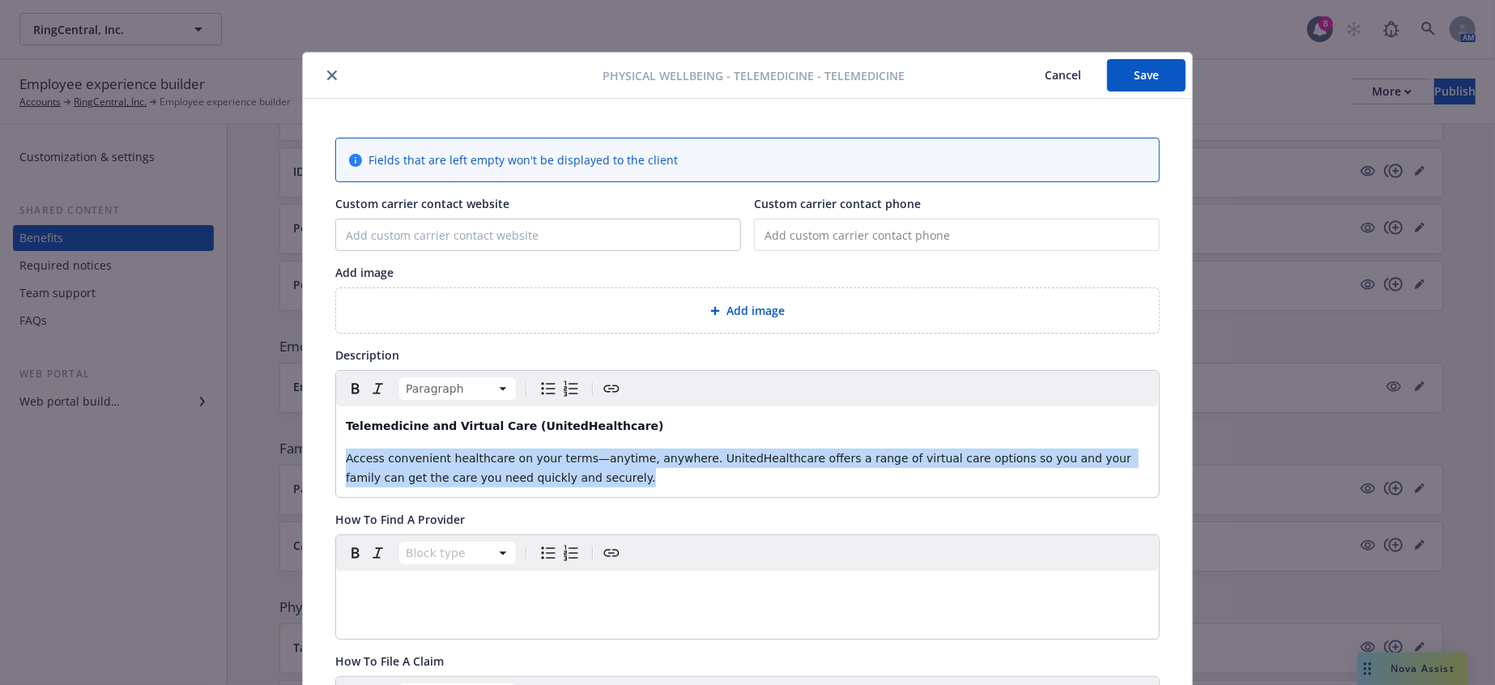
drag, startPoint x: 406, startPoint y: 447, endPoint x: 302, endPoint y: 432, distance: 104.8
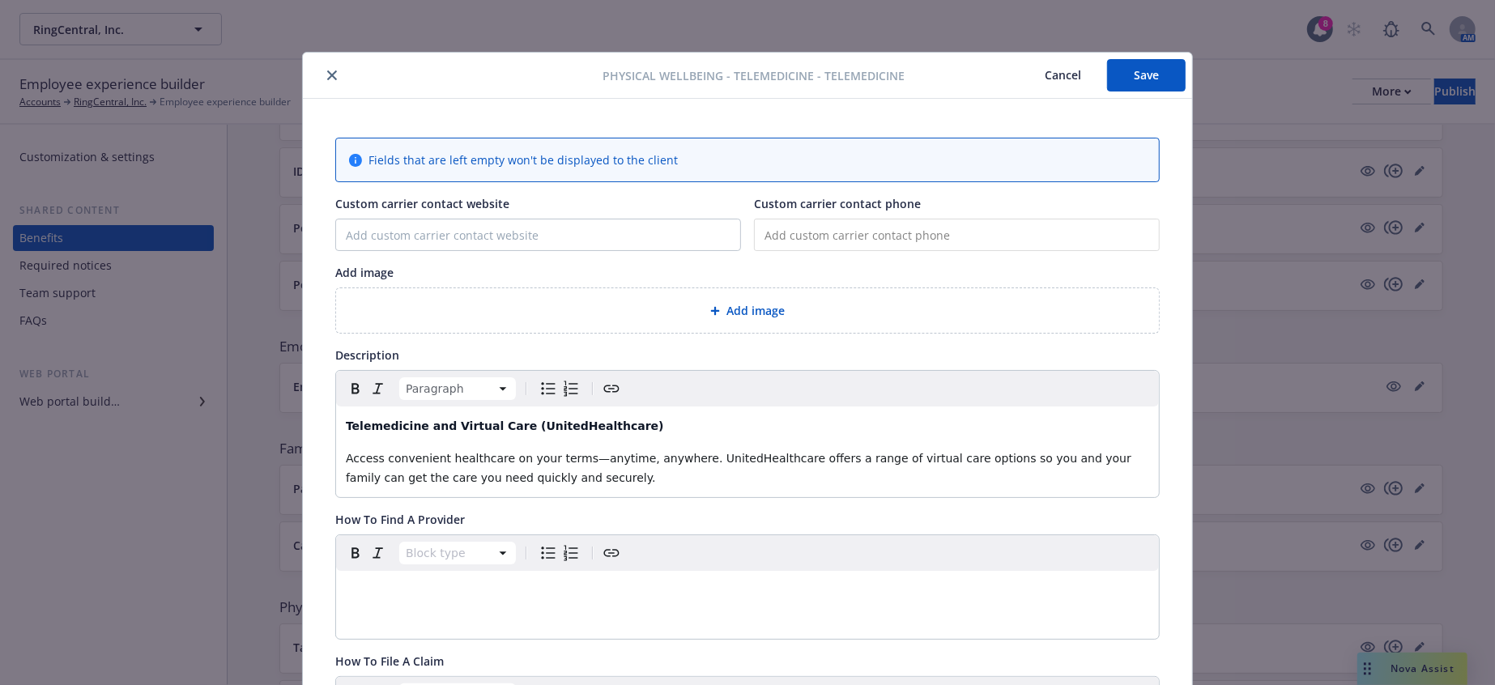
click at [792, 581] on div "Block type" at bounding box center [747, 587] width 823 height 104
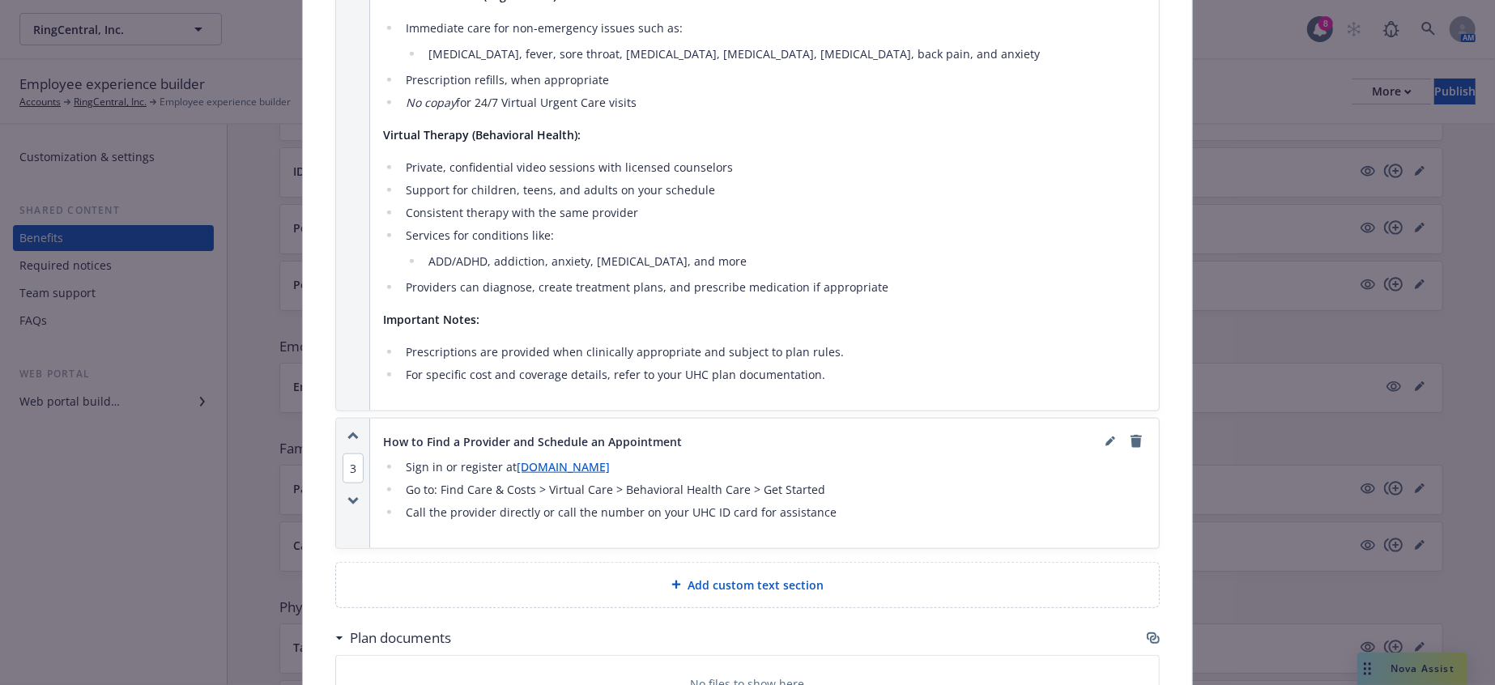
scroll to position [1170, 0]
click at [696, 576] on span "Add custom text section" at bounding box center [756, 584] width 136 height 17
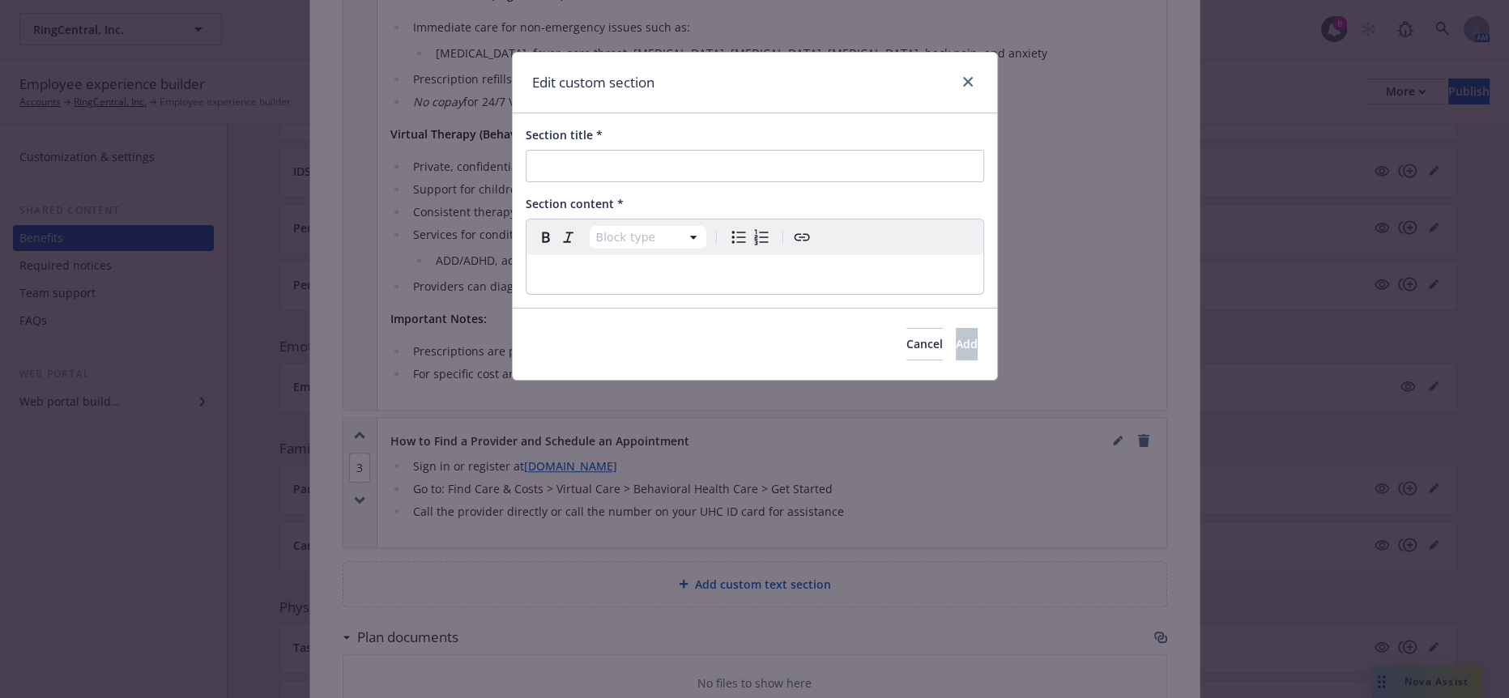
click at [555, 265] on p "editable markdown" at bounding box center [754, 274] width 437 height 19
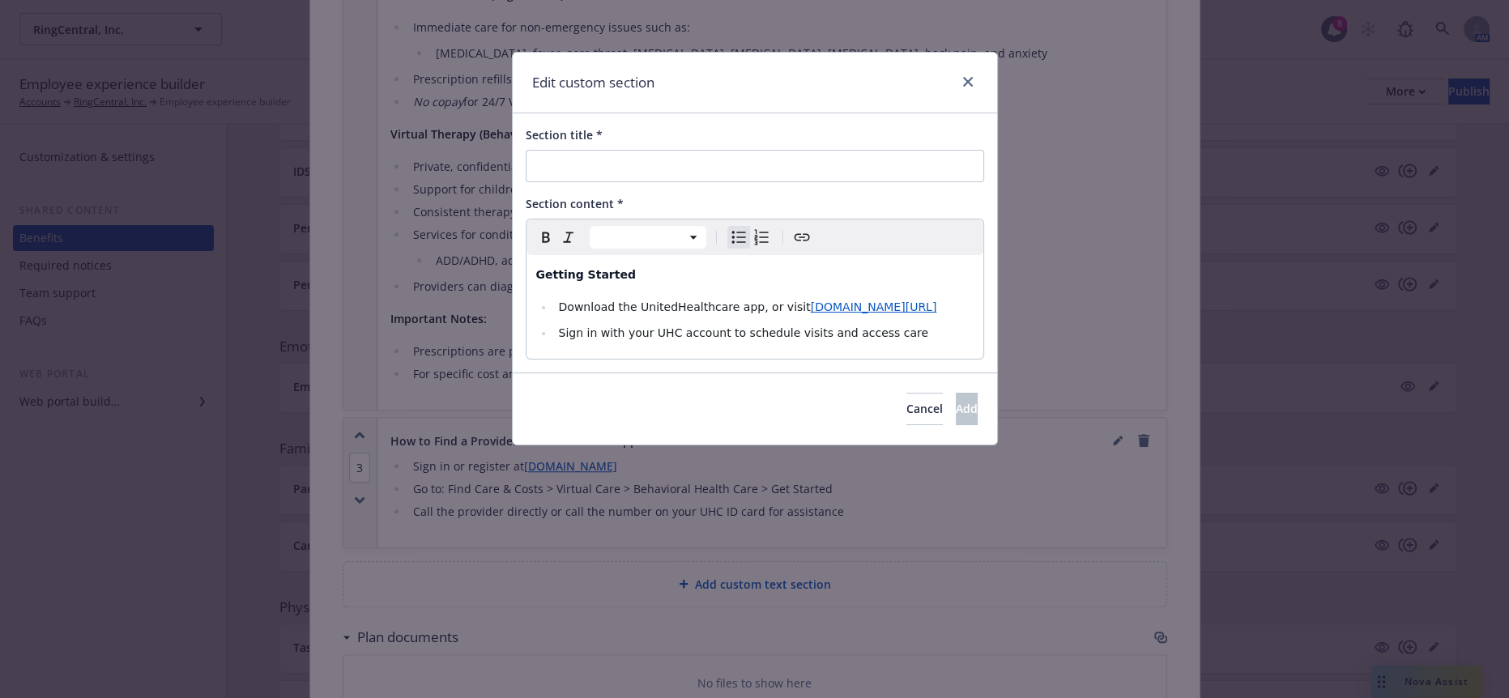
select select "paragraph"
drag, startPoint x: 602, startPoint y: 258, endPoint x: 482, endPoint y: 250, distance: 120.2
click at [482, 250] on div "Edit custom section Section title * Section content * Paragraph Paragraph Headi…" at bounding box center [754, 349] width 1509 height 698
copy strong "Getting Started"
click at [567, 151] on input "Section title *" at bounding box center [755, 166] width 458 height 32
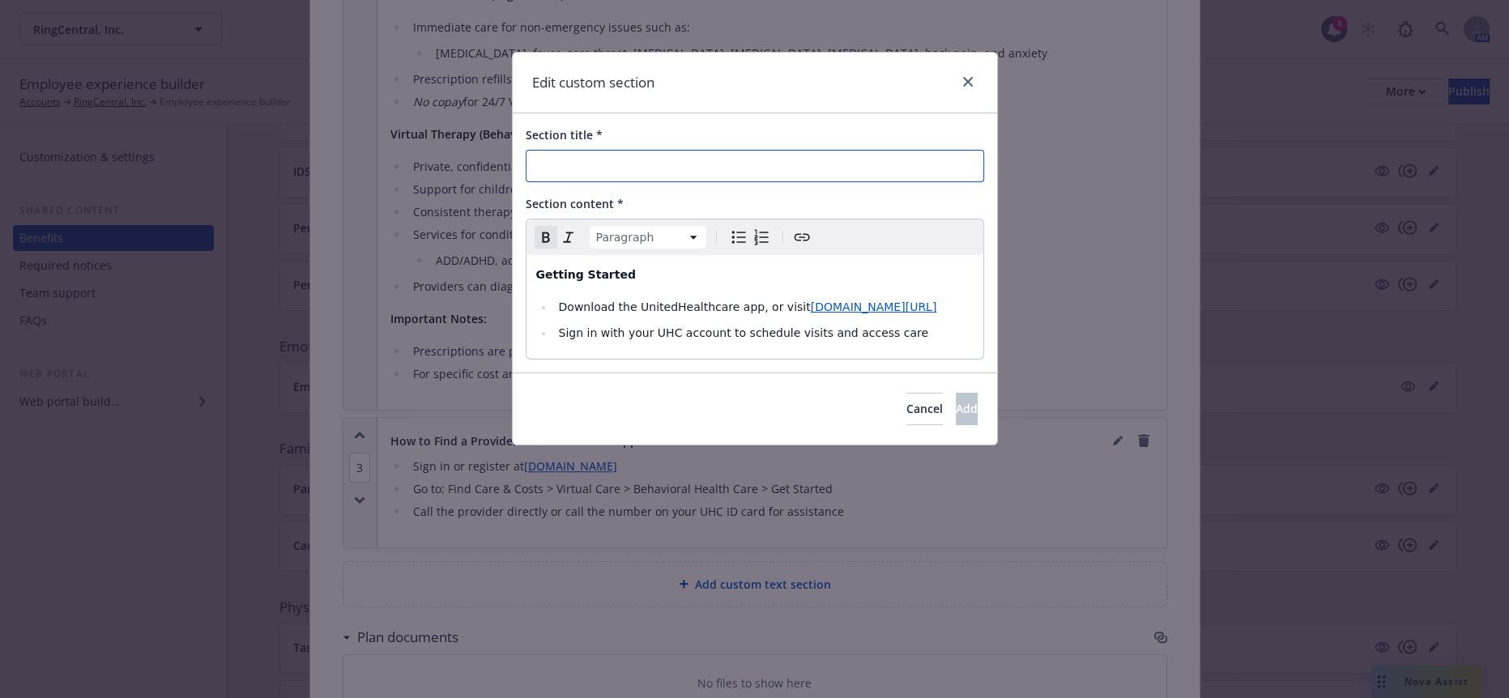
paste input "Getting Started"
type input "Getting Started"
drag, startPoint x: 641, startPoint y: 260, endPoint x: 459, endPoint y: 252, distance: 181.6
click at [459, 252] on div "Edit custom section Section title * Getting Started Section content * Paragraph…" at bounding box center [754, 349] width 1509 height 698
select select
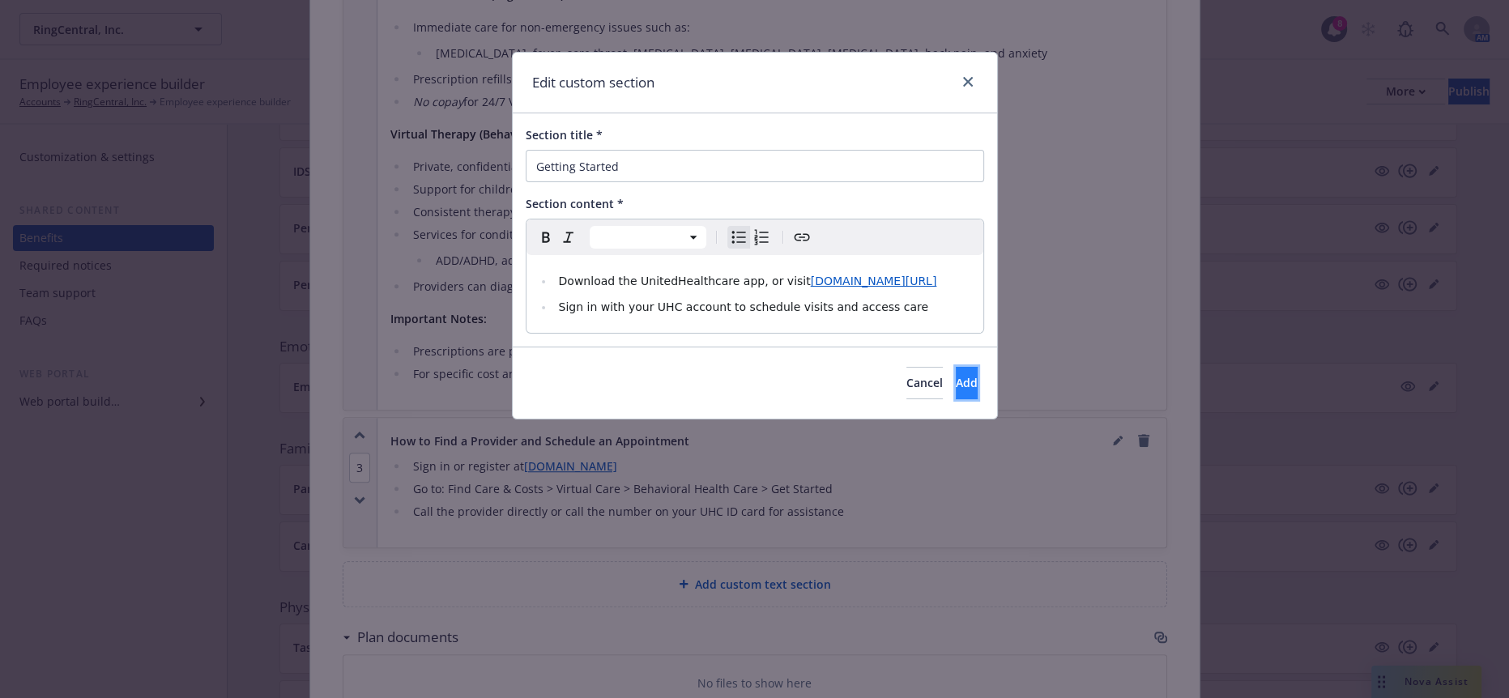
click at [956, 367] on button "Add" at bounding box center [967, 383] width 22 height 32
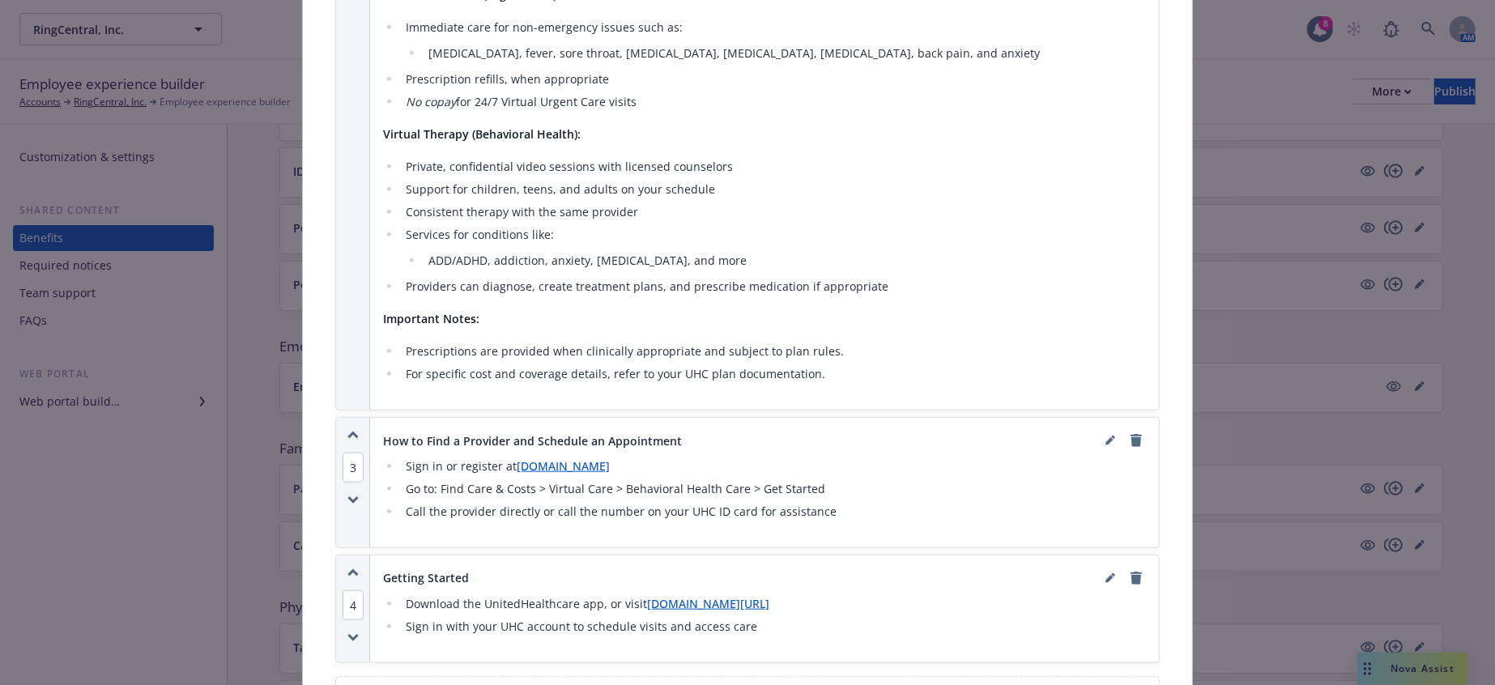
click at [348, 569] on icon "button" at bounding box center [353, 573] width 11 height 9
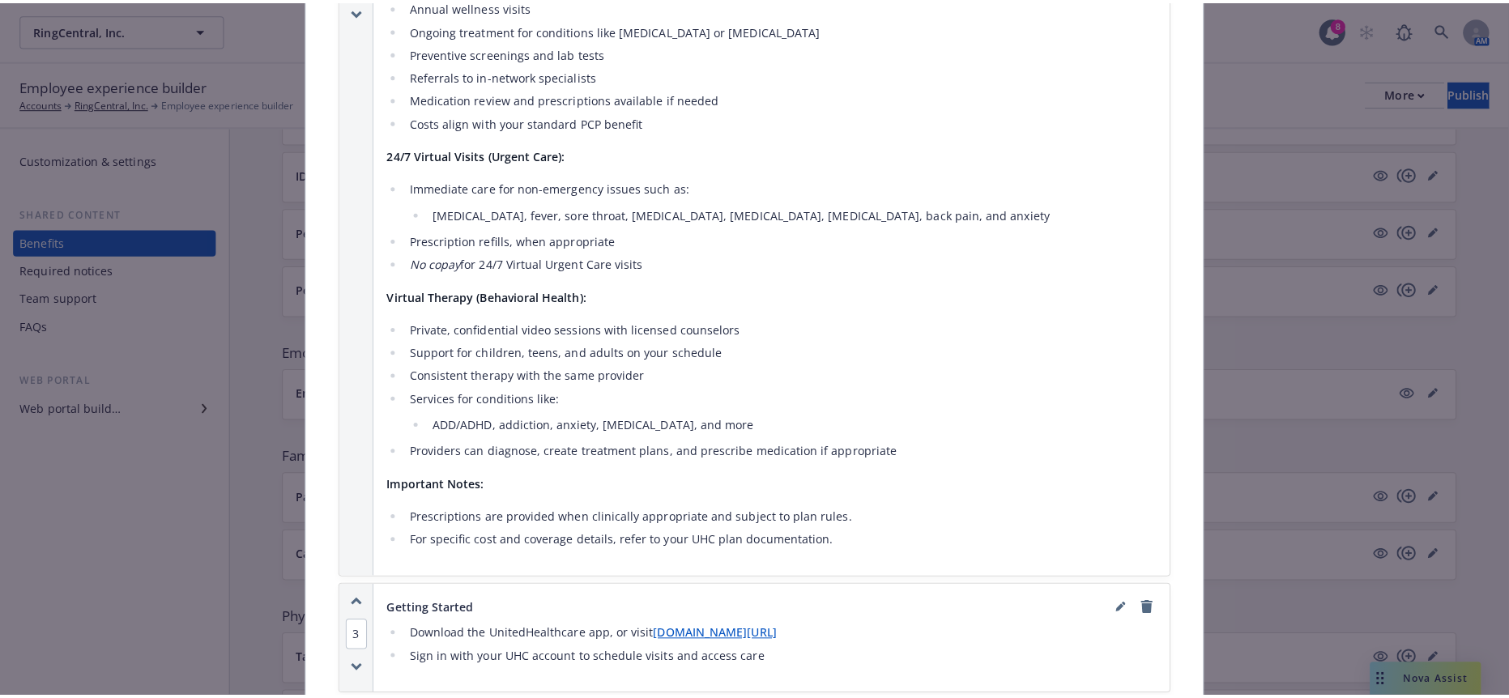
scroll to position [1394, 0]
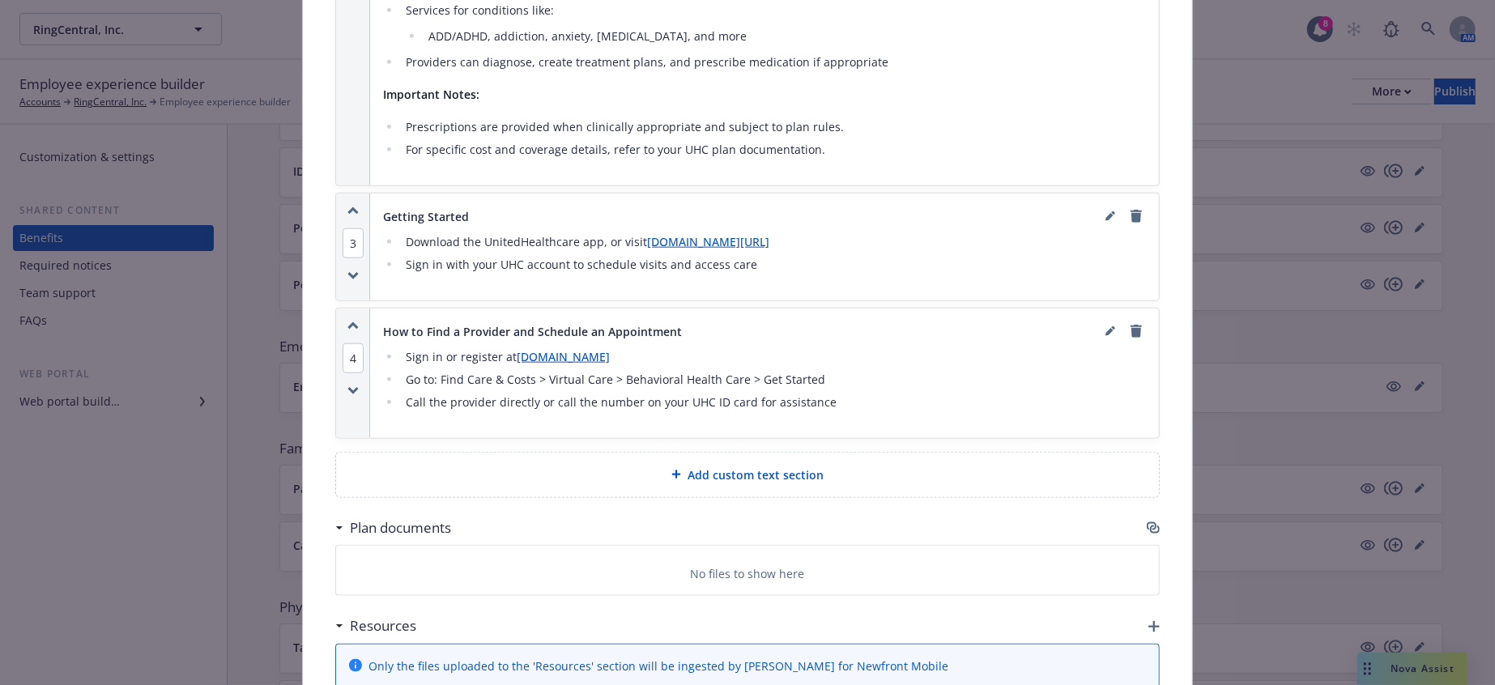
click at [1147, 522] on icon "button" at bounding box center [1152, 526] width 10 height 8
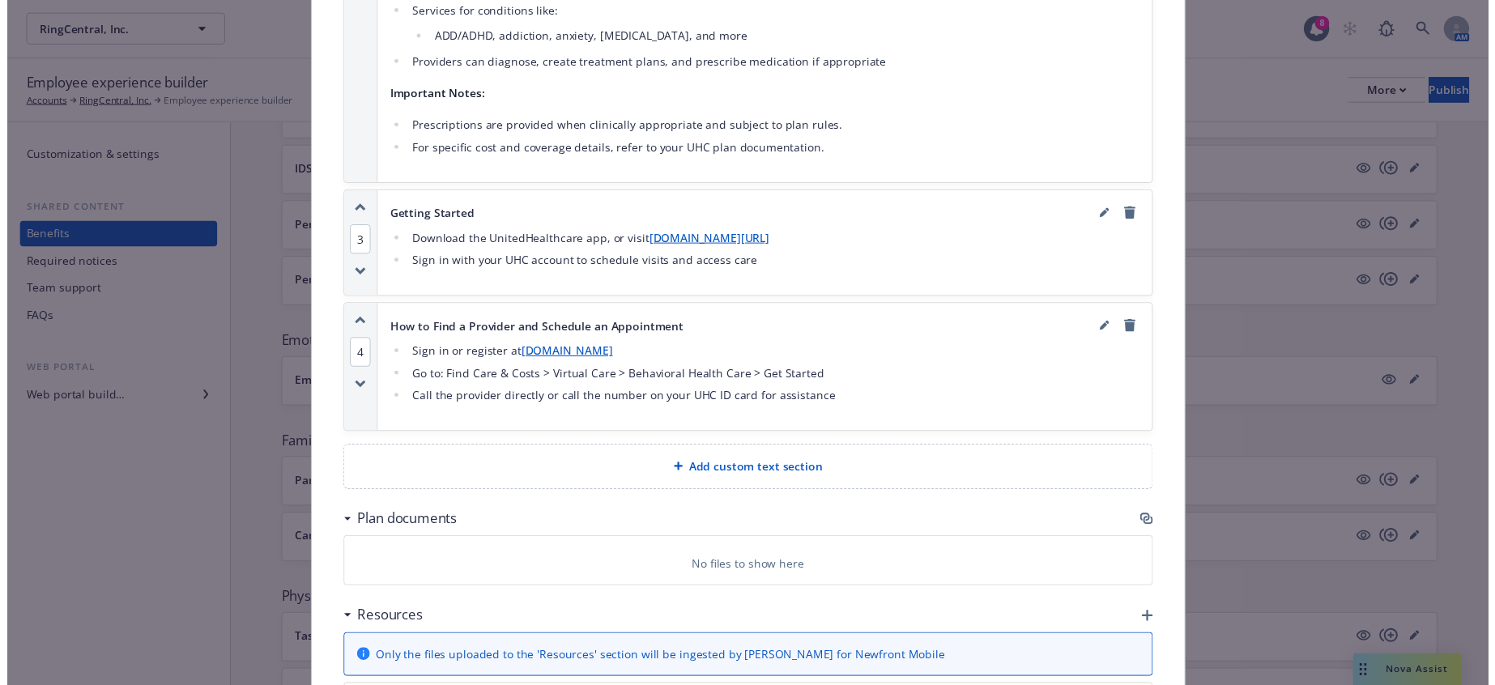
scroll to position [1380, 0]
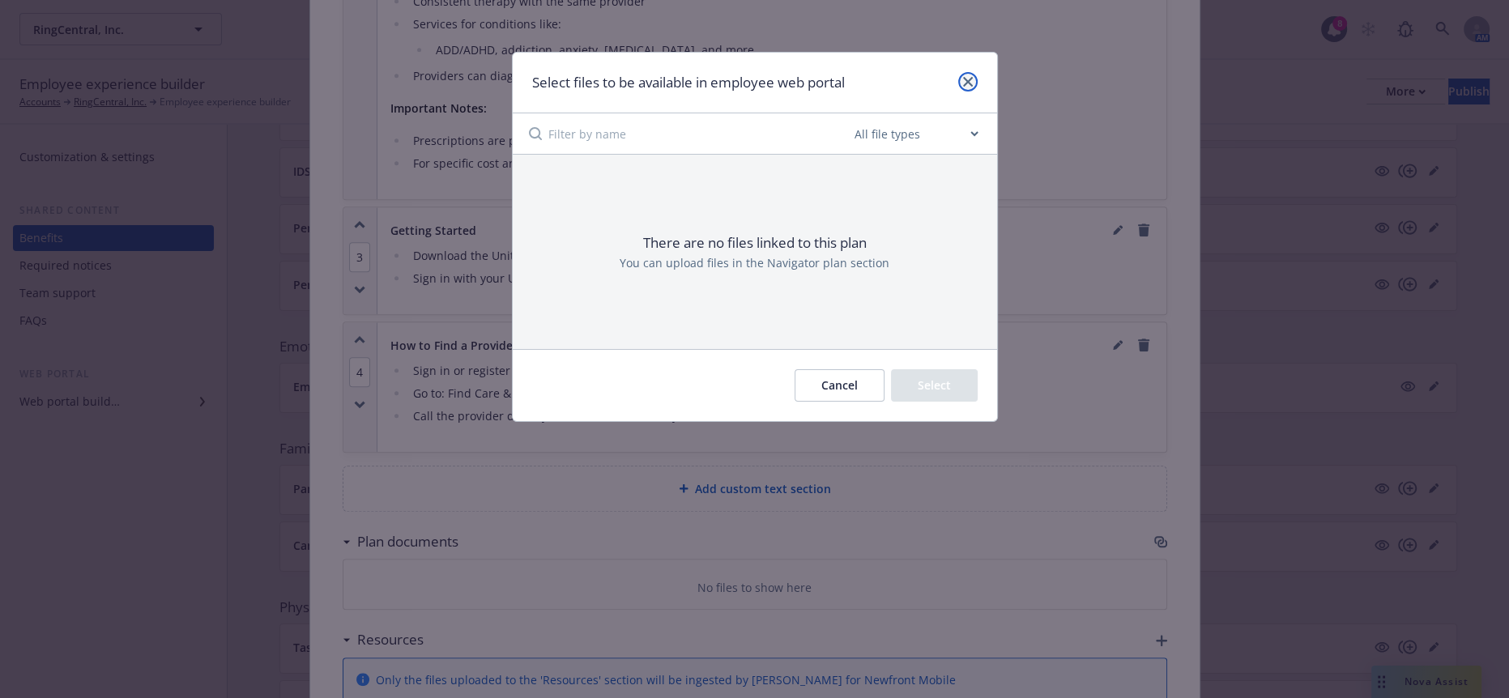
click at [970, 77] on icon "close" at bounding box center [968, 82] width 10 height 10
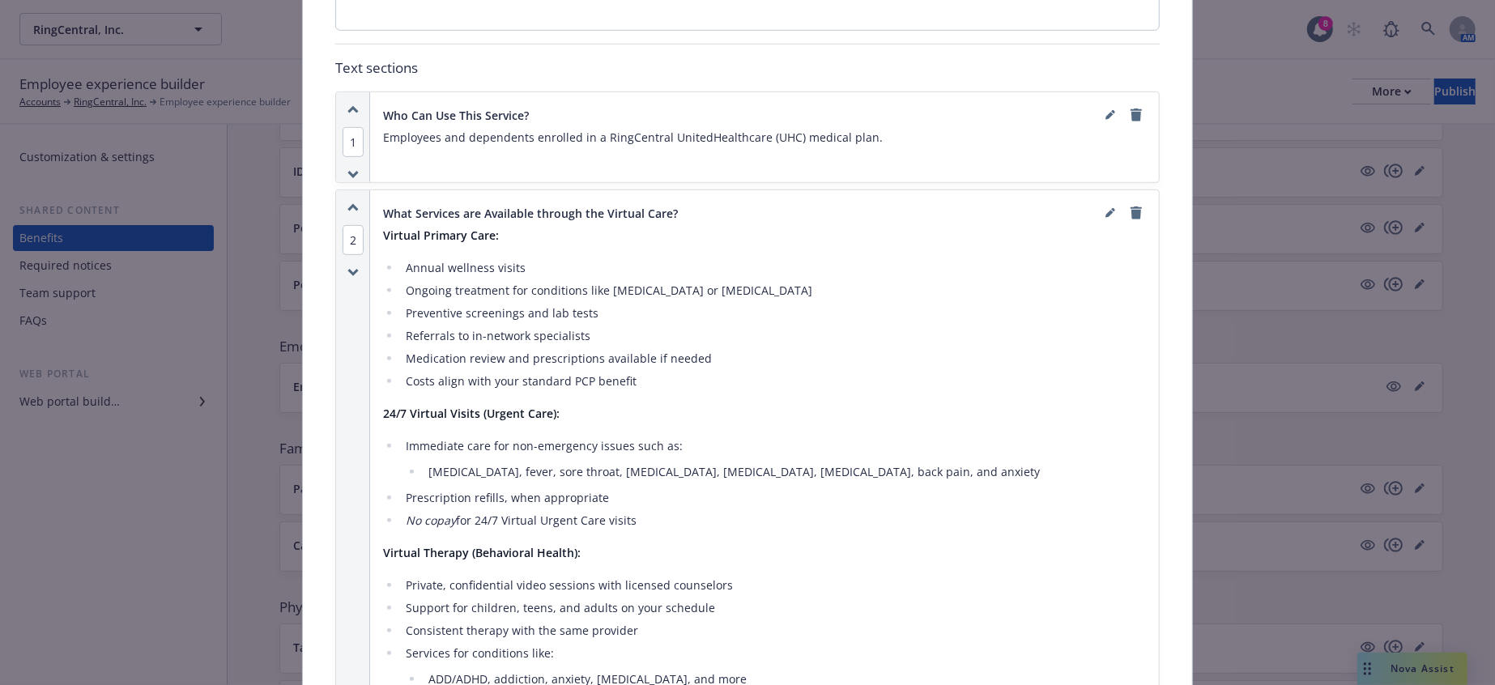
scroll to position [0, 0]
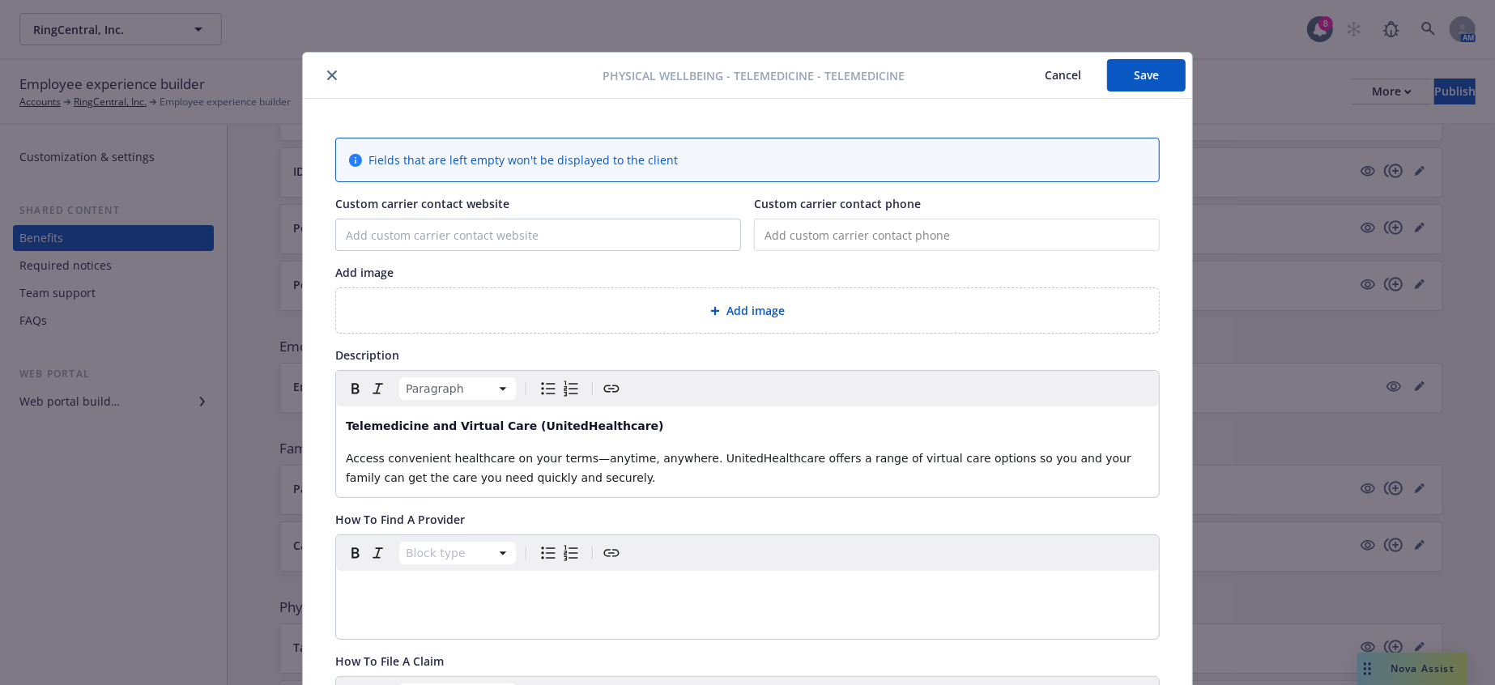
click at [488, 203] on div "Custom carrier contact website" at bounding box center [538, 223] width 406 height 56
click at [473, 222] on input "Custom carrier contact website" at bounding box center [538, 235] width 404 height 31
paste input "[DOMAIN_NAME][URL]"
type input "[DOMAIN_NAME][URL]"
click at [859, 219] on input "tel" at bounding box center [957, 235] width 406 height 32
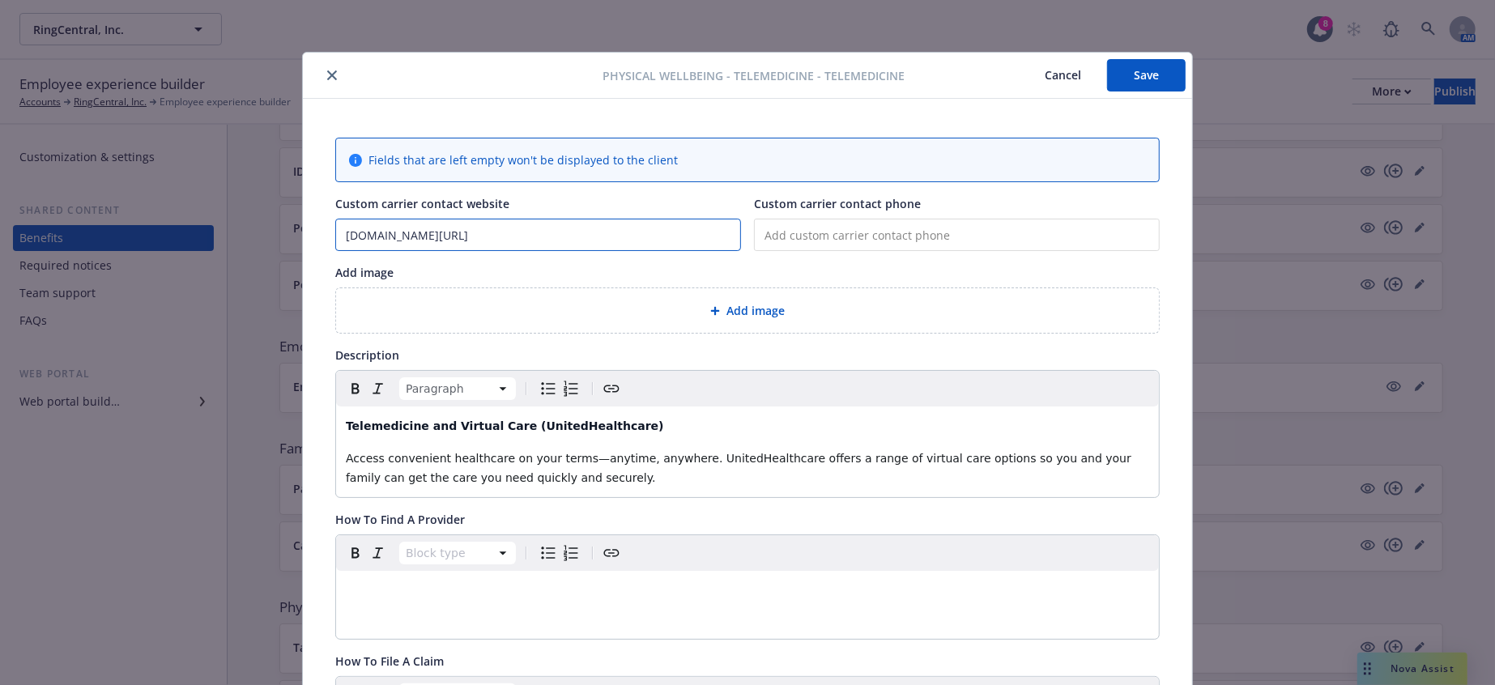
drag, startPoint x: 471, startPoint y: 215, endPoint x: 233, endPoint y: 215, distance: 238.1
click at [233, 215] on div "Physical Wellbeing - TeleMedicine - TeleMedicine Cancel Save Fields that are le…" at bounding box center [747, 342] width 1495 height 685
click at [841, 264] on div "Add image" at bounding box center [747, 272] width 825 height 17
click at [803, 301] on div "Add image" at bounding box center [747, 310] width 797 height 19
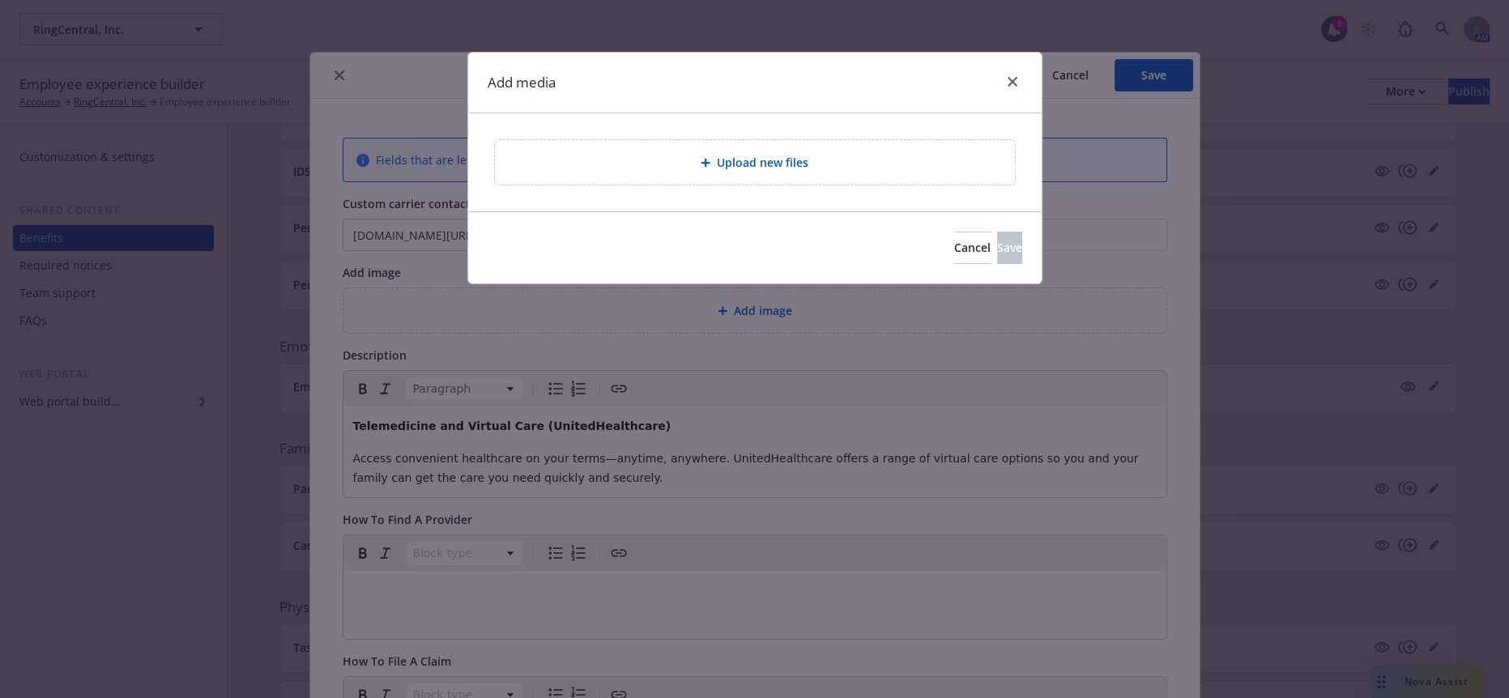
click at [781, 154] on span "Upload new files" at bounding box center [763, 162] width 92 height 17
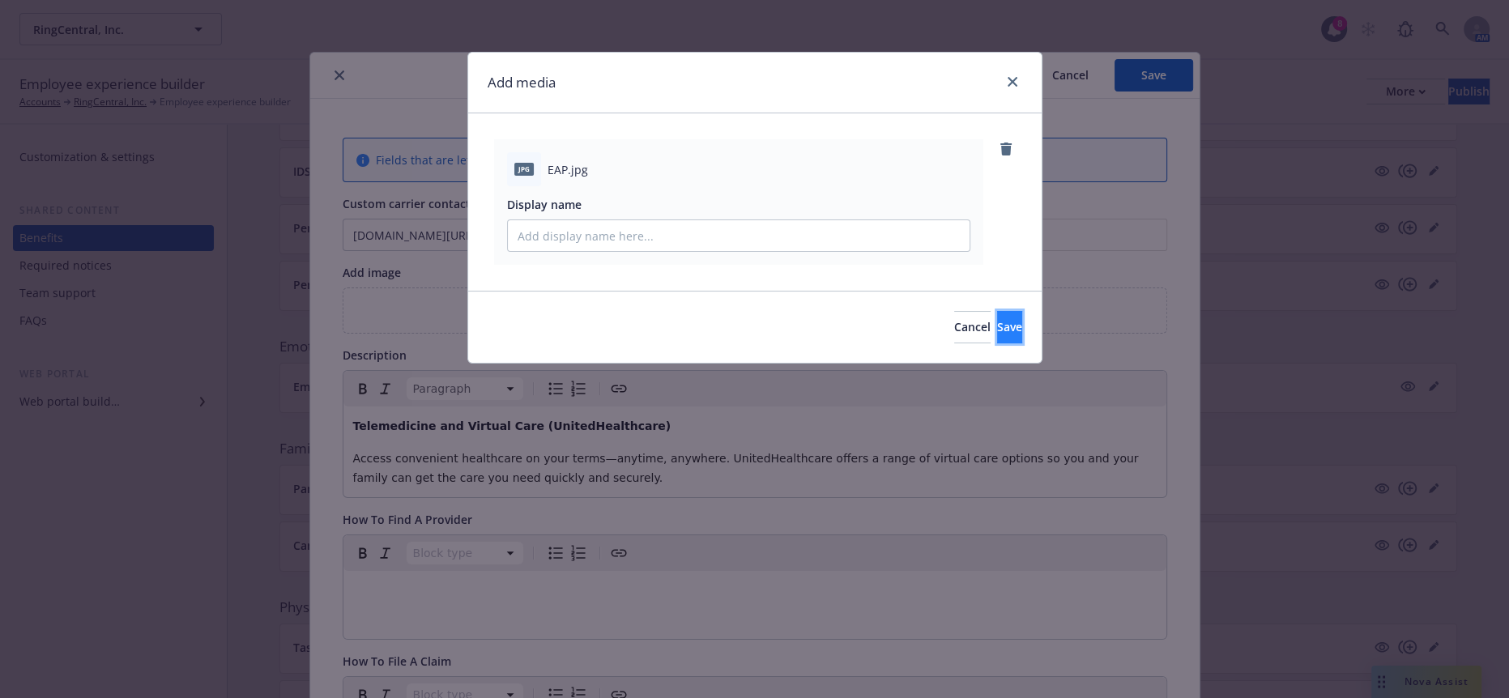
click at [1015, 311] on button "Save" at bounding box center [1009, 327] width 25 height 32
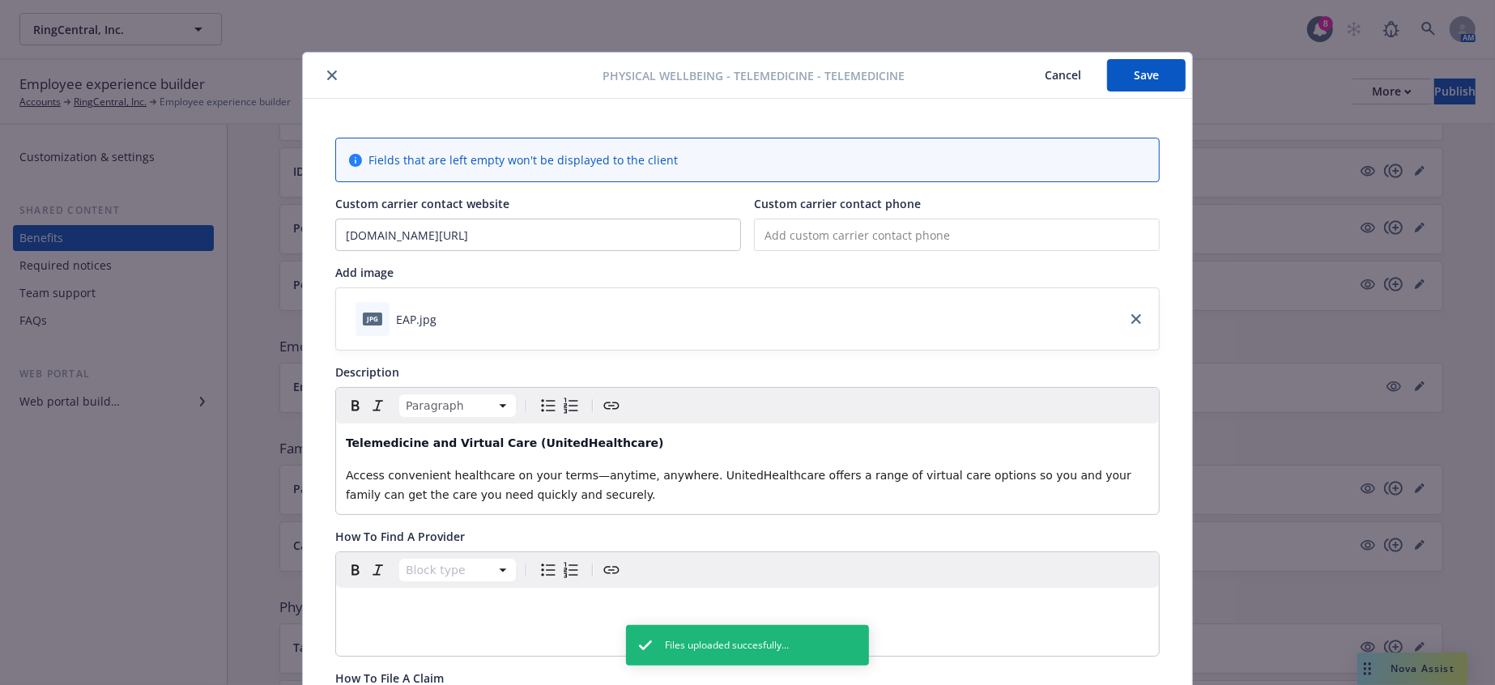
click at [1132, 75] on button "Save" at bounding box center [1146, 75] width 79 height 32
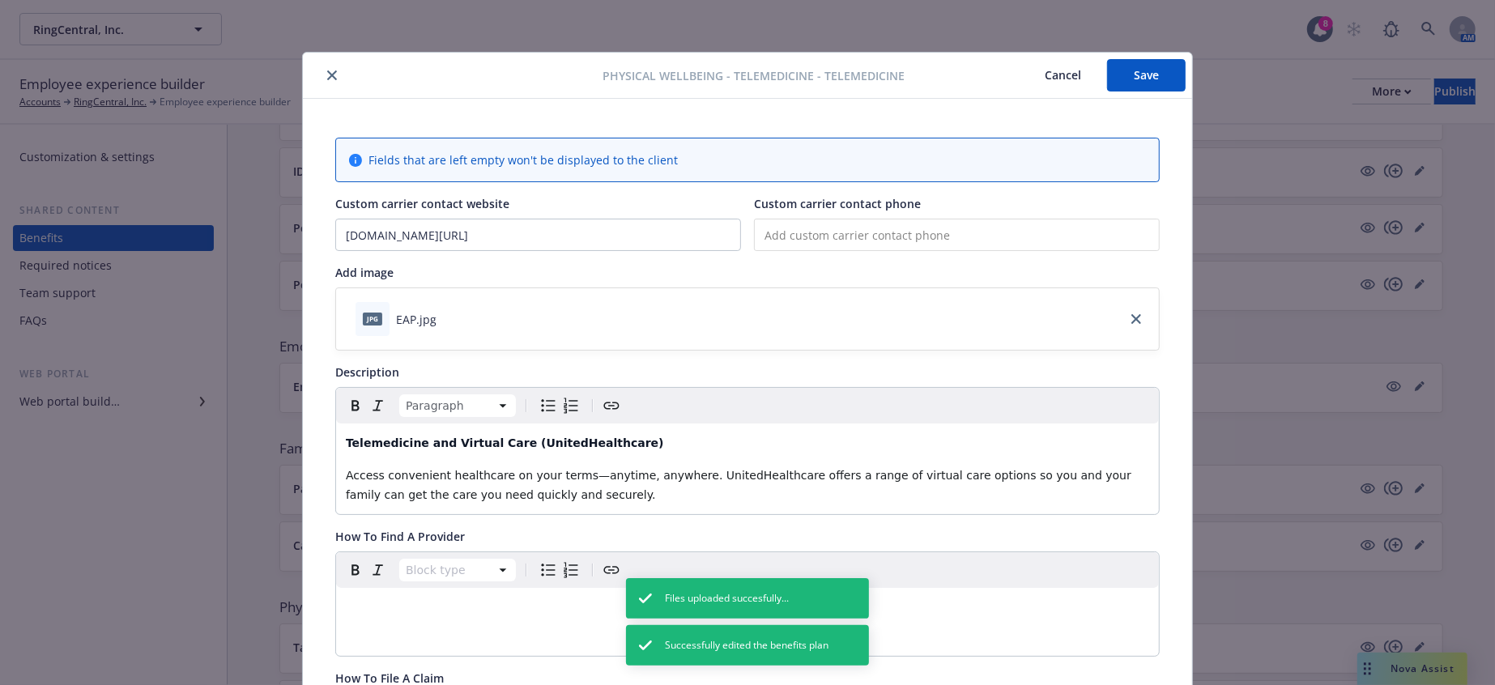
click at [327, 70] on icon "close" at bounding box center [332, 75] width 10 height 10
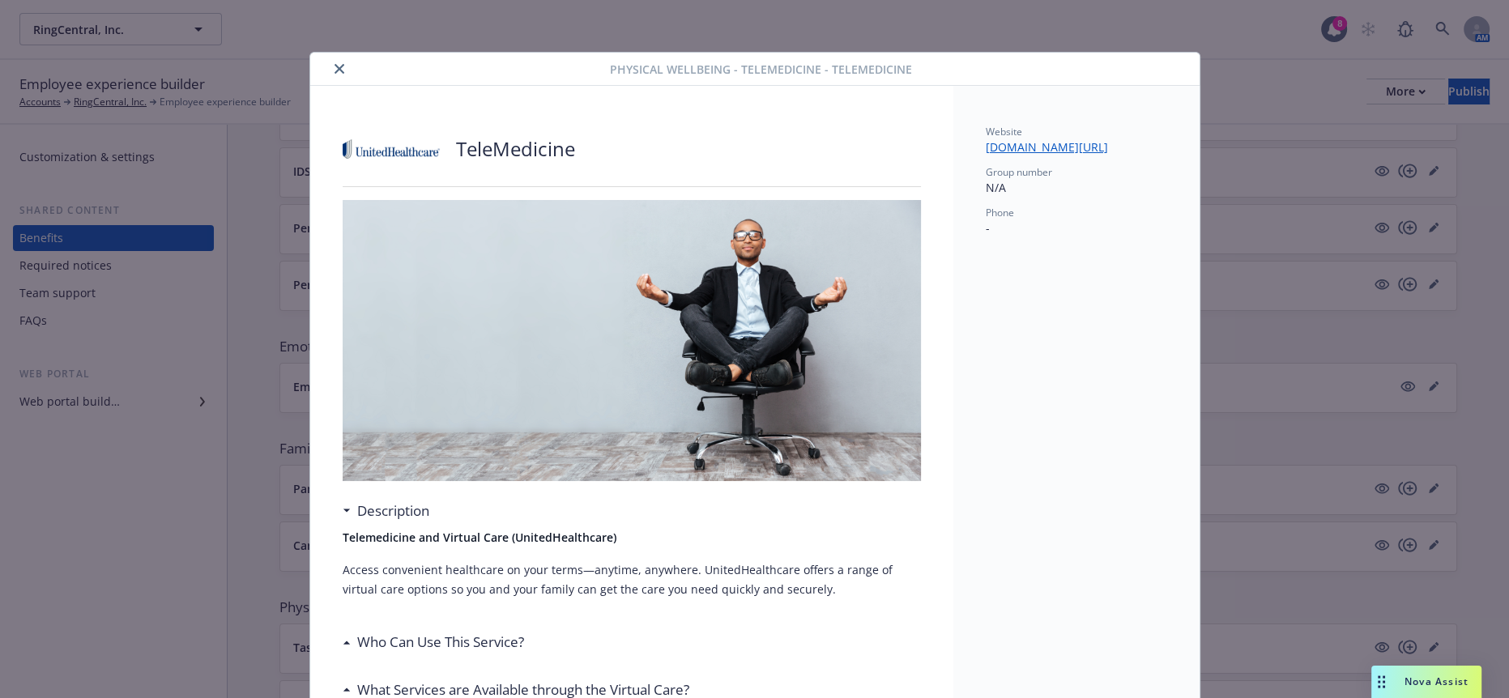
click at [335, 66] on icon "close" at bounding box center [340, 69] width 10 height 10
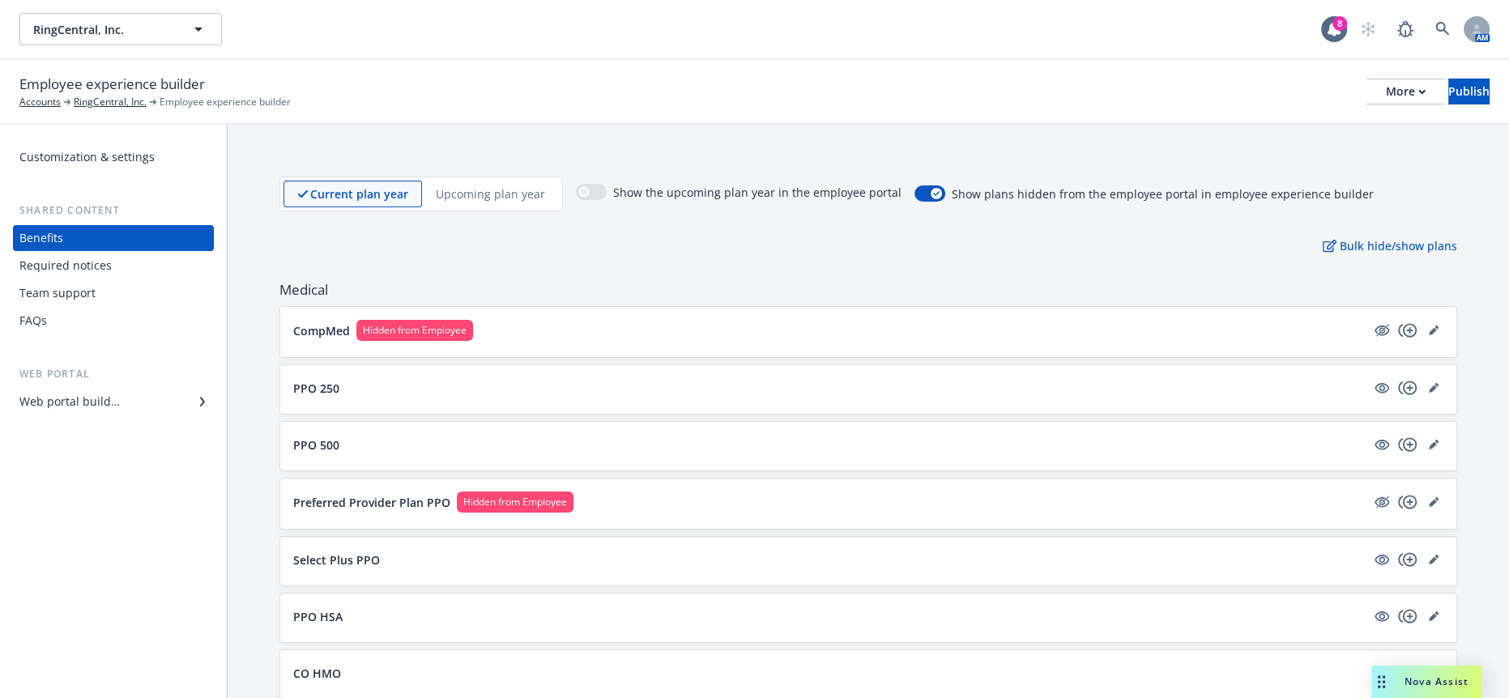
click at [321, 380] on p "PPO 250" at bounding box center [316, 388] width 46 height 17
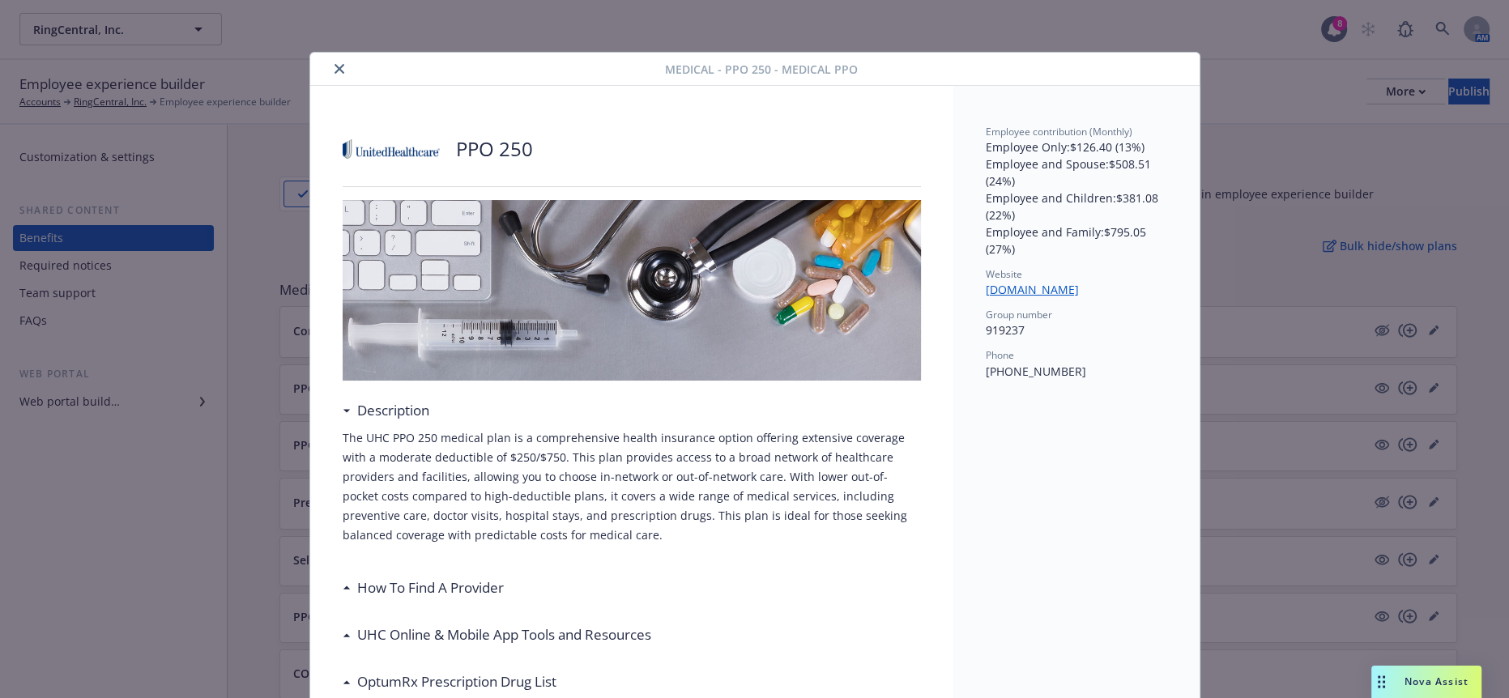
scroll to position [49, 0]
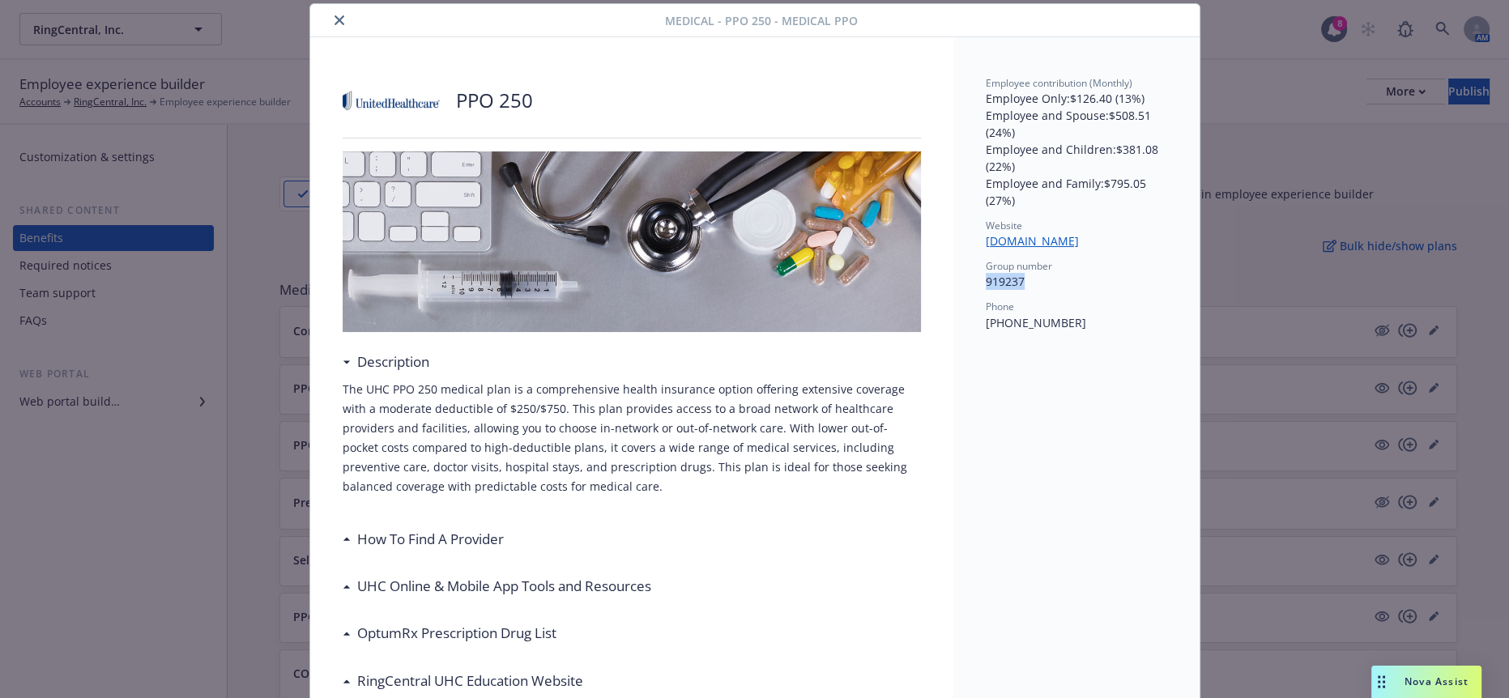
drag, startPoint x: 1016, startPoint y: 264, endPoint x: 958, endPoint y: 264, distance: 57.5
copy p "919237"
click at [330, 13] on button "close" at bounding box center [339, 20] width 19 height 19
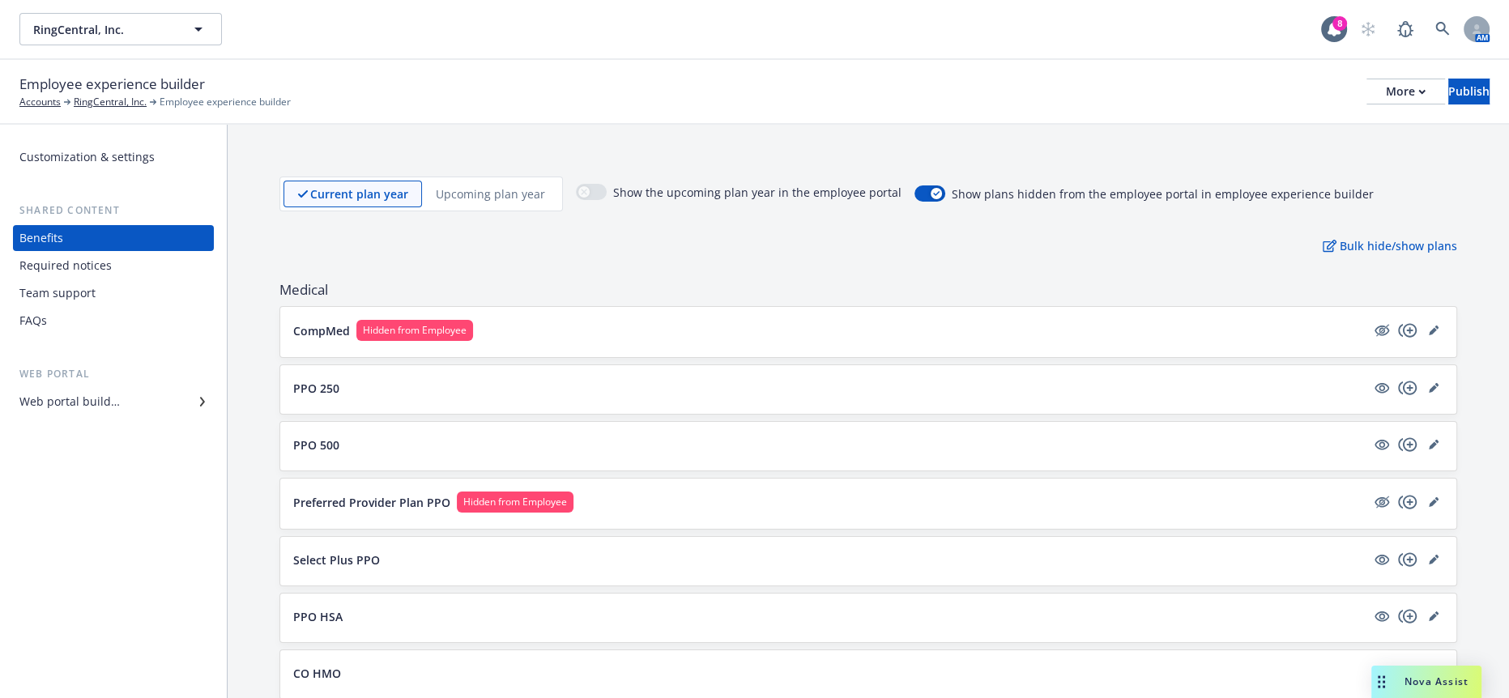
click at [1442, 689] on span "Nova Assist" at bounding box center [1437, 682] width 64 height 14
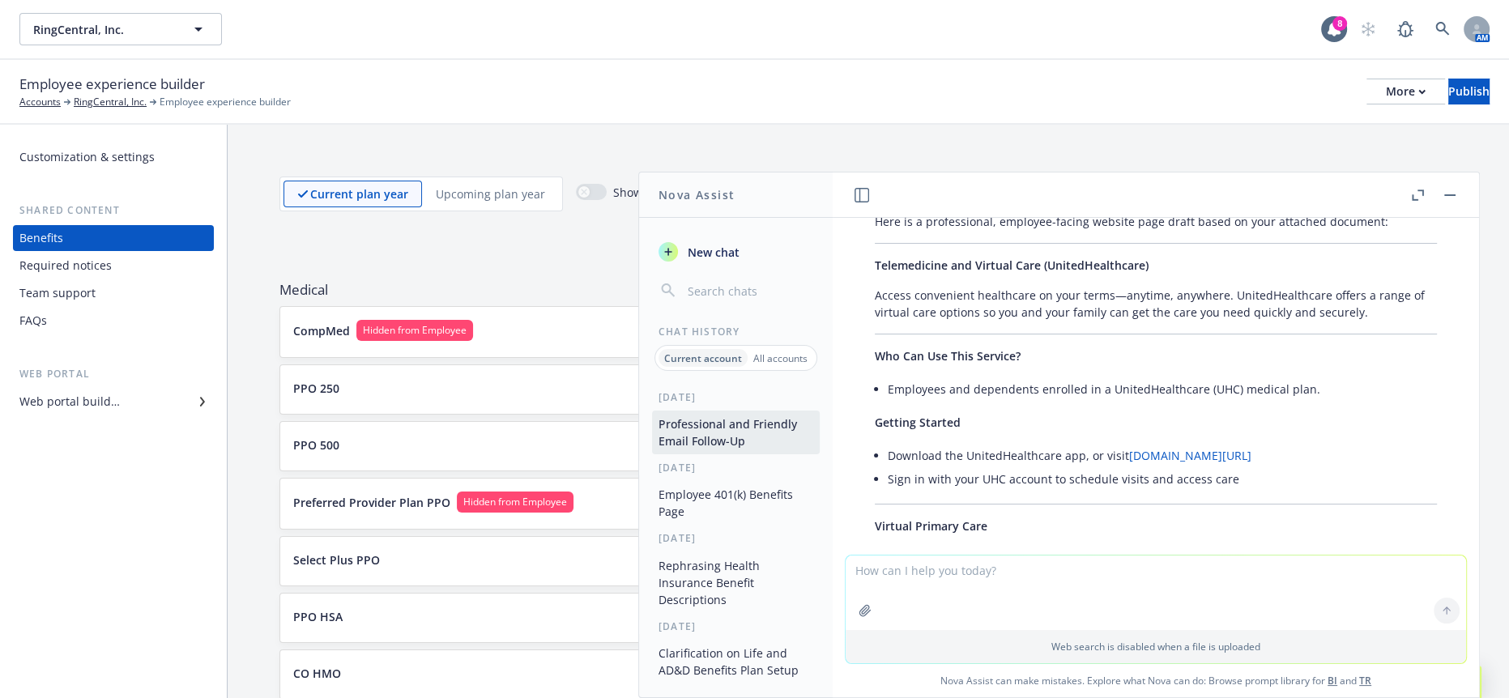
scroll to position [648, 0]
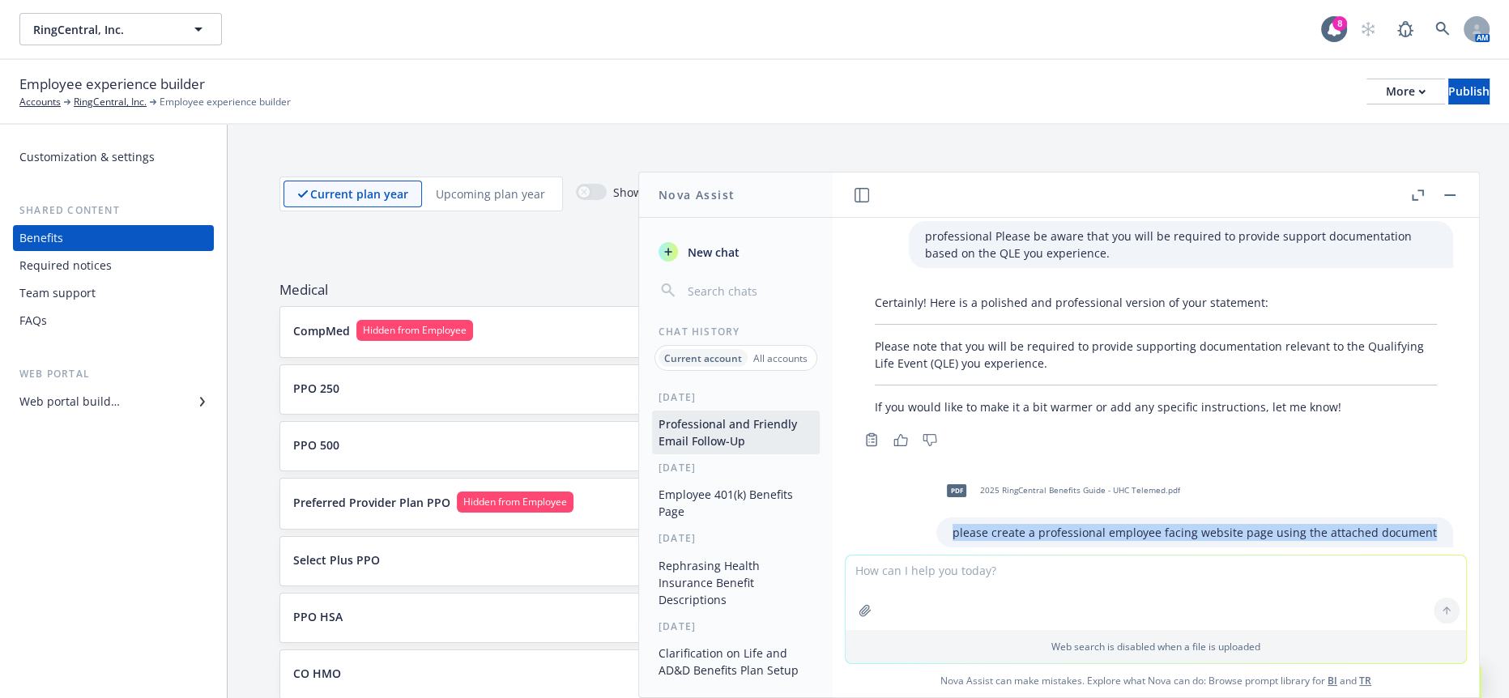
drag, startPoint x: 1102, startPoint y: 475, endPoint x: 960, endPoint y: 450, distance: 144.8
click at [960, 518] on div "please create a professional employee facing website page using the attached do…" at bounding box center [1194, 533] width 517 height 30
click at [1188, 587] on textarea at bounding box center [1156, 593] width 620 height 75
paste textarea "please create a professional employee facing website page using the attached do…"
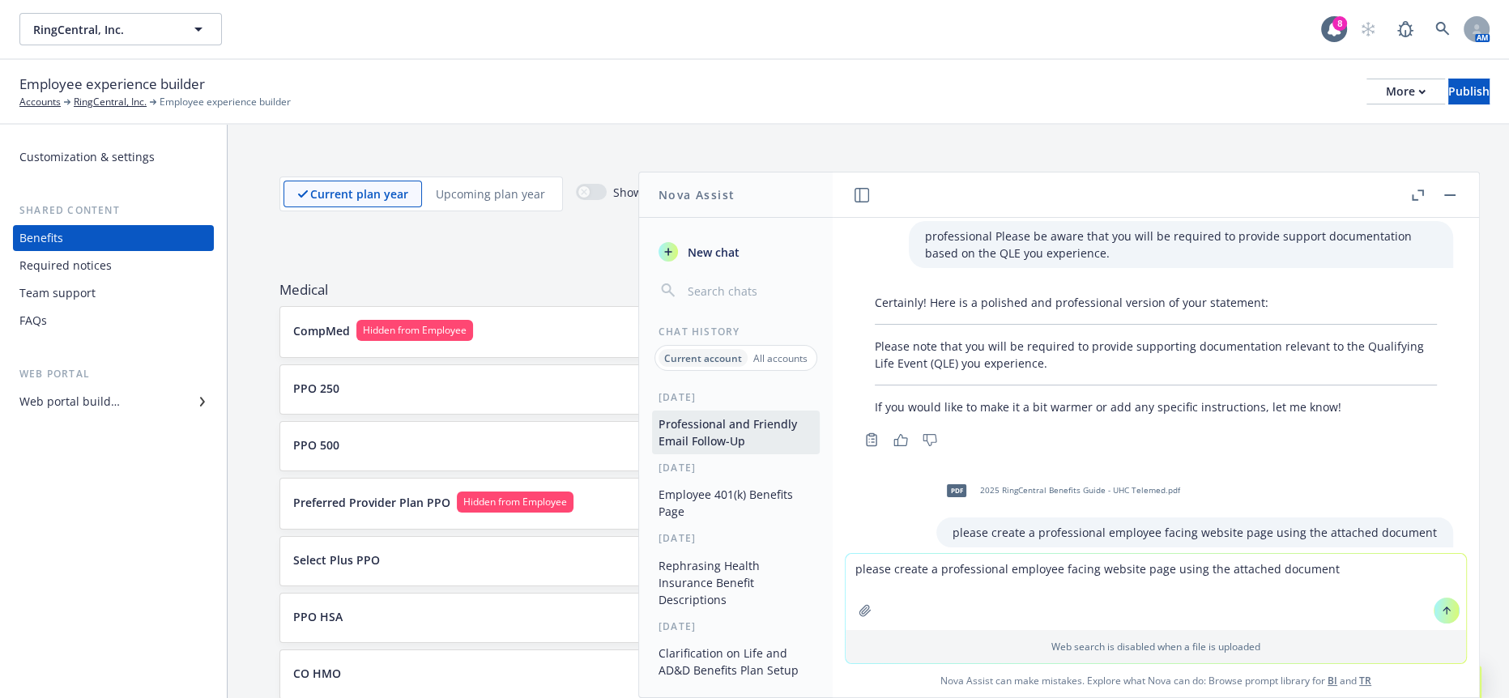
type textarea "please create a professional employee facing website page using the attached do…"
click at [878, 623] on button "button" at bounding box center [865, 611] width 26 height 26
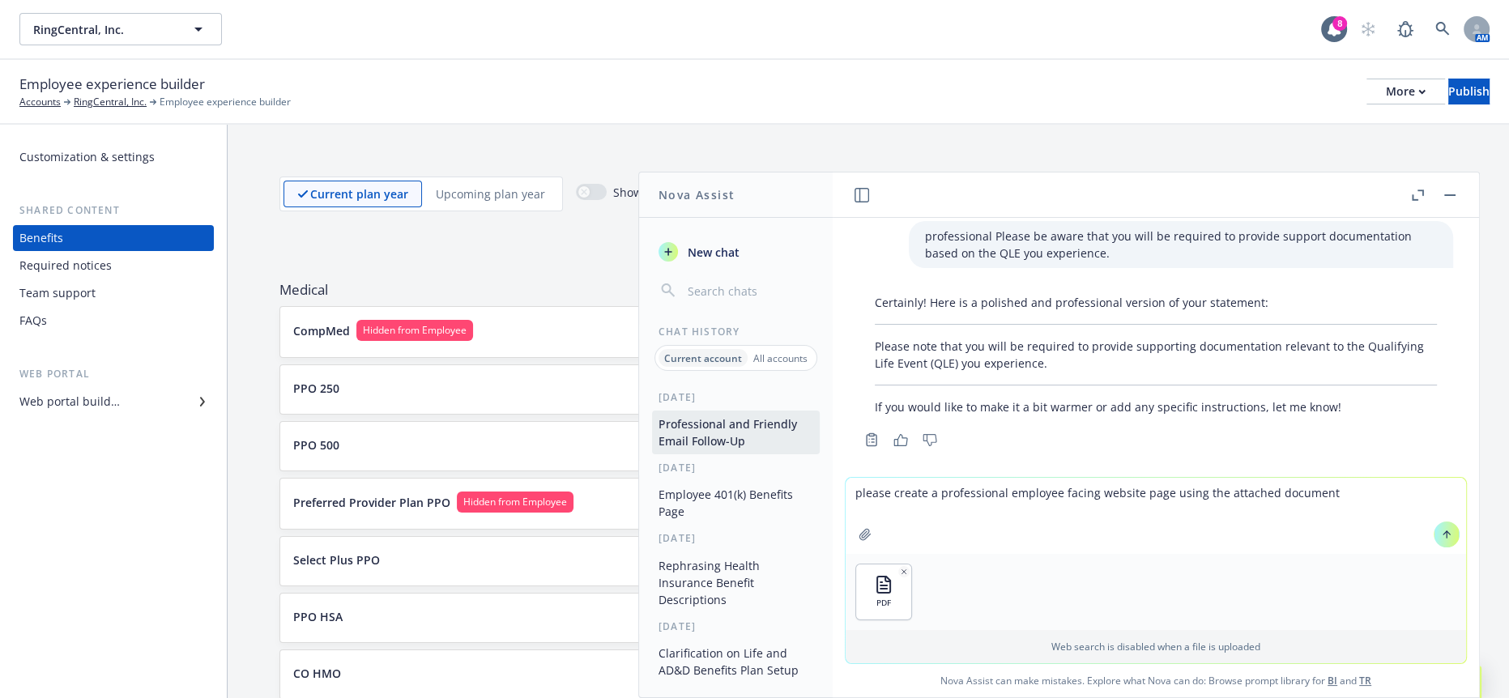
click at [1434, 543] on button at bounding box center [1447, 535] width 26 height 26
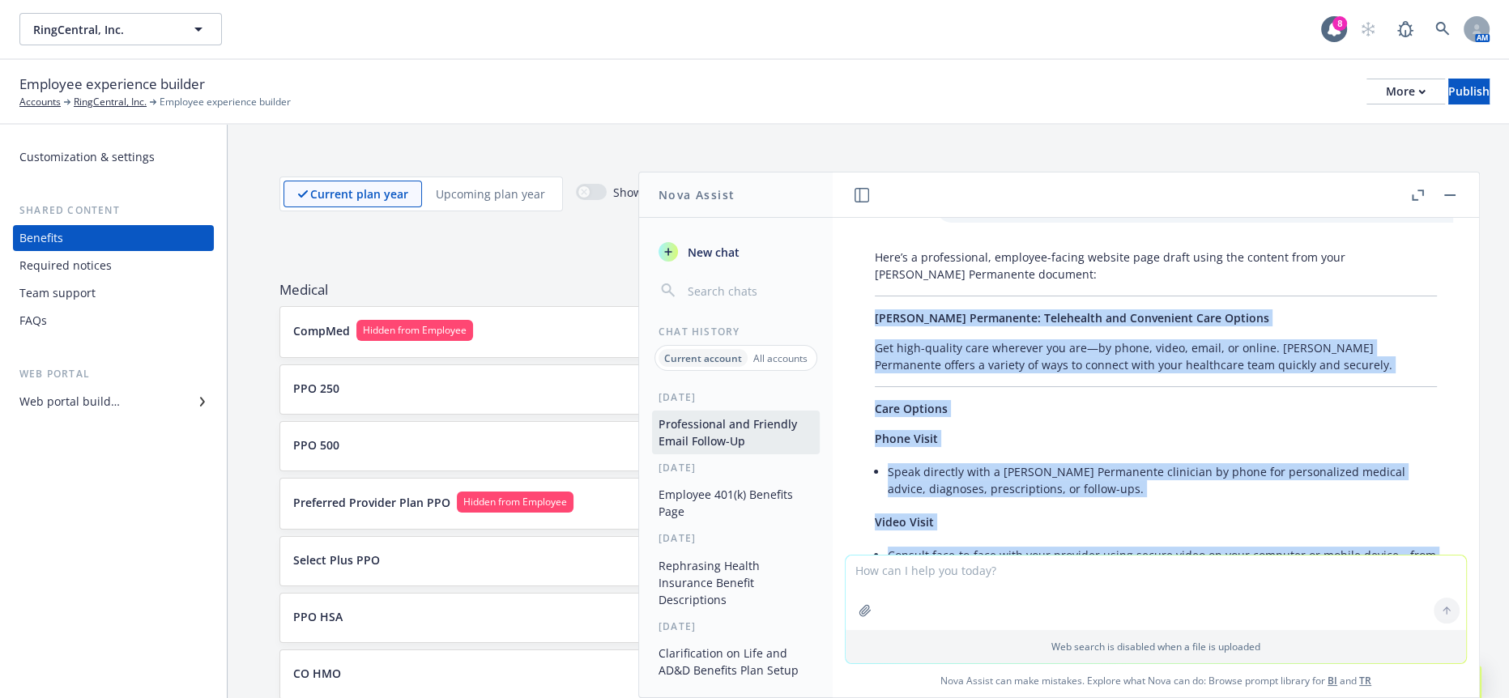
scroll to position [2205, 0]
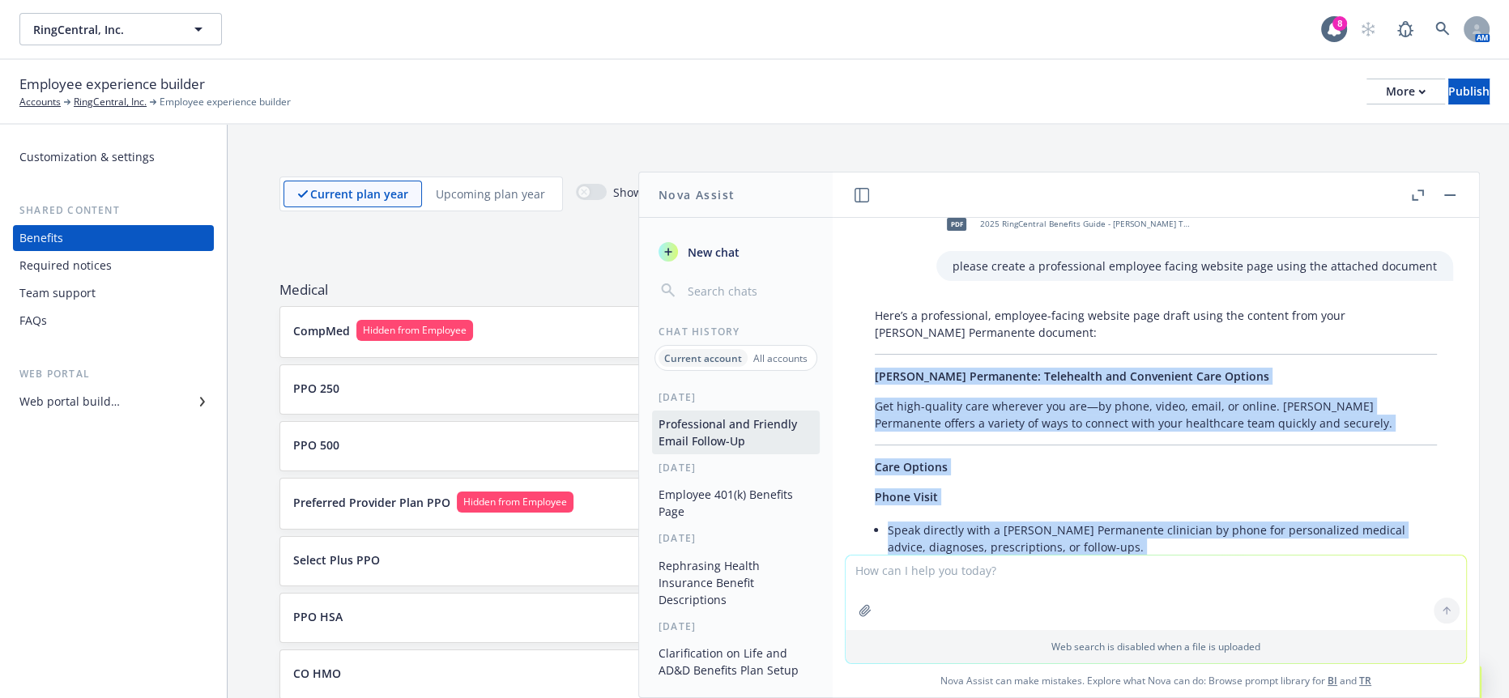
drag, startPoint x: 984, startPoint y: 426, endPoint x: 871, endPoint y: 245, distance: 214.0
click at [1452, 190] on button "button" at bounding box center [1449, 194] width 19 height 19
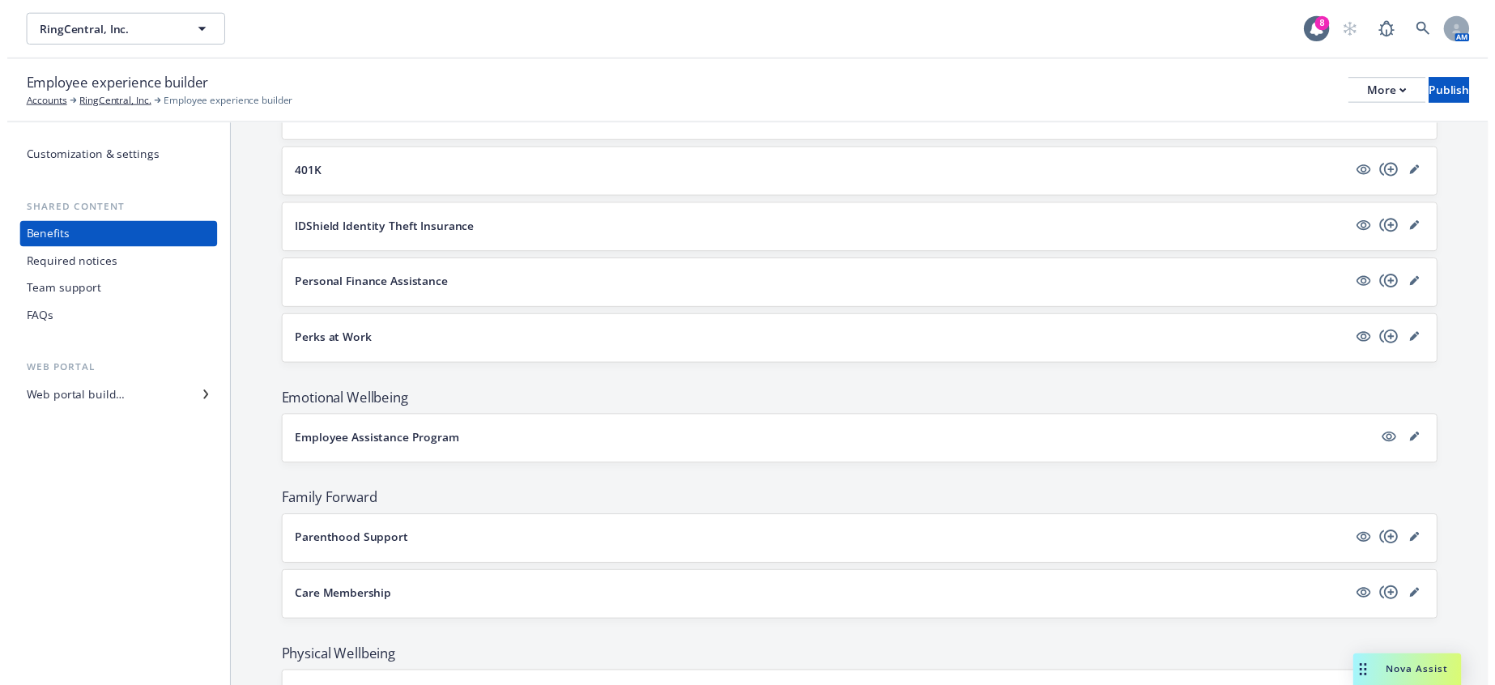
scroll to position [2754, 0]
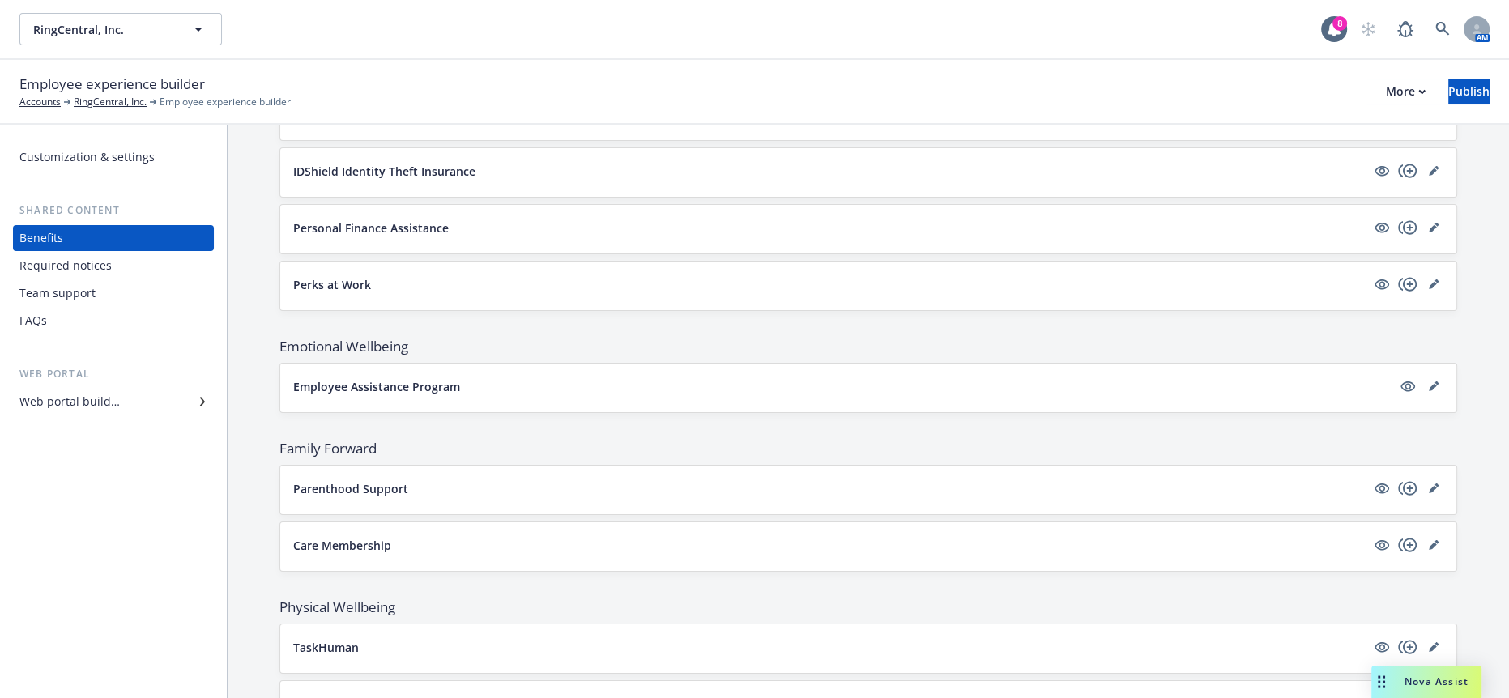
click at [1429, 697] on icon "editPencil" at bounding box center [1434, 704] width 10 height 10
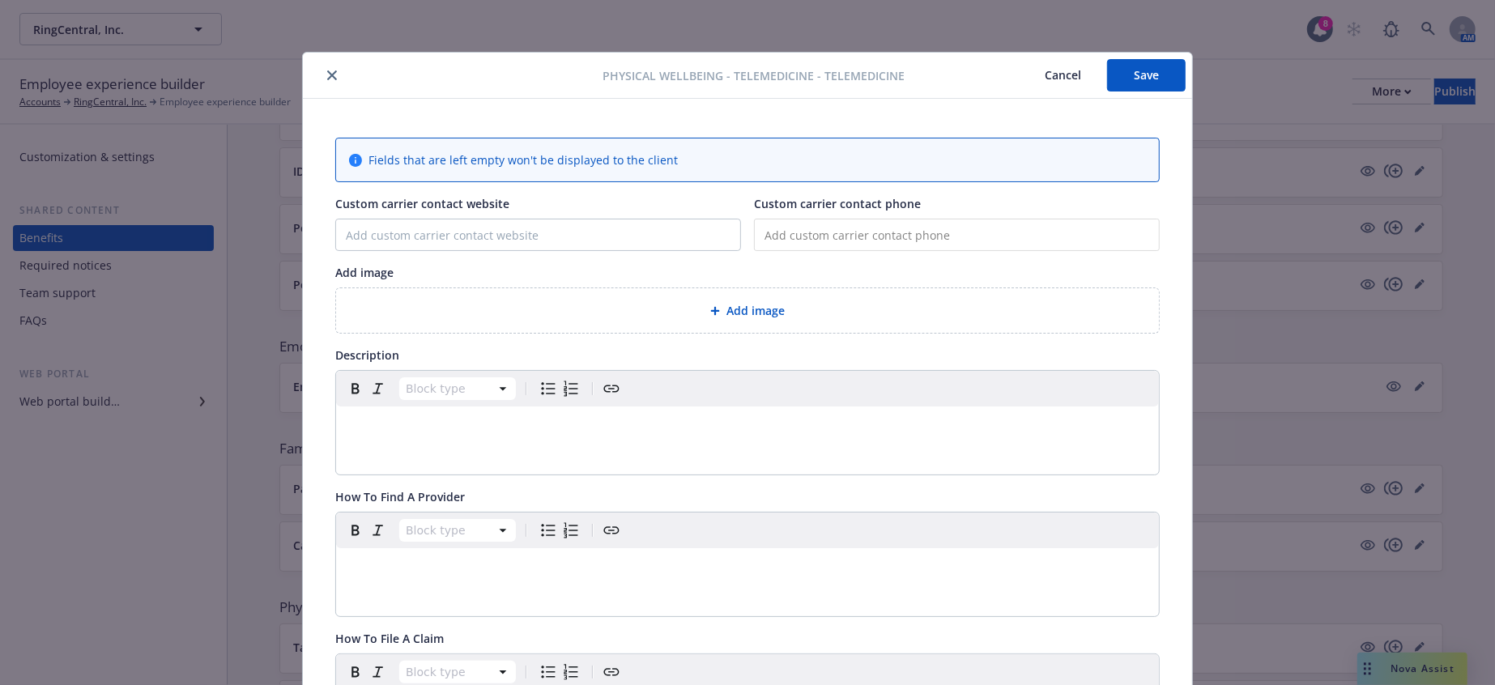
scroll to position [49, 0]
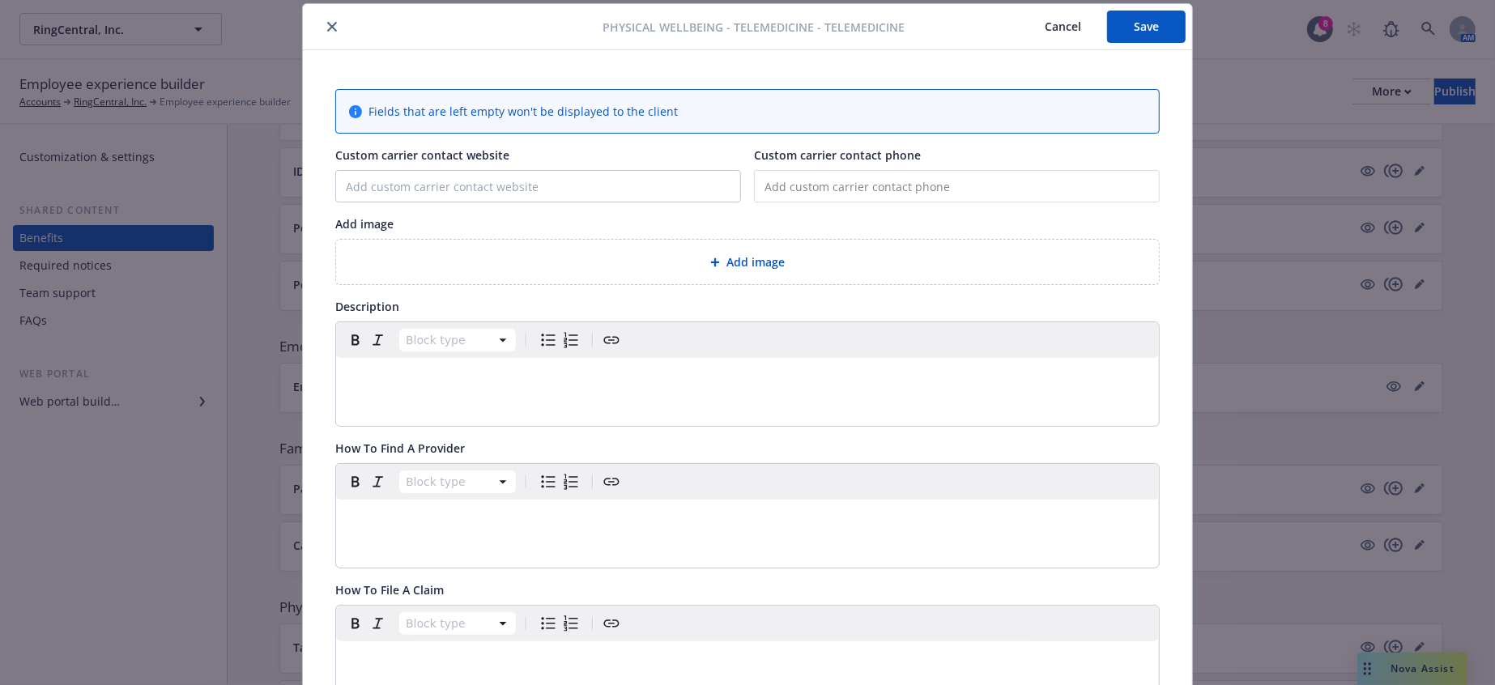
click at [556, 368] on p "editable markdown" at bounding box center [748, 377] width 804 height 19
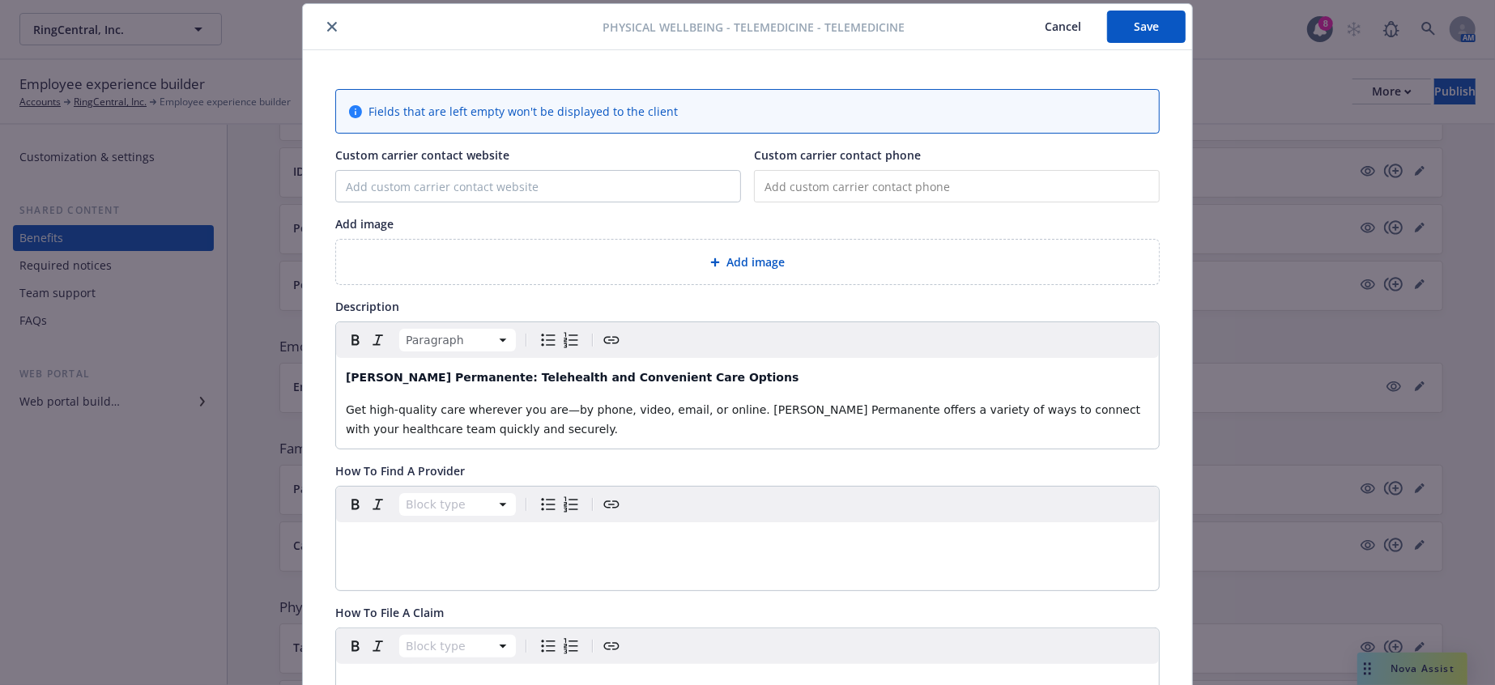
drag, startPoint x: 208, startPoint y: 254, endPoint x: 801, endPoint y: 338, distance: 598.8
click at [637, 220] on div "Physical Wellbeing - Telemedicine - TeleMedicine Cancel Save Fields that are le…" at bounding box center [747, 342] width 1495 height 685
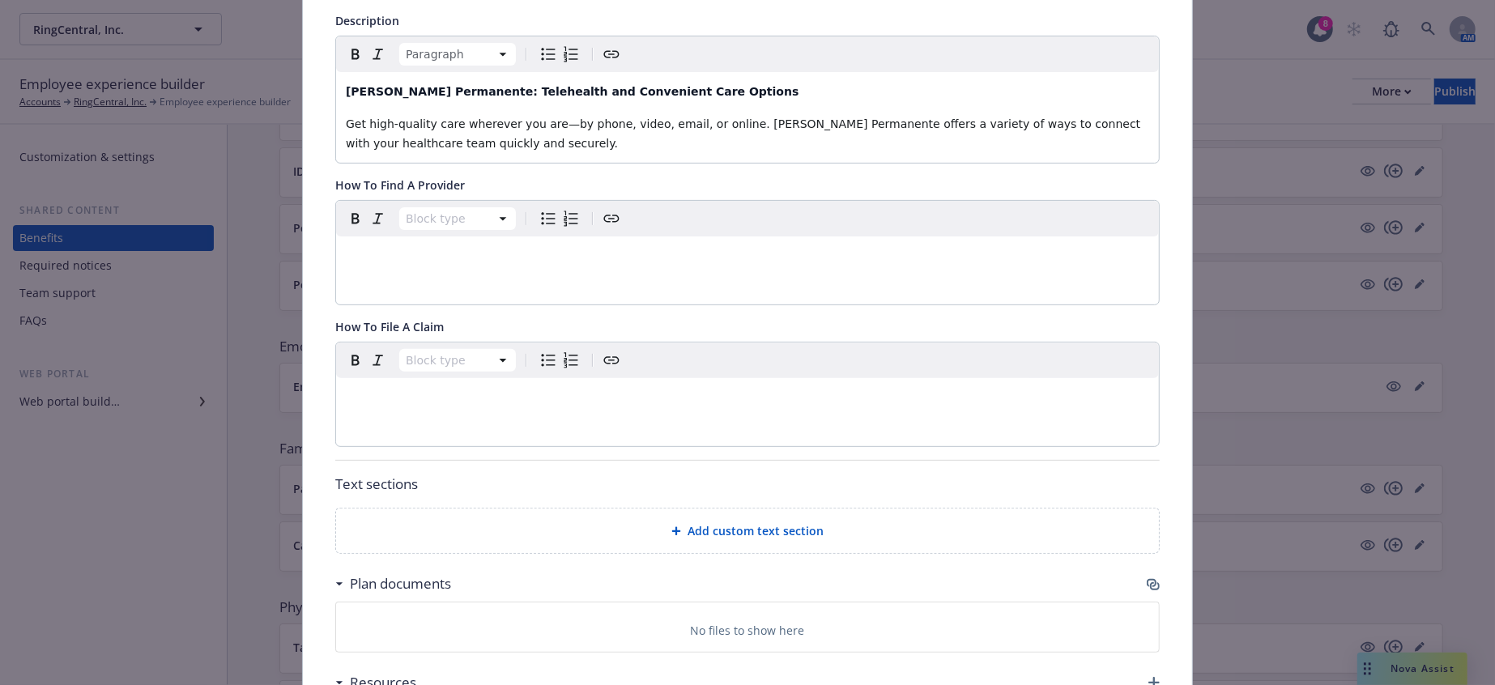
scroll to position [487, 0]
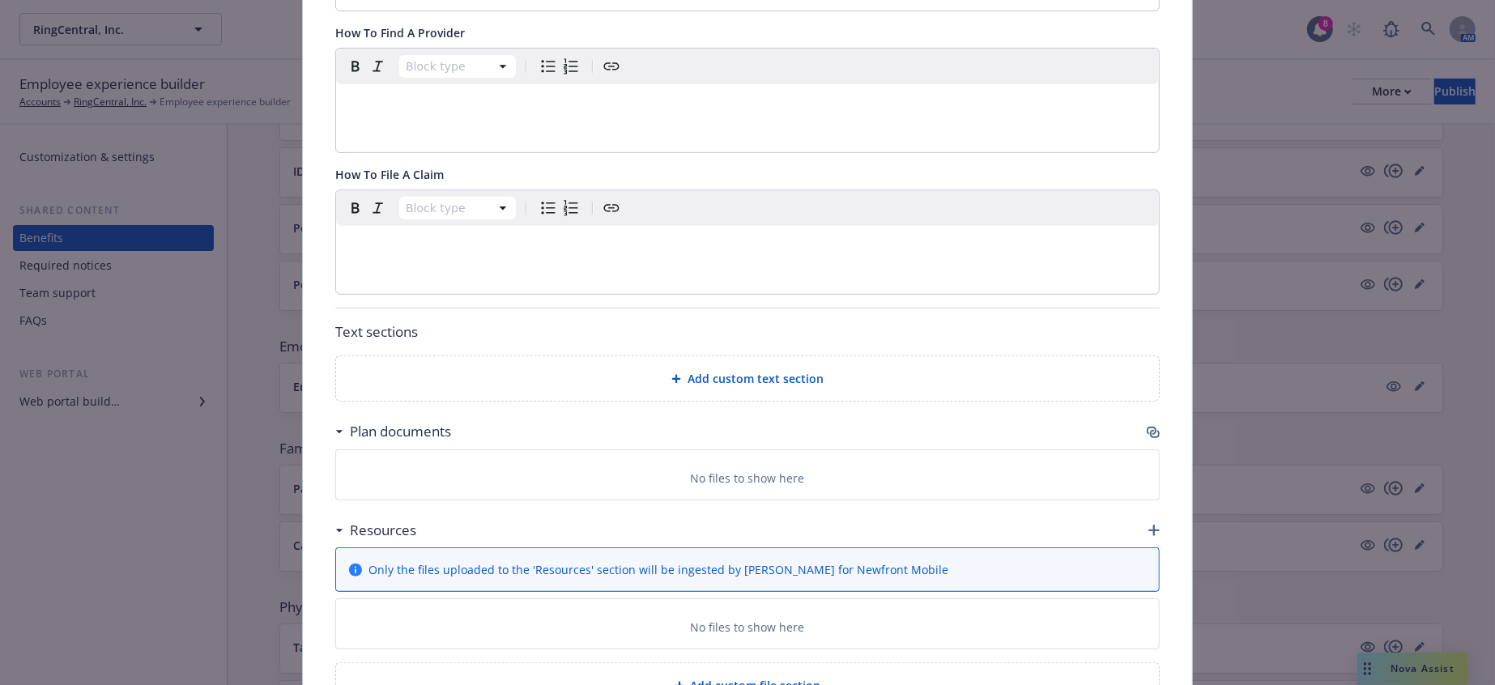
click at [774, 370] on span "Add custom text section" at bounding box center [756, 378] width 136 height 17
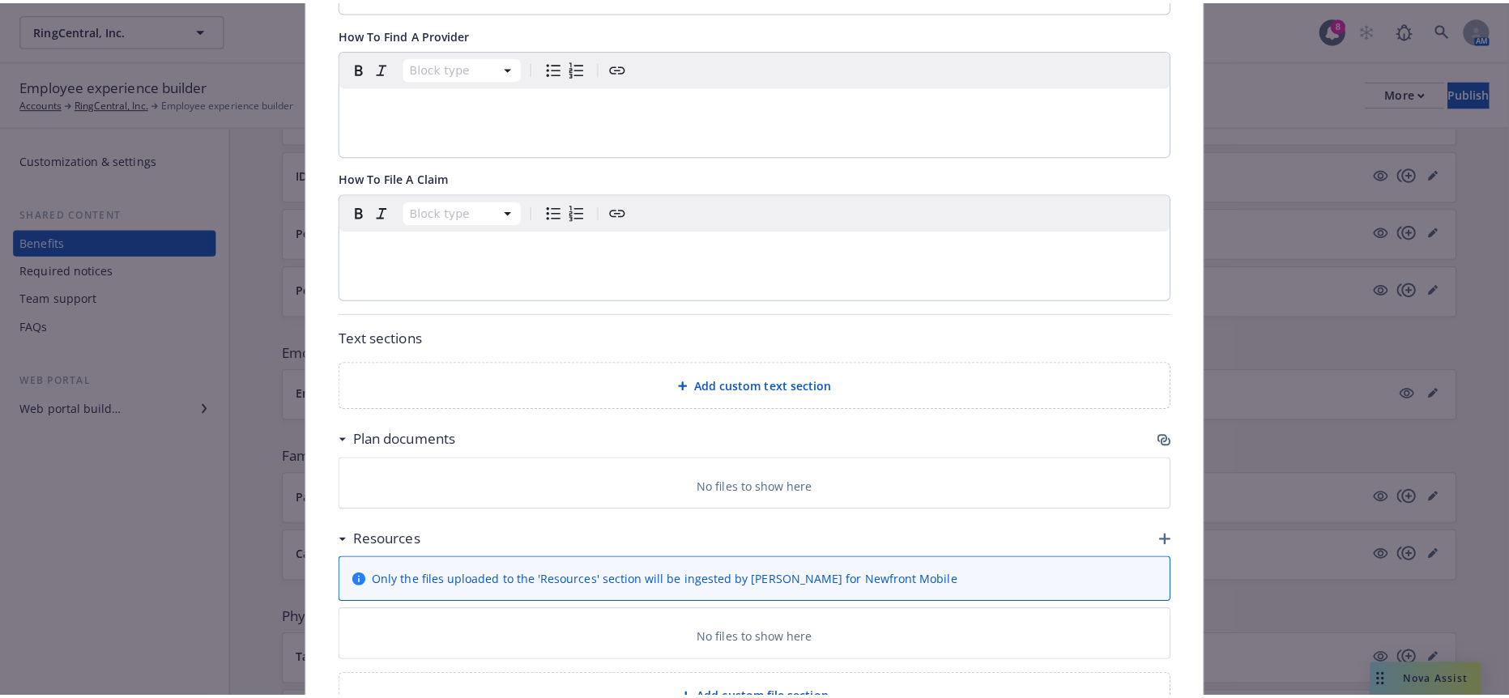
scroll to position [473, 0]
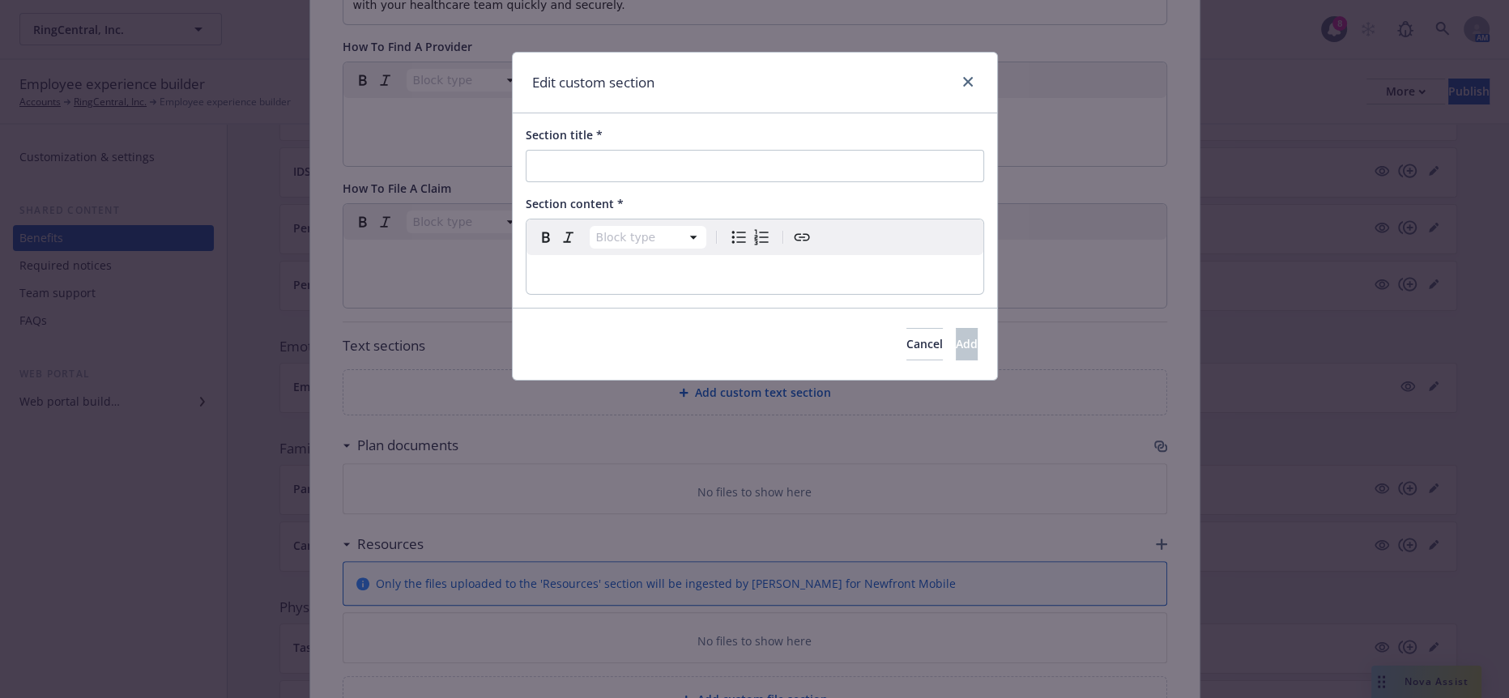
click at [647, 265] on p "editable markdown" at bounding box center [754, 274] width 437 height 19
select select
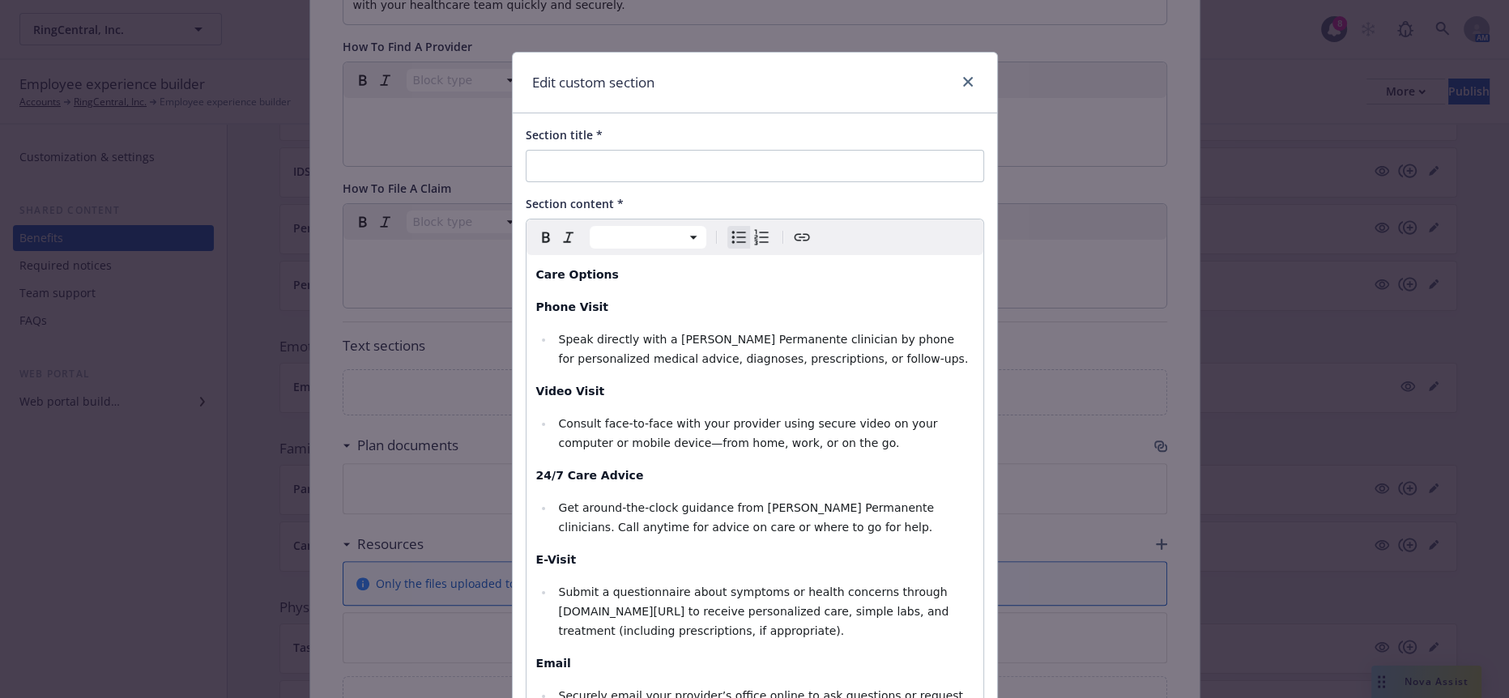
scroll to position [8, 0]
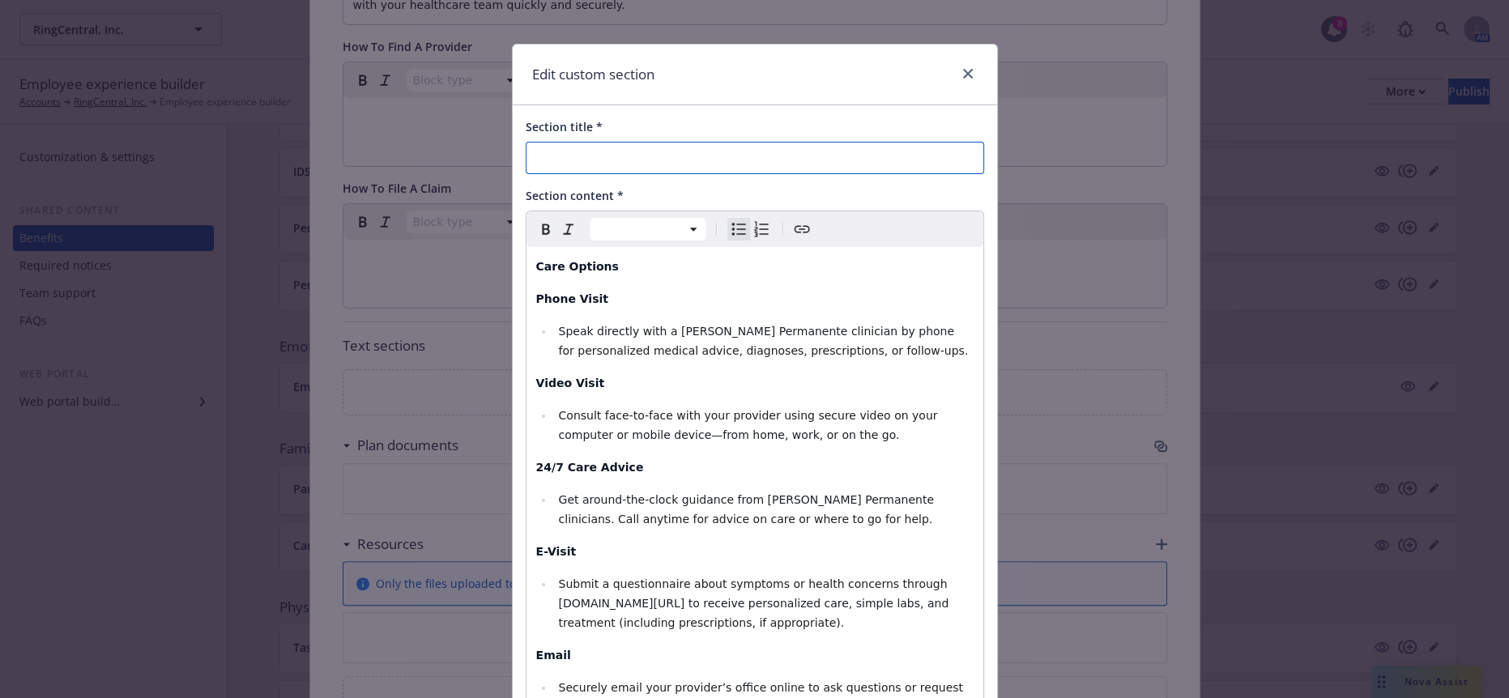
click at [609, 153] on input "Section title *" at bounding box center [755, 158] width 458 height 32
type input "What Care Options are Available?"
select select "paragraph"
drag, startPoint x: 606, startPoint y: 251, endPoint x: 443, endPoint y: 235, distance: 163.6
click at [443, 235] on div "Edit custom section Section title * What Care Options are Available? Section co…" at bounding box center [754, 349] width 1509 height 698
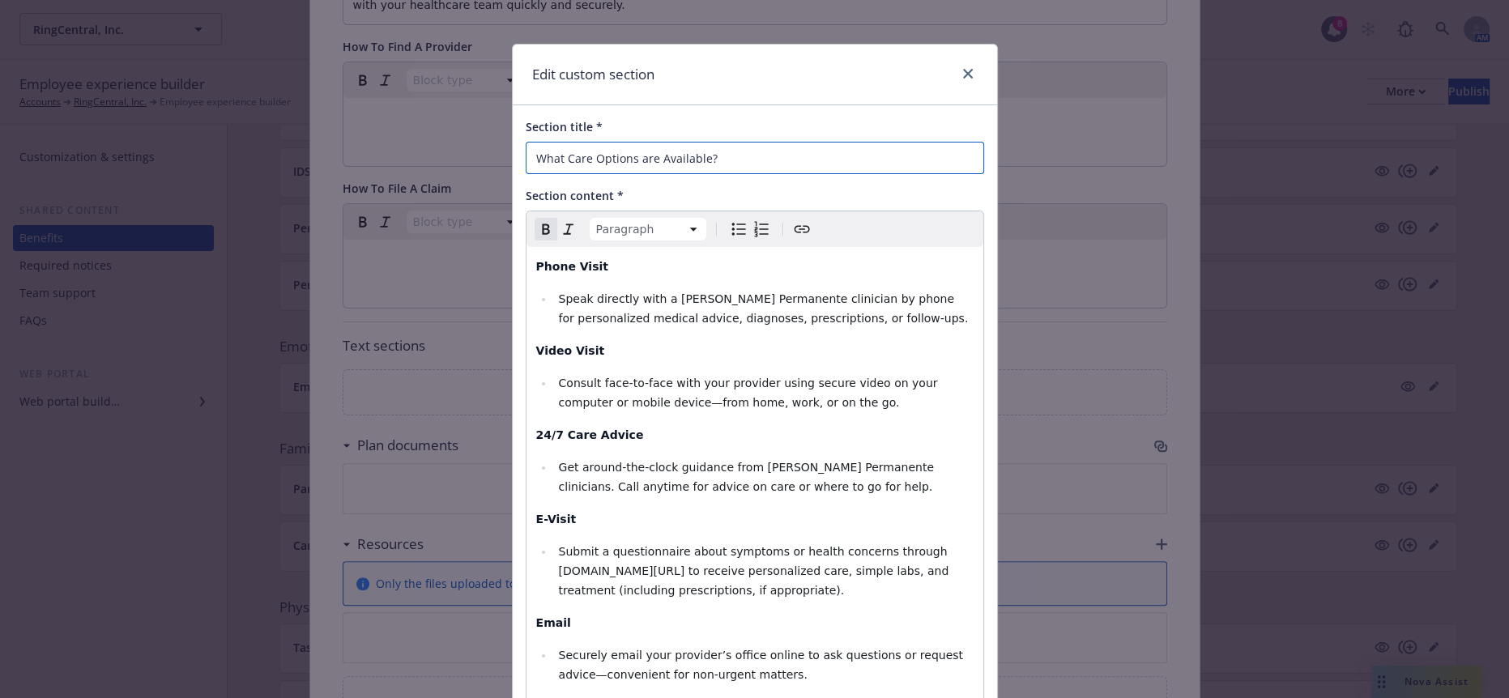
click at [739, 147] on input "What Care Options are Available?" at bounding box center [755, 158] width 458 height 32
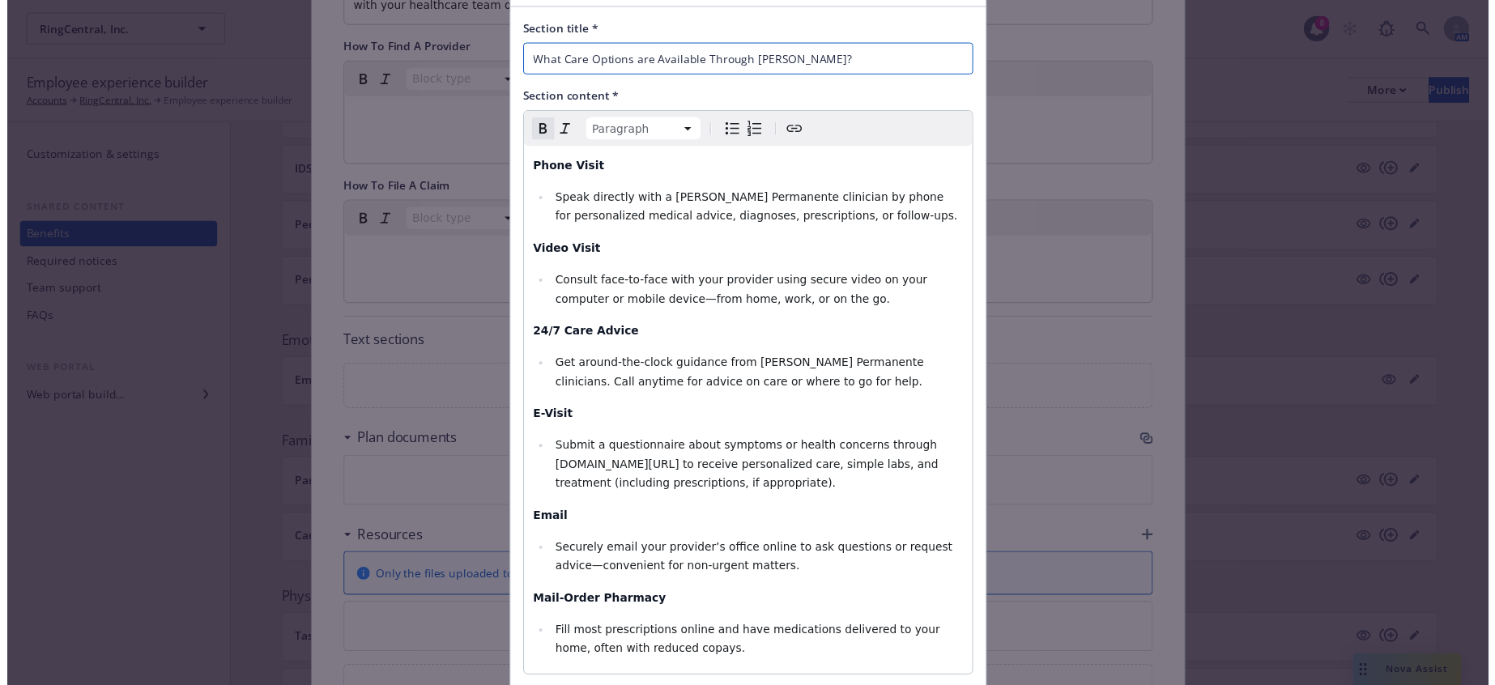
scroll to position [129, 0]
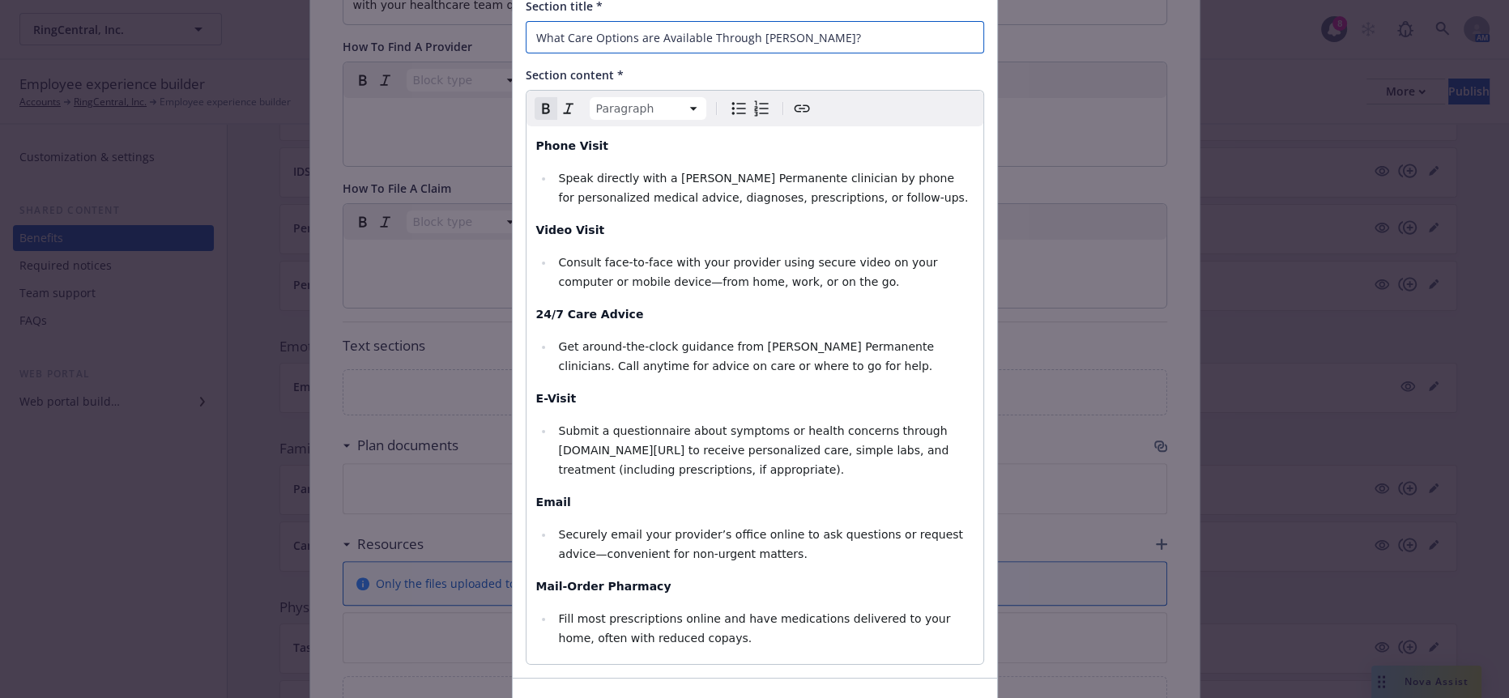
type input "What Care Options are Available Through [PERSON_NAME]?"
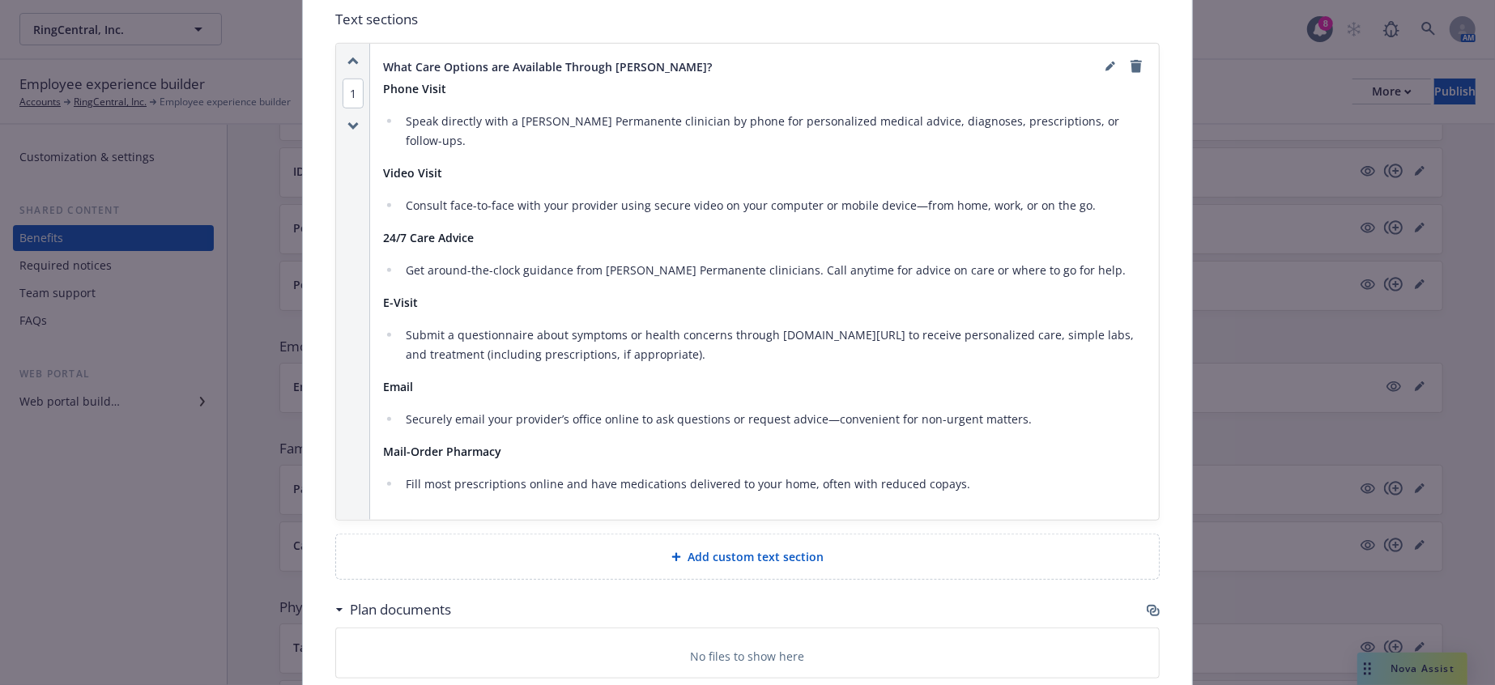
scroll to position [812, 0]
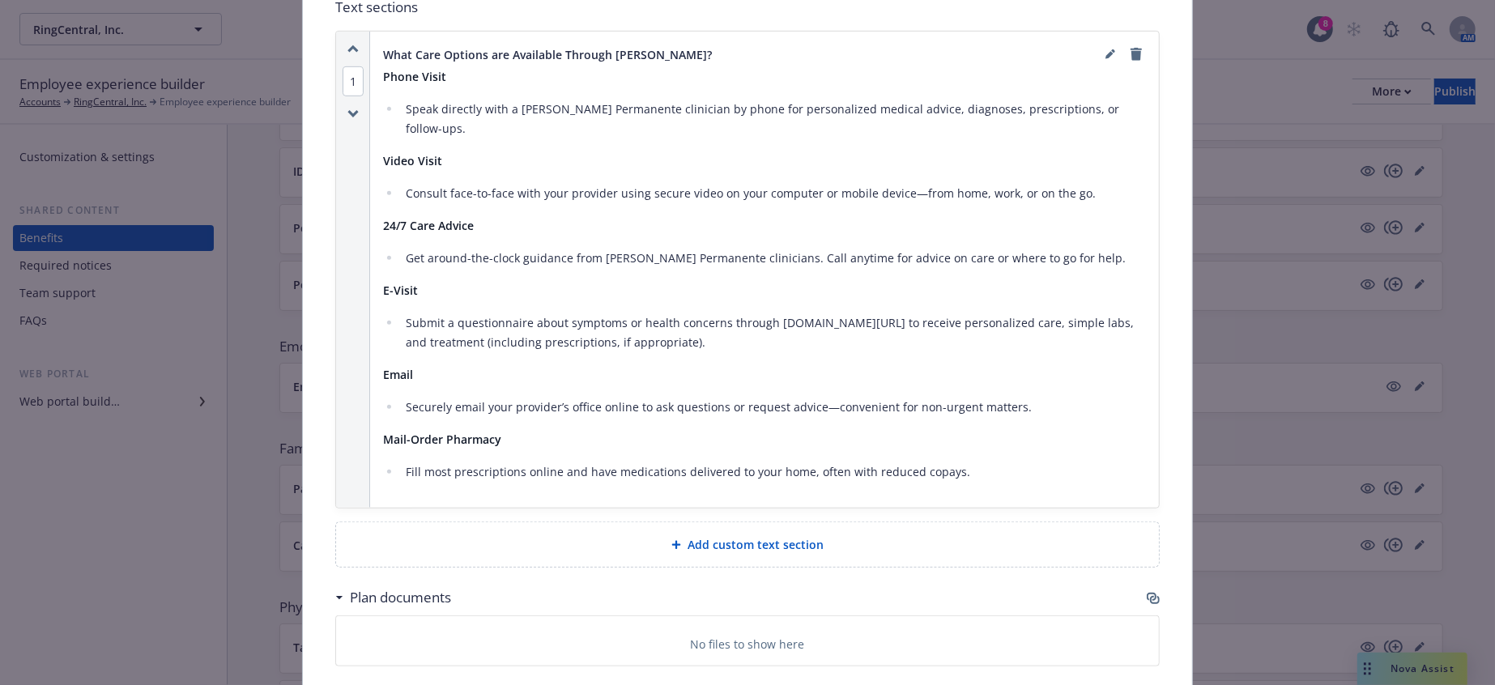
click at [774, 536] on span "Add custom text section" at bounding box center [756, 544] width 136 height 17
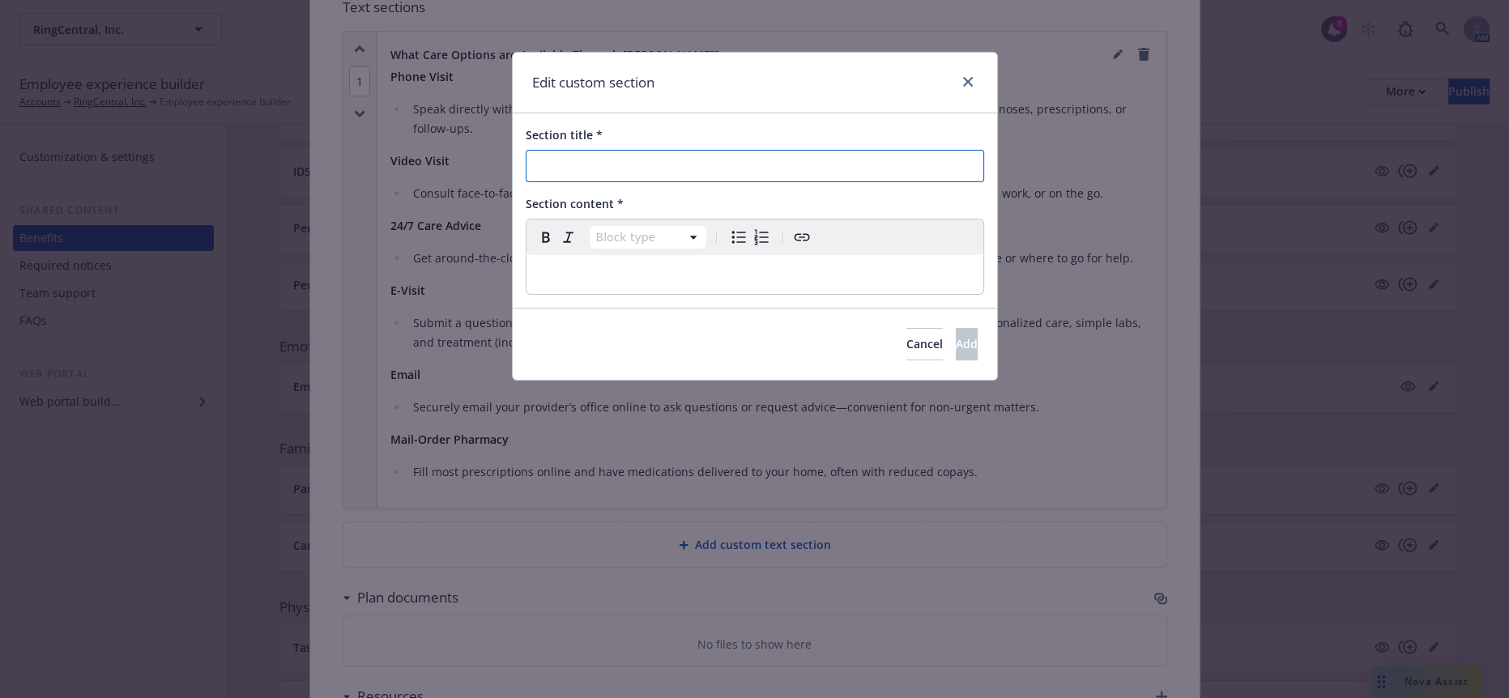
click at [624, 168] on input "Section title *" at bounding box center [755, 166] width 458 height 32
click at [566, 154] on input "Section title *" at bounding box center [755, 166] width 458 height 32
paste input "Who Can Use This Service?"
type input "Who Can Use This Service?"
click at [591, 265] on p "editable markdown" at bounding box center [754, 274] width 437 height 19
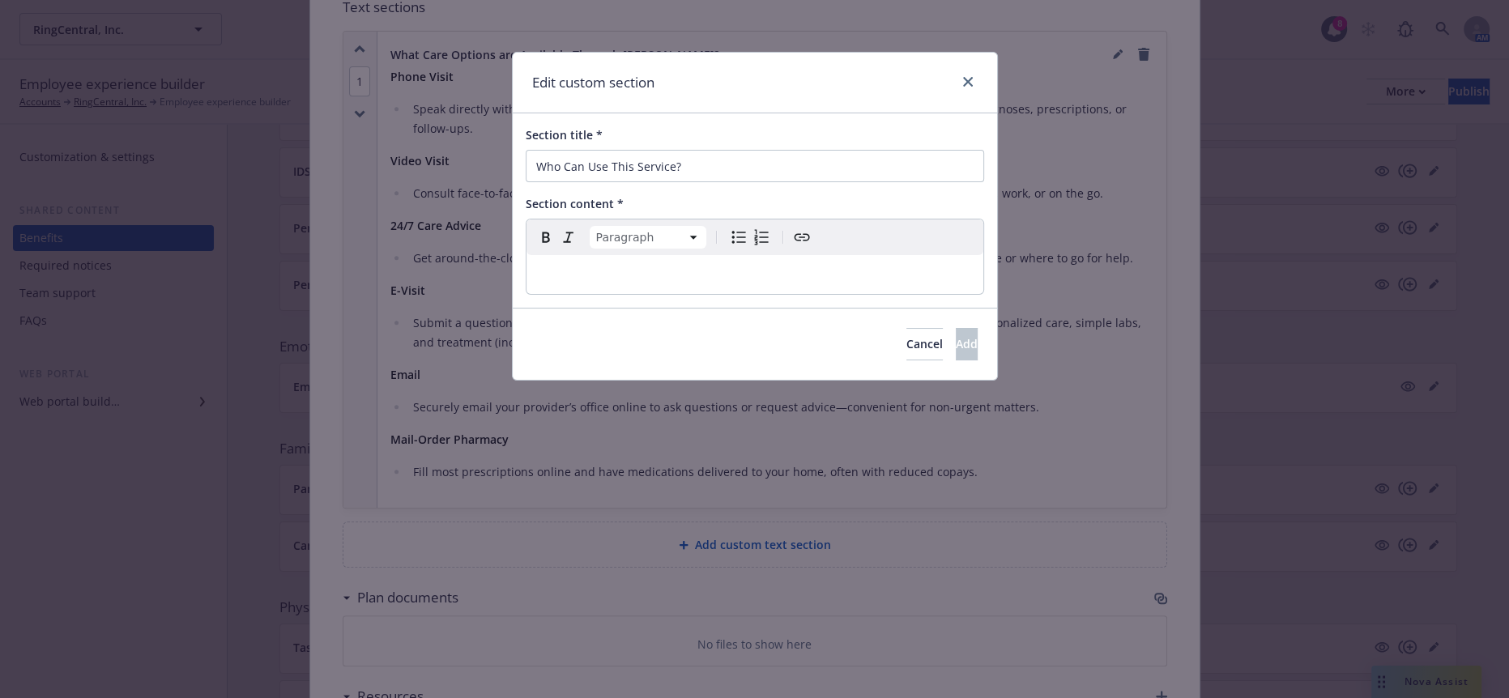
click at [546, 265] on p "editable markdown" at bounding box center [754, 274] width 437 height 19
select select
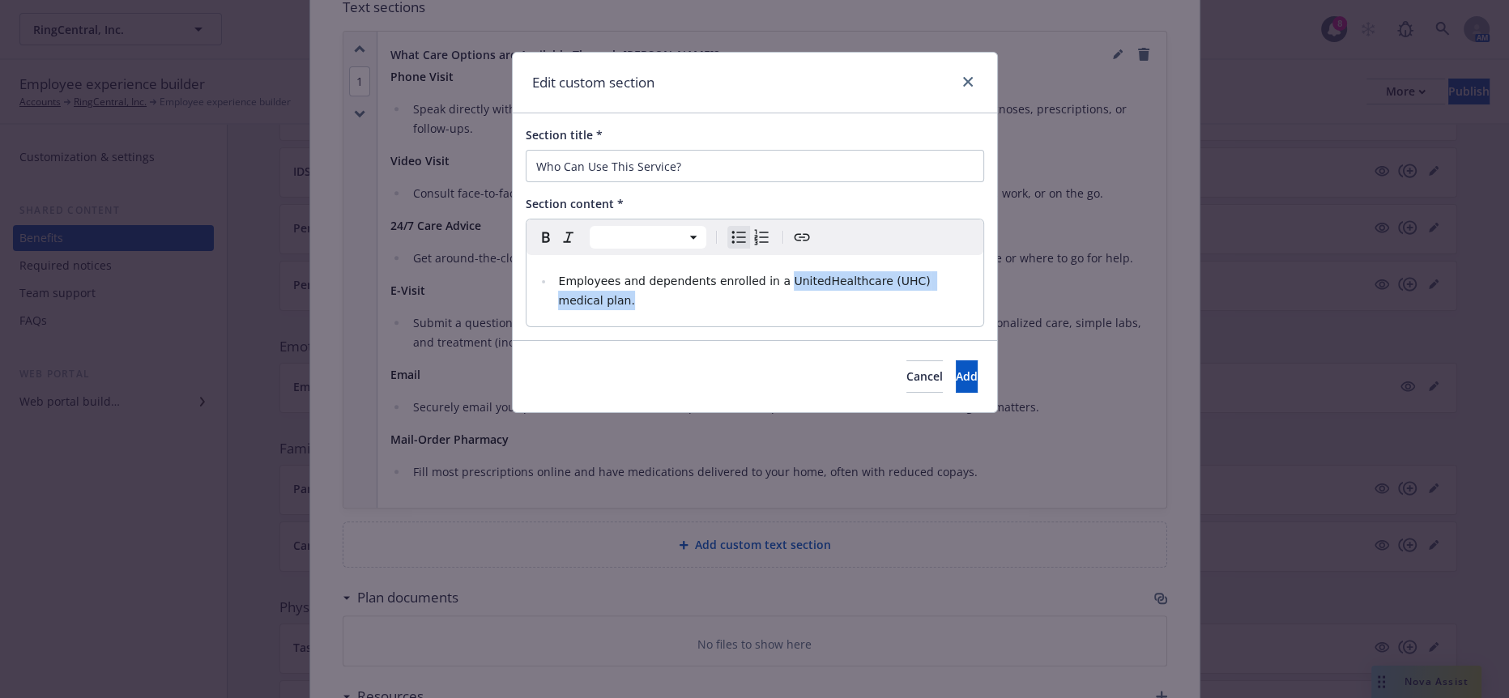
drag, startPoint x: 927, startPoint y: 269, endPoint x: 735, endPoint y: 270, distance: 192.8
click at [735, 271] on li "Employees and dependents enrolled in a UnitedHealthcare (UHC) medical plan." at bounding box center [764, 290] width 420 height 39
click at [784, 271] on li "Employees and dependents enrolled in a UnitedHealthcare (UHC) medical plan." at bounding box center [764, 290] width 420 height 39
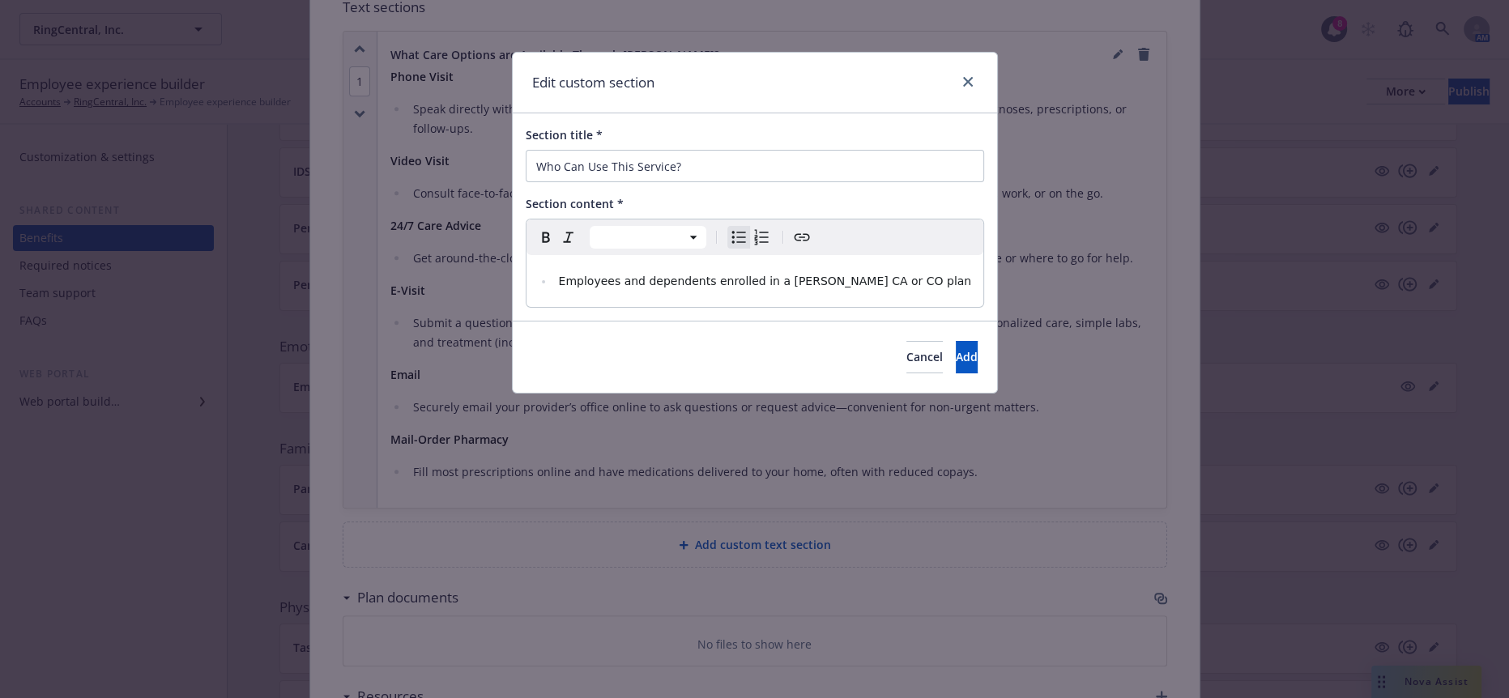
click at [726, 275] on span "Employees and dependents enrolled in a [PERSON_NAME] CA or CO plan" at bounding box center [764, 281] width 413 height 13
click at [731, 275] on span "Employees and dependents enrolled in a [PERSON_NAME] CA or CO plan" at bounding box center [764, 281] width 413 height 13
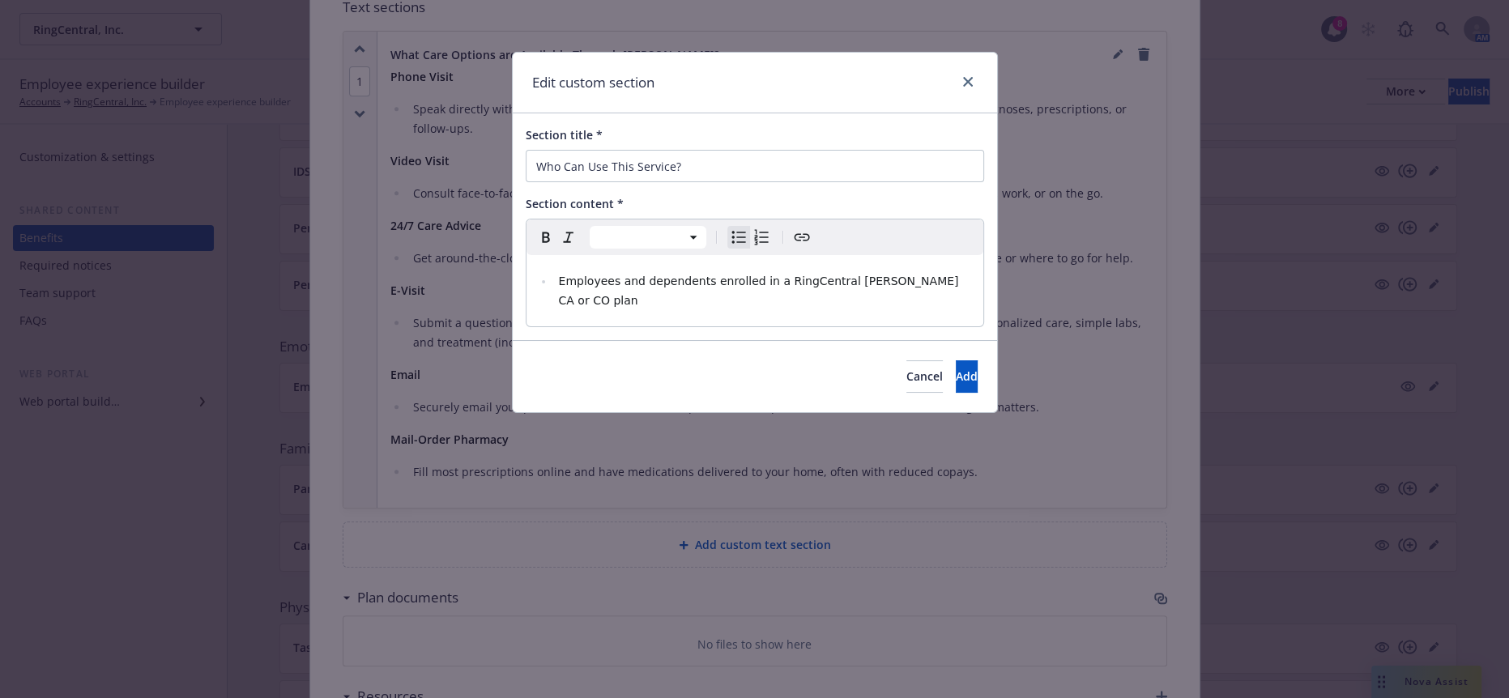
click at [845, 275] on span "Employees and dependents enrolled in a RingCentral [PERSON_NAME] CA or CO plan" at bounding box center [759, 291] width 403 height 32
click at [891, 275] on span "Employees and dependents enrolled in a RingCentral [PERSON_NAME] CA or [PERSON_…" at bounding box center [759, 291] width 403 height 32
click at [889, 271] on li "Employees and dependents enrolled in a RingCentral [PERSON_NAME] CA or [PERSON_…" at bounding box center [764, 290] width 420 height 39
drag, startPoint x: 716, startPoint y: 160, endPoint x: 390, endPoint y: 165, distance: 326.5
click at [390, 165] on div "Edit custom section Section title * Who Can Use This Service? Section content *…" at bounding box center [754, 349] width 1509 height 698
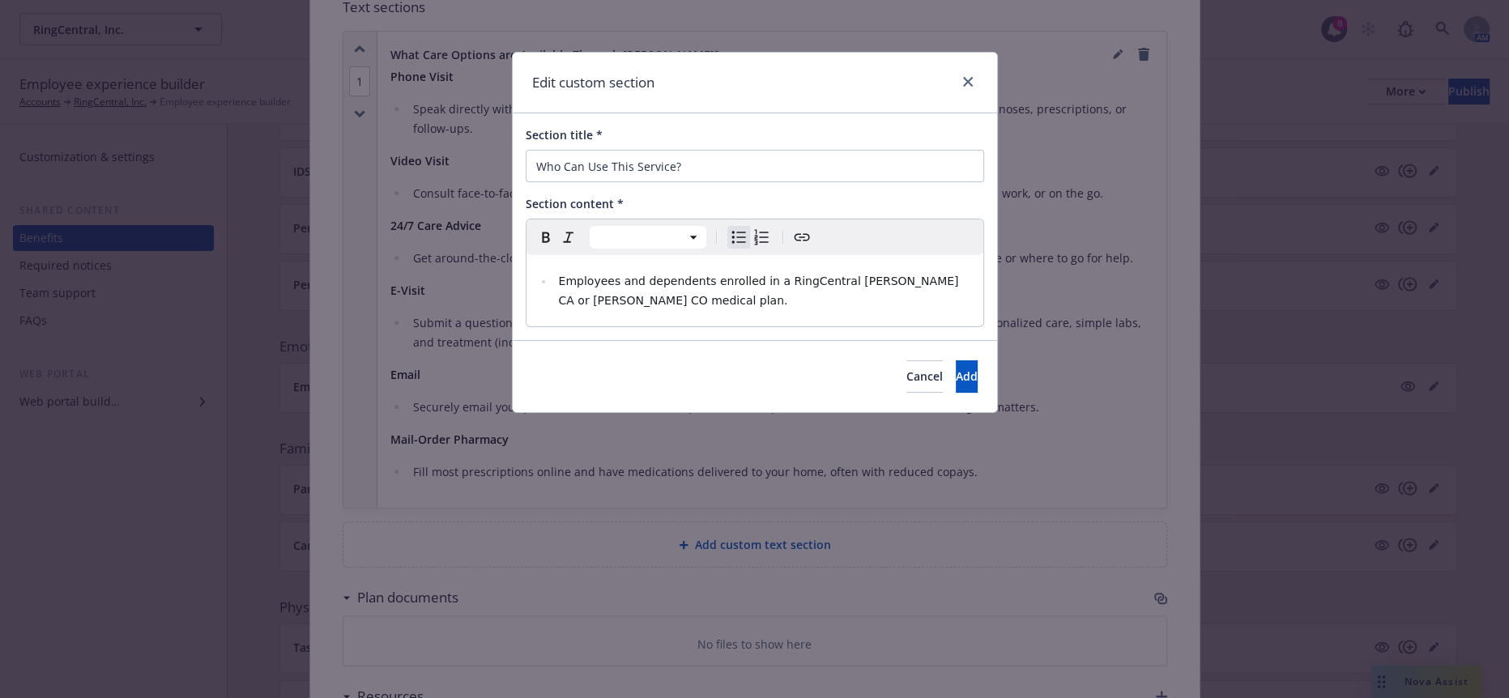
click at [558, 275] on span "Employees and dependents enrolled in a RingCentral [PERSON_NAME] CA or [PERSON_…" at bounding box center [759, 291] width 403 height 32
select select "paragraph"
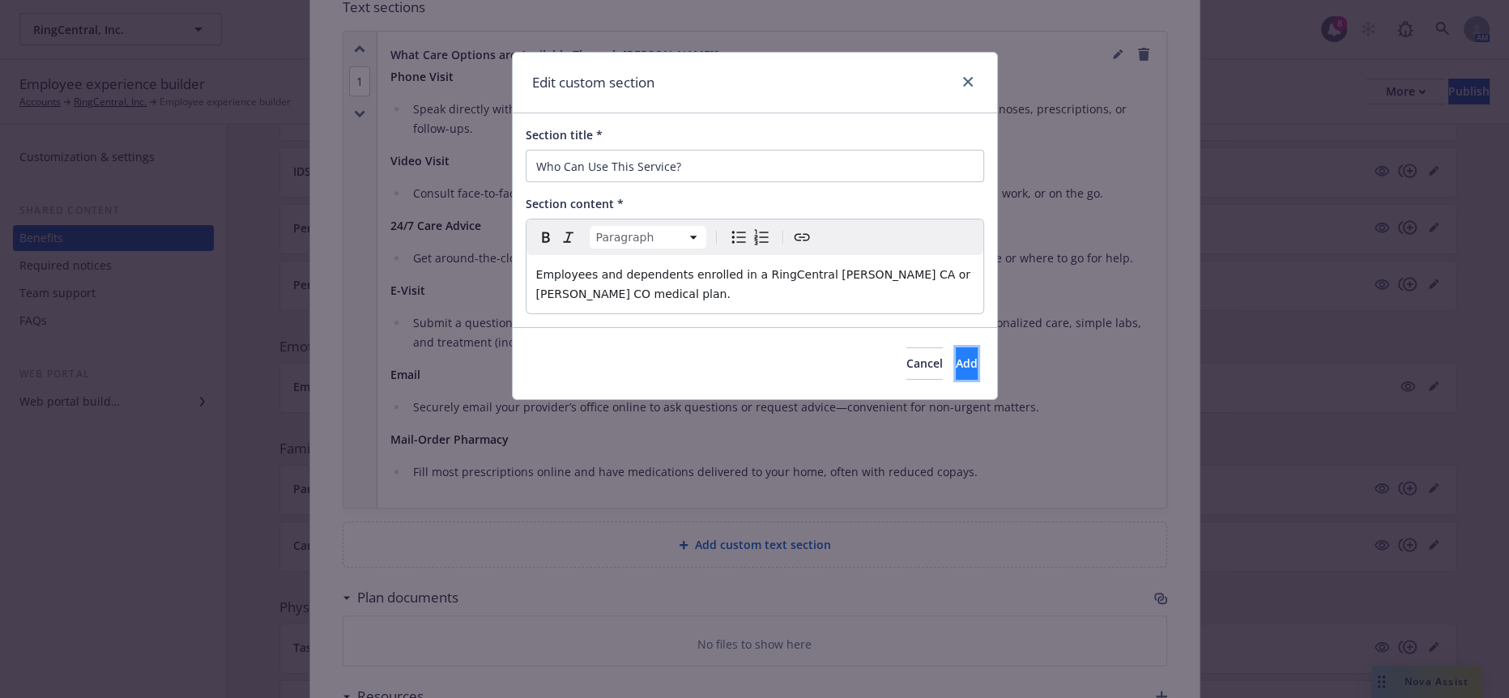
click at [969, 348] on button "Add" at bounding box center [967, 364] width 22 height 32
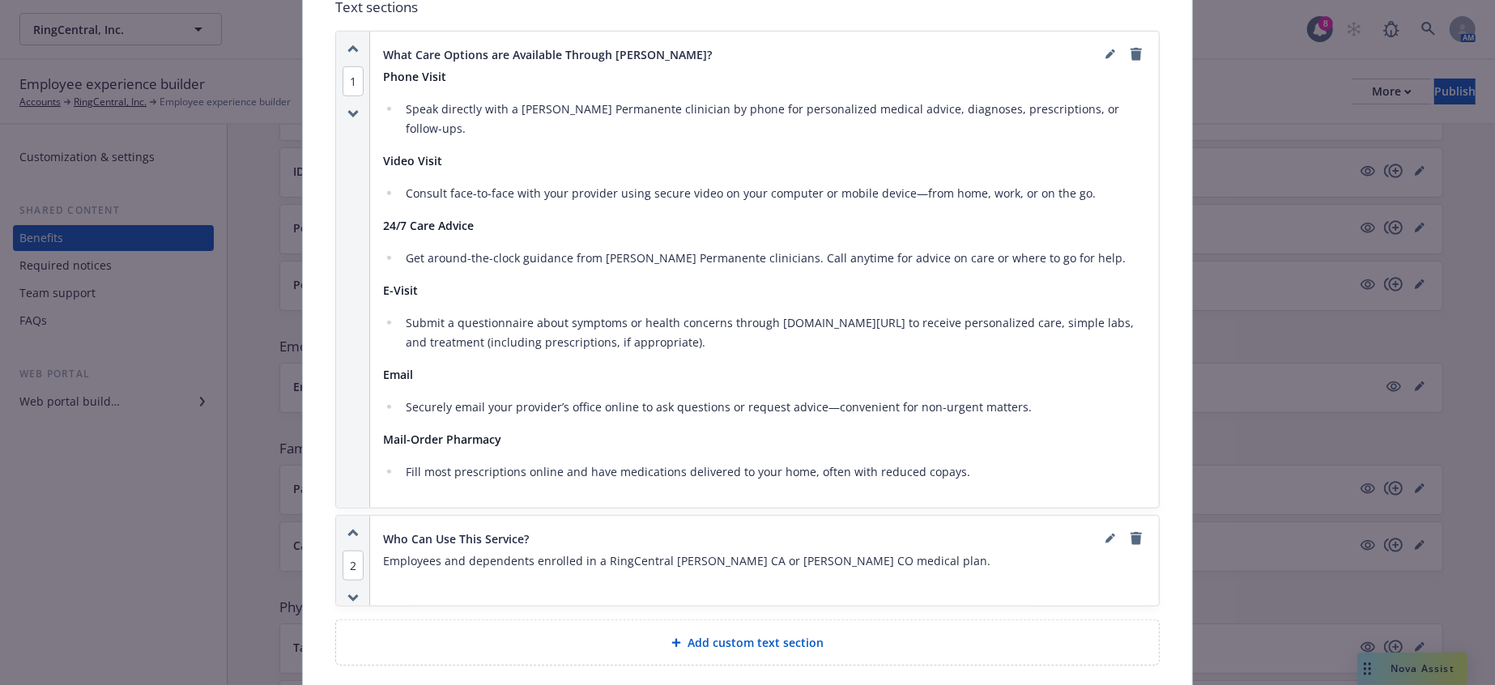
click at [348, 531] on icon "button" at bounding box center [352, 533] width 9 height 4
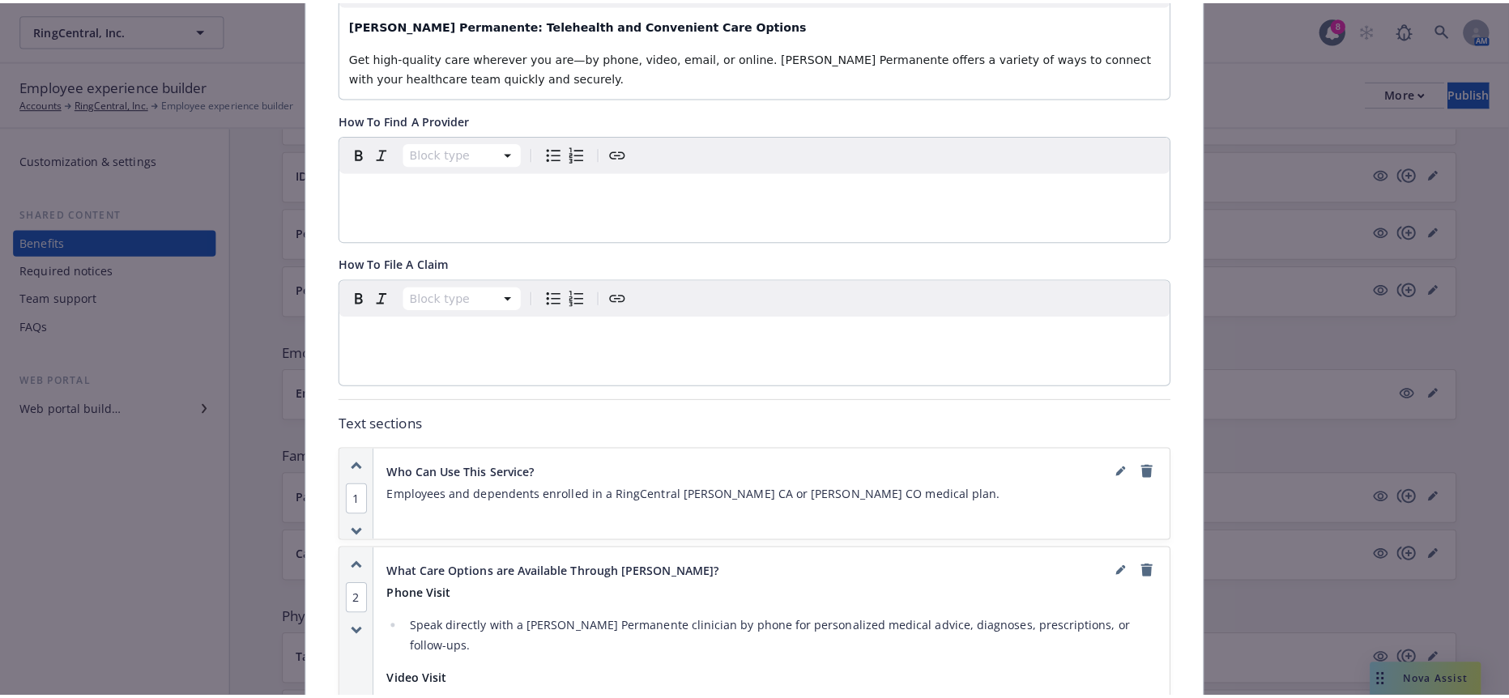
scroll to position [0, 0]
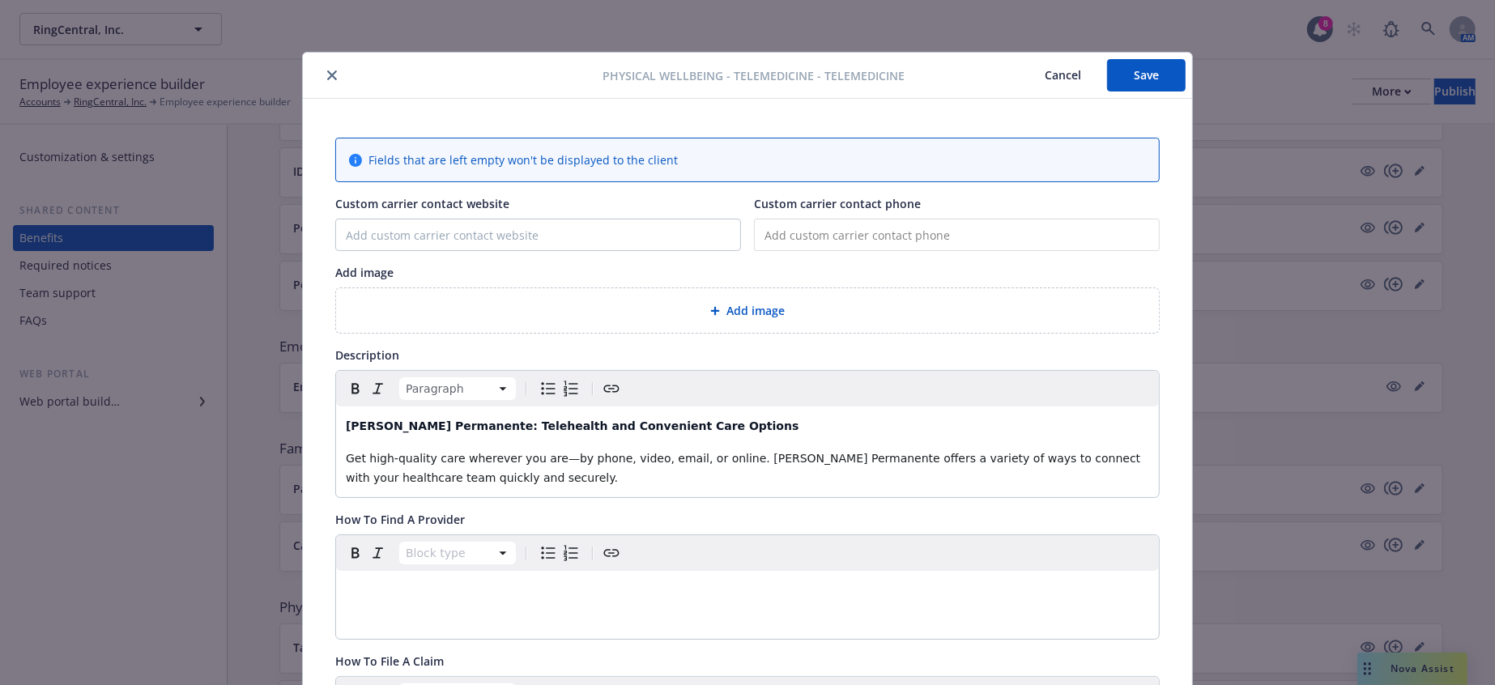
click at [1149, 76] on button "Save" at bounding box center [1146, 75] width 79 height 32
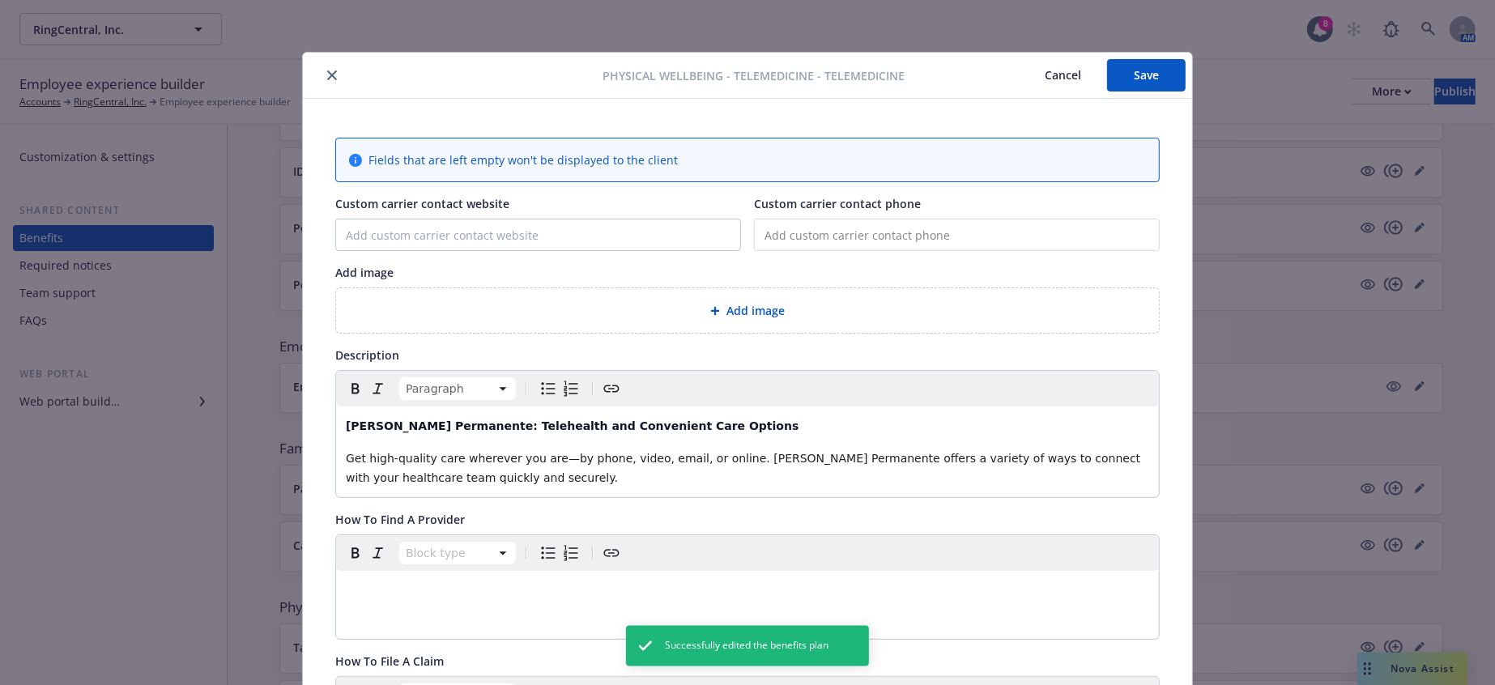
click at [327, 70] on icon "close" at bounding box center [332, 75] width 10 height 10
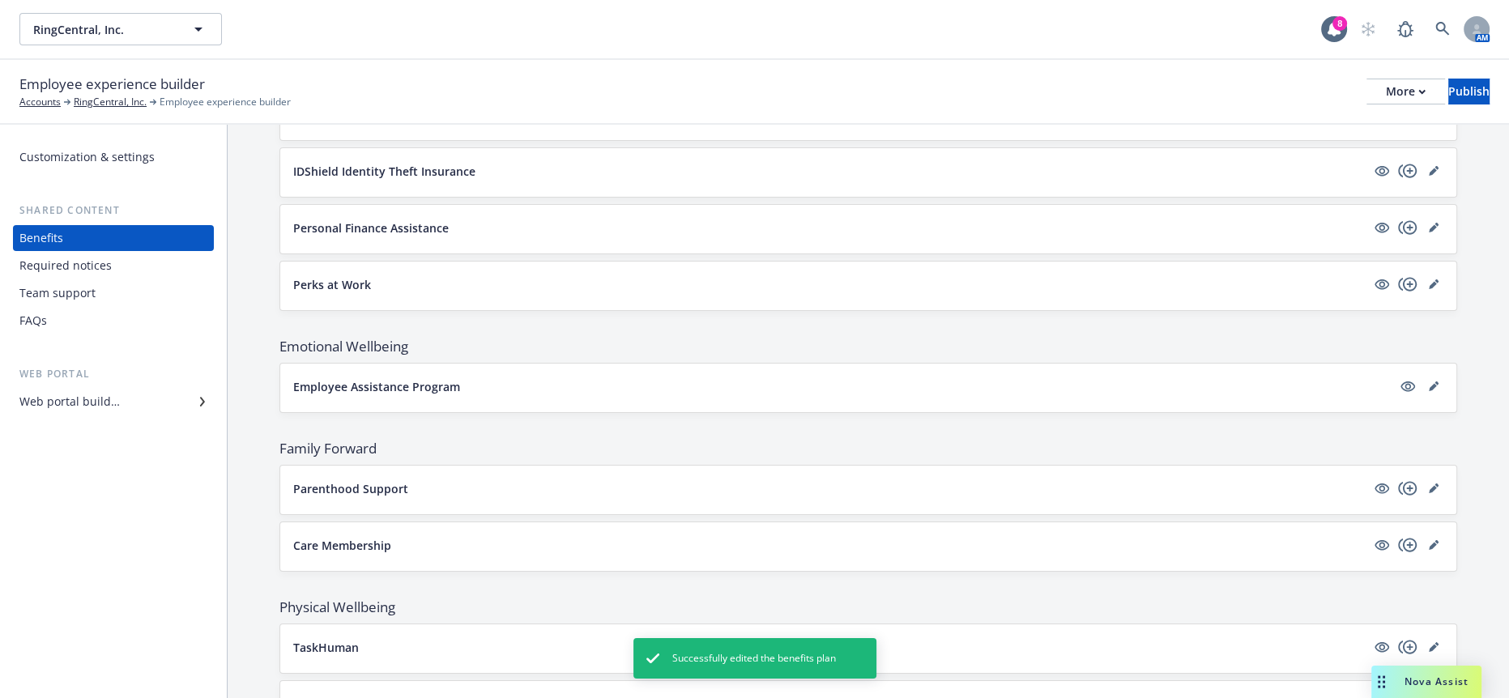
click at [1444, 695] on div "Nova Assist" at bounding box center [1426, 682] width 110 height 32
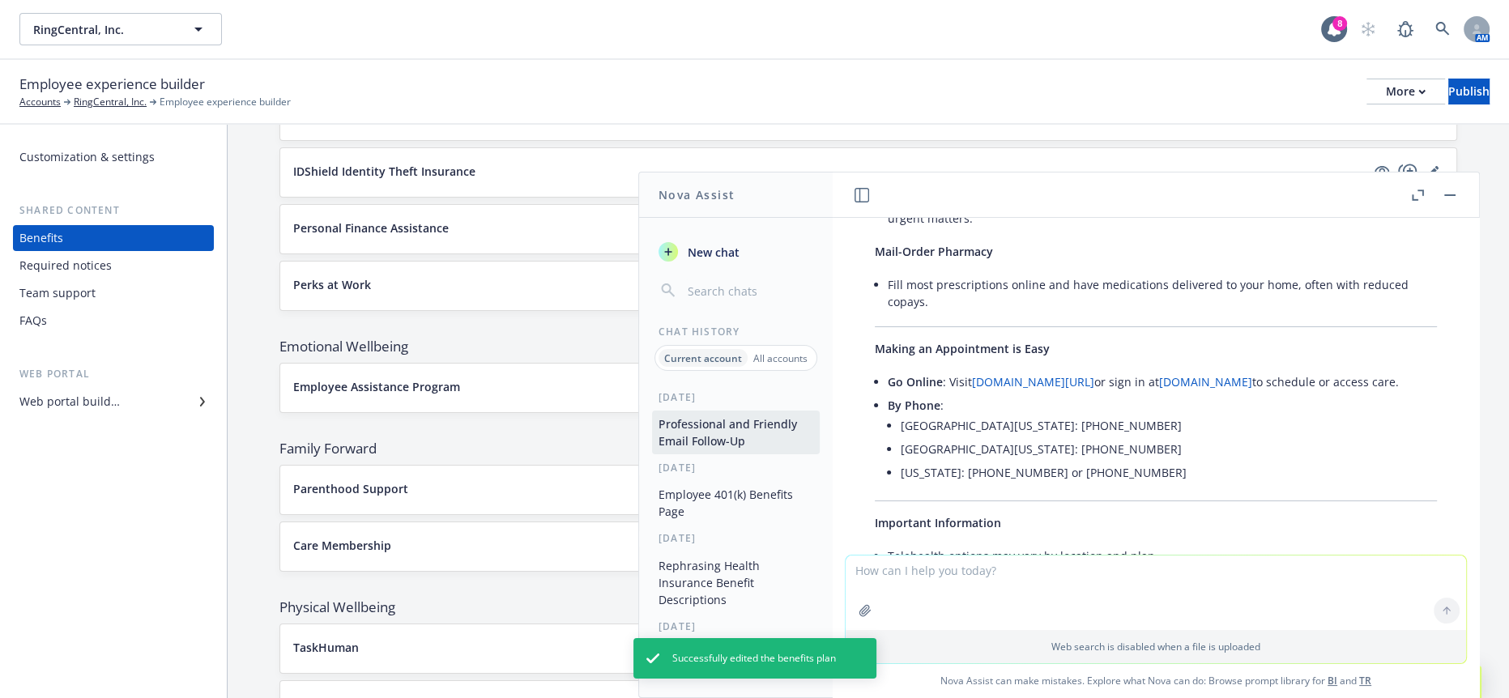
scroll to position [2886, 0]
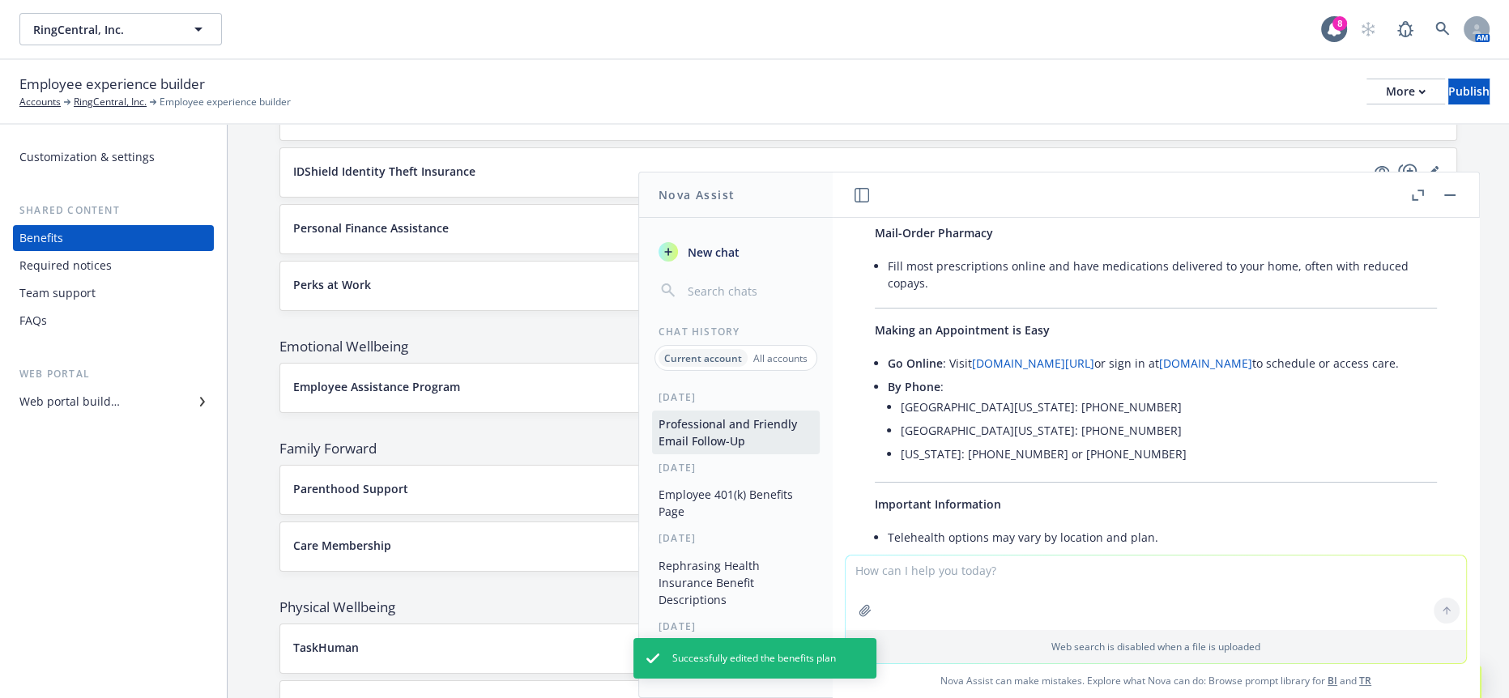
click at [982, 599] on textarea at bounding box center [1156, 593] width 620 height 75
paste textarea "Who Can Use This Service?"
type textarea "rephrase Who Can Use This Service?"
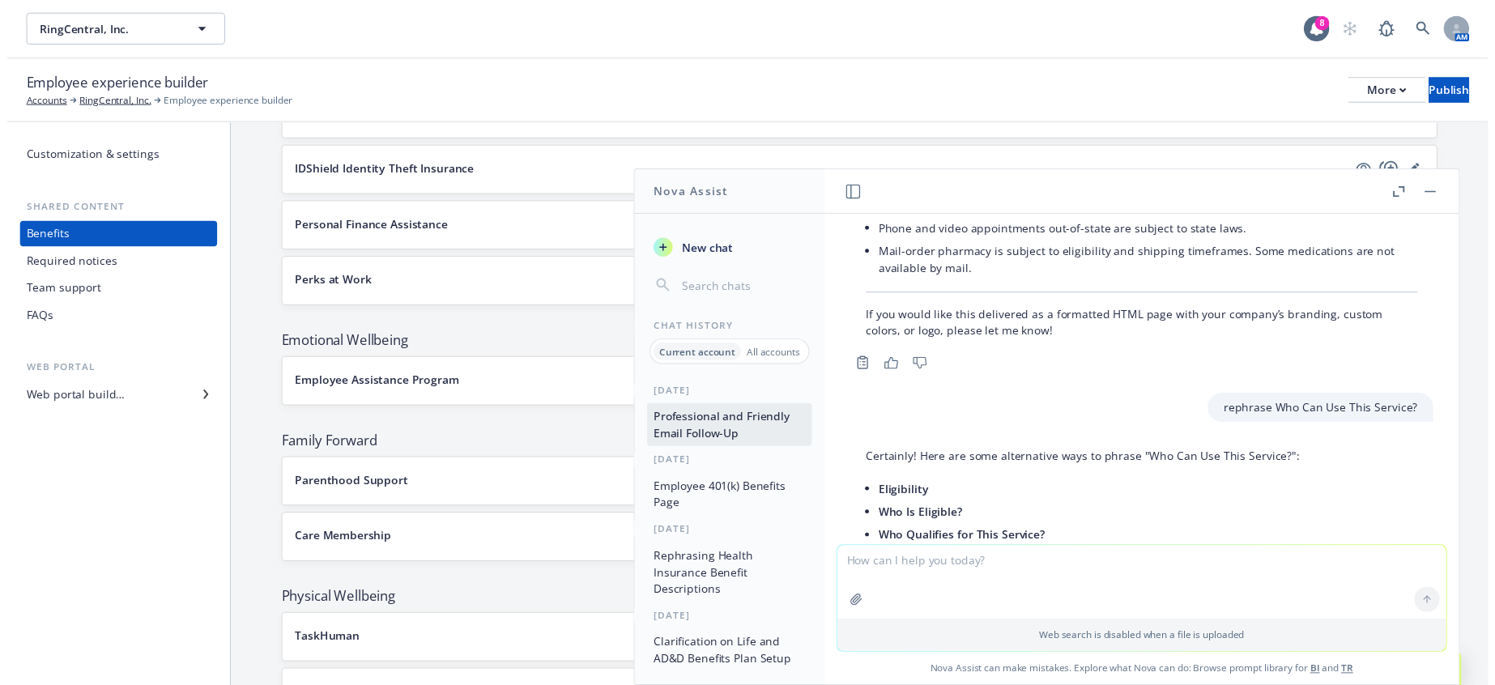
scroll to position [3217, 0]
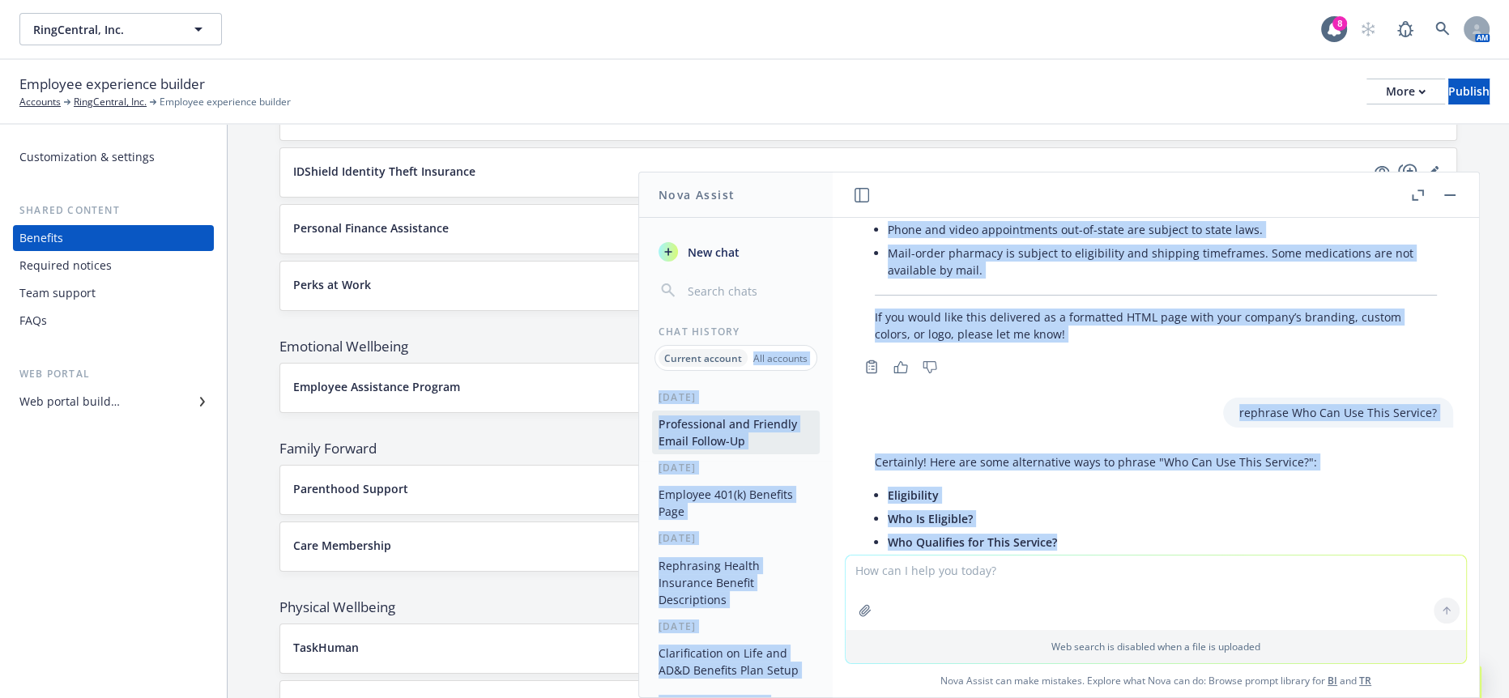
drag, startPoint x: 1084, startPoint y: 346, endPoint x: 768, endPoint y: 337, distance: 316.0
click at [832, 337] on div "Nova Assist New chat Chat History Current account All accounts [DATE] Professio…" at bounding box center [1156, 435] width 648 height 527
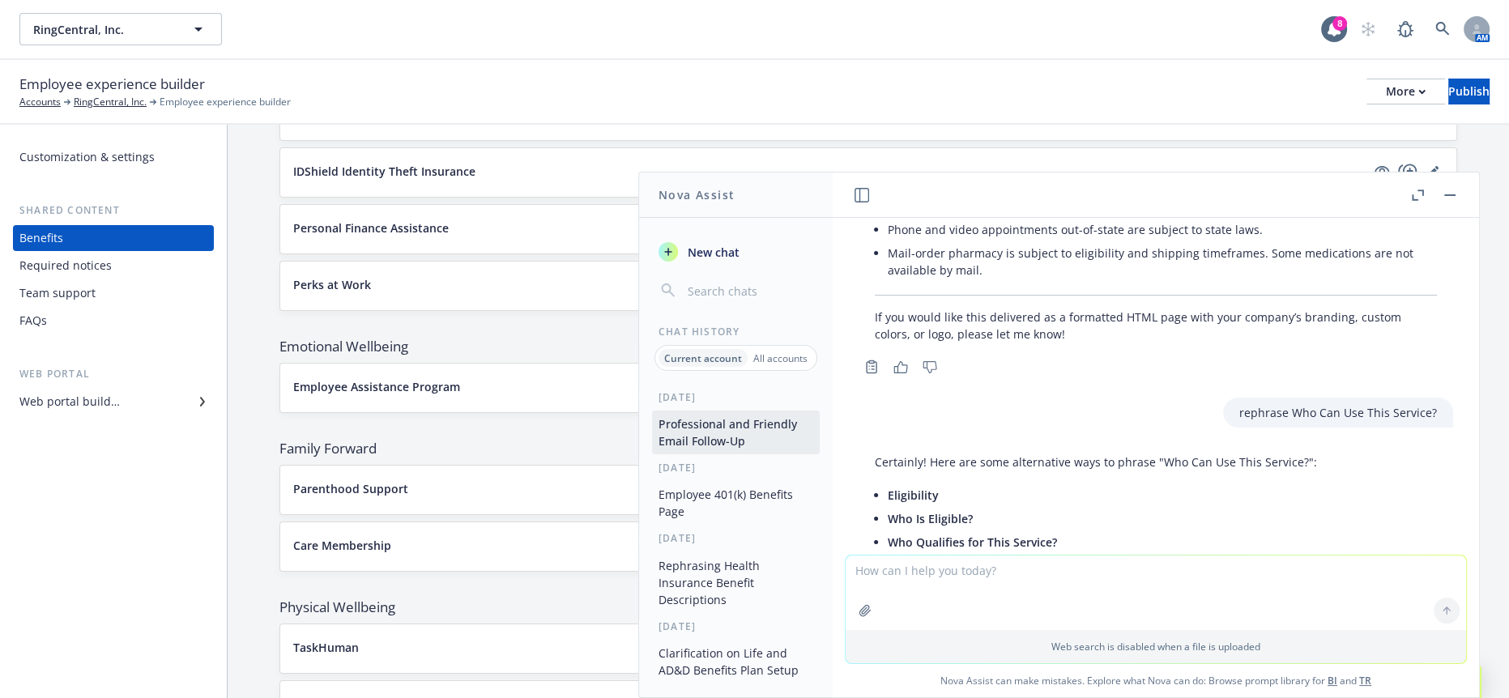
click at [1135, 578] on li "Service Eligibility" at bounding box center [1162, 589] width 549 height 23
drag, startPoint x: 978, startPoint y: 319, endPoint x: 871, endPoint y: 314, distance: 107.0
click at [888, 507] on li "Who Is Eligible?" at bounding box center [1162, 518] width 549 height 23
click at [1460, 188] on button "button" at bounding box center [1449, 194] width 19 height 19
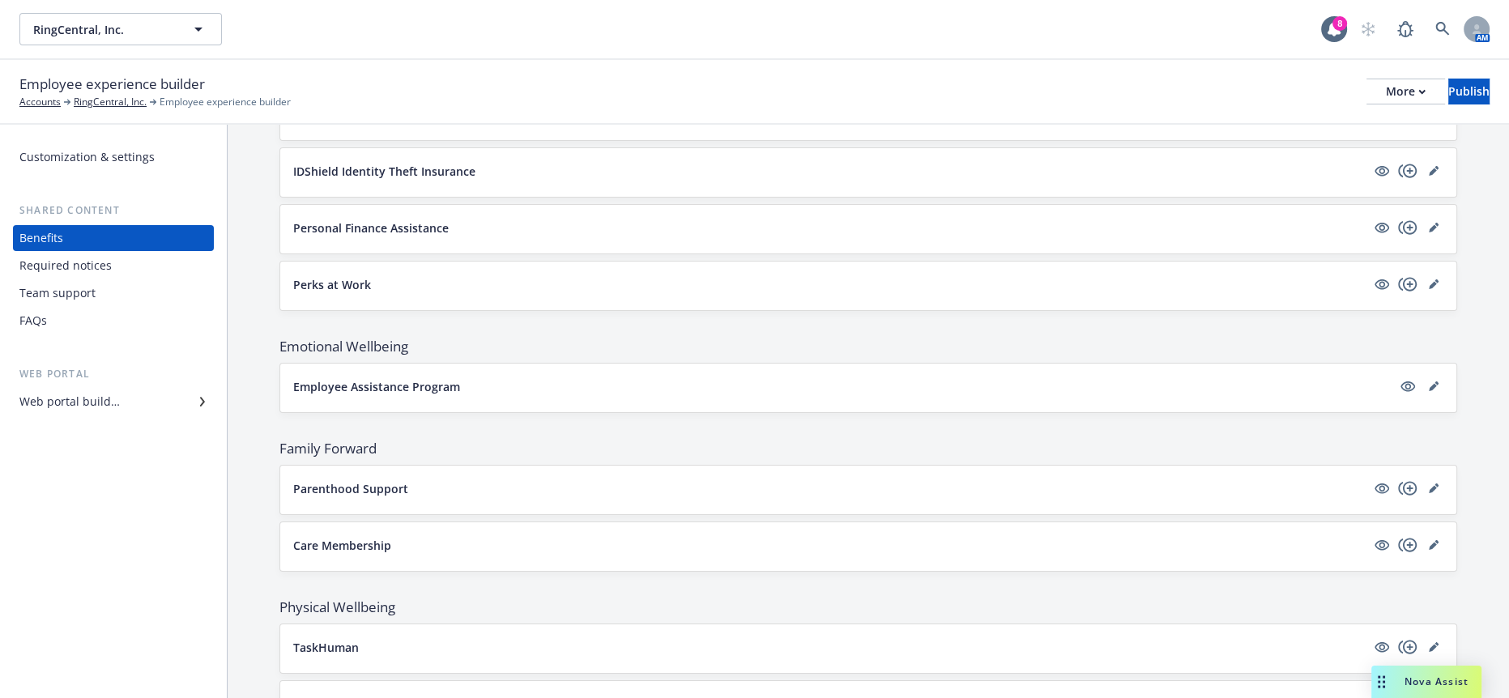
click at [1429, 697] on icon "editPencil" at bounding box center [1434, 704] width 10 height 10
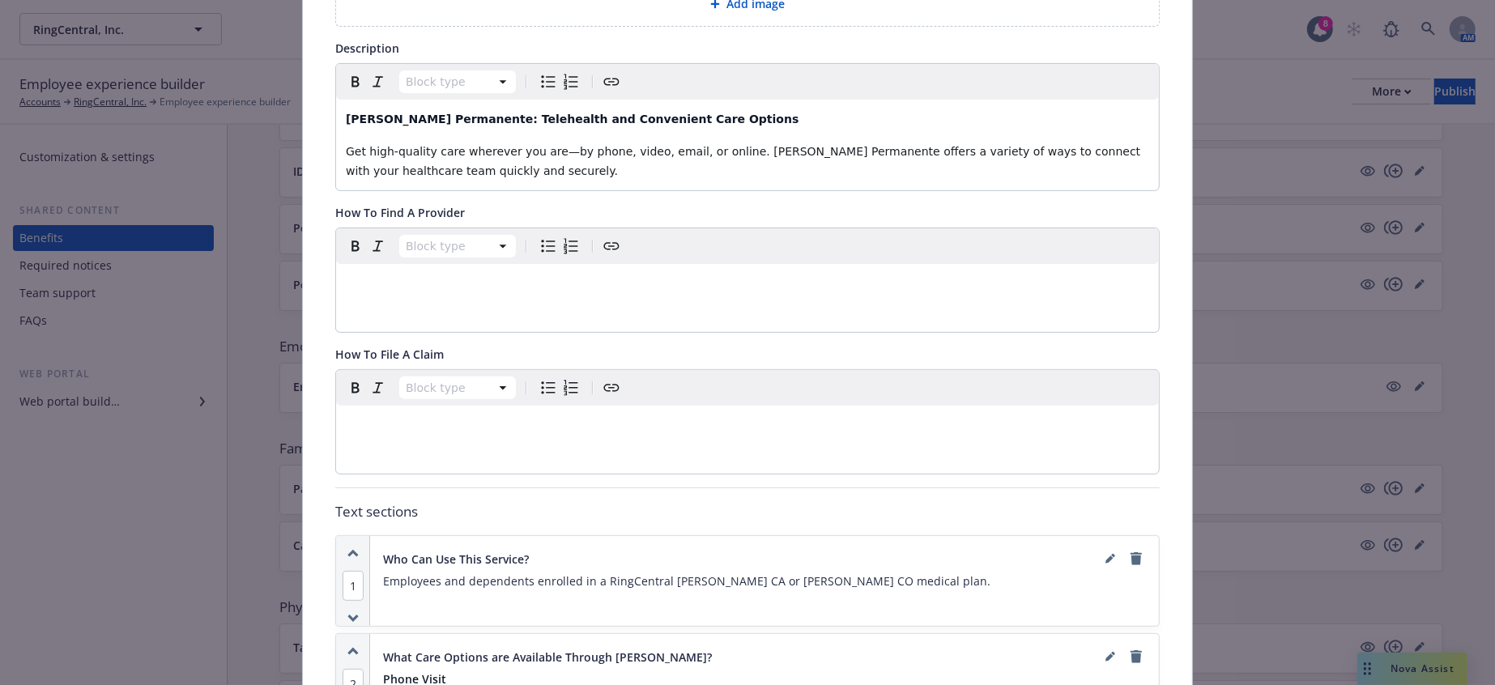
scroll to position [318, 0]
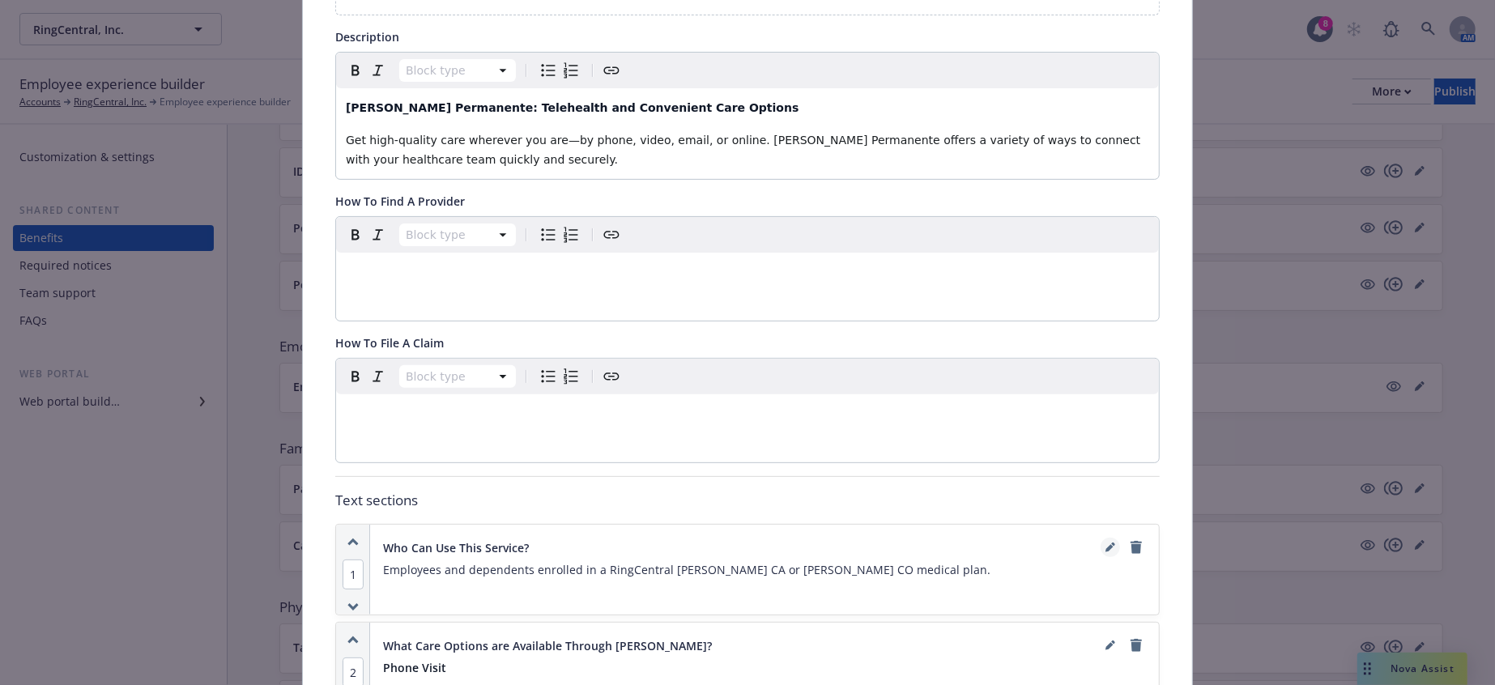
click at [1108, 543] on icon "editPencil" at bounding box center [1111, 548] width 10 height 10
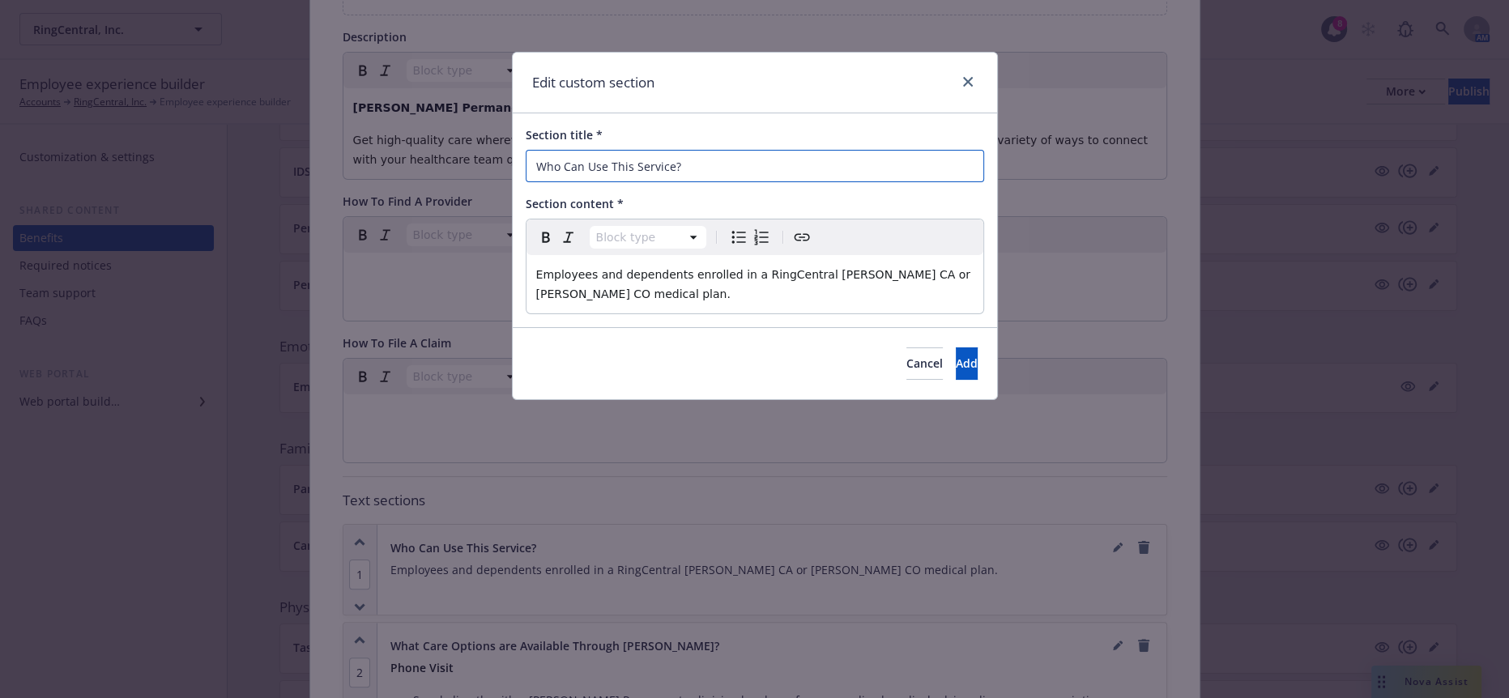
drag, startPoint x: 770, startPoint y: 160, endPoint x: 475, endPoint y: 150, distance: 294.2
click at [475, 150] on div "Edit custom section Section title * Who Can Use This Service? Section content *…" at bounding box center [754, 349] width 1509 height 698
paste input "Is Eligibl"
type input "Who Is Eligible?"
click at [956, 348] on button "Add" at bounding box center [967, 364] width 22 height 32
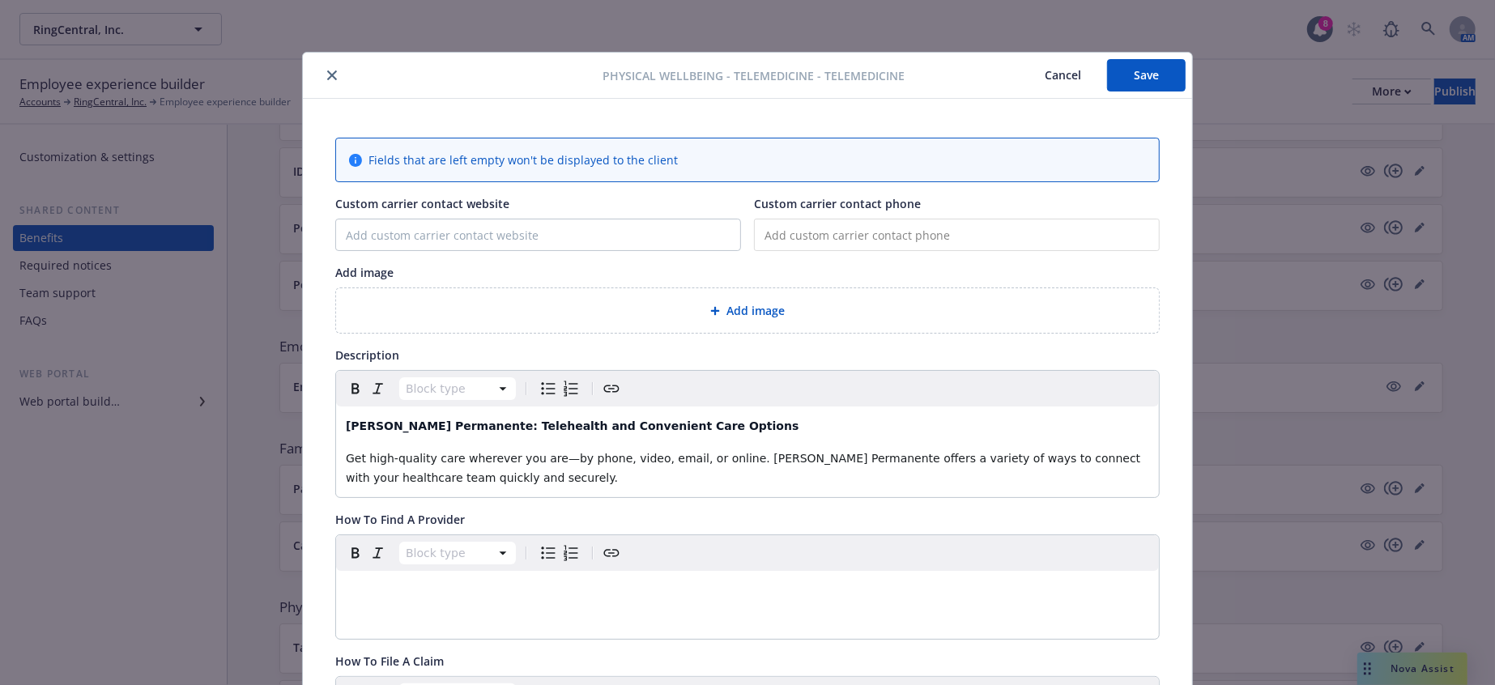
scroll to position [0, 0]
click at [1128, 78] on button "Save" at bounding box center [1146, 75] width 79 height 32
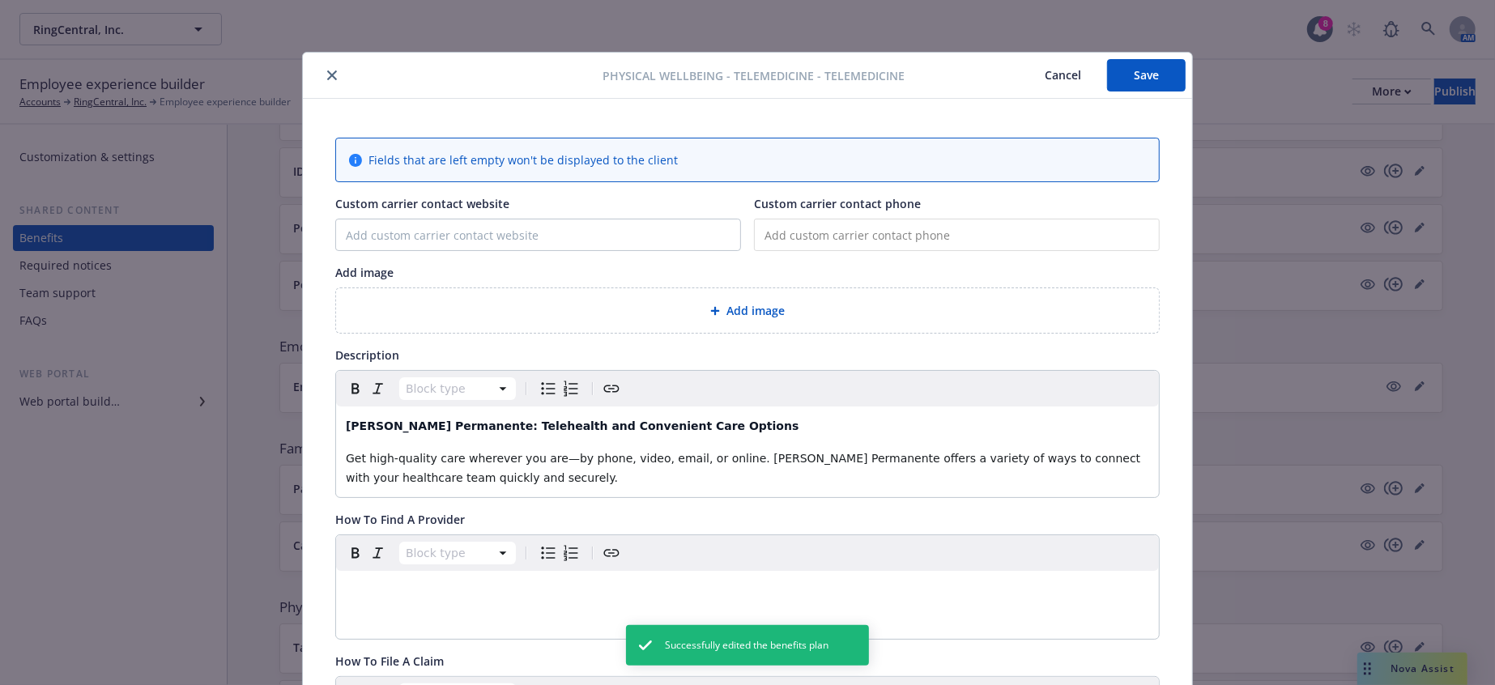
click at [322, 66] on button "close" at bounding box center [331, 75] width 19 height 19
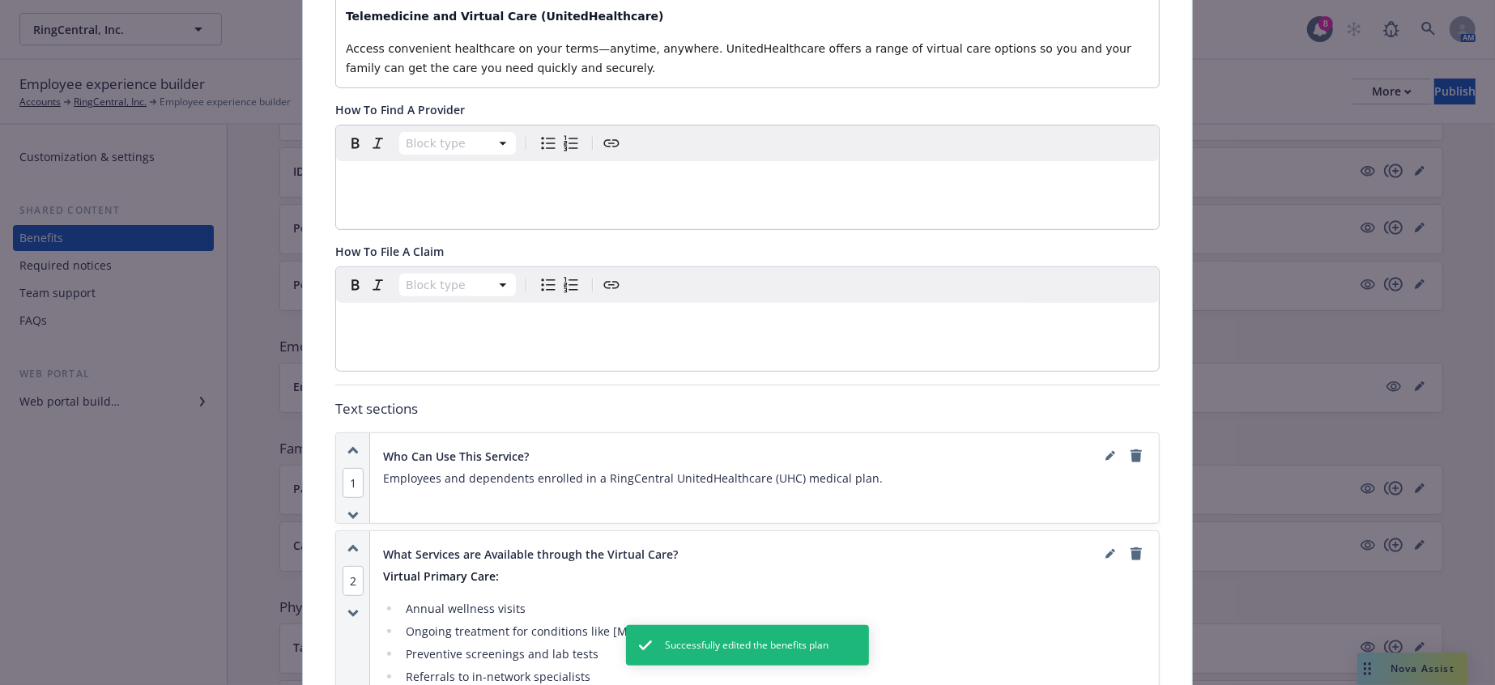
scroll to position [498, 0]
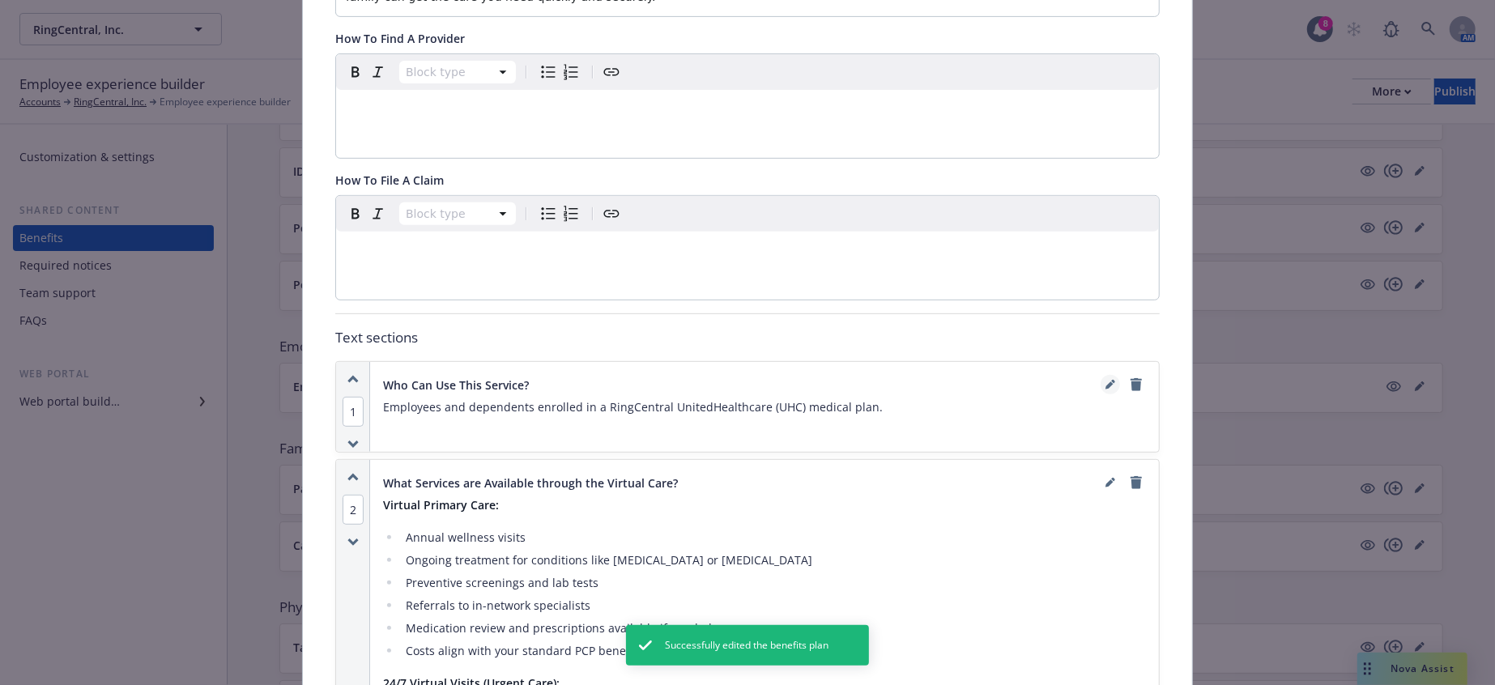
click at [1101, 375] on link "editPencil" at bounding box center [1110, 384] width 19 height 19
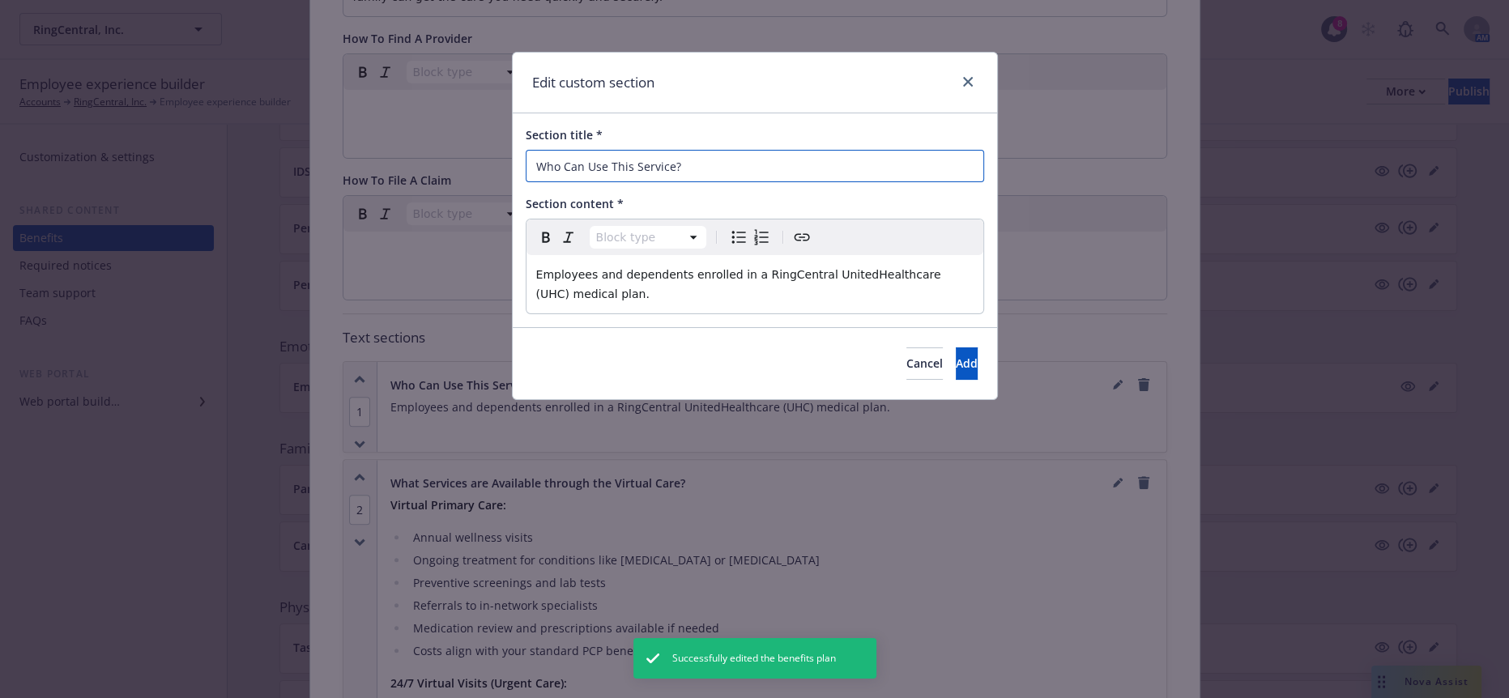
drag, startPoint x: 765, startPoint y: 160, endPoint x: 408, endPoint y: 143, distance: 356.8
click at [408, 143] on div "Edit custom section Section title * Who Can Use This Service? Section content *…" at bounding box center [754, 349] width 1509 height 698
paste input "Is Eligibl"
type input "Who Is Eligible?"
click at [956, 348] on button "Add" at bounding box center [967, 364] width 22 height 32
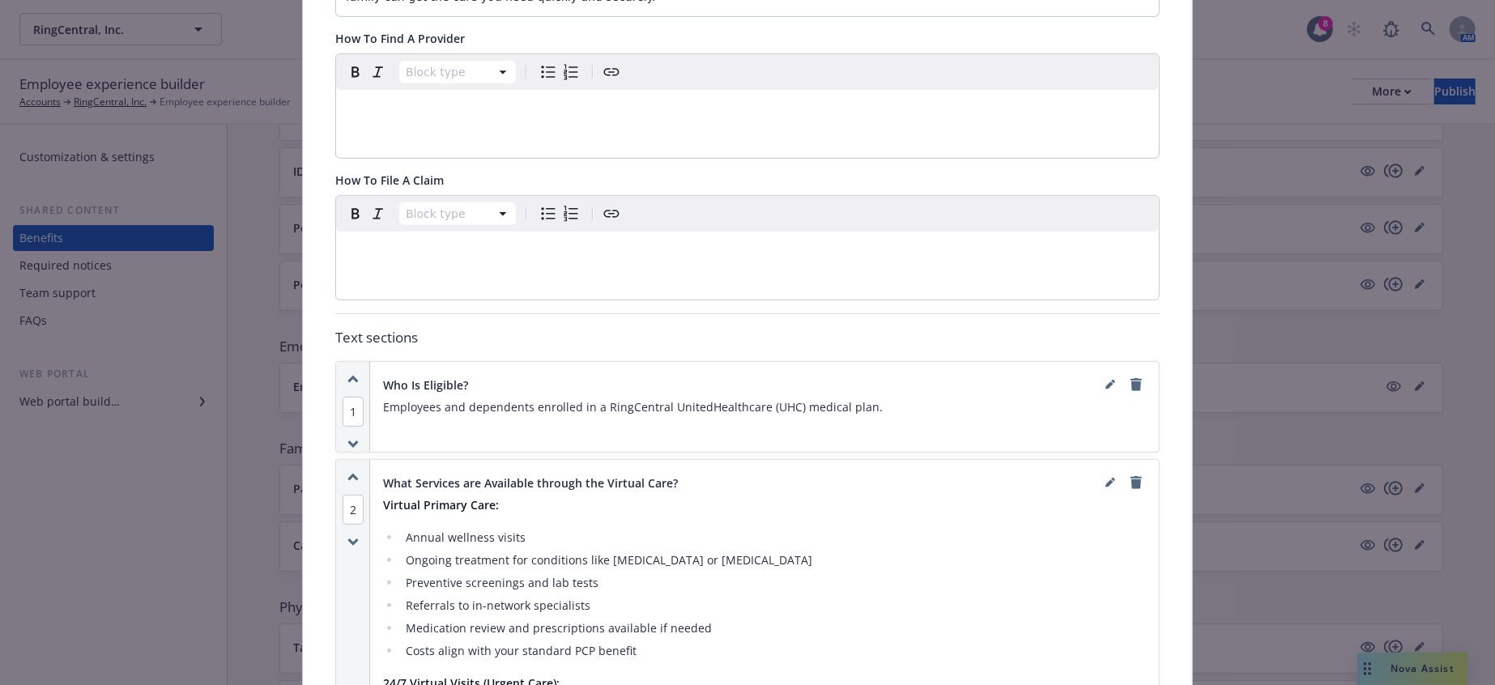
scroll to position [0, 0]
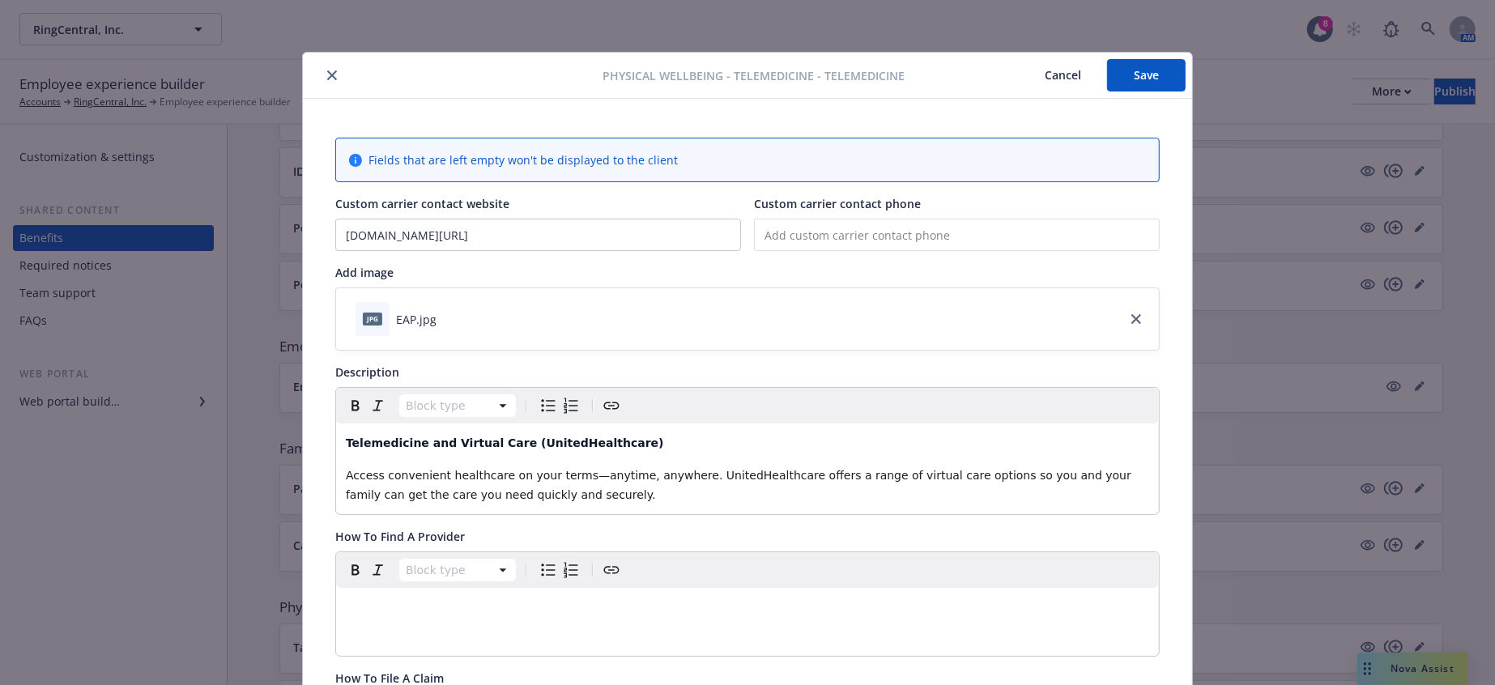
click at [1133, 79] on button "Save" at bounding box center [1146, 75] width 79 height 32
click at [327, 75] on icon "close" at bounding box center [332, 75] width 10 height 10
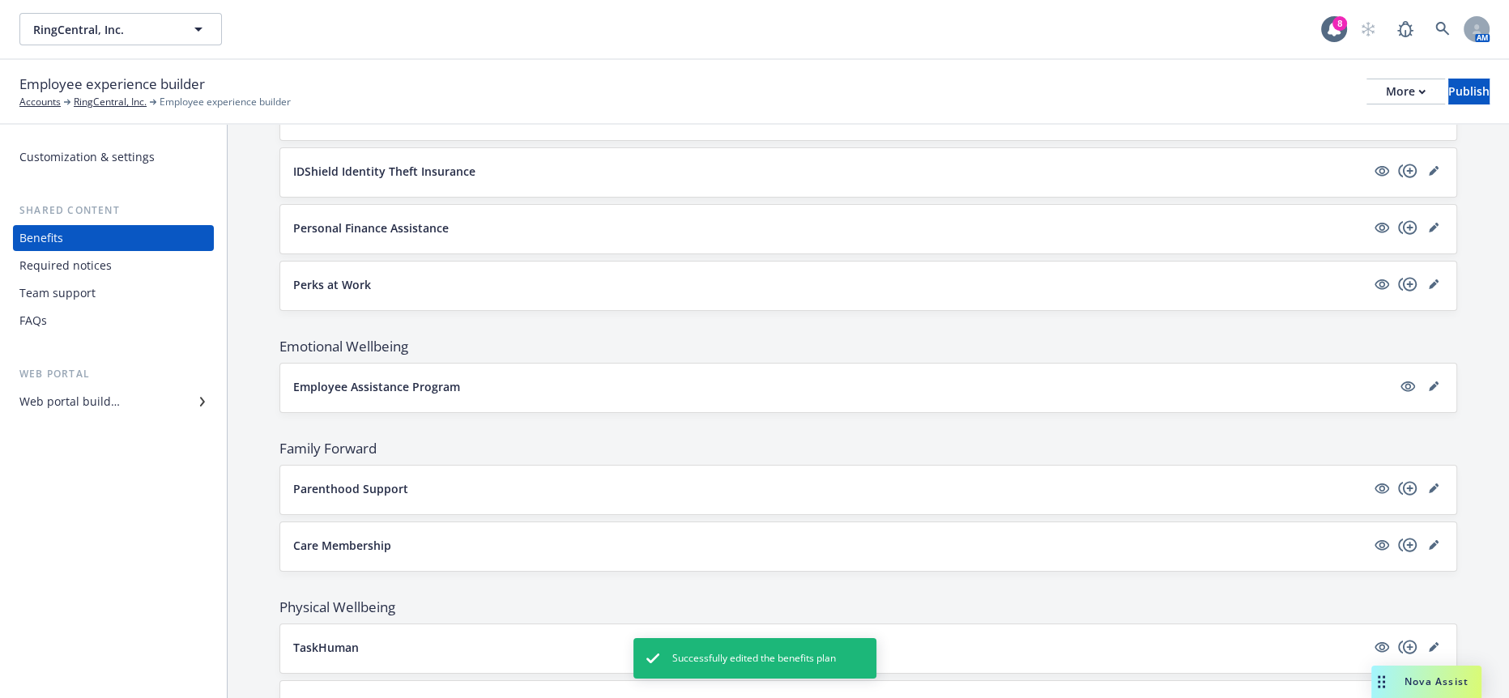
drag, startPoint x: 1431, startPoint y: 426, endPoint x: 1433, endPoint y: 416, distance: 10.0
click at [1434, 694] on div at bounding box center [1407, 703] width 71 height 19
click at [1429, 697] on icon "editPencil" at bounding box center [1434, 704] width 10 height 10
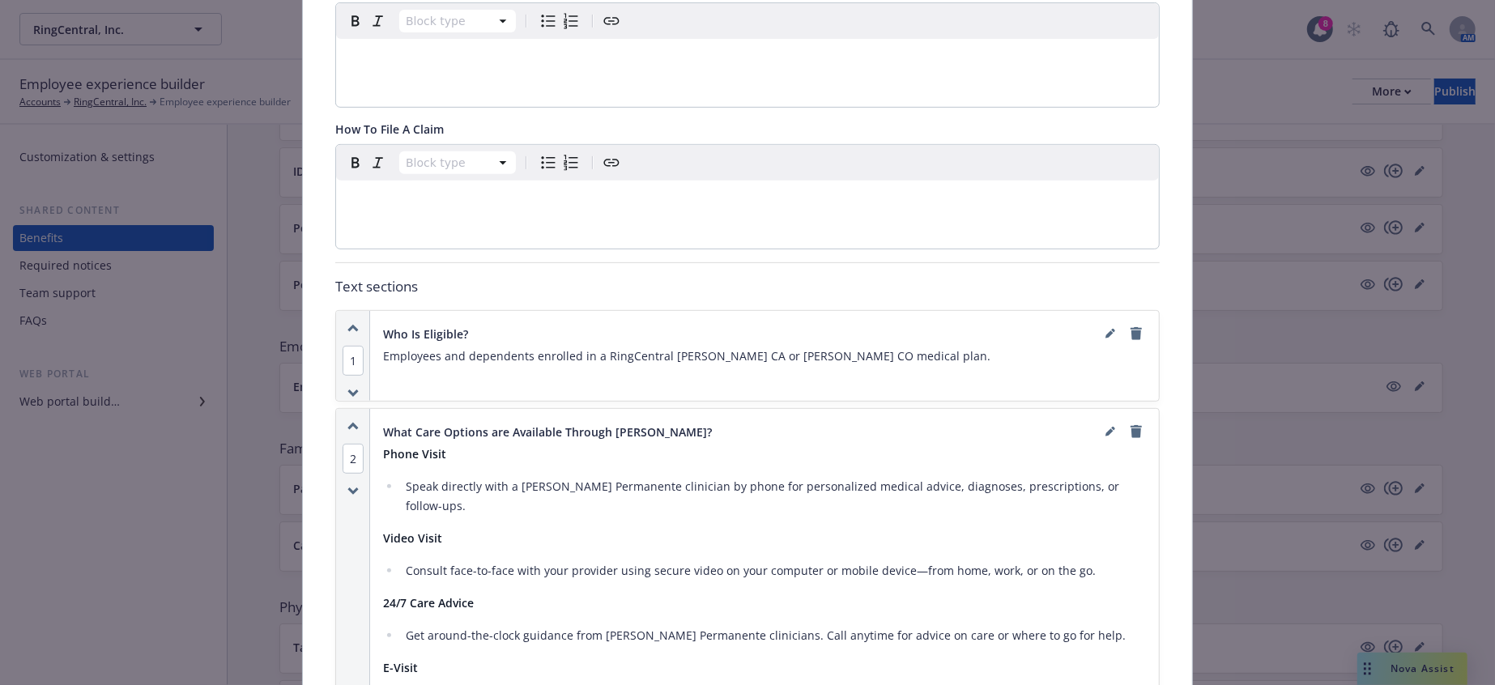
scroll to position [769, 0]
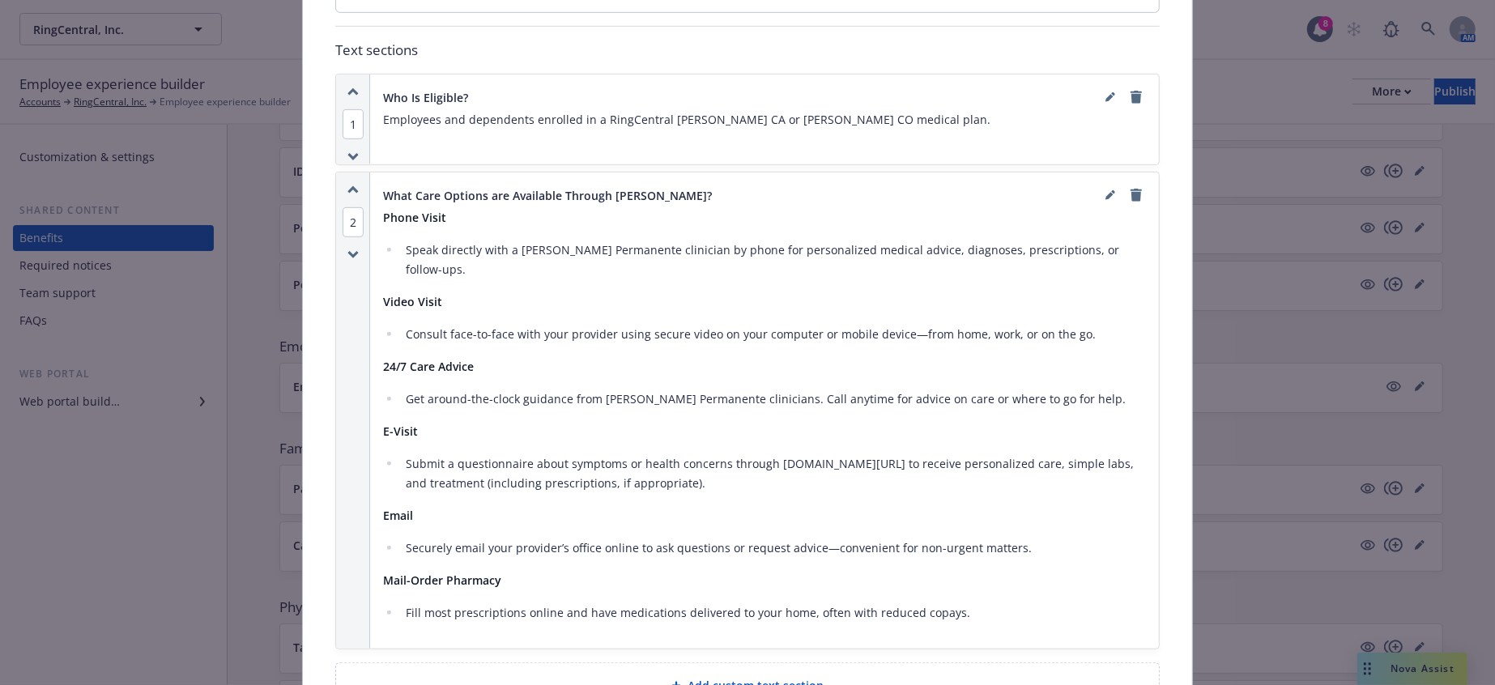
click at [754, 677] on span "Add custom text section" at bounding box center [756, 685] width 136 height 17
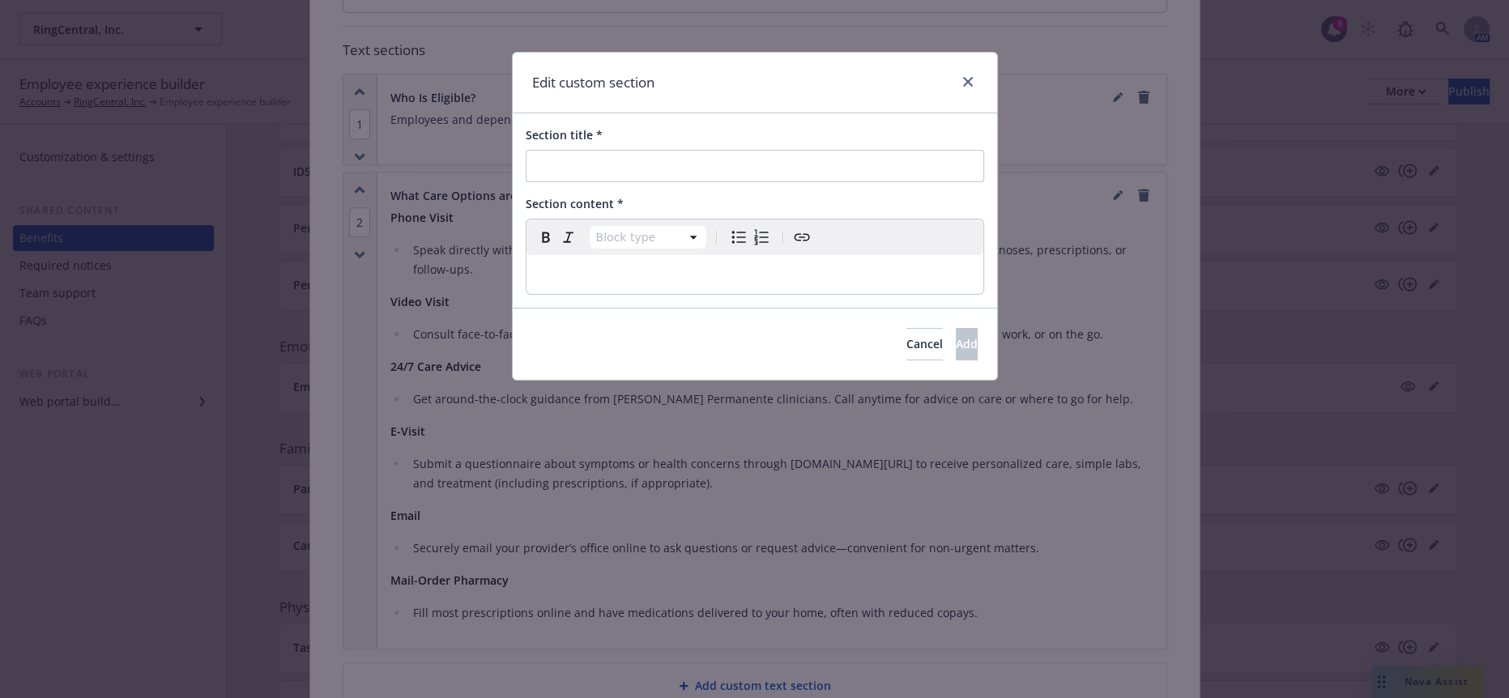
click at [704, 265] on p "editable markdown" at bounding box center [754, 274] width 437 height 19
select select
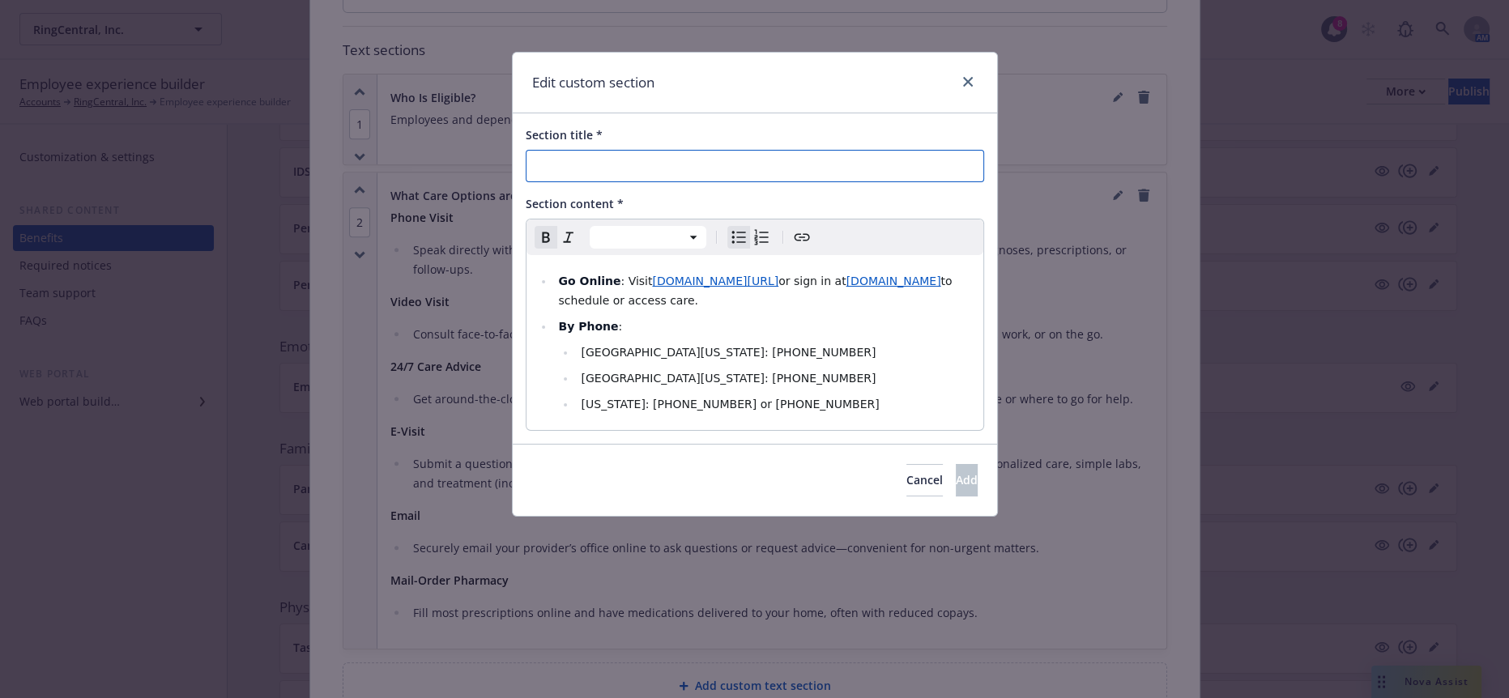
click at [604, 151] on input "Section title *" at bounding box center [755, 166] width 458 height 32
click at [641, 156] on input "How to make an Appointment" at bounding box center [755, 166] width 458 height 32
click at [611, 161] on input "How to make an Appointment" at bounding box center [755, 166] width 458 height 32
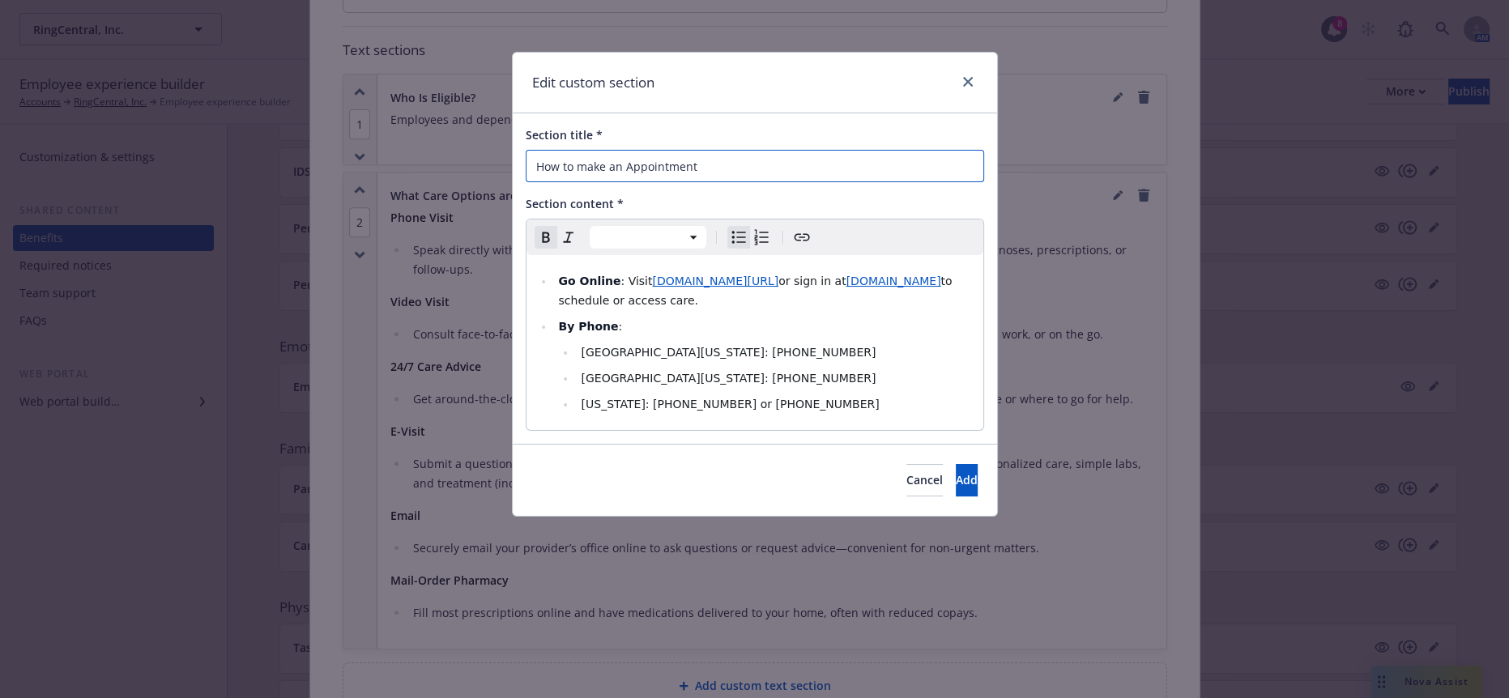
click at [762, 150] on input "How to make an Appointment" at bounding box center [755, 166] width 458 height 32
drag, startPoint x: 739, startPoint y: 152, endPoint x: 527, endPoint y: 160, distance: 212.4
click at [527, 160] on input "How to make an Appointment" at bounding box center [755, 166] width 458 height 32
paste input "Find a Provider and Schedul"
type input "How to Find a Provider and Schedule an Appointment"
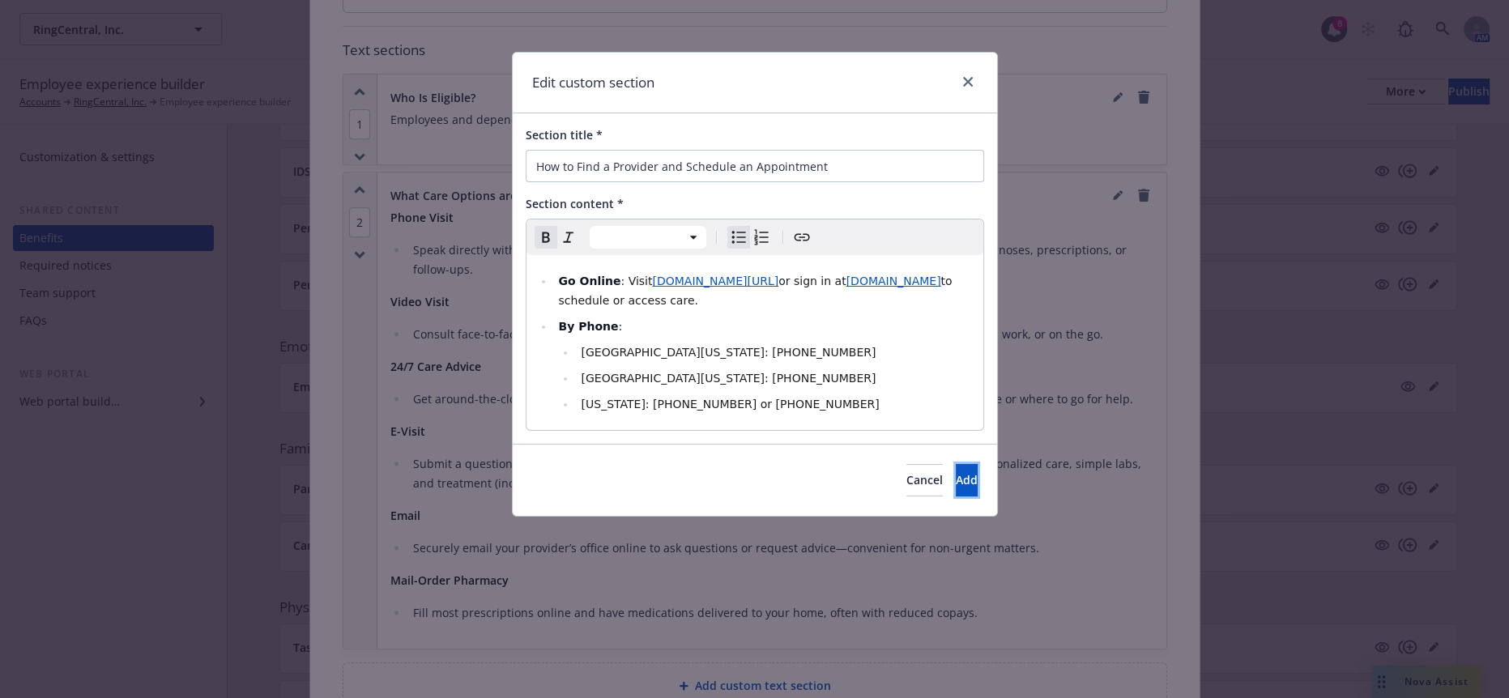
click at [956, 464] on button "Add" at bounding box center [967, 480] width 22 height 32
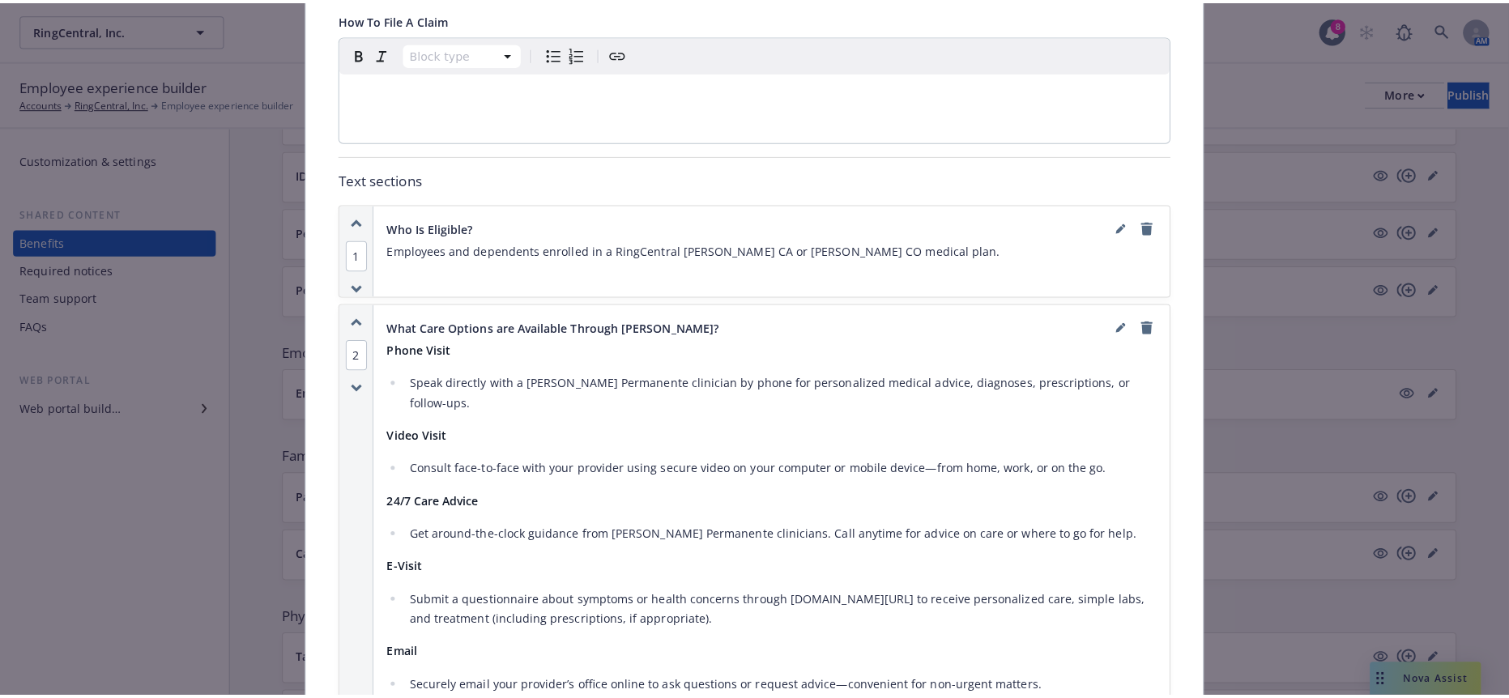
scroll to position [678, 0]
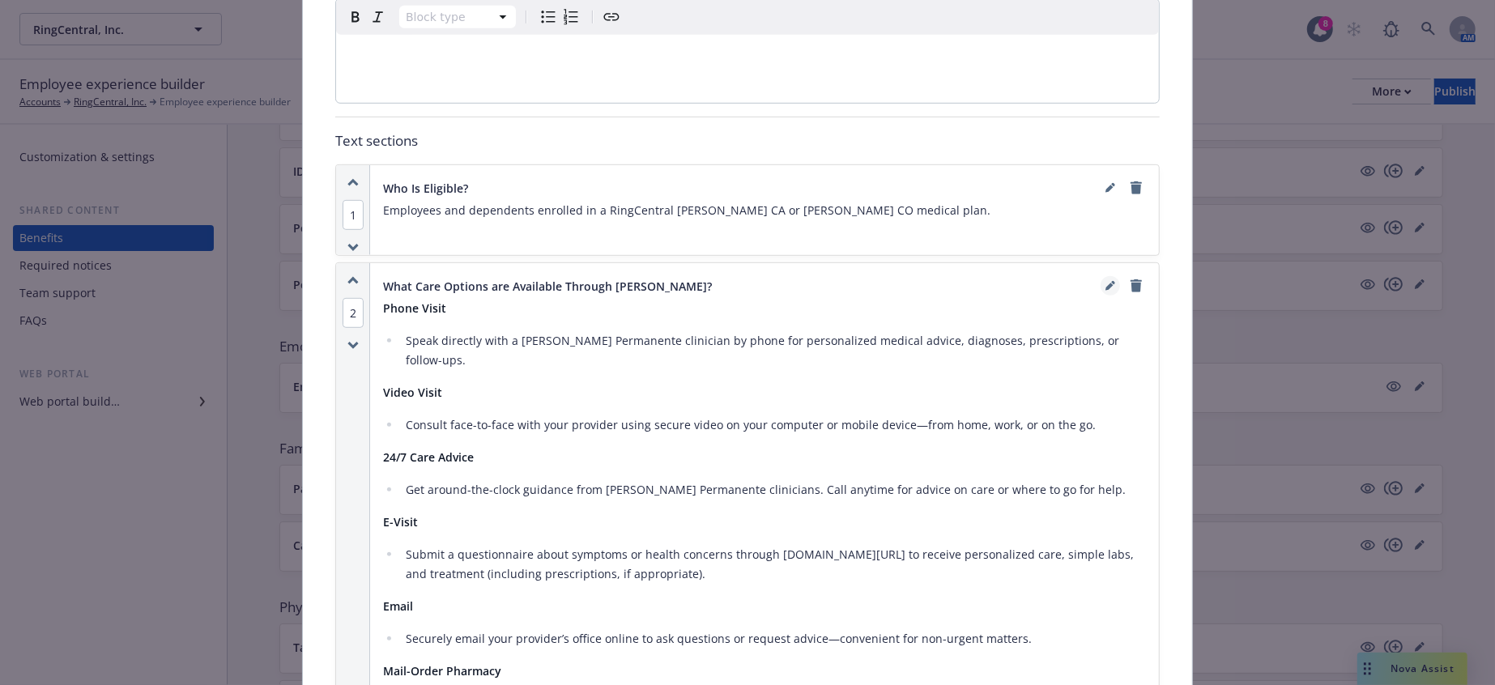
click at [1101, 276] on link "editPencil" at bounding box center [1110, 285] width 19 height 19
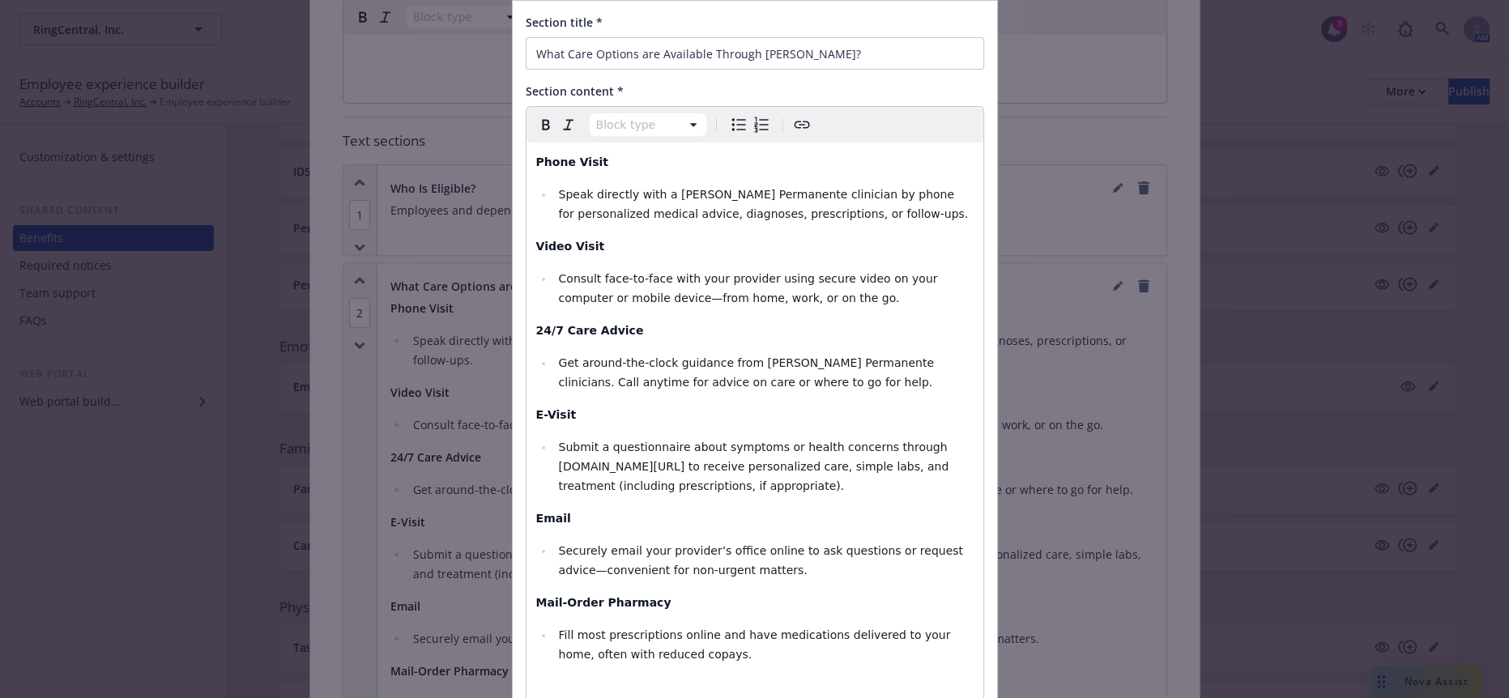
scroll to position [151, 0]
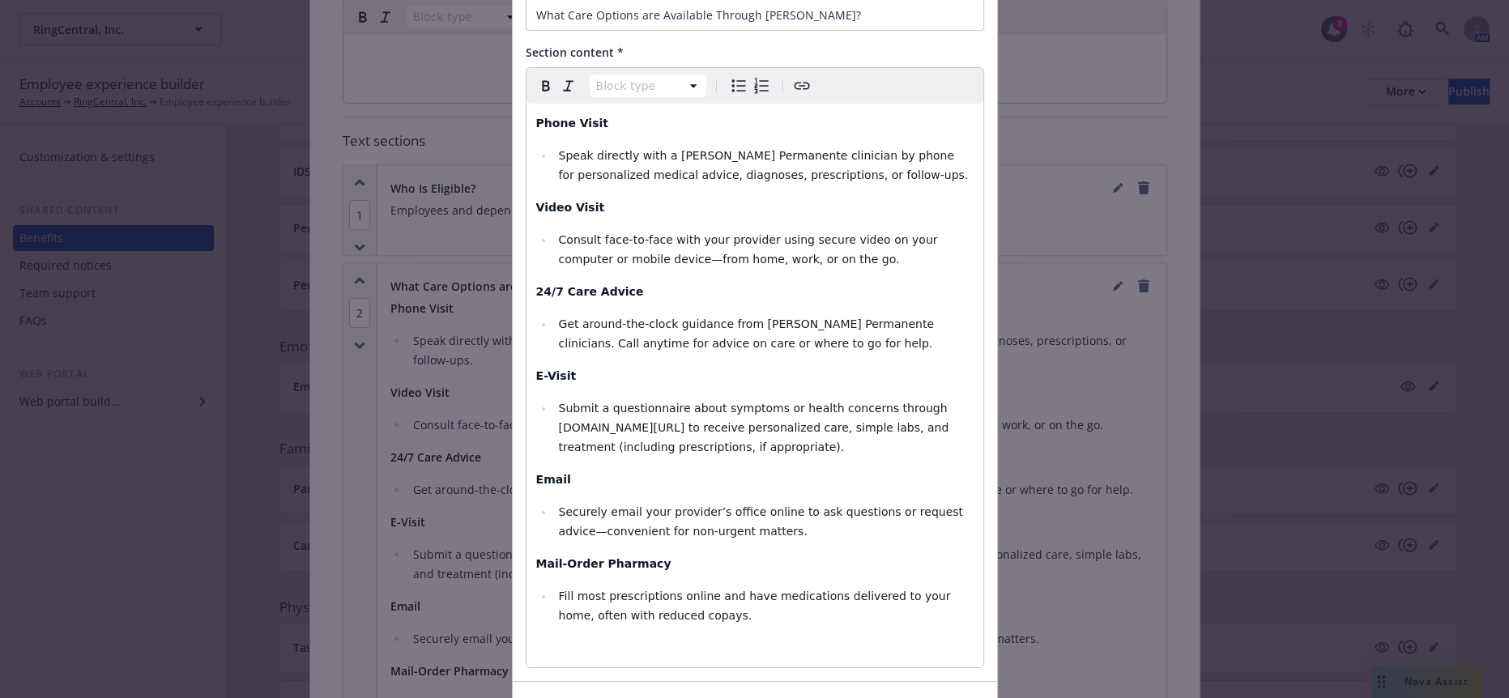
click at [660, 586] on li "Fill most prescriptions online and have medications delivered to your home, oft…" at bounding box center [764, 605] width 420 height 39
select select "paragraph"
paste div "editable markdown"
select select "paragraph"
click at [658, 638] on p "Important Information" at bounding box center [754, 647] width 437 height 19
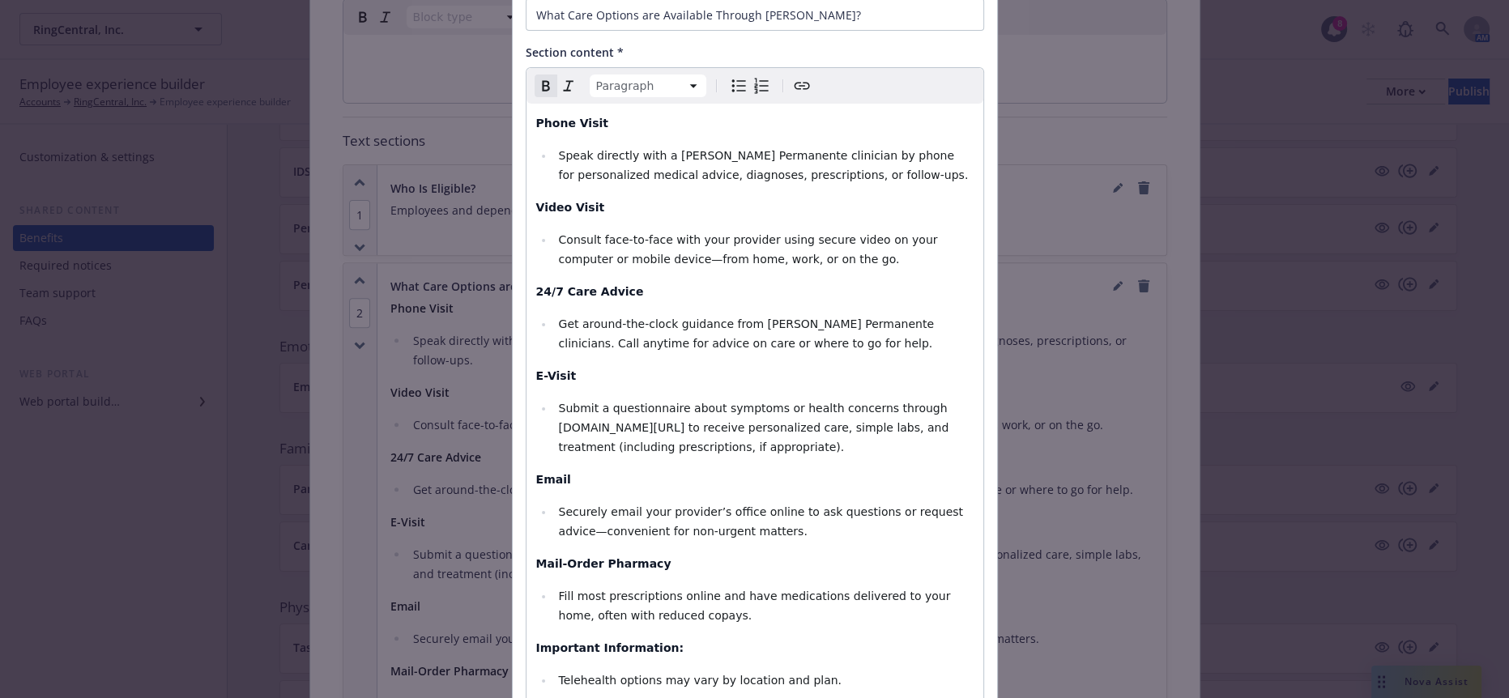
select select
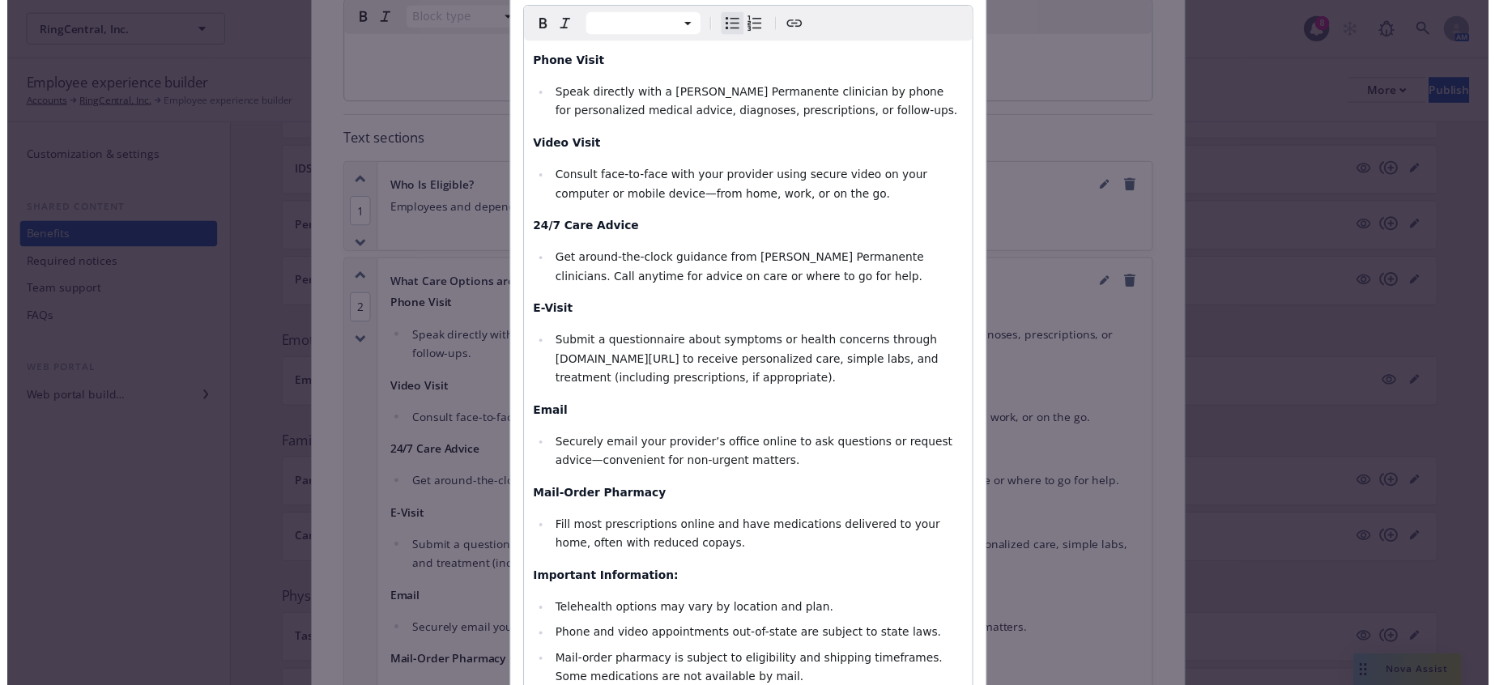
scroll to position [247, 0]
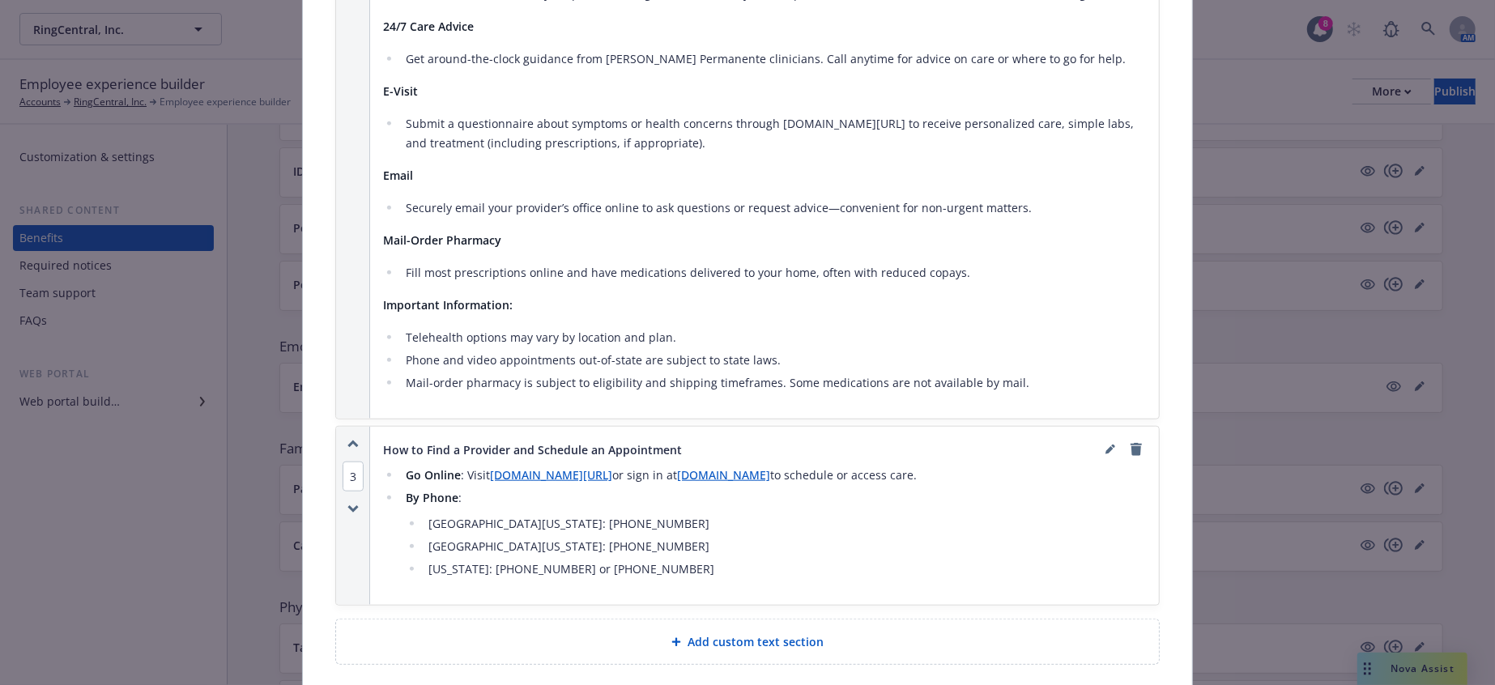
scroll to position [1074, 0]
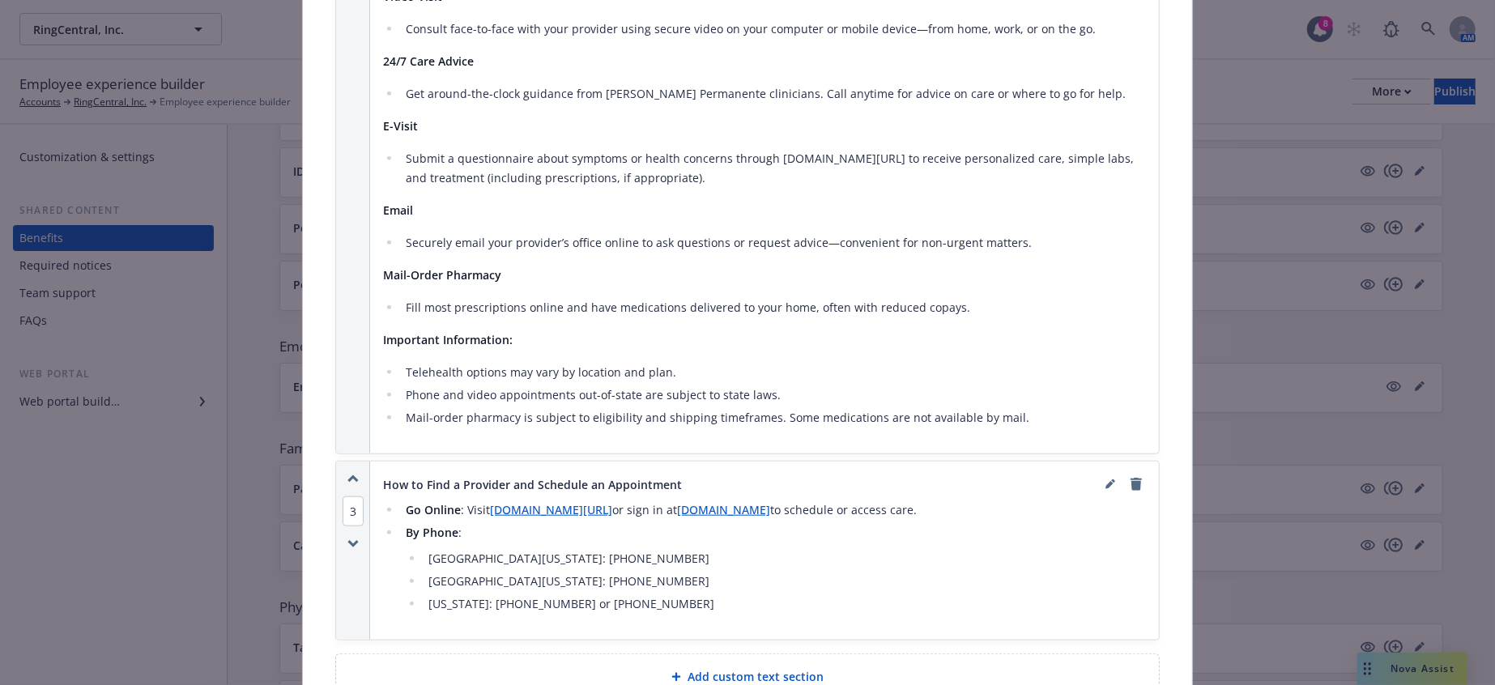
click at [677, 502] on link "[DOMAIN_NAME]" at bounding box center [723, 509] width 93 height 15
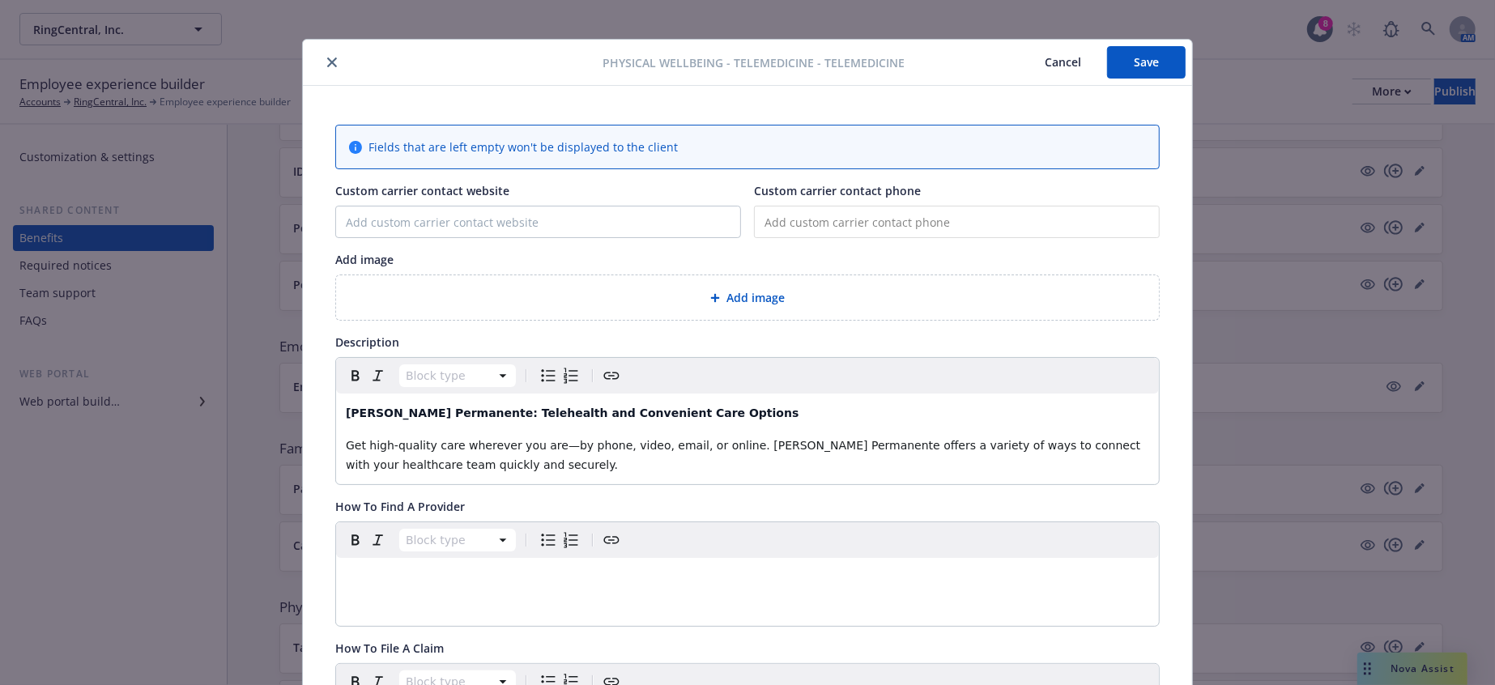
scroll to position [0, 0]
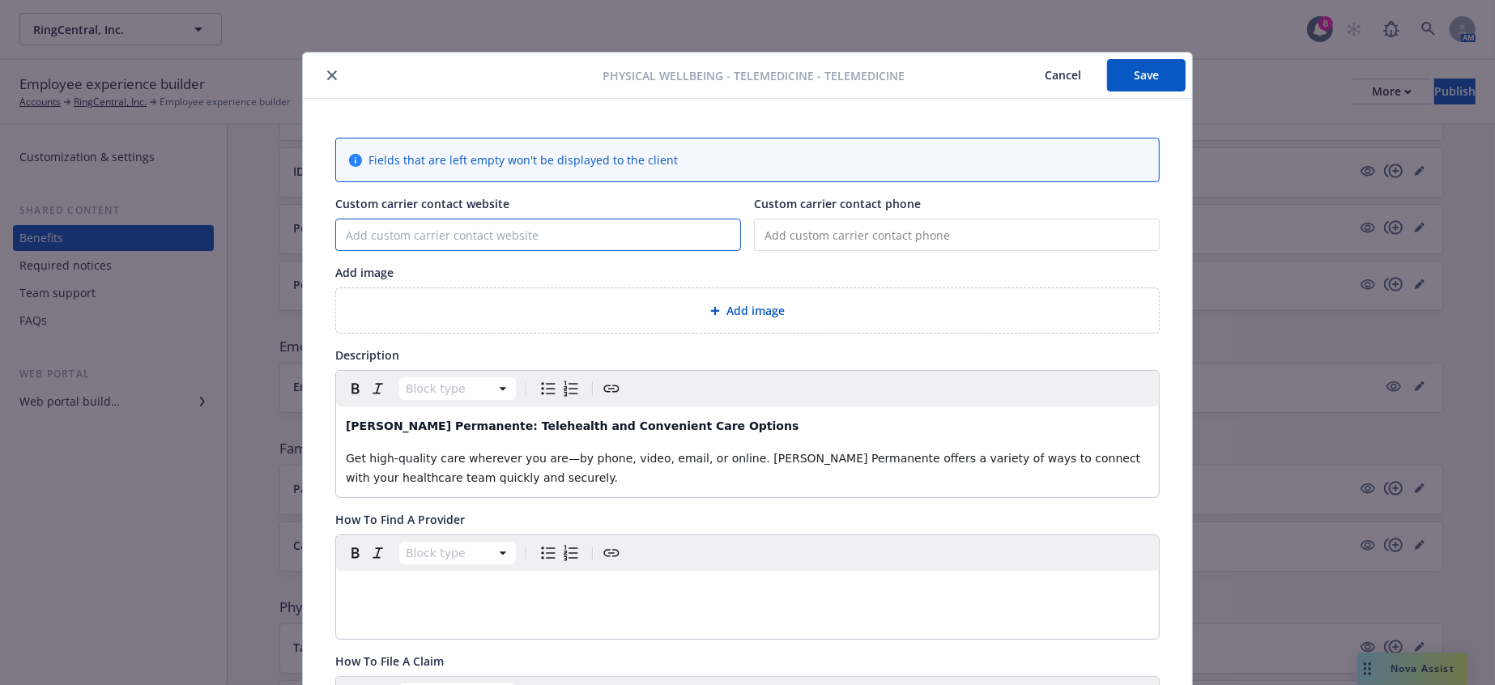
click at [390, 220] on input "Custom carrier contact website" at bounding box center [538, 235] width 404 height 31
type input "[DOMAIN_NAME]"
click at [743, 302] on span "Add image" at bounding box center [756, 310] width 58 height 17
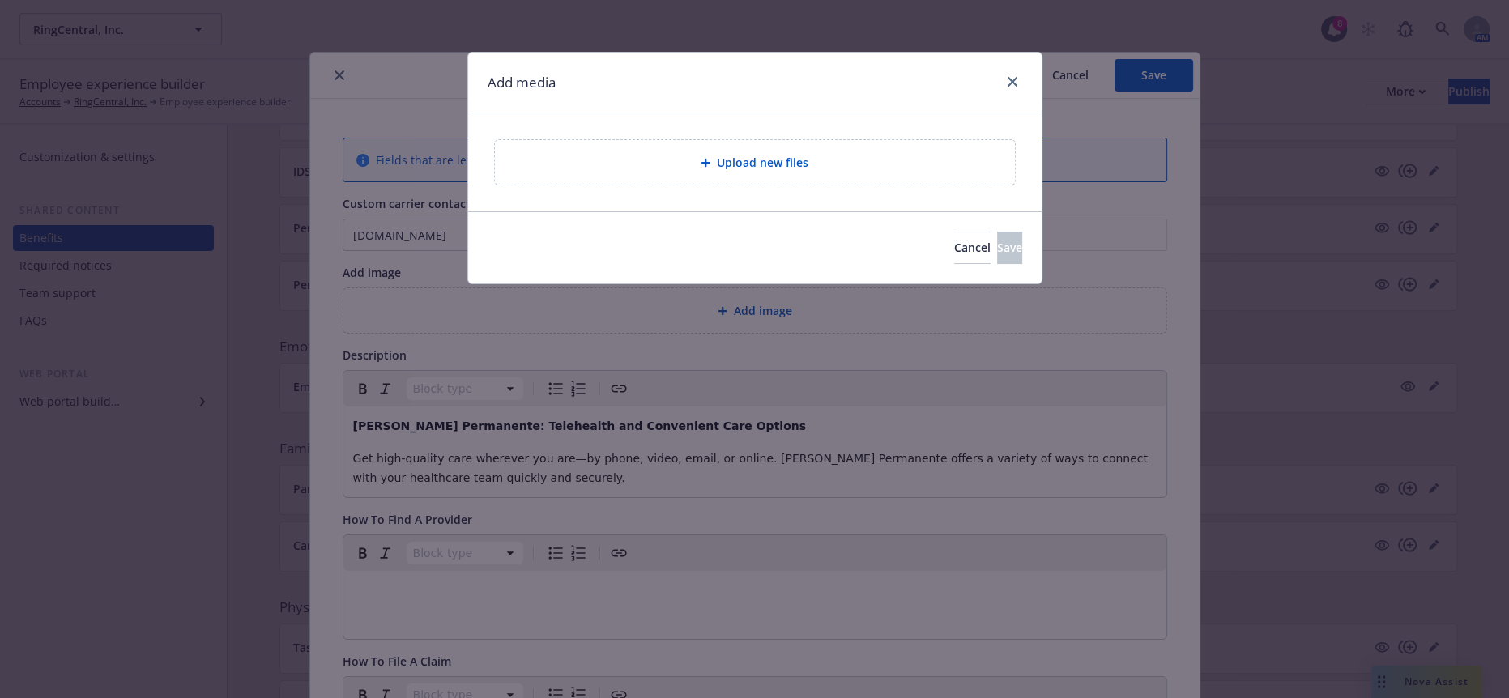
click at [734, 182] on div "Upload new files" at bounding box center [755, 162] width 574 height 98
click at [734, 165] on div "Upload new files" at bounding box center [755, 162] width 520 height 45
click at [954, 240] on span "Cancel" at bounding box center [972, 247] width 36 height 15
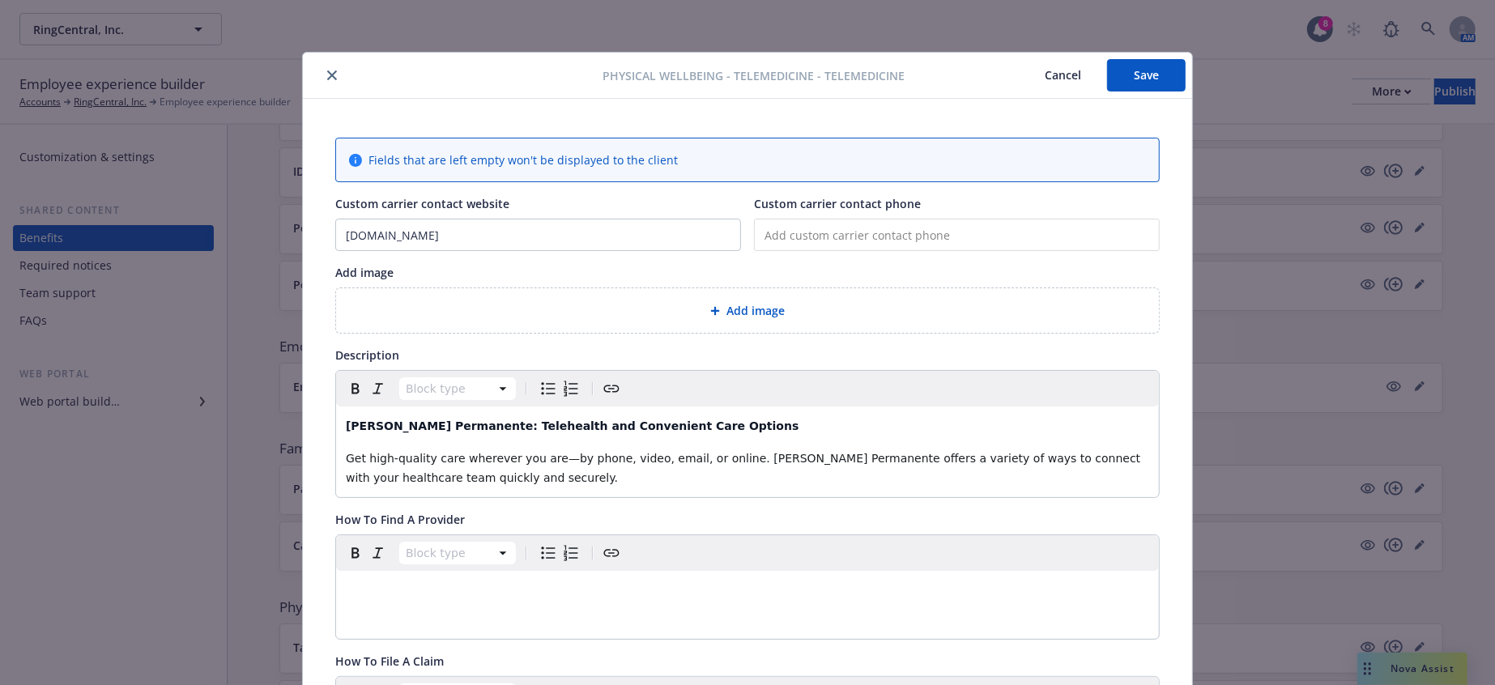
click at [882, 222] on input "tel" at bounding box center [957, 235] width 406 height 32
click at [1121, 78] on button "Save" at bounding box center [1146, 75] width 79 height 32
click at [327, 70] on icon "close" at bounding box center [332, 75] width 10 height 10
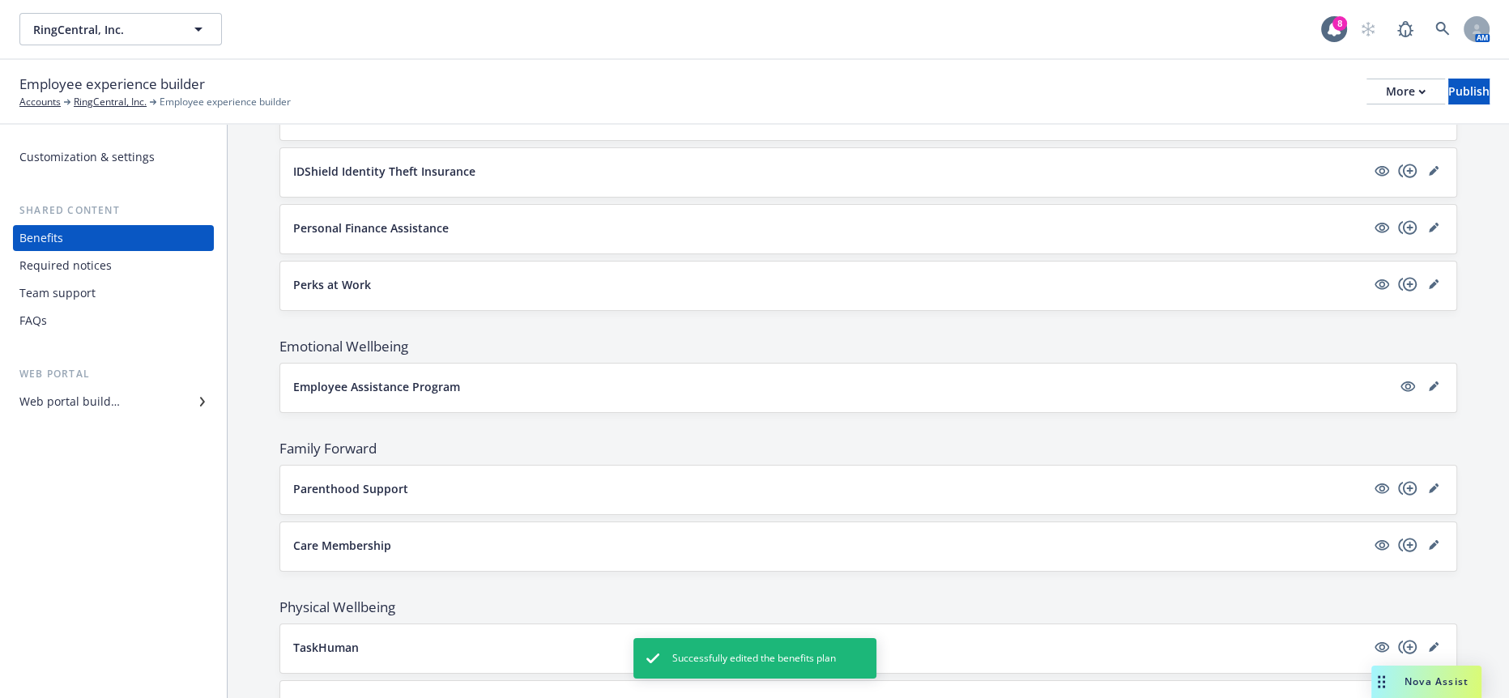
click at [313, 696] on p "Telemedicine" at bounding box center [329, 704] width 73 height 17
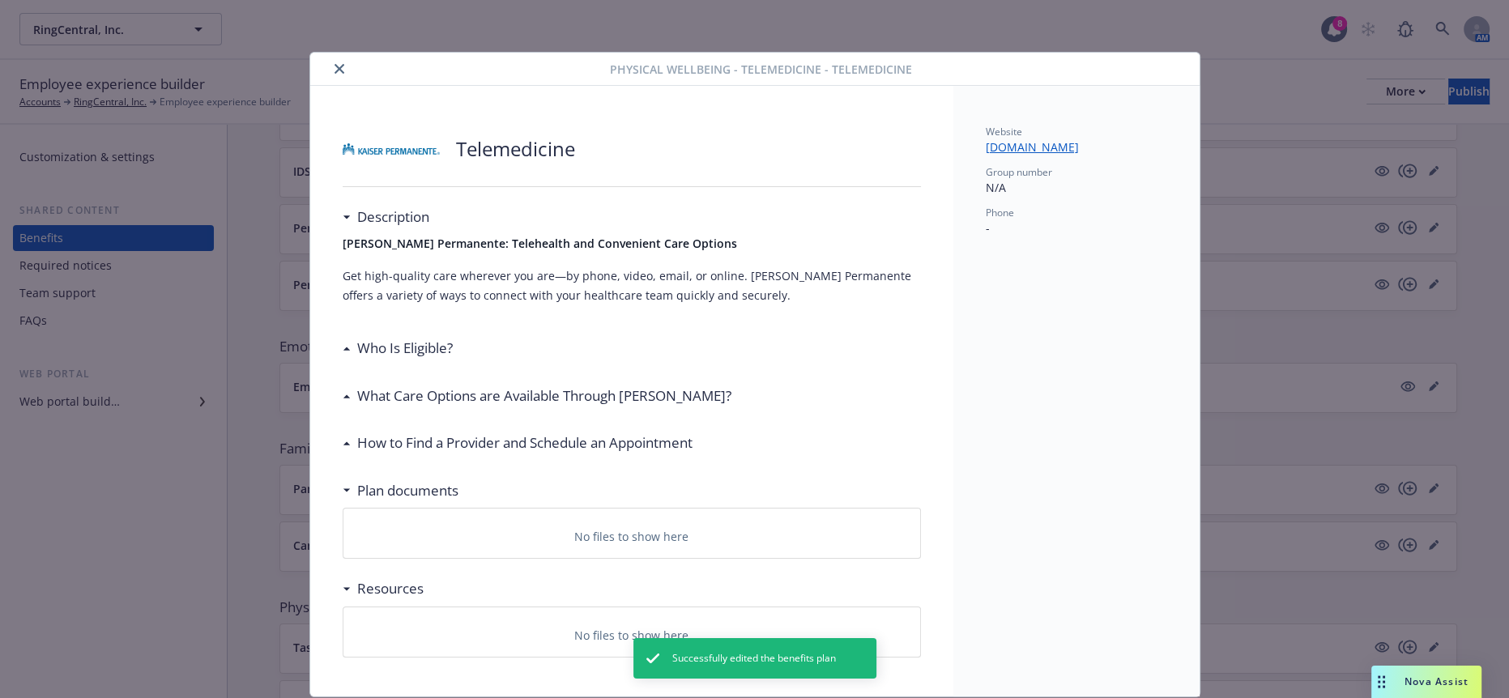
click at [991, 139] on link "[DOMAIN_NAME]" at bounding box center [1039, 146] width 106 height 15
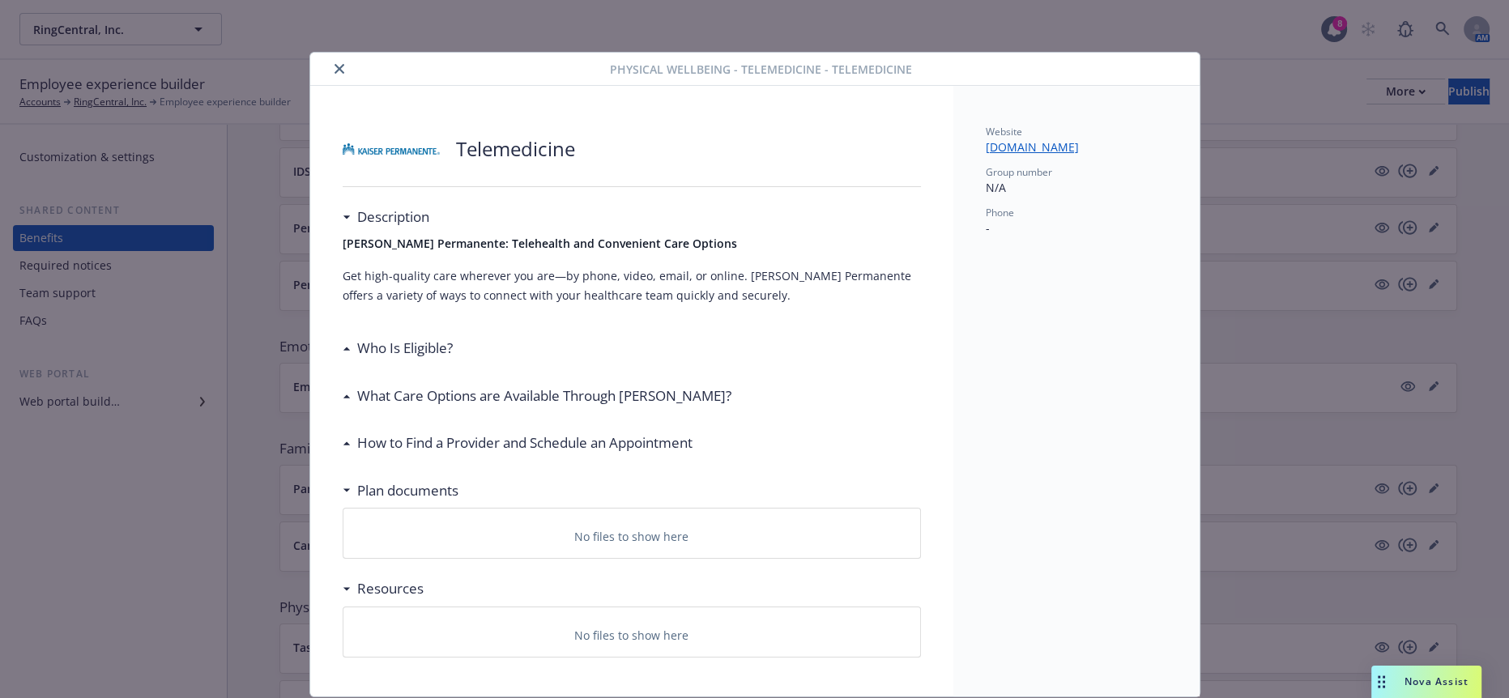
click at [330, 60] on button "close" at bounding box center [339, 68] width 19 height 19
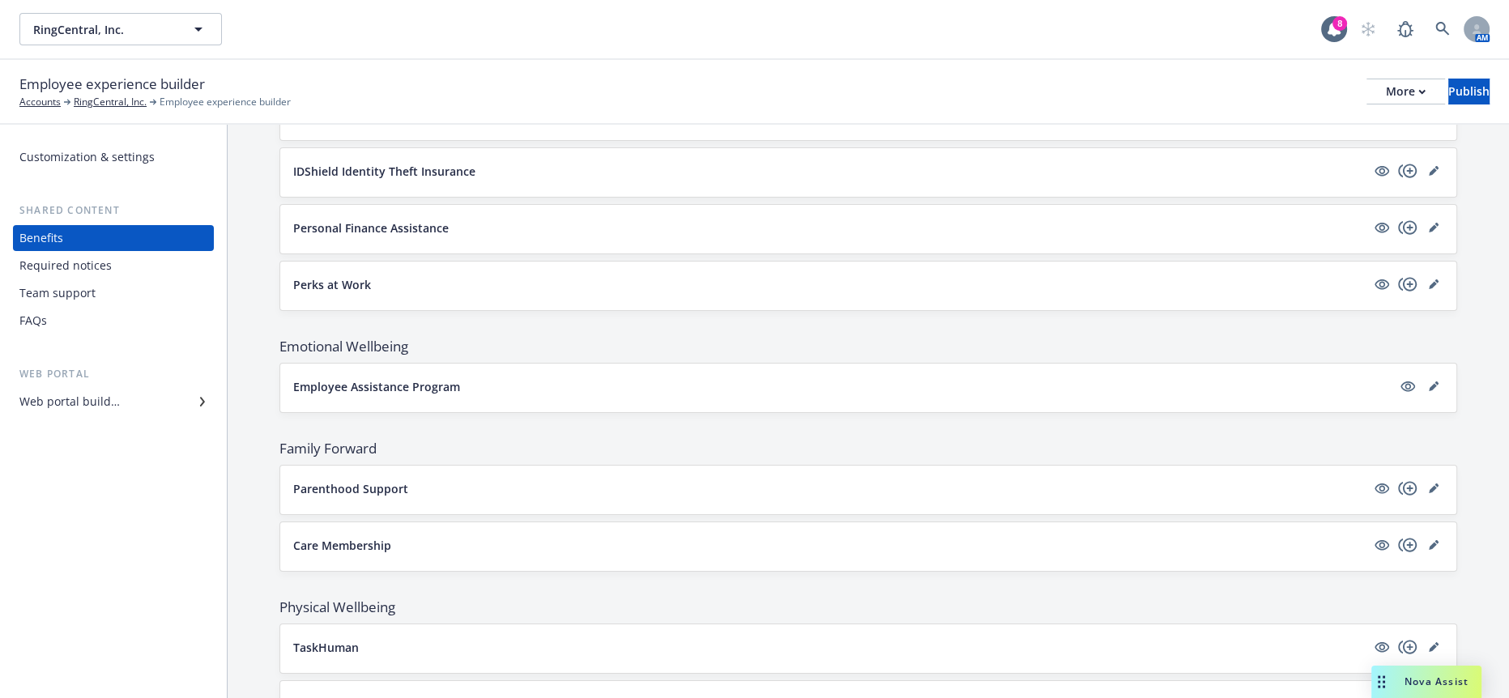
click at [1431, 694] on link "editPencil" at bounding box center [1433, 703] width 19 height 19
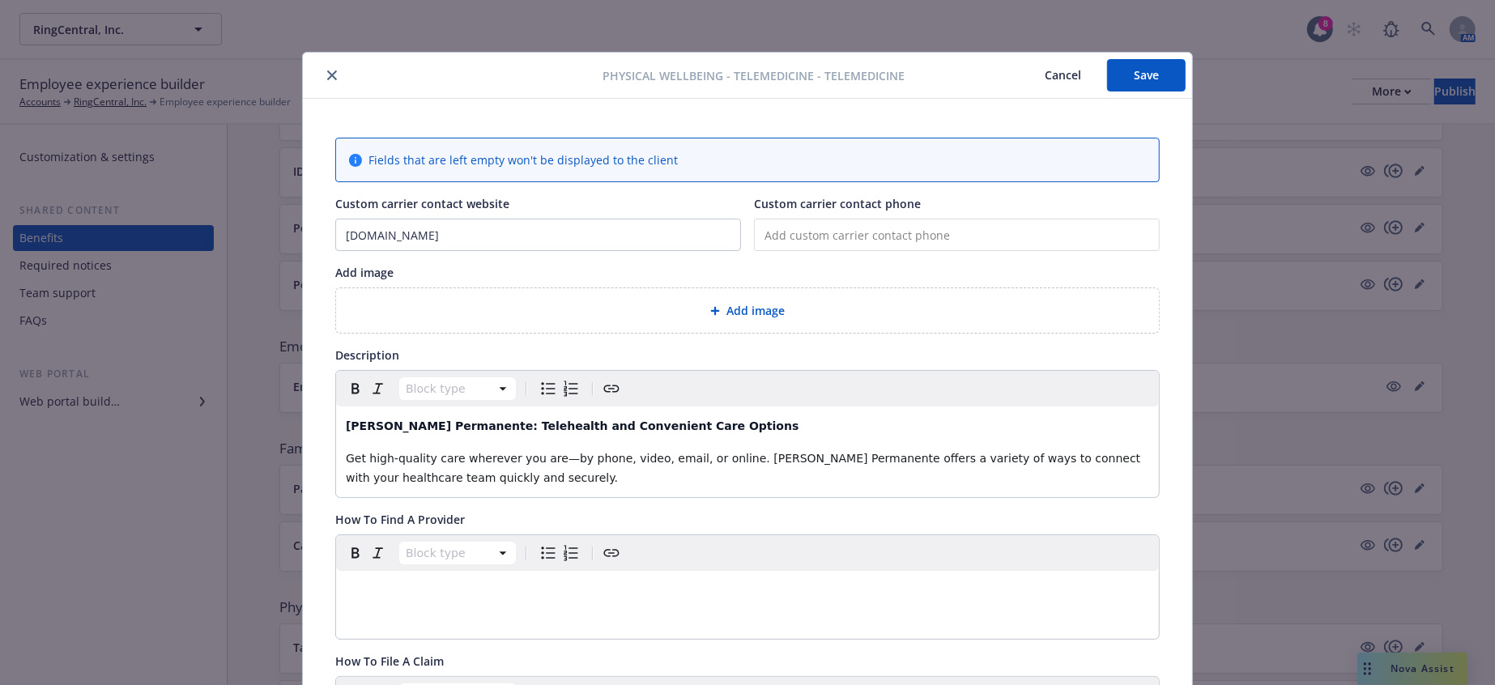
scroll to position [49, 0]
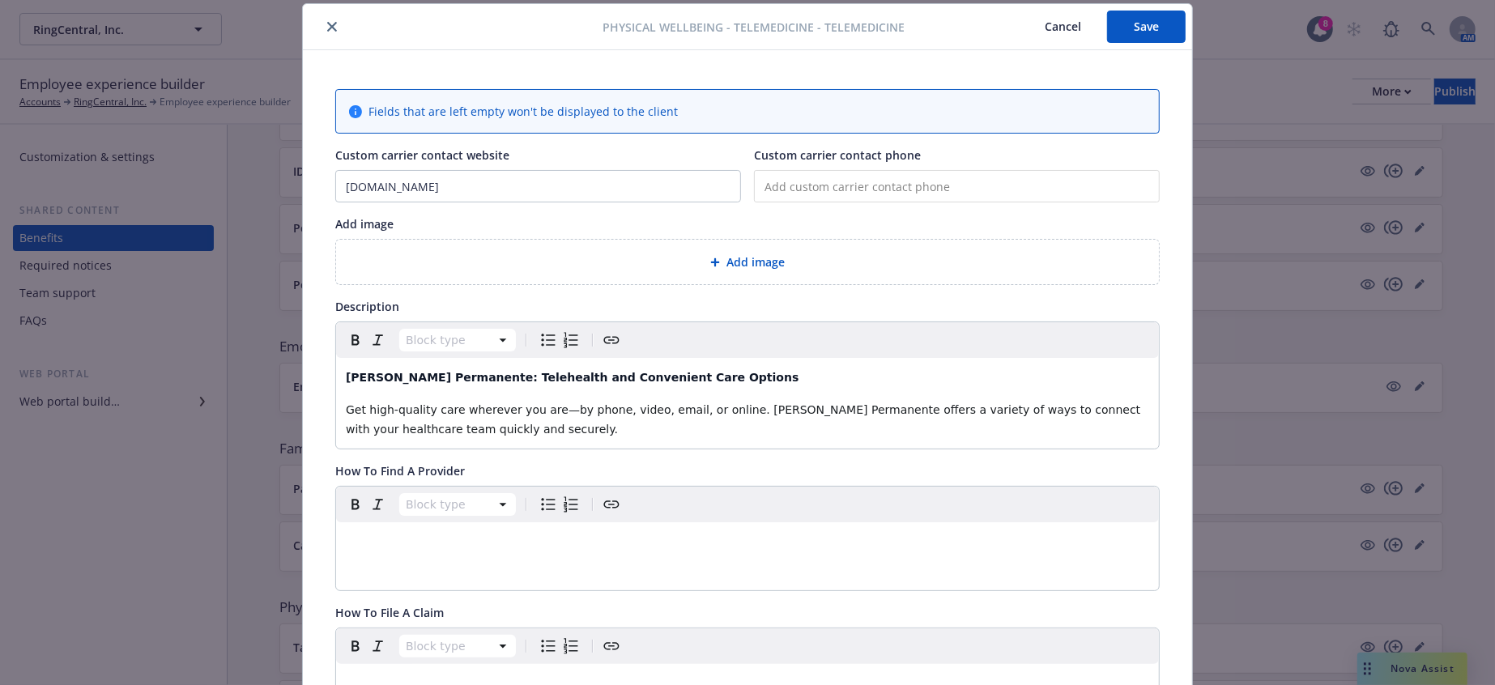
click at [760, 258] on div "Add image" at bounding box center [747, 262] width 823 height 45
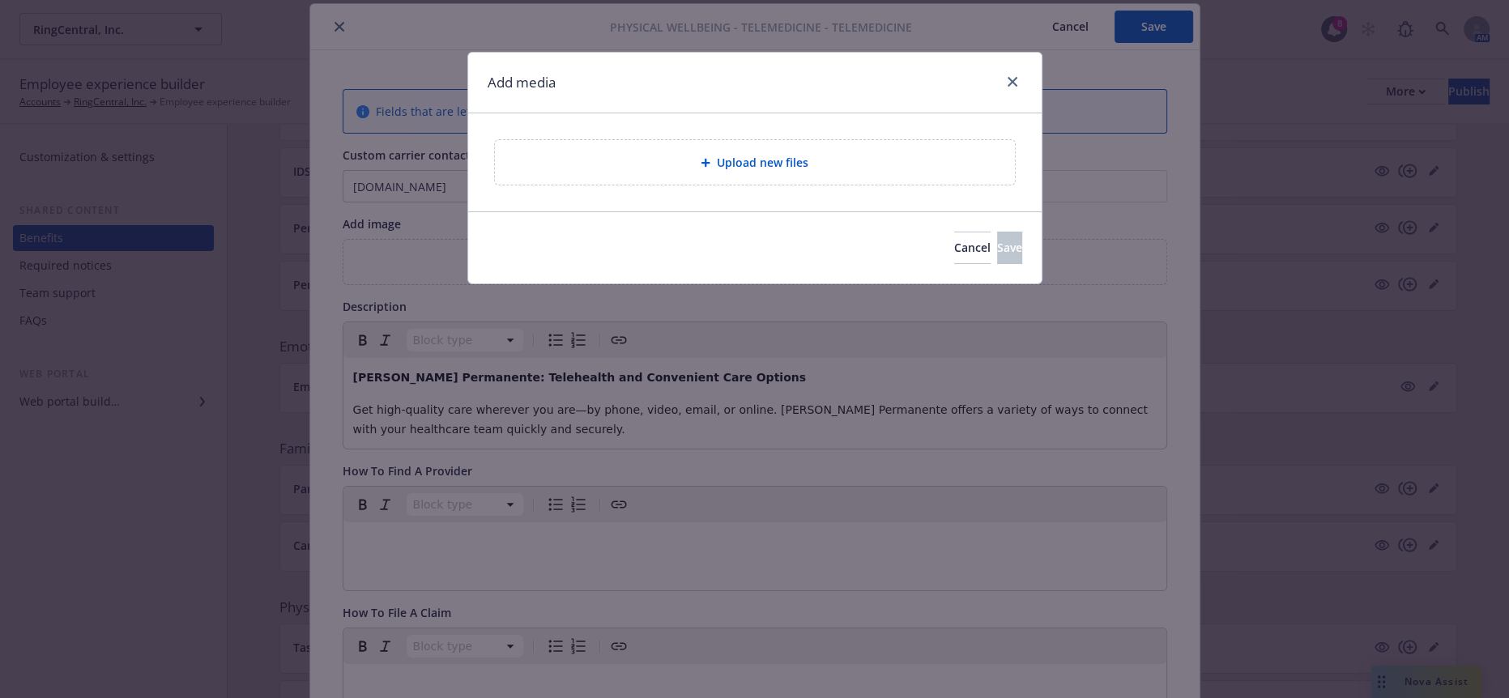
click at [671, 155] on div "Upload new files" at bounding box center [755, 162] width 494 height 19
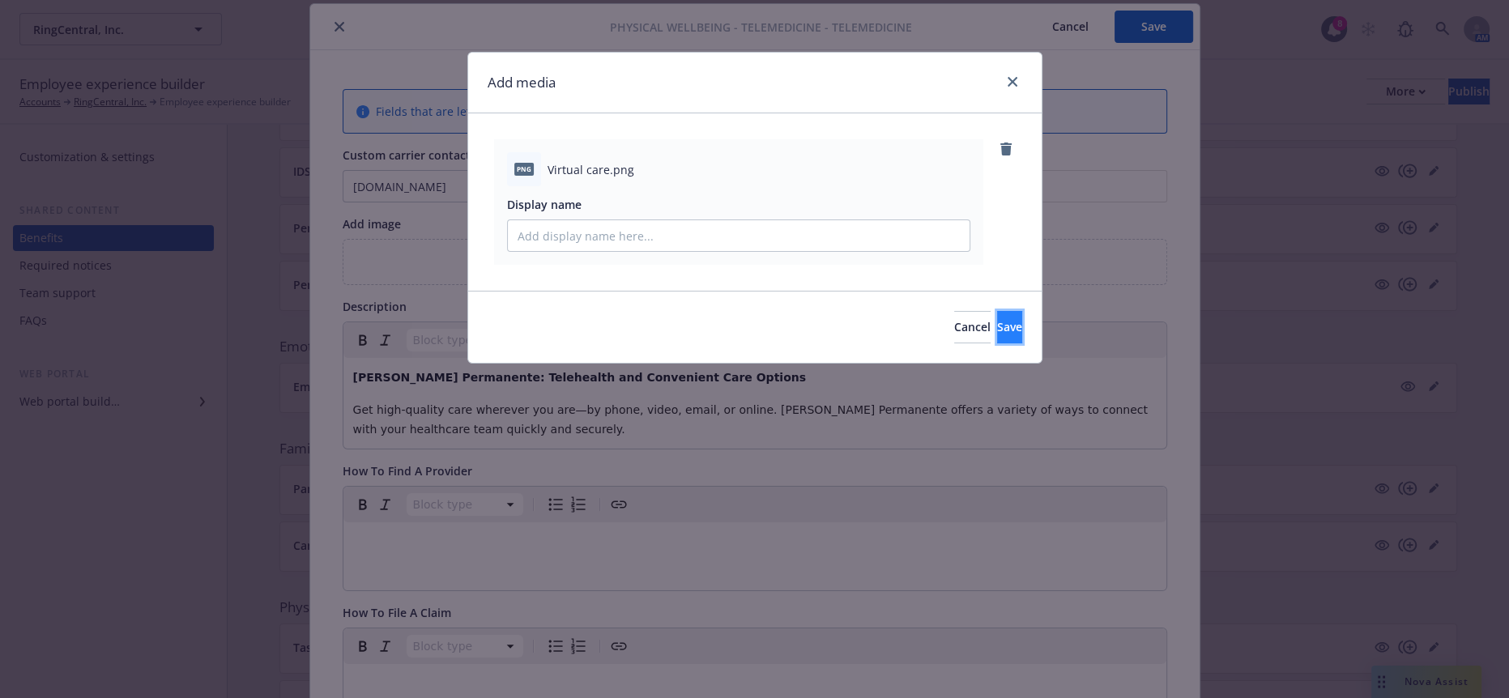
click at [997, 311] on button "Save" at bounding box center [1009, 327] width 25 height 32
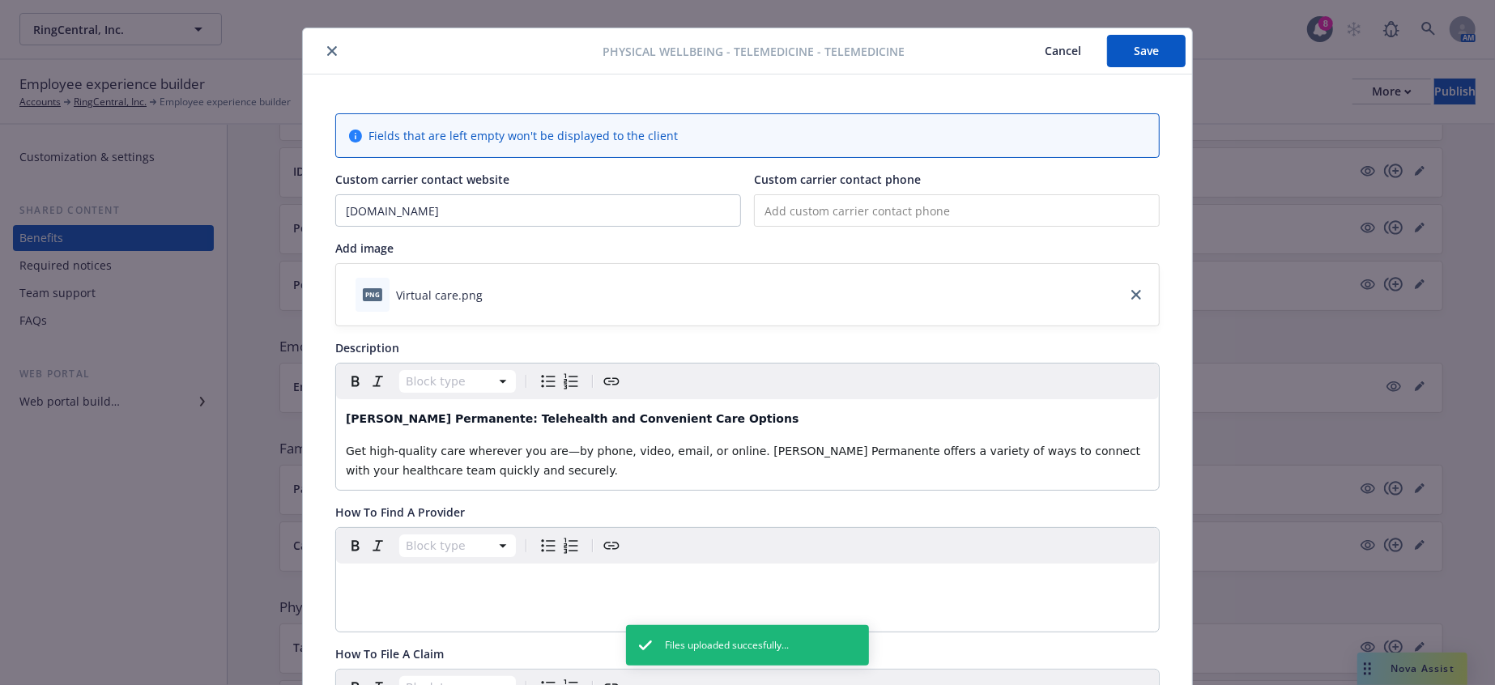
scroll to position [0, 0]
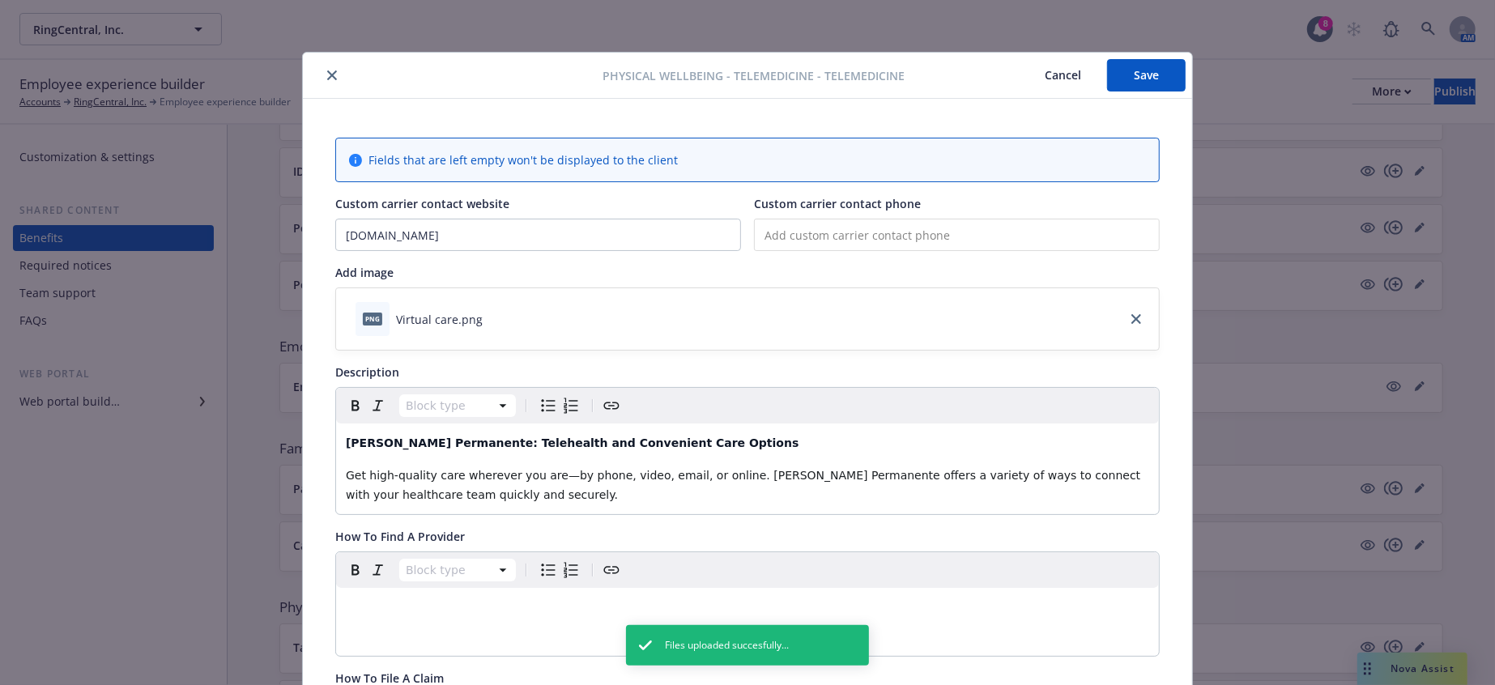
click at [1155, 60] on button "Save" at bounding box center [1146, 75] width 79 height 32
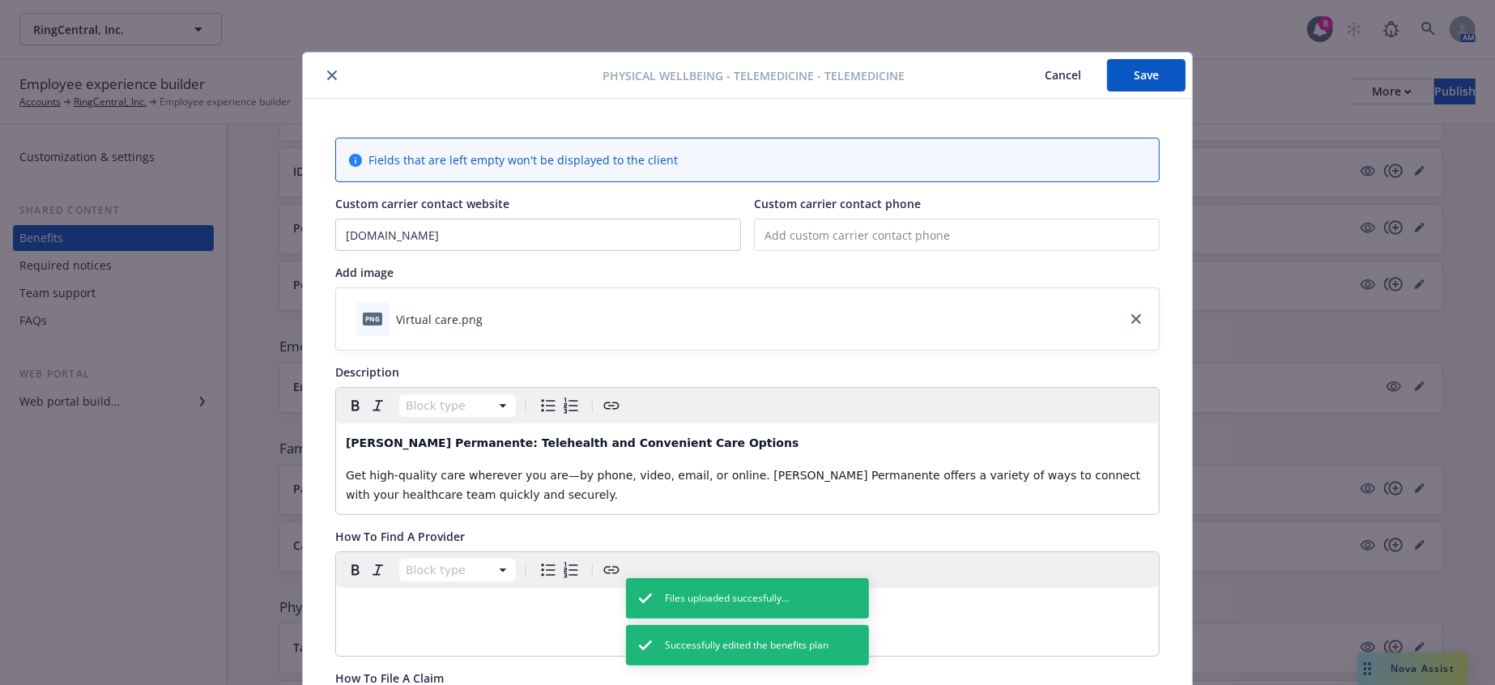
click at [327, 70] on icon "close" at bounding box center [332, 75] width 10 height 10
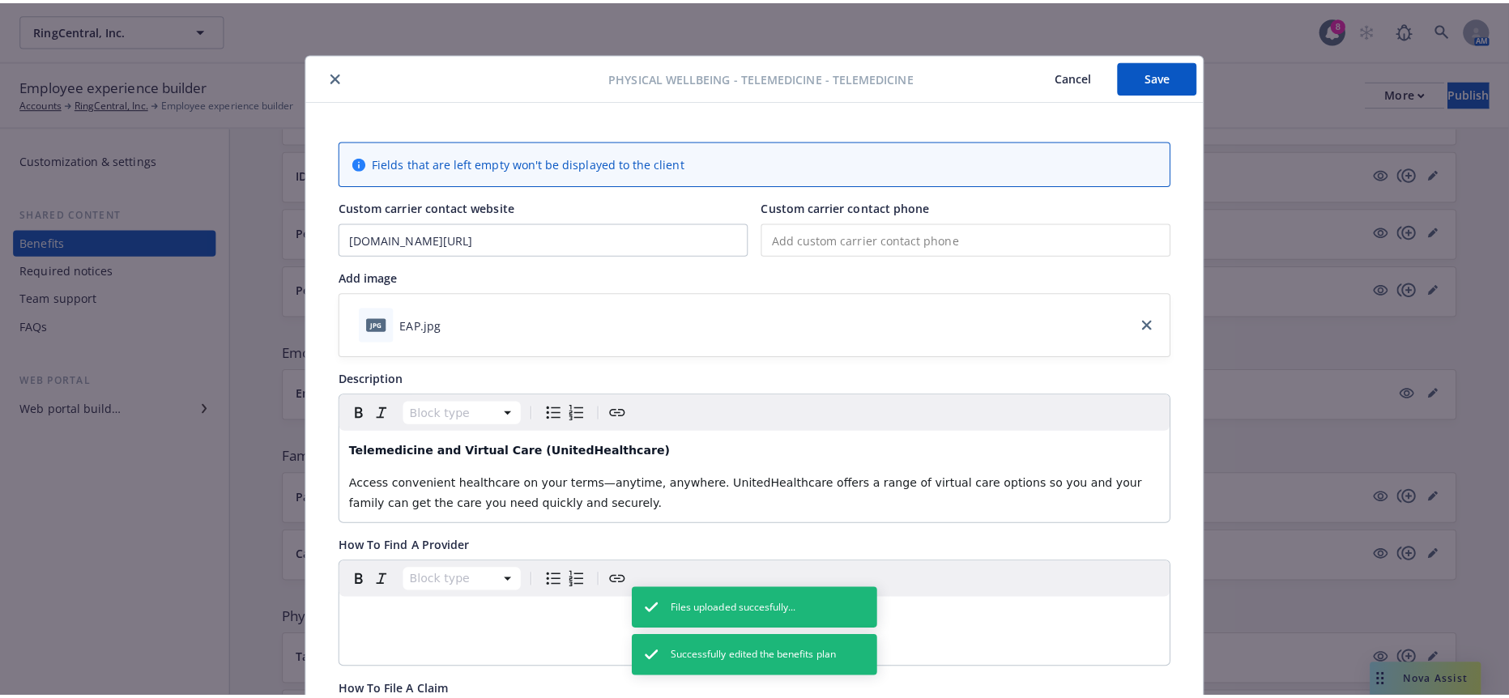
scroll to position [49, 0]
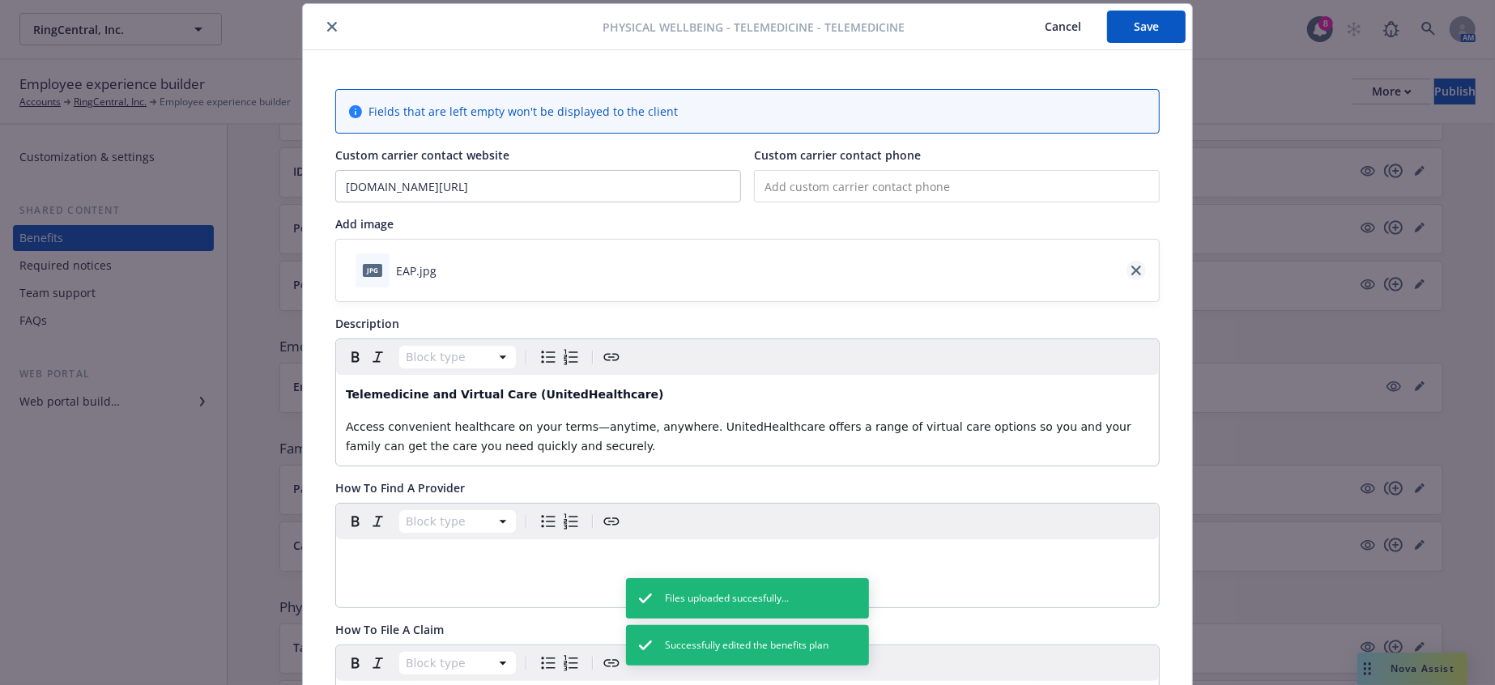
click at [1136, 266] on icon "close" at bounding box center [1137, 271] width 10 height 10
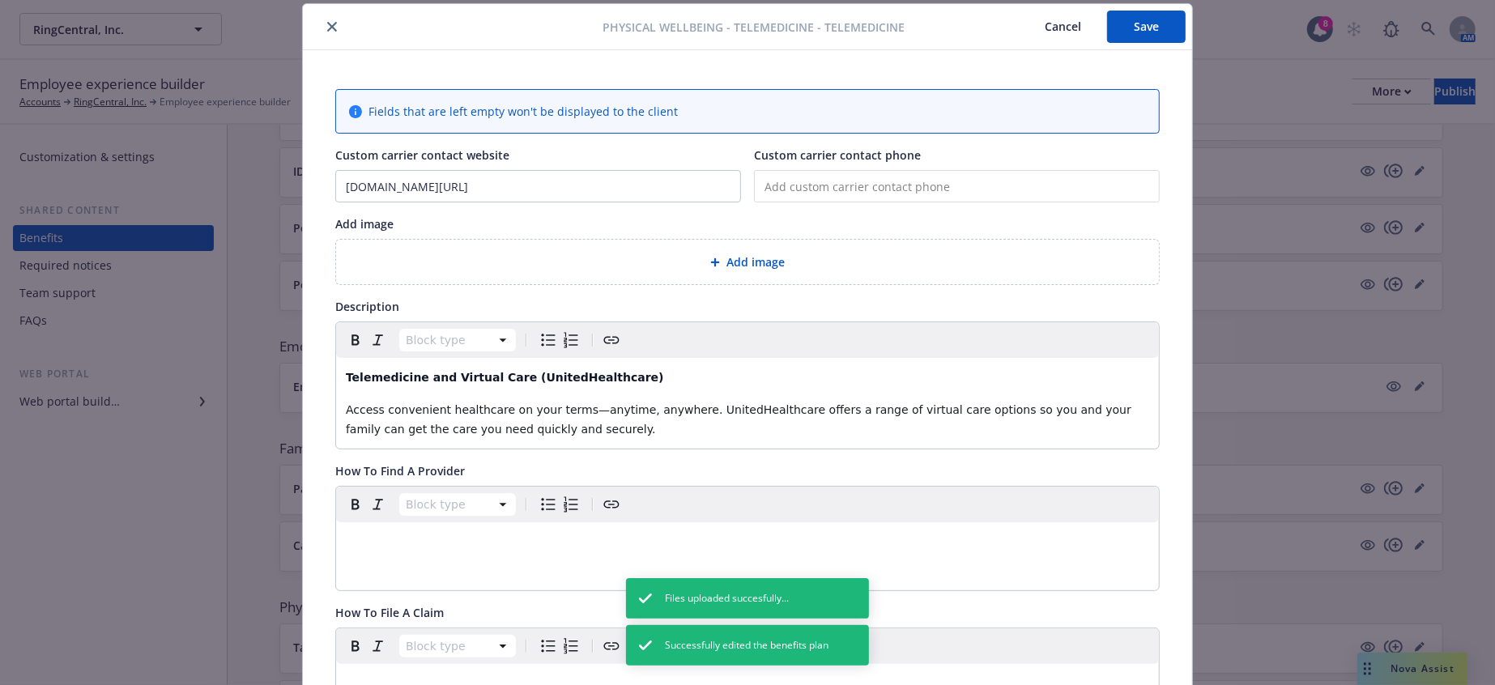
click at [758, 254] on span "Add image" at bounding box center [756, 262] width 58 height 17
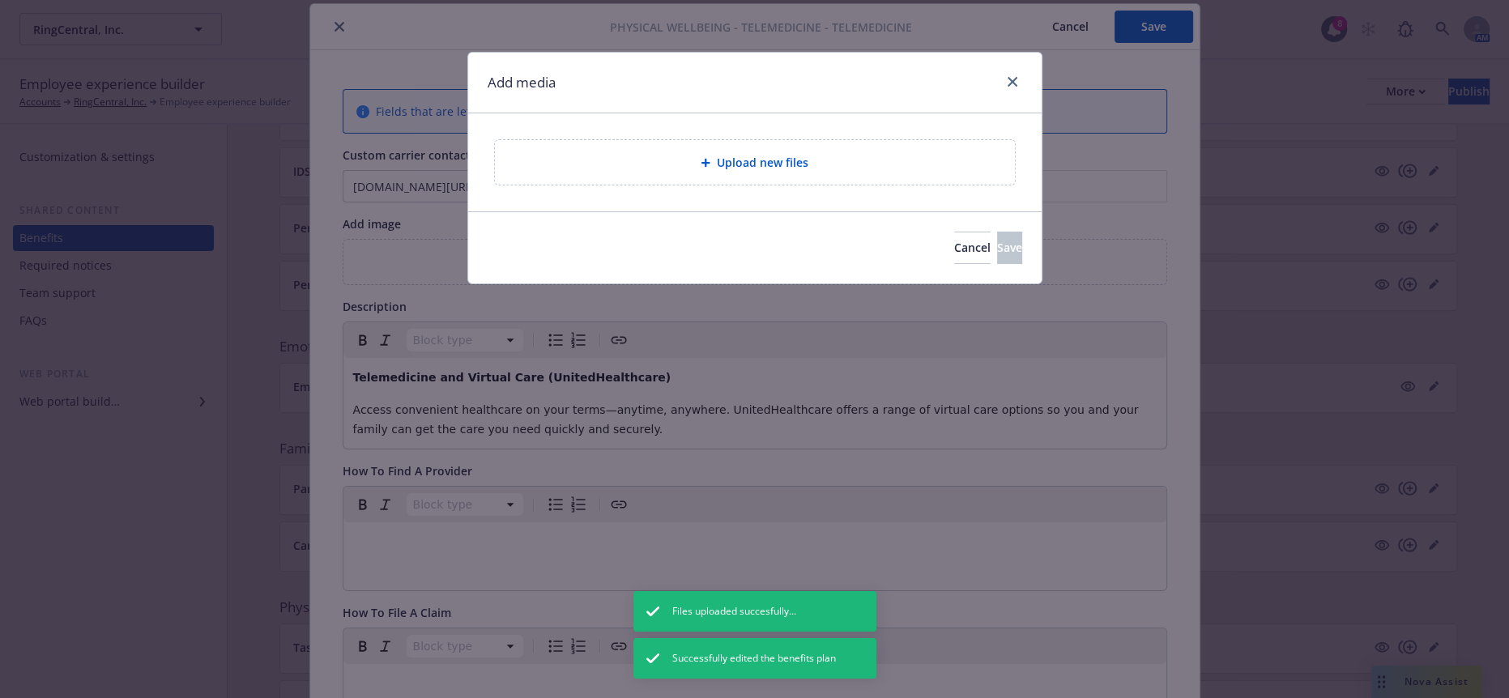
click at [731, 166] on div "Upload new files" at bounding box center [755, 162] width 520 height 45
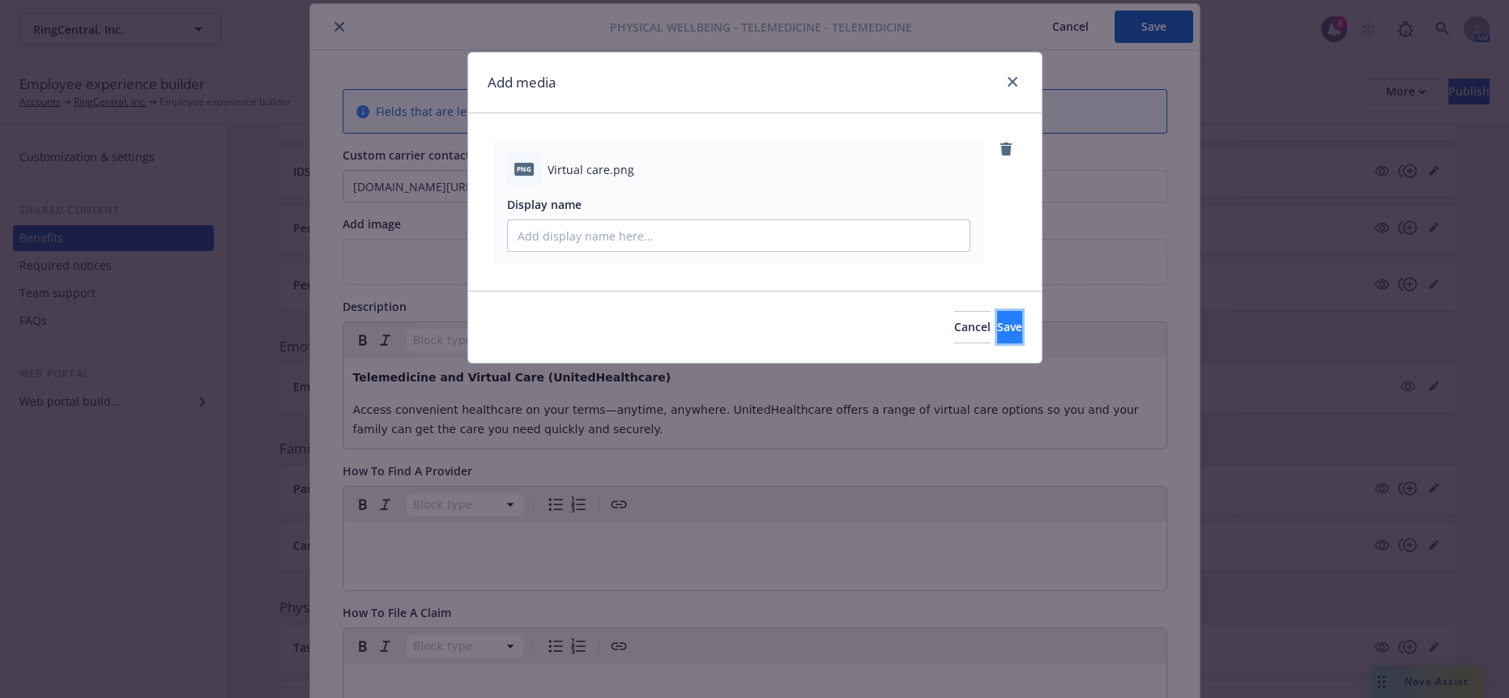
click at [1010, 315] on button "Save" at bounding box center [1009, 327] width 25 height 32
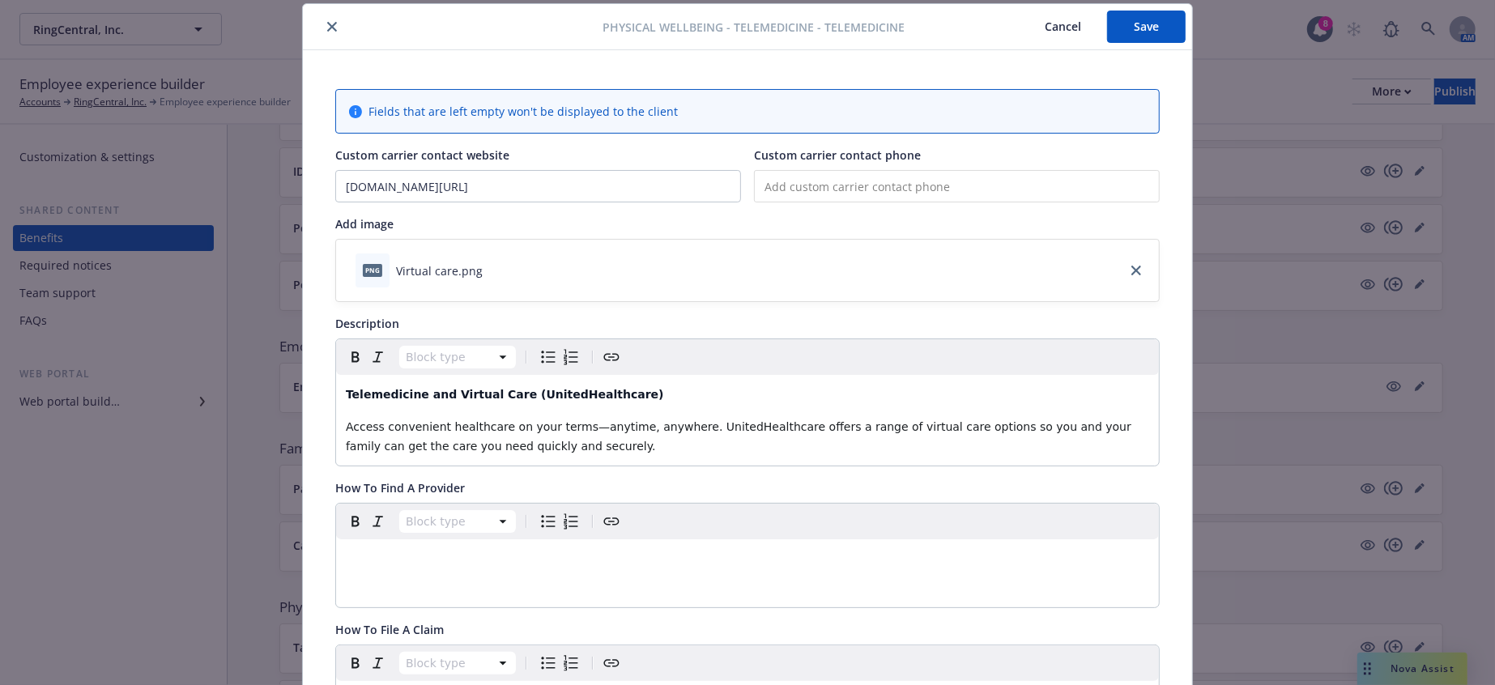
click at [1141, 23] on button "Save" at bounding box center [1146, 27] width 79 height 32
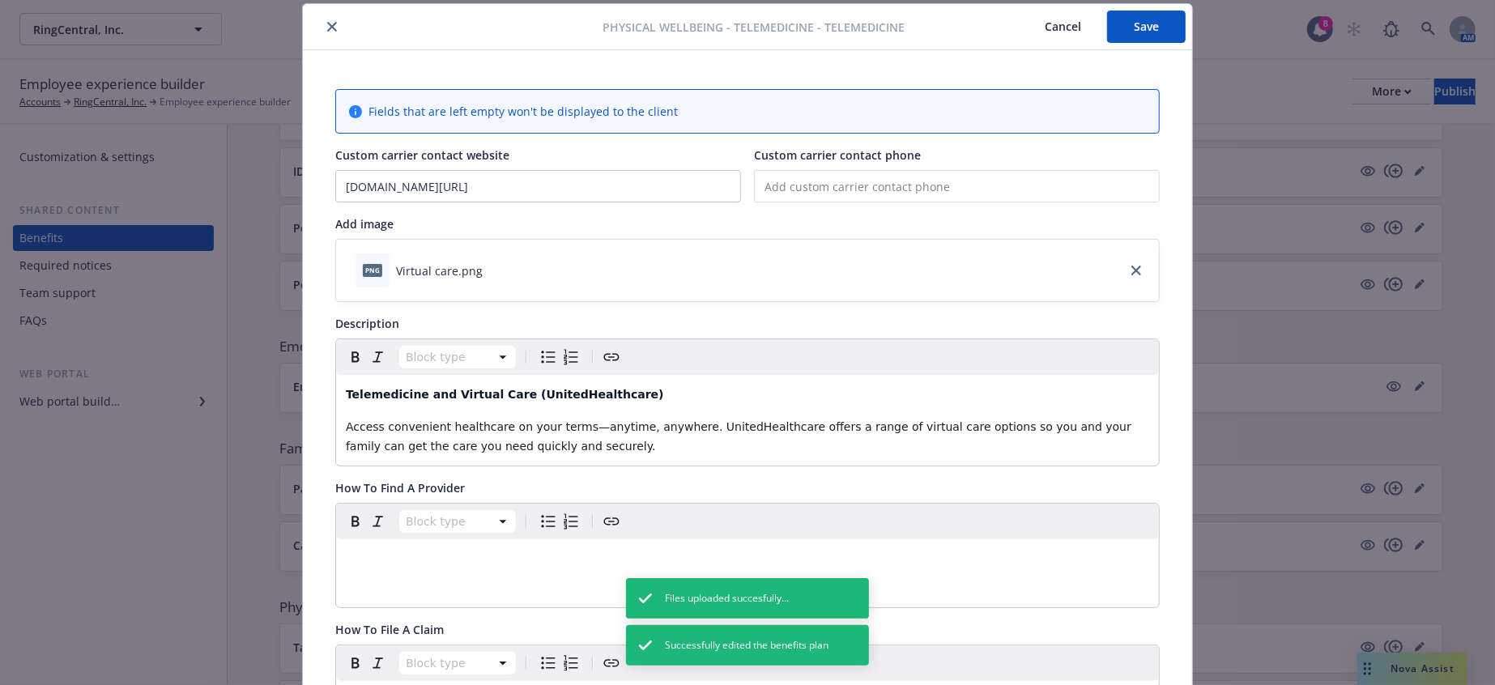
click at [327, 22] on icon "close" at bounding box center [332, 27] width 10 height 10
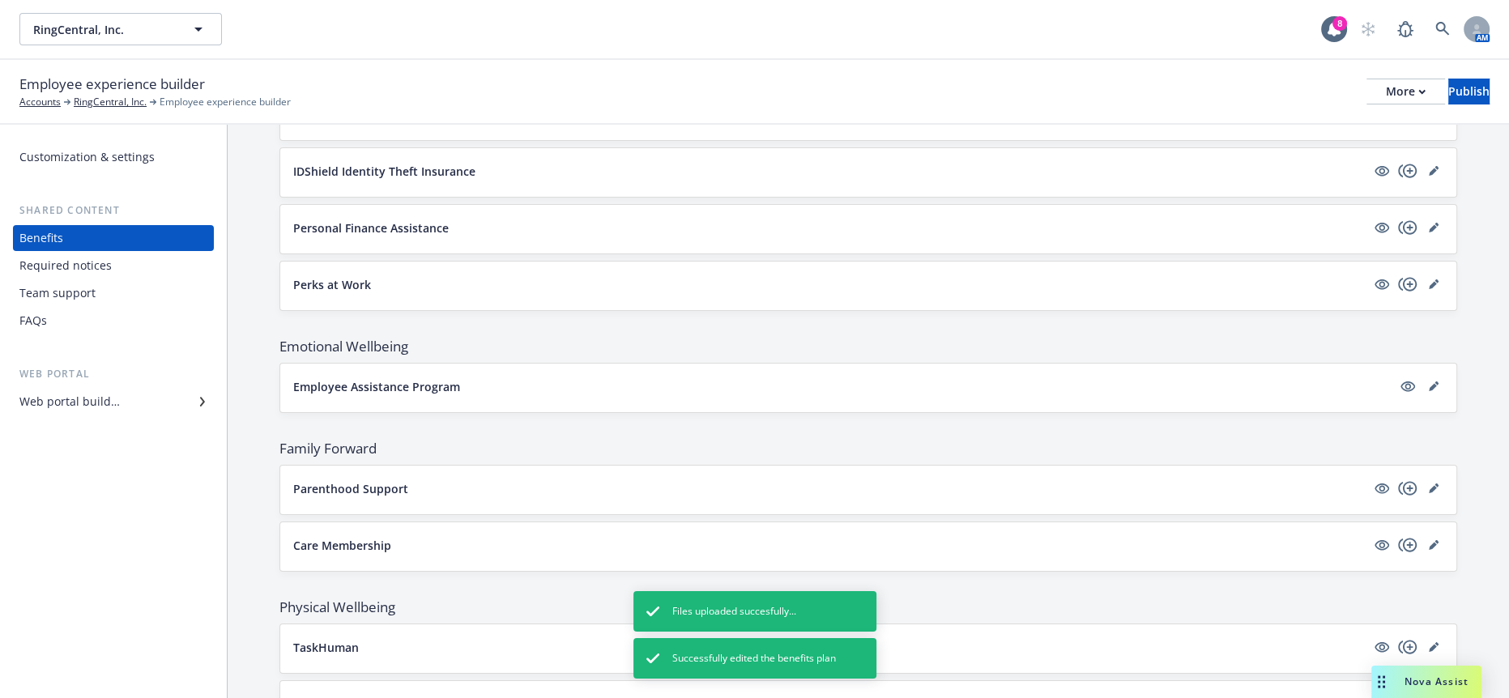
click at [327, 694] on div "Telemedicine" at bounding box center [868, 703] width 1150 height 19
click at [329, 696] on p "Telemedicine" at bounding box center [329, 704] width 73 height 17
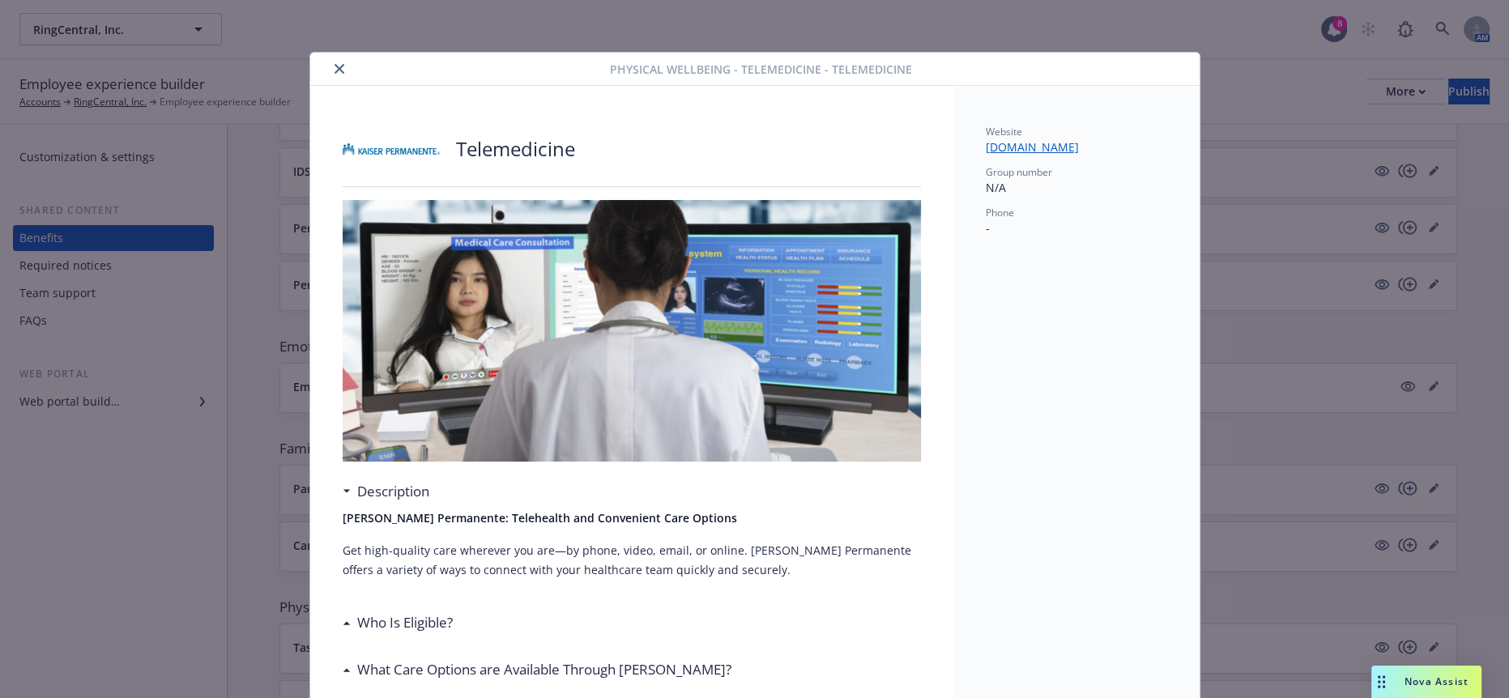
click at [334, 68] on button "close" at bounding box center [339, 68] width 19 height 19
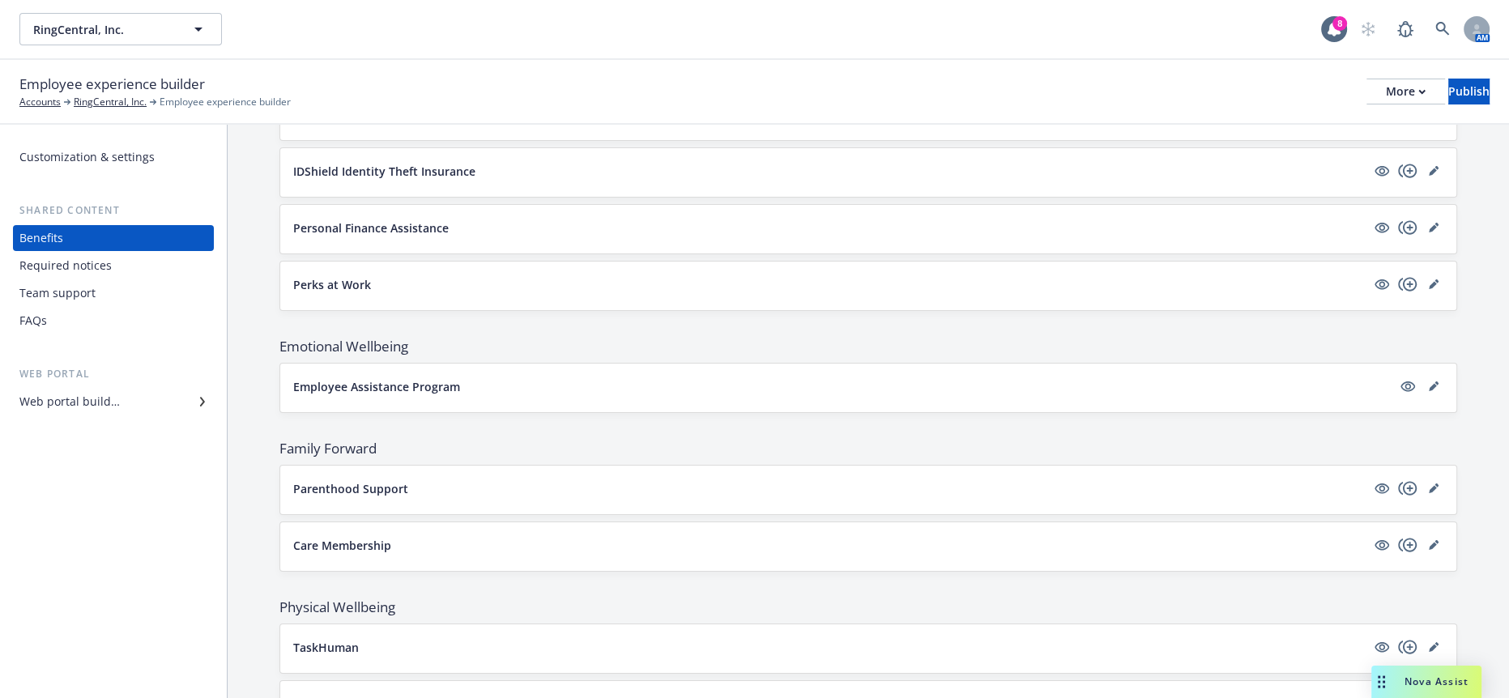
drag, startPoint x: 326, startPoint y: 492, endPoint x: 322, endPoint y: 481, distance: 11.0
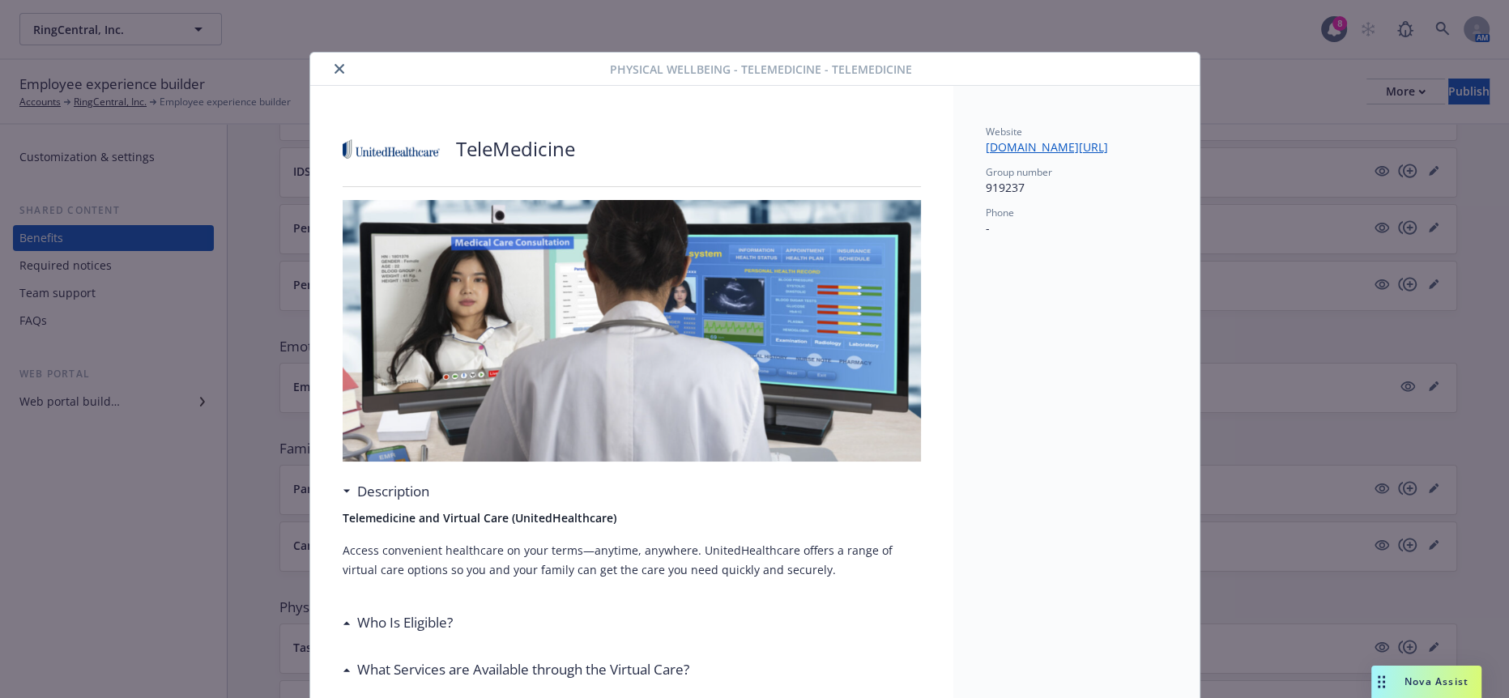
click at [330, 57] on div "Physical Wellbeing - TeleMedicine - TeleMedicine" at bounding box center [754, 69] width 889 height 33
click at [335, 65] on icon "close" at bounding box center [340, 69] width 10 height 10
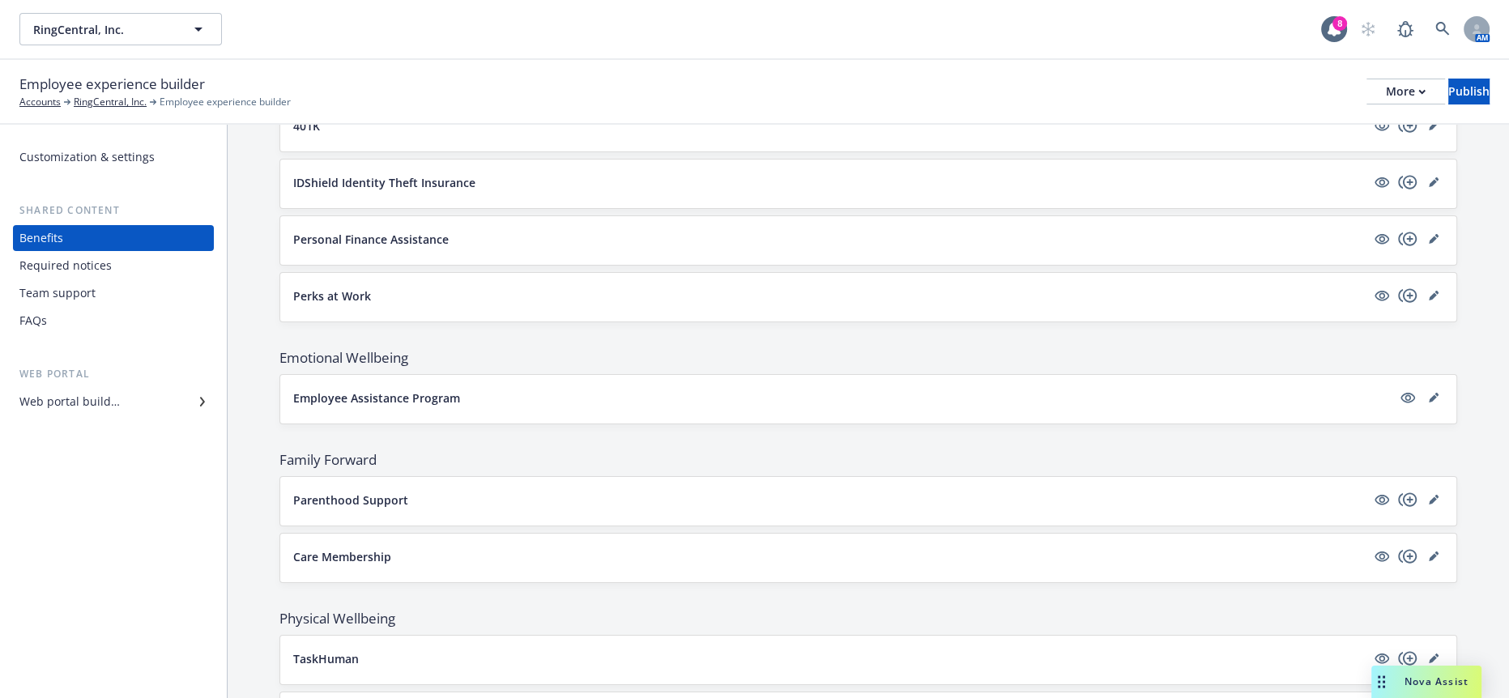
scroll to position [2754, 0]
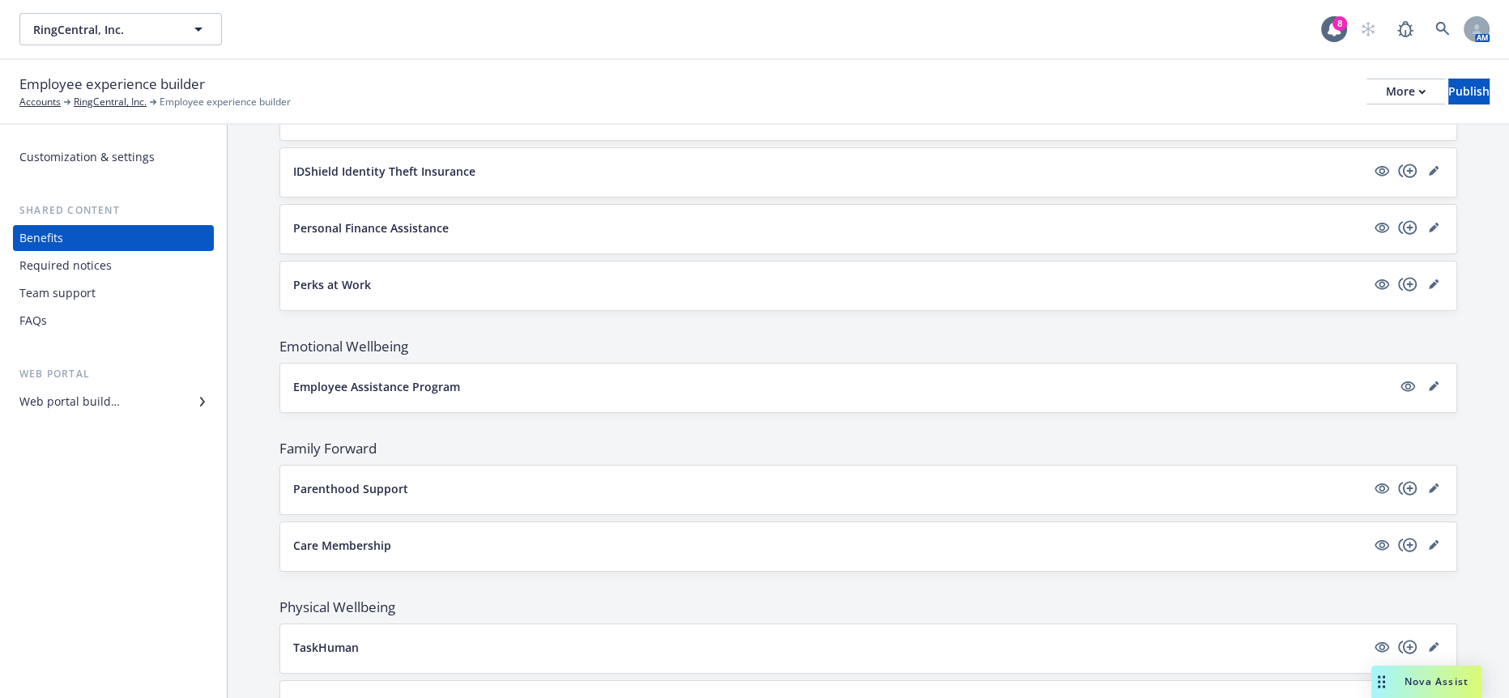
click at [348, 535] on div "Care Membership" at bounding box center [868, 544] width 1150 height 19
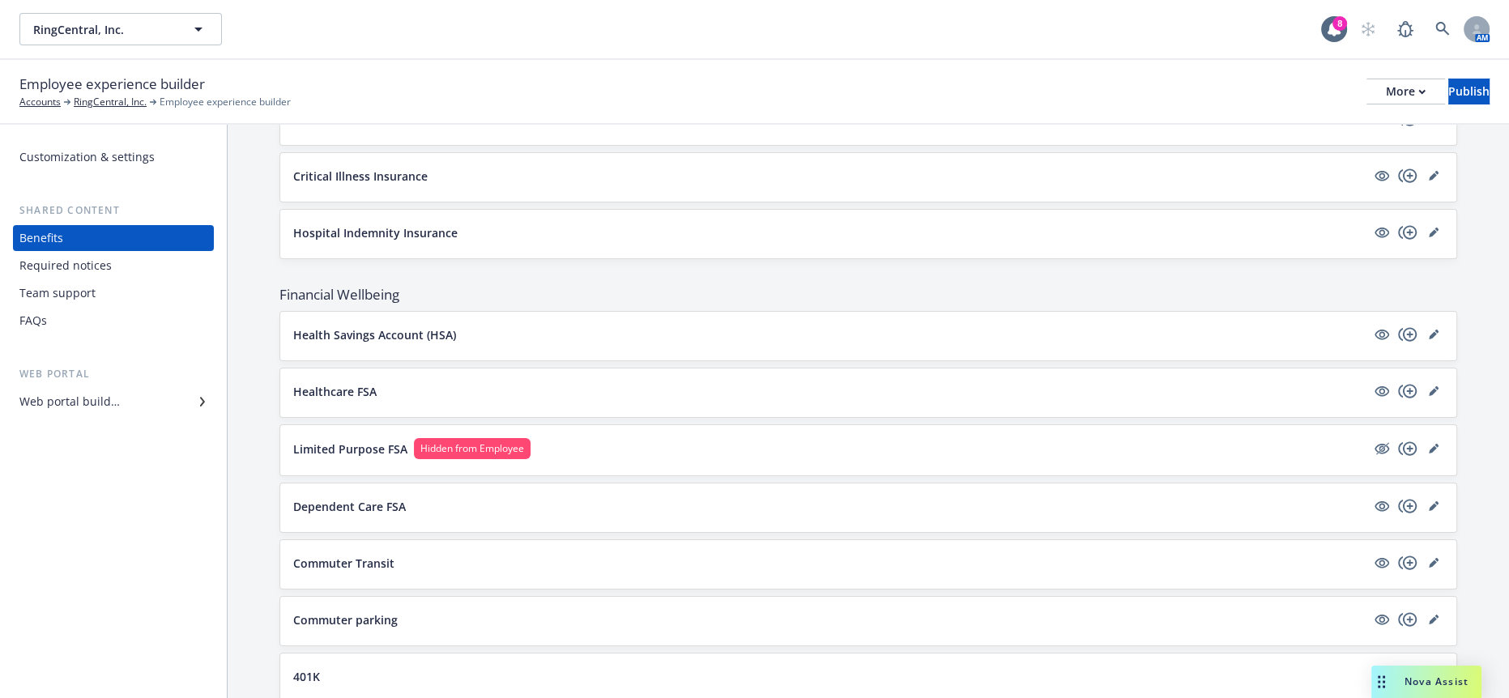
scroll to position [2034, 0]
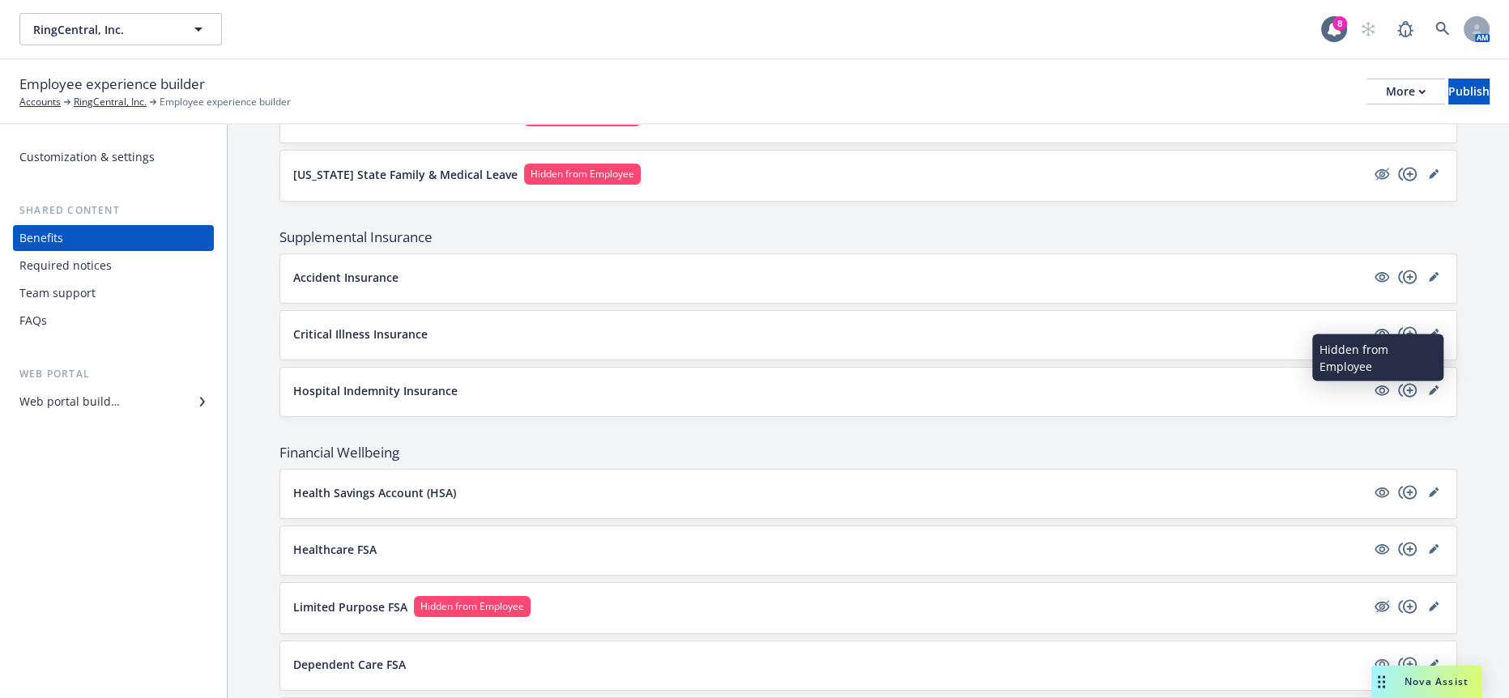
click at [1374, 597] on icon "hidden" at bounding box center [1381, 606] width 19 height 19
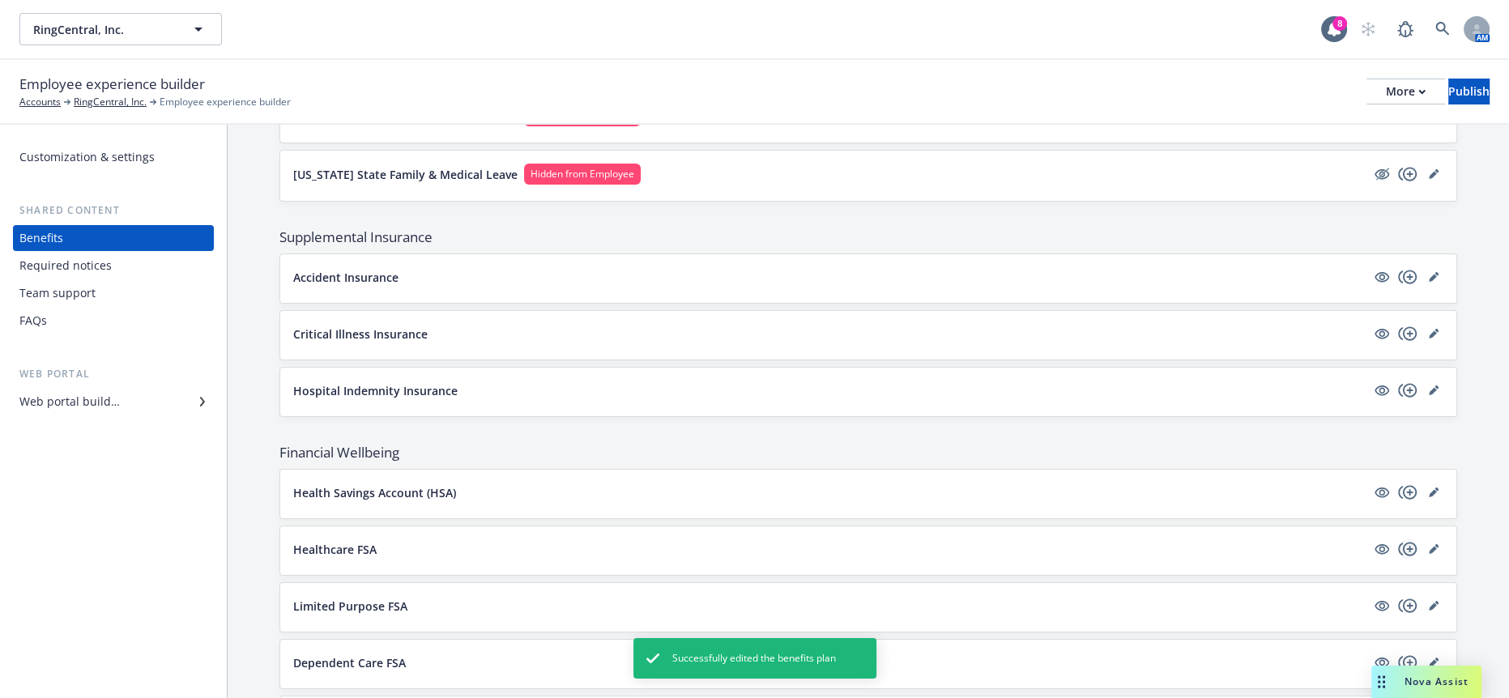
click at [1406, 539] on icon "copyPlus" at bounding box center [1407, 548] width 19 height 19
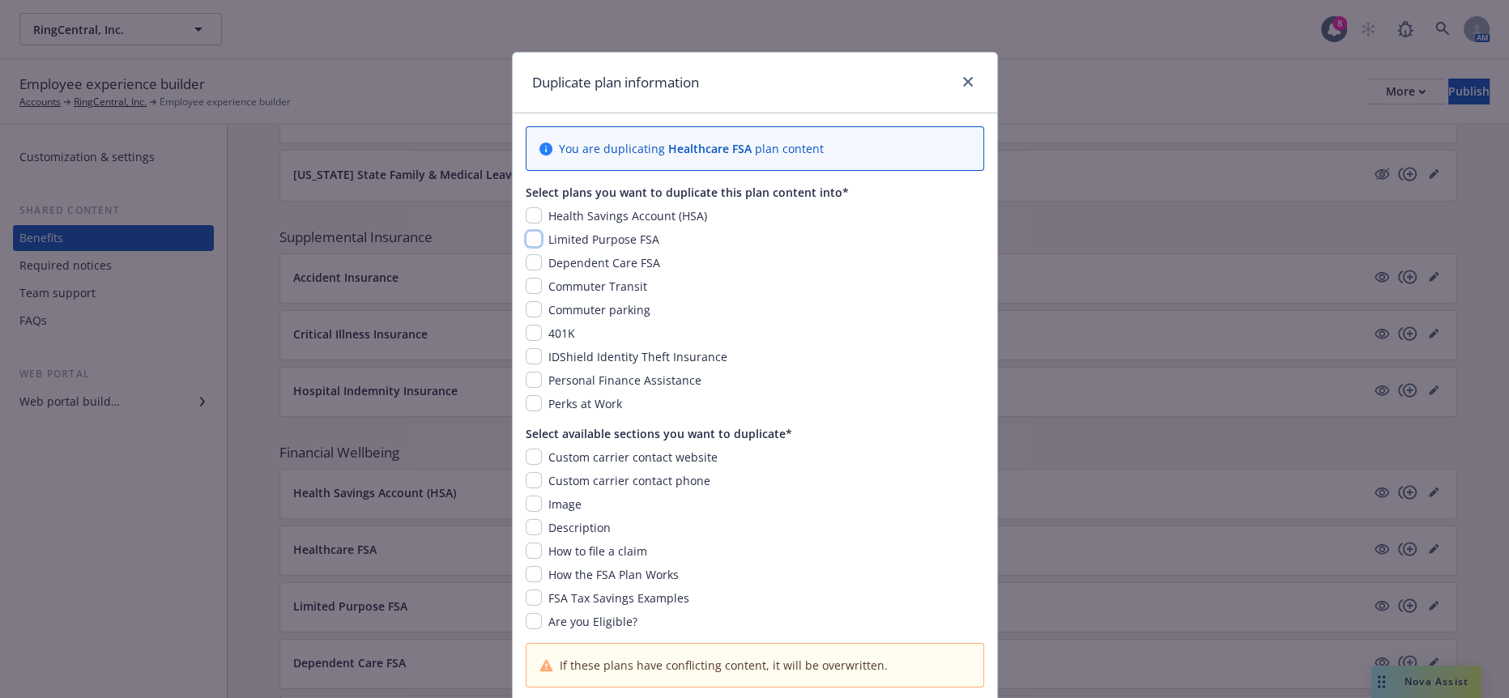
click at [528, 231] on input "checkbox" at bounding box center [534, 239] width 16 height 16
checkbox input "true"
click at [542, 449] on div "Custom carrier contact website" at bounding box center [631, 457] width 179 height 17
click at [526, 472] on input "checkbox" at bounding box center [534, 480] width 16 height 16
checkbox input "true"
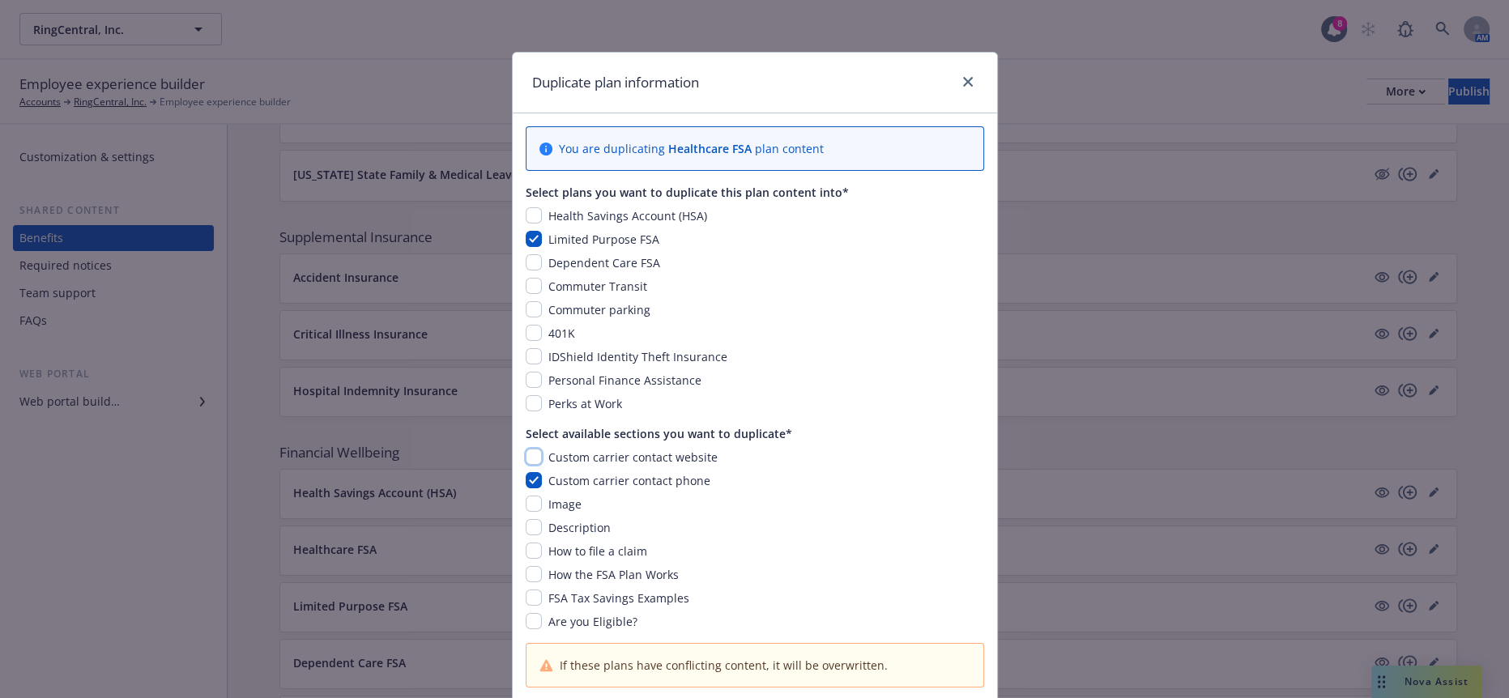
click at [526, 449] on input "checkbox" at bounding box center [534, 457] width 16 height 16
checkbox input "true"
click at [526, 496] on input "checkbox" at bounding box center [534, 504] width 16 height 16
checkbox input "true"
click at [526, 519] on input "checkbox" at bounding box center [534, 527] width 16 height 16
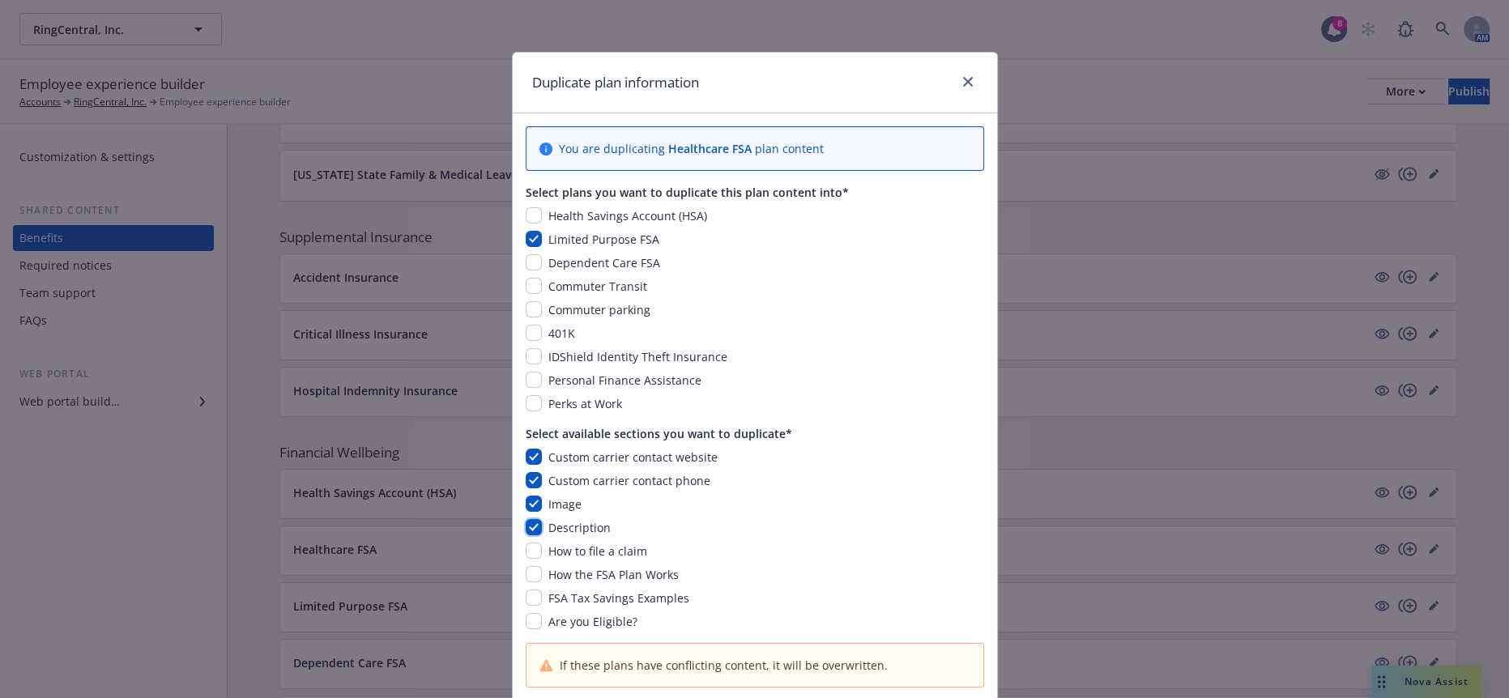
checkbox input "true"
click at [527, 543] on input "checkbox" at bounding box center [534, 551] width 16 height 16
checkbox input "true"
drag, startPoint x: 529, startPoint y: 546, endPoint x: 528, endPoint y: 560, distance: 13.8
click at [529, 566] on input "checkbox" at bounding box center [534, 574] width 16 height 16
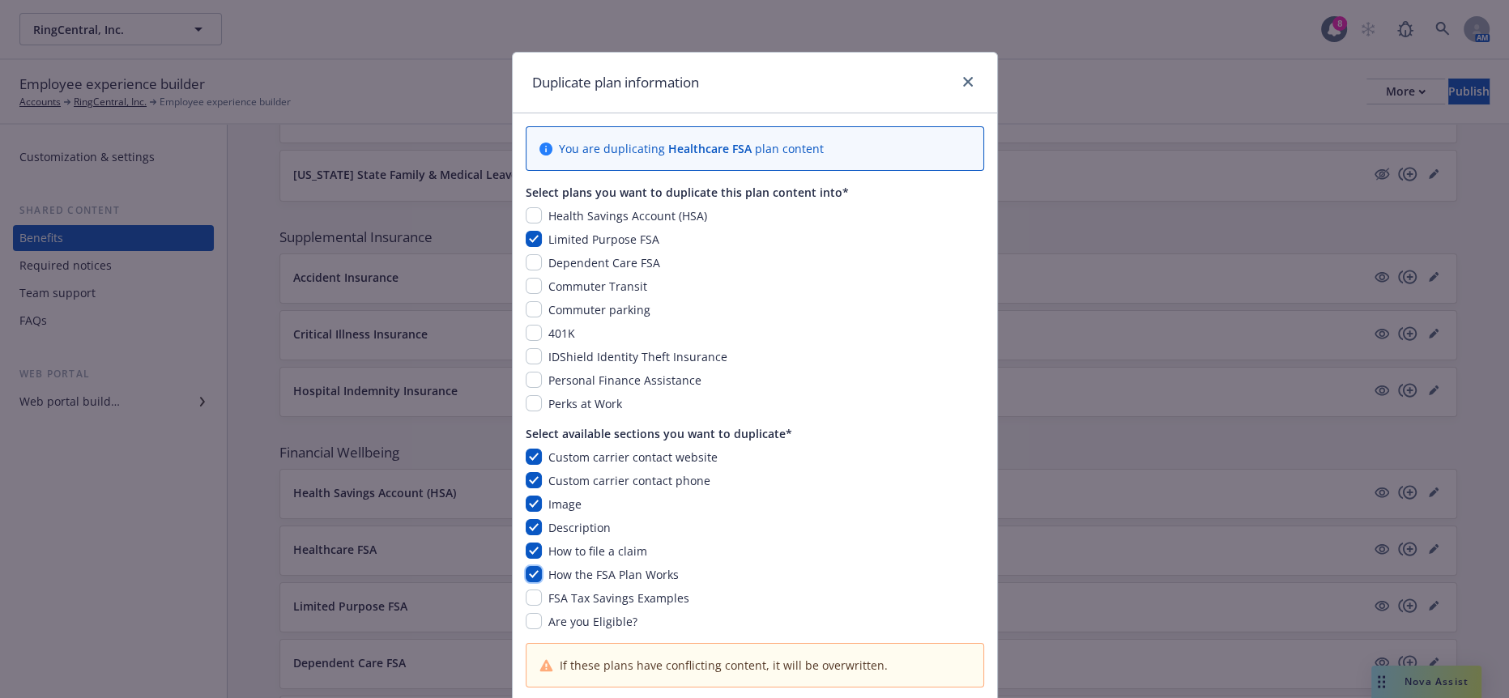
checkbox input "true"
click at [528, 562] on div "Custom carrier contact website Custom carrier contact phone Image Description H…" at bounding box center [755, 539] width 458 height 181
click at [527, 613] on input "checkbox" at bounding box center [534, 621] width 16 height 16
checkbox input "true"
click at [526, 590] on input "checkbox" at bounding box center [534, 598] width 16 height 16
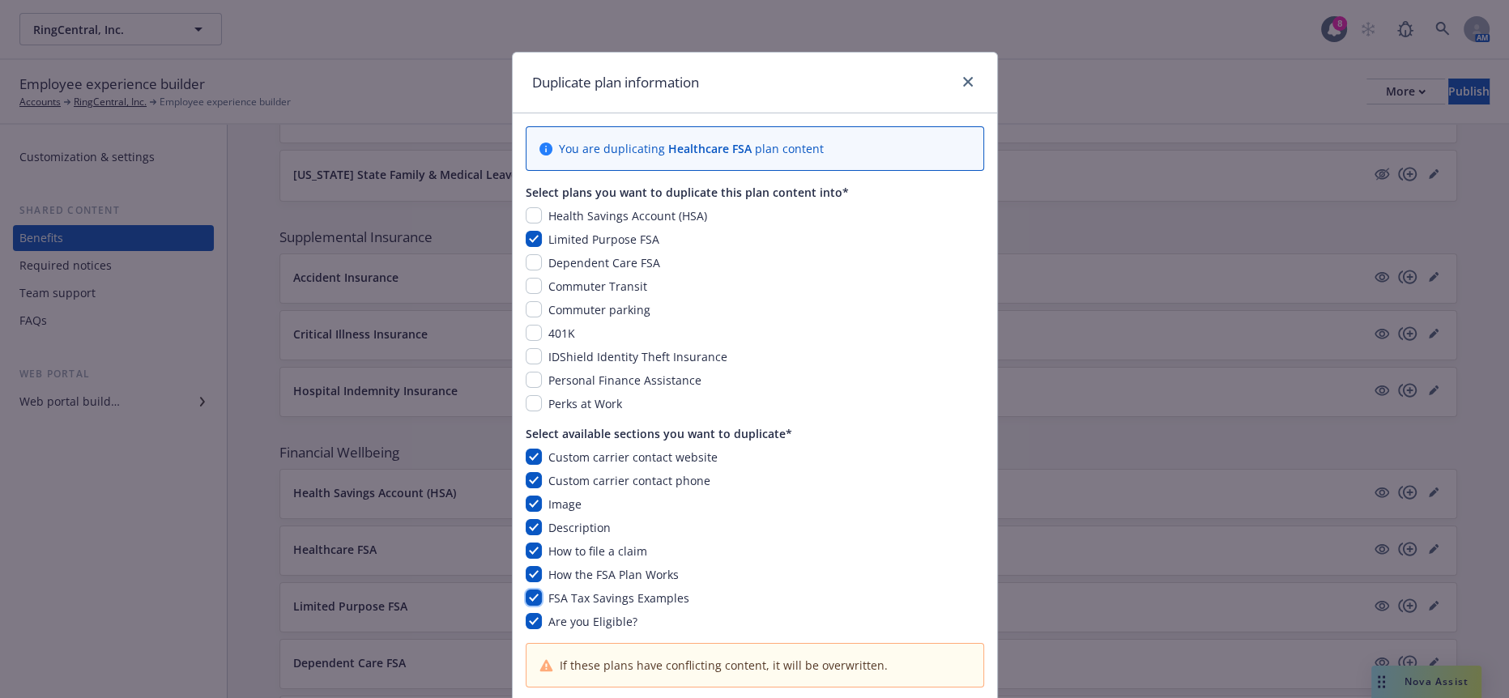
checkbox input "true"
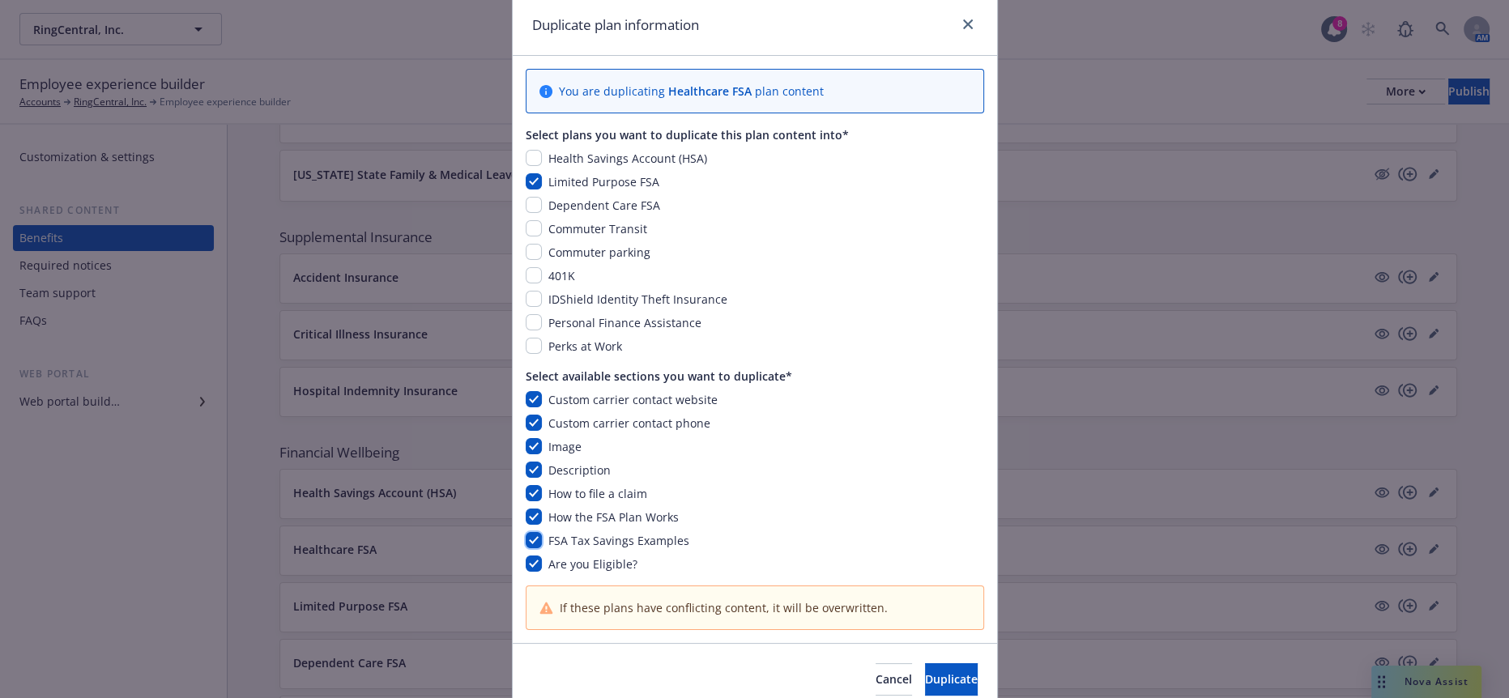
scroll to position [89, 0]
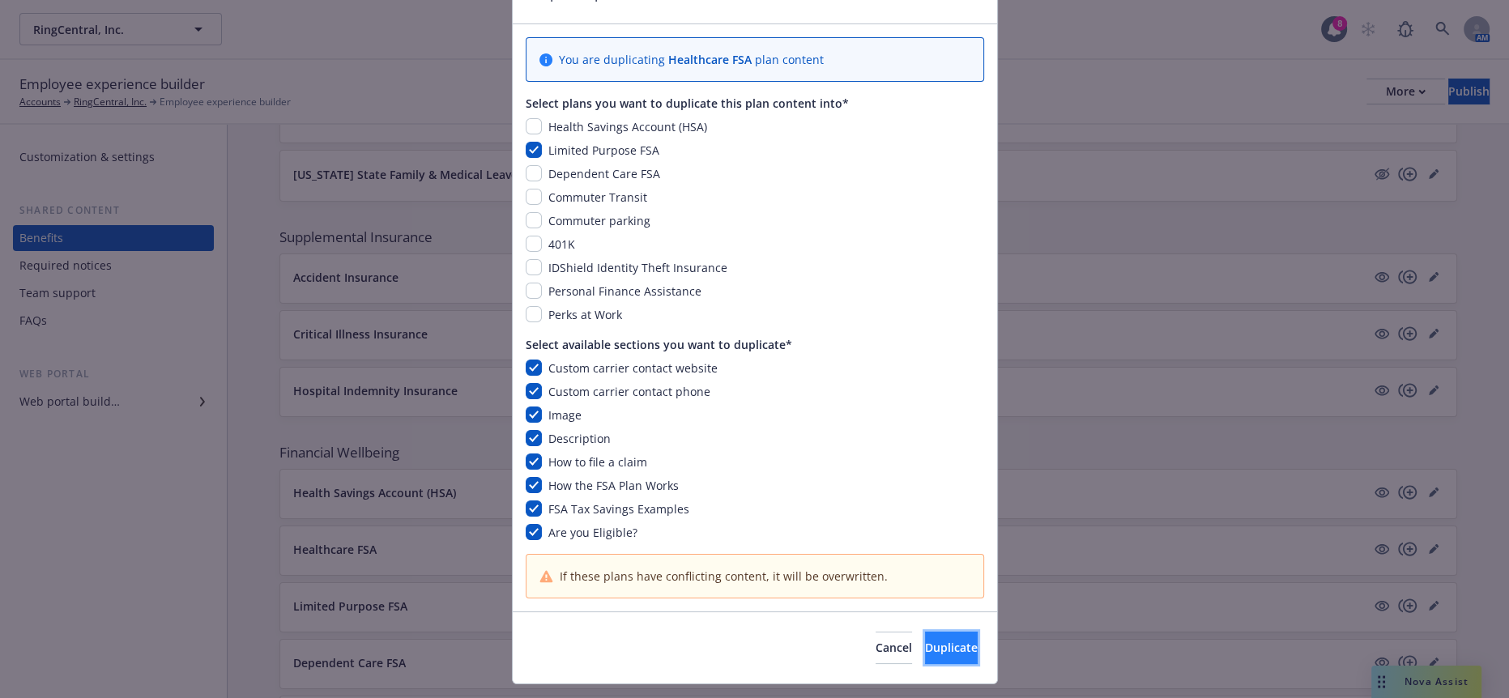
click at [940, 640] on span "Duplicate" at bounding box center [951, 647] width 53 height 15
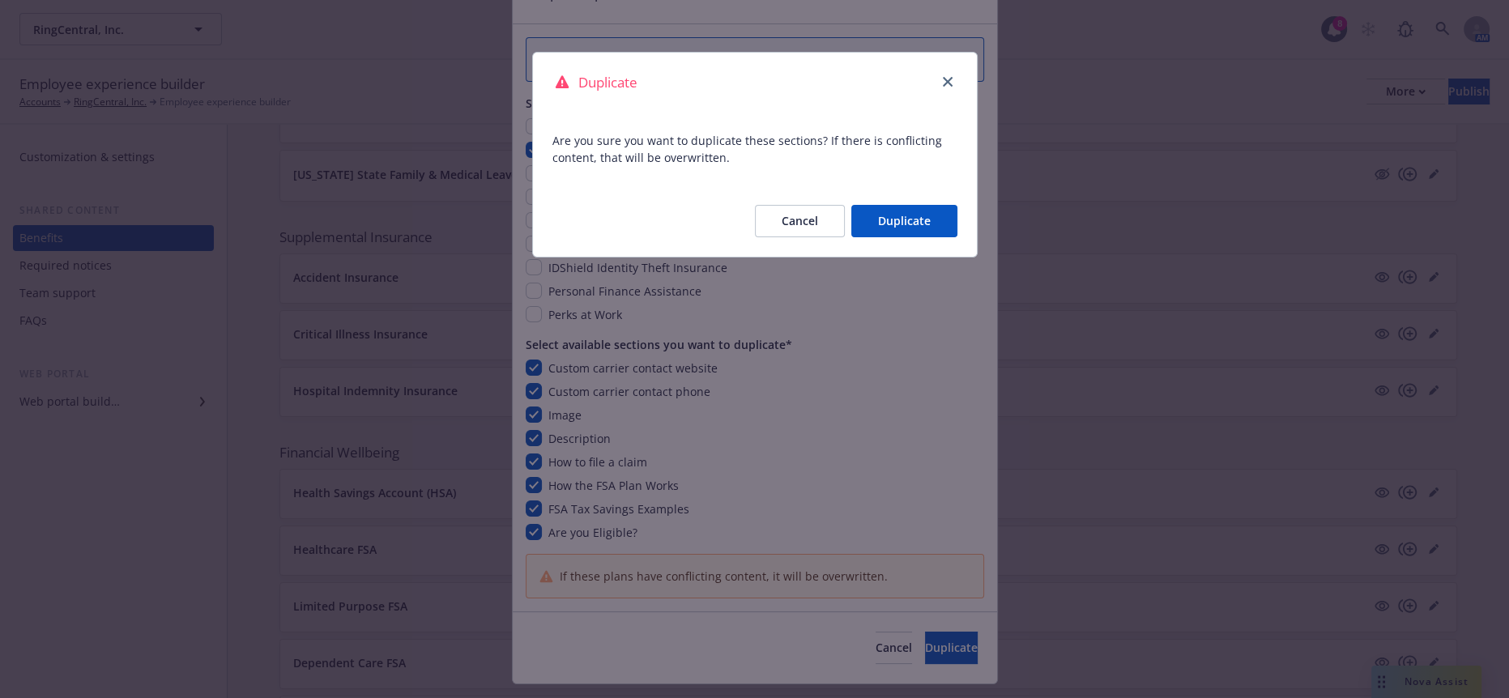
click at [891, 205] on button "Duplicate" at bounding box center [904, 221] width 106 height 32
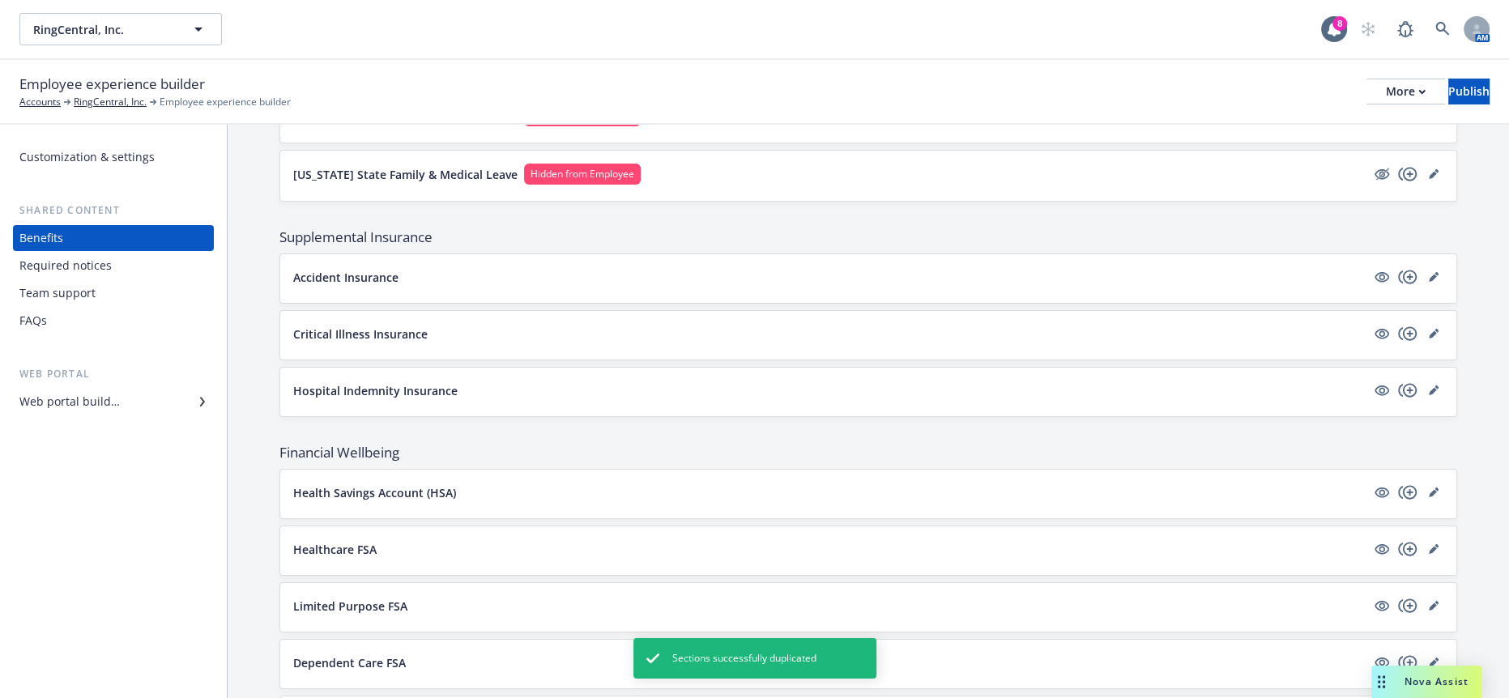
click at [342, 598] on p "Limited Purpose FSA" at bounding box center [350, 606] width 114 height 17
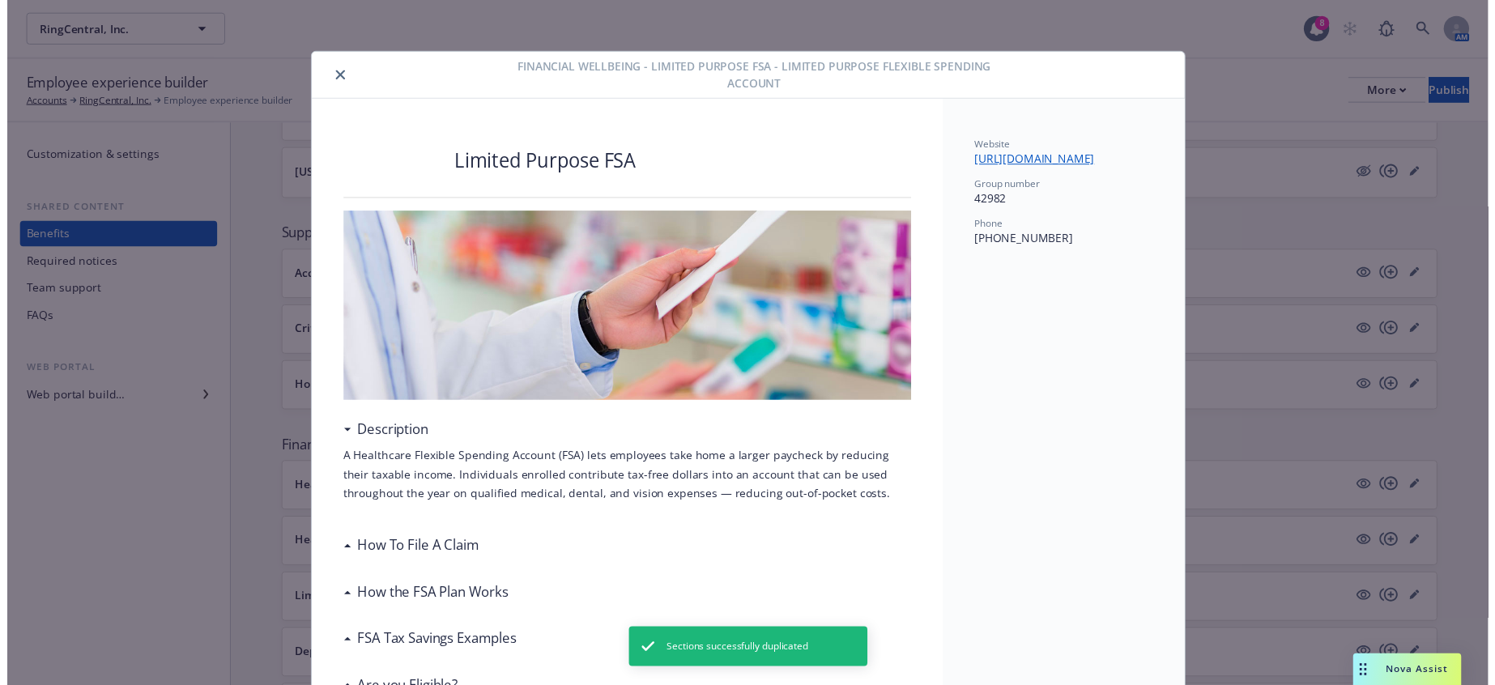
scroll to position [11, 0]
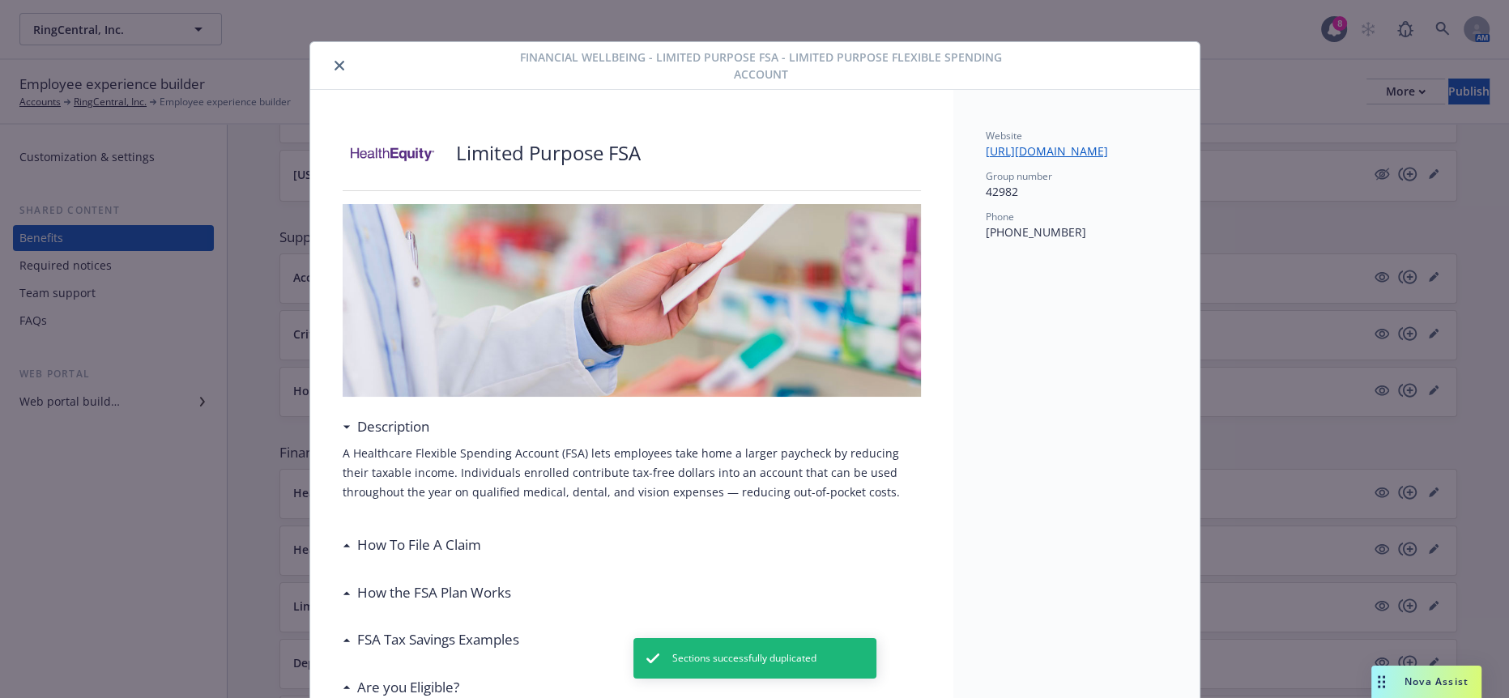
click at [335, 66] on button "close" at bounding box center [339, 65] width 19 height 19
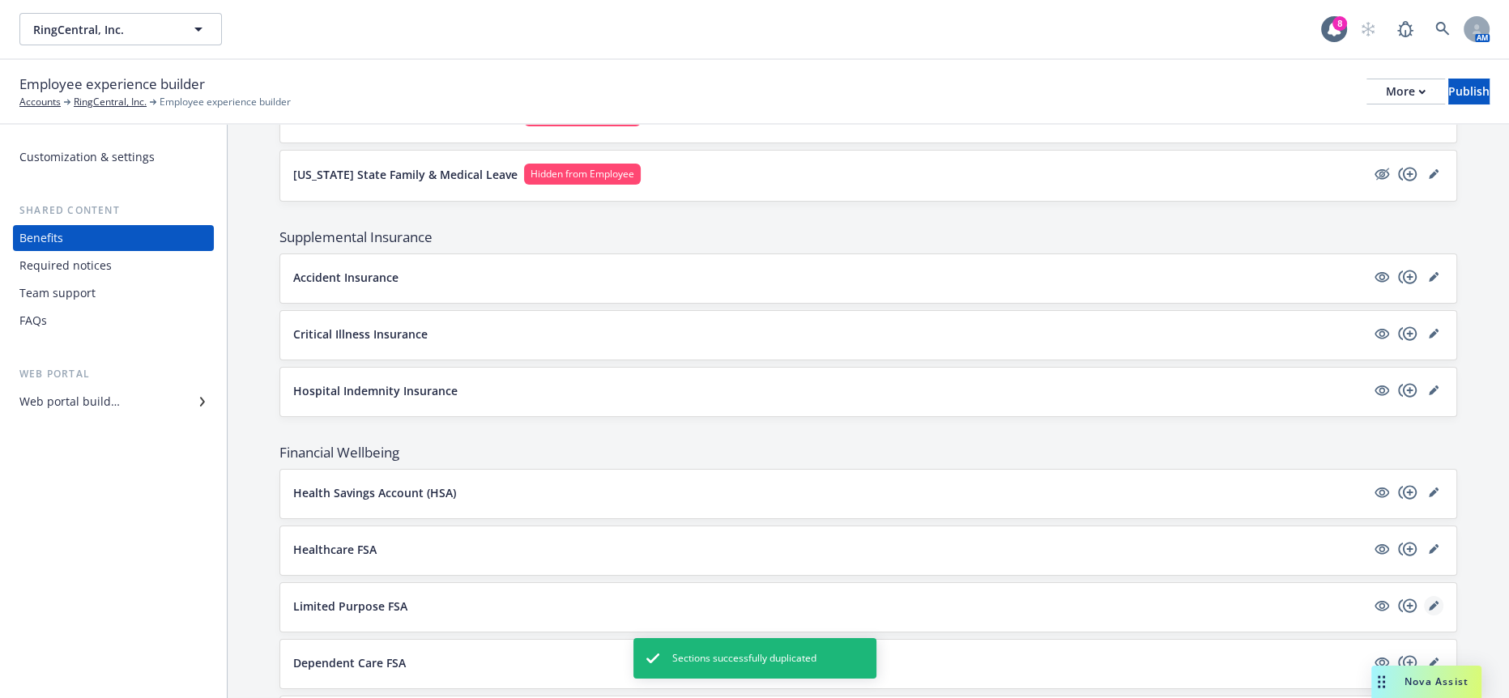
click at [1432, 601] on icon "editPencil" at bounding box center [1434, 606] width 10 height 10
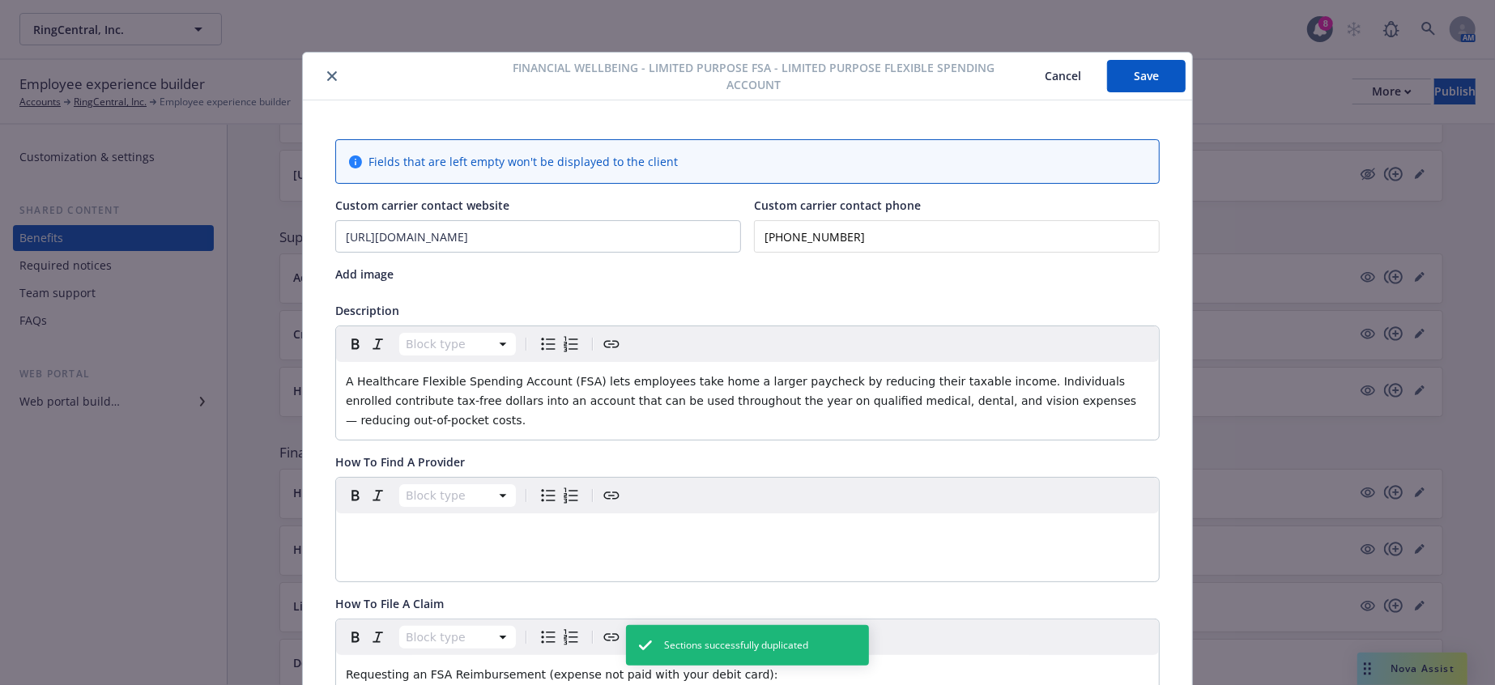
scroll to position [49, 0]
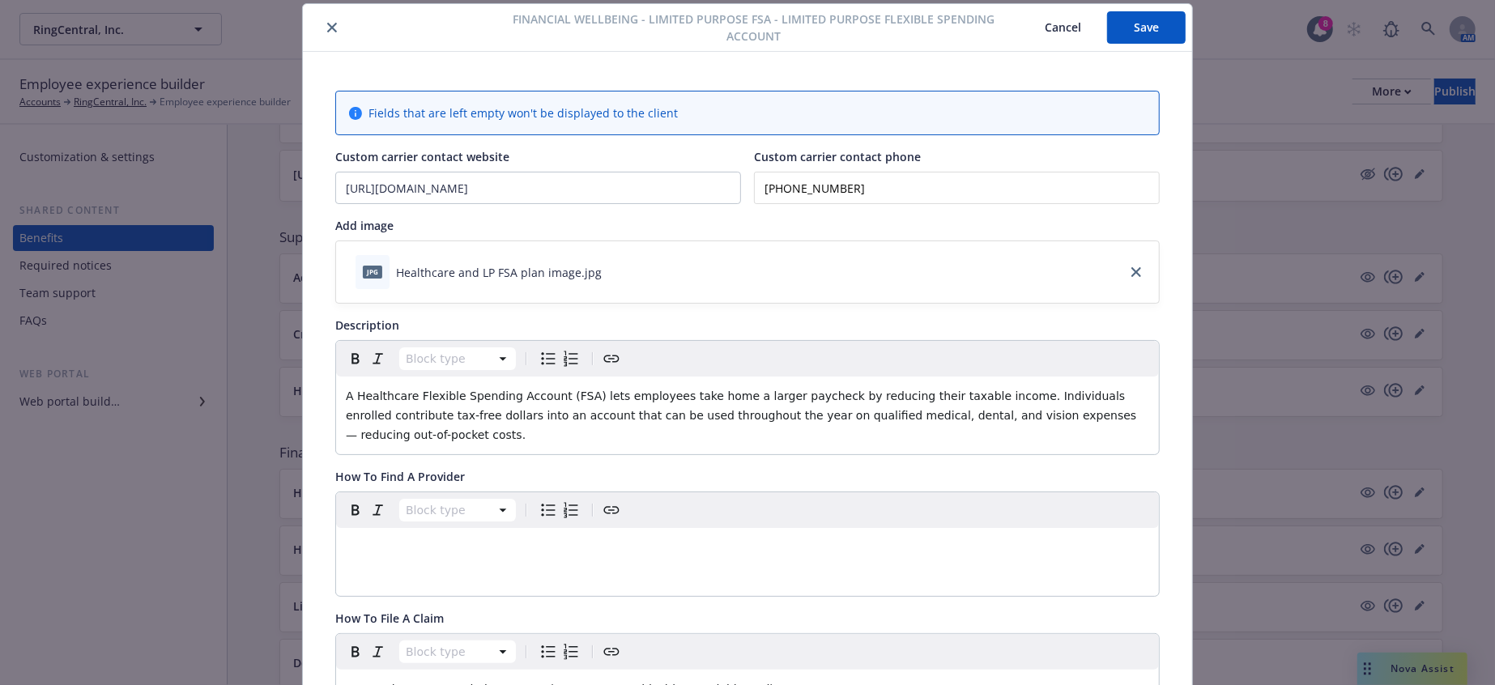
click at [1096, 407] on div "Block type A Healthcare Flexible Spending Account (FSA) lets employees take hom…" at bounding box center [747, 397] width 823 height 113
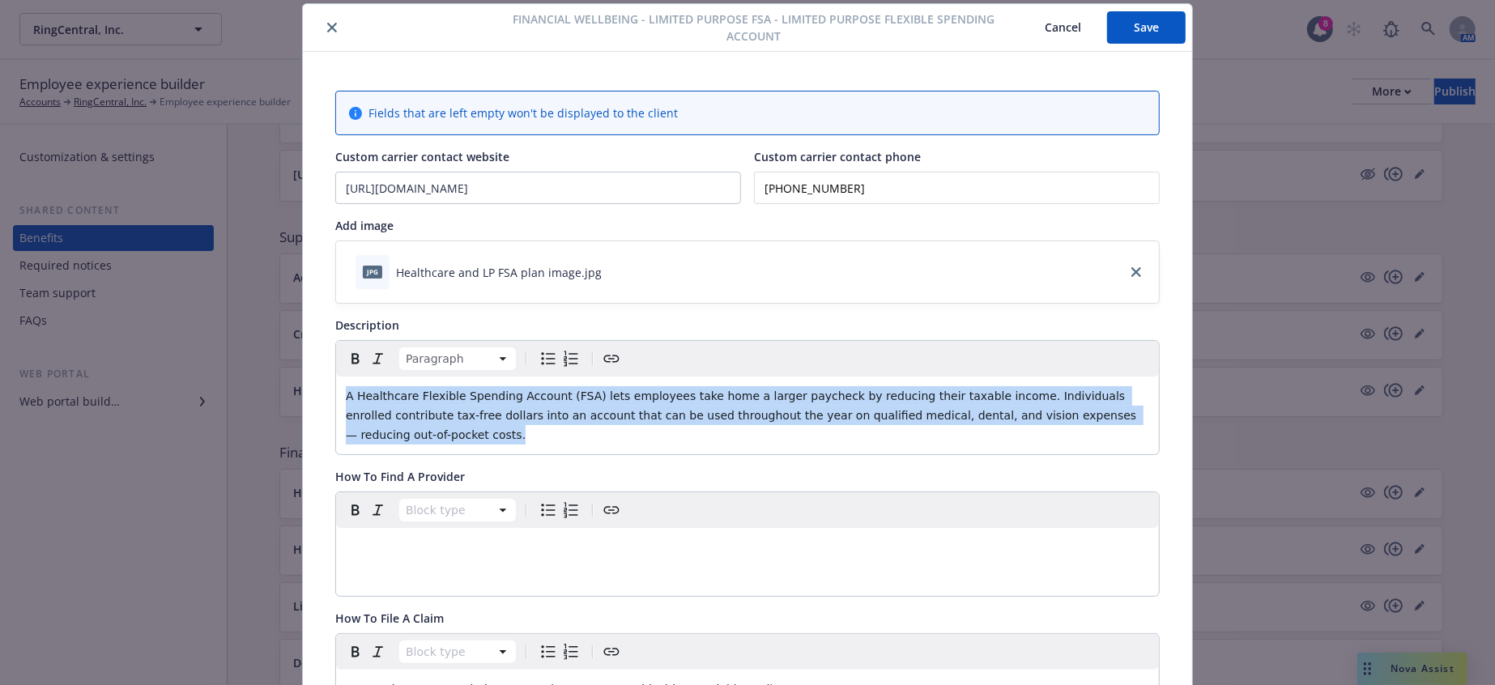
drag, startPoint x: 915, startPoint y: 381, endPoint x: 96, endPoint y: 346, distance: 819.7
click at [96, 346] on div "Financial Wellbeing - Limited Purpose FSA - Limited Purpose Flexible Spending A…" at bounding box center [747, 342] width 1495 height 685
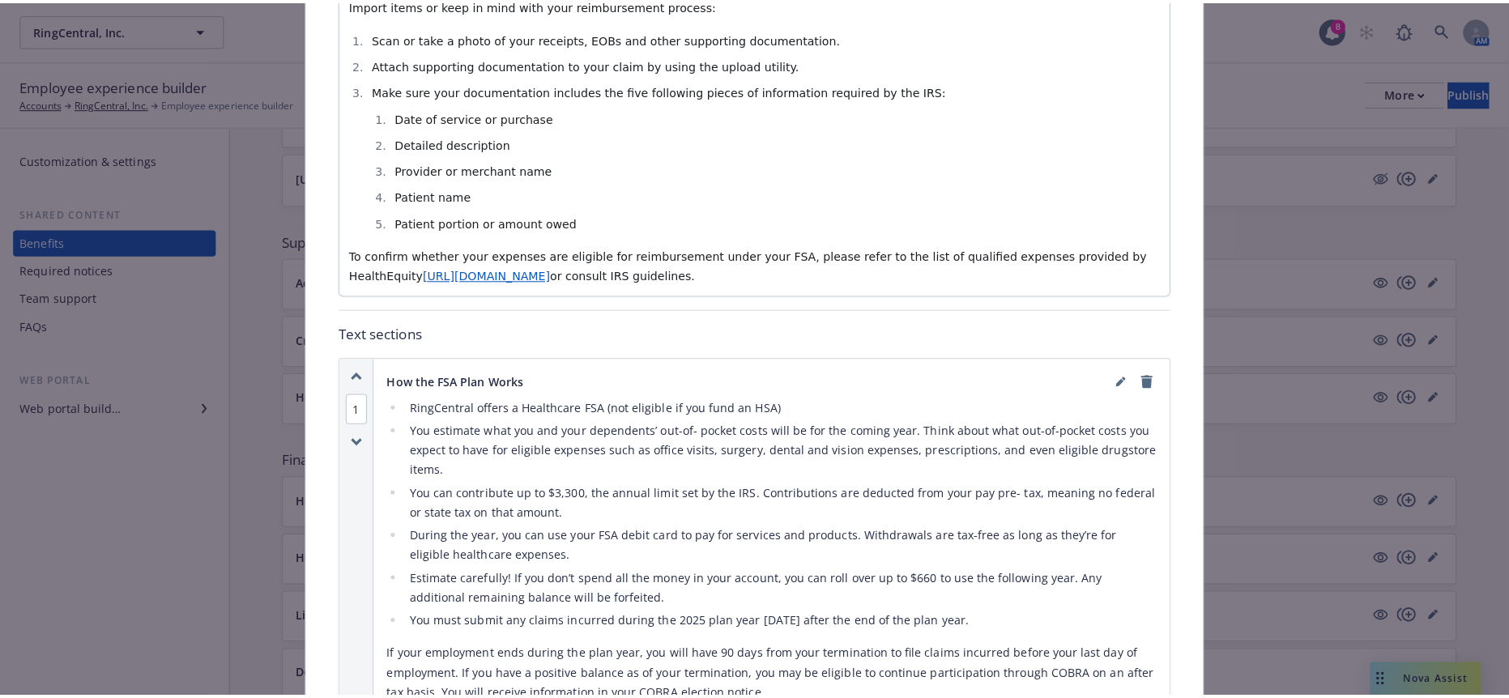
scroll to position [858, 0]
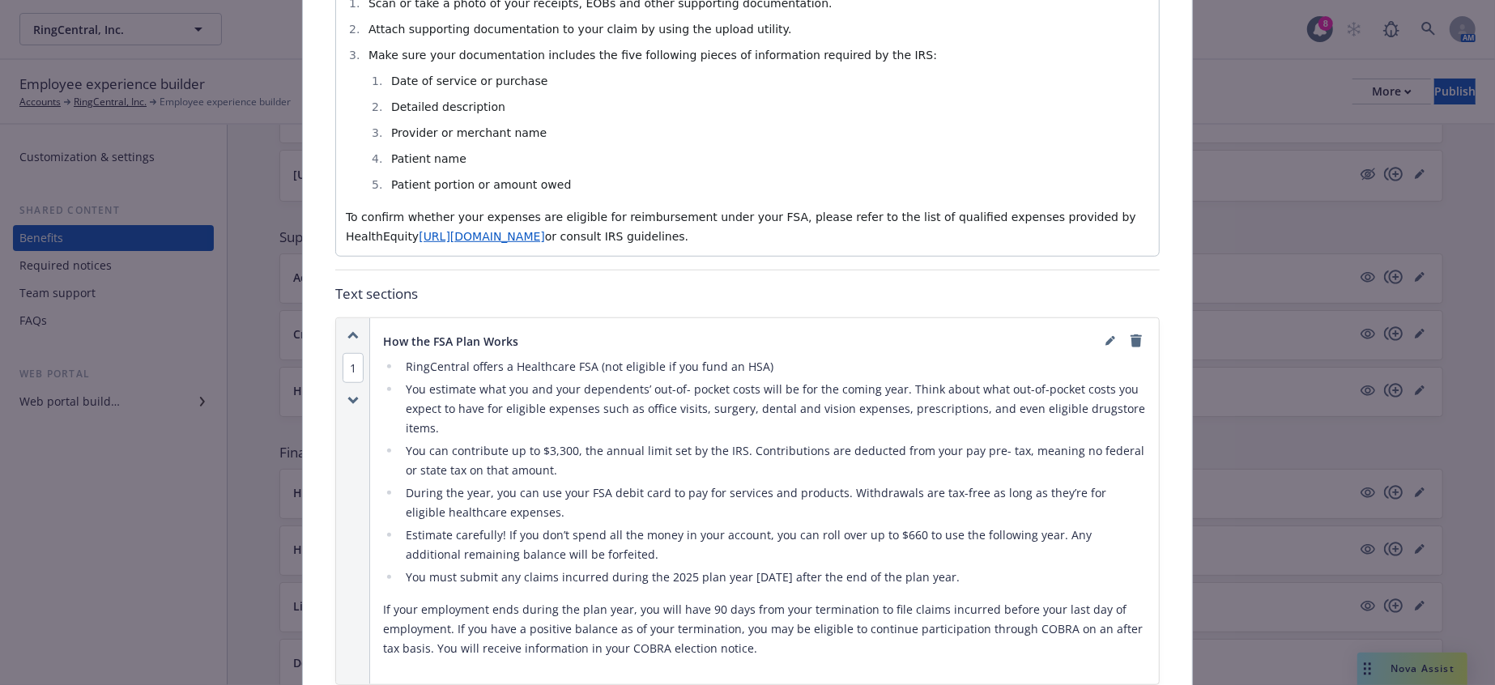
click at [1101, 331] on div at bounding box center [1123, 340] width 45 height 19
click at [1106, 336] on icon "editPencil" at bounding box center [1111, 341] width 10 height 10
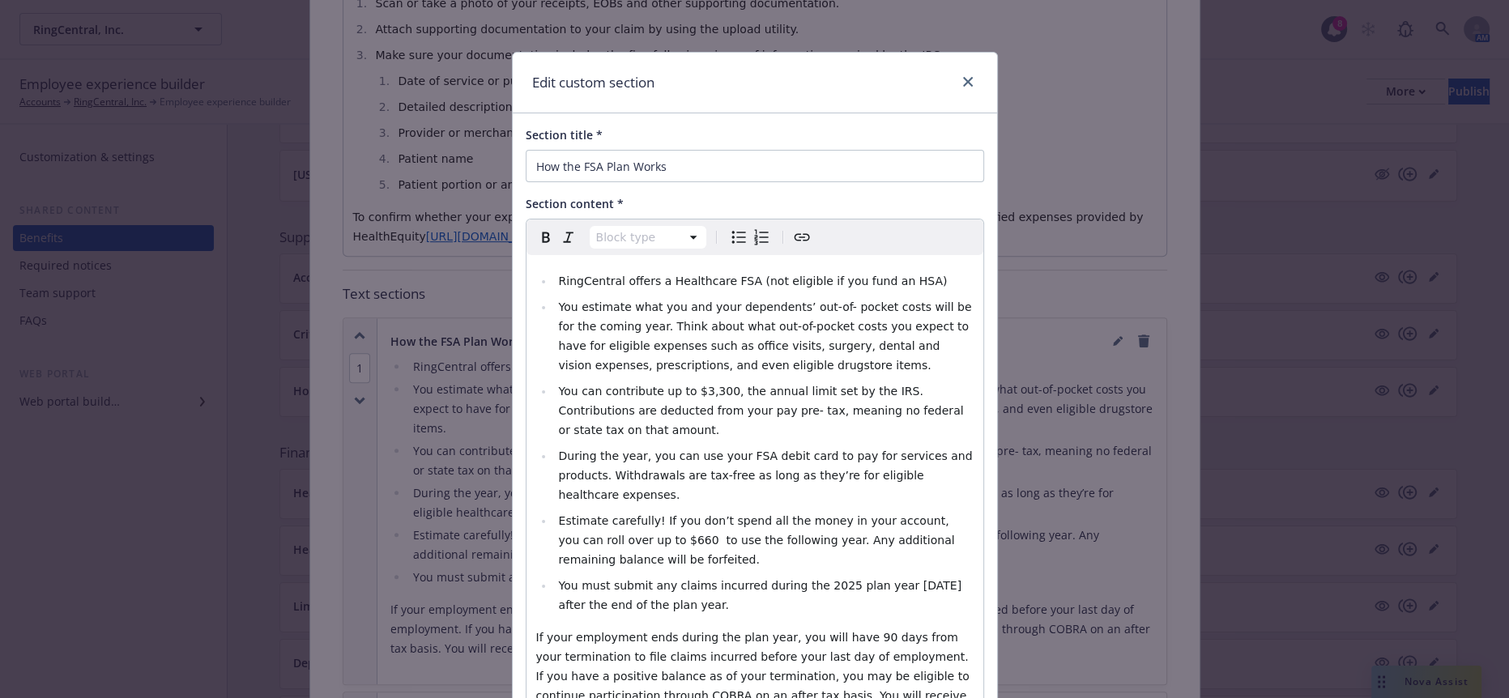
click at [828, 631] on span "If your employment ends during the plan year, you will have 90 days from your t…" at bounding box center [754, 676] width 437 height 91
click at [835, 628] on p "If your employment ends during the plan year, you will have 90 days from your t…" at bounding box center [754, 676] width 437 height 97
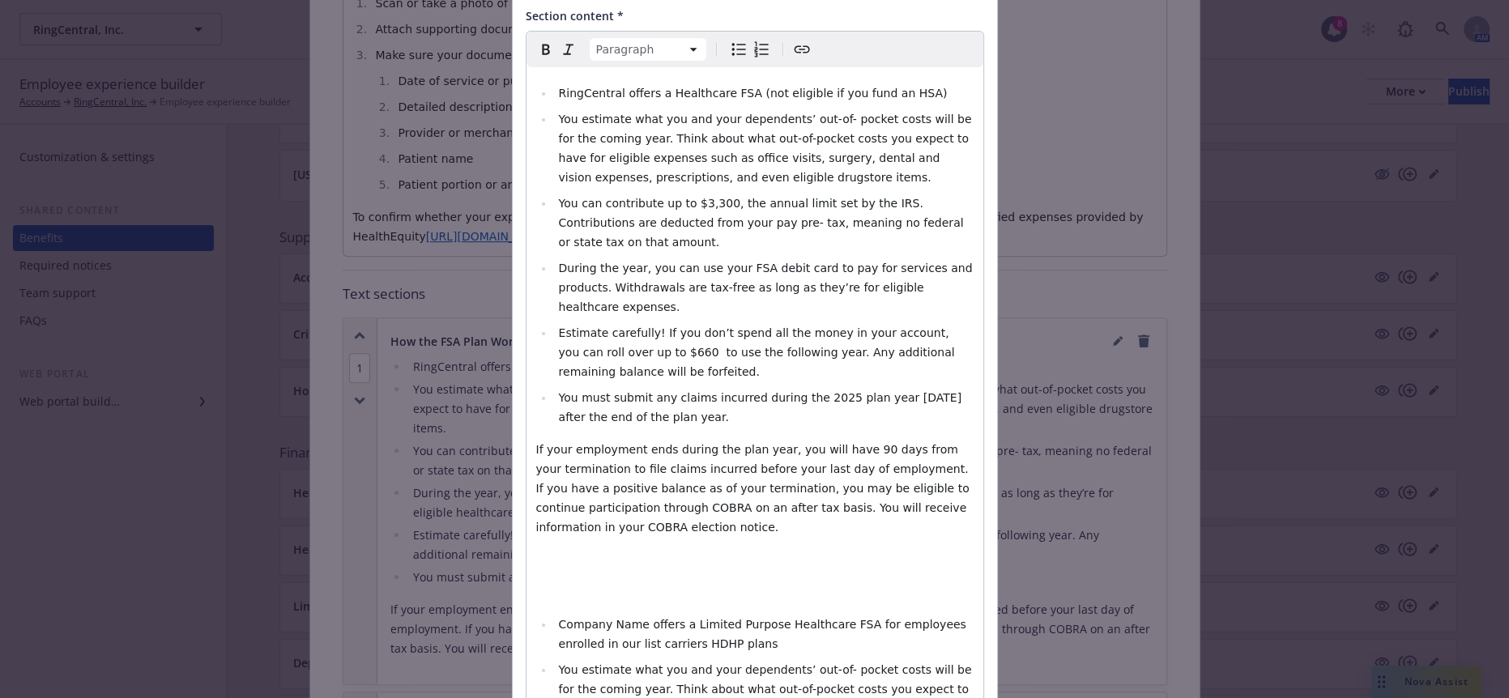
scroll to position [156, 0]
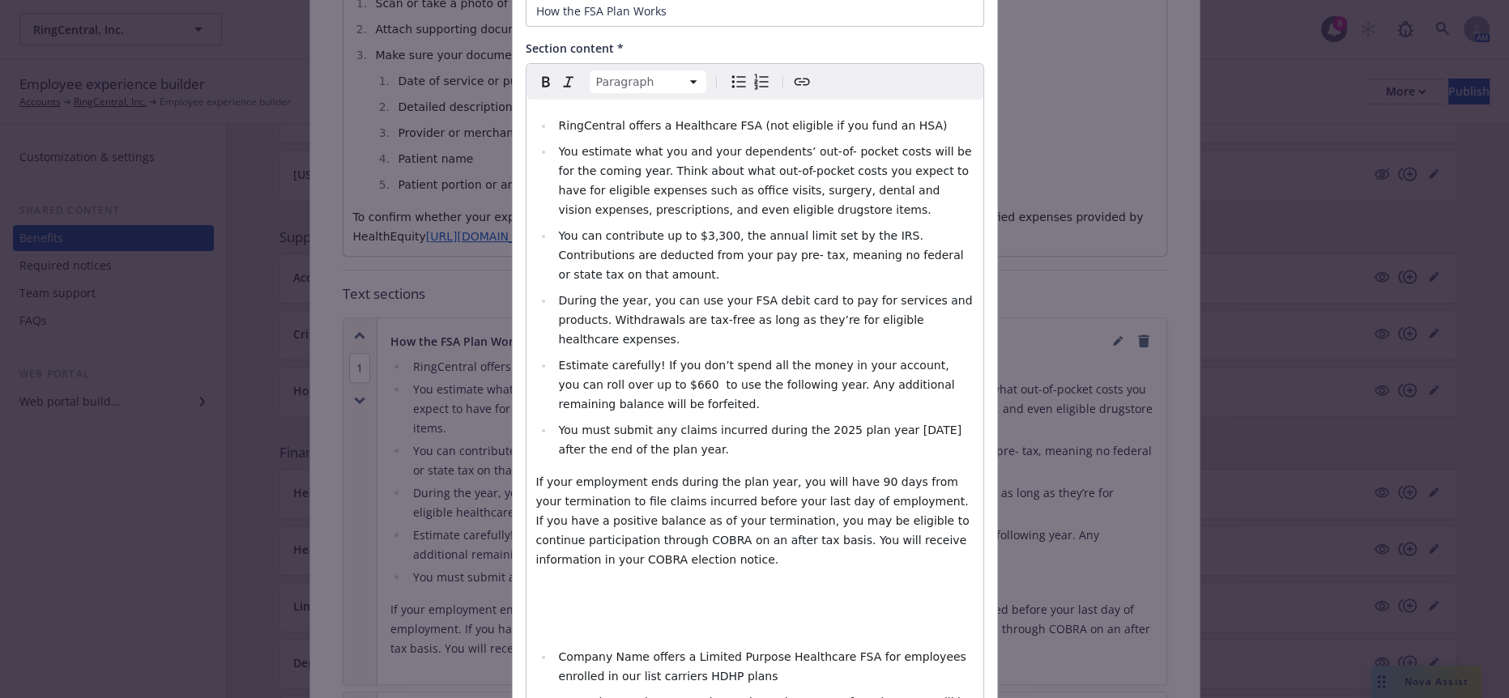
select select
drag, startPoint x: 615, startPoint y: 491, endPoint x: 517, endPoint y: 475, distance: 99.2
click at [526, 475] on div "Paragraph Heading 1 Heading 2 Heading 3 Heading 4 Heading 5 Heading 6 RingCentr…" at bounding box center [755, 577] width 458 height 1029
click at [600, 647] on li "RingCentral offers a Limited Purpose Healthcare FSA for employees enrolled in o…" at bounding box center [764, 666] width 420 height 39
drag, startPoint x: 908, startPoint y: 490, endPoint x: 919, endPoint y: 491, distance: 11.4
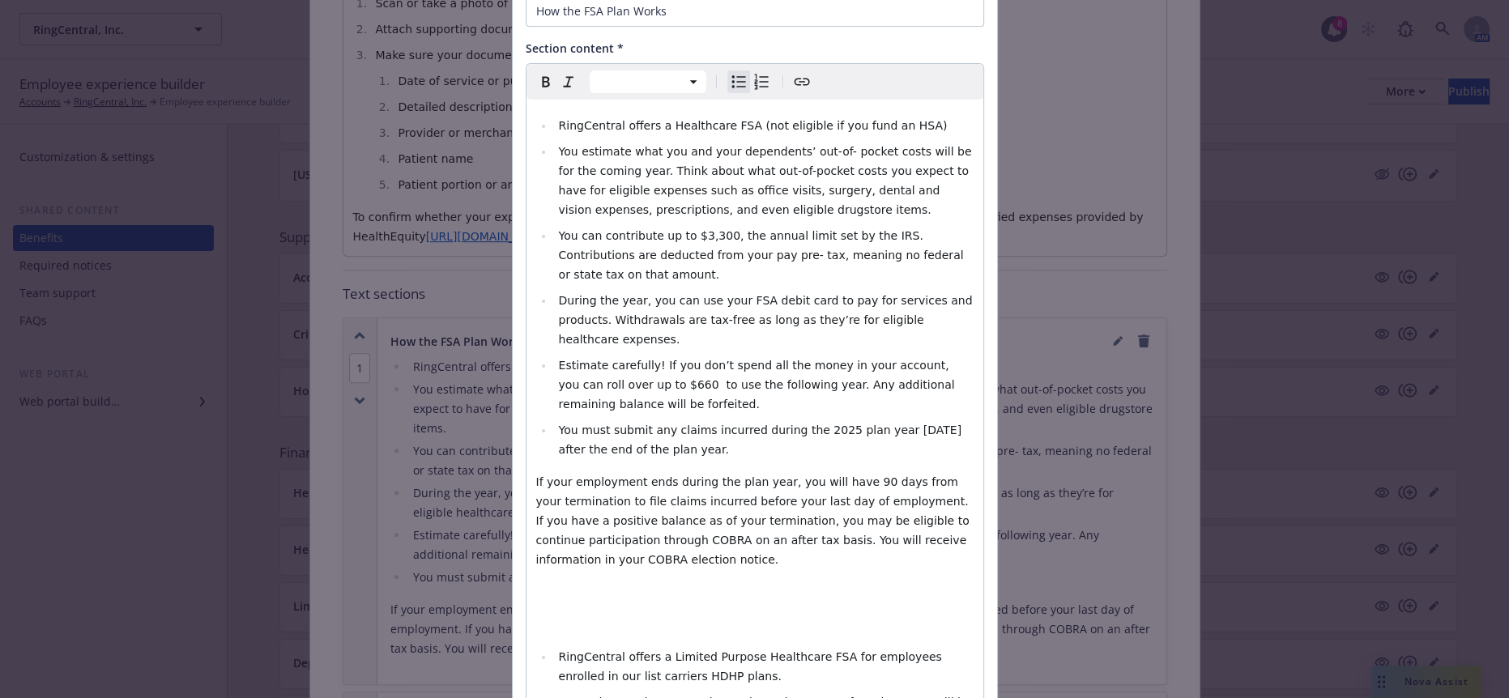
click at [919, 650] on span "RingCentral offers a Limited Purpose Healthcare FSA for employees enrolled in o…" at bounding box center [751, 666] width 387 height 32
click at [945, 650] on span "RingCentral offers a Limited Purpose Healthcare FSA for employees enrolled in o…" at bounding box center [751, 666] width 387 height 32
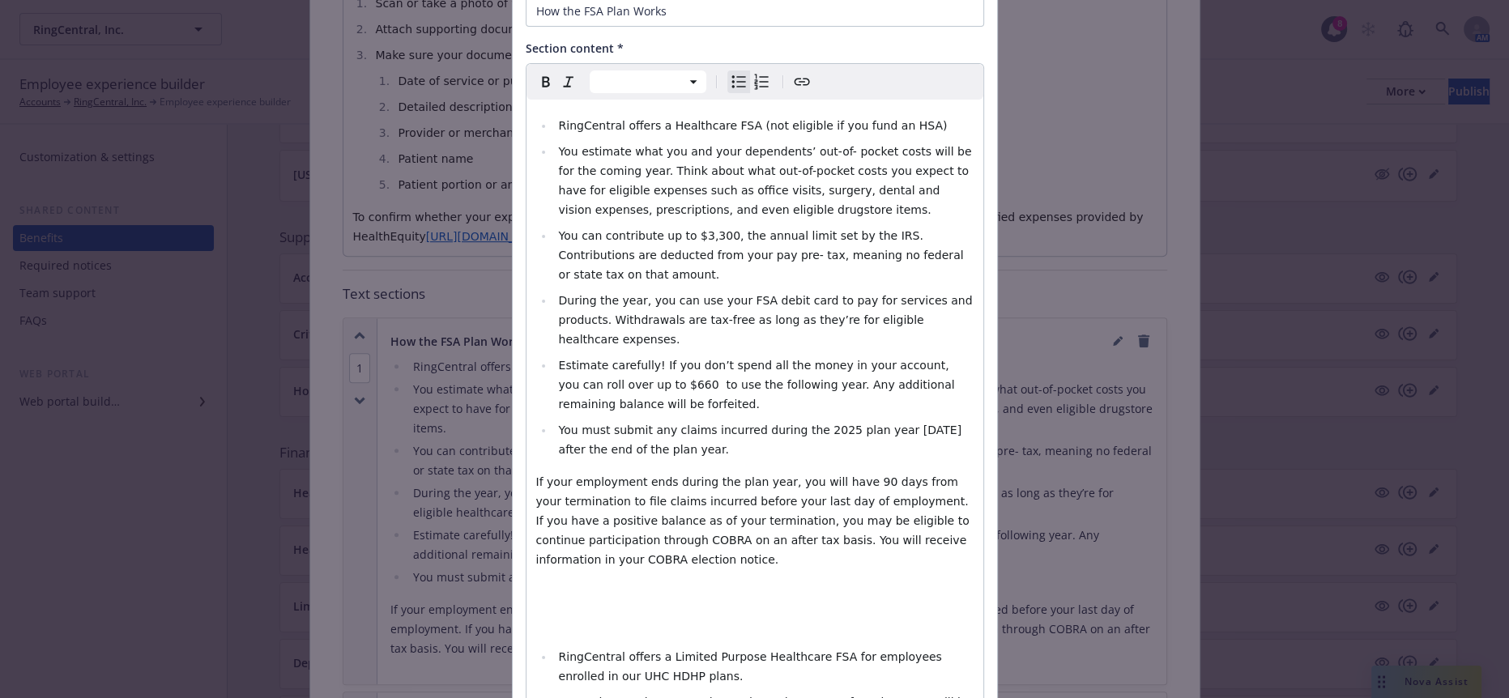
click at [582, 647] on li "RingCentral offers a Limited Purpose Healthcare FSA for employees enrolled in o…" at bounding box center [764, 666] width 420 height 39
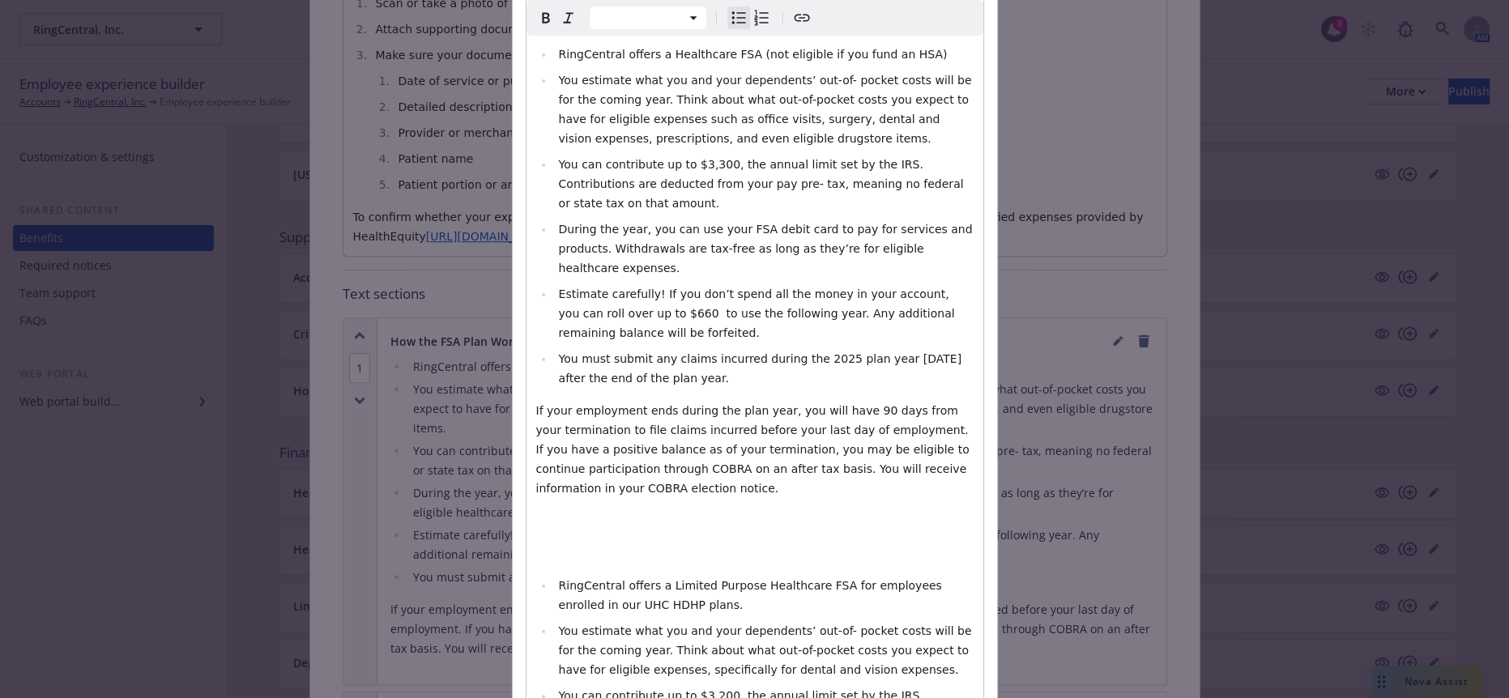
scroll to position [246, 0]
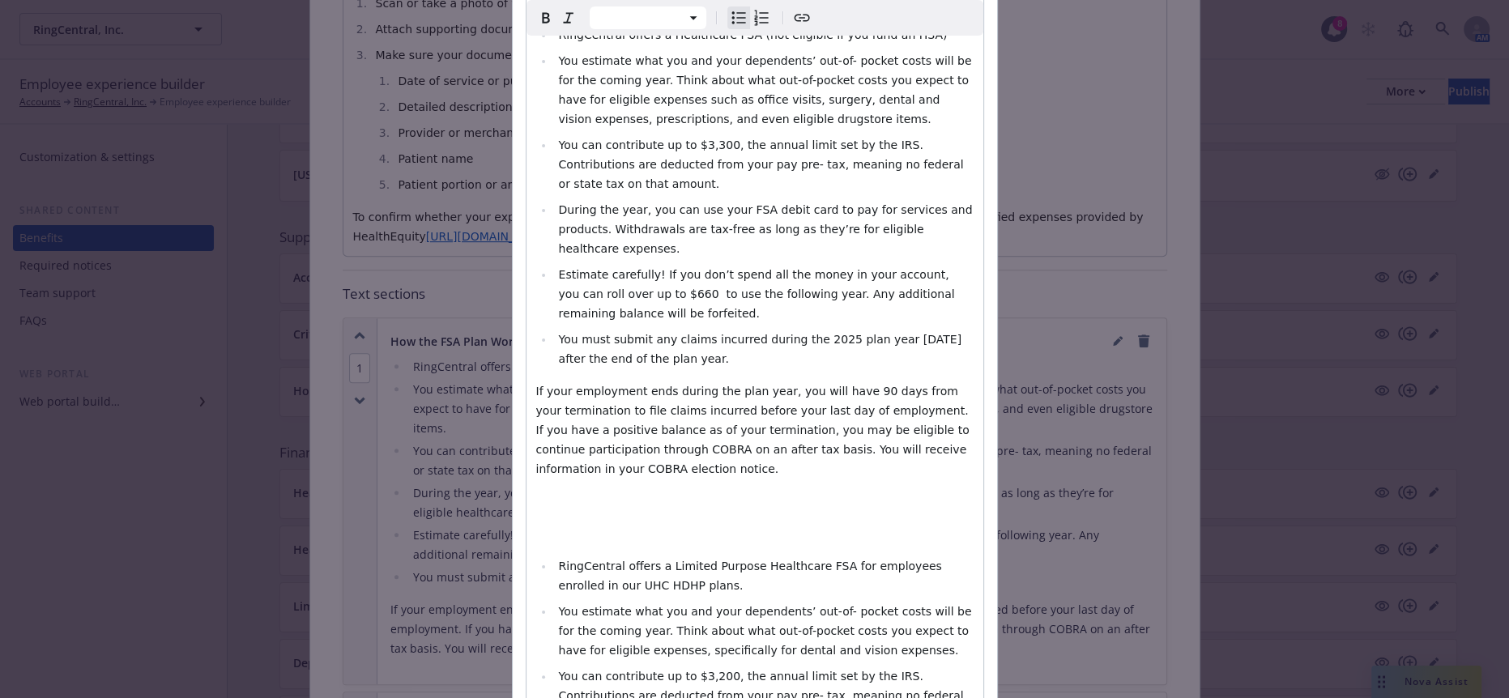
click at [674, 670] on span "You can contribute up to $3,200, the annual limit set by the IRS. Contributions…" at bounding box center [762, 696] width 408 height 52
drag, startPoint x: 616, startPoint y: 237, endPoint x: 539, endPoint y: 206, distance: 82.1
click at [539, 206] on ul "RingCentral offers a Healthcare FSA (not eligible if you fund an HSA) You estim…" at bounding box center [754, 196] width 437 height 343
click at [670, 670] on span "You can contribute up to $3,300, the annual limit set by the IRS. Contributions…" at bounding box center [762, 696] width 408 height 52
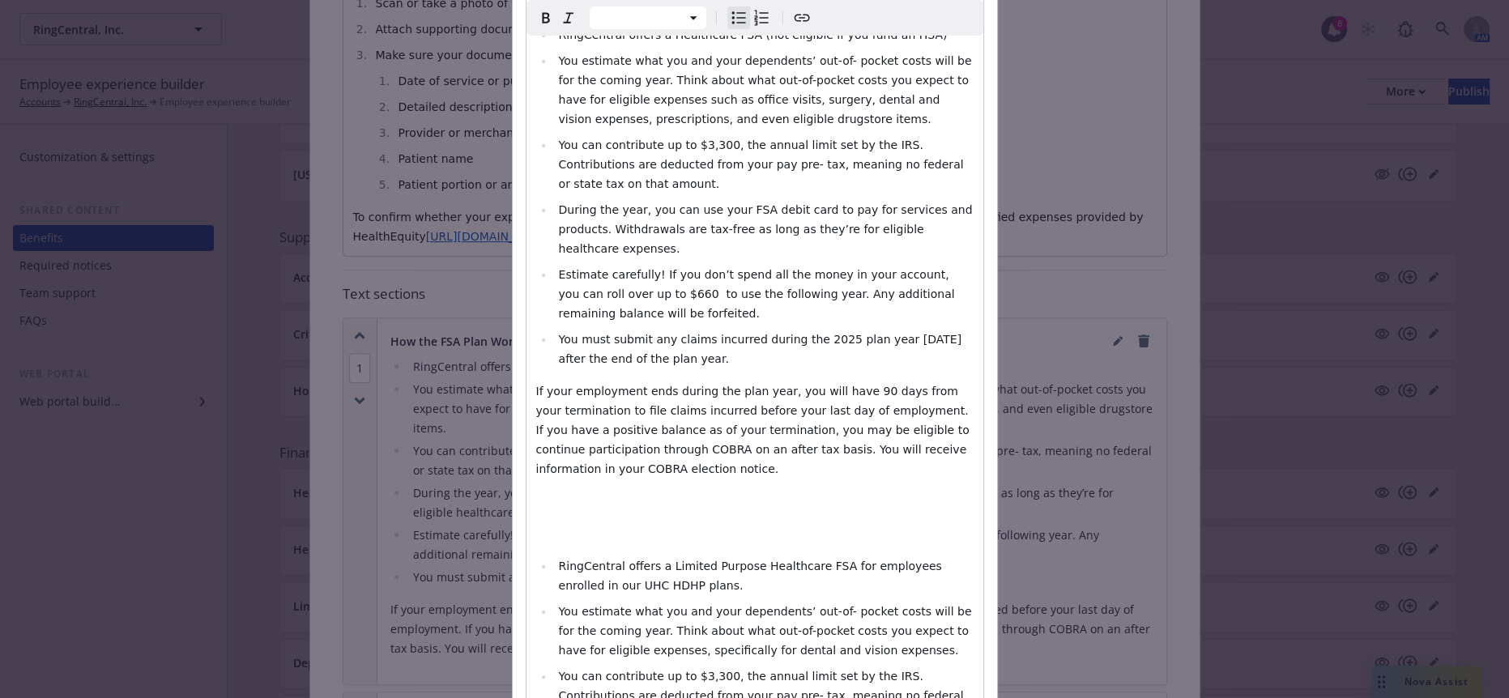
drag, startPoint x: 813, startPoint y: 615, endPoint x: 548, endPoint y: 604, distance: 265.9
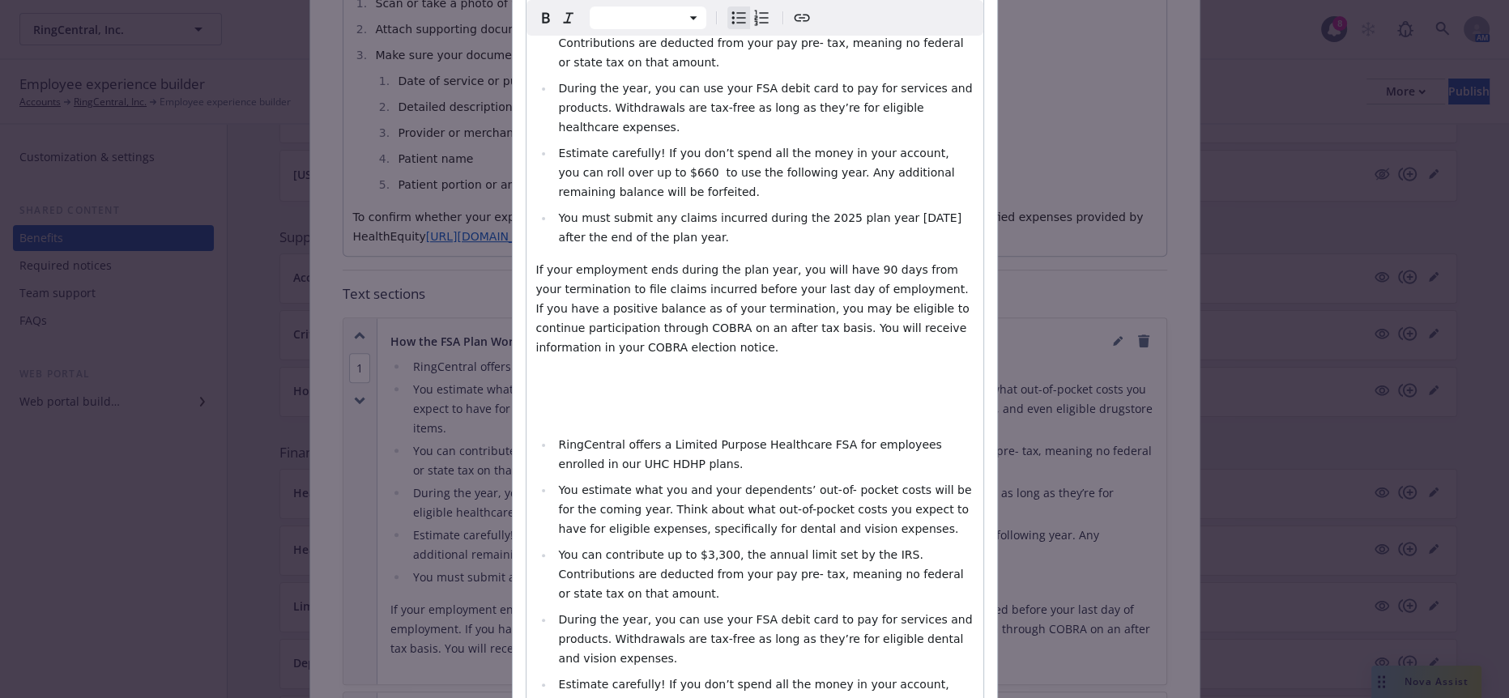
scroll to position [406, 0]
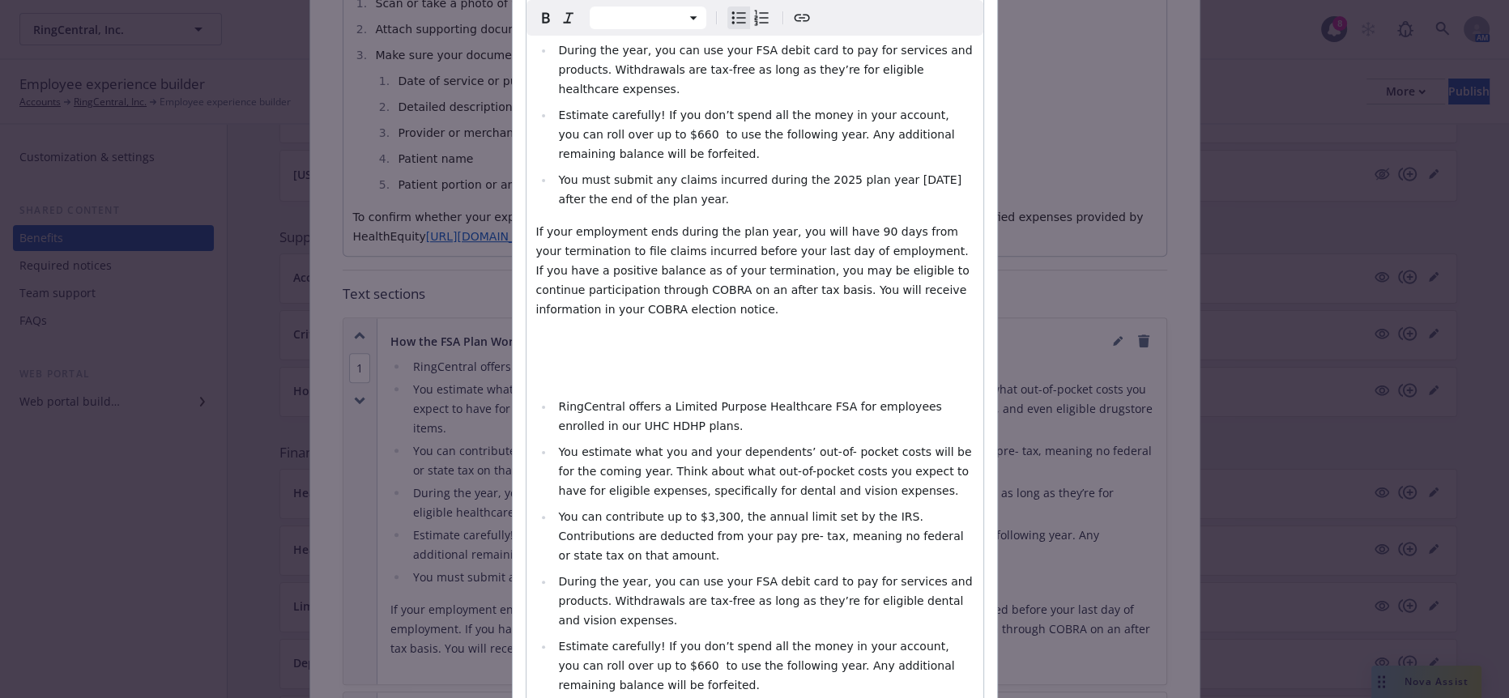
select select "paragraph"
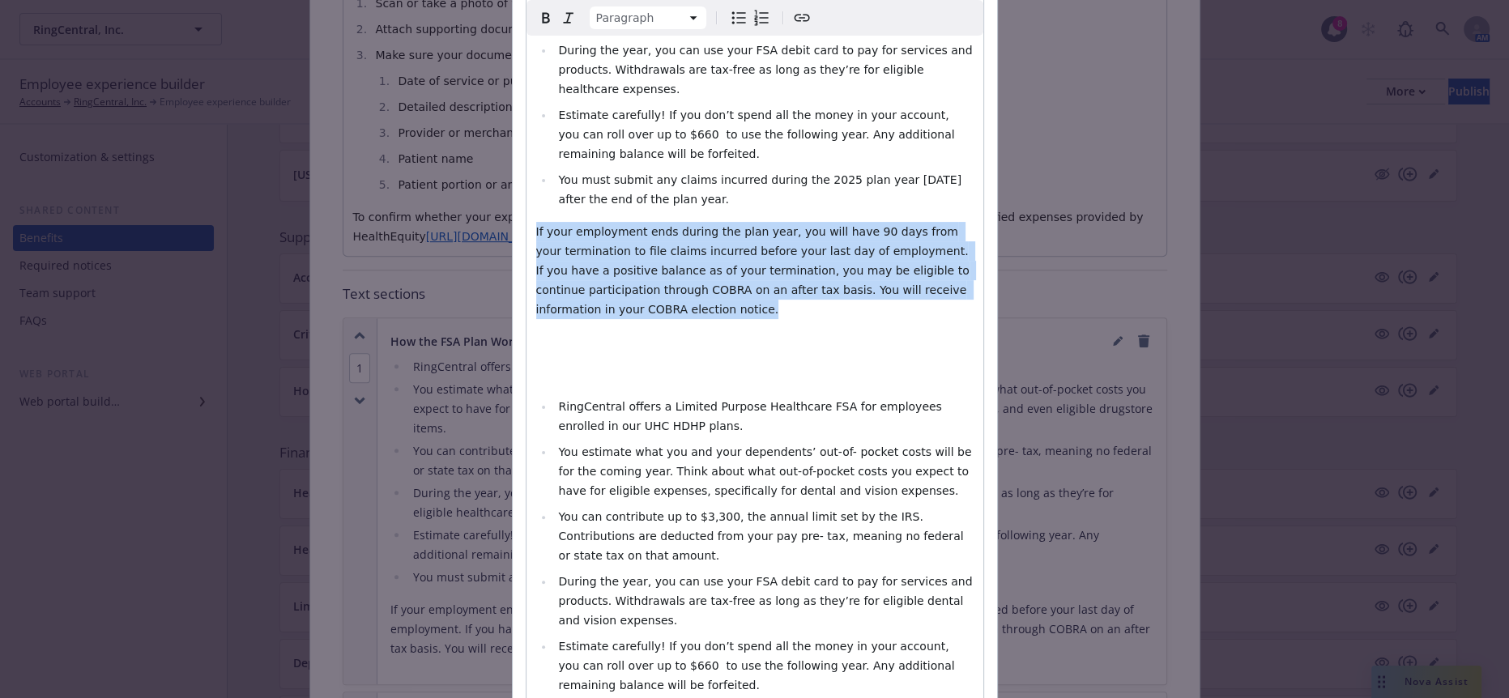
drag, startPoint x: 779, startPoint y: 153, endPoint x: 504, endPoint y: 92, distance: 282.2
click at [512, 92] on div "Edit custom section Section title * How the FSA Plan Works Section content * Pa…" at bounding box center [755, 296] width 486 height 1301
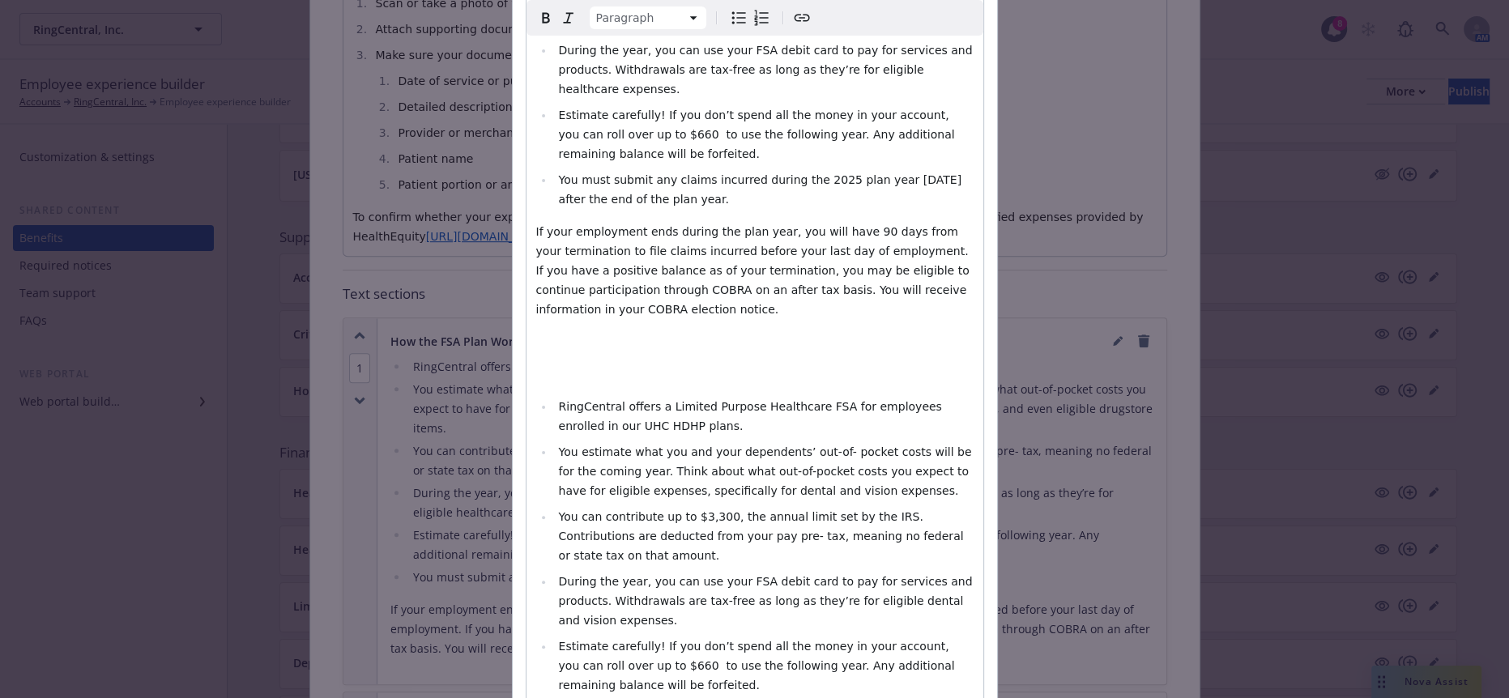
click at [765, 561] on div "RingCentral offers a Healthcare FSA (not eligible if you fund an HSA) You estim…" at bounding box center [755, 354] width 457 height 1011
drag, startPoint x: 778, startPoint y: 553, endPoint x: 481, endPoint y: 484, distance: 305.2
click at [481, 484] on div "Edit custom section Section title * How the FSA Plan Works Section content * Pa…" at bounding box center [754, 349] width 1509 height 698
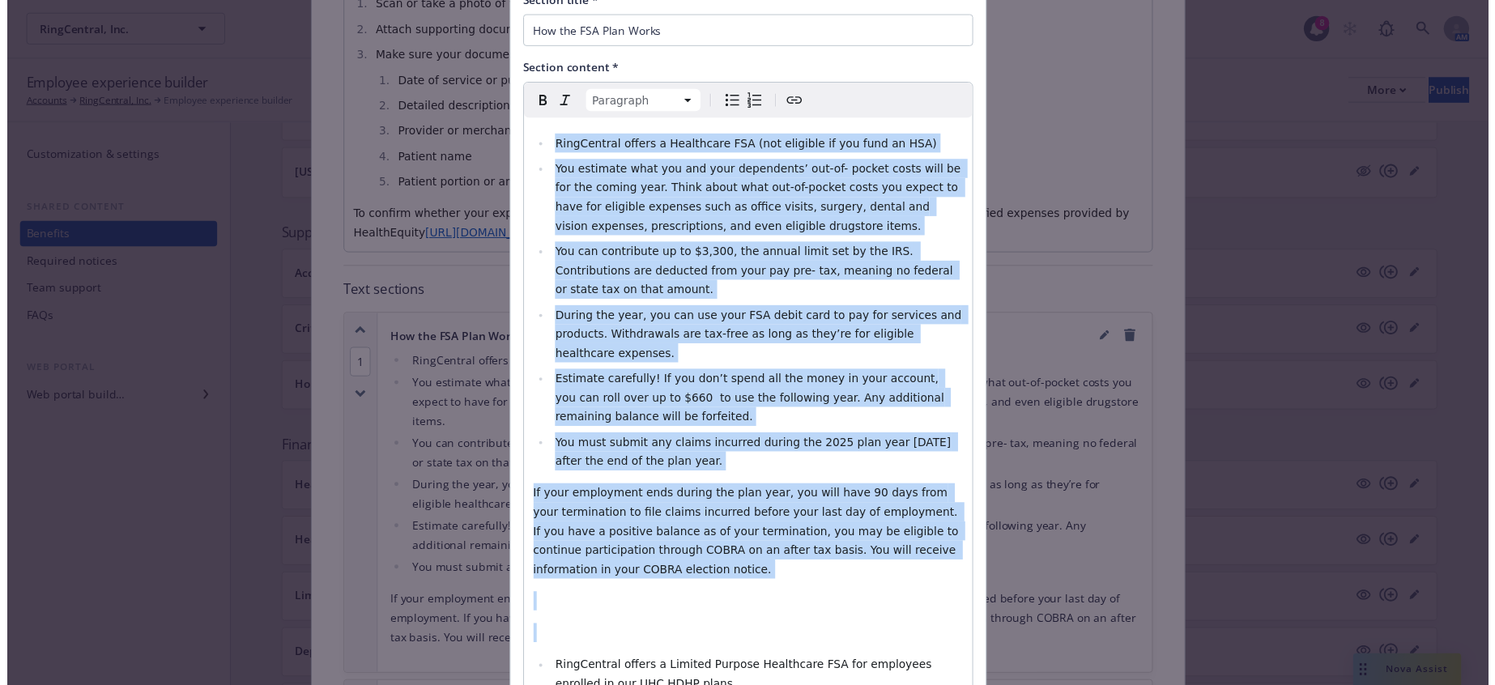
scroll to position [0, 0]
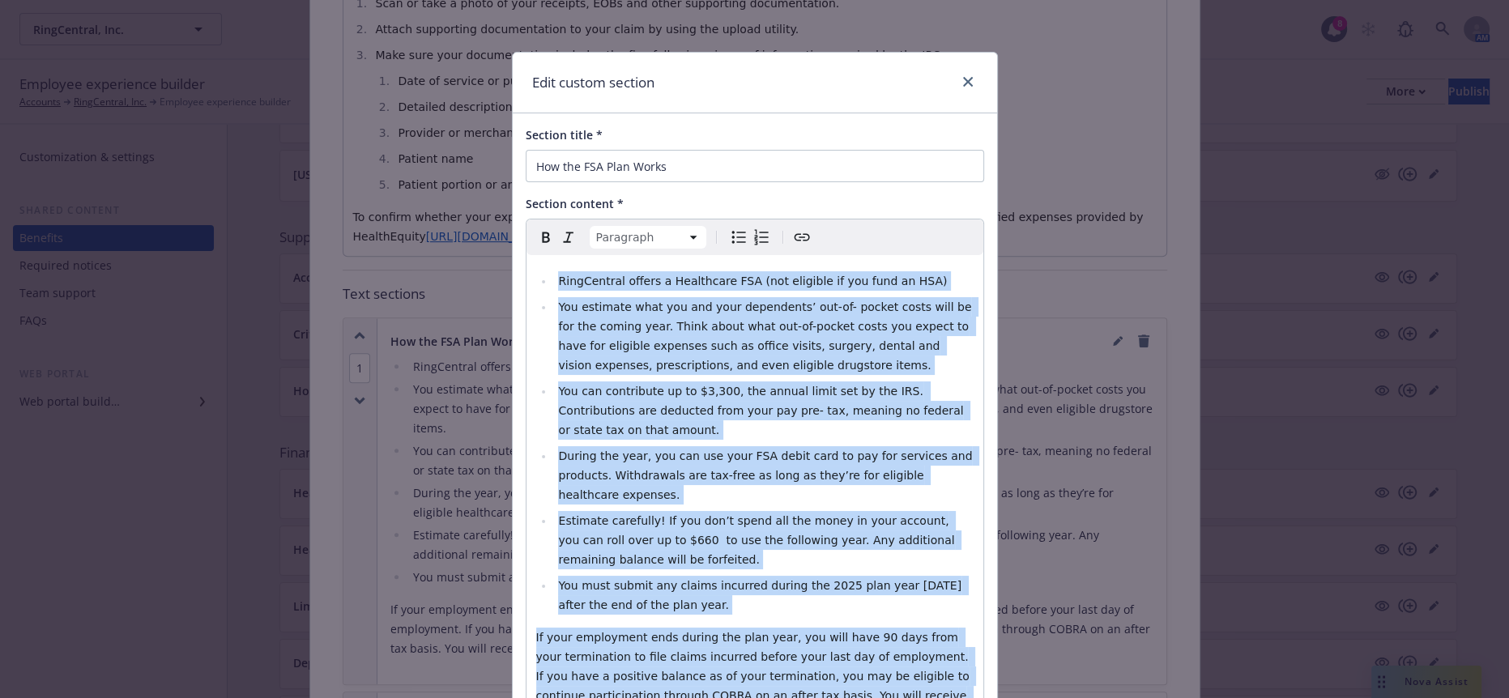
drag, startPoint x: 624, startPoint y: 373, endPoint x: 457, endPoint y: -7, distance: 414.9
click at [457, 0] on html "RingCentral, Inc. RingCentral, Inc. 8 AM Employee experience builder Accounts R…" at bounding box center [754, 504] width 1509 height 1009
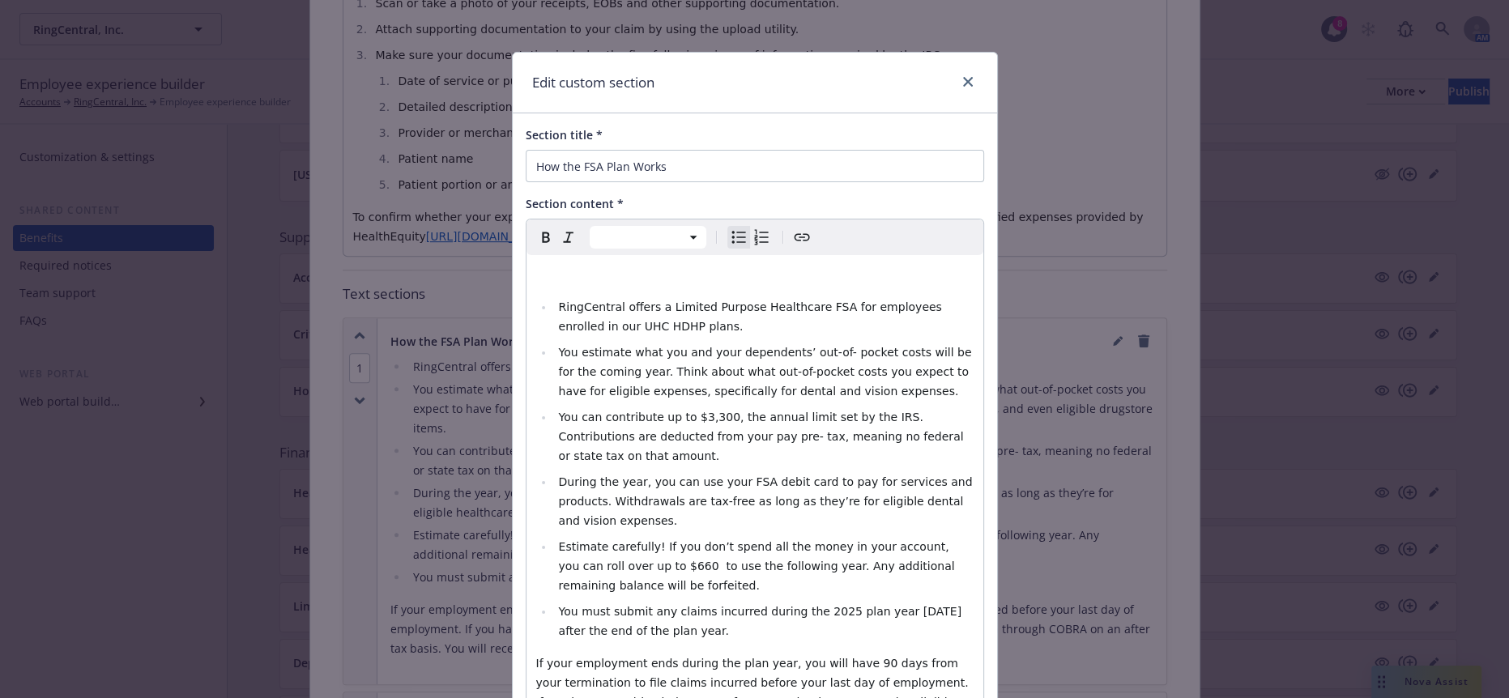
select select "paragraph"
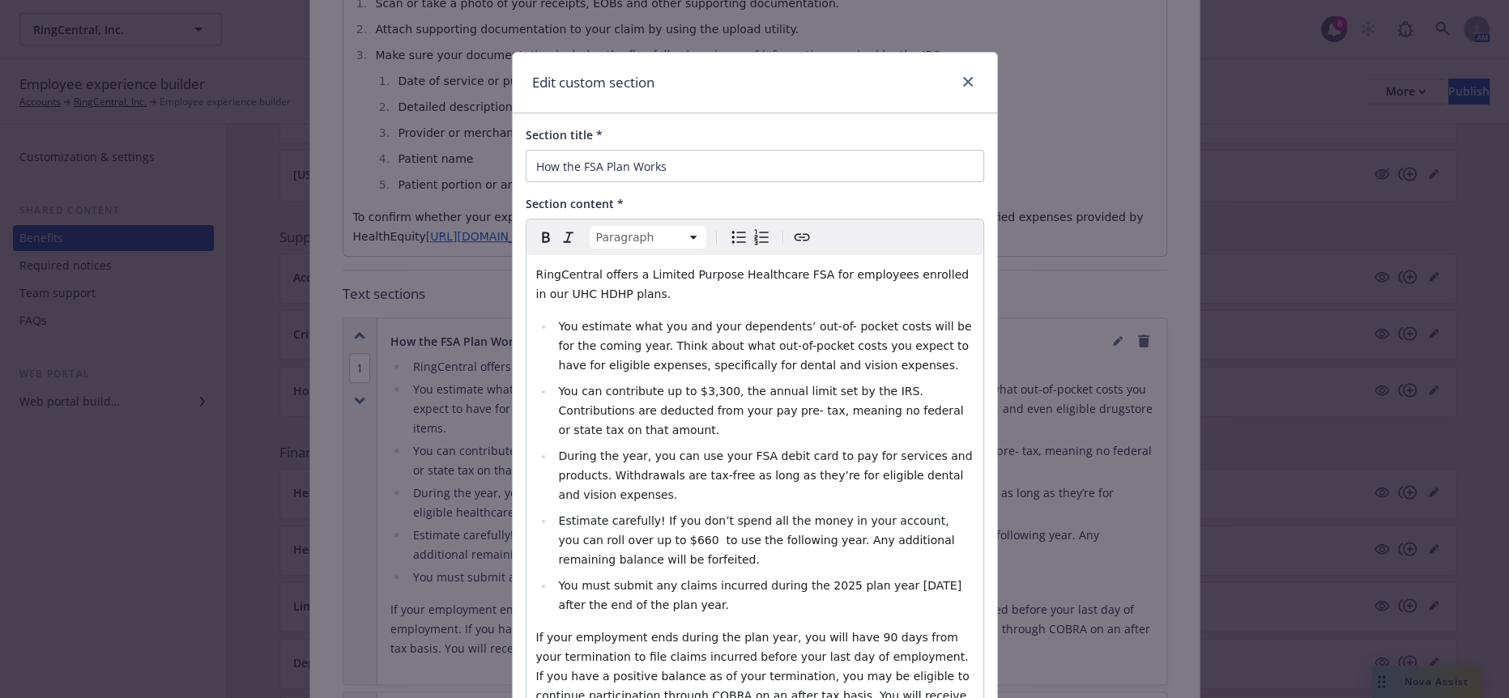
click at [729, 228] on icon "Bulleted list" at bounding box center [738, 237] width 19 height 19
select select
click at [690, 385] on span "You can contribute up to $3,300, the annual limit set by the IRS. Contributions…" at bounding box center [762, 411] width 408 height 52
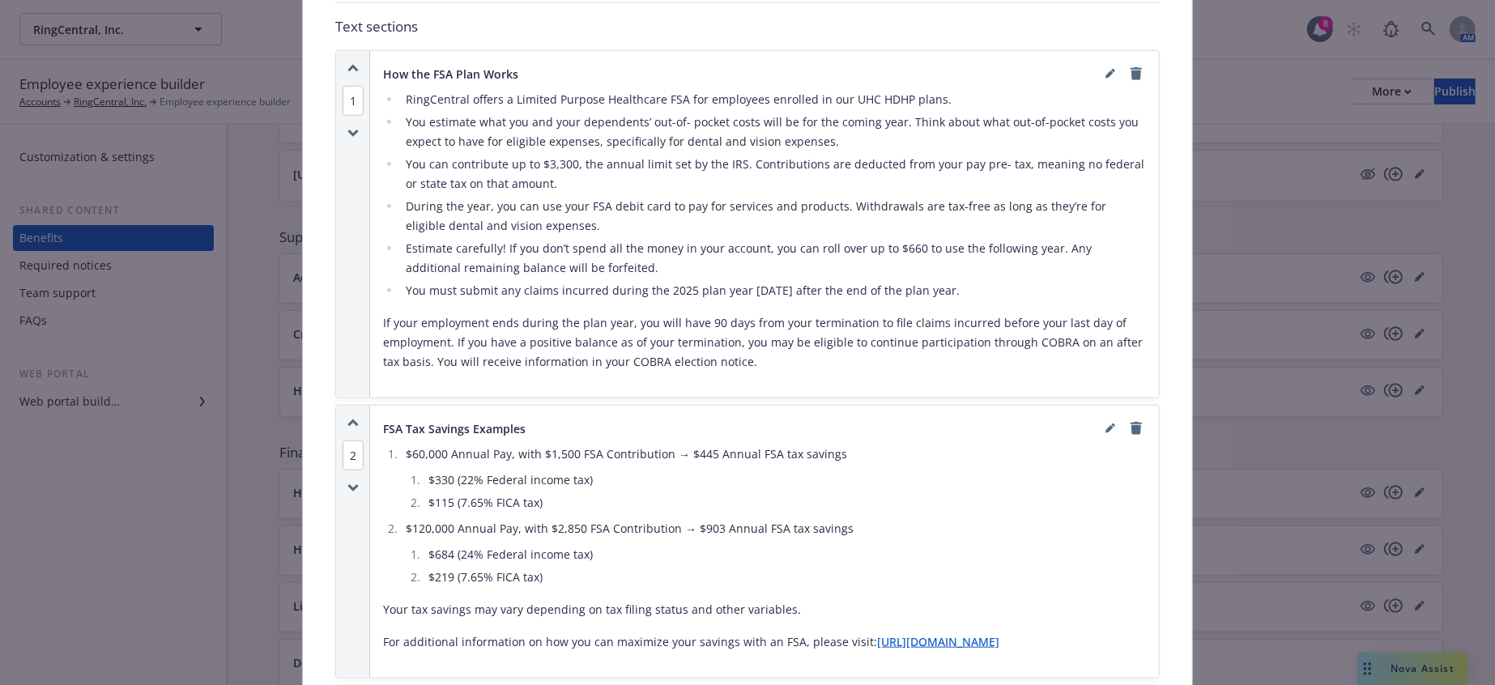
scroll to position [1128, 0]
click at [1101, 416] on link "editPencil" at bounding box center [1110, 425] width 19 height 19
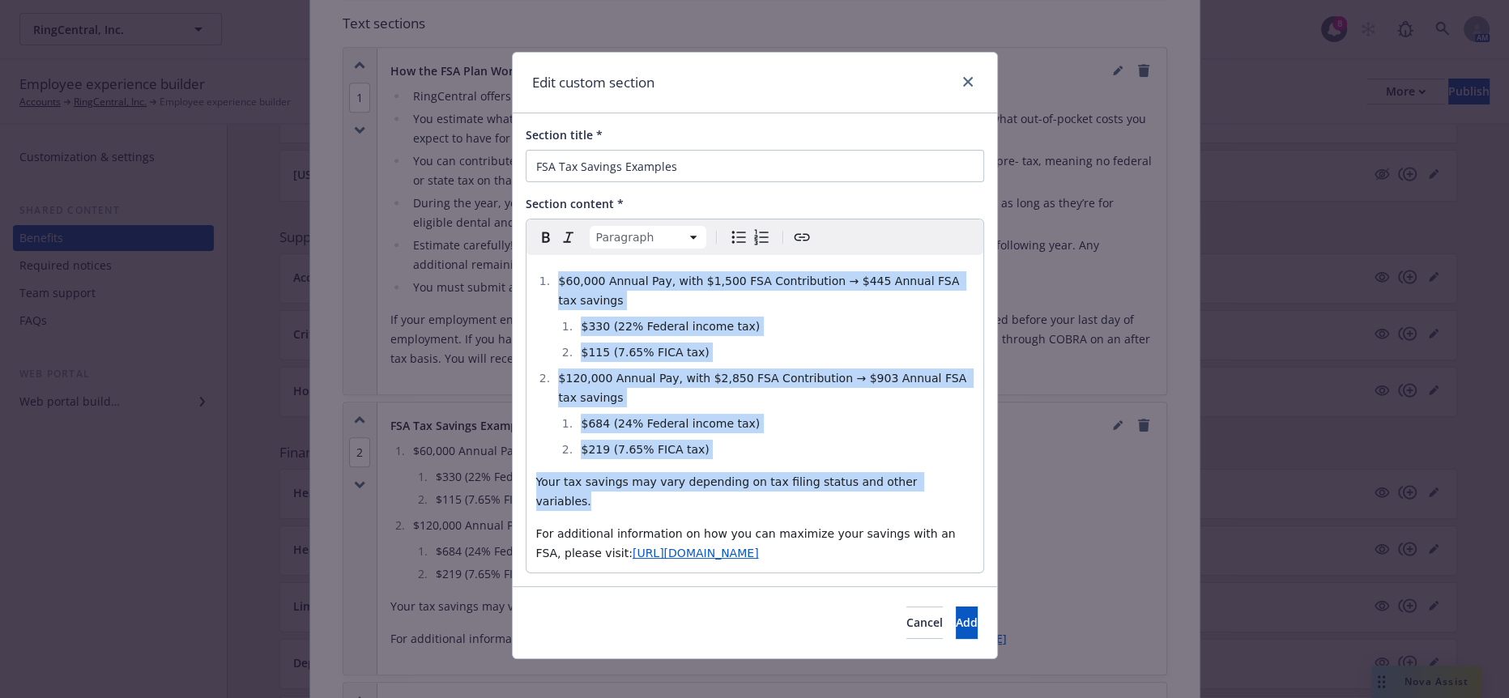
drag, startPoint x: 883, startPoint y: 408, endPoint x: 521, endPoint y: 228, distance: 404.3
click at [521, 228] on div "Section title * FSA Tax Savings Examples Section content * Paragraph Paragraph …" at bounding box center [755, 349] width 484 height 473
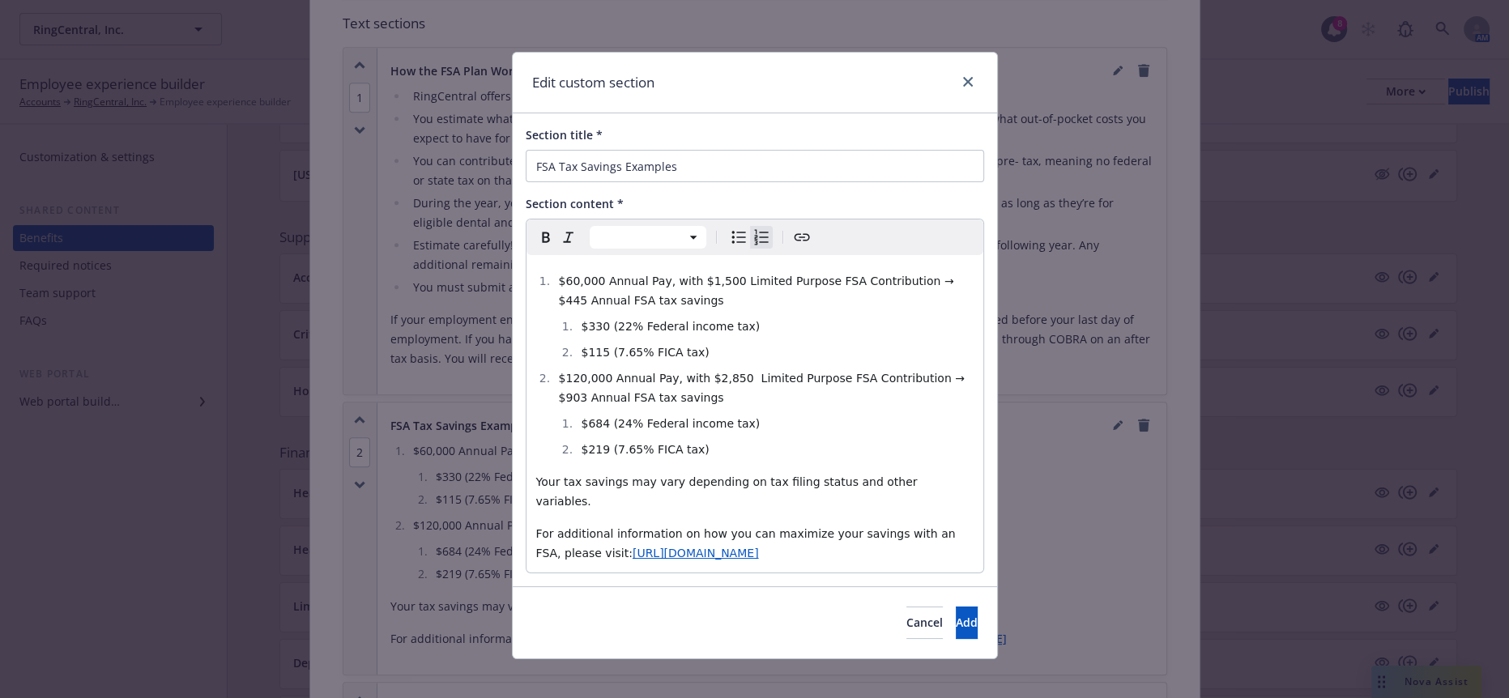
click at [639, 369] on li "$120,000 Annual Pay, with $2,850 Limited Purpose FSA Contribution → $903 Annual…" at bounding box center [764, 388] width 420 height 39
click at [672, 343] on li "$115 (7.65% FICA tax)" at bounding box center [774, 352] width 397 height 19
drag, startPoint x: 684, startPoint y: 327, endPoint x: 573, endPoint y: 301, distance: 114.8
click at [573, 317] on ol "$330 (22% Federal income tax) $115 (7.65% FICA tax)" at bounding box center [765, 339] width 415 height 45
click at [729, 228] on icon "Bulleted list" at bounding box center [738, 237] width 19 height 19
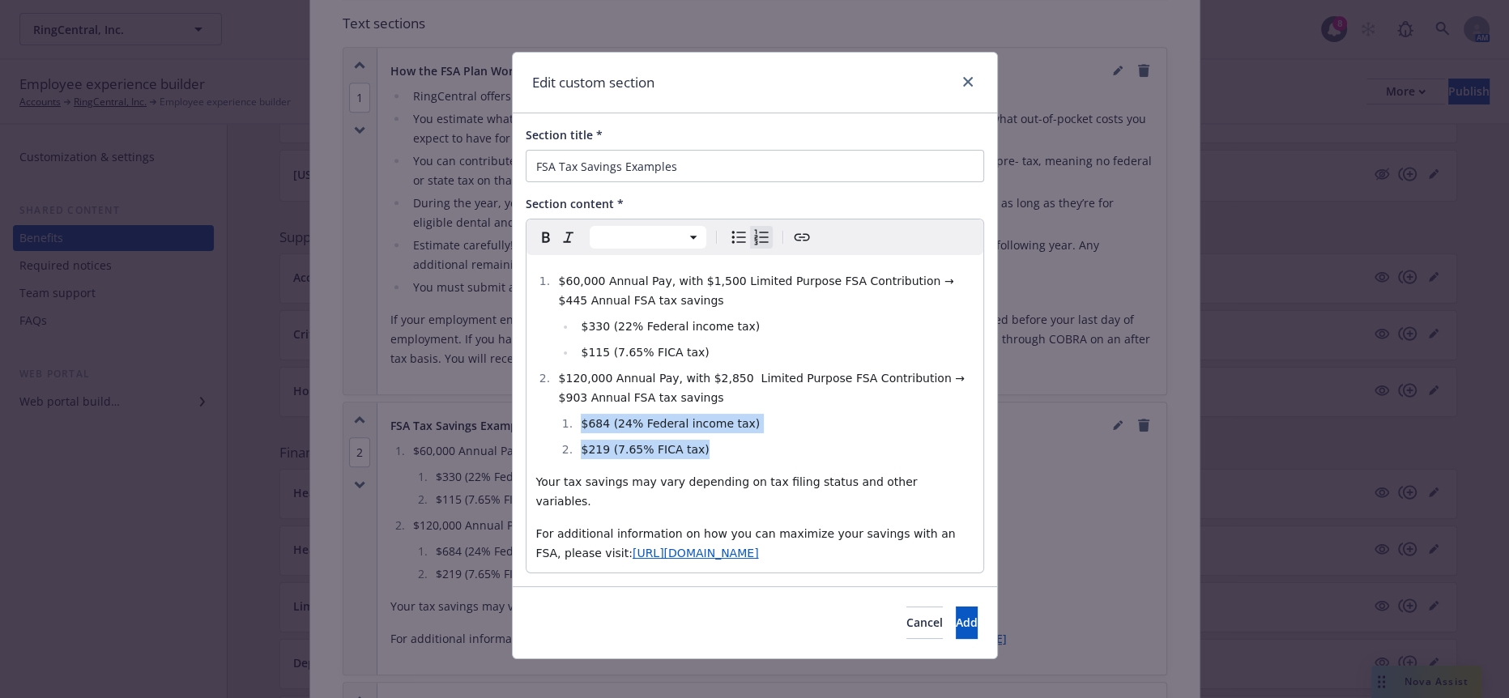
drag, startPoint x: 700, startPoint y: 407, endPoint x: 547, endPoint y: 389, distance: 154.2
click at [547, 389] on ol "$60,000 Annual Pay, with $1,500 Limited Purpose FSA Contribution → $445 Annual …" at bounding box center [754, 365] width 437 height 188
click at [729, 232] on icon "Bulleted list" at bounding box center [738, 237] width 19 height 19
select select "paragraph"
click at [887, 424] on div "$60,000 Annual Pay, with $1,500 Limited Purpose FSA Contribution → $445 Annual …" at bounding box center [755, 414] width 457 height 318
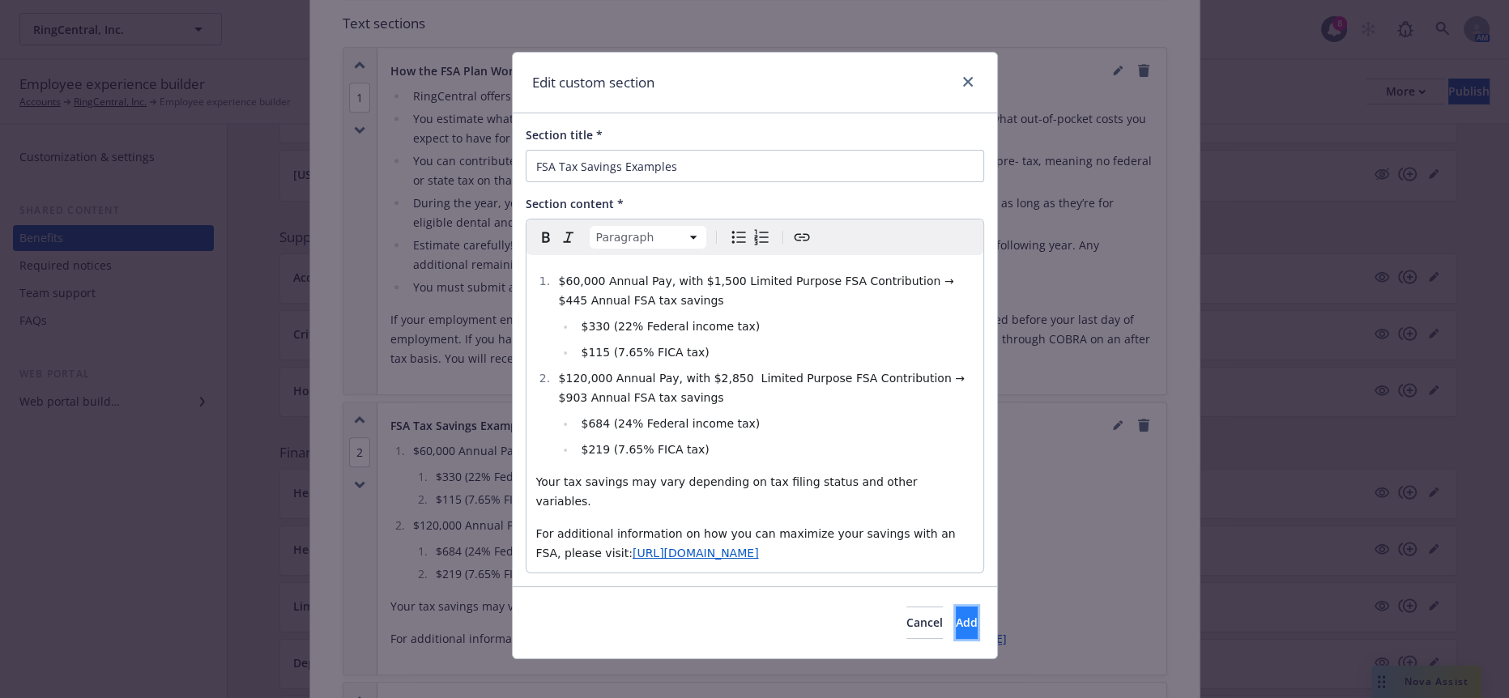
click at [956, 615] on span "Add" at bounding box center [967, 622] width 22 height 15
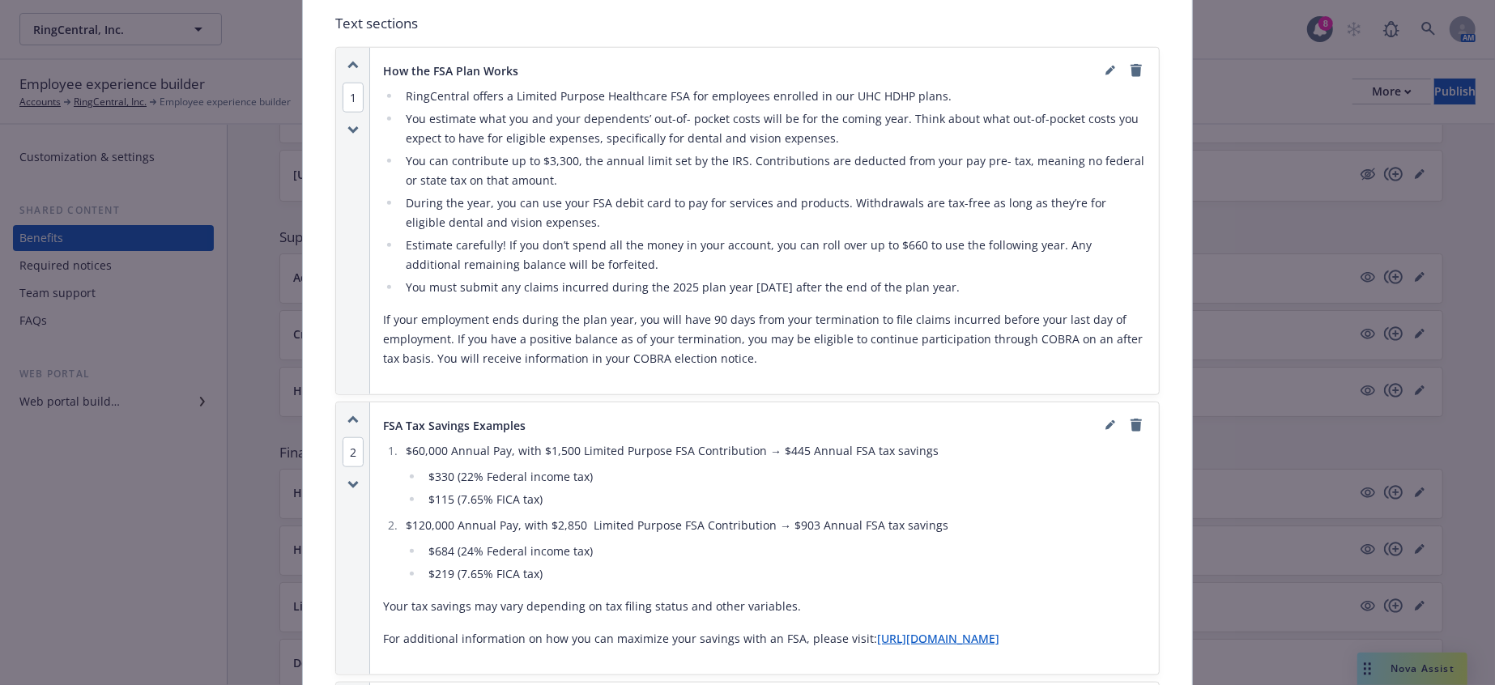
click at [1000, 631] on link "[URL][DOMAIN_NAME]" at bounding box center [938, 638] width 122 height 15
click at [1111, 420] on icon "editPencil" at bounding box center [1113, 422] width 4 height 4
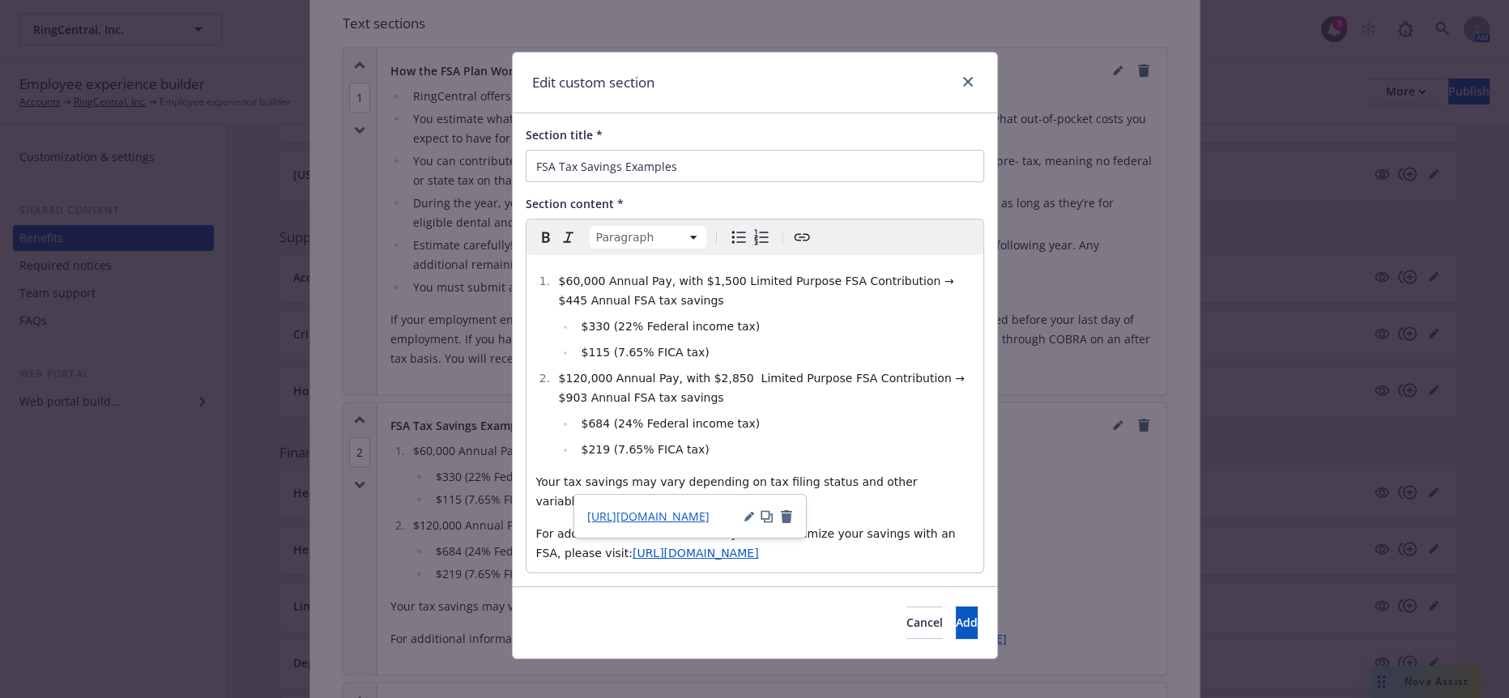
drag, startPoint x: 902, startPoint y: 492, endPoint x: 506, endPoint y: 497, distance: 396.1
click at [506, 497] on div "Edit custom section Section title * FSA Tax Savings Examples Section content * …" at bounding box center [754, 349] width 1509 height 698
click at [956, 615] on span "Add" at bounding box center [967, 622] width 22 height 15
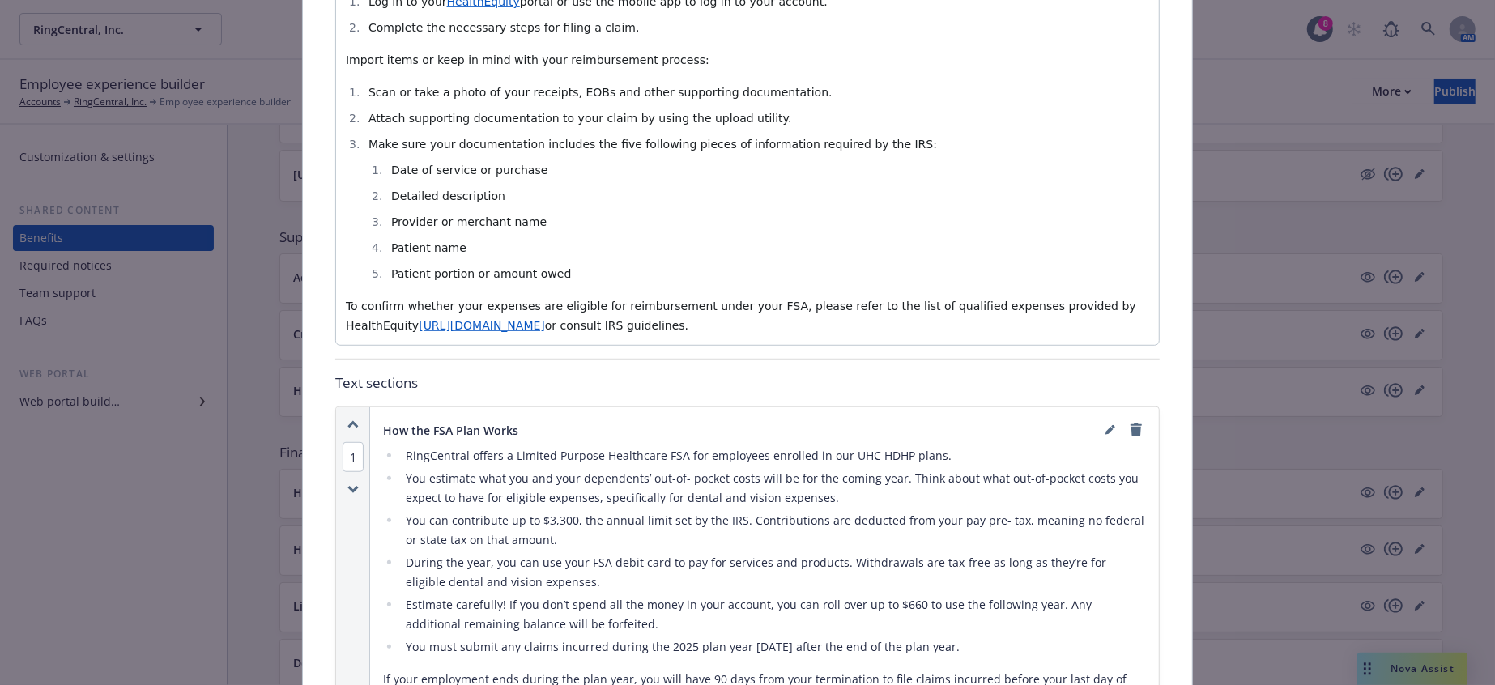
scroll to position [589, 0]
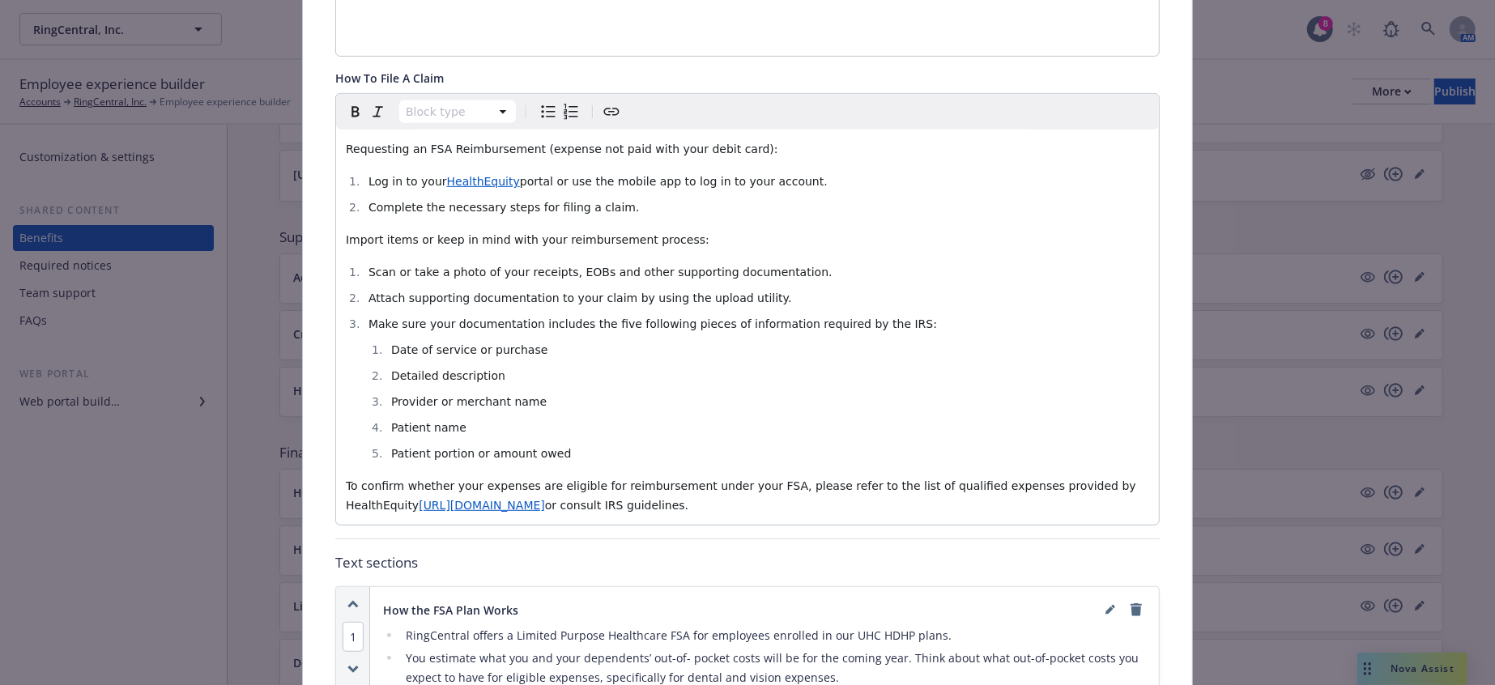
click at [419, 499] on span "[URL][DOMAIN_NAME]" at bounding box center [482, 505] width 126 height 13
click at [322, 424] on span "[URL][DOMAIN_NAME]" at bounding box center [310, 424] width 122 height 15
click at [910, 476] on p "To confirm whether your expenses are eligible for reimbursement under your FSA,…" at bounding box center [748, 495] width 804 height 39
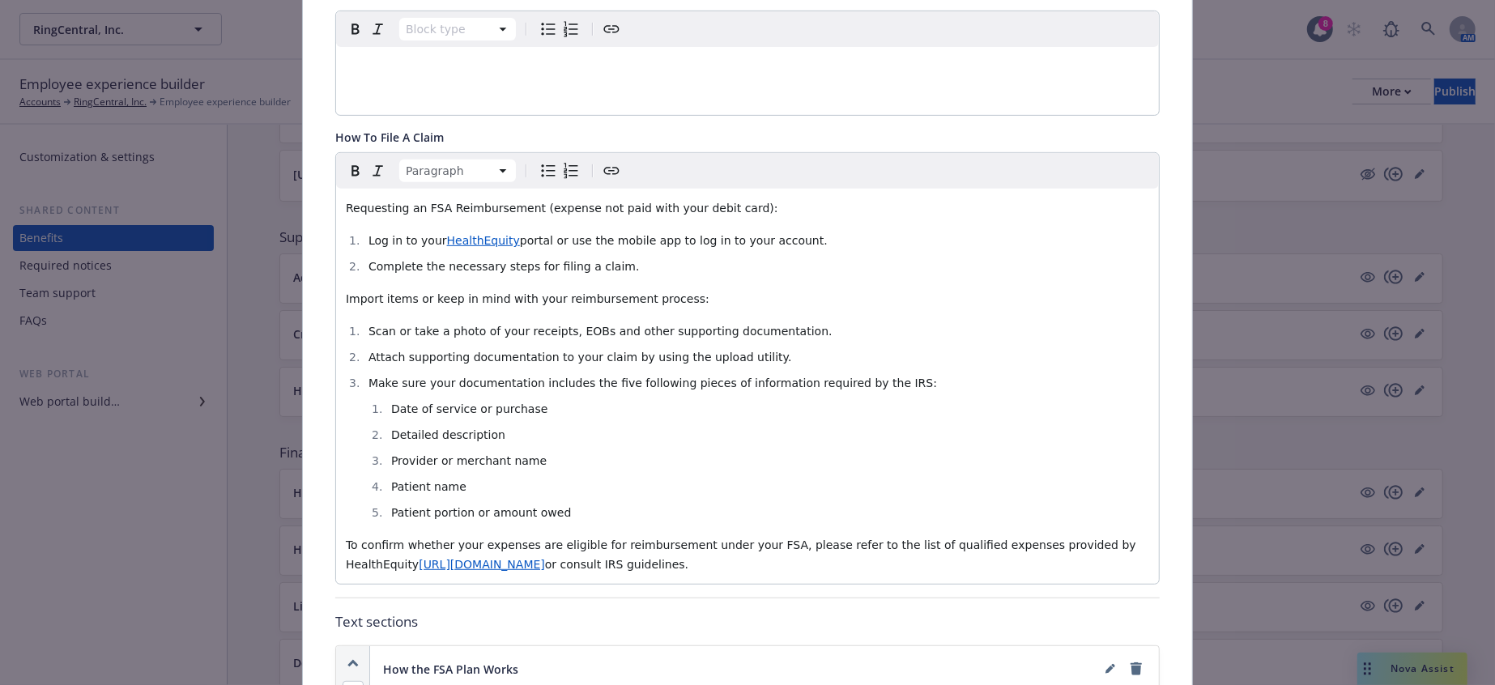
scroll to position [498, 0]
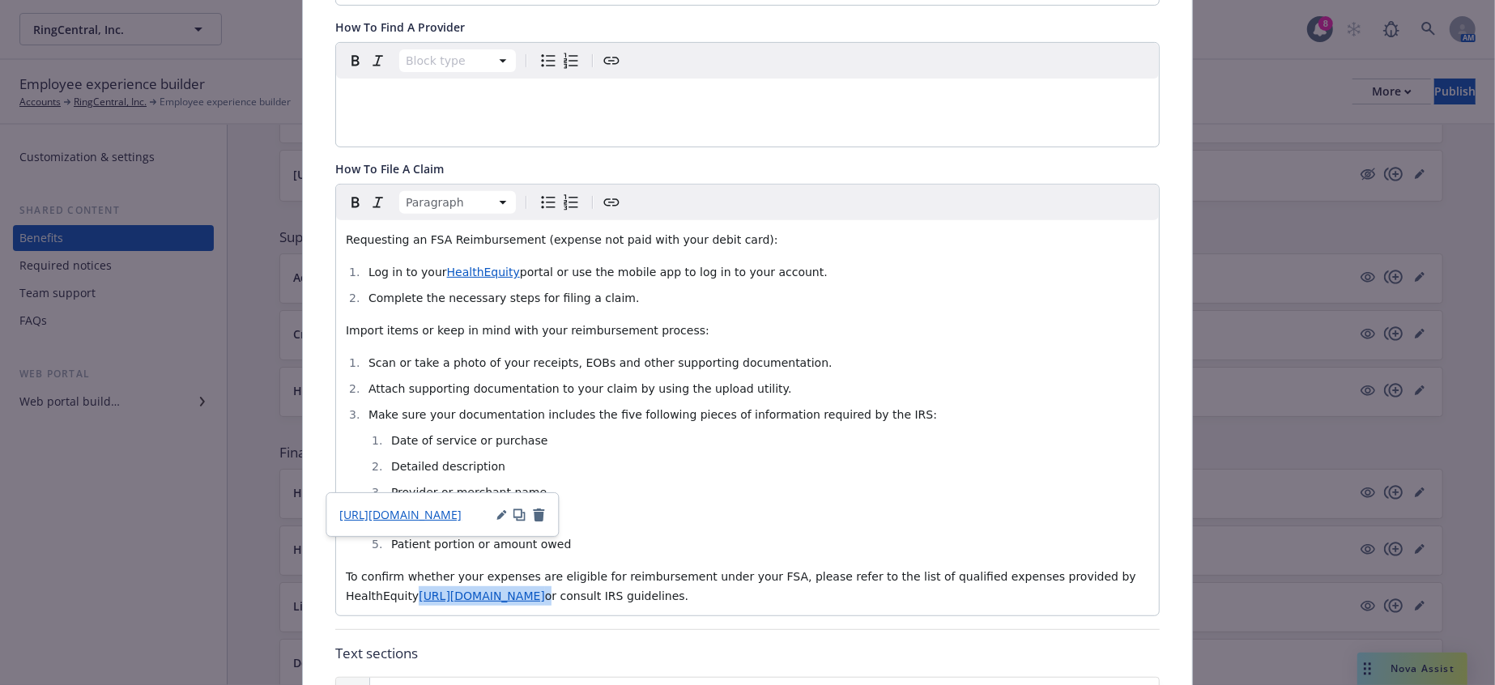
drag, startPoint x: 518, startPoint y: 485, endPoint x: 326, endPoint y: 484, distance: 192.0
paste div "editable markdown"
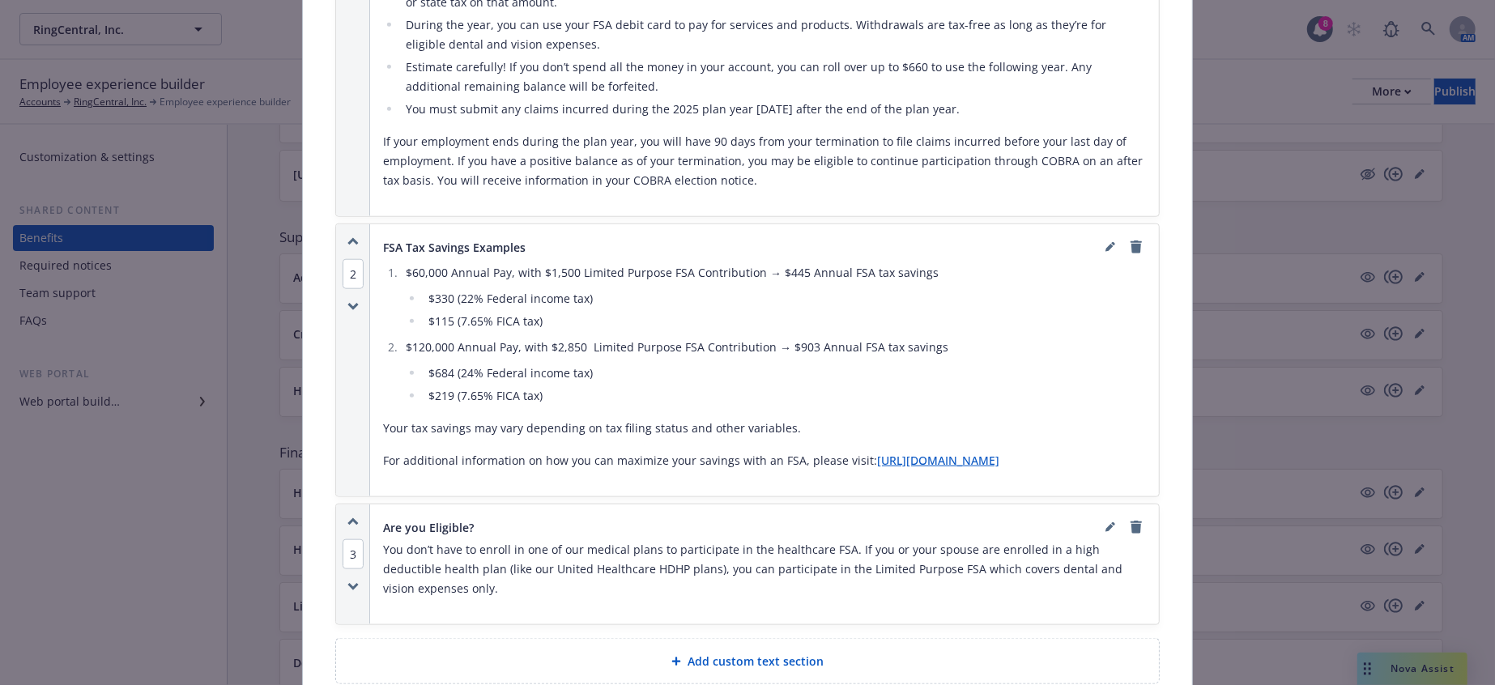
scroll to position [1308, 0]
click at [1103, 516] on link "editPencil" at bounding box center [1110, 525] width 19 height 19
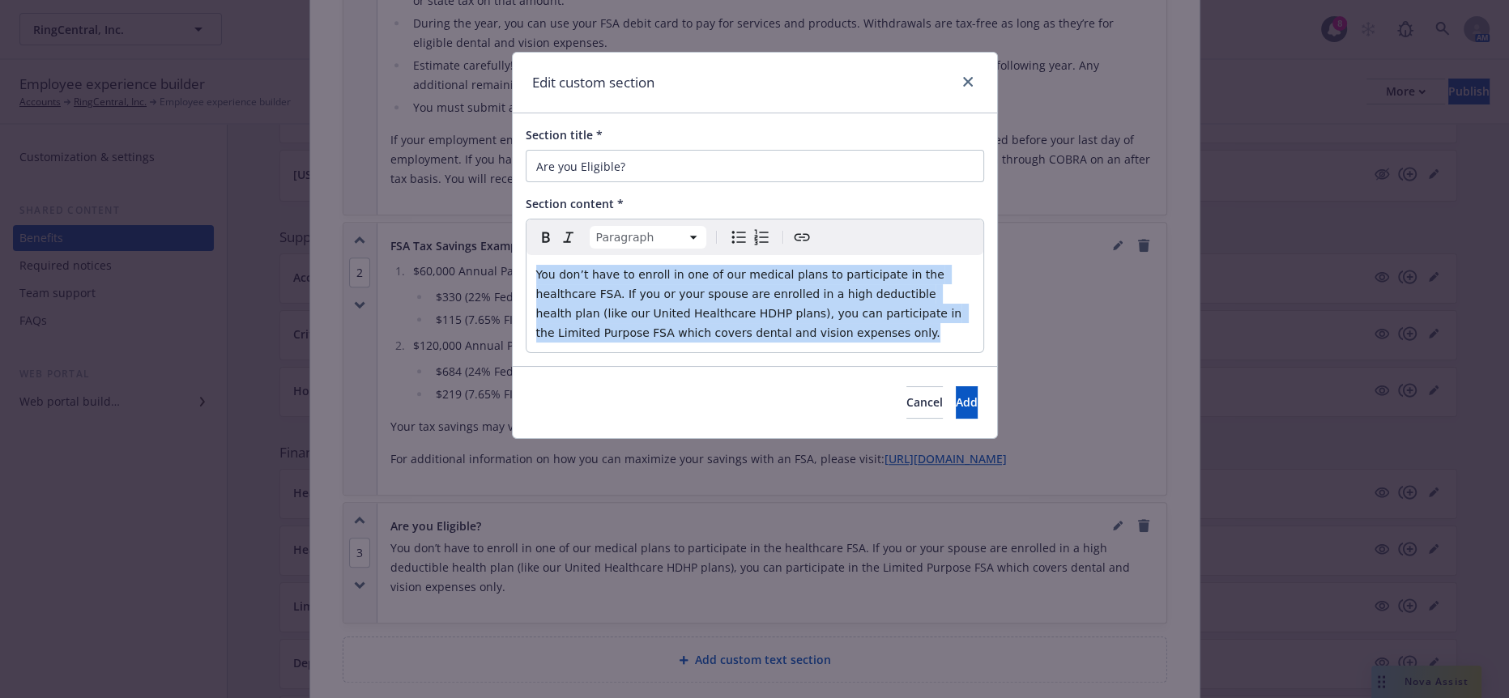
drag, startPoint x: 950, startPoint y: 292, endPoint x: 458, endPoint y: 246, distance: 493.9
click at [458, 246] on div "Edit custom section Section title * Are you Eligible? Section content * Paragra…" at bounding box center [754, 349] width 1509 height 698
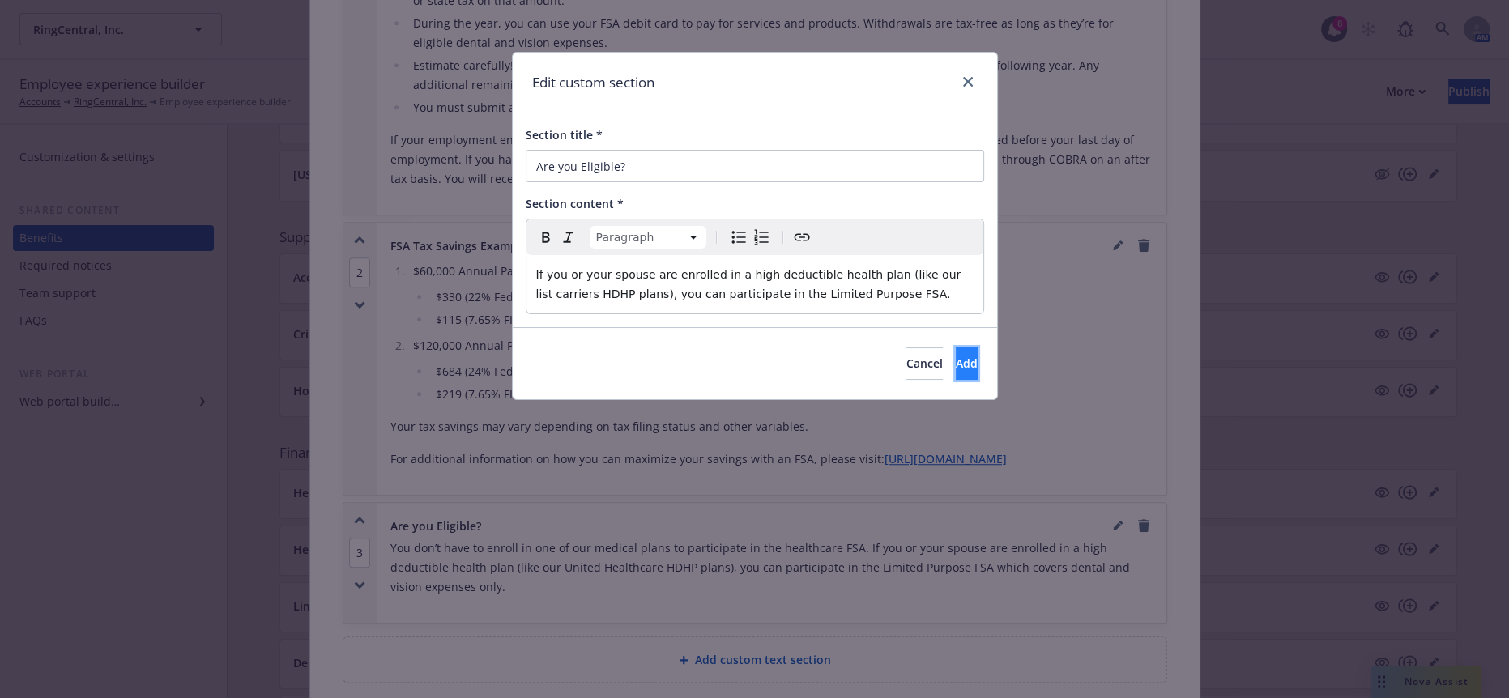
click at [956, 348] on button "Add" at bounding box center [967, 364] width 22 height 32
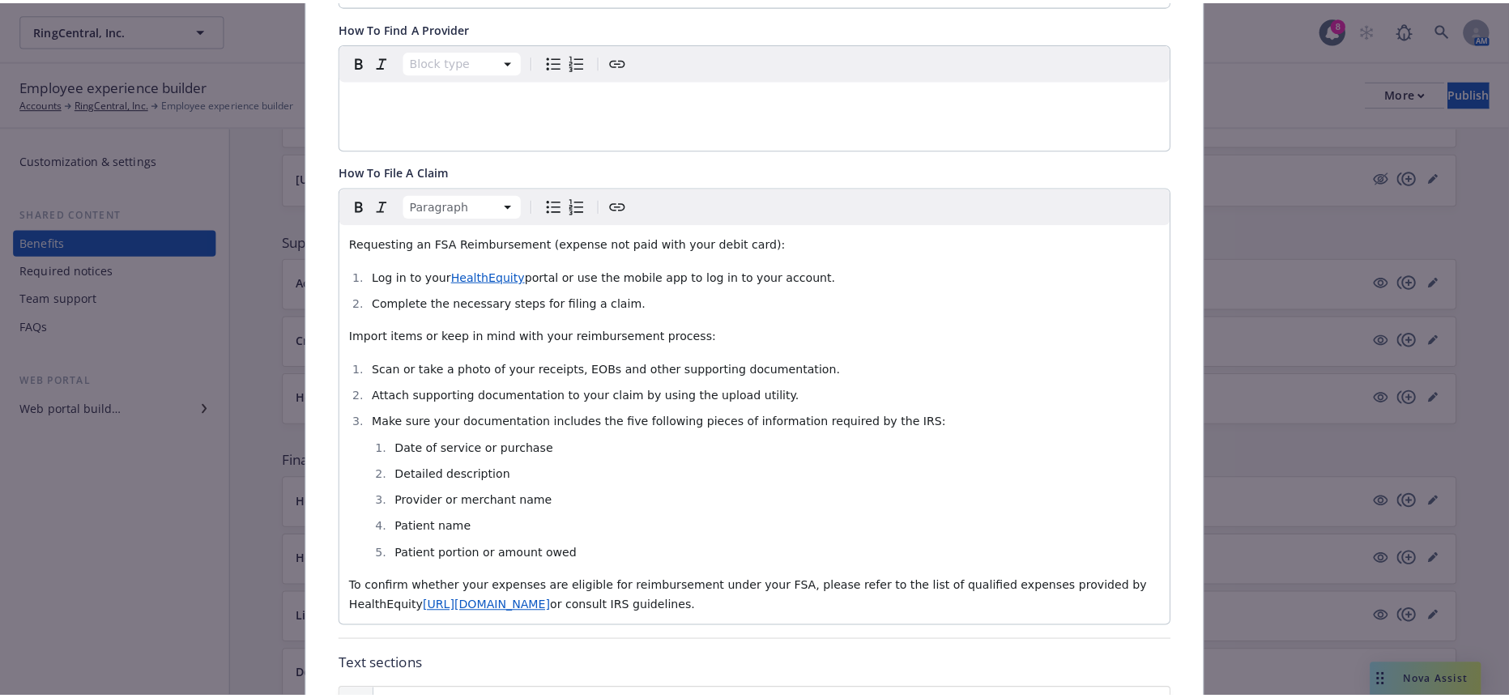
scroll to position [0, 0]
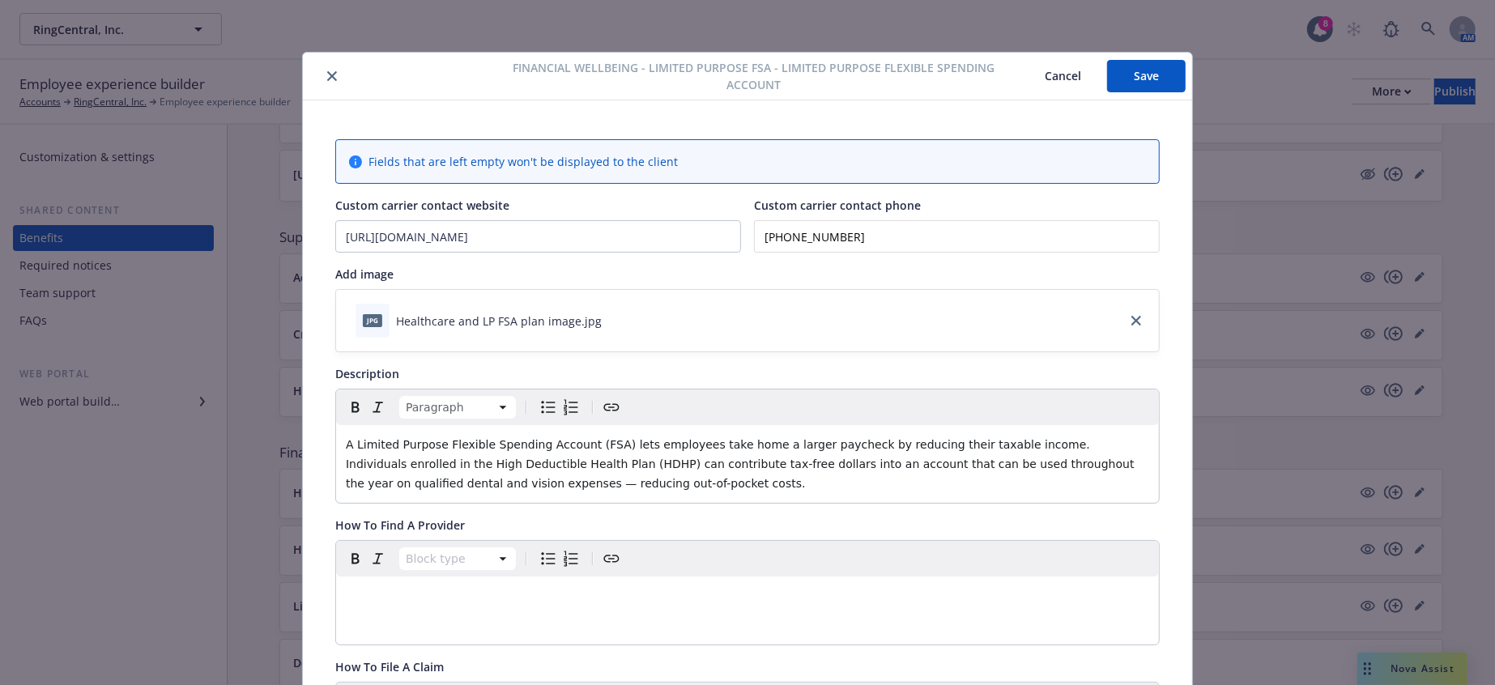
click at [1151, 66] on button "Save" at bounding box center [1146, 76] width 79 height 32
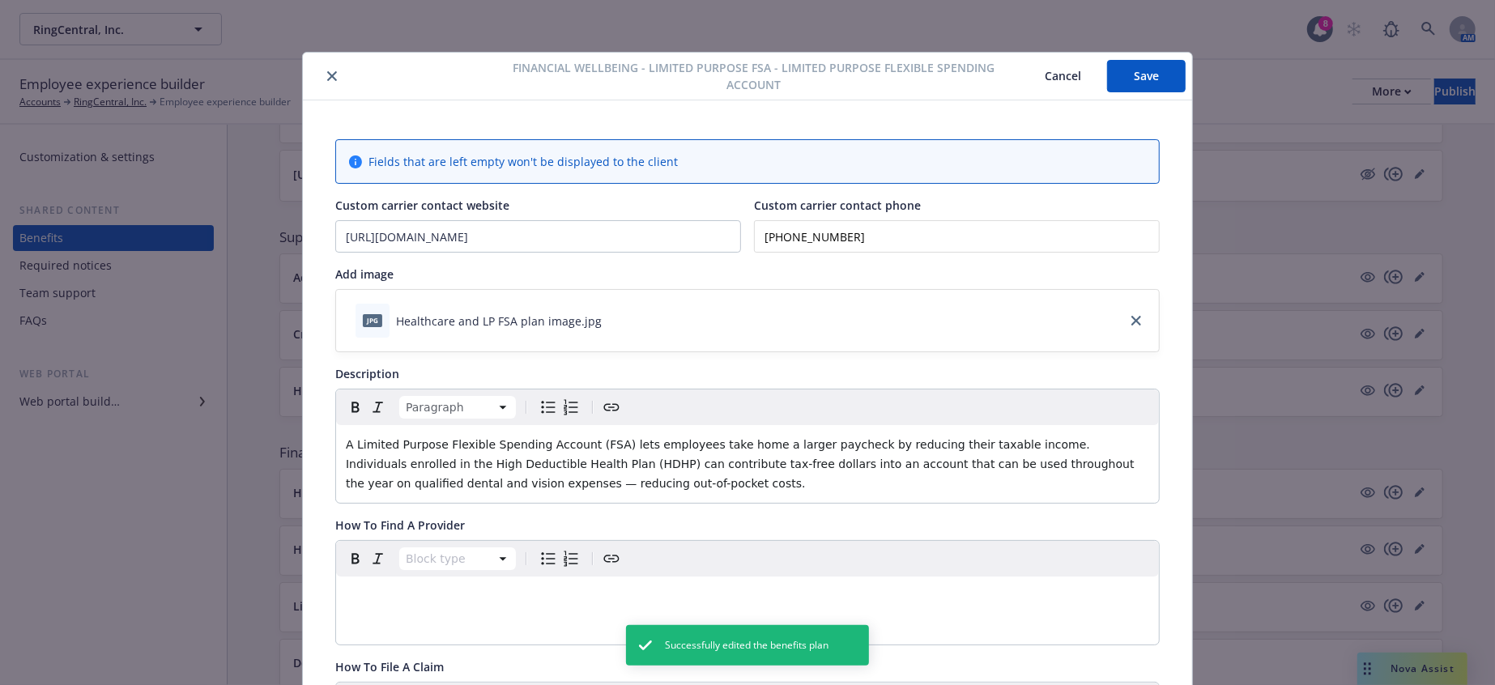
click at [327, 71] on icon "close" at bounding box center [332, 76] width 10 height 10
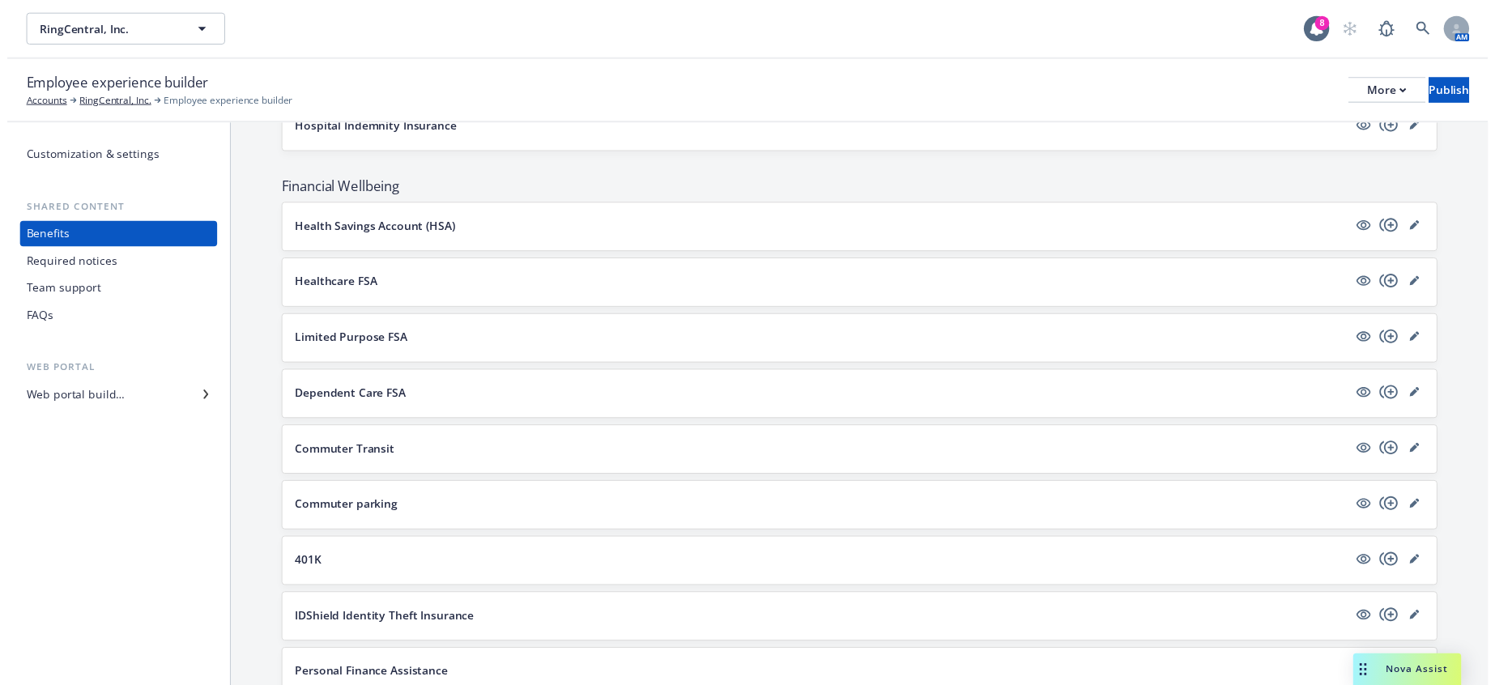
scroll to position [2123, 0]
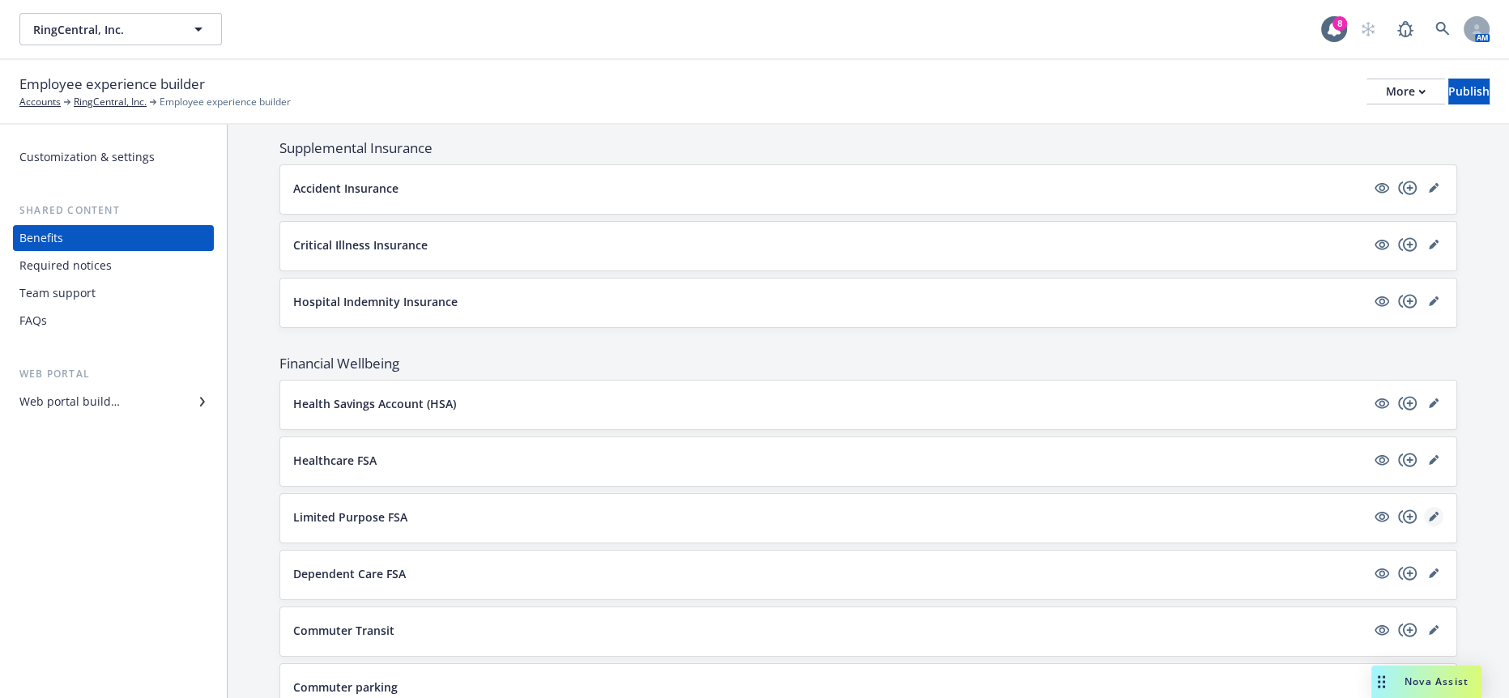
click at [1424, 507] on link "editPencil" at bounding box center [1433, 516] width 19 height 19
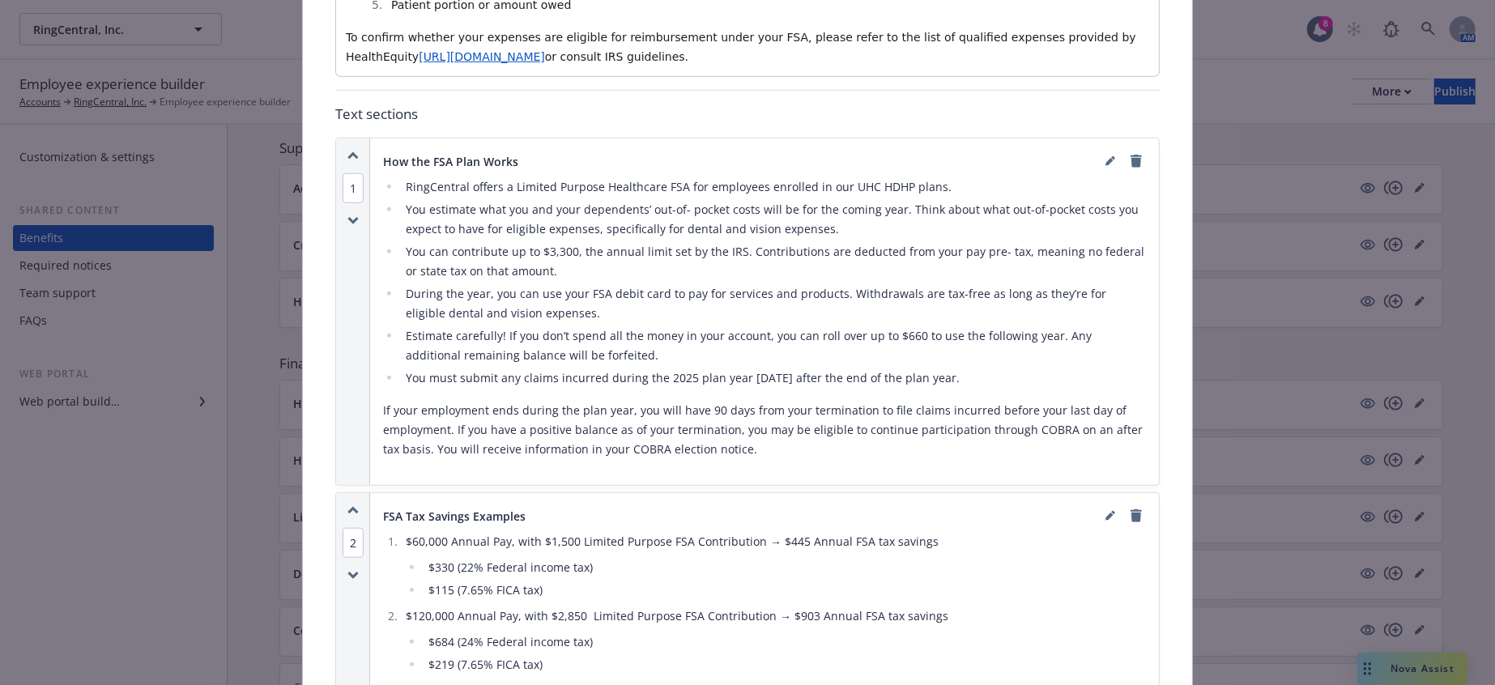
scroll to position [1399, 0]
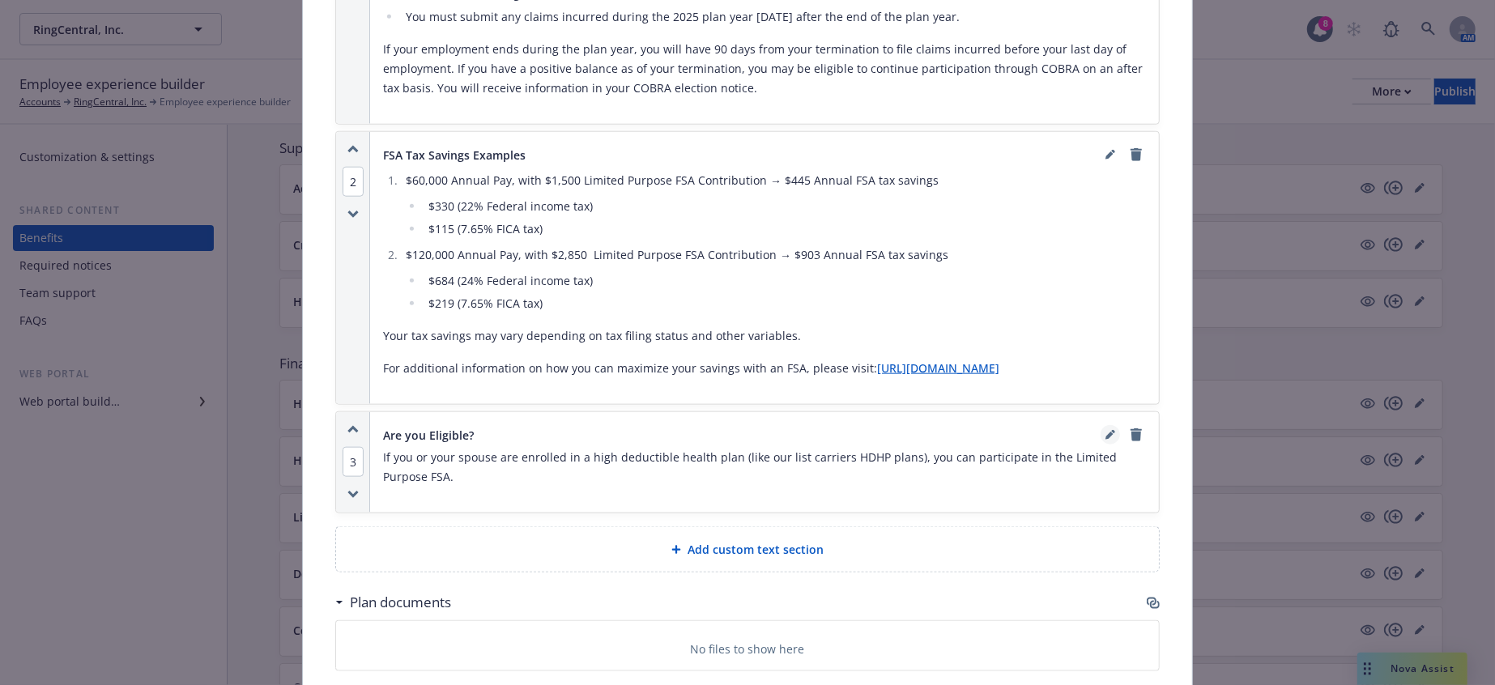
click at [1107, 433] on icon "editPencil" at bounding box center [1110, 437] width 8 height 8
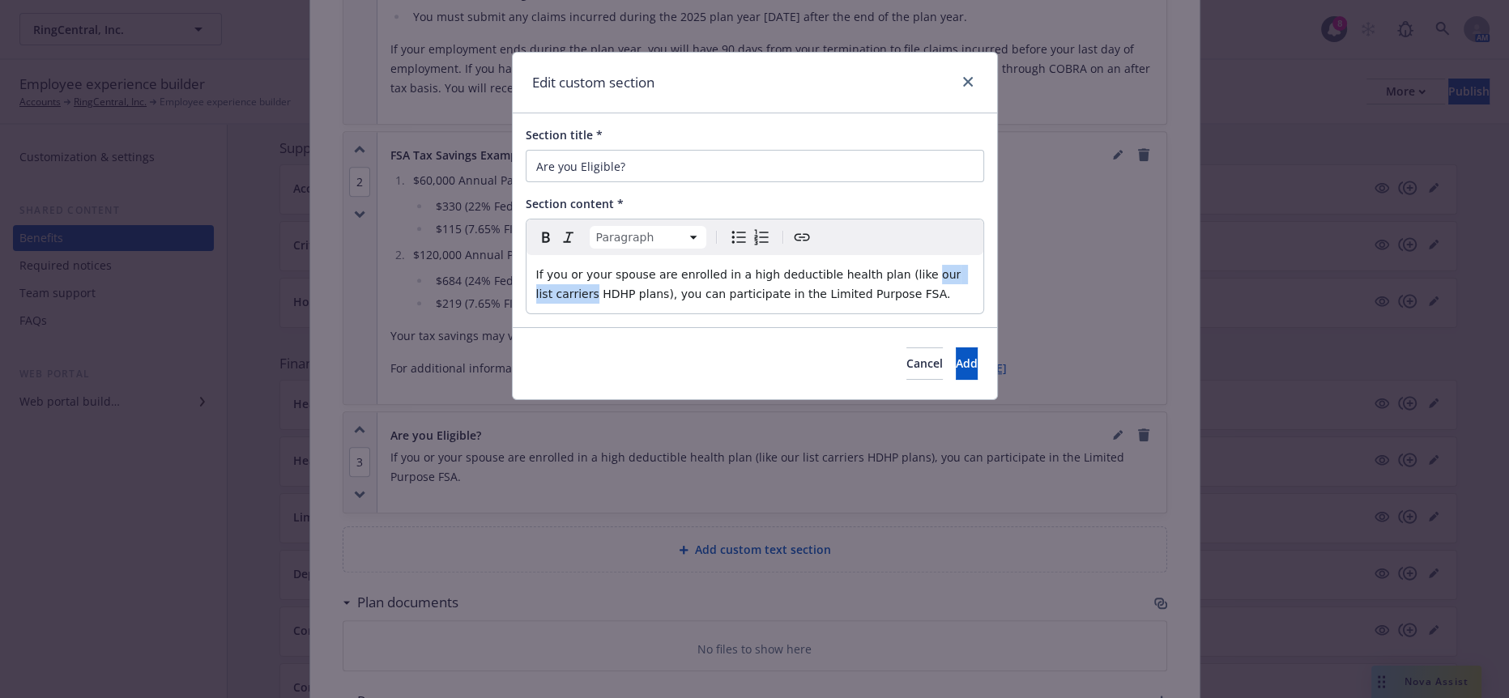
drag, startPoint x: 846, startPoint y: 258, endPoint x: 909, endPoint y: 255, distance: 63.3
click at [909, 268] on span "If you or your spouse are enrolled in a high deductible health plan (like our l…" at bounding box center [750, 284] width 429 height 32
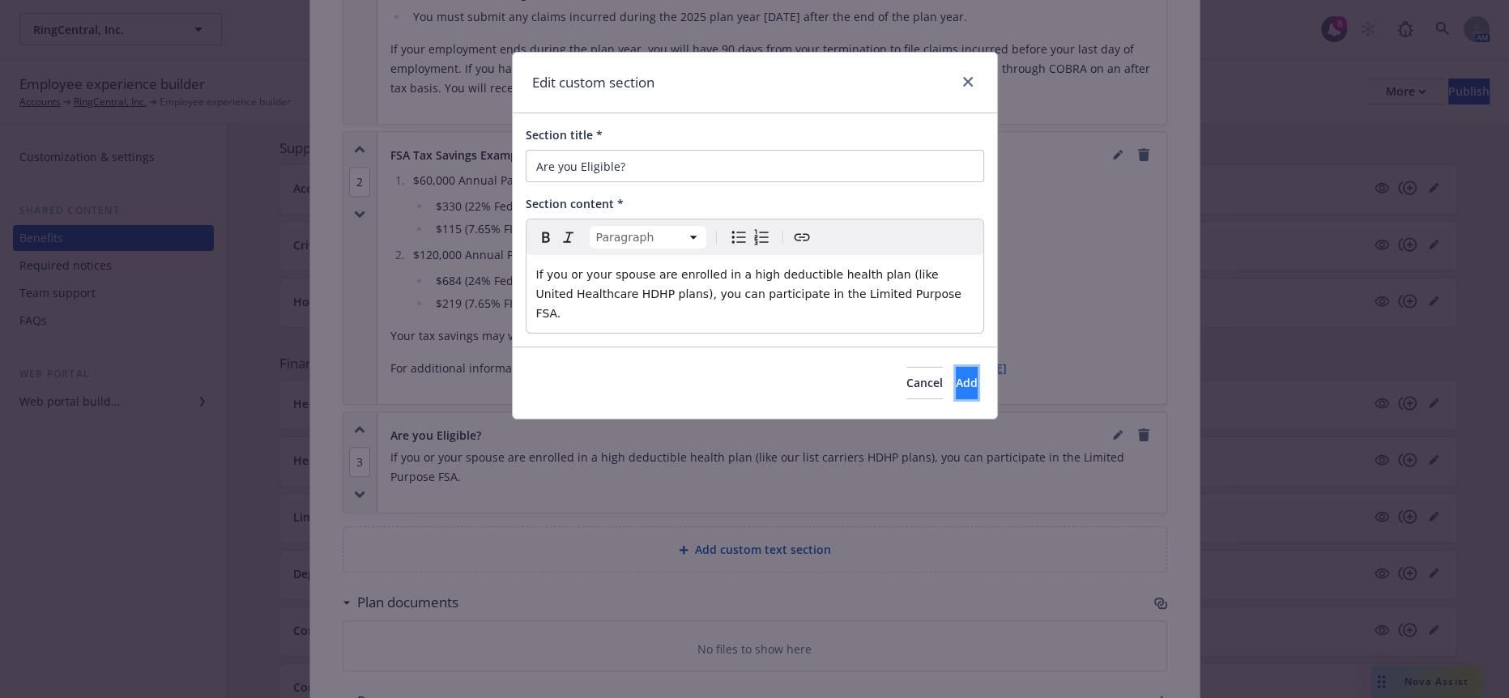
click at [956, 367] on button "Add" at bounding box center [967, 383] width 22 height 32
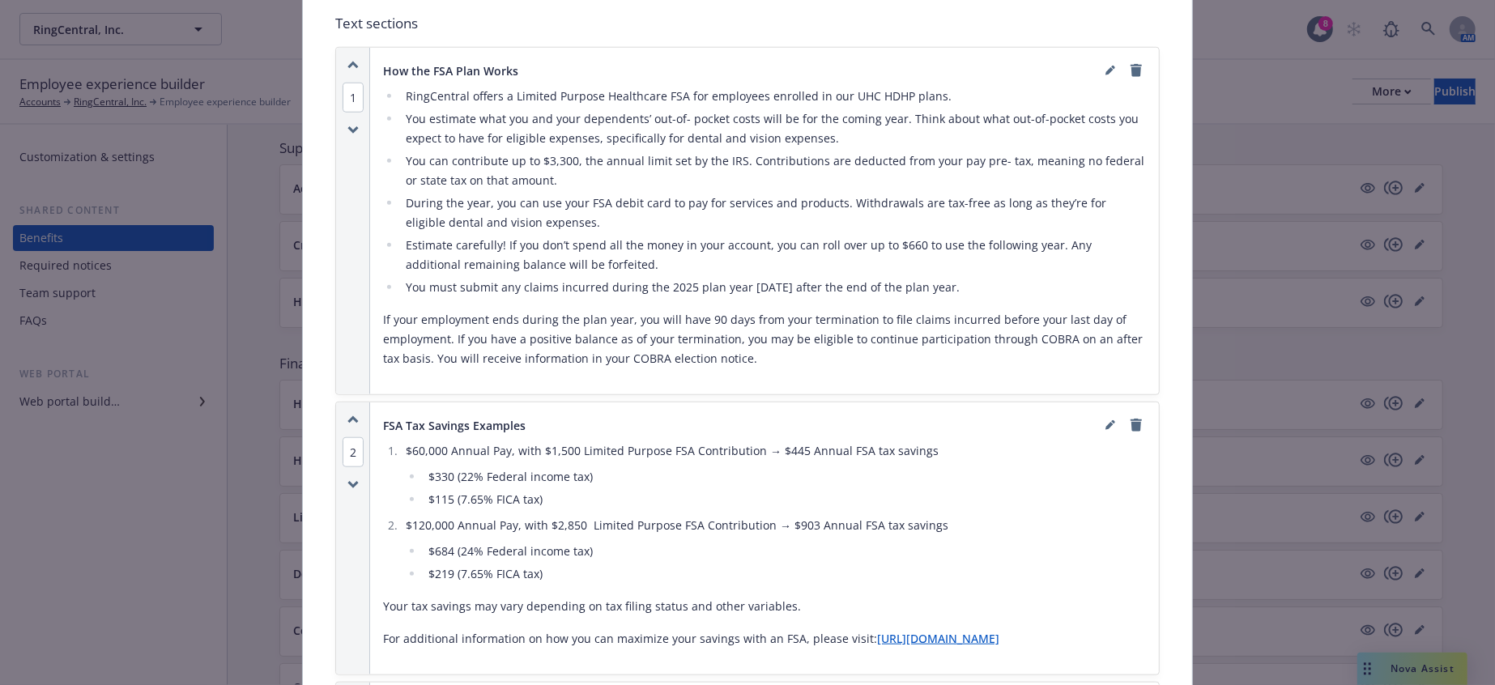
scroll to position [858, 0]
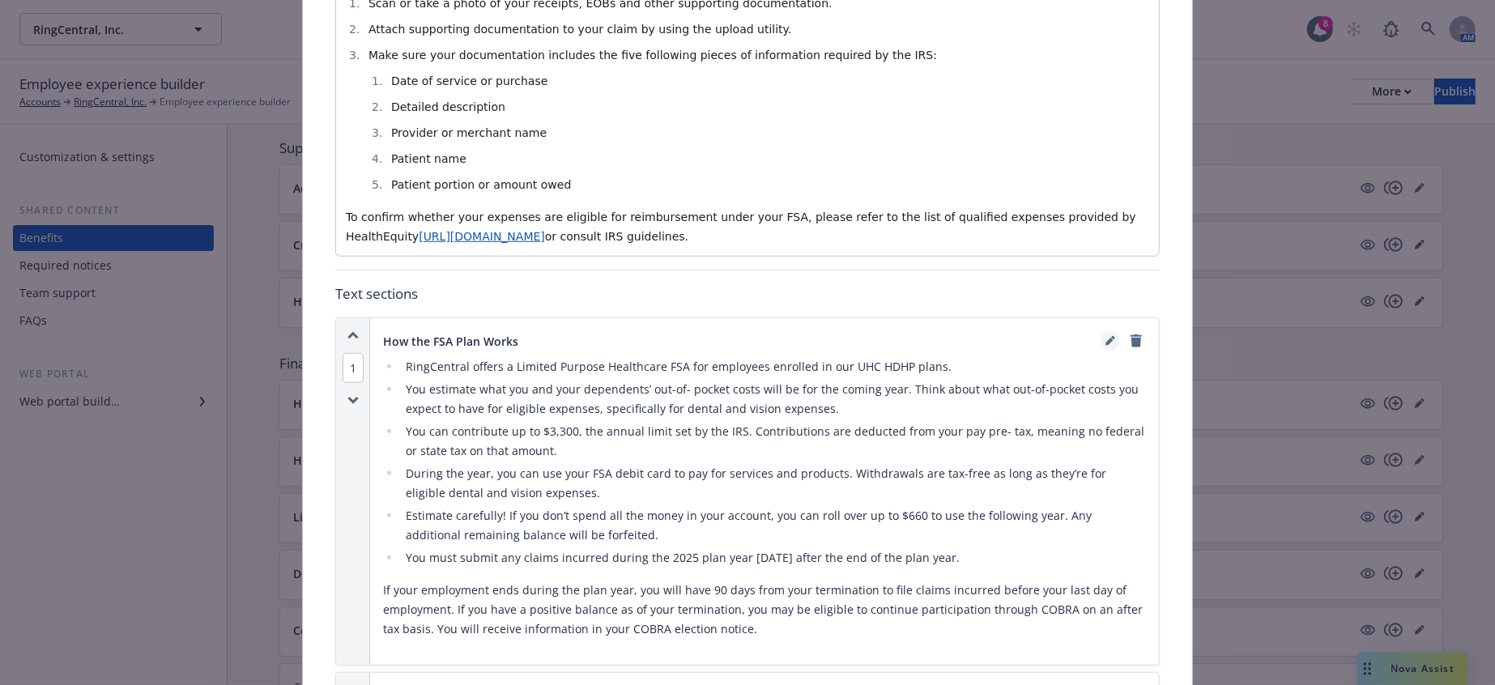
click at [1106, 339] on icon "editPencil" at bounding box center [1110, 343] width 8 height 8
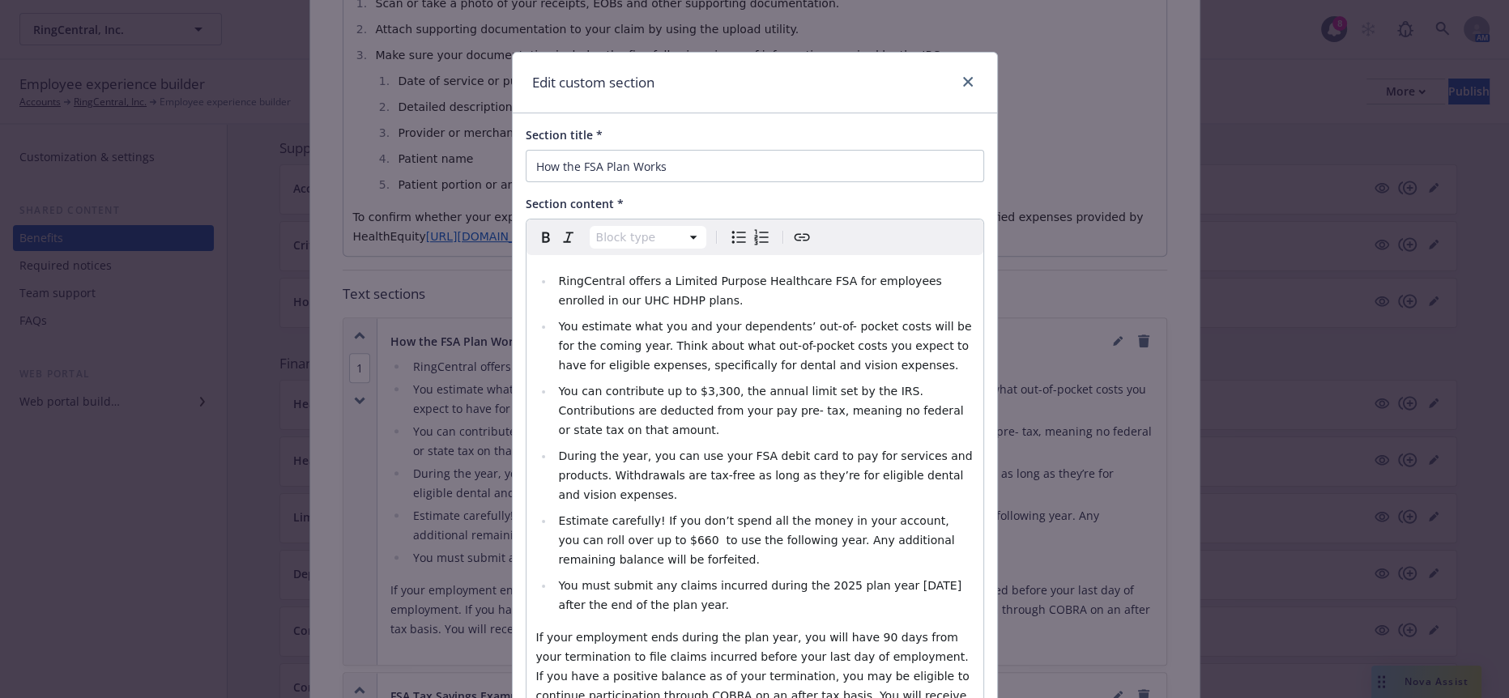
select select
click at [915, 275] on span "RingCentral offers a Limited Purpose Healthcare FSA for employees enrolled in o…" at bounding box center [751, 291] width 387 height 32
click at [913, 275] on span "RingCentral offers a Limited Purpose Healthcare FSA for employees enrolled in o…" at bounding box center [751, 291] width 387 height 32
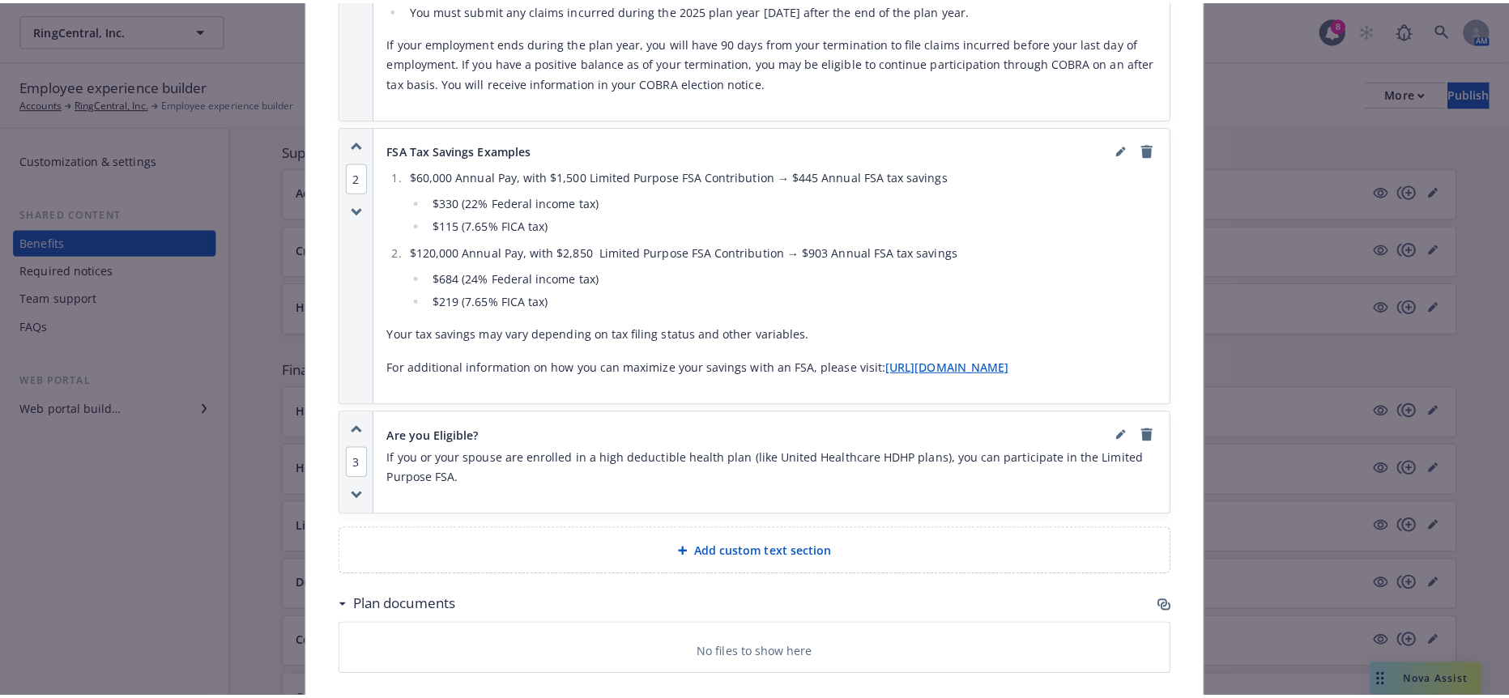
scroll to position [1445, 0]
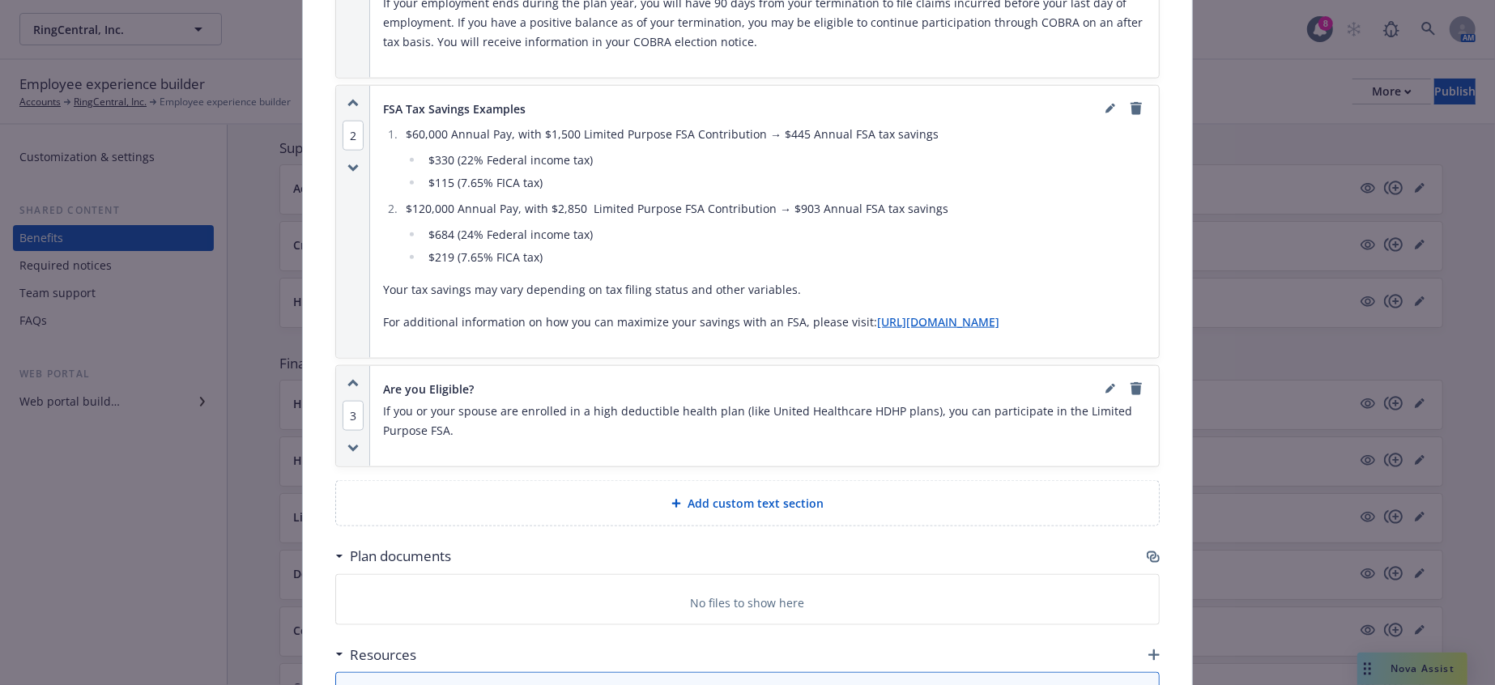
click at [1151, 551] on icon "button" at bounding box center [1153, 557] width 13 height 13
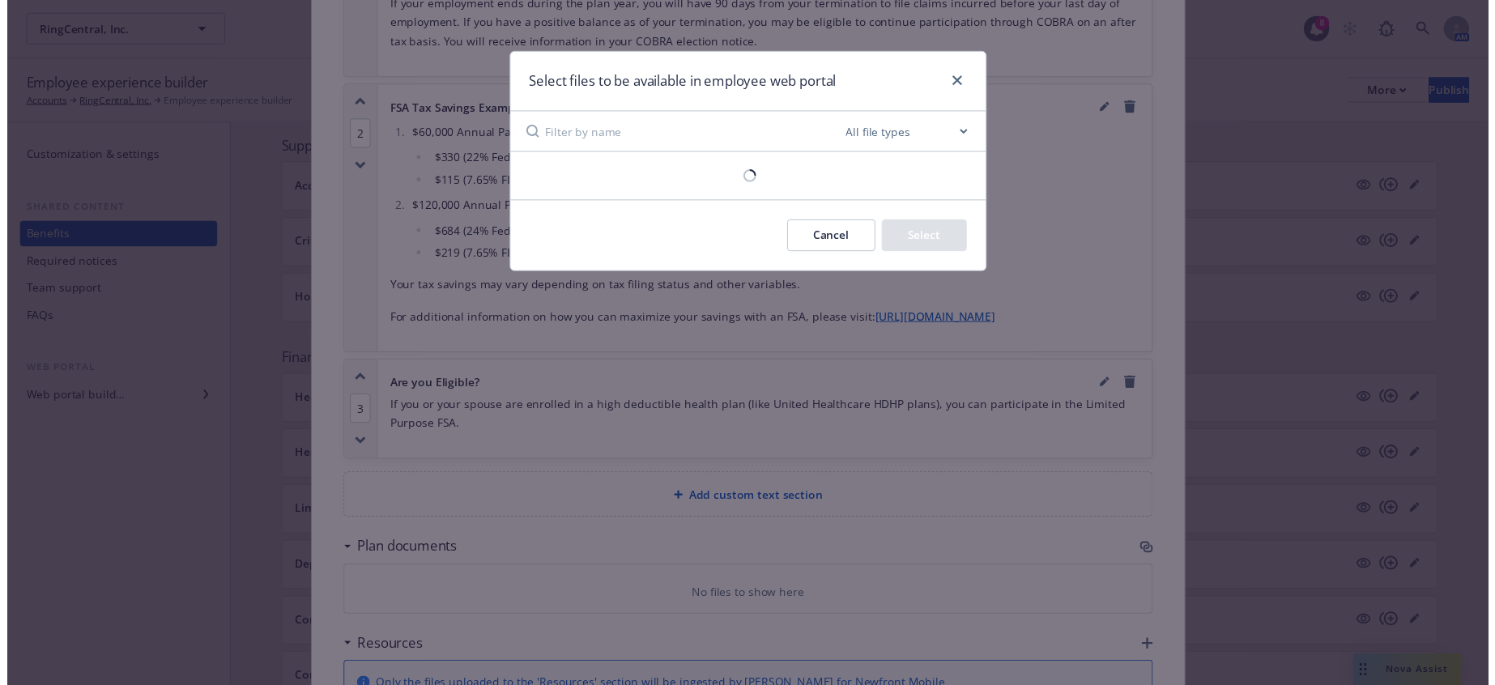
scroll to position [1431, 0]
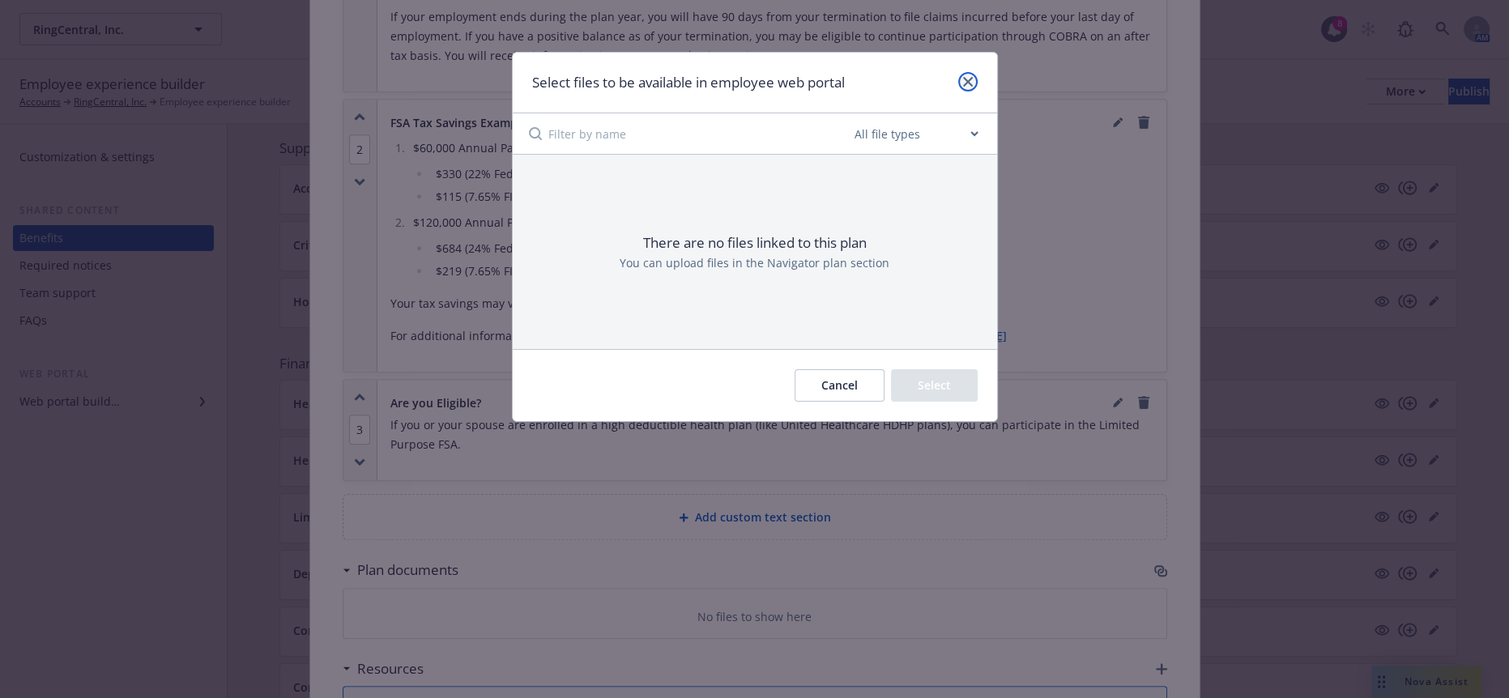
click at [970, 87] on link "close" at bounding box center [967, 81] width 19 height 19
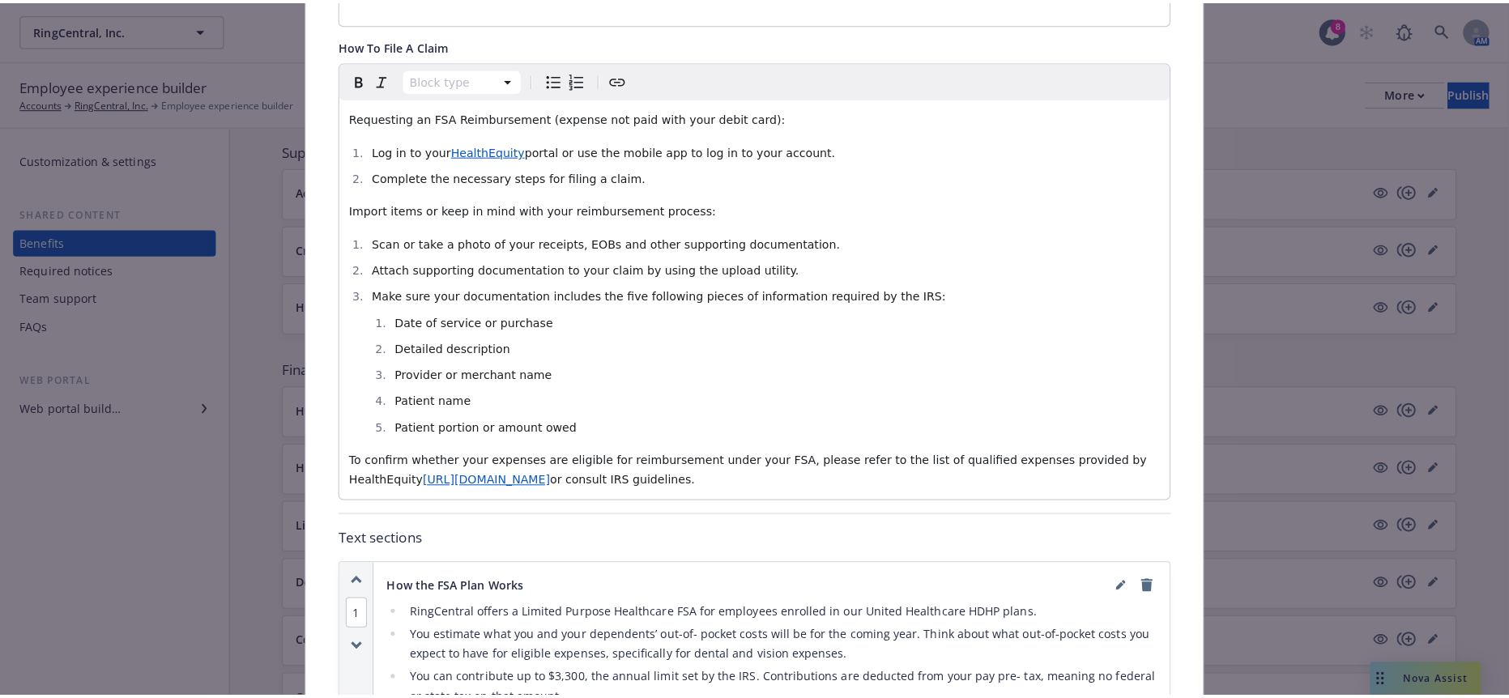
scroll to position [0, 0]
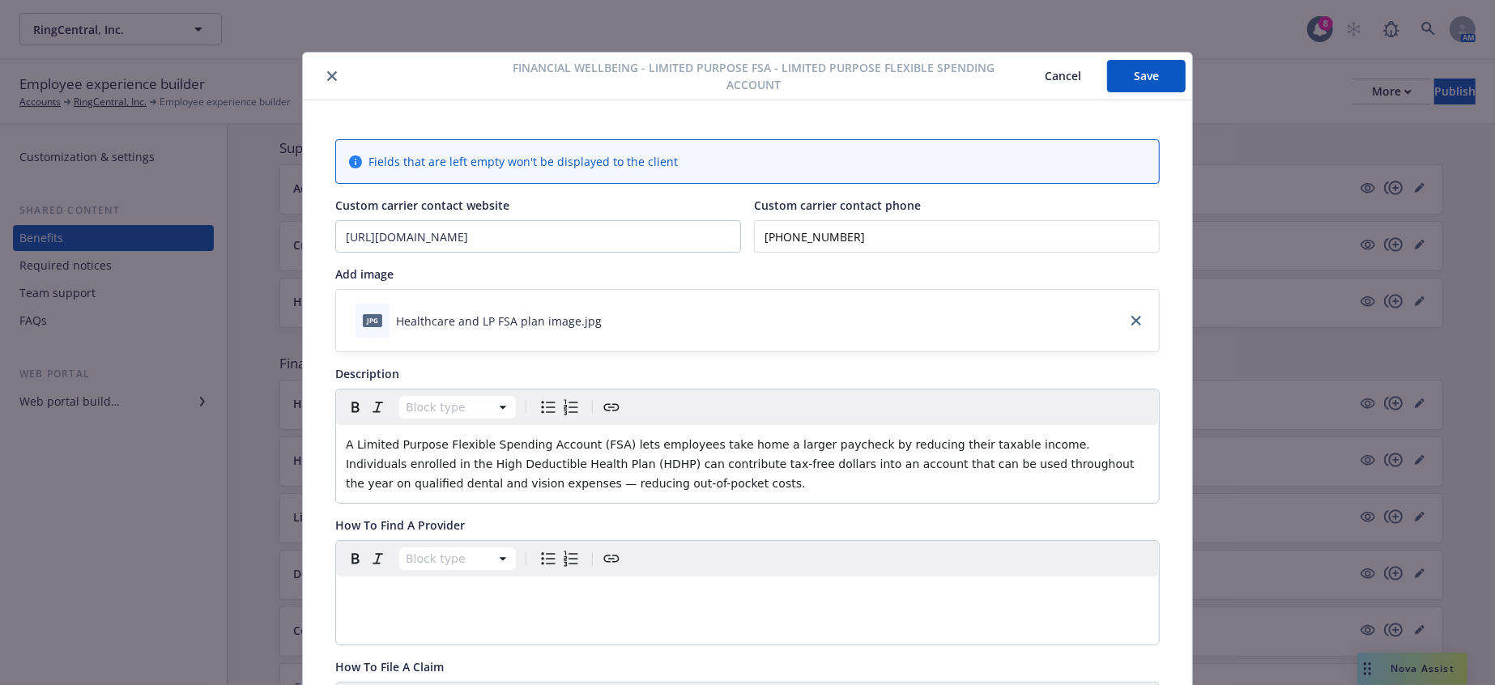
click at [1135, 58] on div "Financial Wellbeing - Limited Purpose FSA - Limited Purpose Flexible Spending A…" at bounding box center [747, 77] width 889 height 48
click at [1128, 66] on button "Save" at bounding box center [1146, 76] width 79 height 32
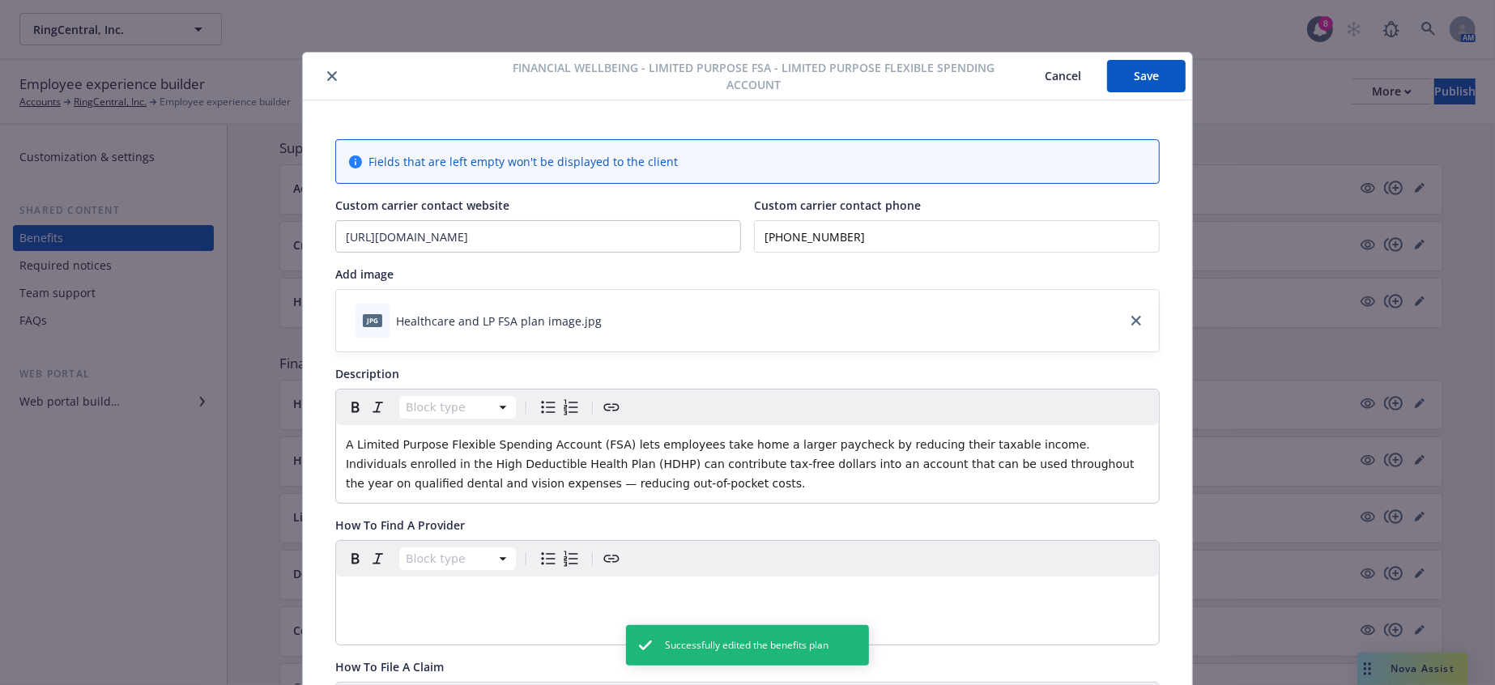
click at [327, 75] on icon "close" at bounding box center [332, 76] width 10 height 10
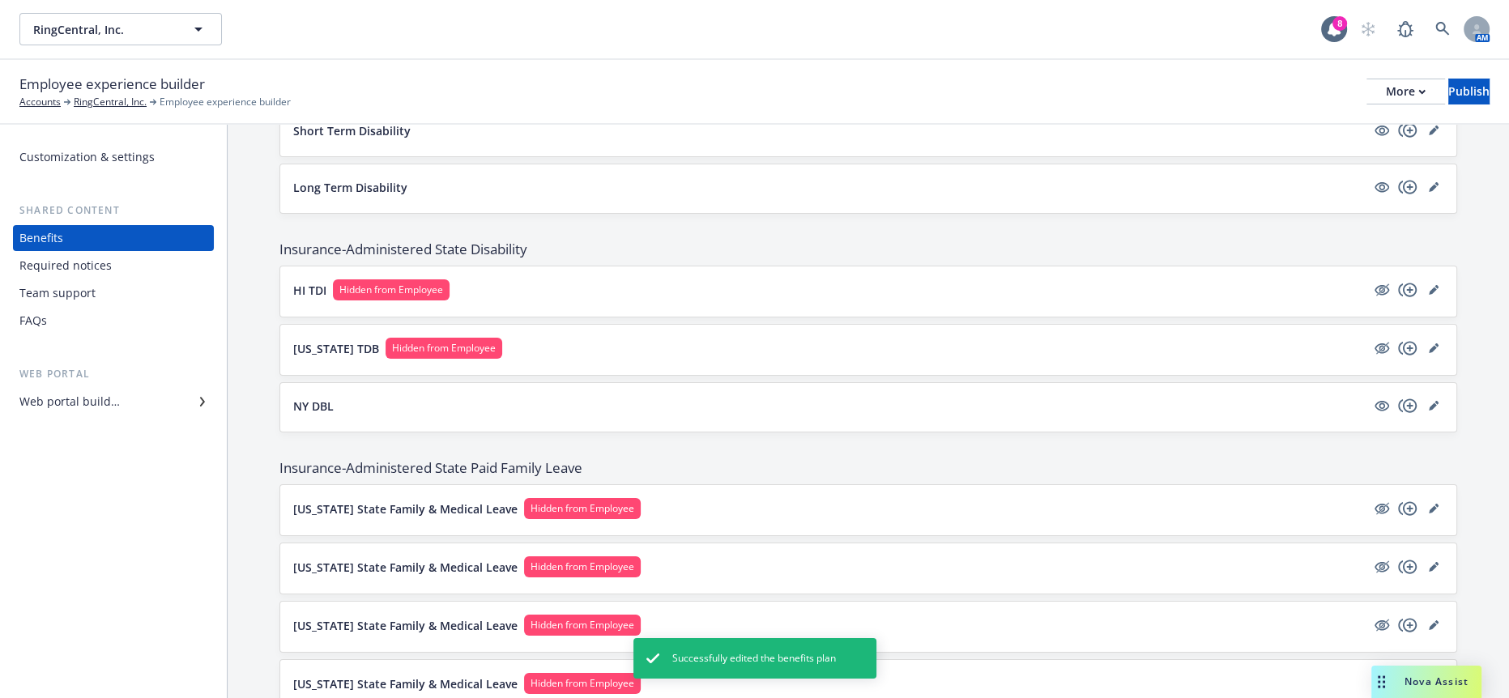
scroll to position [1493, 0]
